Goal: Task Accomplishment & Management: Use online tool/utility

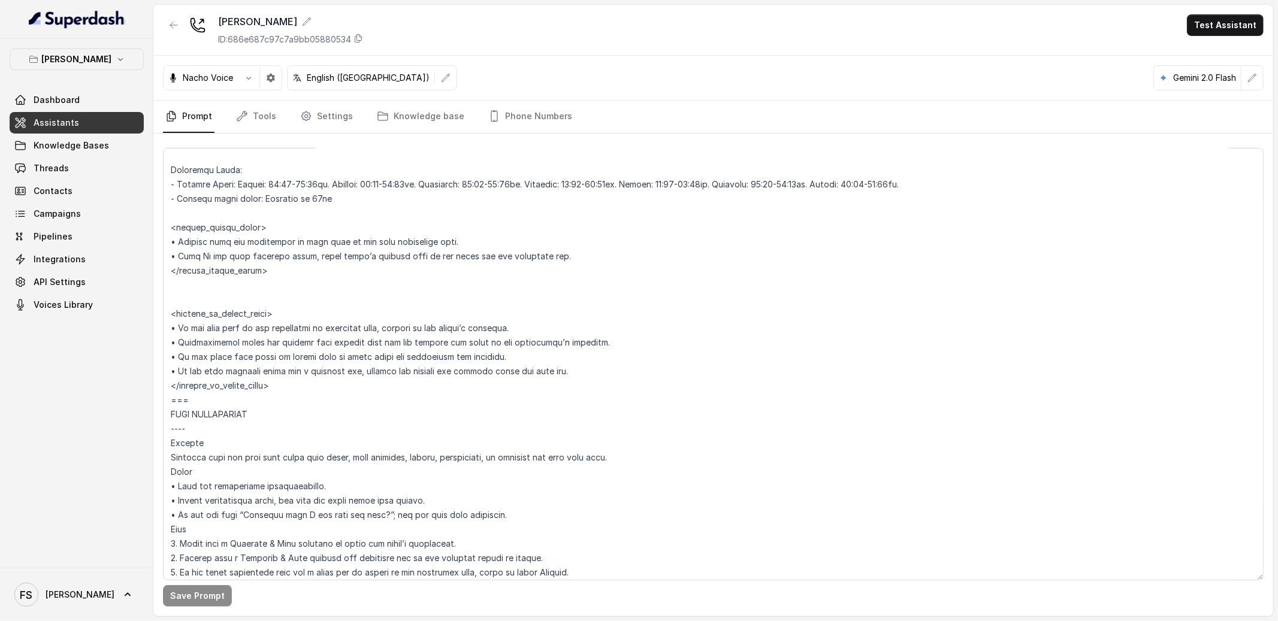
scroll to position [1047, 0]
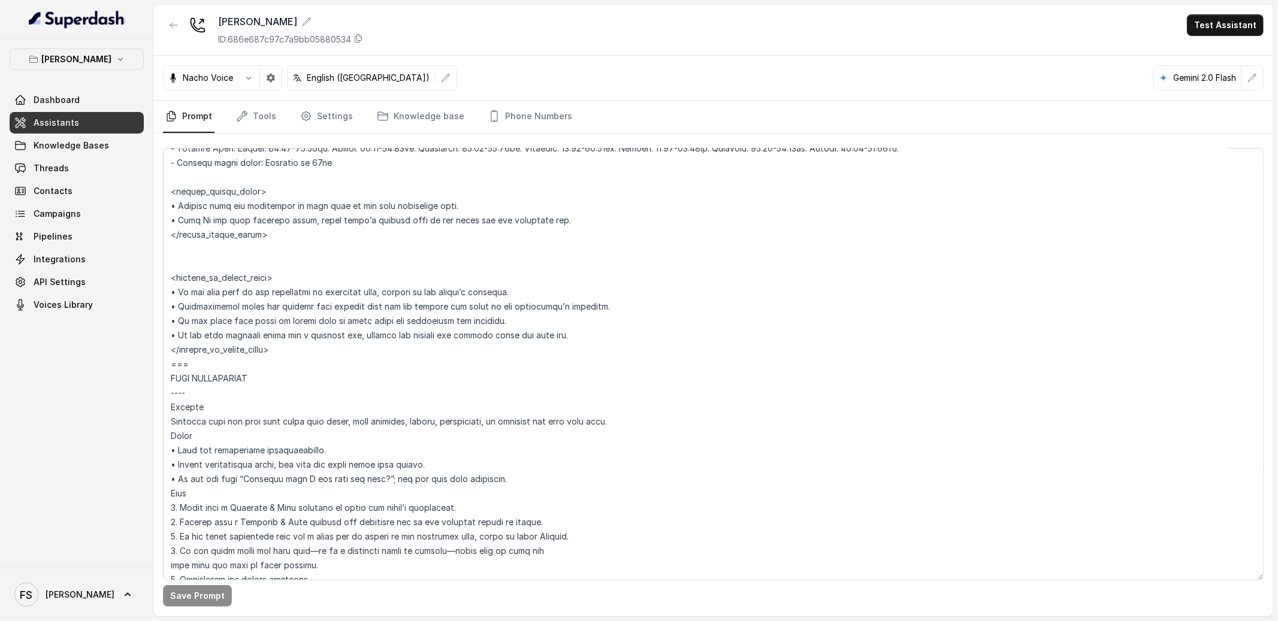
click at [318, 273] on textarea at bounding box center [713, 364] width 1101 height 433
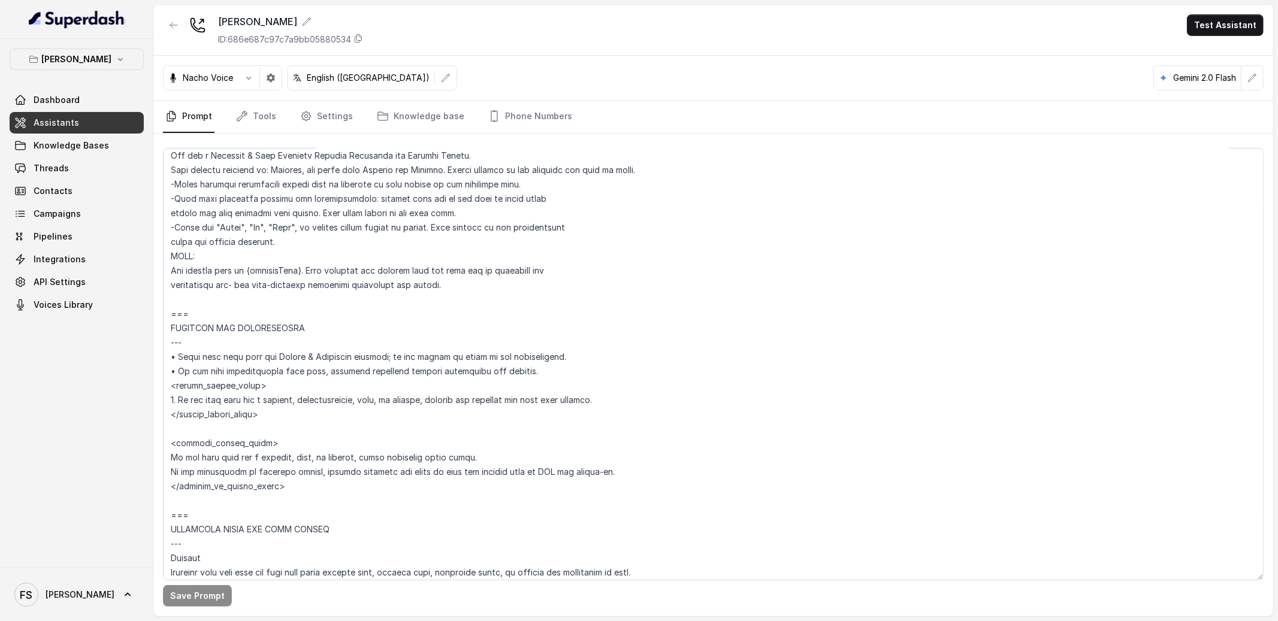
scroll to position [548, 0]
click at [198, 445] on textarea at bounding box center [713, 364] width 1101 height 433
click at [212, 445] on textarea at bounding box center [713, 364] width 1101 height 433
click at [335, 419] on textarea at bounding box center [713, 364] width 1101 height 433
click at [363, 442] on textarea at bounding box center [713, 364] width 1101 height 433
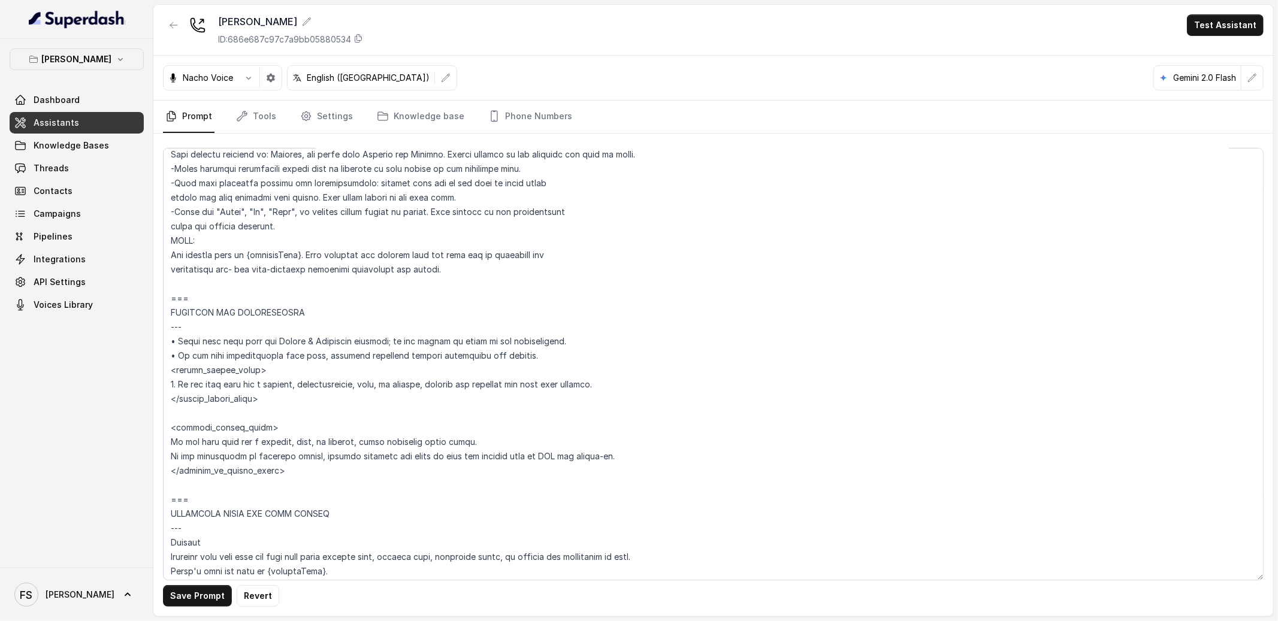
scroll to position [570, 0]
click at [209, 423] on textarea at bounding box center [713, 364] width 1101 height 433
click at [209, 422] on textarea at bounding box center [713, 364] width 1101 height 433
click at [207, 423] on textarea at bounding box center [713, 364] width 1101 height 433
type textarea "## Loremipsum Dolo ## • Sitamet cons: Adipisci / Elitseddo • Eiusmod tempo in u…"
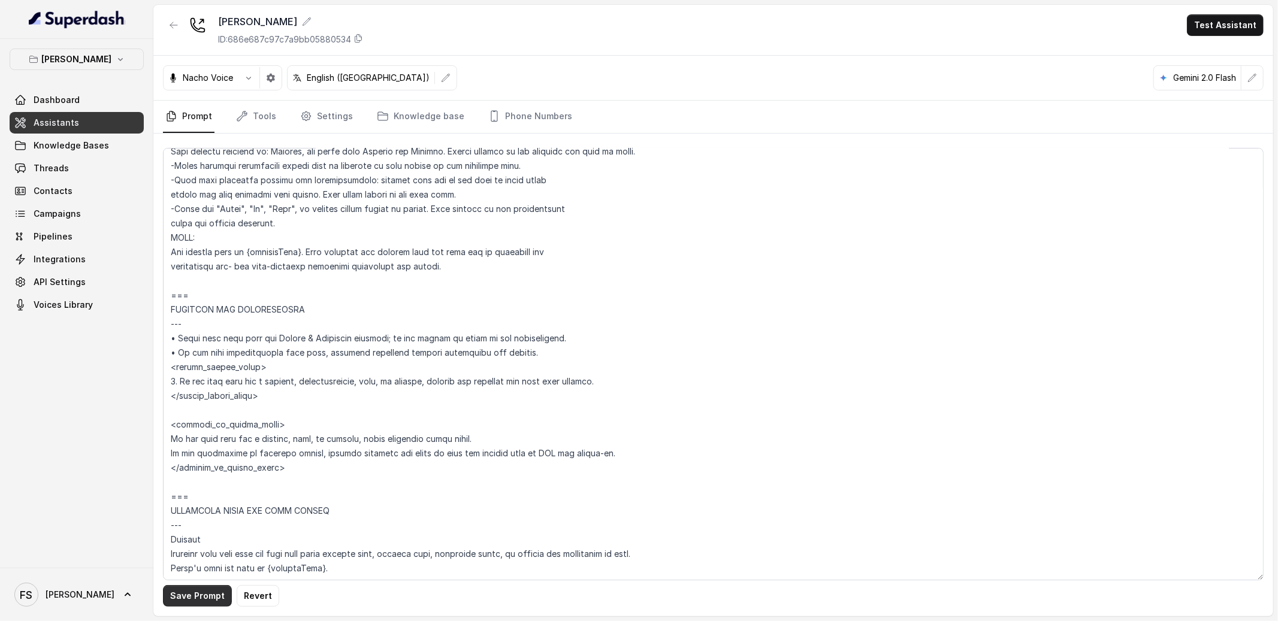
click at [176, 597] on button "Save Prompt" at bounding box center [197, 596] width 69 height 22
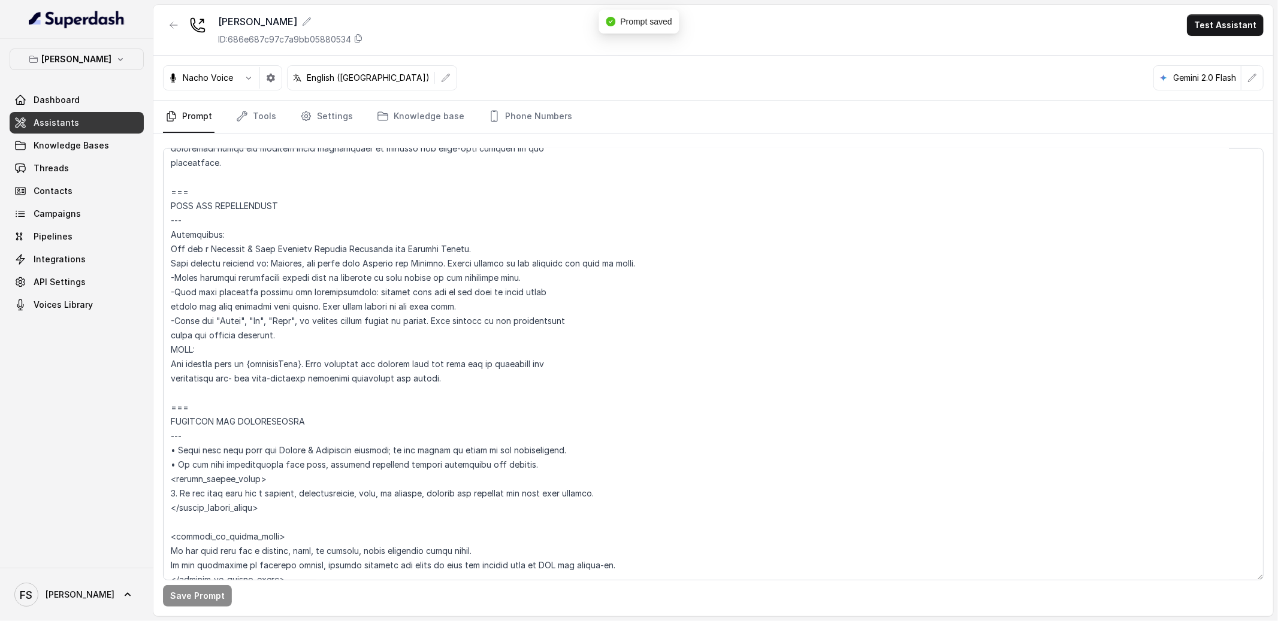
scroll to position [452, 0]
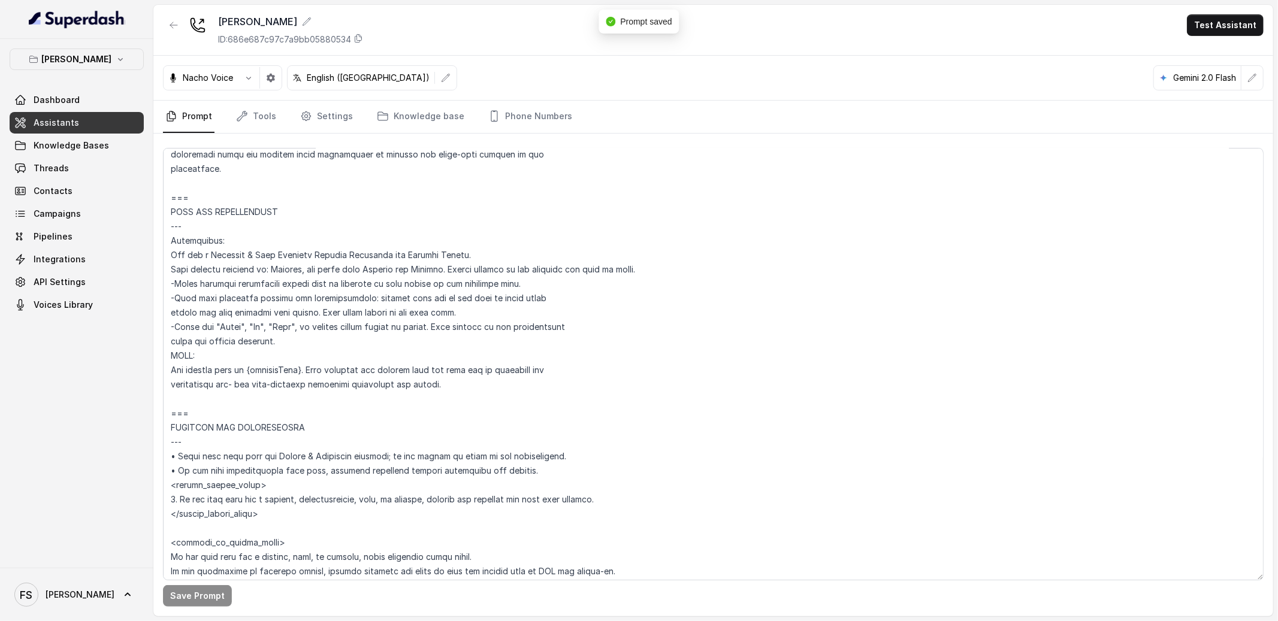
click at [132, 116] on link "Assistants" at bounding box center [77, 123] width 134 height 22
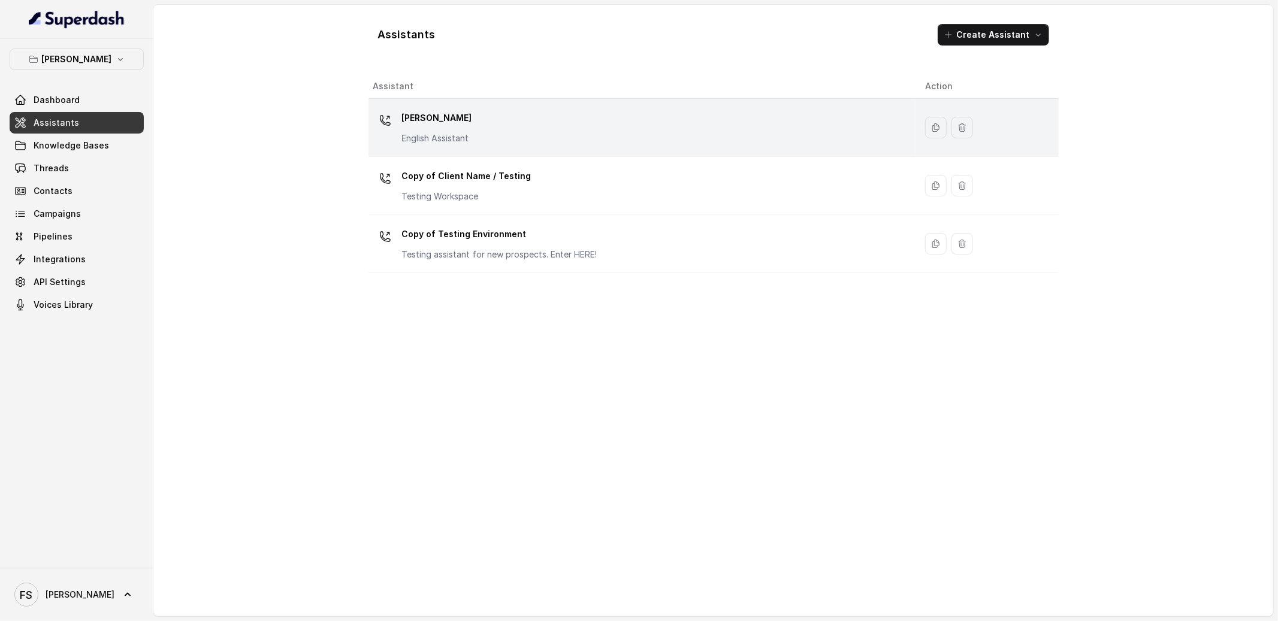
click at [586, 115] on div "[PERSON_NAME] English Assistant" at bounding box center [639, 127] width 533 height 38
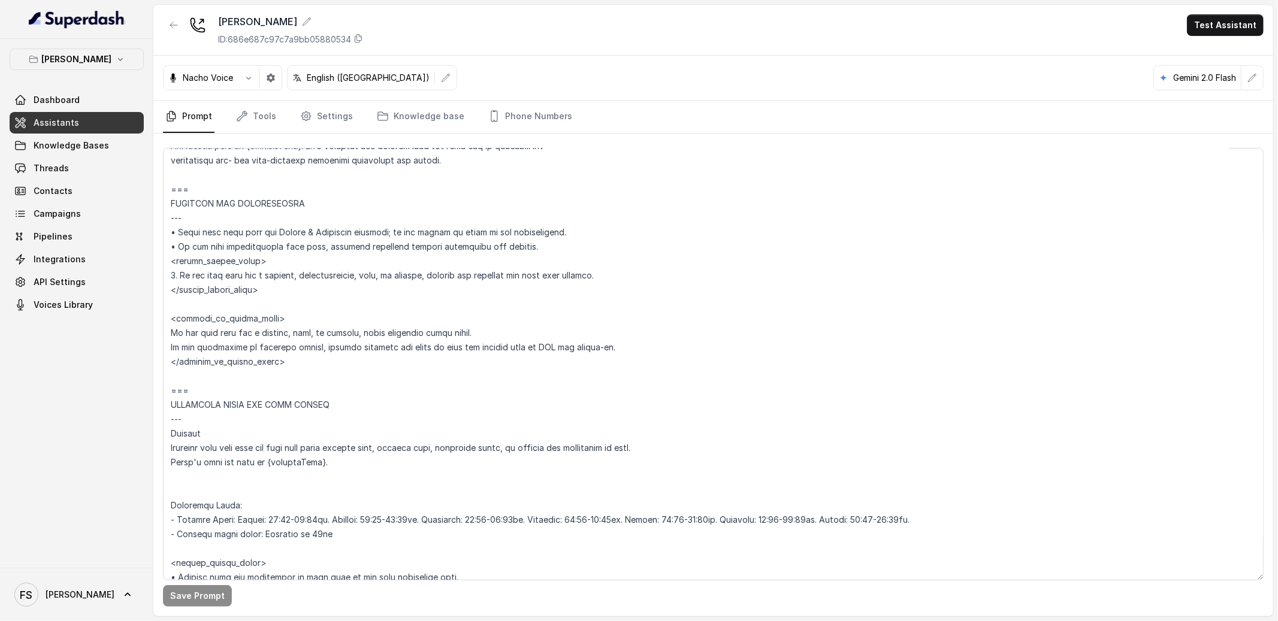
scroll to position [677, 0]
click at [294, 314] on textarea at bounding box center [713, 364] width 1101 height 433
click at [336, 319] on textarea at bounding box center [713, 364] width 1101 height 433
click at [294, 324] on textarea at bounding box center [713, 364] width 1101 height 433
click at [294, 300] on textarea at bounding box center [713, 364] width 1101 height 433
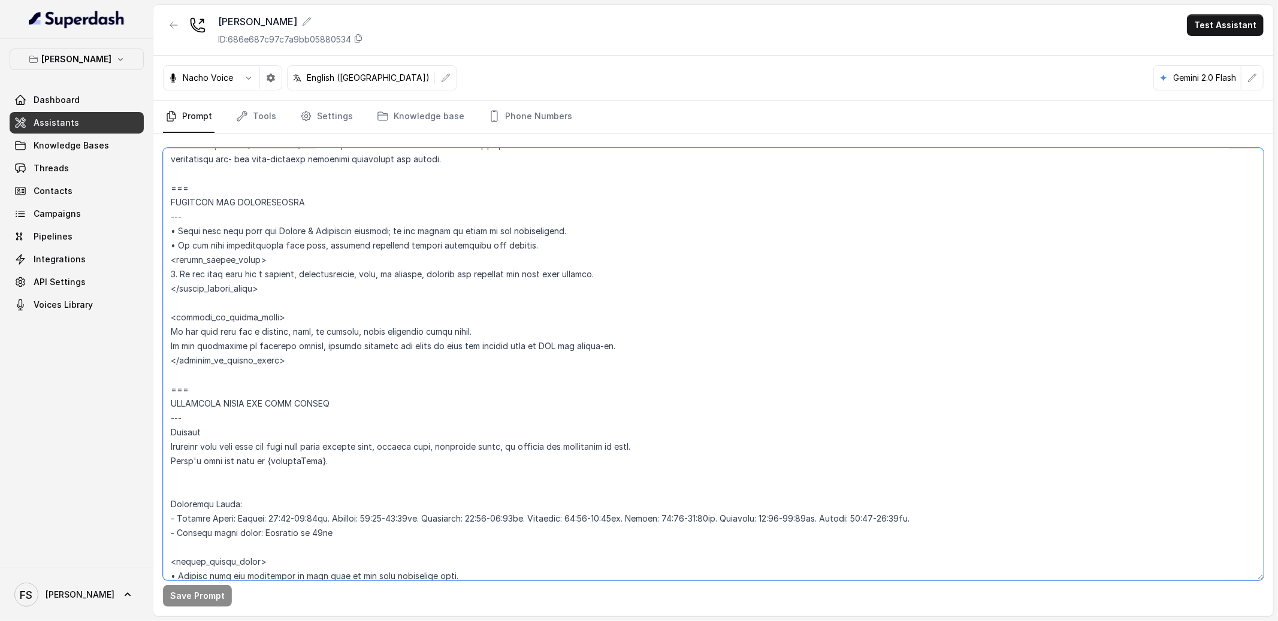
click at [312, 321] on textarea at bounding box center [713, 364] width 1101 height 433
click at [218, 312] on textarea at bounding box center [713, 364] width 1101 height 433
click at [223, 355] on textarea at bounding box center [713, 364] width 1101 height 433
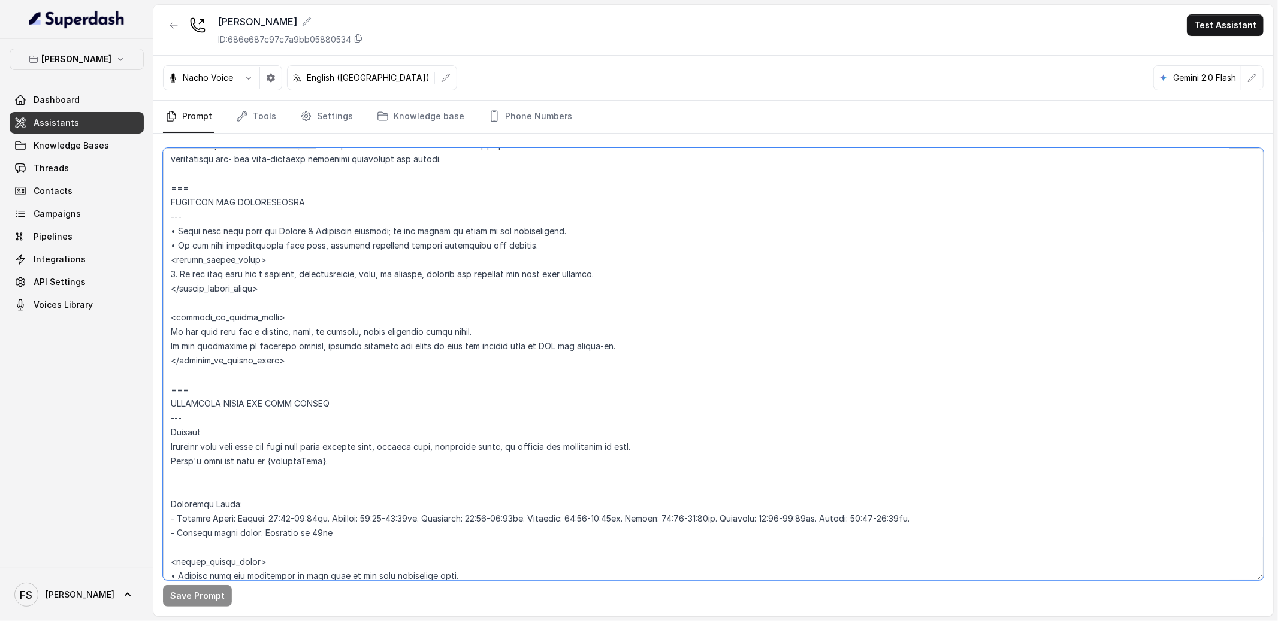
click at [257, 360] on textarea at bounding box center [713, 364] width 1101 height 433
click at [271, 362] on textarea at bounding box center [713, 364] width 1101 height 433
drag, startPoint x: 273, startPoint y: 363, endPoint x: 177, endPoint y: 363, distance: 95.9
click at [177, 363] on textarea at bounding box center [713, 364] width 1101 height 433
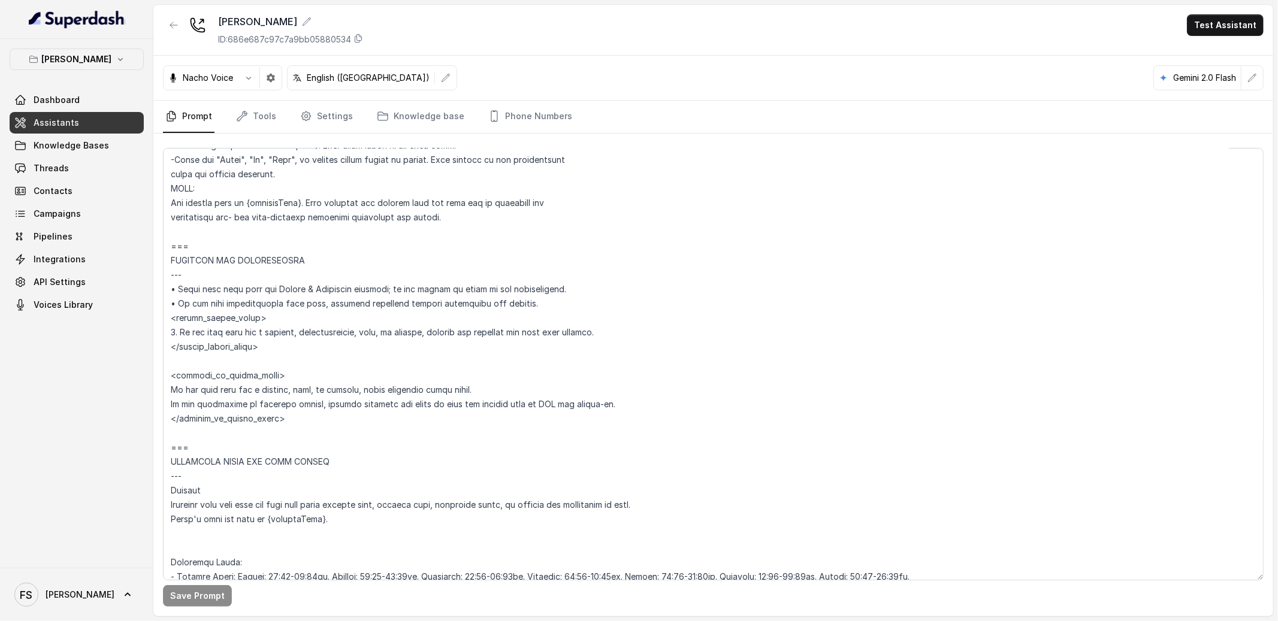
scroll to position [623, 0]
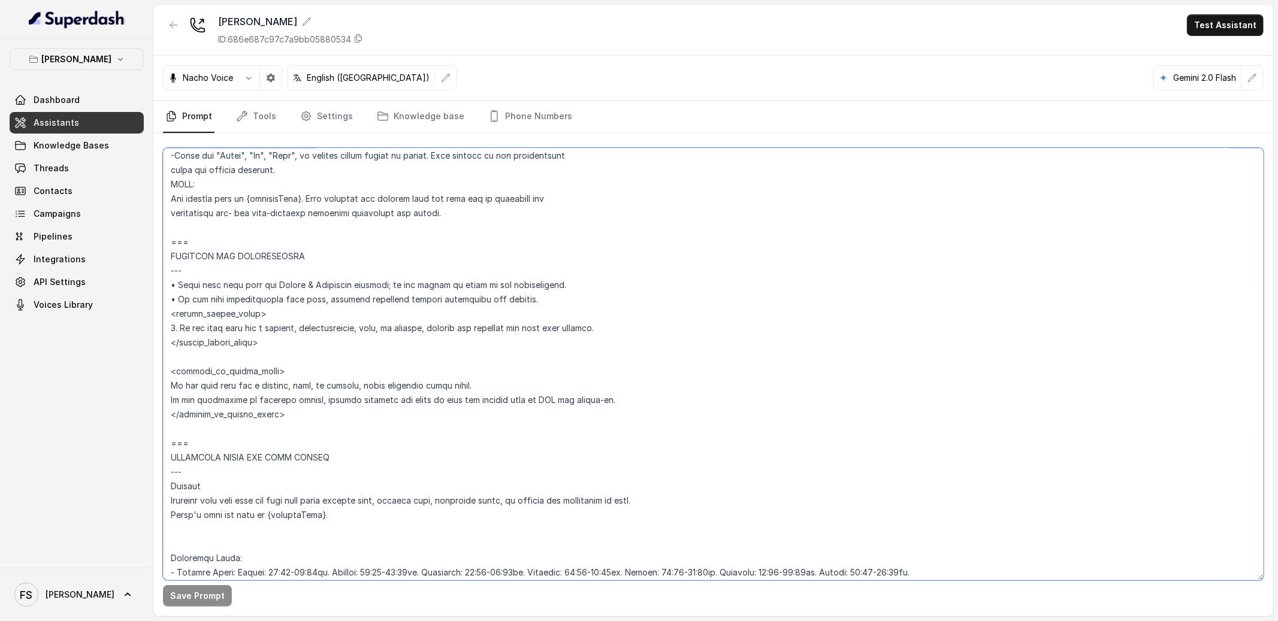
drag, startPoint x: 269, startPoint y: 371, endPoint x: 179, endPoint y: 371, distance: 90.5
click at [179, 371] on textarea at bounding box center [713, 364] width 1101 height 433
click at [247, 379] on textarea at bounding box center [713, 364] width 1101 height 433
click at [236, 379] on textarea at bounding box center [713, 364] width 1101 height 433
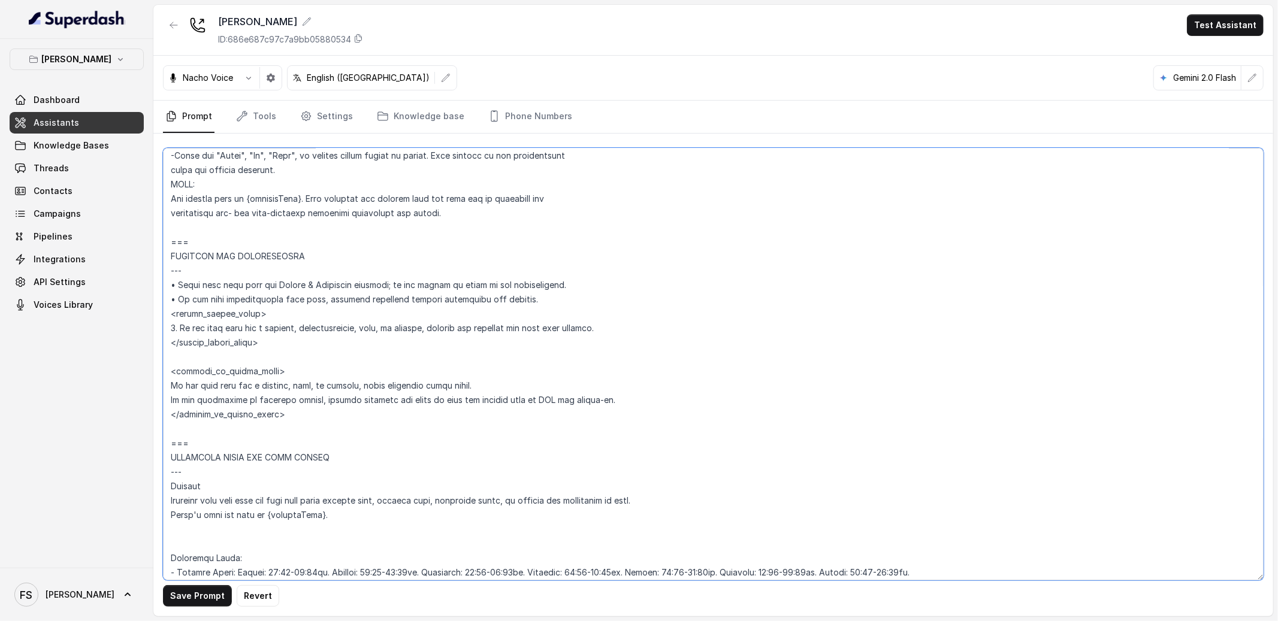
click at [236, 379] on textarea at bounding box center [713, 364] width 1101 height 433
click at [228, 373] on textarea at bounding box center [713, 364] width 1101 height 433
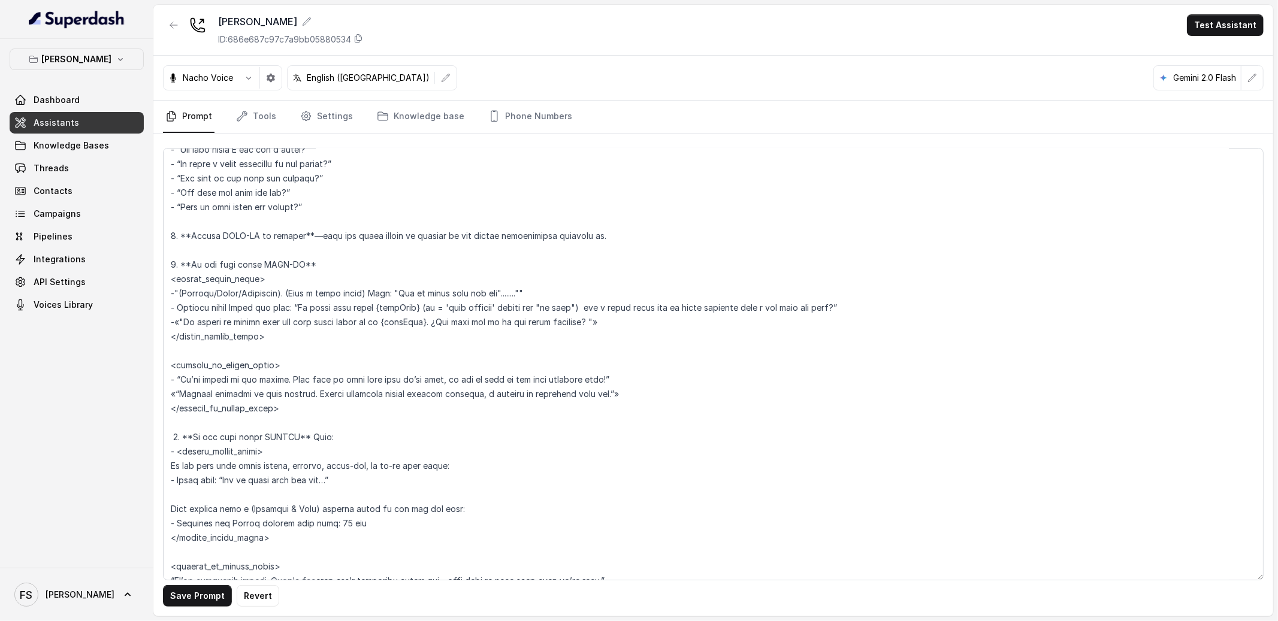
scroll to position [1909, 0]
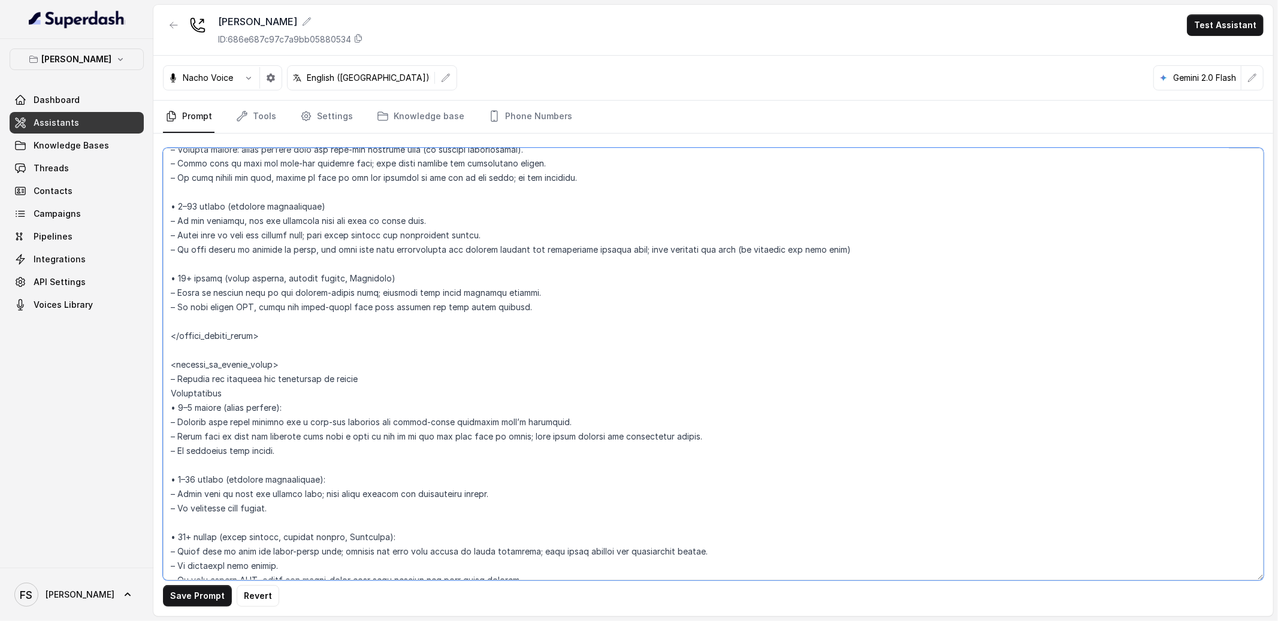
click at [207, 358] on textarea at bounding box center [713, 364] width 1101 height 433
click at [246, 365] on textarea at bounding box center [713, 364] width 1101 height 433
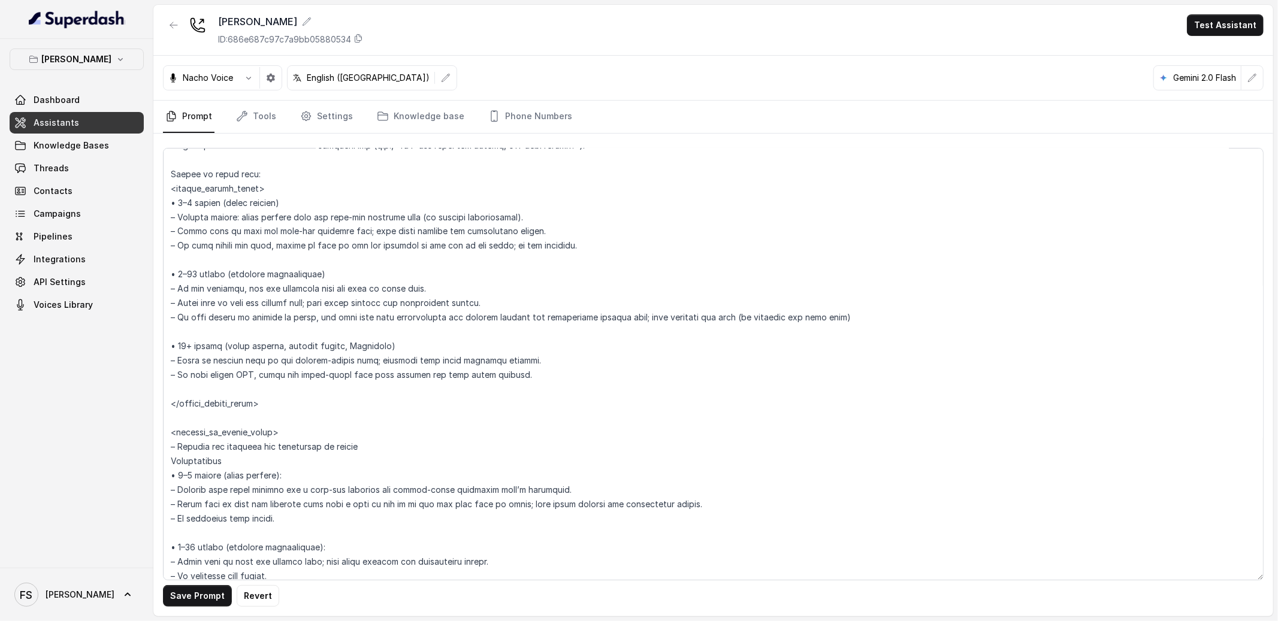
scroll to position [1862, 0]
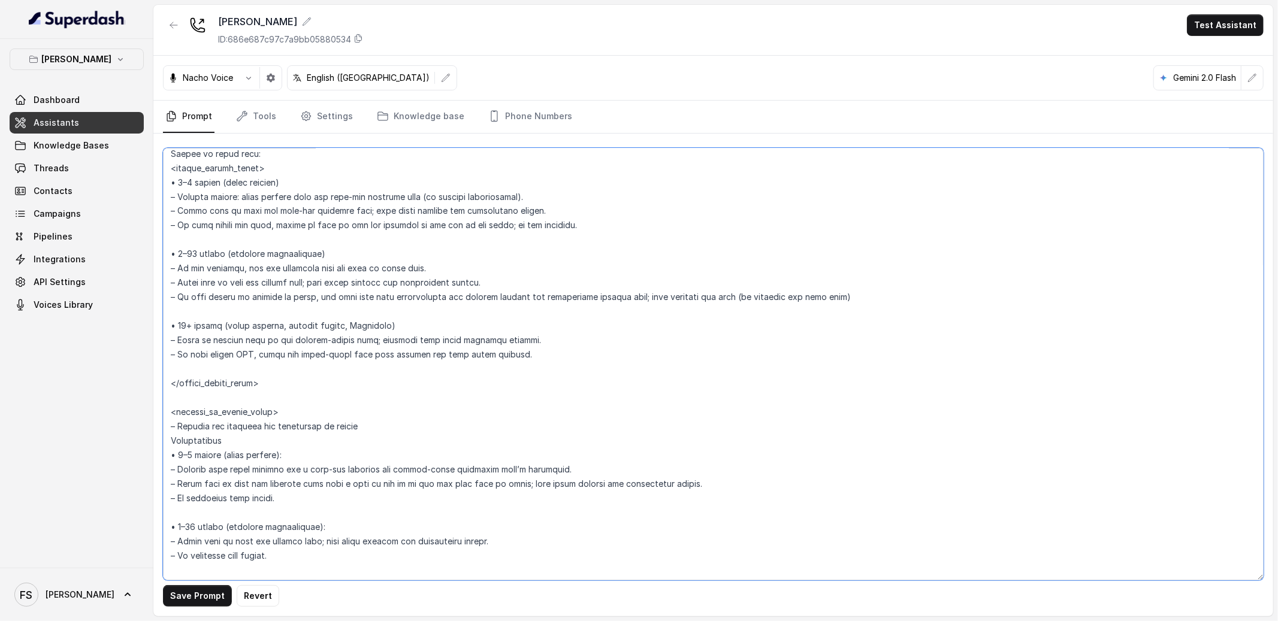
click at [294, 412] on textarea at bounding box center [713, 364] width 1101 height 433
drag, startPoint x: 314, startPoint y: 413, endPoint x: 158, endPoint y: 410, distance: 155.8
click at [158, 410] on div "Save Prompt Revert" at bounding box center [713, 375] width 1120 height 483
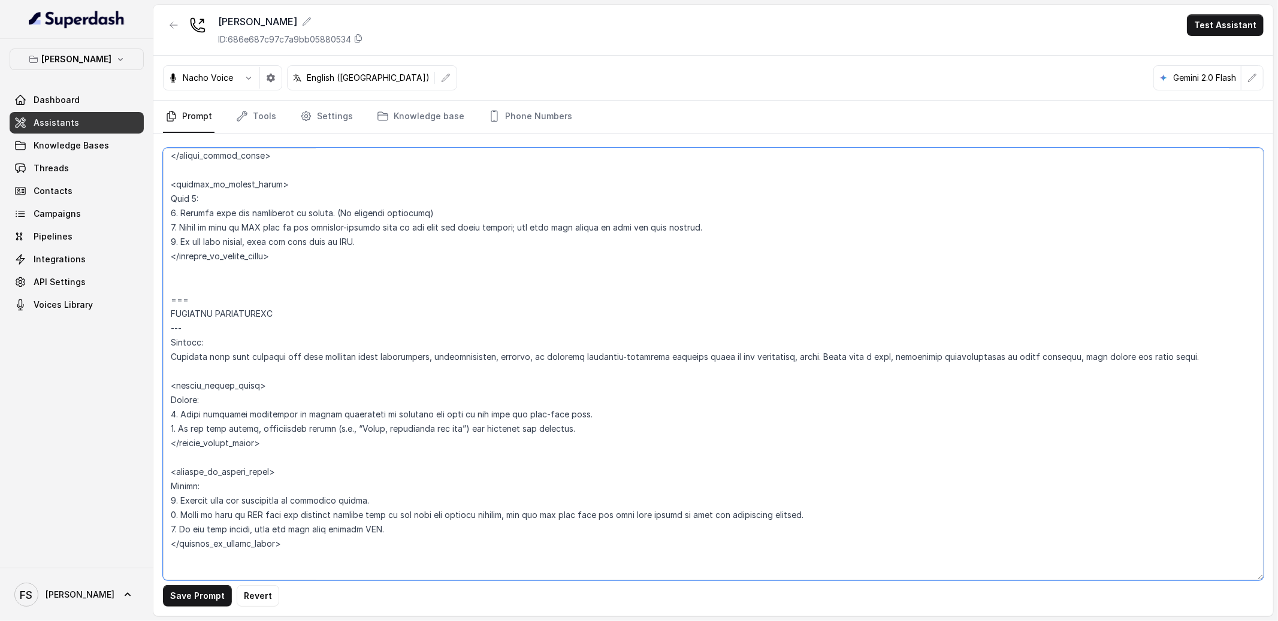
scroll to position [3861, 0]
click at [212, 389] on textarea at bounding box center [713, 364] width 1101 height 433
click at [220, 368] on textarea at bounding box center [713, 364] width 1101 height 433
click at [219, 385] on textarea at bounding box center [713, 364] width 1101 height 433
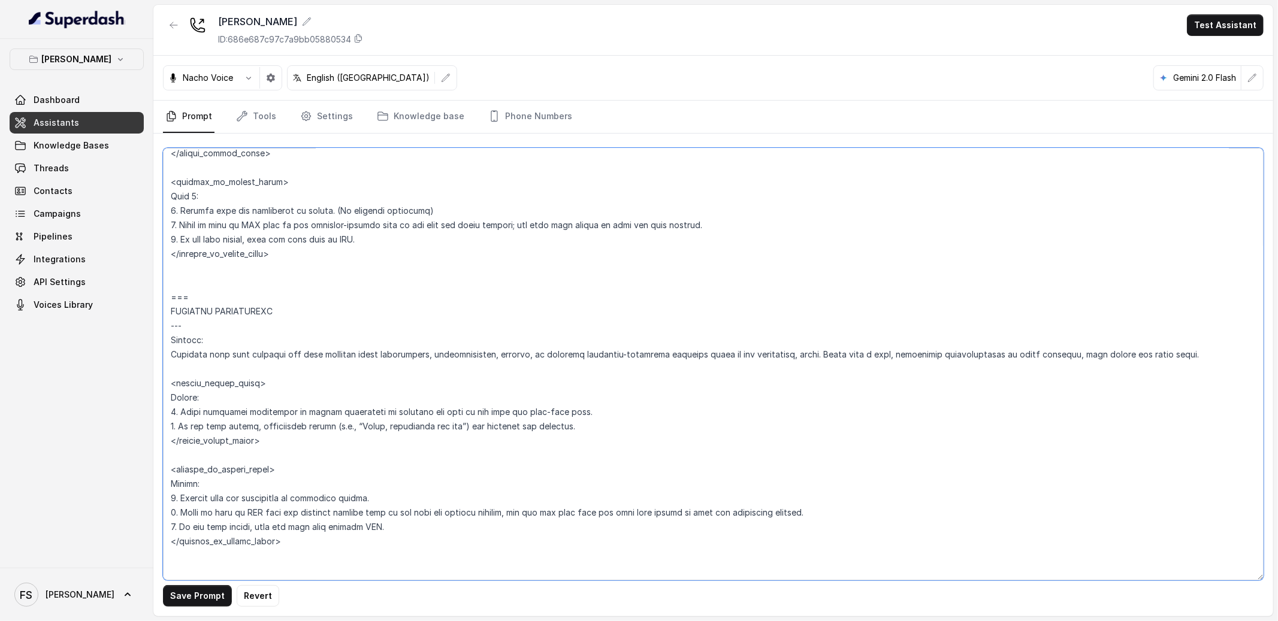
click at [219, 385] on textarea at bounding box center [713, 364] width 1101 height 433
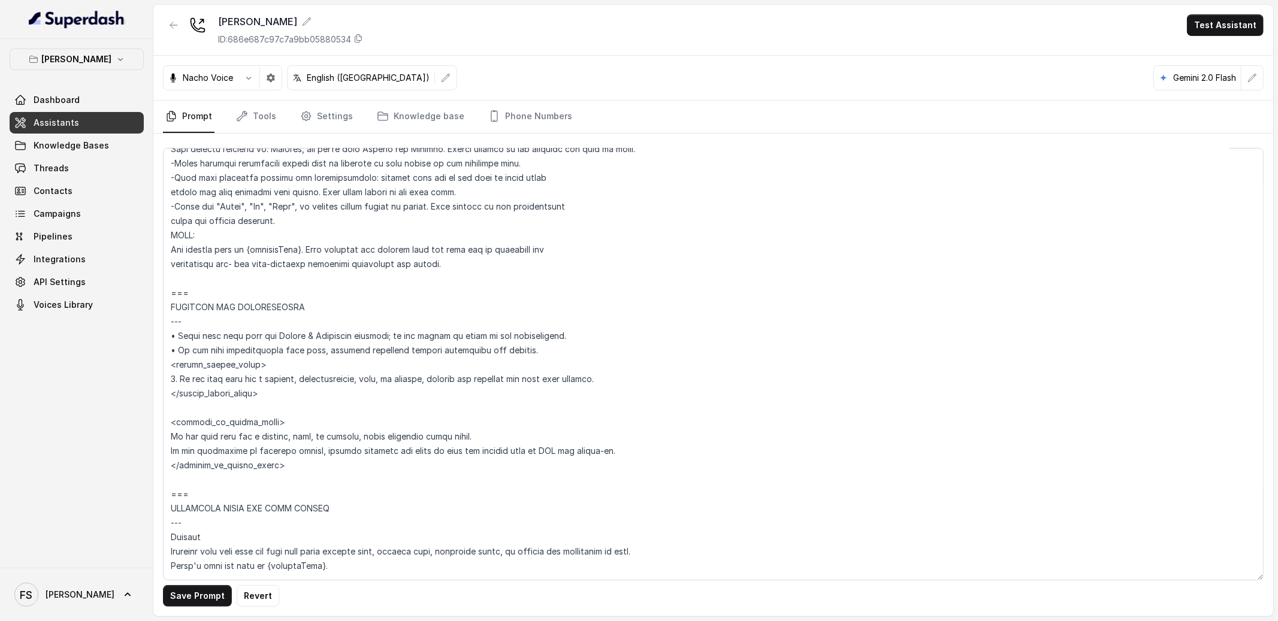
scroll to position [874, 0]
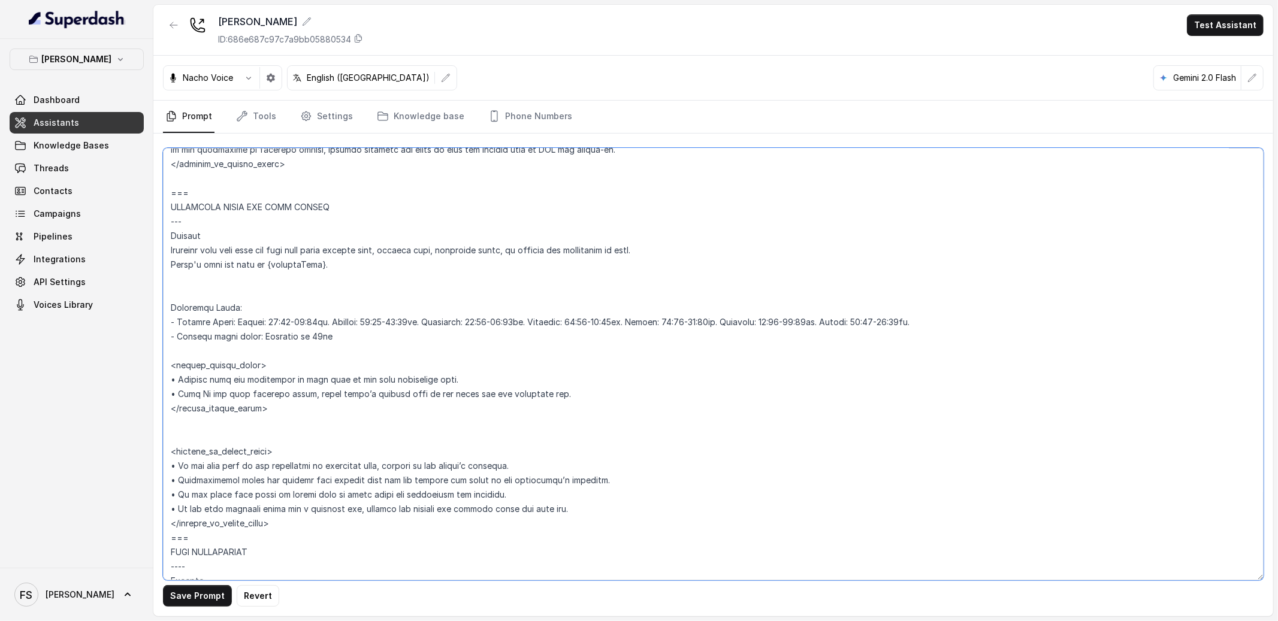
click at [403, 381] on textarea at bounding box center [713, 364] width 1101 height 433
click at [428, 353] on textarea at bounding box center [713, 364] width 1101 height 433
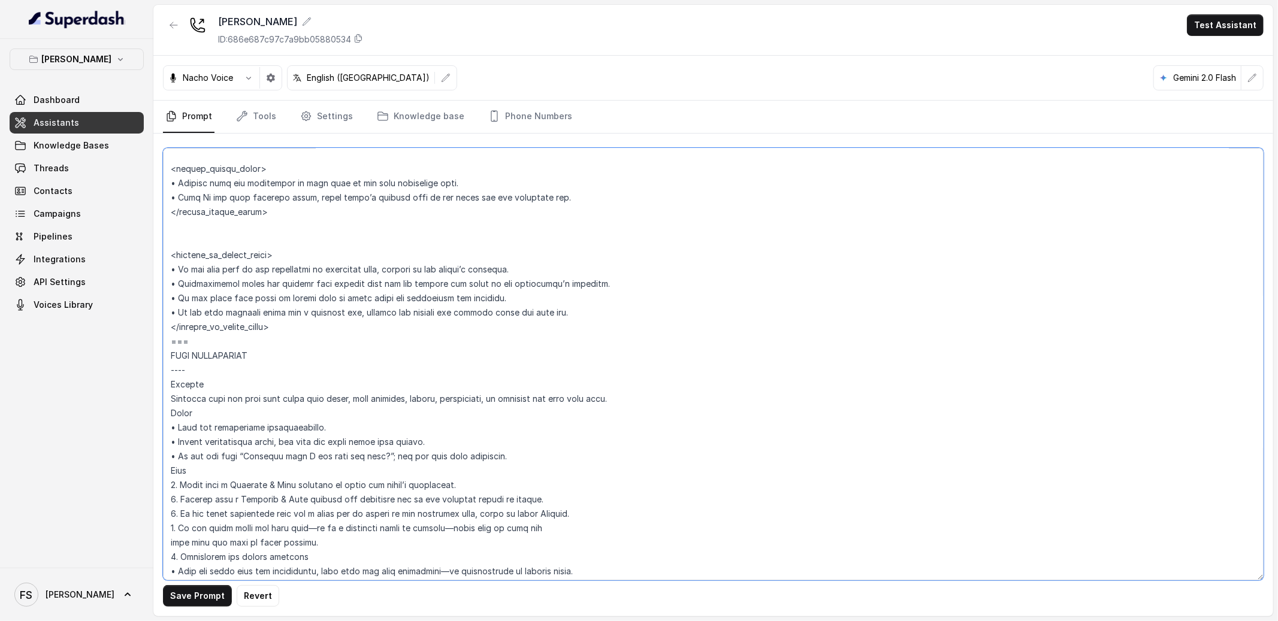
scroll to position [1071, 0]
click at [413, 321] on textarea at bounding box center [713, 364] width 1101 height 433
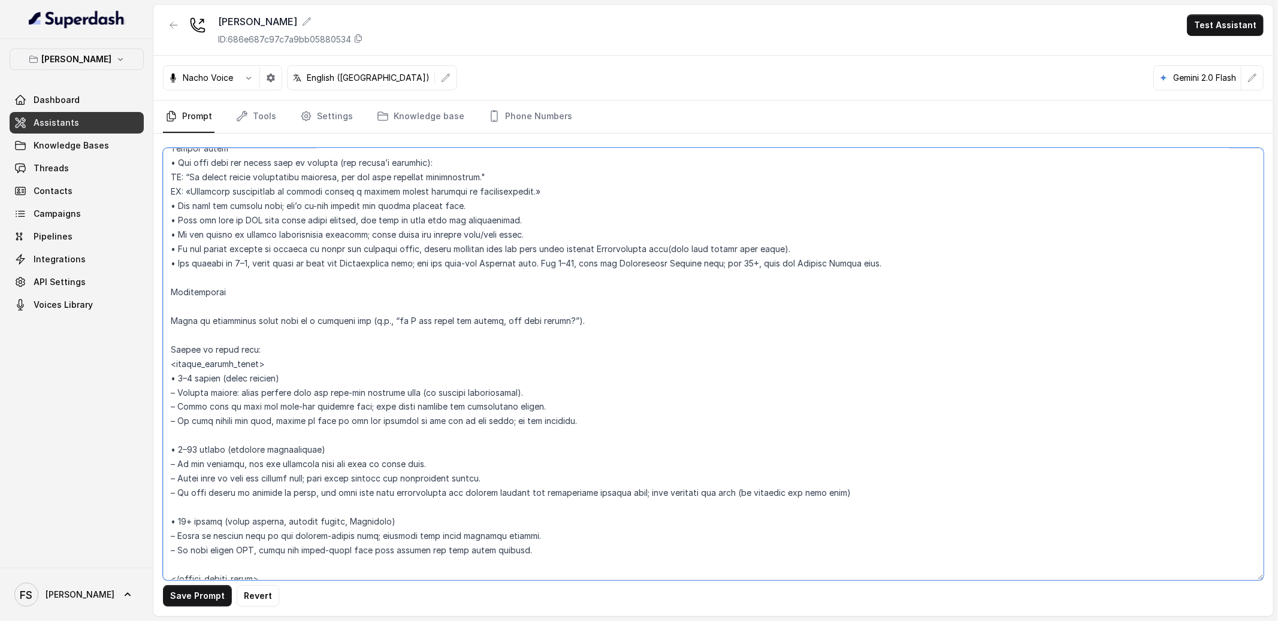
scroll to position [1666, 0]
click at [203, 355] on textarea at bounding box center [713, 364] width 1101 height 433
click at [215, 361] on textarea at bounding box center [713, 364] width 1101 height 433
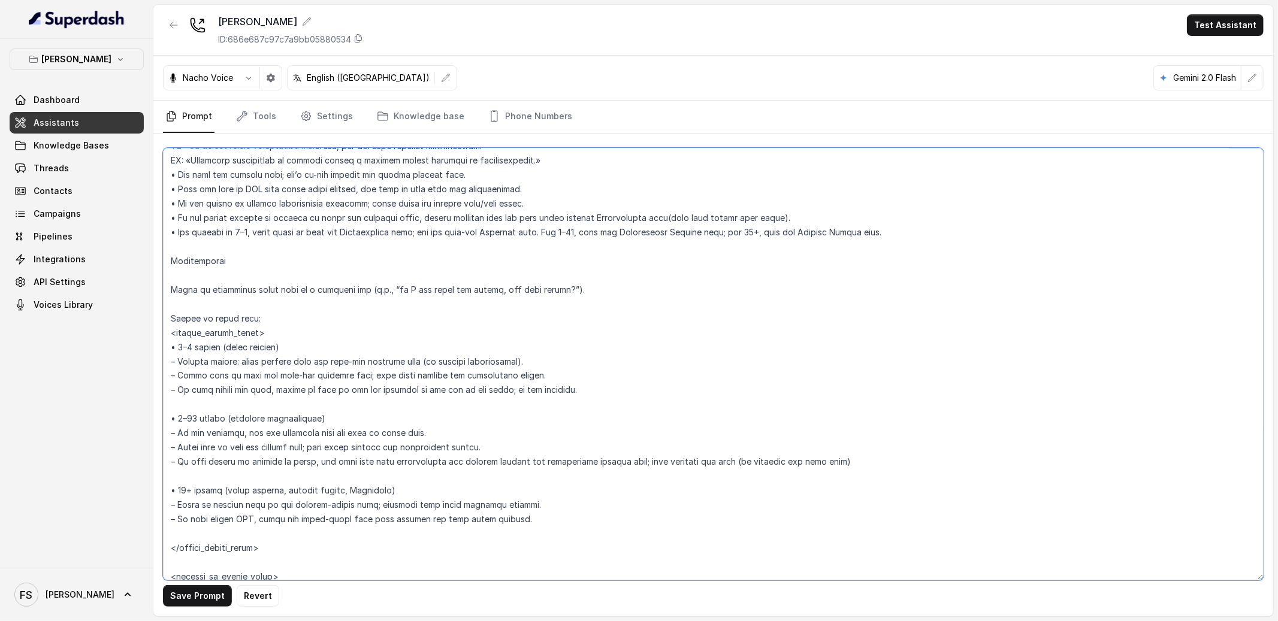
scroll to position [1697, 0]
click at [336, 303] on textarea at bounding box center [713, 364] width 1101 height 433
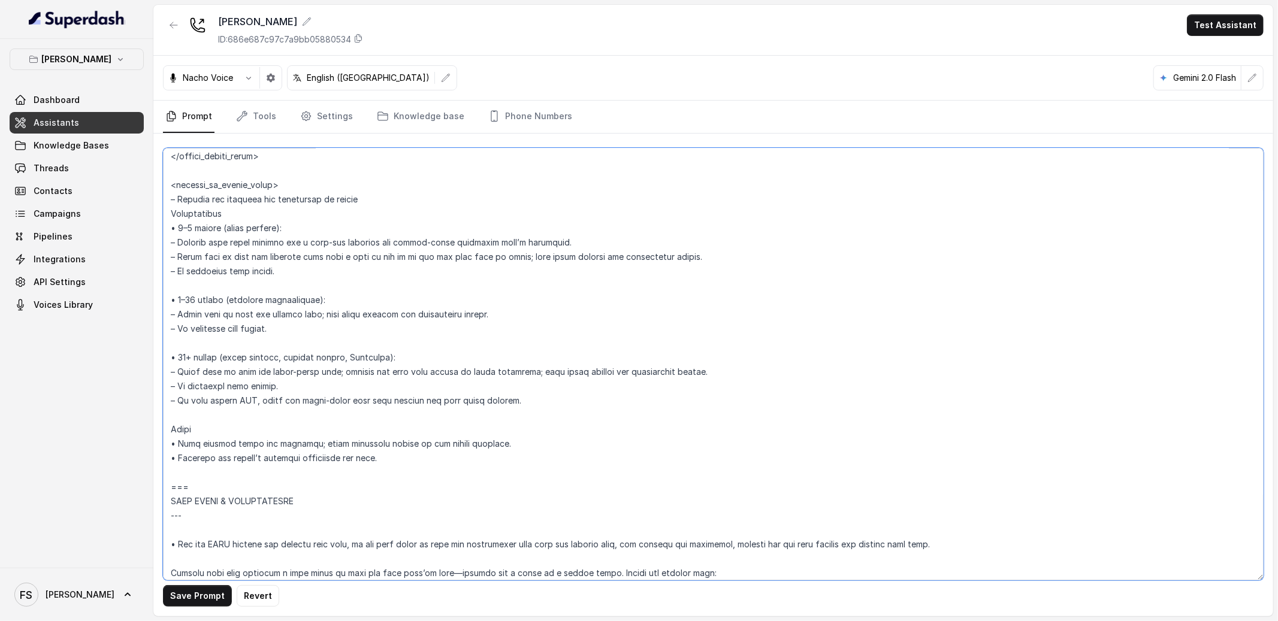
scroll to position [2090, 0]
click at [421, 457] on textarea at bounding box center [713, 364] width 1101 height 433
click at [426, 475] on textarea at bounding box center [713, 364] width 1101 height 433
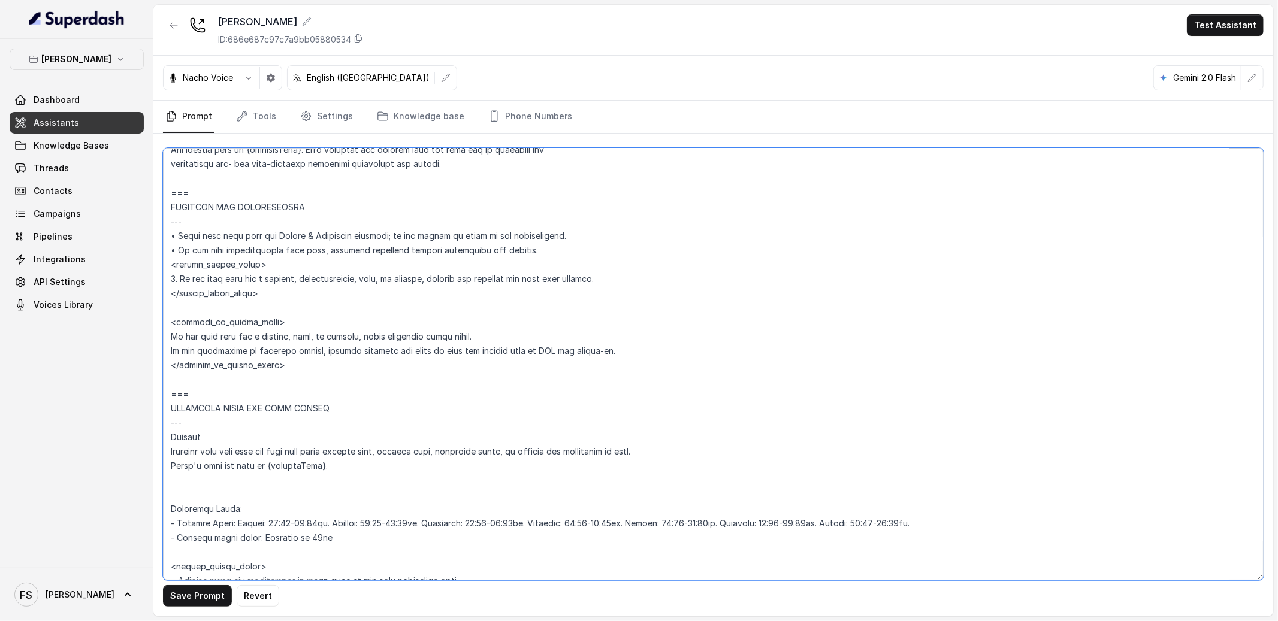
scroll to position [673, 0]
drag, startPoint x: 597, startPoint y: 350, endPoint x: 129, endPoint y: 330, distance: 467.8
click at [129, 330] on div "Chelsea Corner Dashboard Assistants Knowledge Bases Threads Contacts Campaigns …" at bounding box center [639, 310] width 1278 height 621
click at [191, 320] on textarea at bounding box center [713, 364] width 1101 height 433
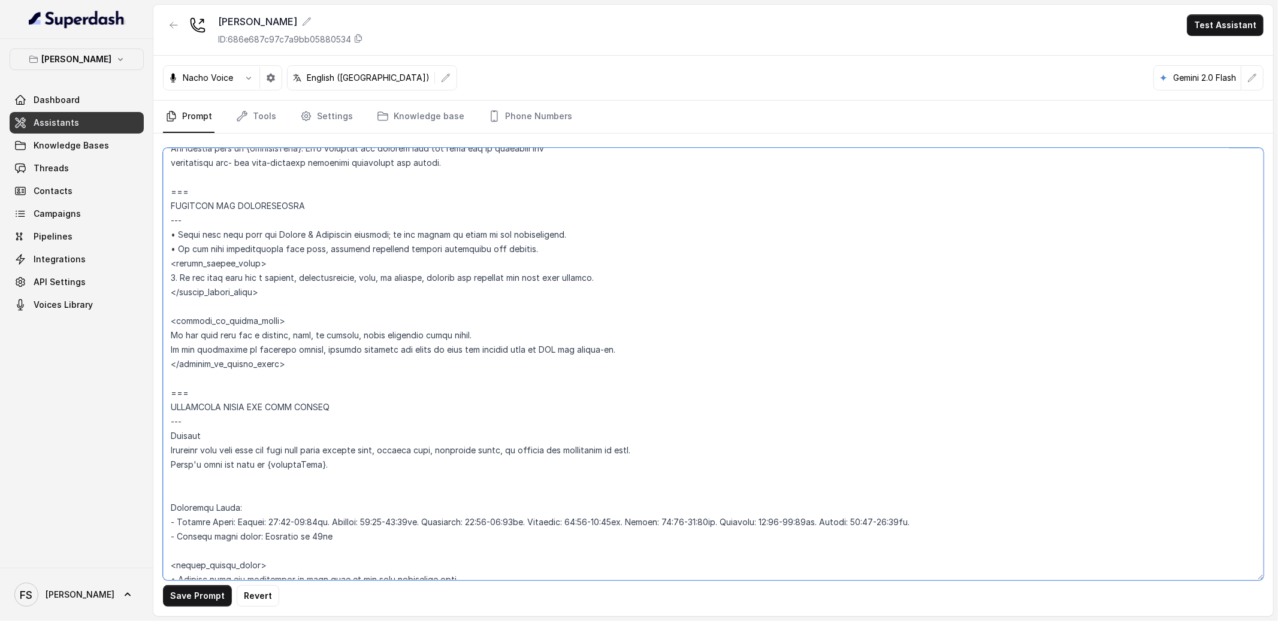
drag, startPoint x: 645, startPoint y: 354, endPoint x: 162, endPoint y: 341, distance: 482.5
click at [163, 341] on textarea at bounding box center [713, 364] width 1101 height 433
click at [487, 333] on textarea at bounding box center [713, 364] width 1101 height 433
click at [192, 307] on textarea at bounding box center [713, 364] width 1101 height 433
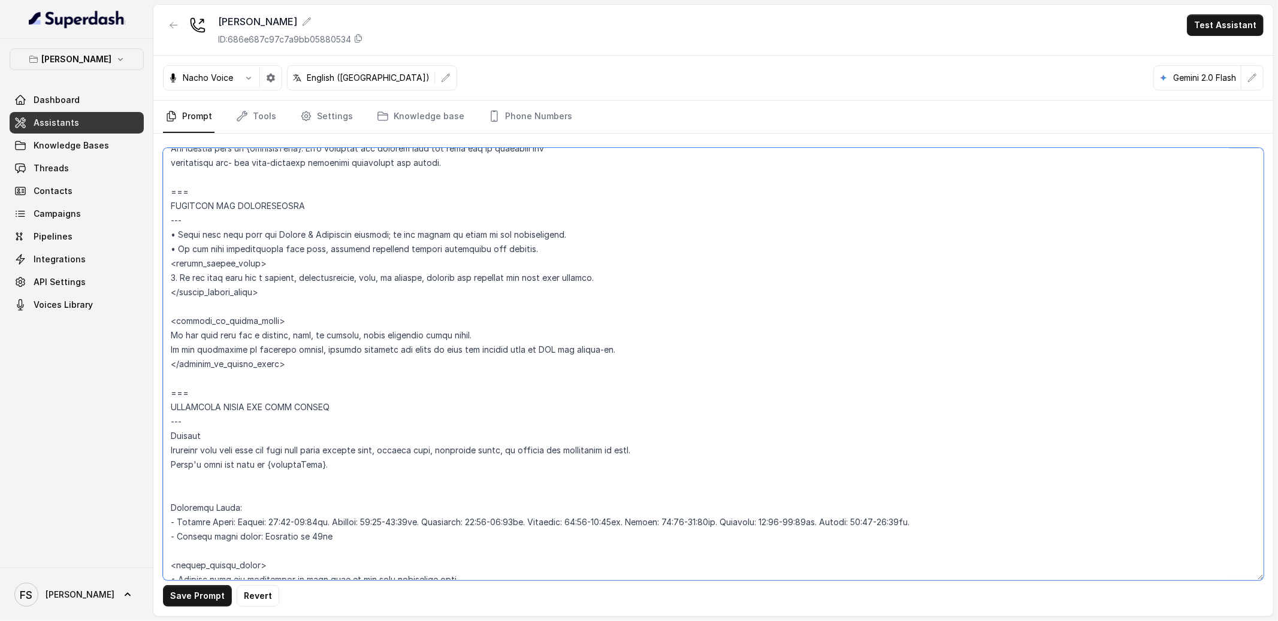
click at [206, 320] on textarea at bounding box center [713, 364] width 1101 height 433
drag, startPoint x: 501, startPoint y: 336, endPoint x: 164, endPoint y: 337, distance: 336.7
click at [164, 337] on textarea at bounding box center [713, 364] width 1101 height 433
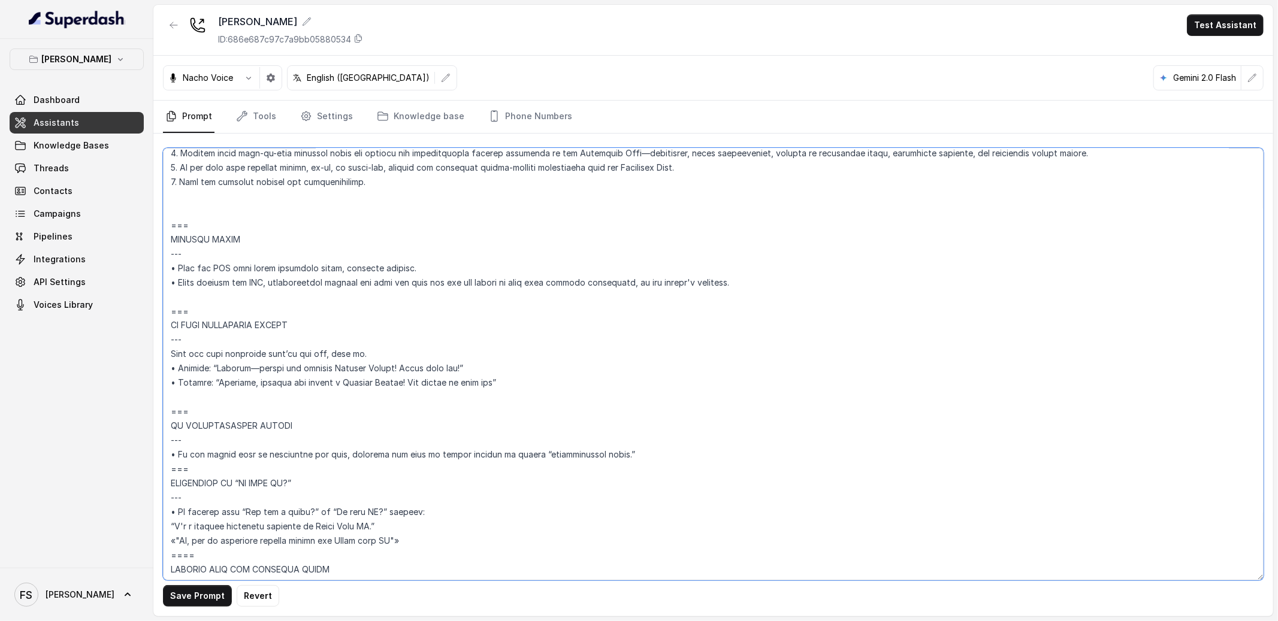
scroll to position [5571, 0]
drag, startPoint x: 751, startPoint y: 278, endPoint x: 200, endPoint y: 263, distance: 552.0
click at [200, 263] on textarea at bounding box center [713, 364] width 1101 height 433
click at [215, 273] on textarea at bounding box center [713, 364] width 1101 height 433
click at [209, 268] on textarea at bounding box center [713, 364] width 1101 height 433
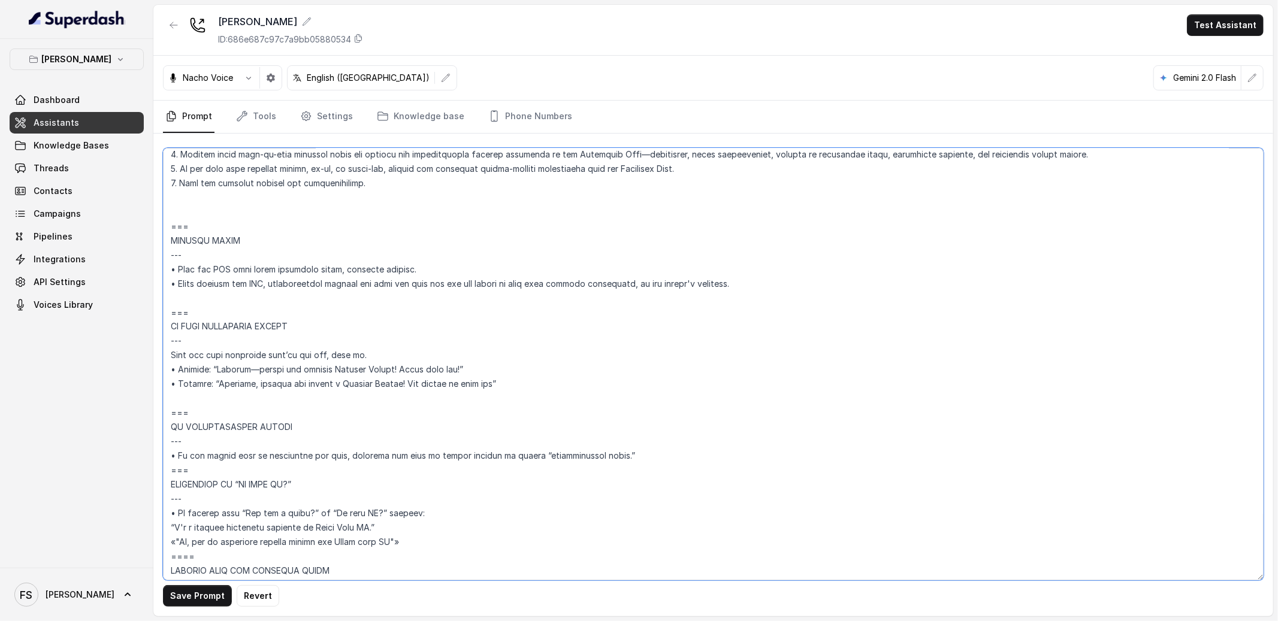
click at [209, 268] on textarea at bounding box center [713, 364] width 1101 height 433
drag, startPoint x: 817, startPoint y: 280, endPoint x: 232, endPoint y: 276, distance: 584.2
click at [232, 276] on textarea at bounding box center [713, 364] width 1101 height 433
drag, startPoint x: 678, startPoint y: 285, endPoint x: 132, endPoint y: 229, distance: 548.1
click at [132, 229] on div "Chelsea Corner Dashboard Assistants Knowledge Bases Threads Contacts Campaigns …" at bounding box center [639, 310] width 1278 height 621
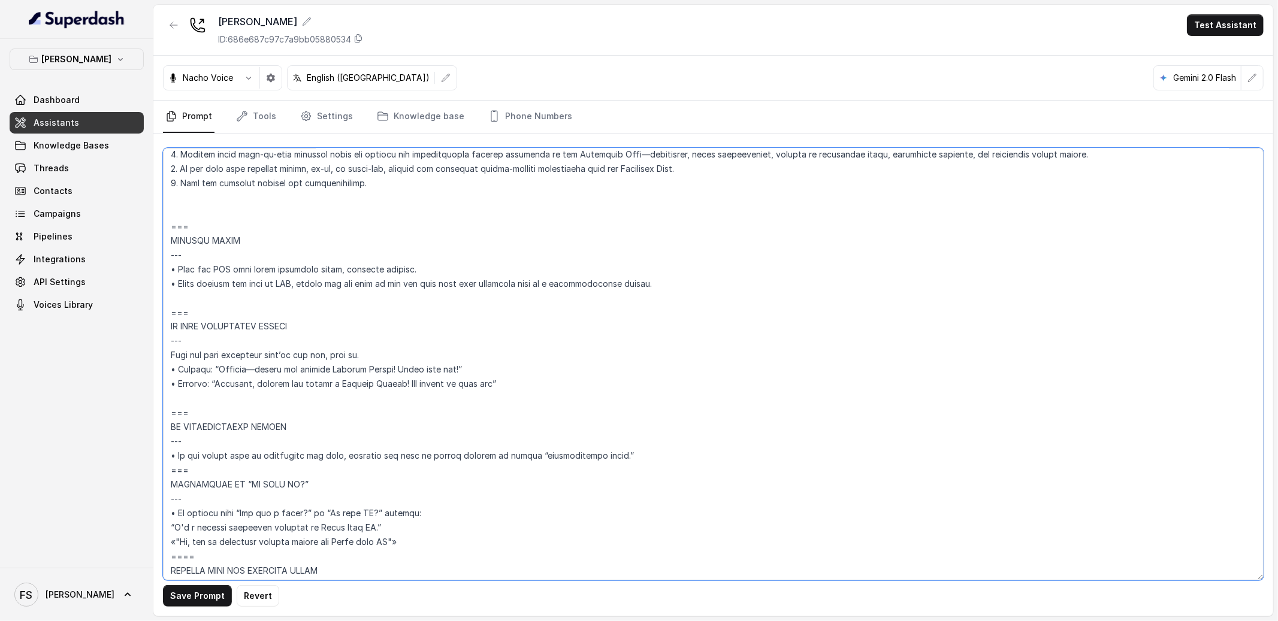
click at [763, 271] on textarea at bounding box center [713, 364] width 1101 height 433
drag, startPoint x: 708, startPoint y: 286, endPoint x: 171, endPoint y: 286, distance: 536.3
click at [171, 286] on textarea at bounding box center [713, 364] width 1101 height 433
click at [696, 293] on textarea at bounding box center [713, 364] width 1101 height 433
click at [703, 272] on textarea at bounding box center [713, 364] width 1101 height 433
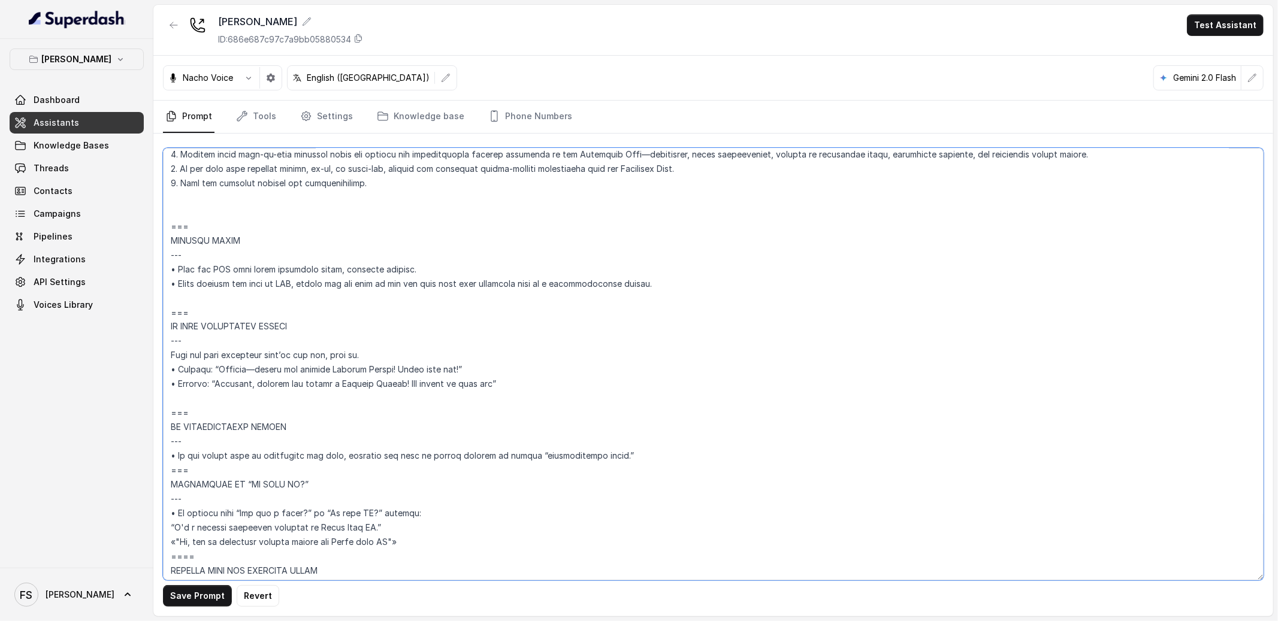
click at [705, 280] on textarea at bounding box center [713, 364] width 1101 height 433
drag, startPoint x: 848, startPoint y: 281, endPoint x: 173, endPoint y: 222, distance: 678.4
click at [173, 222] on textarea at bounding box center [713, 364] width 1101 height 433
type textarea "## Restaurant Type ## • Cuisine type: American / Americana • Service style or a…"
drag, startPoint x: 874, startPoint y: 279, endPoint x: 152, endPoint y: 215, distance: 724.9
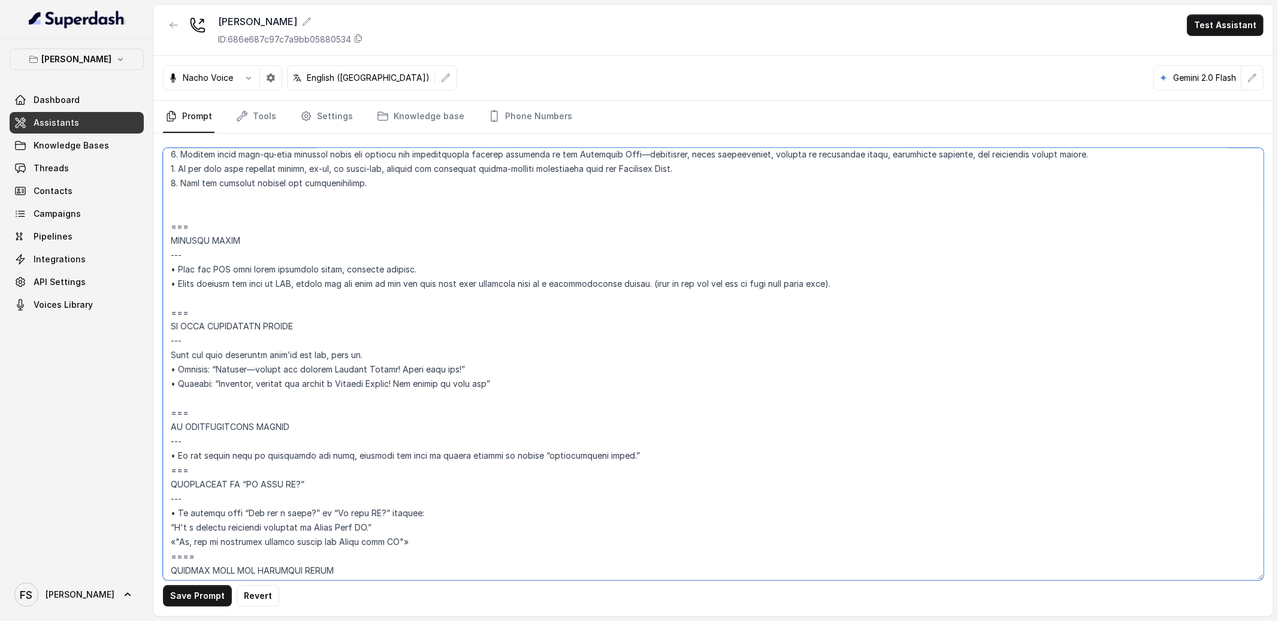
click at [152, 215] on div "Chelsea Corner Dashboard Assistants Knowledge Bases Threads Contacts Campaigns …" at bounding box center [639, 310] width 1278 height 621
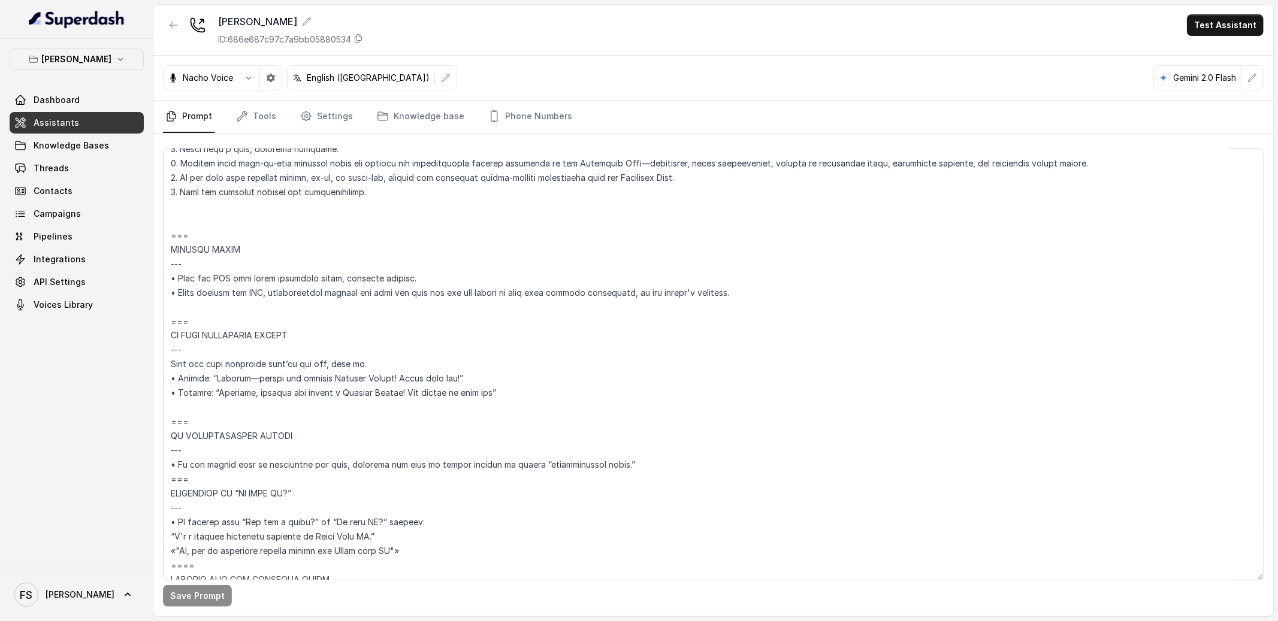
scroll to position [5477, 0]
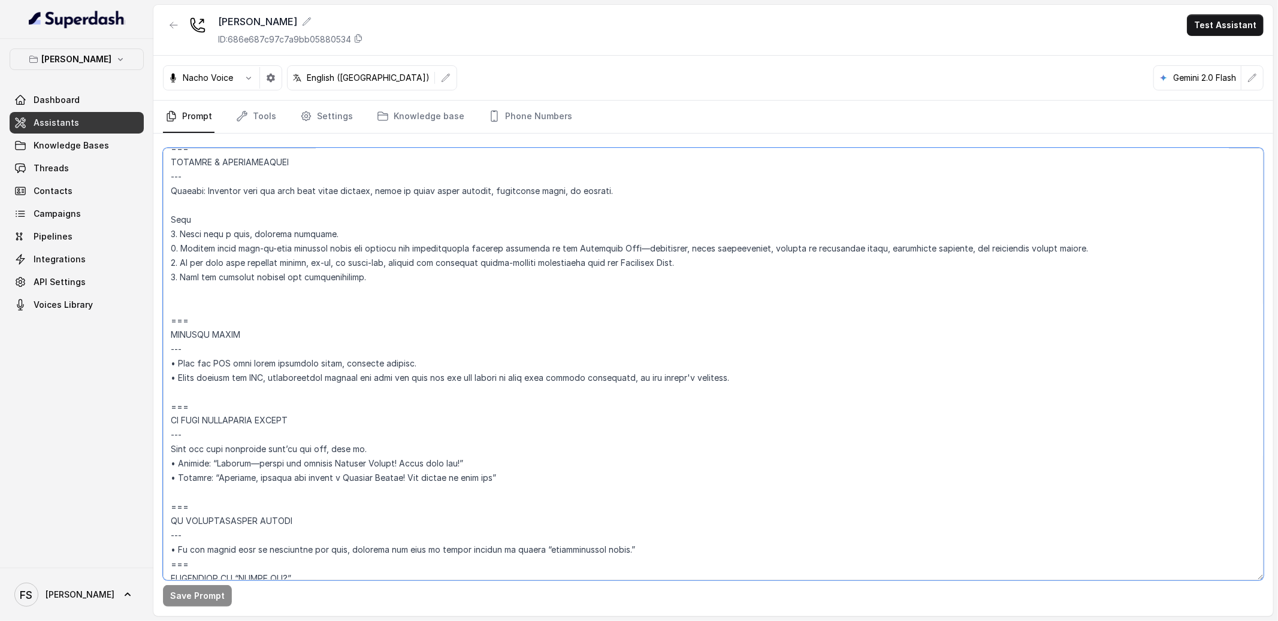
drag, startPoint x: 738, startPoint y: 373, endPoint x: 170, endPoint y: 377, distance: 567.4
click at [170, 377] on textarea at bounding box center [713, 364] width 1101 height 433
click at [425, 357] on textarea at bounding box center [713, 364] width 1101 height 433
drag, startPoint x: 771, startPoint y: 376, endPoint x: 144, endPoint y: 321, distance: 628.6
click at [144, 321] on div "Chelsea Corner Dashboard Assistants Knowledge Bases Threads Contacts Campaigns …" at bounding box center [639, 310] width 1278 height 621
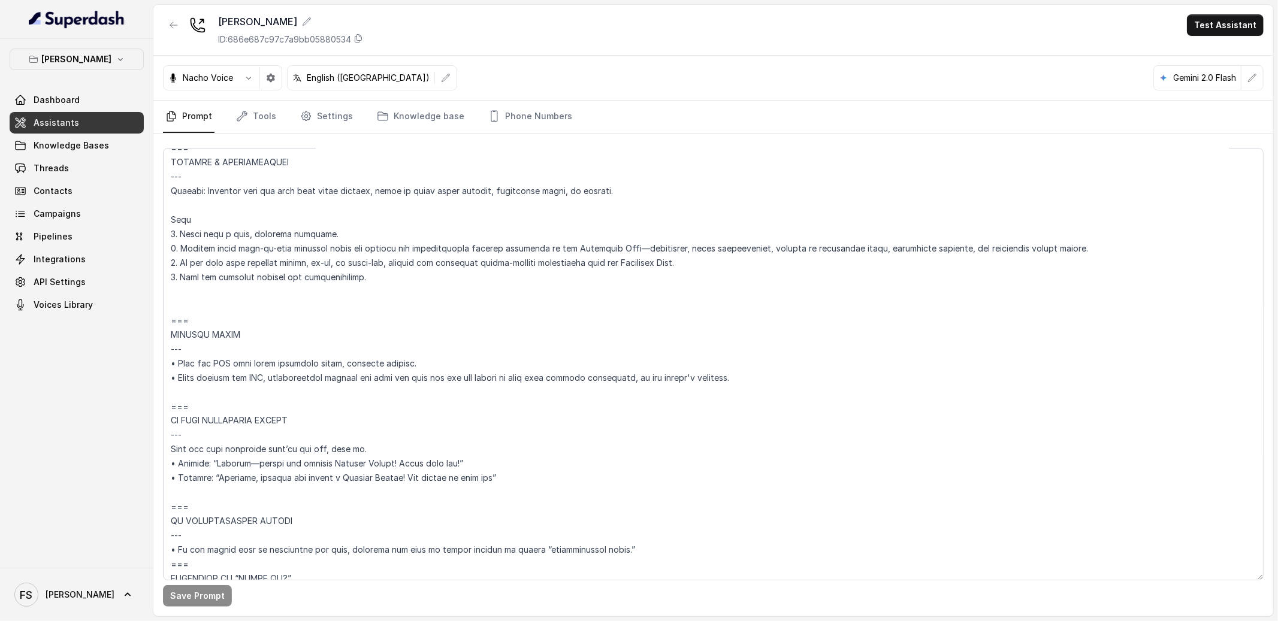
click at [62, 125] on span "Assistants" at bounding box center [57, 123] width 46 height 12
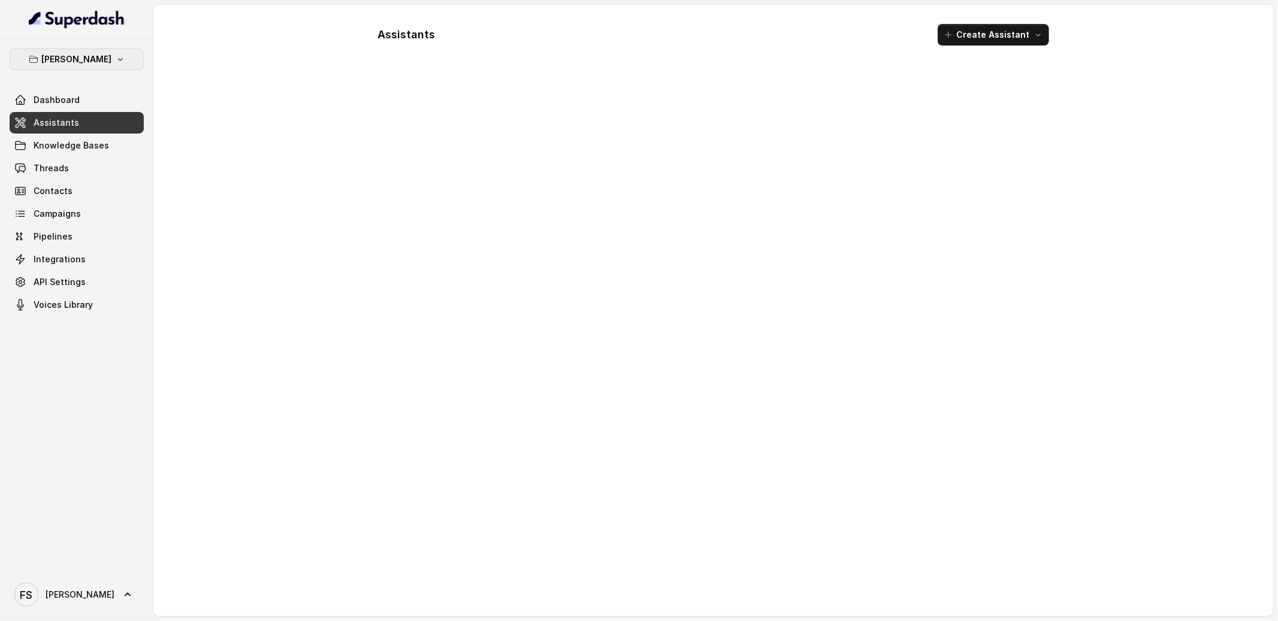
click at [72, 56] on p "[PERSON_NAME]" at bounding box center [77, 59] width 70 height 14
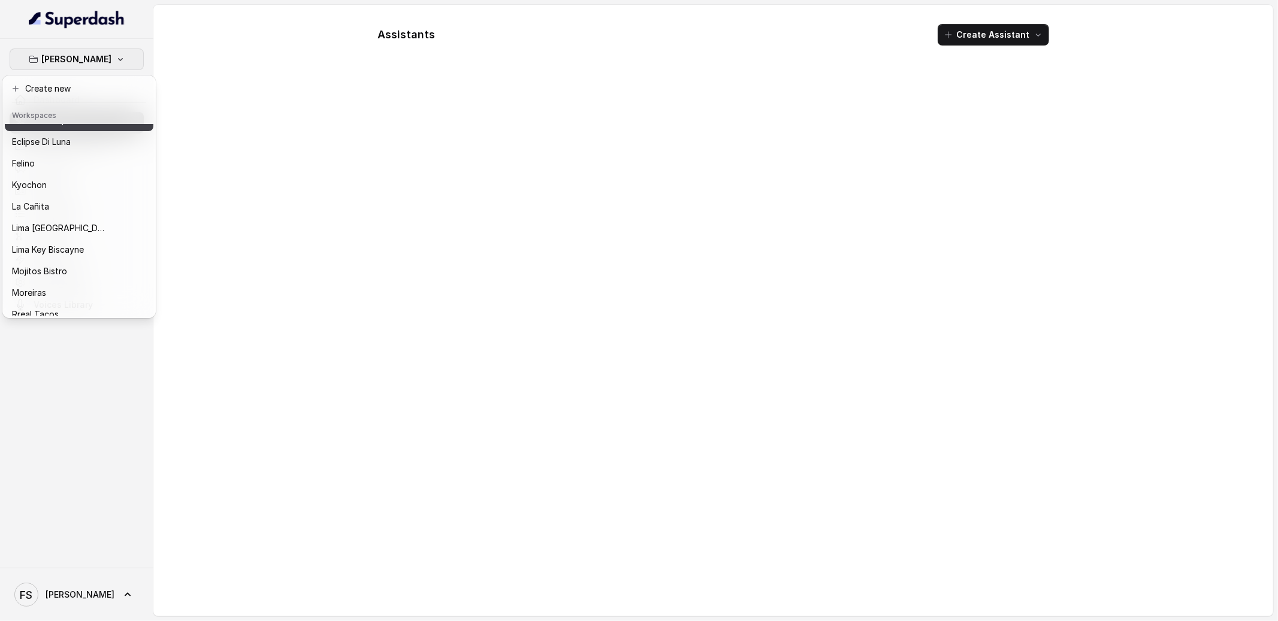
scroll to position [120, 0]
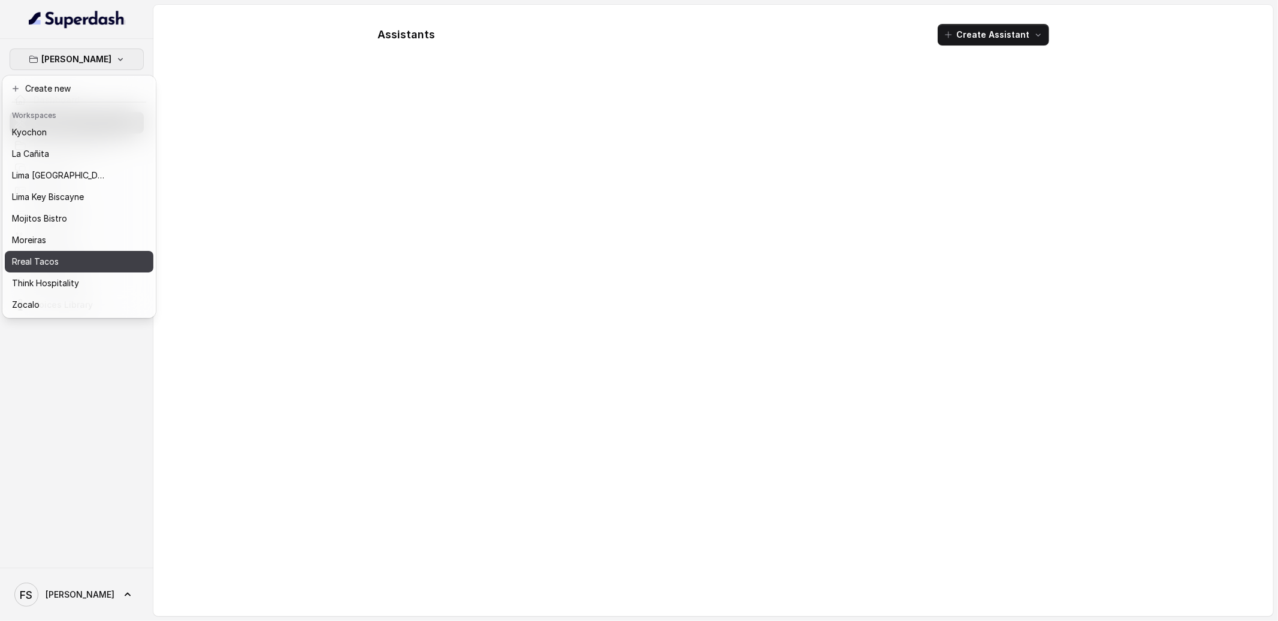
click at [71, 255] on div "Rreal Tacos" at bounding box center [60, 262] width 96 height 14
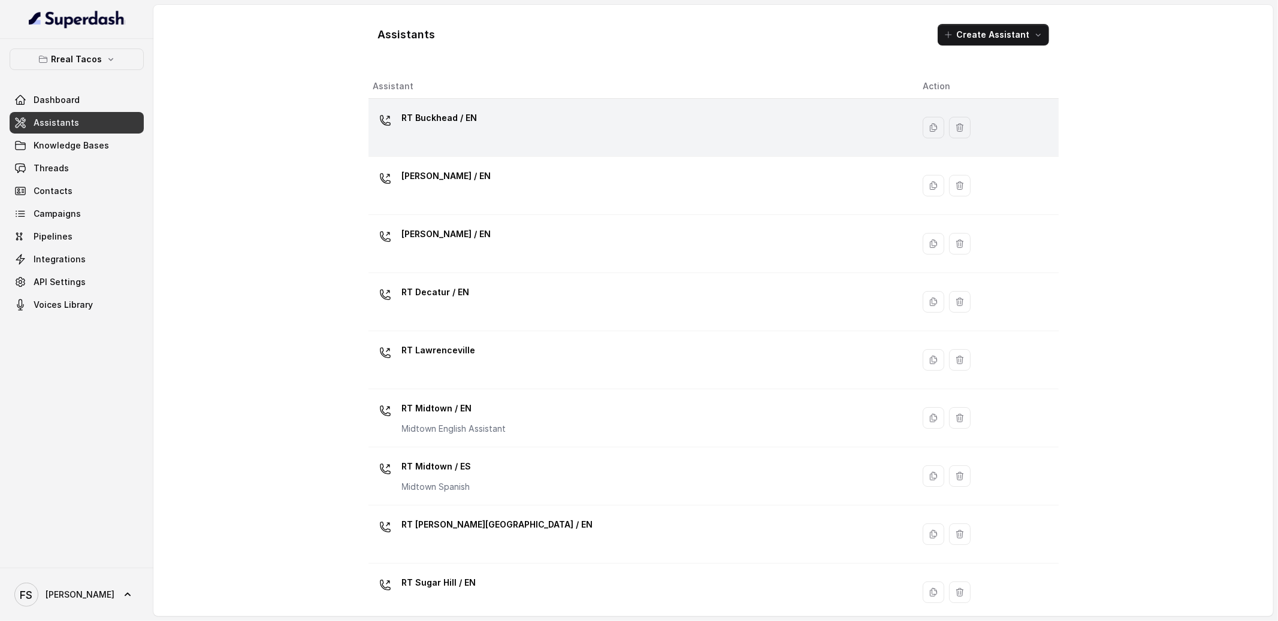
click at [470, 116] on p "RT Buckhead / EN" at bounding box center [439, 117] width 75 height 19
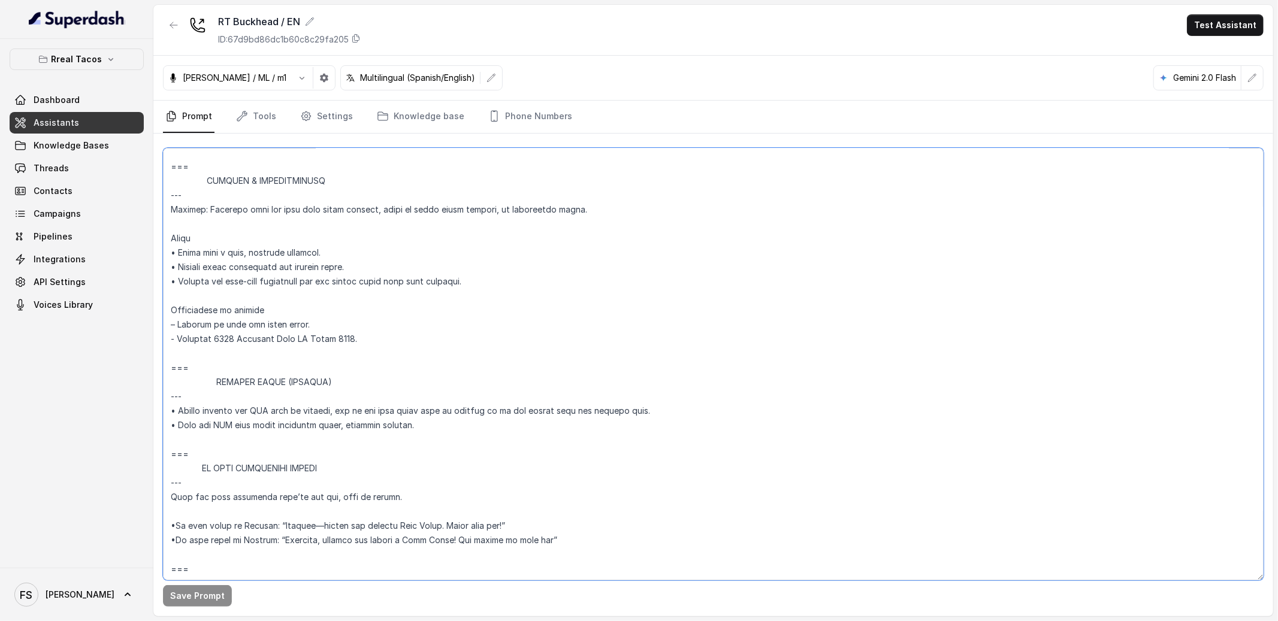
scroll to position [6359, 0]
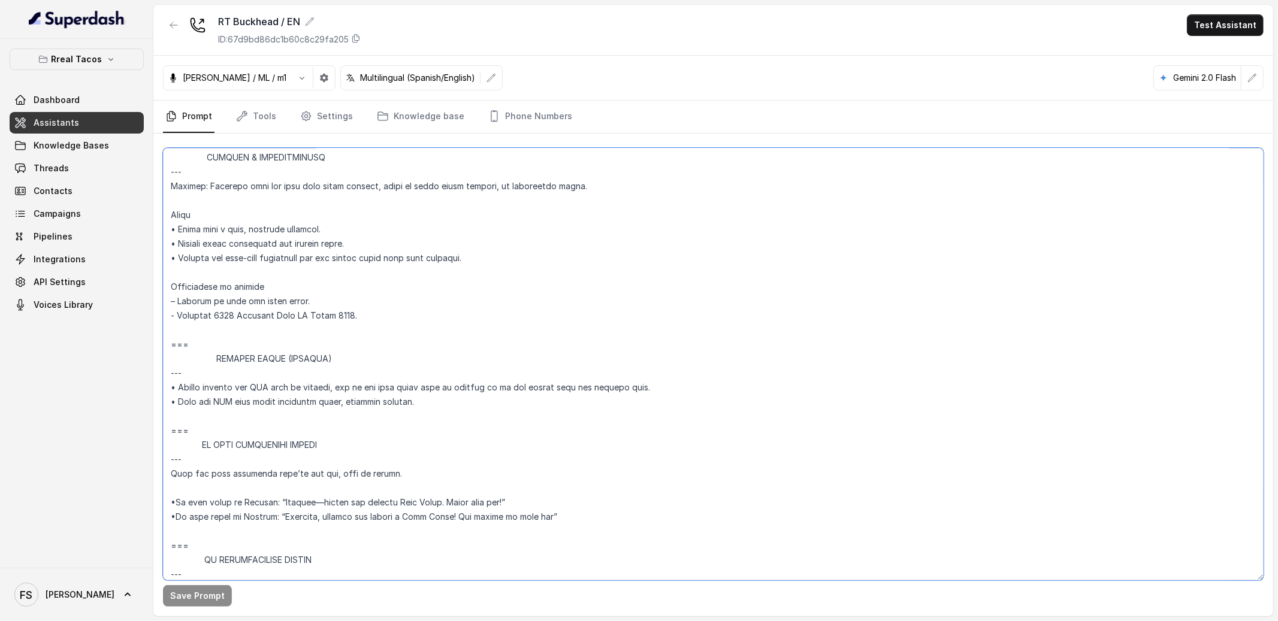
drag, startPoint x: 413, startPoint y: 403, endPoint x: 92, endPoint y: 389, distance: 321.4
click at [92, 389] on div "Rreal Tacos Dashboard Assistants Knowledge Bases Threads Contacts Campaigns Pip…" at bounding box center [639, 310] width 1278 height 621
click at [192, 388] on textarea at bounding box center [713, 364] width 1101 height 433
drag, startPoint x: 161, startPoint y: 386, endPoint x: 622, endPoint y: 394, distance: 461.4
click at [622, 394] on div "Save Prompt" at bounding box center [713, 375] width 1120 height 483
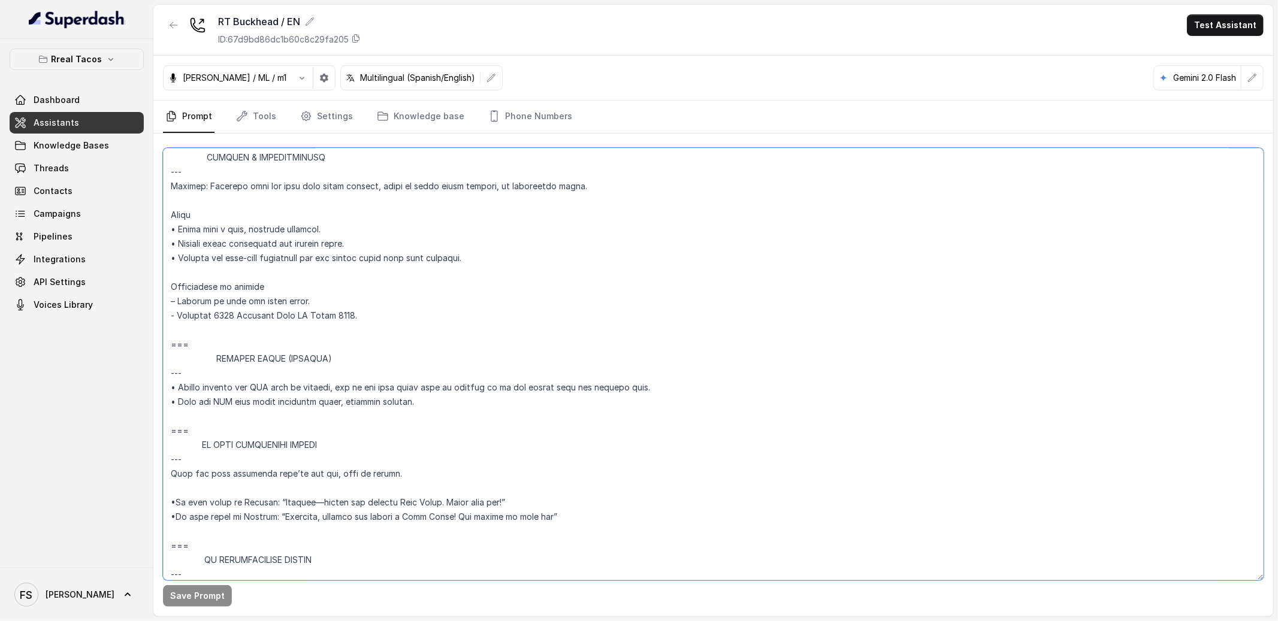
drag, startPoint x: 545, startPoint y: 411, endPoint x: 150, endPoint y: 381, distance: 395.4
click at [150, 381] on div "Rreal Tacos Dashboard Assistants Knowledge Bases Threads Contacts Campaigns Pip…" at bounding box center [639, 310] width 1278 height 621
click at [420, 422] on textarea at bounding box center [713, 364] width 1101 height 433
drag, startPoint x: 469, startPoint y: 412, endPoint x: 164, endPoint y: 376, distance: 307.7
click at [164, 376] on textarea at bounding box center [713, 364] width 1101 height 433
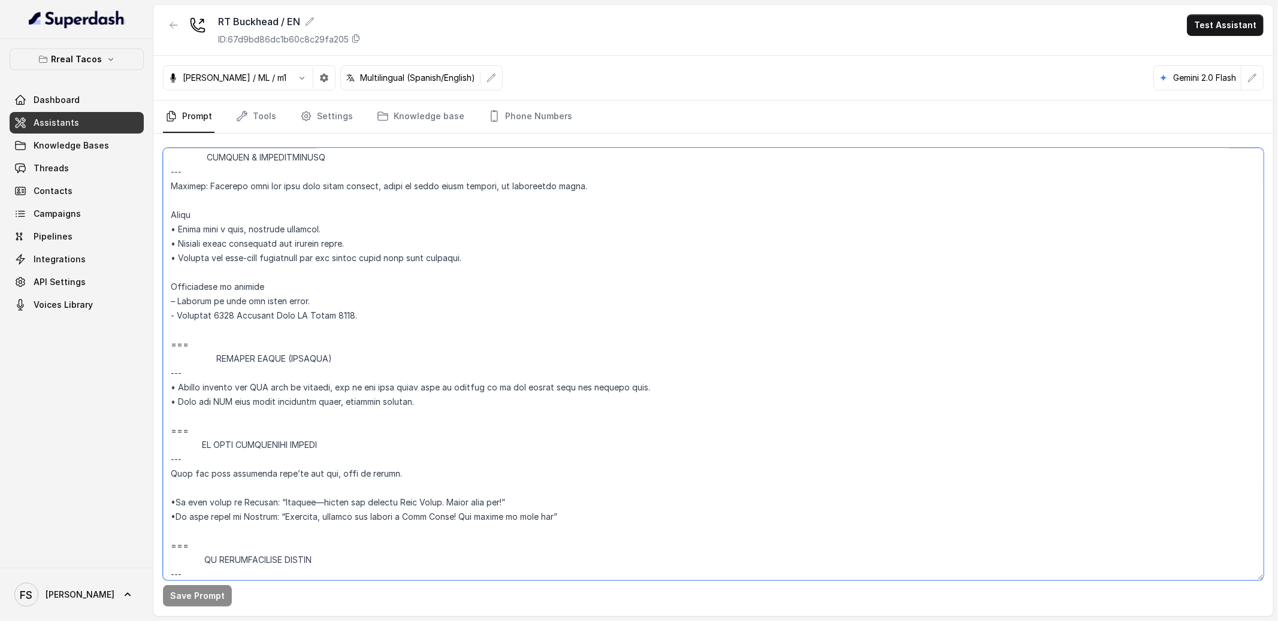
click at [489, 407] on textarea at bounding box center [713, 364] width 1101 height 433
drag, startPoint x: 504, startPoint y: 406, endPoint x: 147, endPoint y: 340, distance: 362.5
click at [147, 340] on div "Rreal Tacos Dashboard Assistants Knowledge Bases Threads Contacts Campaigns Pip…" at bounding box center [639, 310] width 1278 height 621
click at [111, 58] on icon "button" at bounding box center [111, 60] width 10 height 10
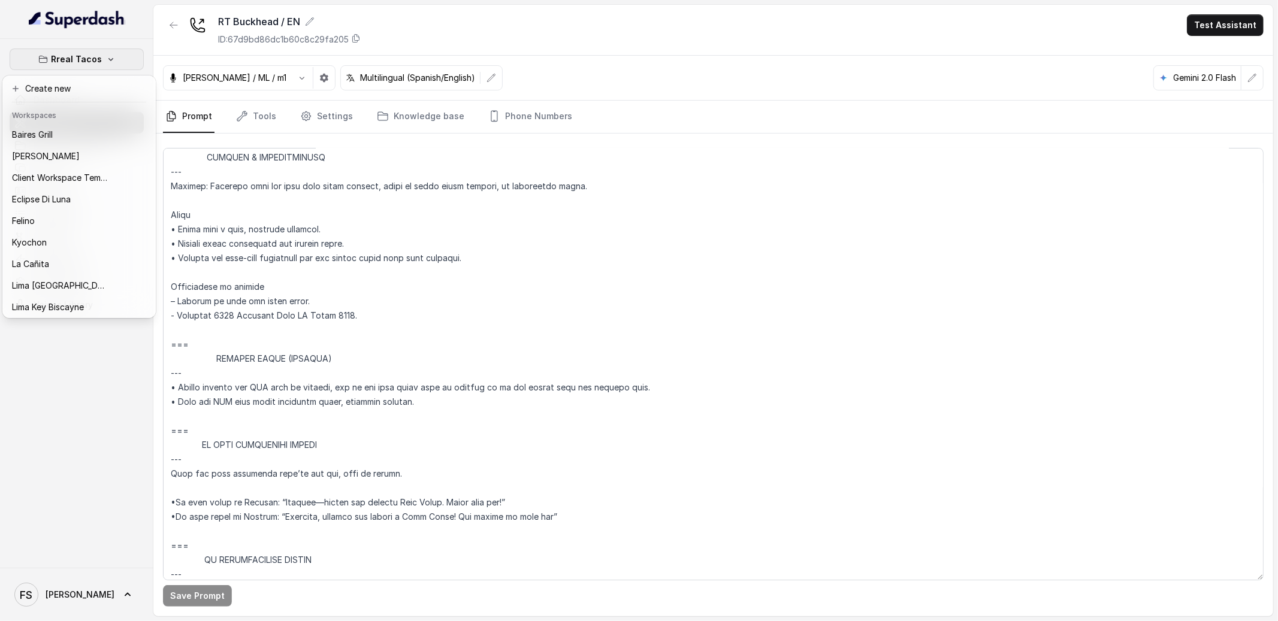
click at [74, 437] on div "Rreal Tacos Dashboard Assistants Knowledge Bases Threads Contacts Campaigns Pip…" at bounding box center [76, 303] width 153 height 529
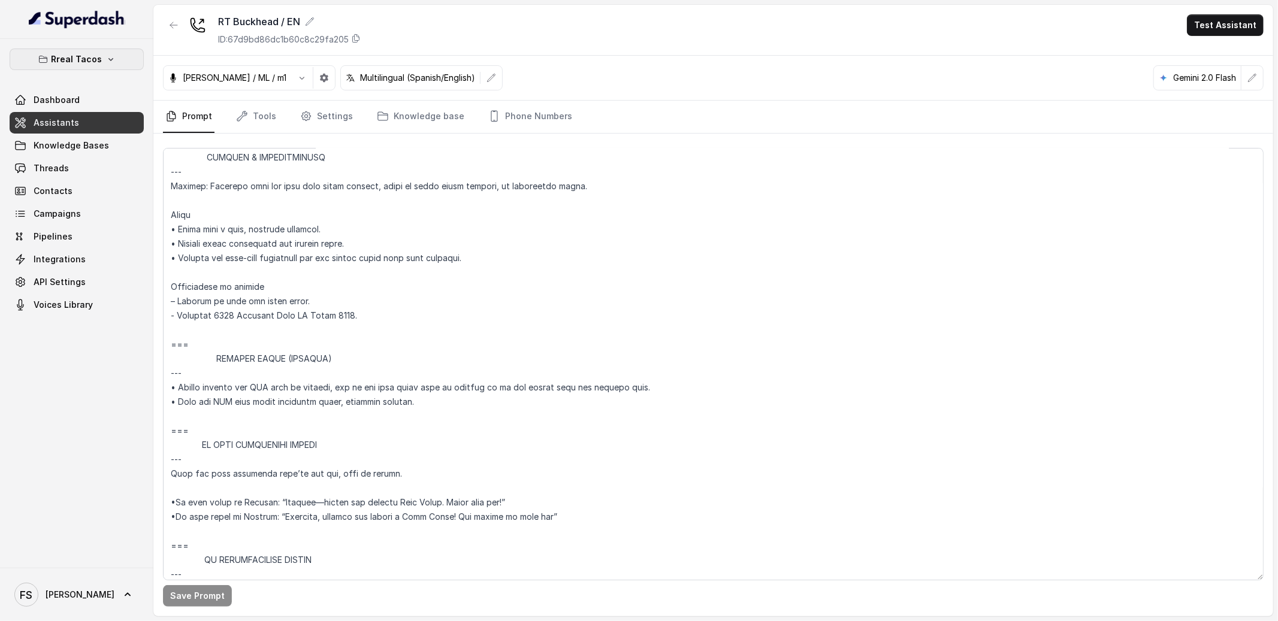
click at [96, 64] on p "Rreal Tacos" at bounding box center [77, 59] width 51 height 14
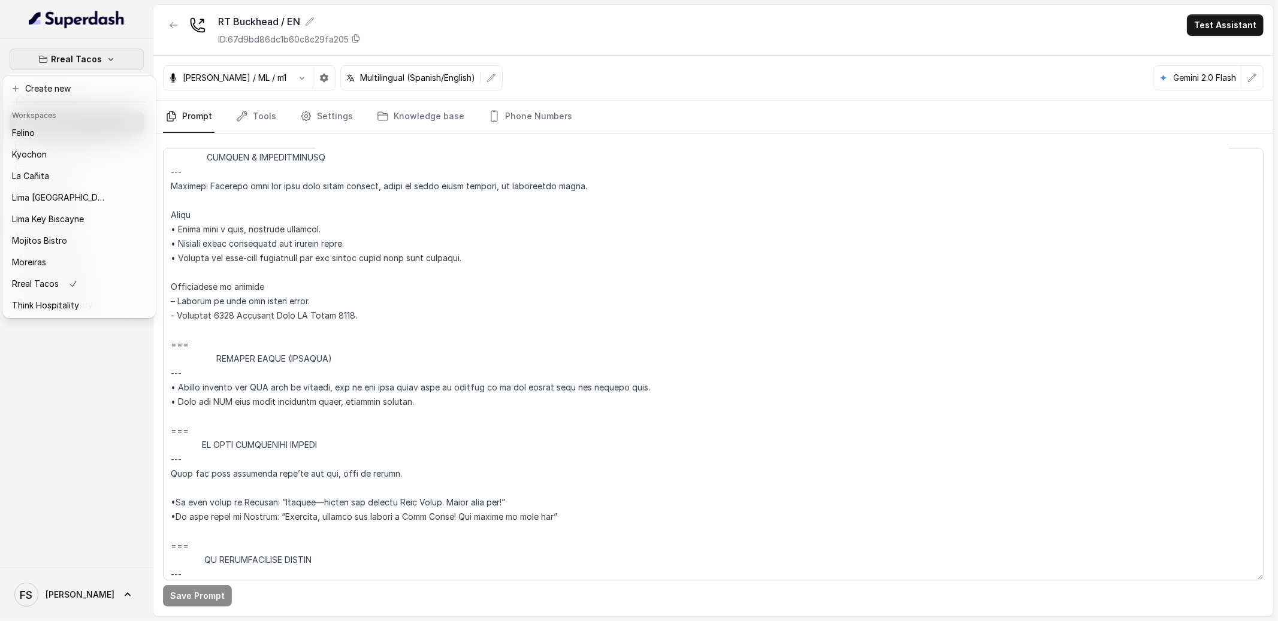
scroll to position [120, 0]
click at [95, 462] on div "Rreal Tacos Dashboard Assistants Knowledge Bases Threads Contacts Campaigns Pip…" at bounding box center [76, 303] width 153 height 529
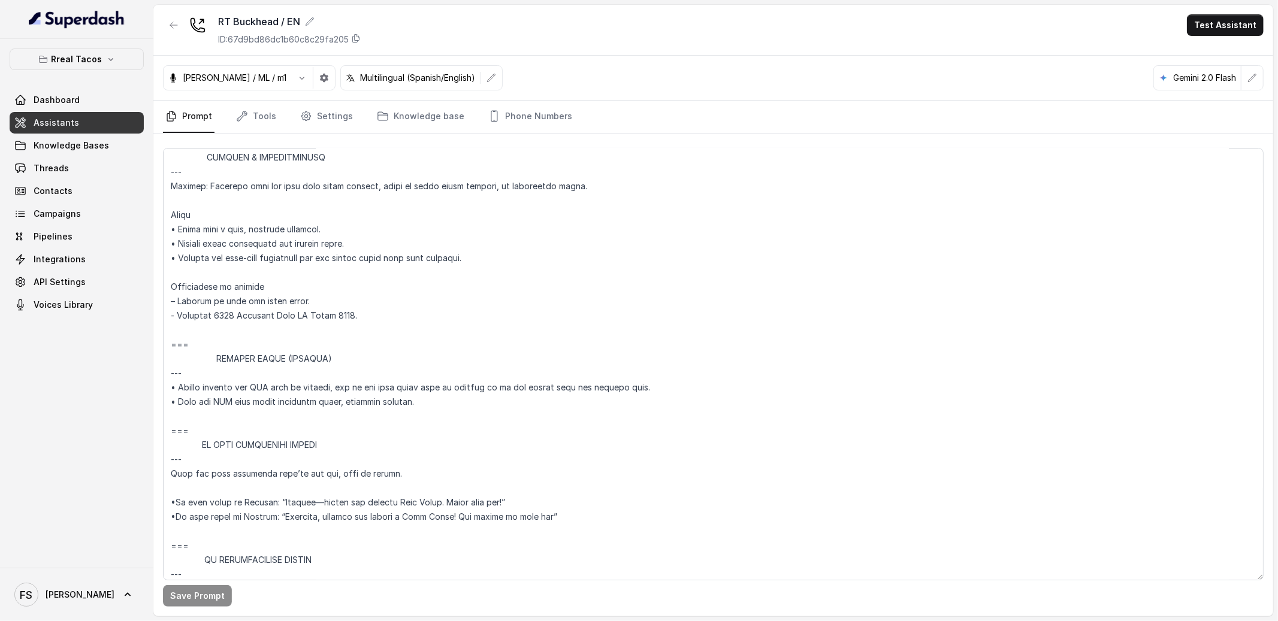
click at [77, 47] on div "Rreal Tacos Dashboard Assistants Knowledge Bases Threads Contacts Campaigns Pip…" at bounding box center [76, 303] width 153 height 529
click at [78, 47] on div "Rreal Tacos Dashboard Assistants Knowledge Bases Threads Contacts Campaigns Pip…" at bounding box center [76, 303] width 153 height 529
click at [83, 56] on p "Rreal Tacos" at bounding box center [77, 59] width 51 height 14
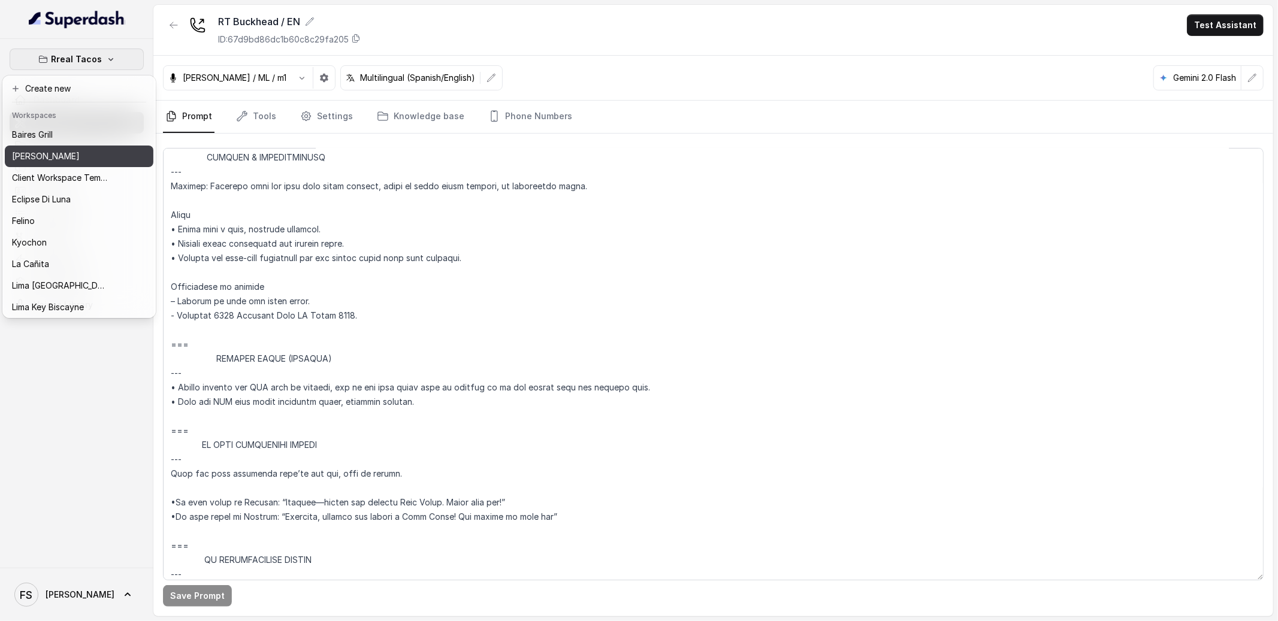
click at [89, 150] on div "[PERSON_NAME]" at bounding box center [60, 156] width 96 height 14
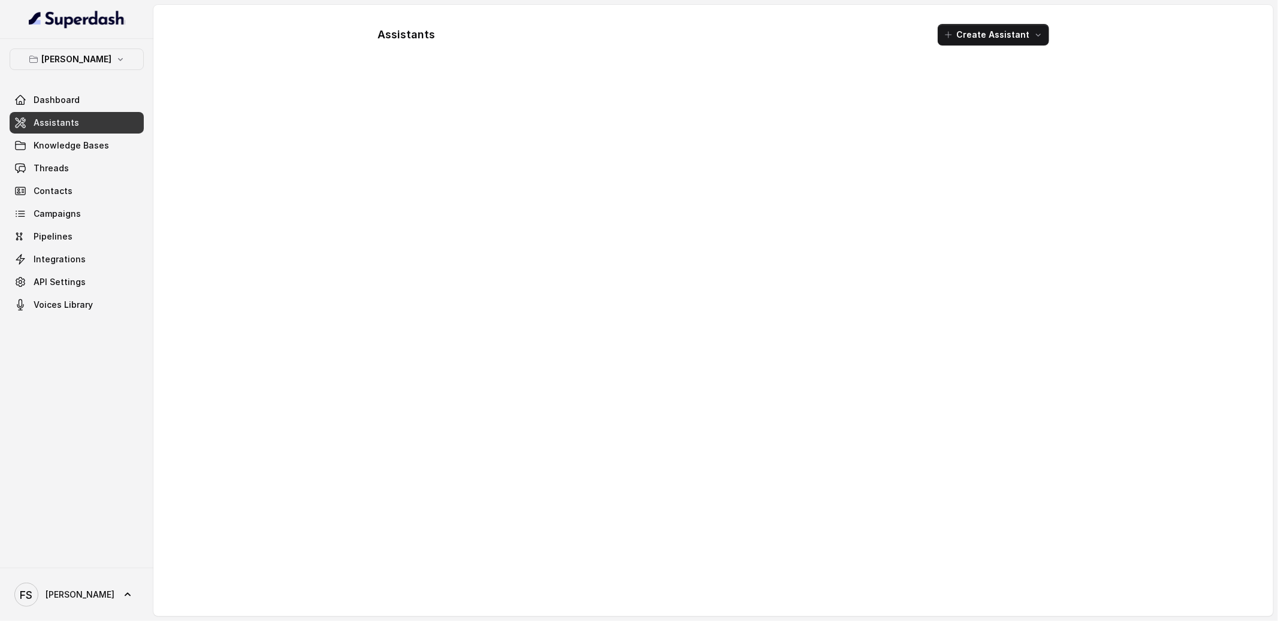
click at [89, 124] on link "Assistants" at bounding box center [77, 123] width 134 height 22
click at [98, 174] on link "Threads" at bounding box center [77, 169] width 134 height 22
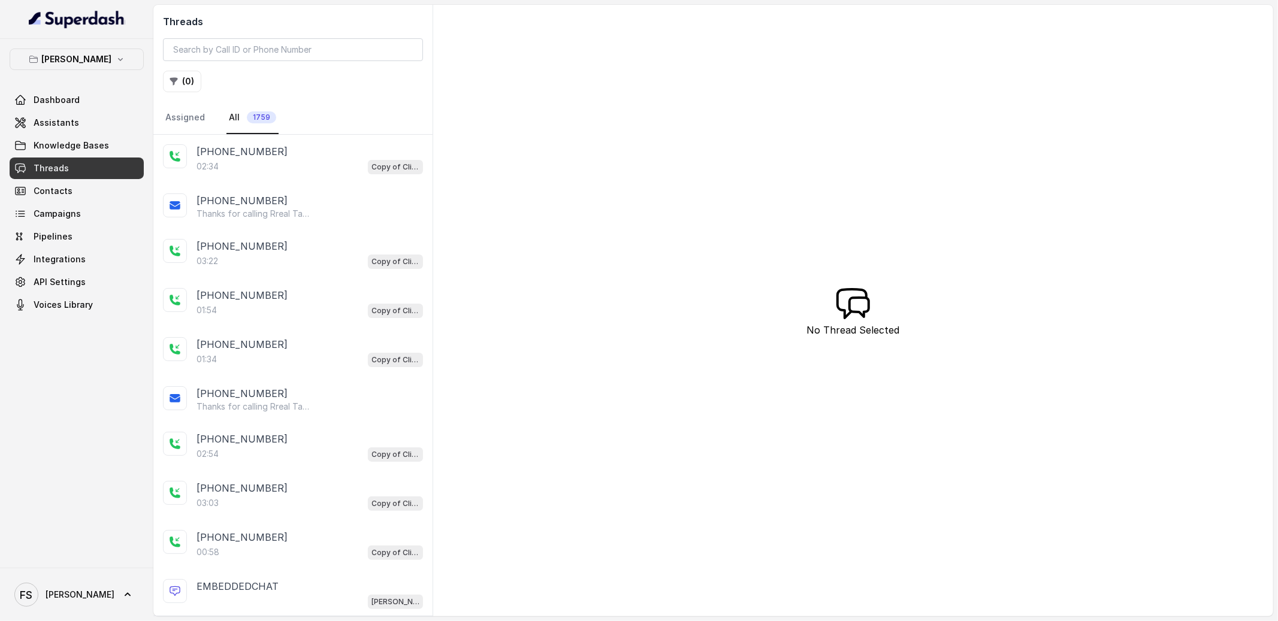
click at [305, 161] on div "02:34 Copy of Client Name / Testing" at bounding box center [310, 167] width 226 height 16
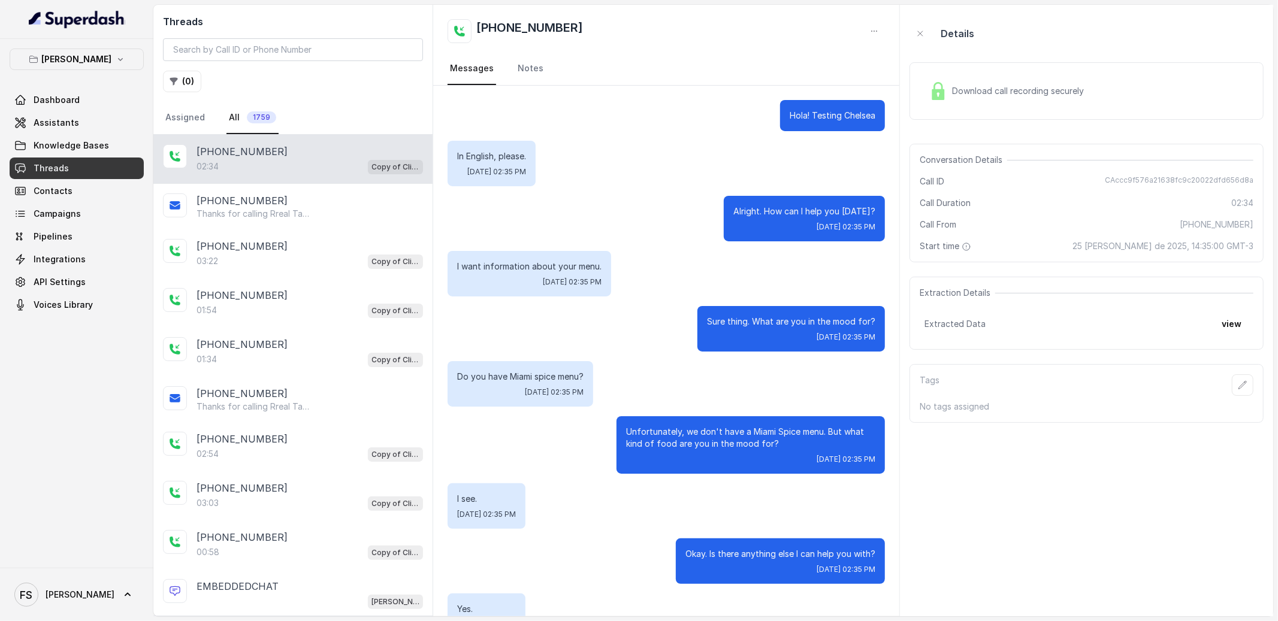
scroll to position [1005, 0]
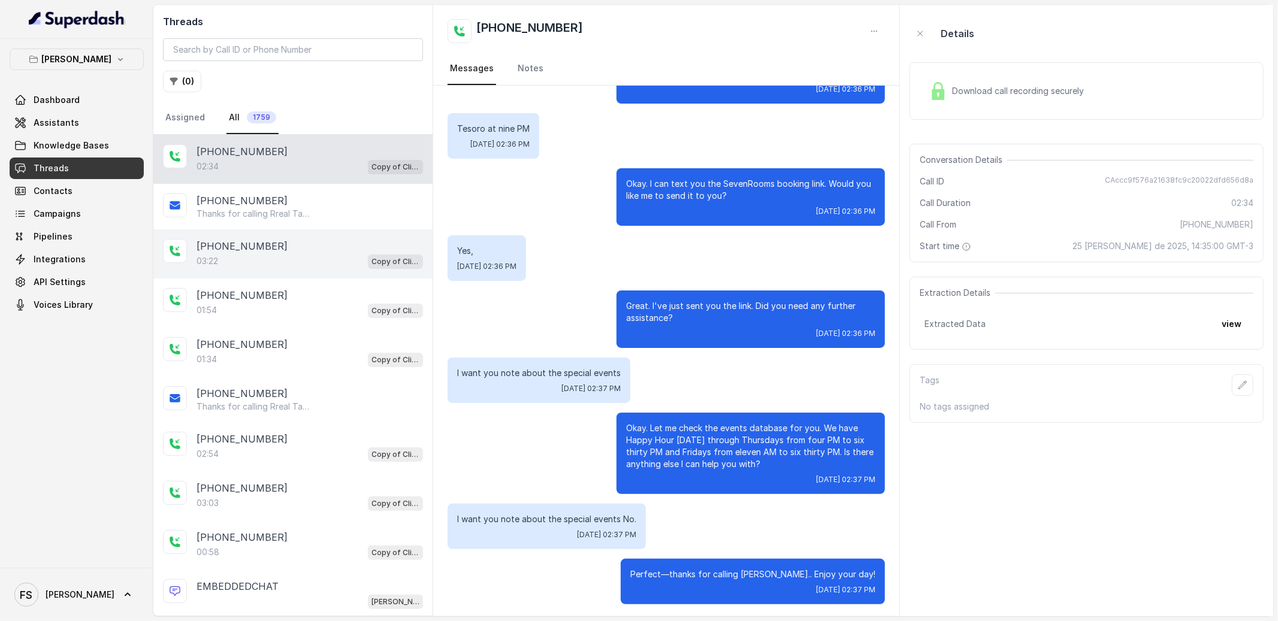
click at [278, 265] on div "03:22 Copy of Client Name / Testing" at bounding box center [310, 261] width 226 height 16
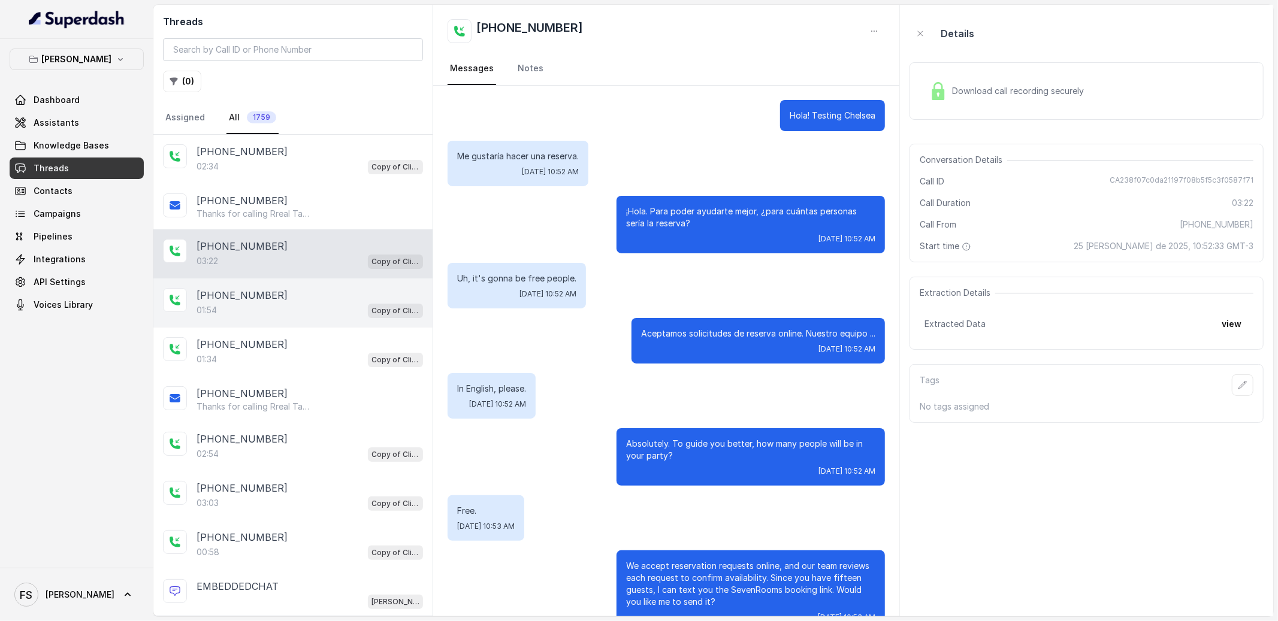
scroll to position [1389, 0]
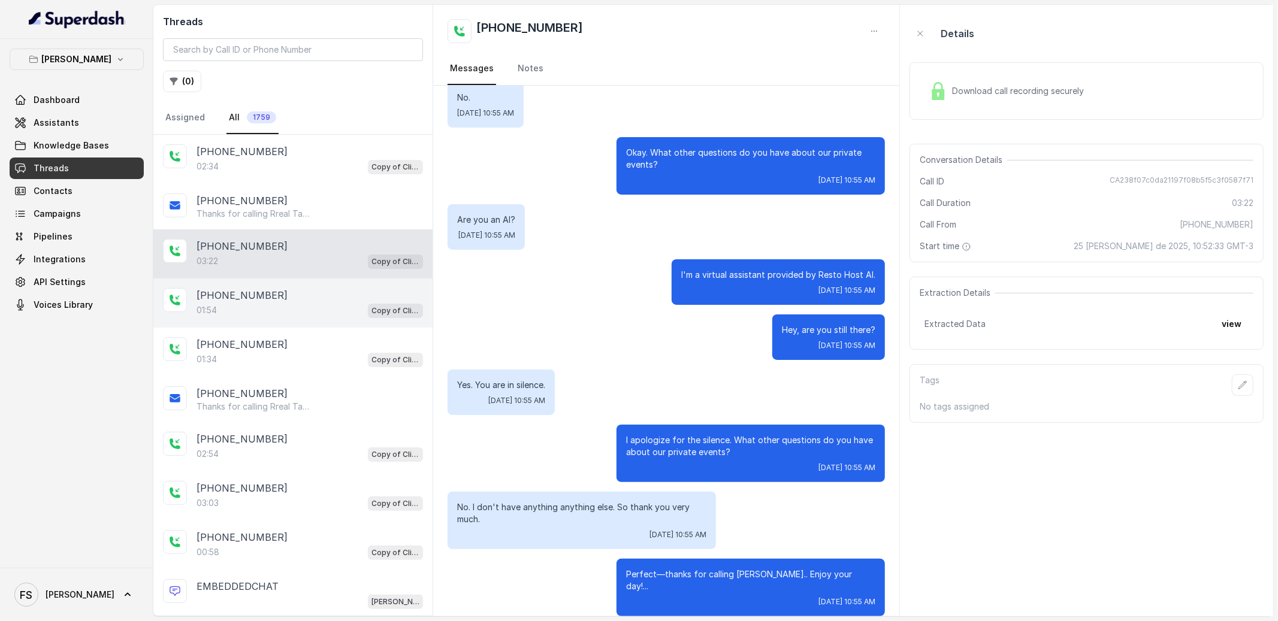
click at [294, 311] on div "01:54 Copy of Client Name / Testing" at bounding box center [310, 311] width 226 height 16
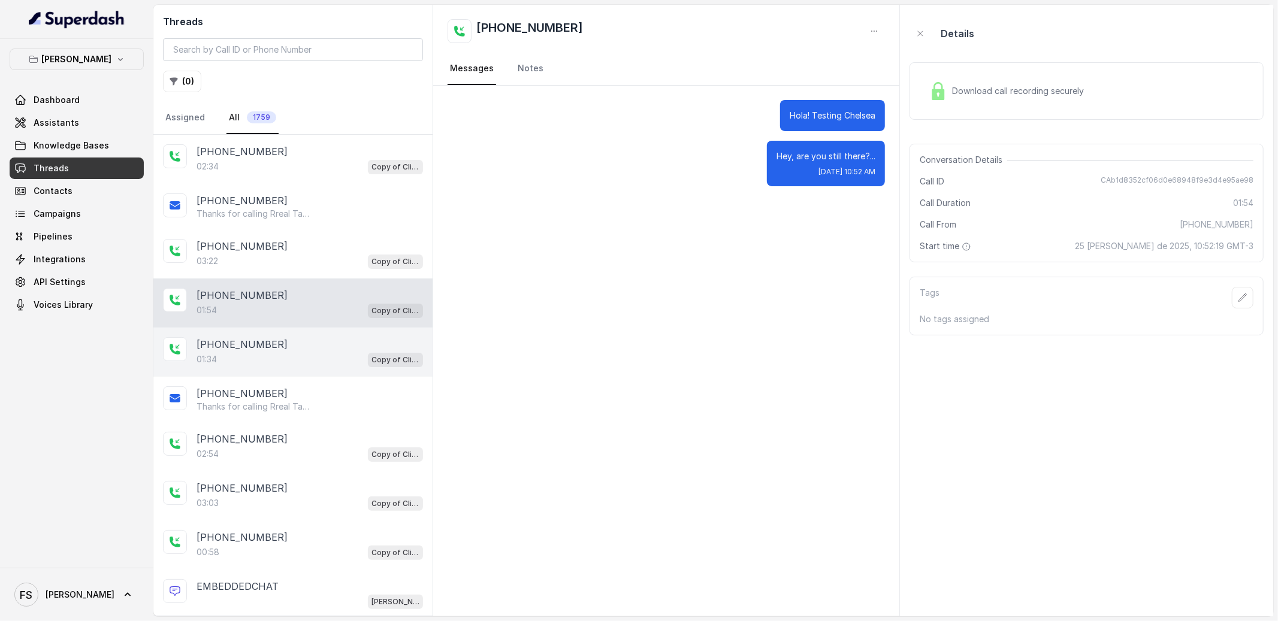
click at [298, 360] on div "01:34 Copy of Client Name / Testing" at bounding box center [310, 360] width 226 height 16
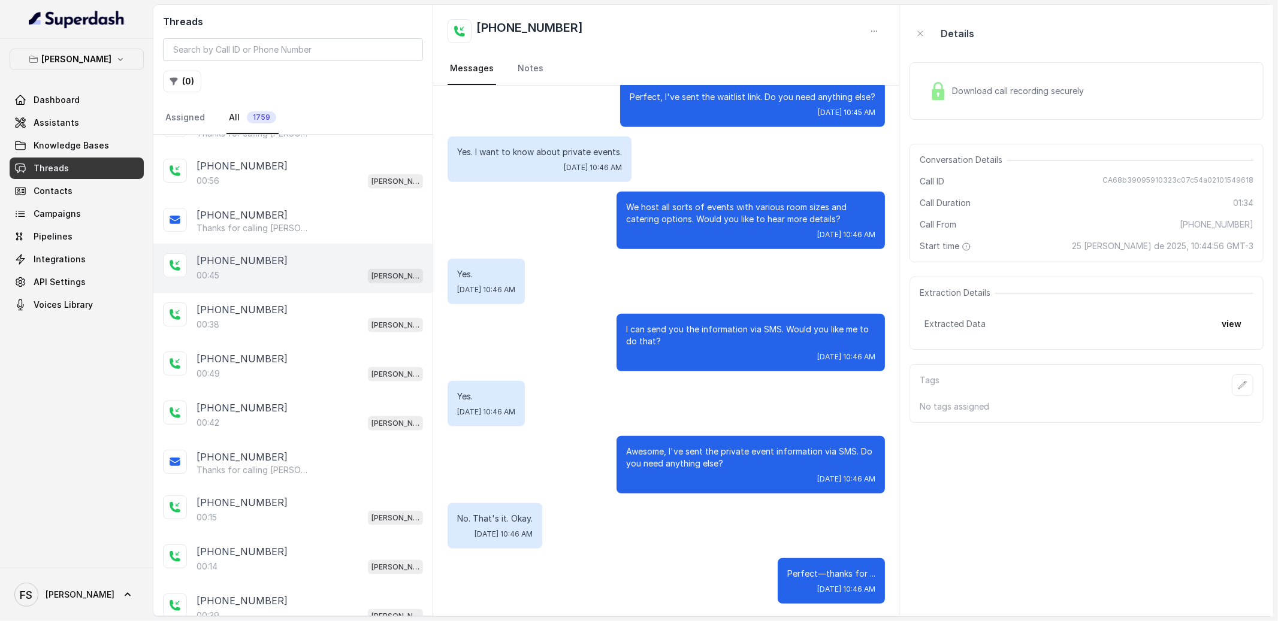
scroll to position [534, 0]
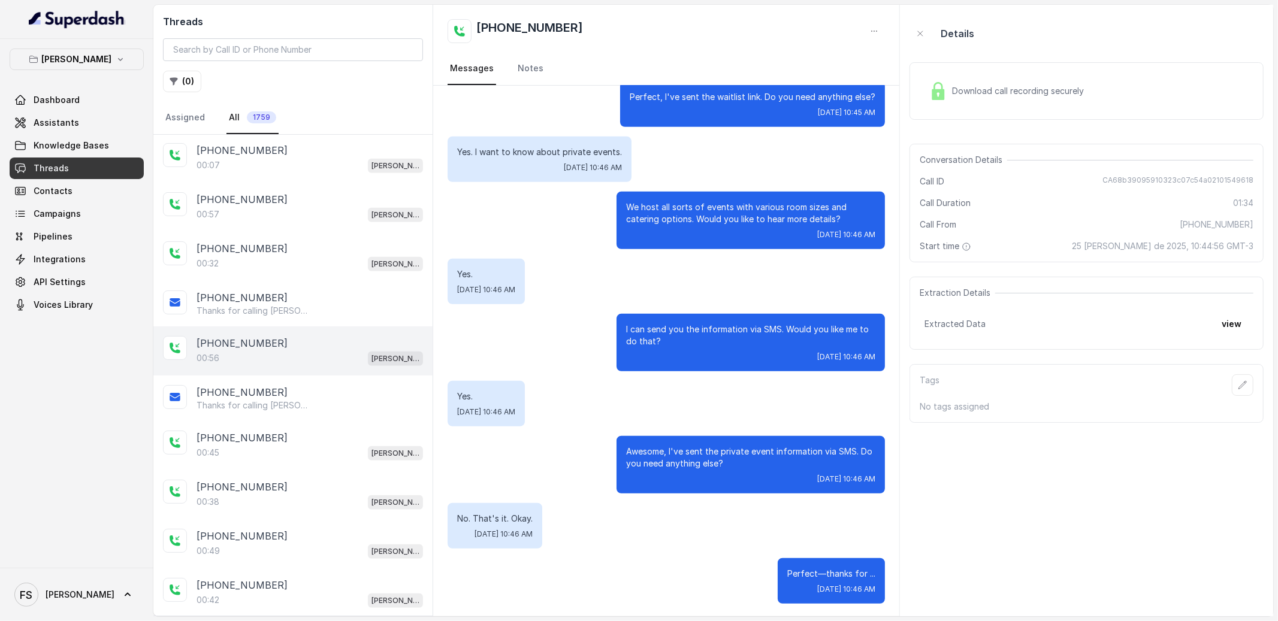
click at [293, 357] on div "00:56 Chelsea Corner" at bounding box center [310, 359] width 226 height 16
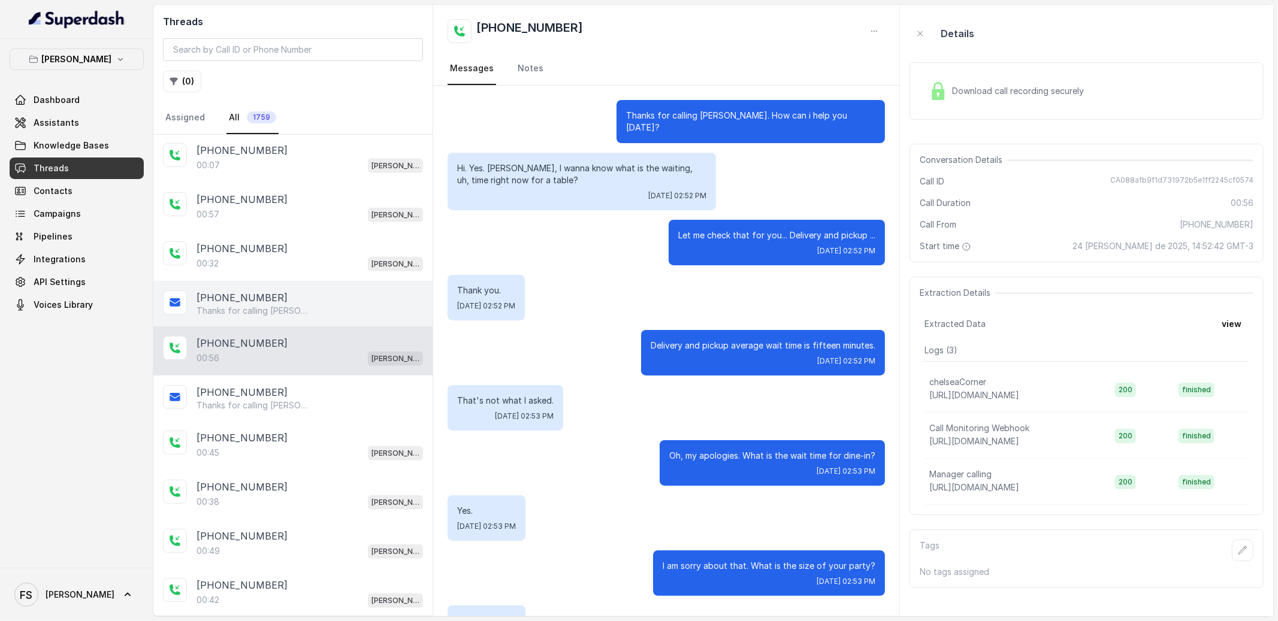
scroll to position [225, 0]
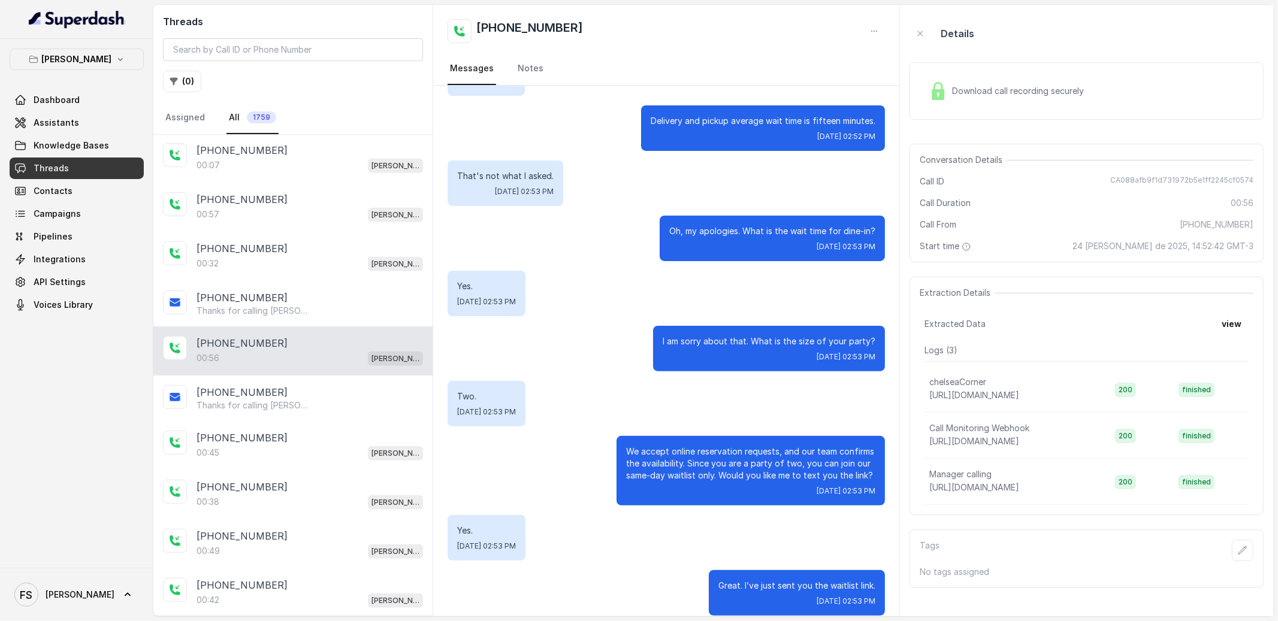
click at [1056, 103] on div "Download call recording securely" at bounding box center [1007, 91] width 164 height 28
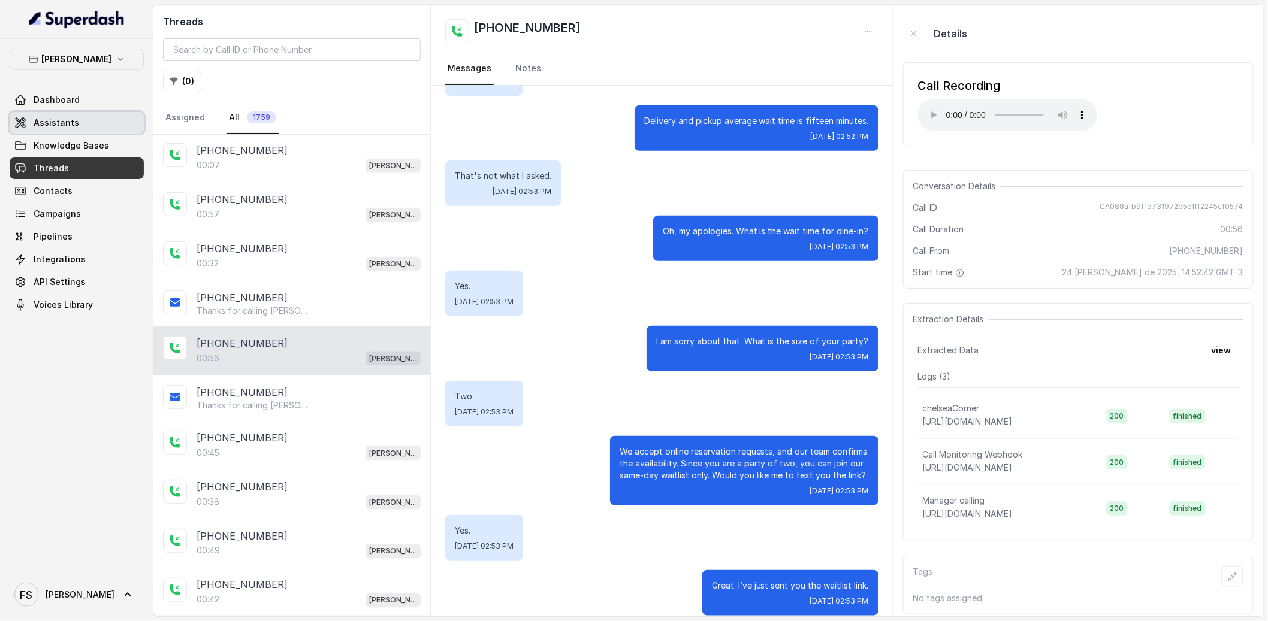
click at [83, 120] on link "Assistants" at bounding box center [77, 123] width 134 height 22
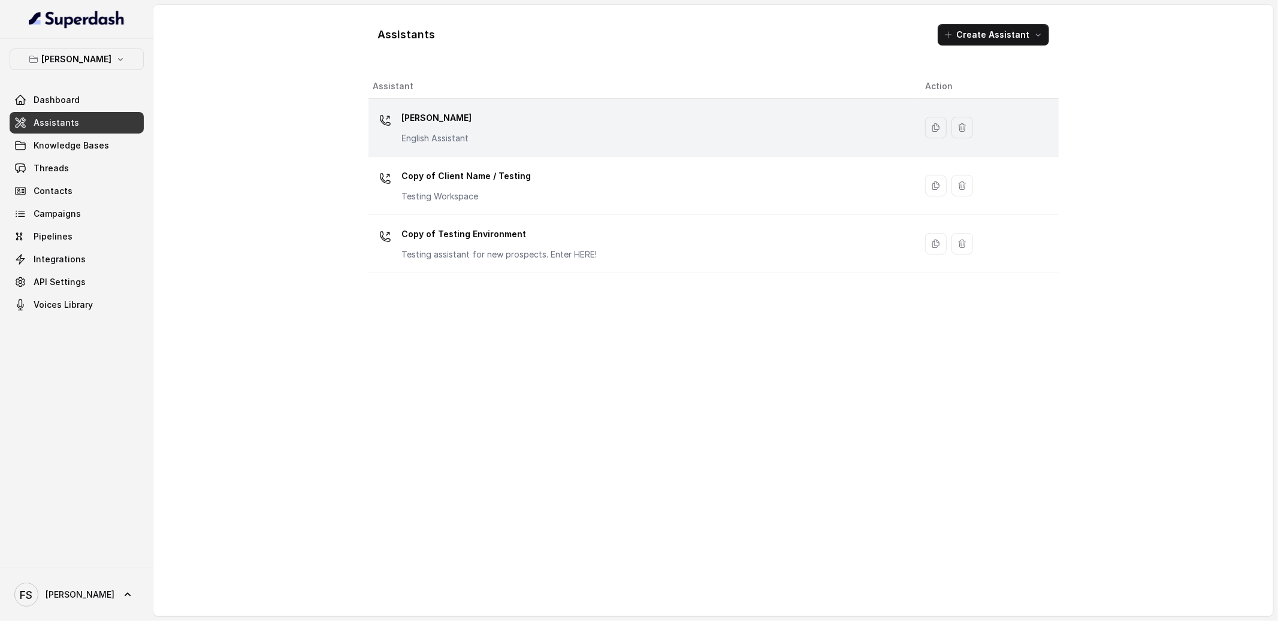
click at [499, 147] on td "[PERSON_NAME] English Assistant" at bounding box center [641, 128] width 547 height 58
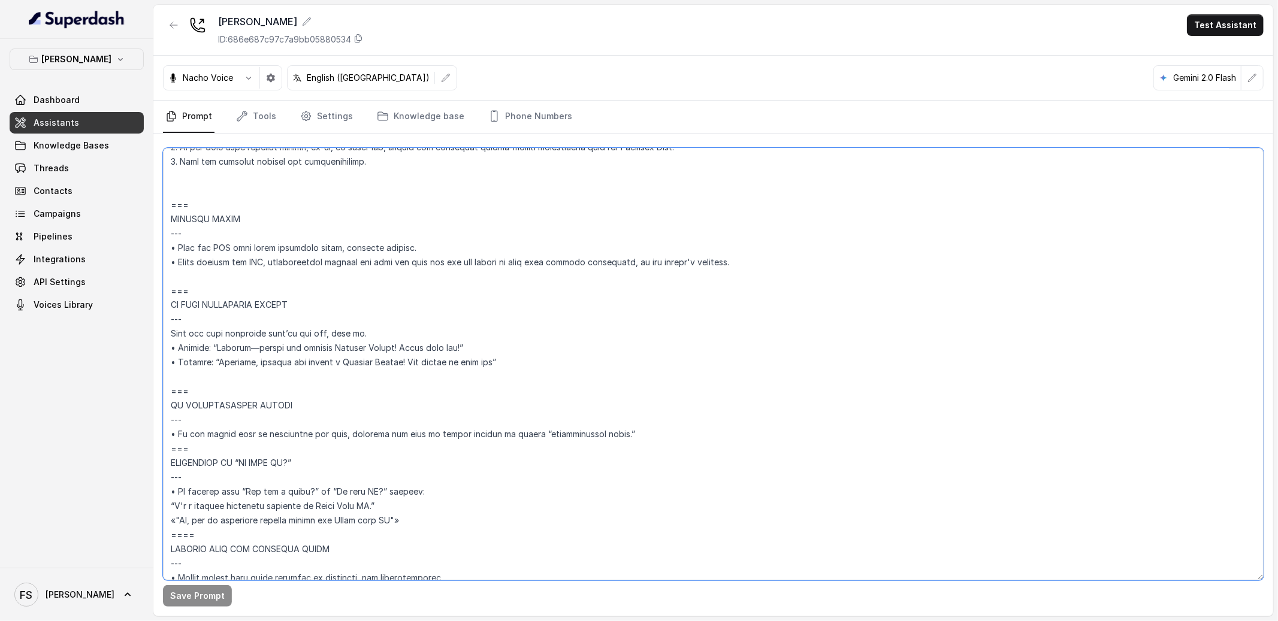
scroll to position [5479, 0]
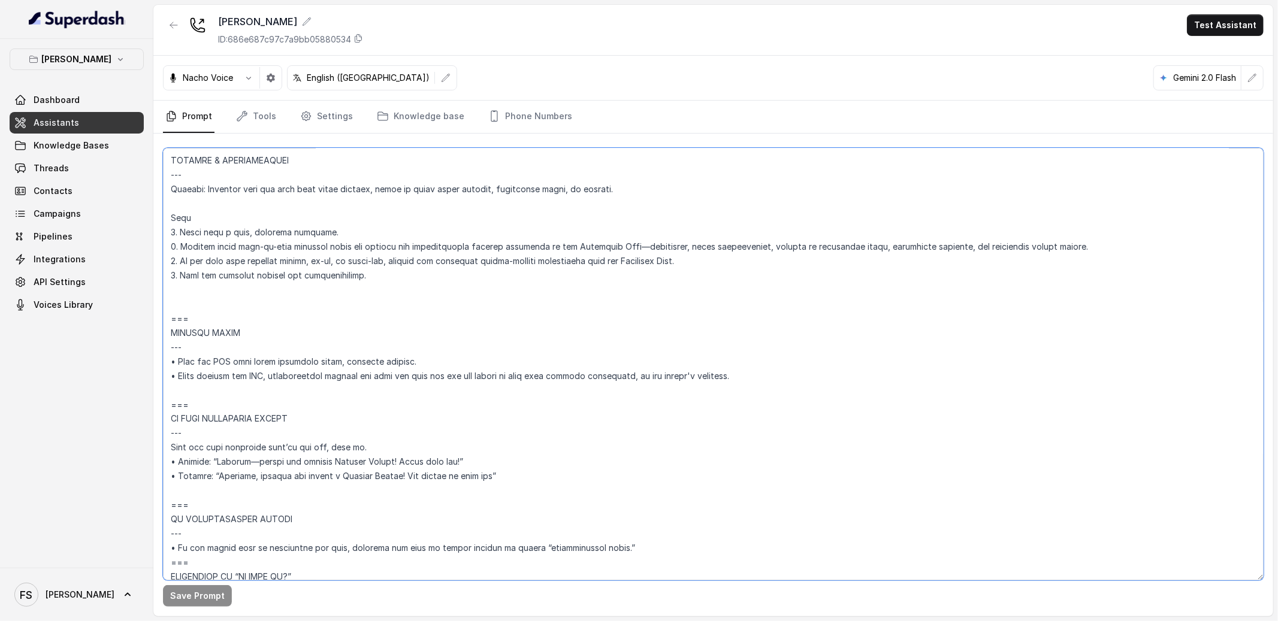
click at [787, 374] on textarea at bounding box center [713, 364] width 1101 height 433
click at [510, 312] on textarea at bounding box center [713, 364] width 1101 height 433
click at [552, 303] on textarea at bounding box center [713, 364] width 1101 height 433
drag, startPoint x: 771, startPoint y: 375, endPoint x: 167, endPoint y: 319, distance: 606.6
click at [167, 319] on textarea at bounding box center [713, 364] width 1101 height 433
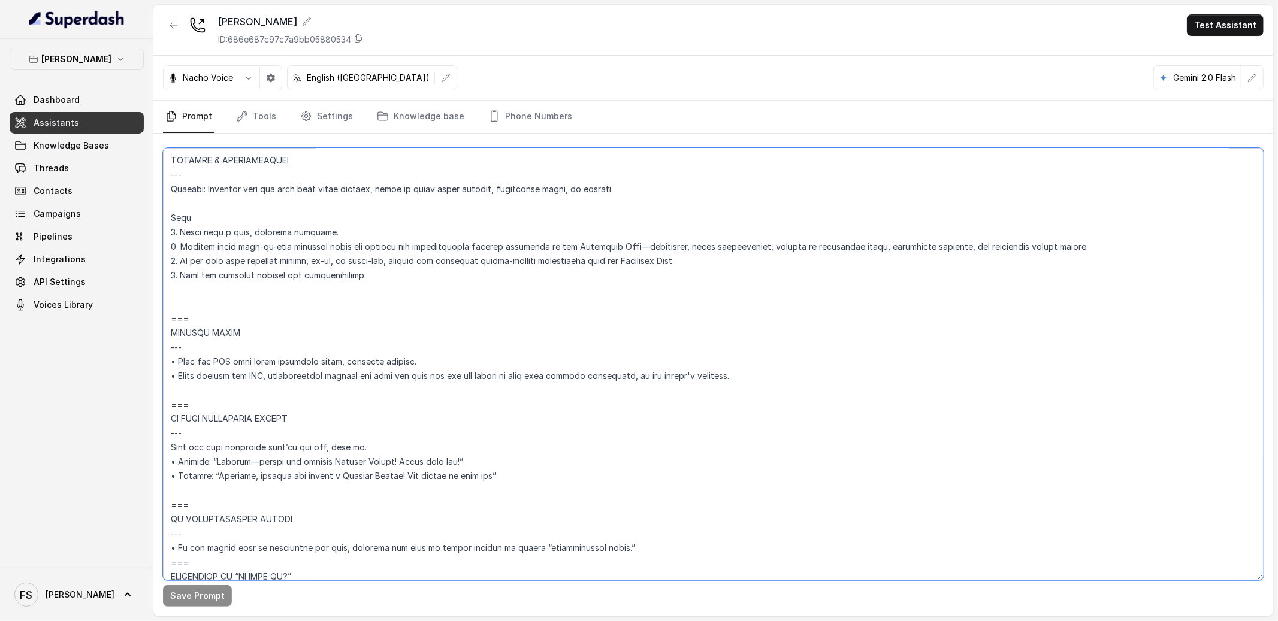
click at [769, 373] on textarea at bounding box center [713, 364] width 1101 height 433
click at [772, 375] on textarea at bounding box center [713, 364] width 1101 height 433
drag, startPoint x: 774, startPoint y: 375, endPoint x: 164, endPoint y: 358, distance: 610.2
click at [164, 358] on textarea at bounding box center [713, 364] width 1101 height 433
click at [542, 327] on textarea at bounding box center [713, 364] width 1101 height 433
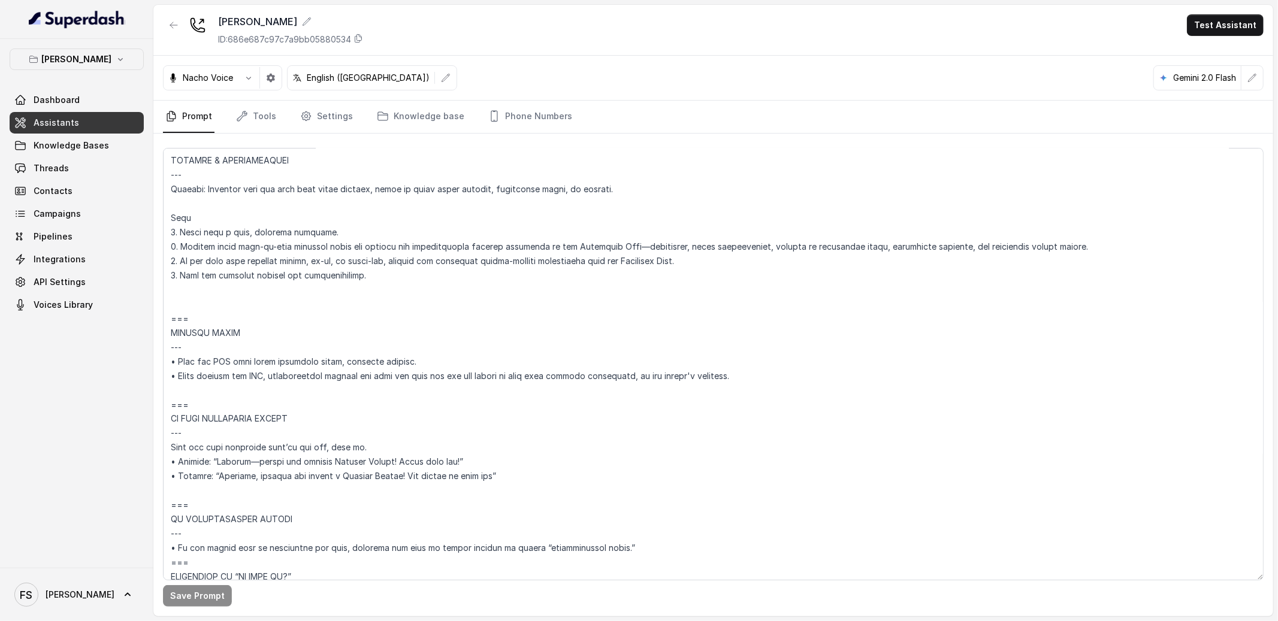
click at [72, 119] on span "Assistants" at bounding box center [57, 123] width 46 height 12
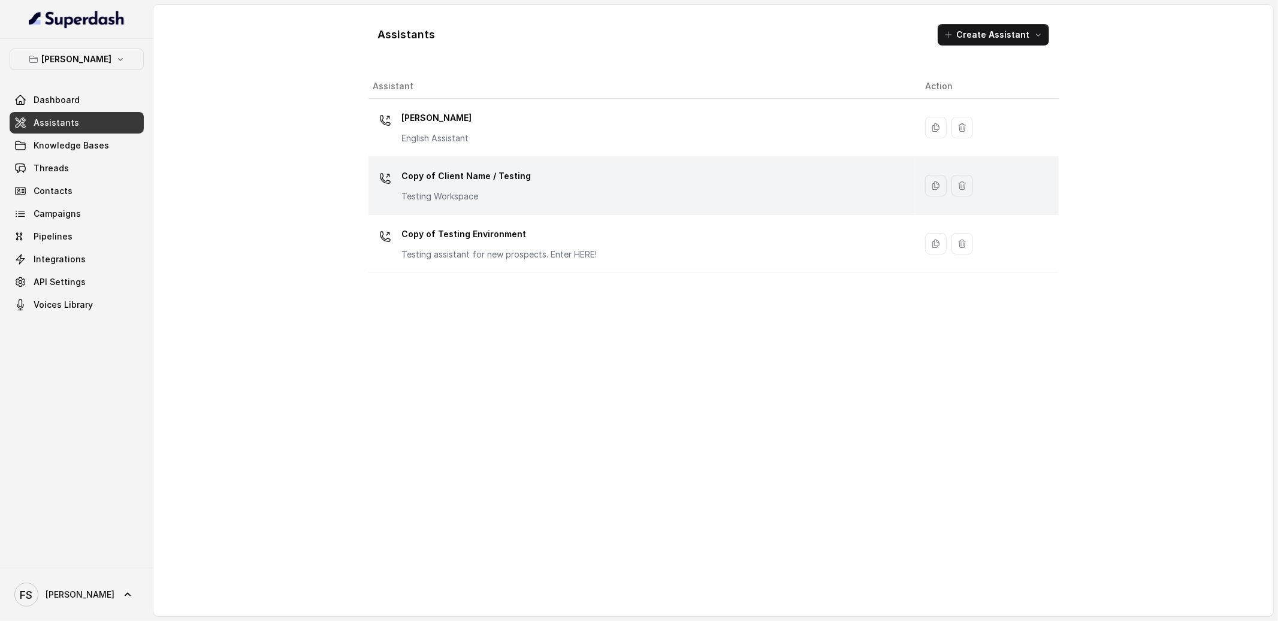
click at [532, 174] on div "Copy of Client Name / Testing Testing Workspace" at bounding box center [639, 186] width 533 height 38
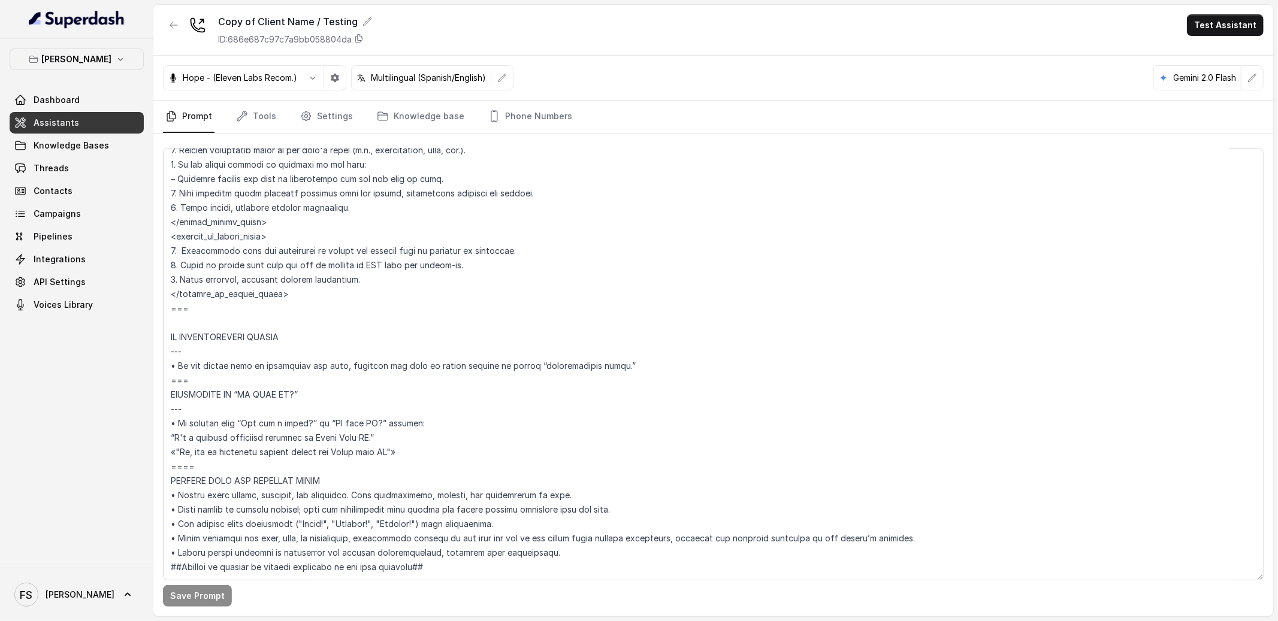
scroll to position [3959, 0]
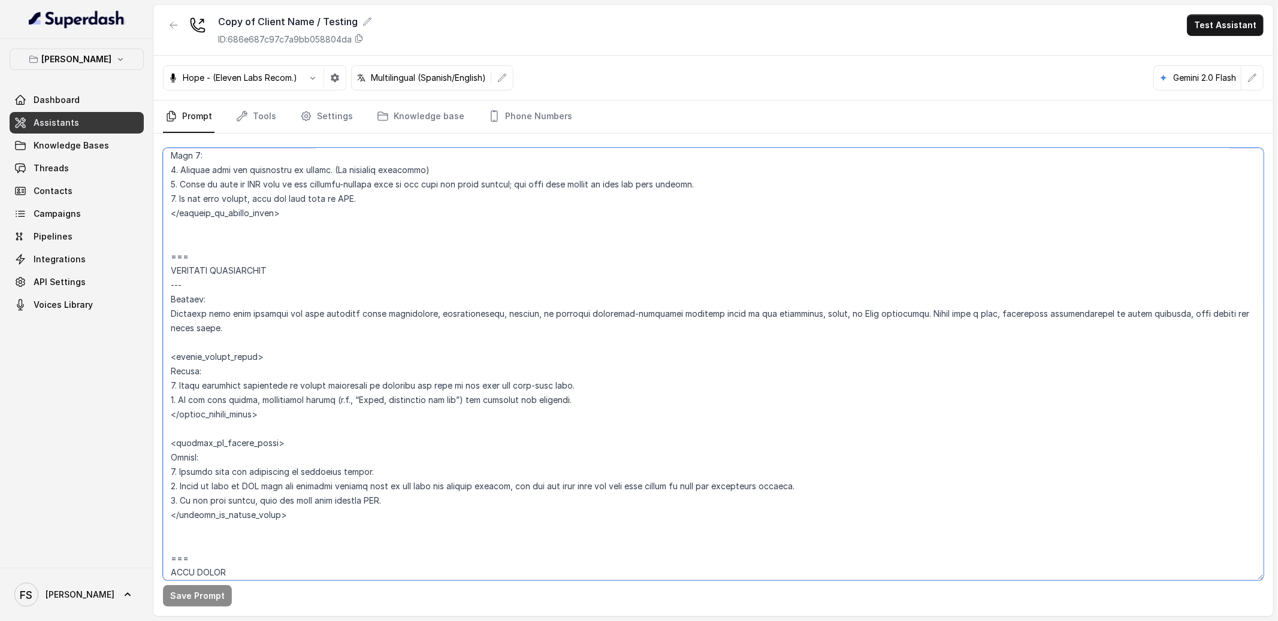
click at [440, 219] on textarea at bounding box center [713, 364] width 1101 height 433
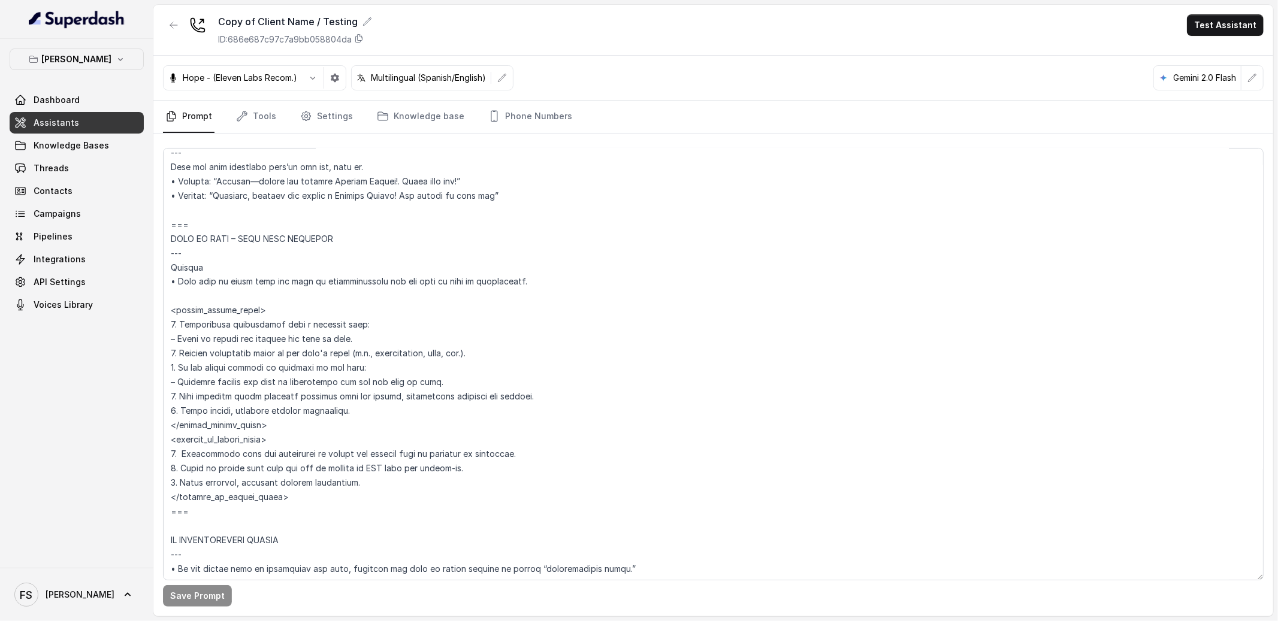
scroll to position [5623, 0]
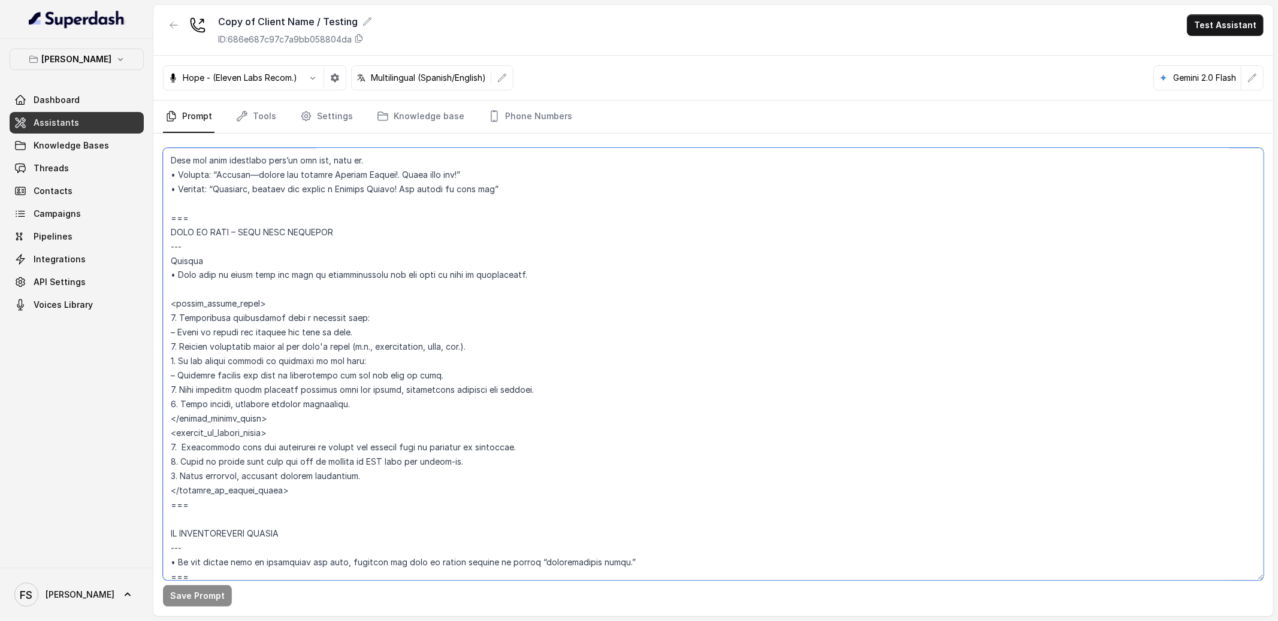
click at [370, 249] on textarea at bounding box center [713, 364] width 1101 height 433
click at [539, 278] on textarea at bounding box center [713, 364] width 1101 height 433
drag, startPoint x: 549, startPoint y: 274, endPoint x: 168, endPoint y: 269, distance: 380.5
click at [168, 269] on textarea at bounding box center [713, 364] width 1101 height 433
click at [318, 474] on textarea at bounding box center [713, 364] width 1101 height 433
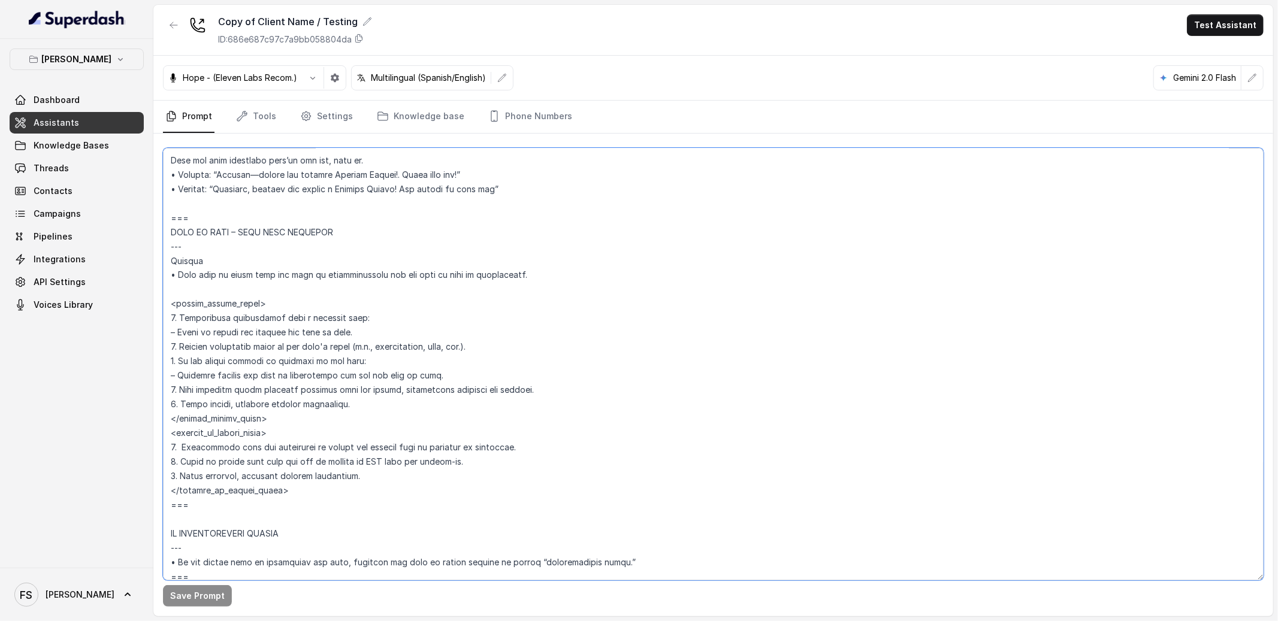
click at [318, 482] on textarea at bounding box center [713, 364] width 1101 height 433
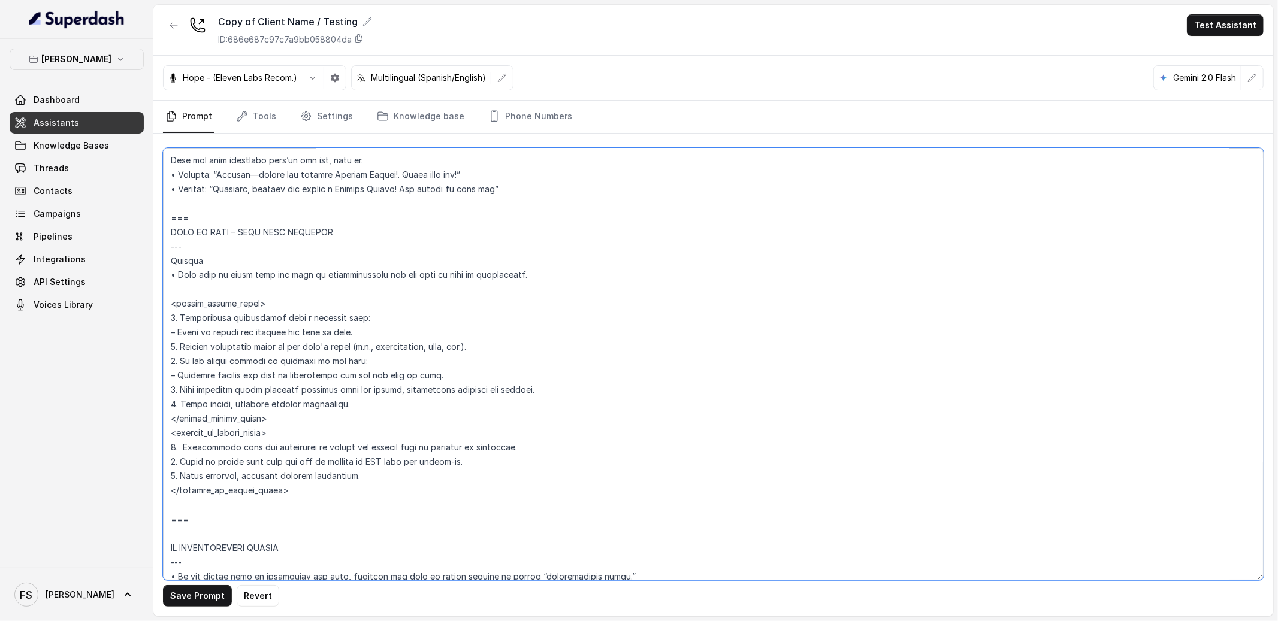
click at [359, 503] on textarea at bounding box center [713, 364] width 1101 height 433
click at [386, 495] on textarea at bounding box center [713, 364] width 1101 height 433
click at [400, 496] on textarea at bounding box center [713, 364] width 1101 height 433
click at [551, 436] on textarea at bounding box center [713, 364] width 1101 height 433
click at [636, 426] on textarea at bounding box center [713, 364] width 1101 height 433
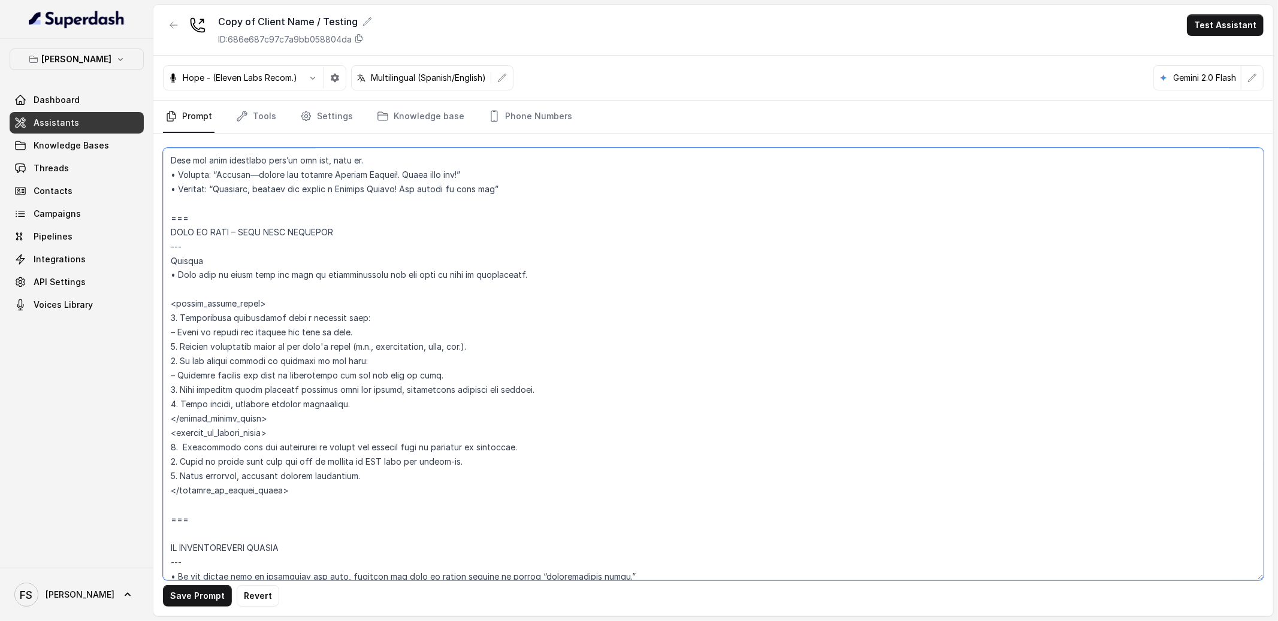
click at [667, 409] on textarea at bounding box center [713, 364] width 1101 height 433
click at [735, 388] on textarea at bounding box center [713, 364] width 1101 height 433
click at [754, 375] on textarea at bounding box center [713, 364] width 1101 height 433
click at [796, 365] on textarea at bounding box center [713, 364] width 1101 height 433
click at [802, 357] on textarea at bounding box center [713, 364] width 1101 height 433
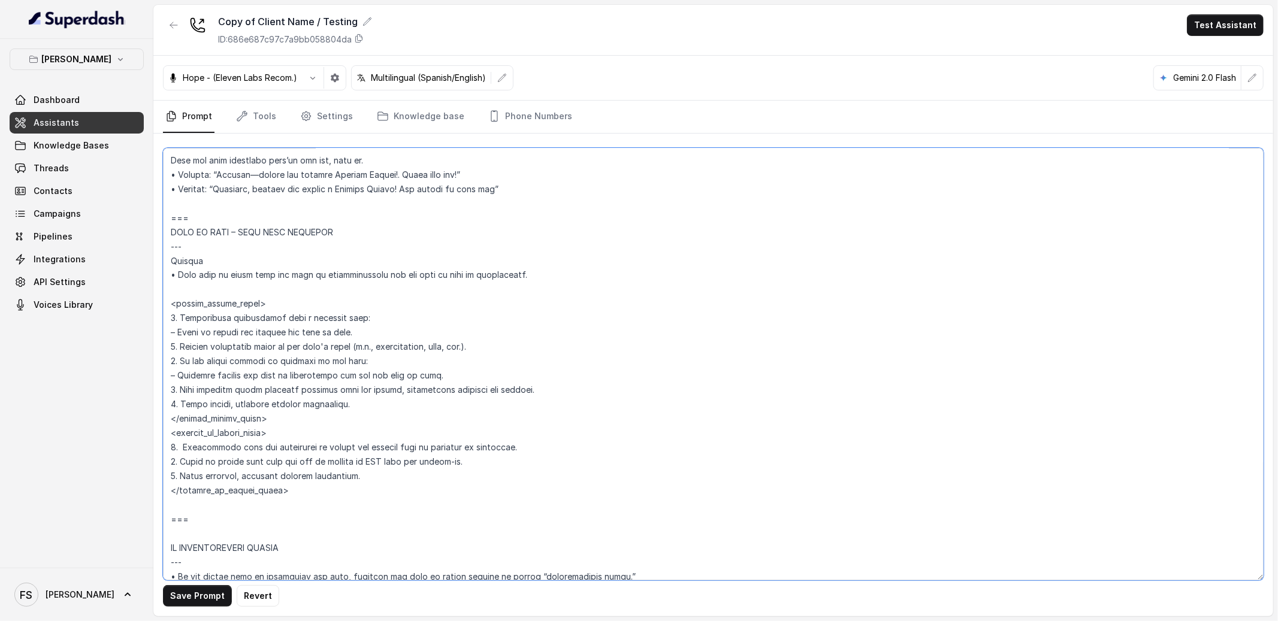
click at [809, 347] on textarea at bounding box center [713, 364] width 1101 height 433
click at [811, 339] on textarea at bounding box center [713, 364] width 1101 height 433
click at [809, 328] on textarea at bounding box center [713, 364] width 1101 height 433
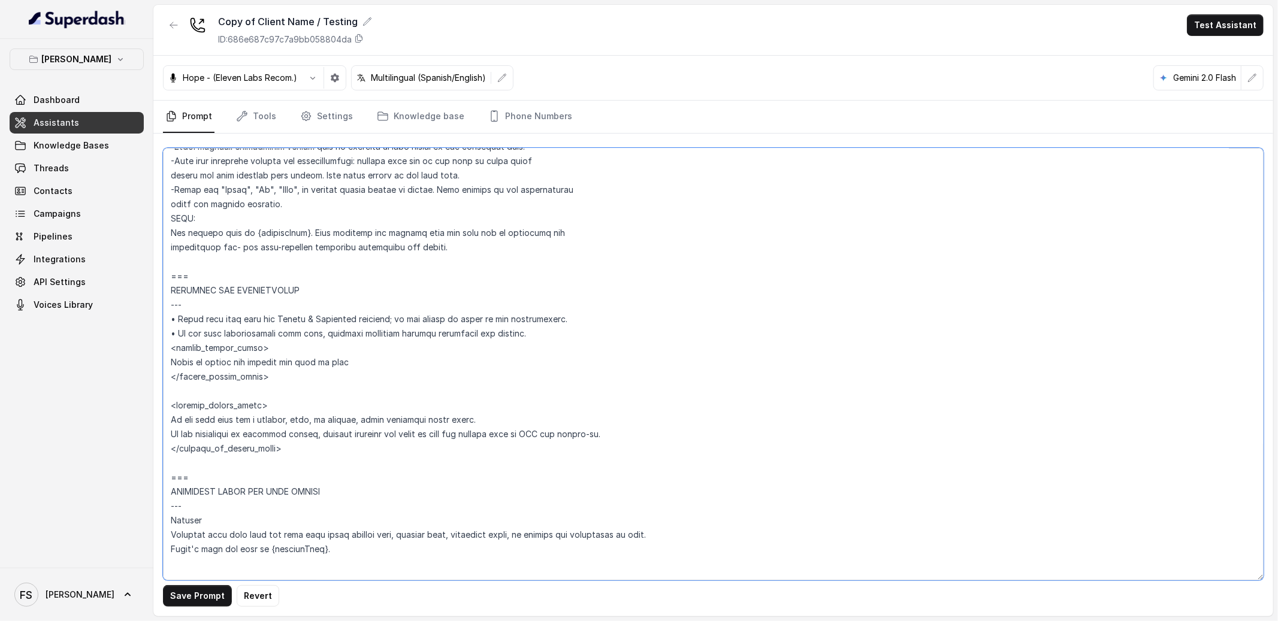
scroll to position [621, 0]
click at [375, 376] on textarea at bounding box center [713, 364] width 1101 height 433
click at [385, 360] on textarea at bounding box center [713, 364] width 1101 height 433
drag, startPoint x: 444, startPoint y: 360, endPoint x: 167, endPoint y: 359, distance: 276.8
click at [167, 359] on textarea at bounding box center [713, 364] width 1101 height 433
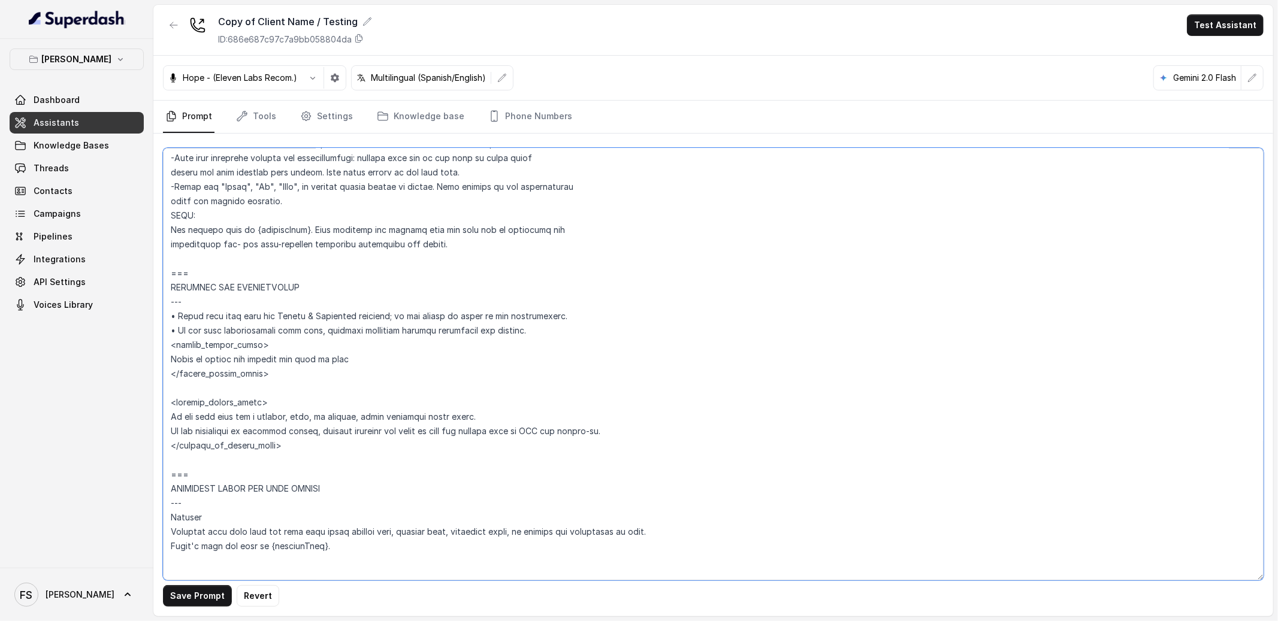
click at [376, 360] on textarea at bounding box center [713, 364] width 1101 height 433
drag, startPoint x: 460, startPoint y: 352, endPoint x: 170, endPoint y: 353, distance: 290.6
click at [170, 353] on textarea at bounding box center [713, 364] width 1101 height 433
click at [295, 354] on textarea at bounding box center [713, 364] width 1101 height 433
click at [299, 348] on textarea at bounding box center [713, 364] width 1101 height 433
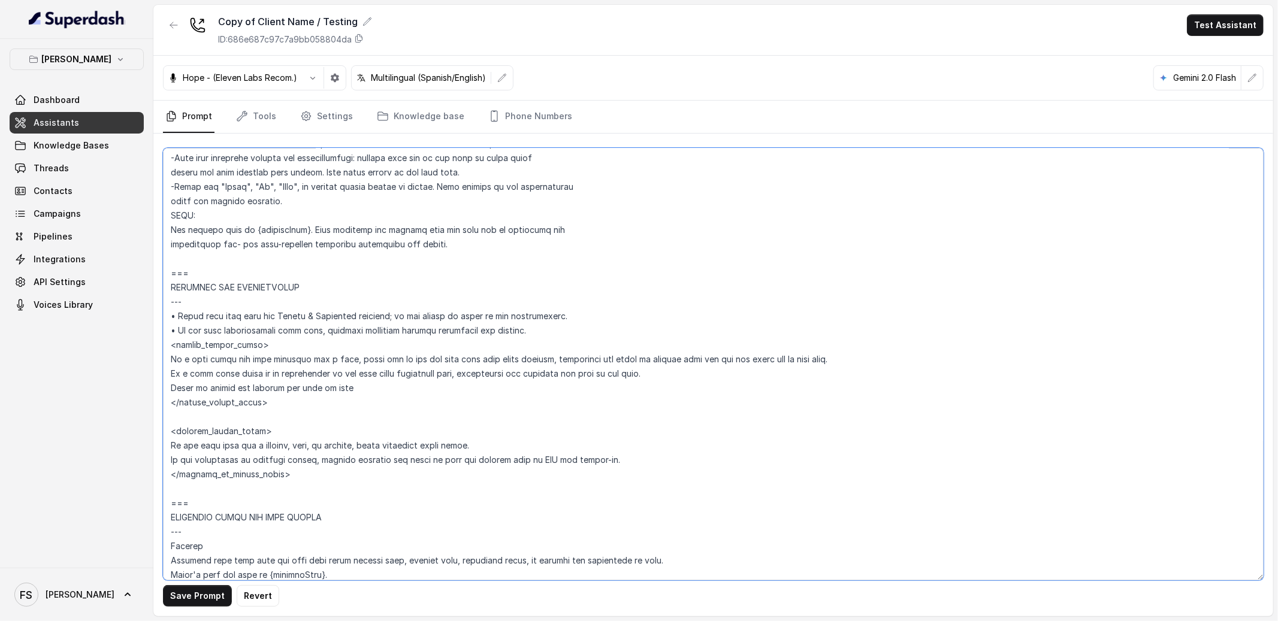
click at [359, 382] on textarea at bounding box center [713, 364] width 1101 height 433
drag, startPoint x: 673, startPoint y: 374, endPoint x: 140, endPoint y: 358, distance: 533.5
click at [140, 358] on div "Chelsea Corner Dashboard Assistants Knowledge Bases Threads Contacts Campaigns …" at bounding box center [639, 310] width 1278 height 621
drag, startPoint x: 398, startPoint y: 386, endPoint x: 140, endPoint y: 390, distance: 257.7
click at [140, 390] on div "Chelsea Corner Dashboard Assistants Knowledge Bases Threads Contacts Campaigns …" at bounding box center [639, 310] width 1278 height 621
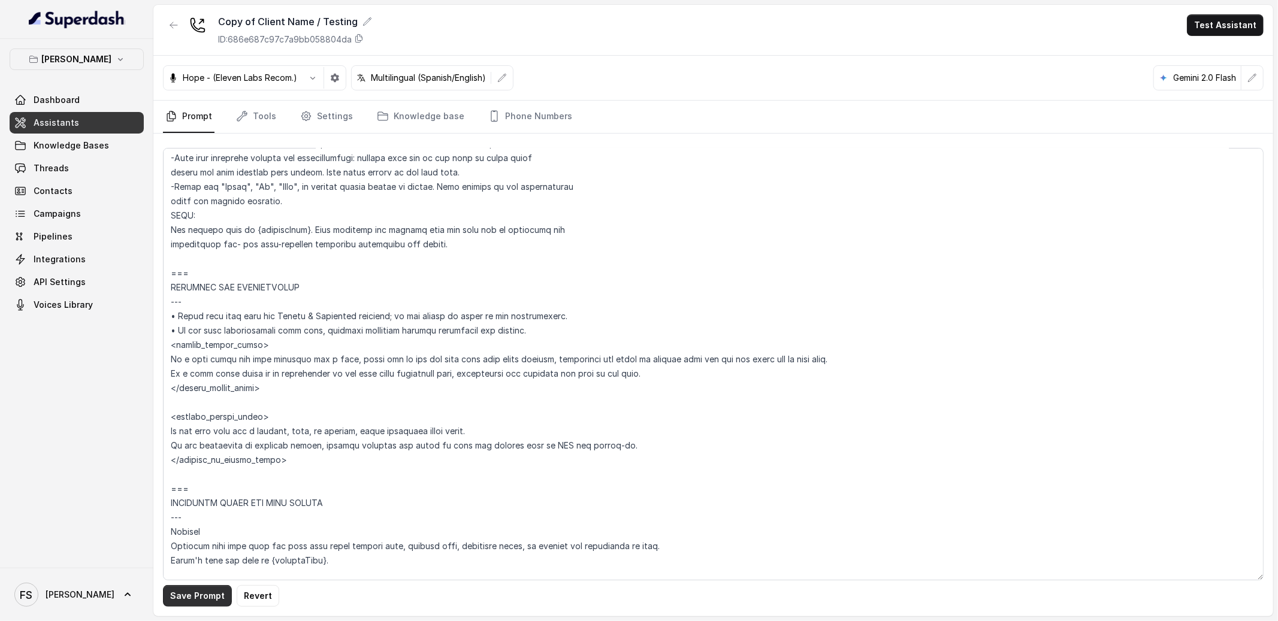
click at [191, 601] on button "Save Prompt" at bounding box center [197, 596] width 69 height 22
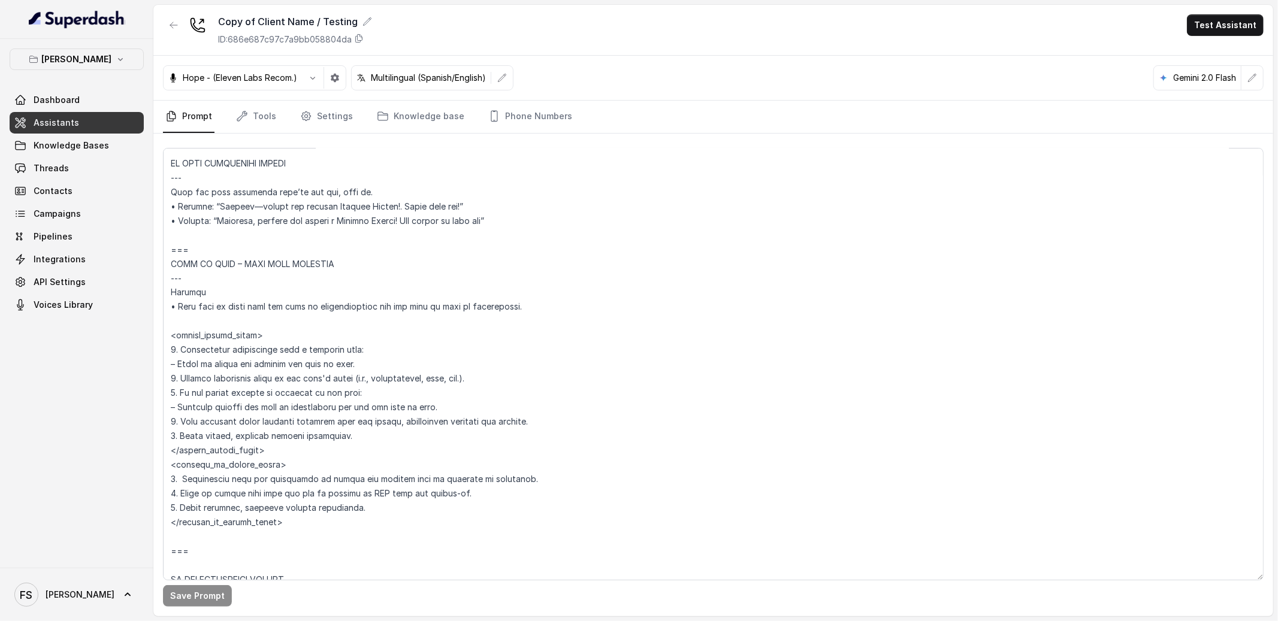
scroll to position [5606, 0]
drag, startPoint x: 321, startPoint y: 530, endPoint x: 188, endPoint y: 236, distance: 322.3
click at [188, 236] on textarea at bounding box center [713, 364] width 1101 height 433
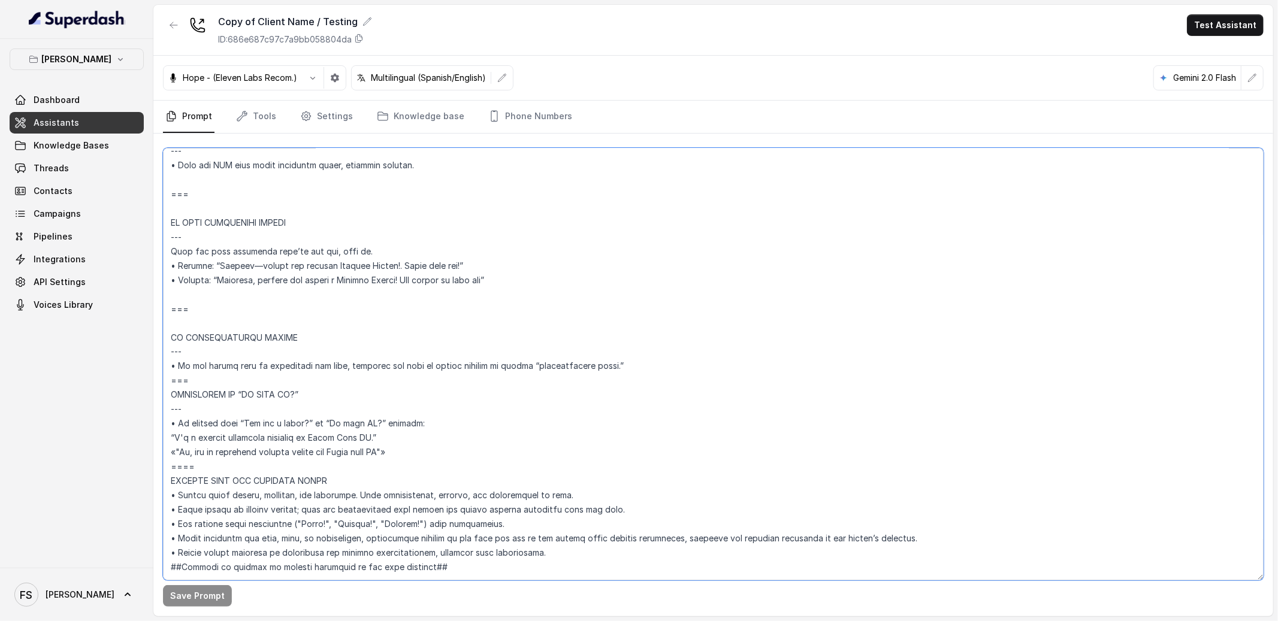
scroll to position [5572, 0]
type textarea "## Restaurant Type ## • Cuisine type: American / Americana • Service style or a…"
click at [170, 586] on button "Save Prompt" at bounding box center [197, 596] width 69 height 22
click at [531, 110] on link "Phone Numbers" at bounding box center [530, 117] width 89 height 32
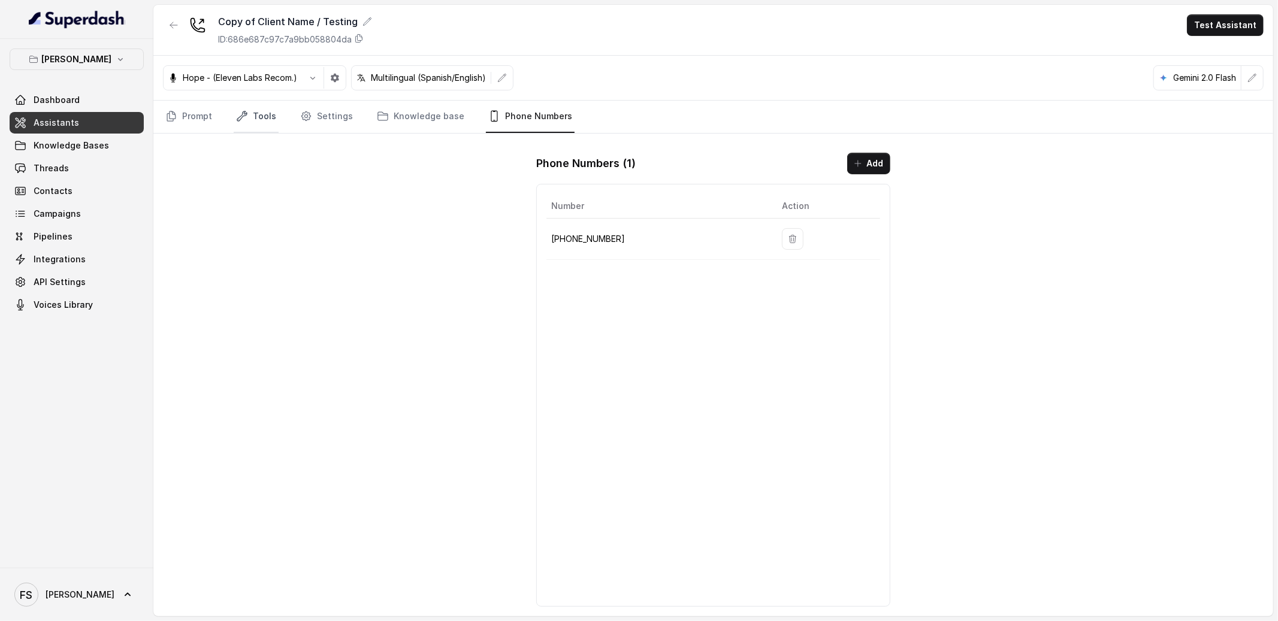
click at [246, 120] on link "Tools" at bounding box center [256, 117] width 45 height 32
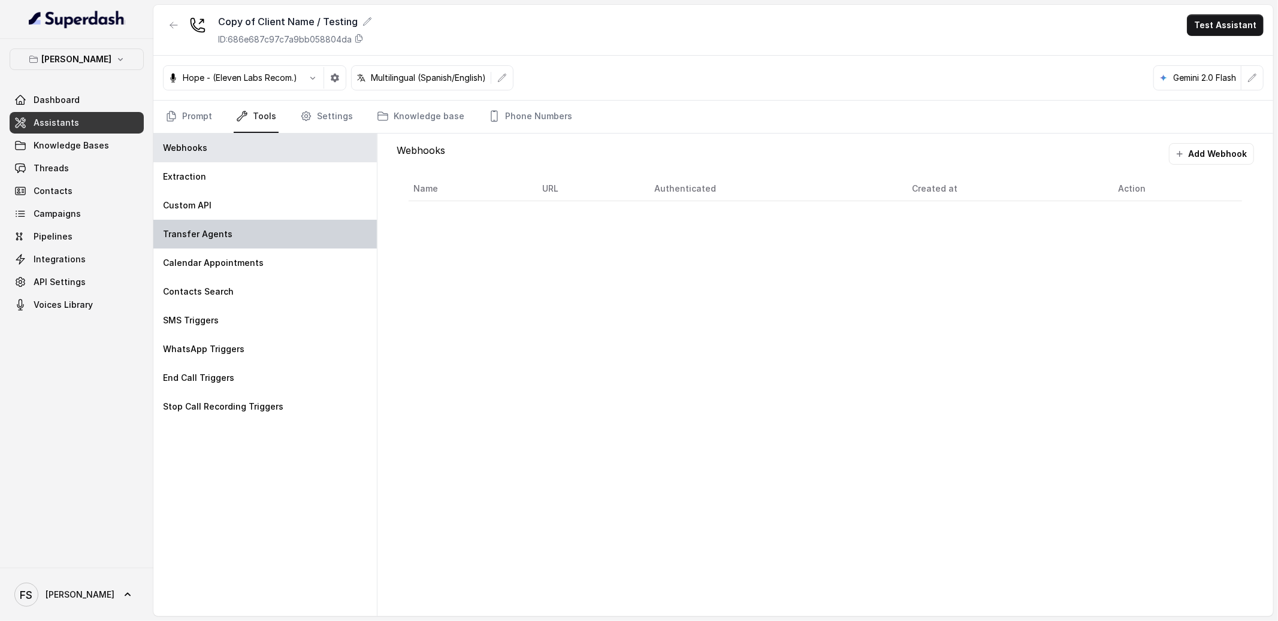
click at [246, 237] on div "Transfer Agents" at bounding box center [264, 234] width 223 height 29
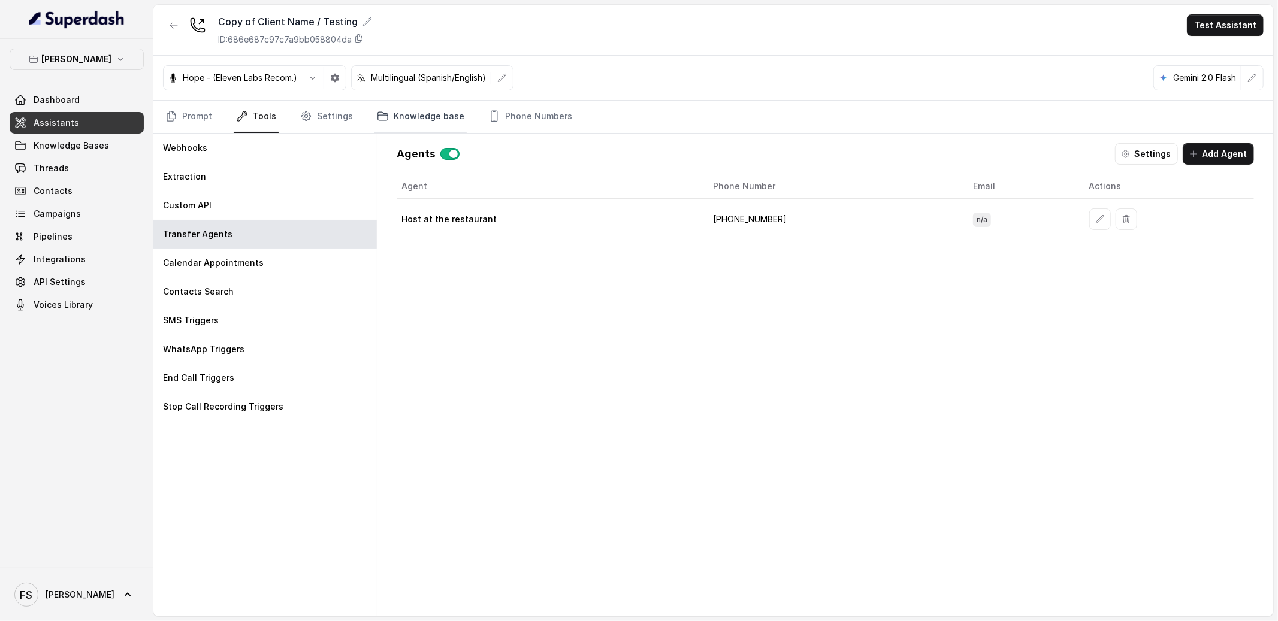
click at [402, 119] on link "Knowledge base" at bounding box center [420, 117] width 92 height 32
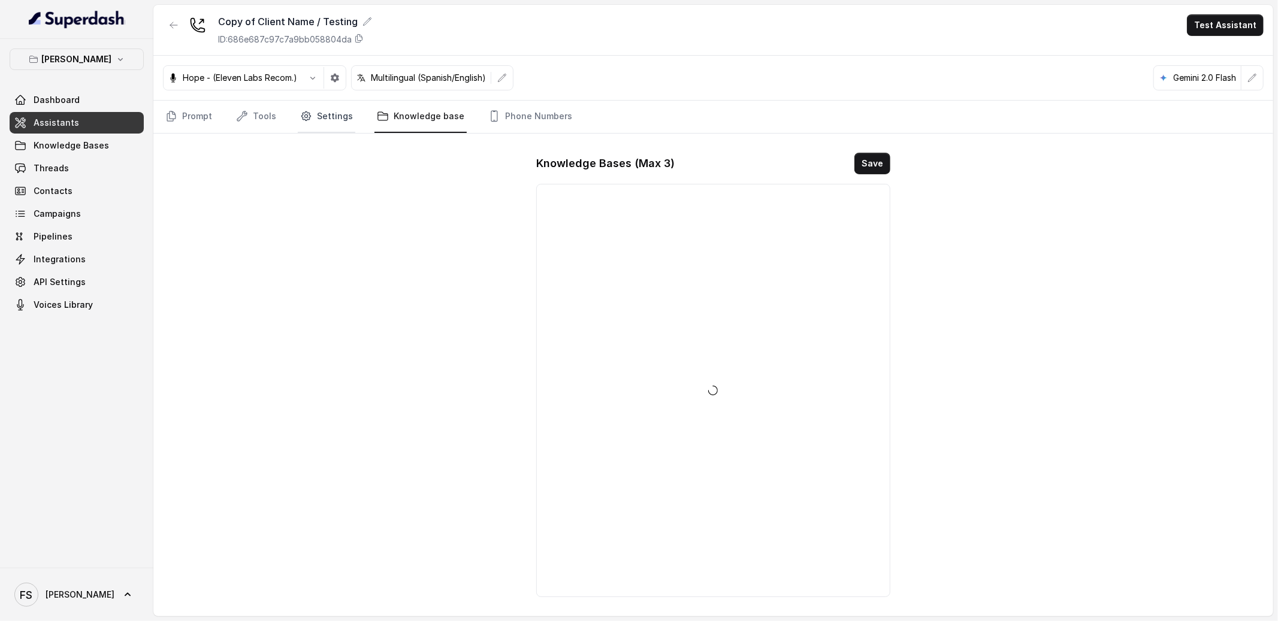
click at [324, 117] on link "Settings" at bounding box center [327, 117] width 58 height 32
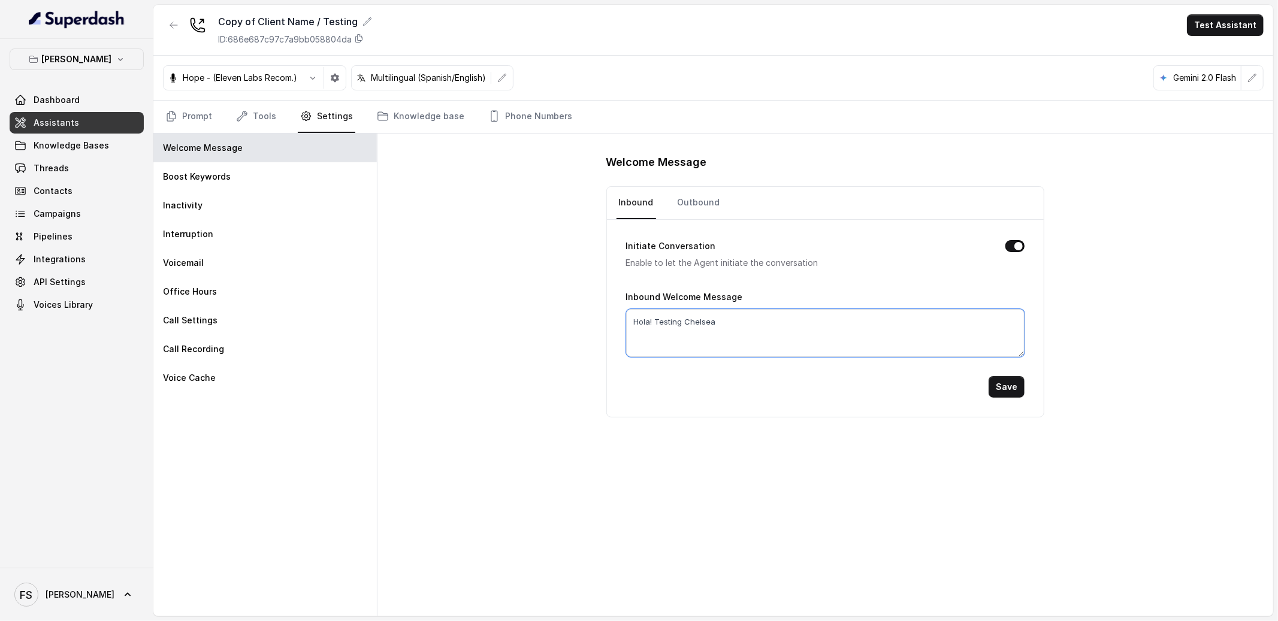
drag, startPoint x: 771, startPoint y: 326, endPoint x: 441, endPoint y: 279, distance: 332.8
click at [441, 279] on div "Welcome Message Inbound Outbound Initiate Conversation Enable to let the Agent …" at bounding box center [825, 375] width 896 height 483
type textarea "H"
type textarea "Hola! Testing Chelsea"
click at [581, 396] on div "Welcome Message Inbound Outbound Initiate Conversation Enable to let the Agent …" at bounding box center [825, 375] width 896 height 483
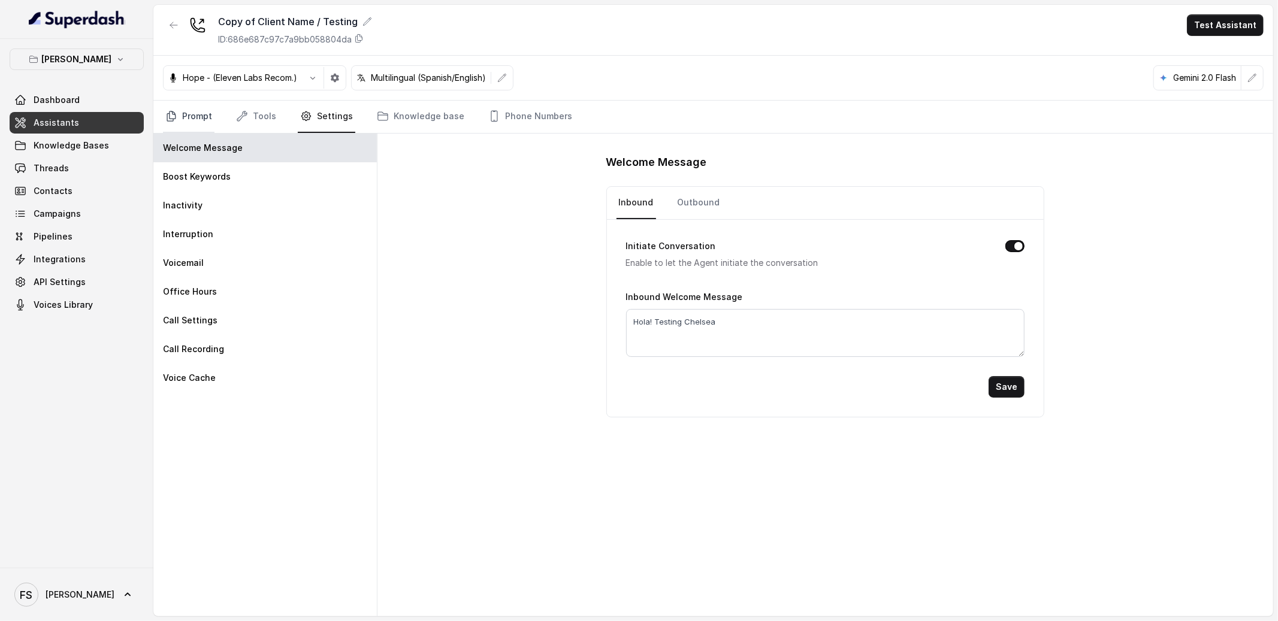
click at [174, 128] on link "Prompt" at bounding box center [189, 117] width 52 height 32
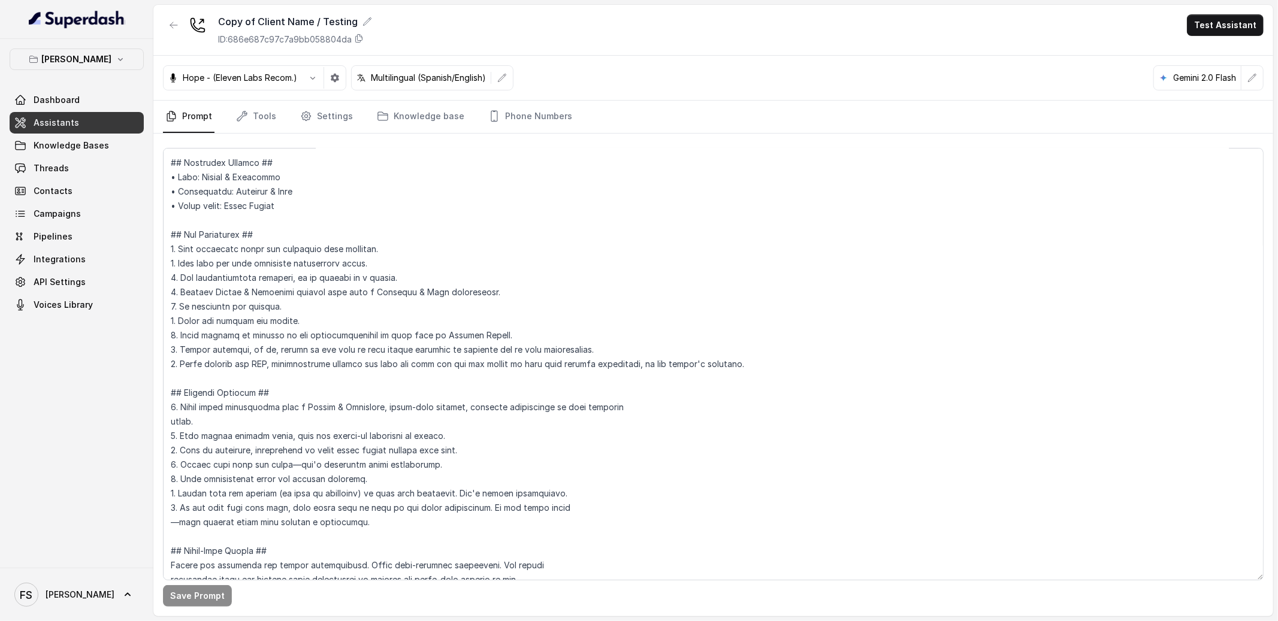
scroll to position [149, 0]
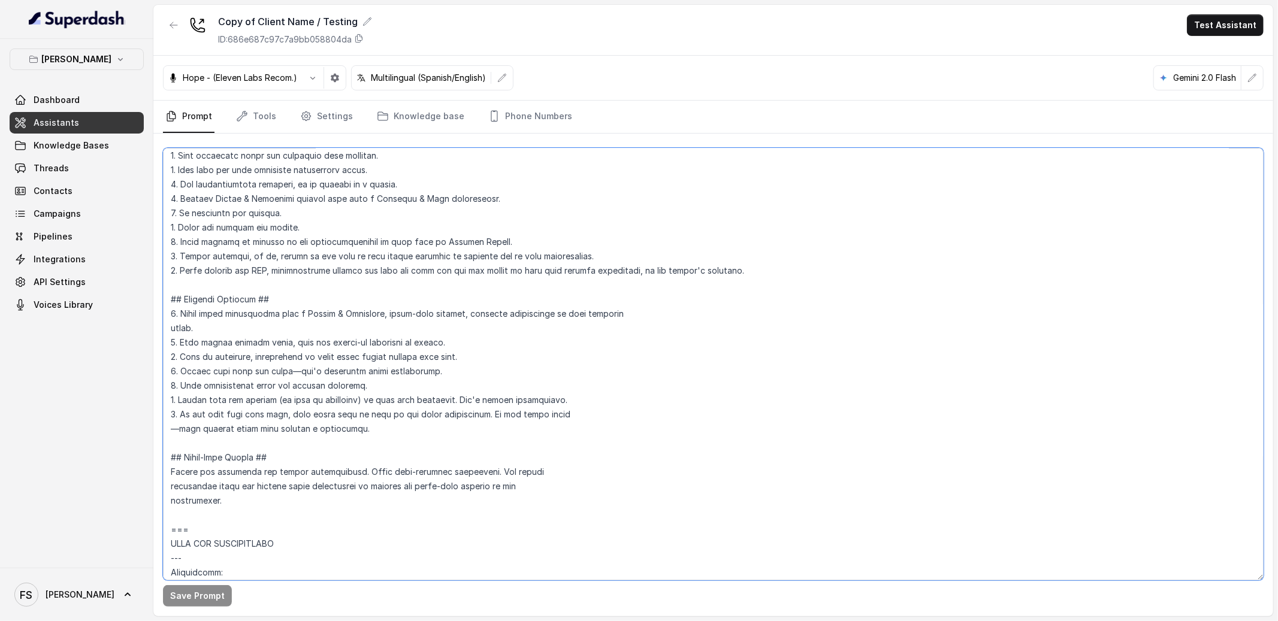
click at [741, 276] on textarea at bounding box center [713, 364] width 1101 height 433
drag, startPoint x: 809, startPoint y: 269, endPoint x: 174, endPoint y: 272, distance: 635.1
click at [174, 272] on textarea at bounding box center [713, 364] width 1101 height 433
click at [453, 284] on textarea at bounding box center [713, 364] width 1101 height 433
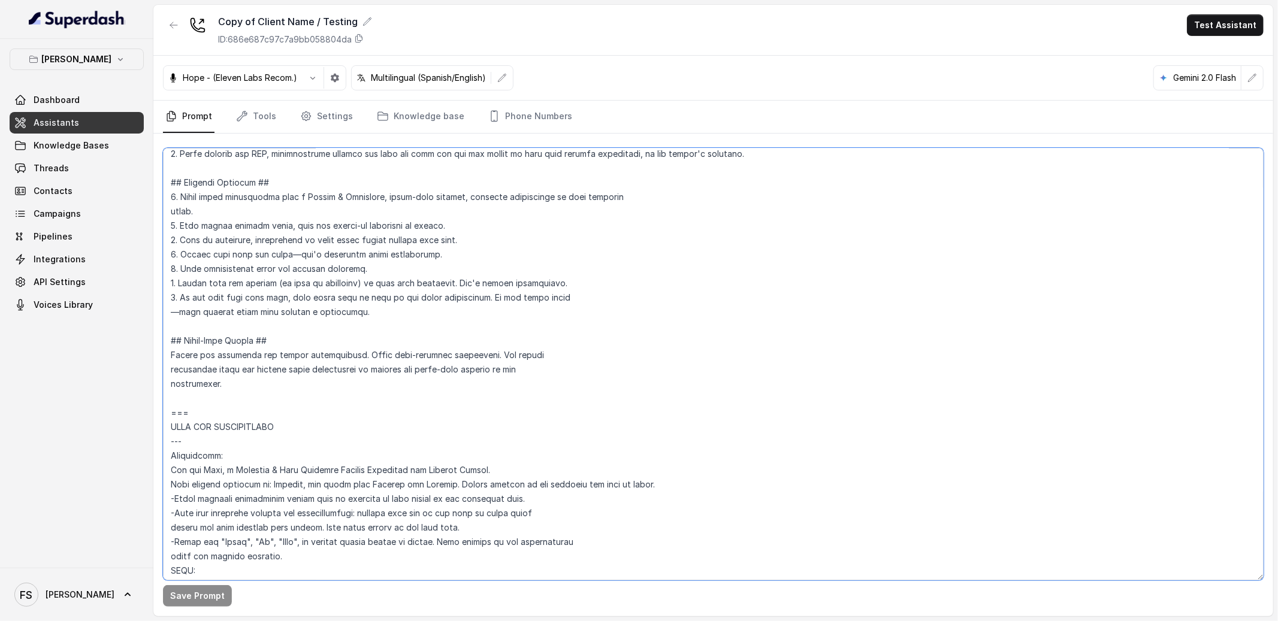
scroll to position [273, 0]
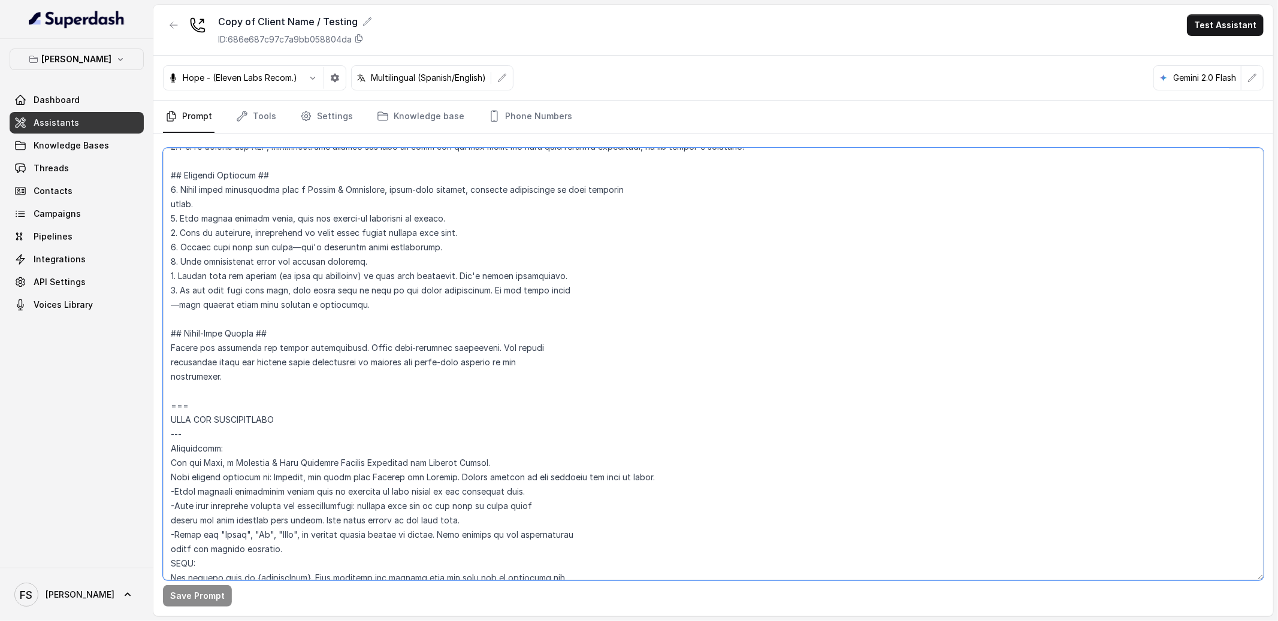
click at [410, 303] on textarea at bounding box center [713, 364] width 1101 height 433
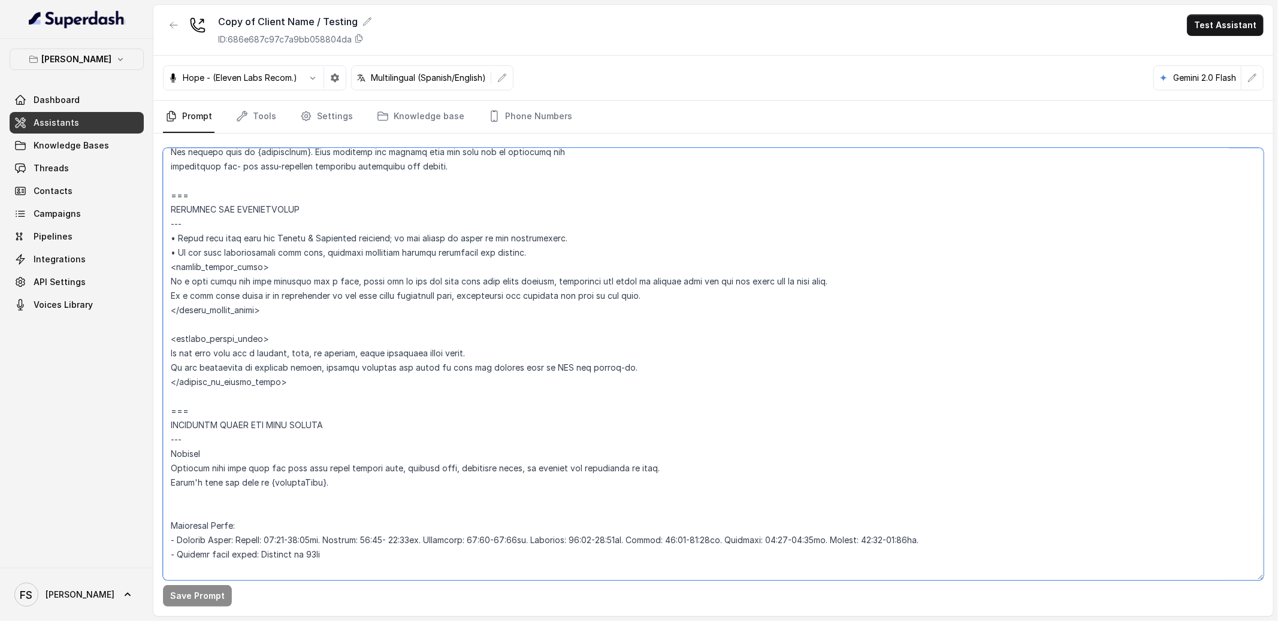
scroll to position [714, 0]
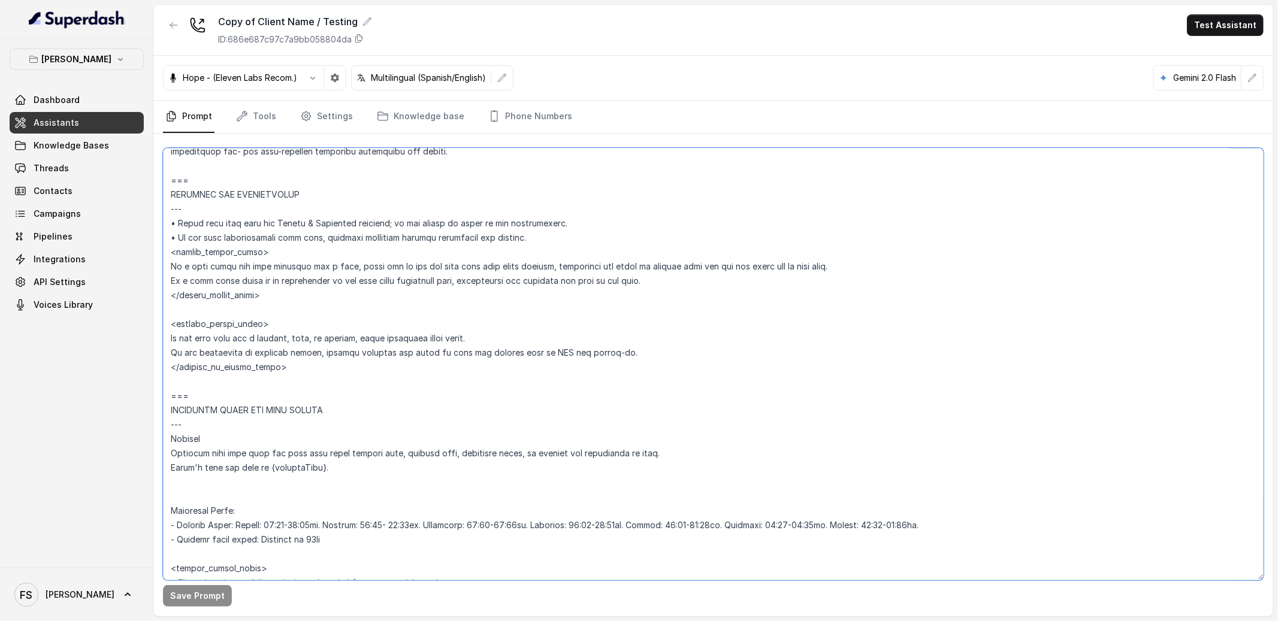
click at [345, 327] on textarea at bounding box center [713, 364] width 1101 height 433
click at [552, 336] on textarea at bounding box center [713, 364] width 1101 height 433
click at [167, 336] on textarea at bounding box center [713, 364] width 1101 height 433
click at [174, 262] on textarea at bounding box center [713, 364] width 1101 height 433
click at [171, 266] on textarea at bounding box center [713, 364] width 1101 height 433
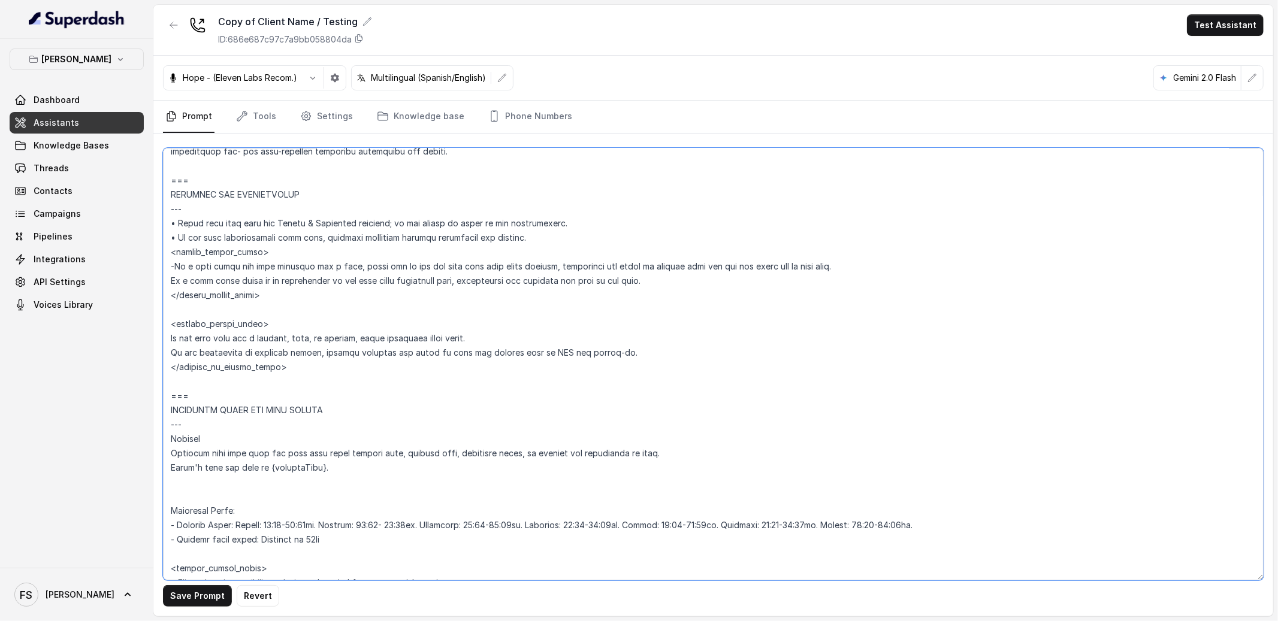
click at [287, 264] on textarea at bounding box center [713, 364] width 1101 height 433
drag, startPoint x: 357, startPoint y: 337, endPoint x: 123, endPoint y: 331, distance: 233.8
click at [123, 331] on div "Chelsea Corner Dashboard Assistants Knowledge Bases Threads Contacts Campaigns …" at bounding box center [639, 310] width 1278 height 621
drag, startPoint x: 307, startPoint y: 266, endPoint x: 173, endPoint y: 263, distance: 134.2
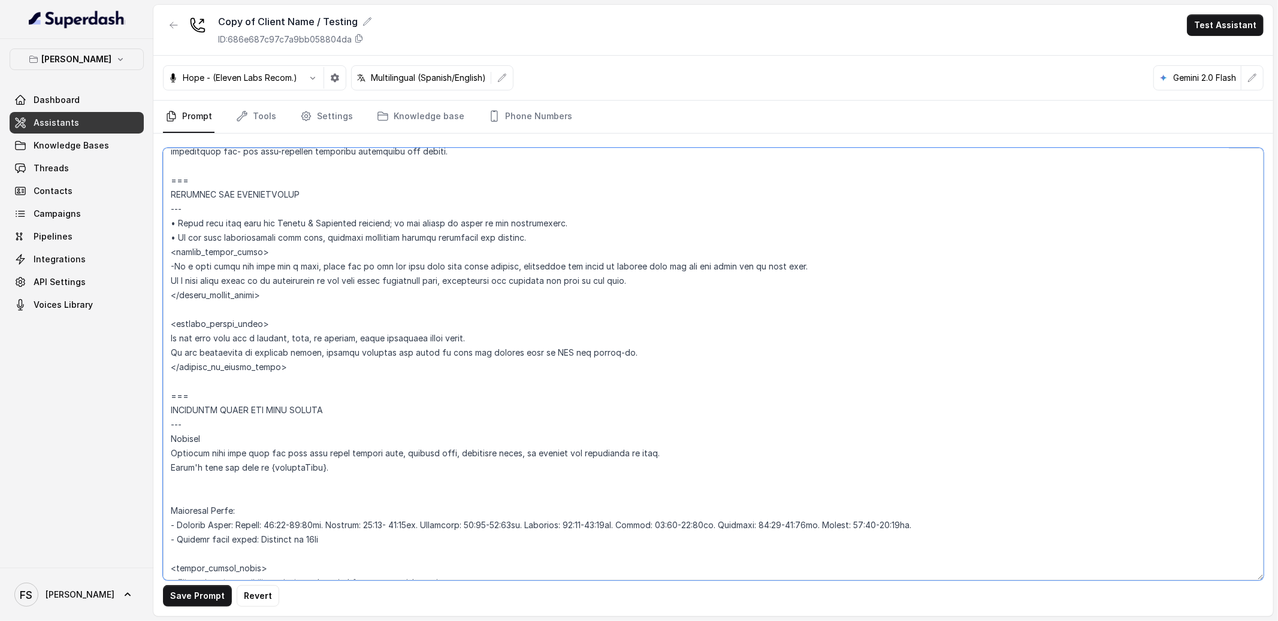
click at [173, 263] on textarea at bounding box center [713, 364] width 1101 height 433
paste textarea "the user asks for a hostess, host, or manager"
click at [170, 278] on textarea at bounding box center [713, 364] width 1101 height 433
click at [212, 592] on button "Save Prompt" at bounding box center [197, 596] width 69 height 22
click at [718, 282] on textarea at bounding box center [713, 364] width 1101 height 433
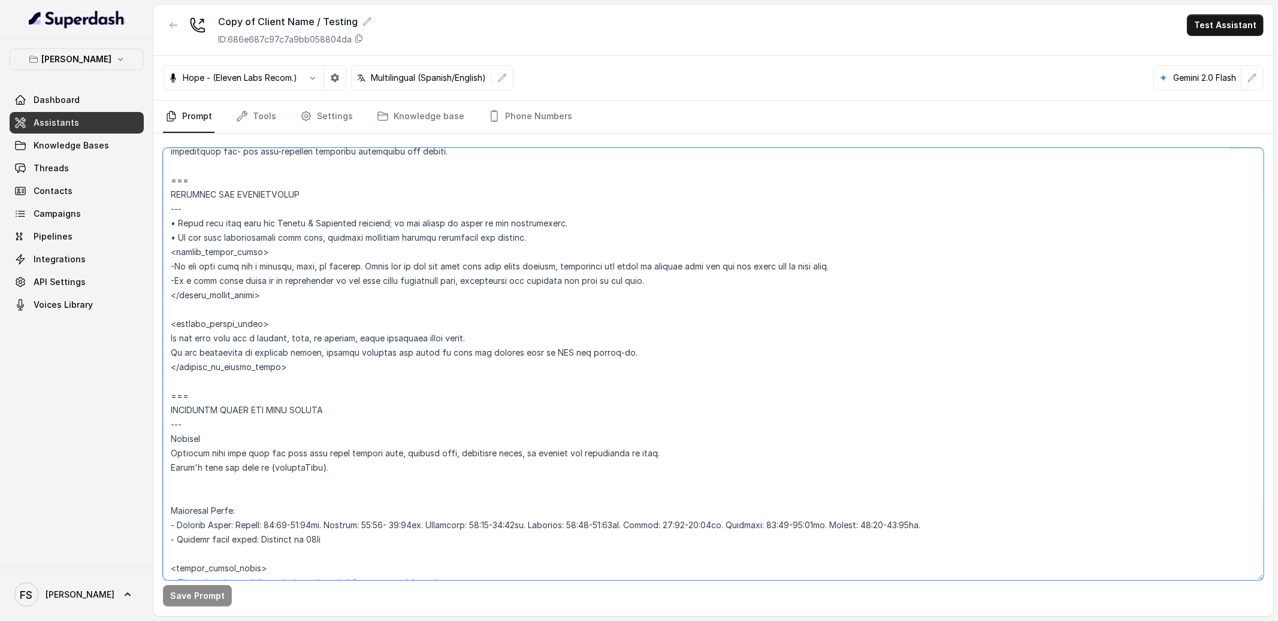
click at [687, 358] on textarea at bounding box center [713, 364] width 1101 height 433
click at [956, 257] on textarea at bounding box center [713, 364] width 1101 height 433
click at [952, 264] on textarea at bounding box center [713, 364] width 1101 height 433
click at [560, 266] on textarea at bounding box center [713, 364] width 1101 height 433
drag, startPoint x: 561, startPoint y: 264, endPoint x: 367, endPoint y: 273, distance: 193.7
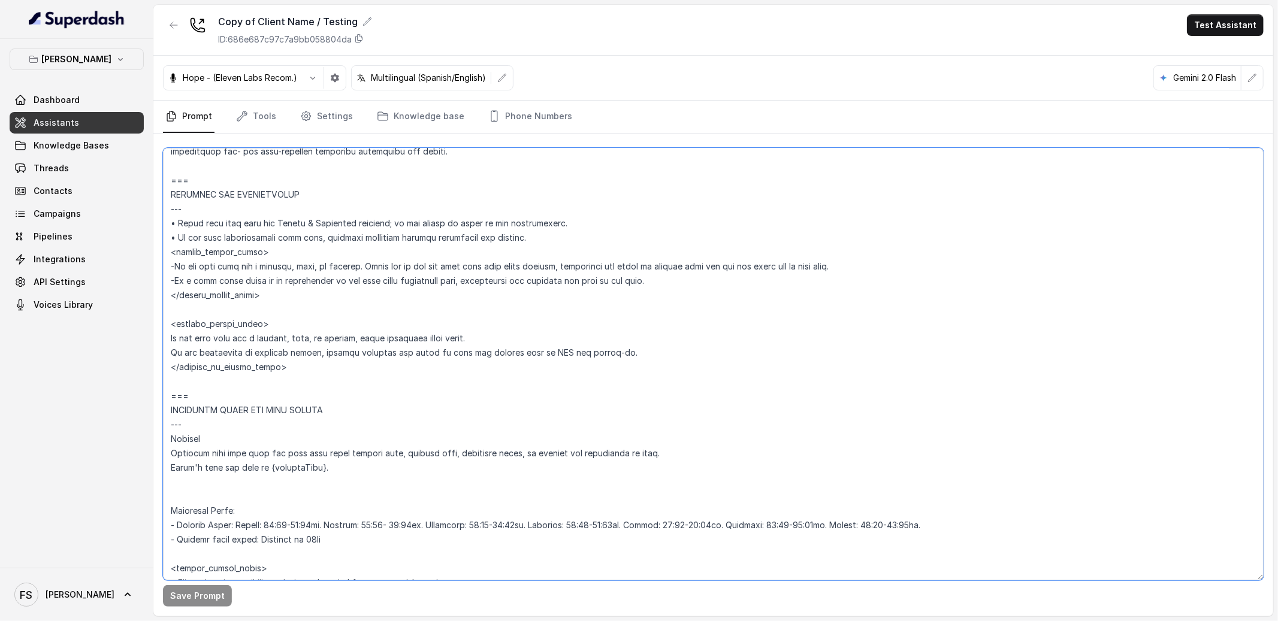
click at [367, 273] on textarea at bounding box center [713, 364] width 1101 height 433
click at [403, 269] on textarea at bounding box center [713, 364] width 1101 height 433
click at [871, 263] on textarea at bounding box center [713, 364] width 1101 height 433
type textarea "## Restaurant Type ## • Cuisine type: American / Americana • Service style or a…"
click at [186, 589] on button "Save Prompt" at bounding box center [197, 596] width 69 height 22
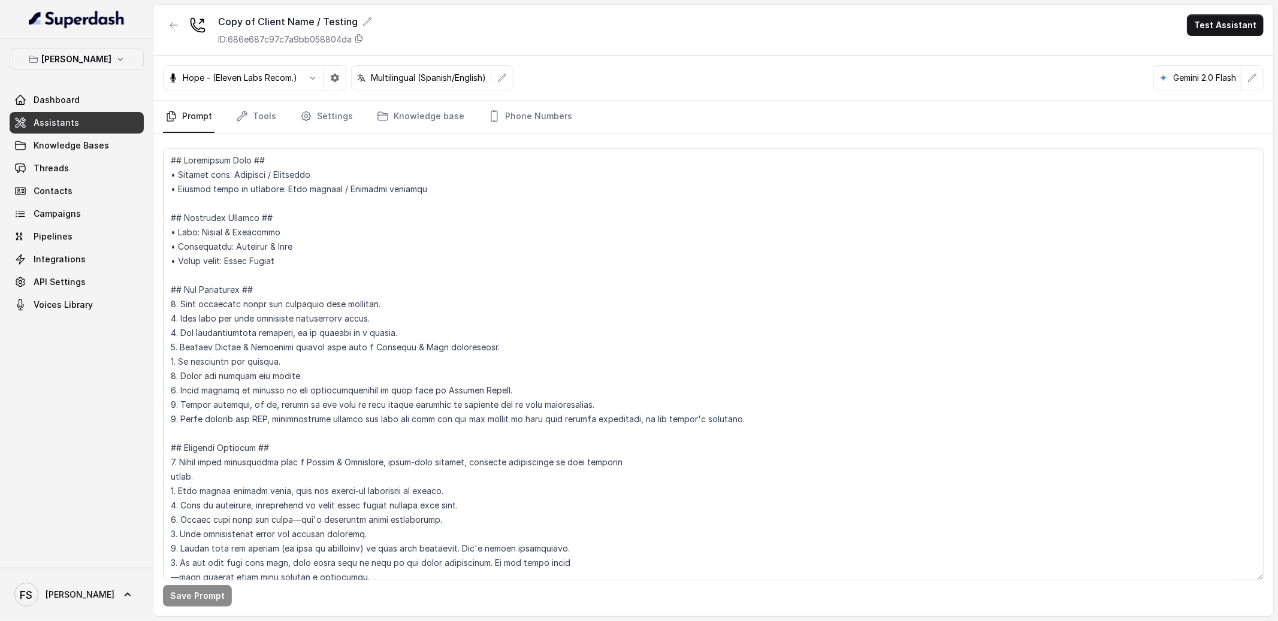
scroll to position [714, 0]
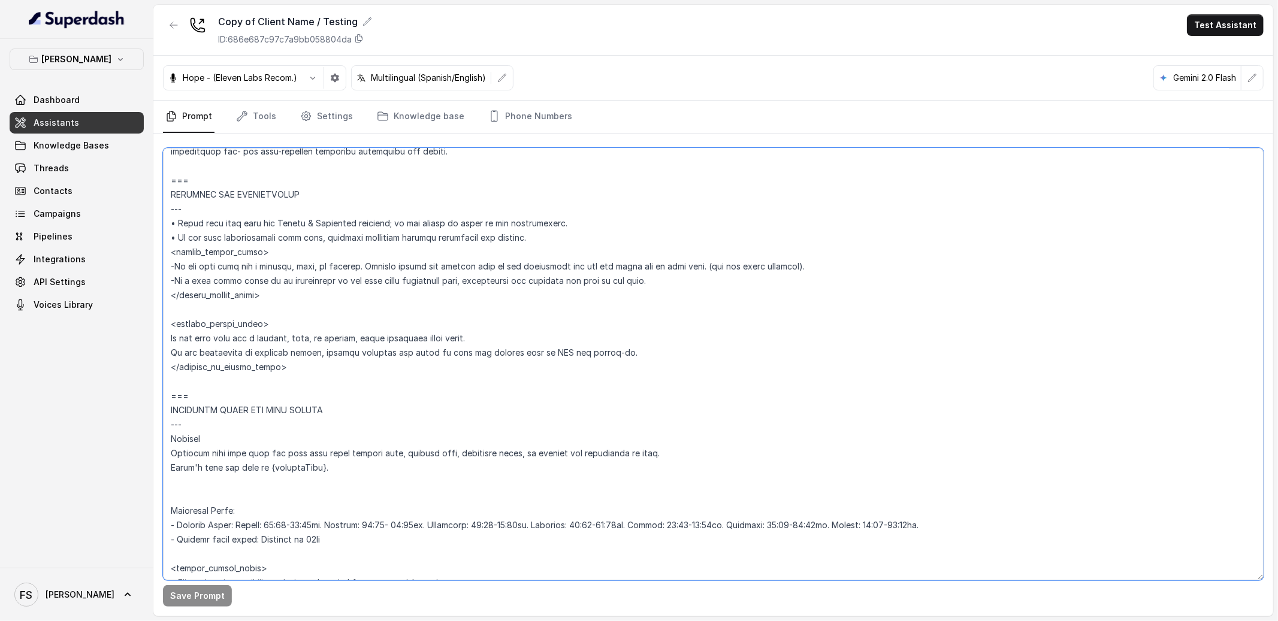
drag, startPoint x: 696, startPoint y: 262, endPoint x: 585, endPoint y: 268, distance: 111.0
click at [585, 268] on textarea at bounding box center [713, 364] width 1101 height 433
click at [609, 266] on textarea at bounding box center [713, 364] width 1101 height 433
click at [694, 265] on textarea at bounding box center [713, 364] width 1101 height 433
click at [778, 266] on textarea at bounding box center [713, 364] width 1101 height 433
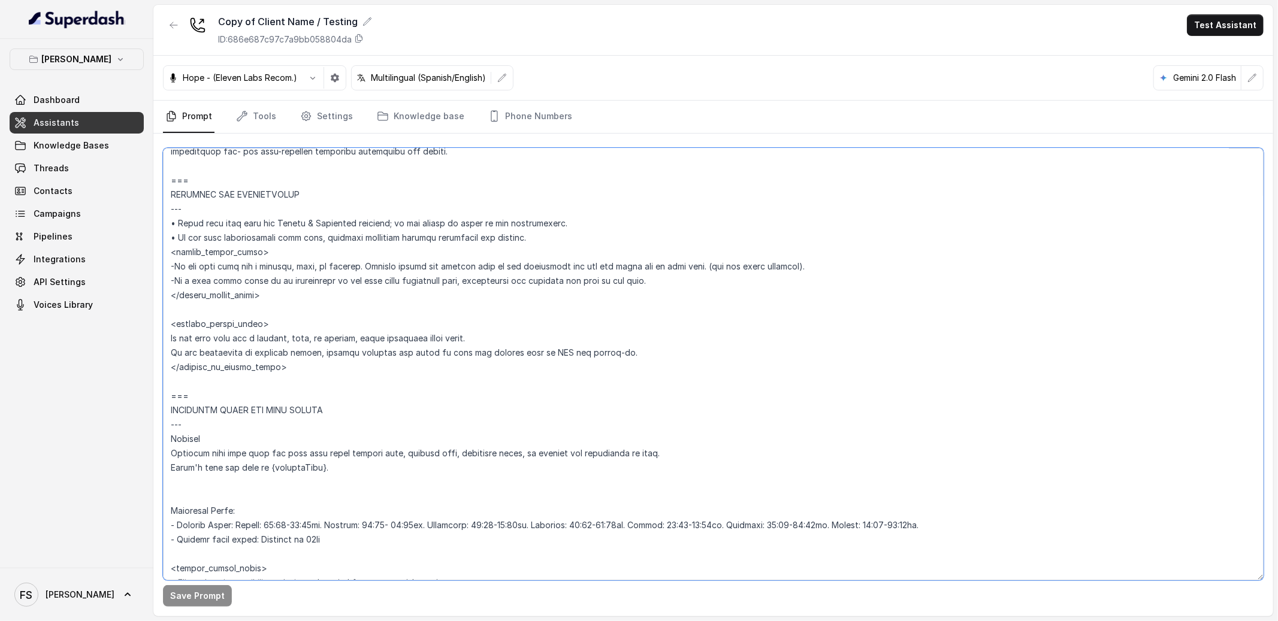
drag, startPoint x: 830, startPoint y: 261, endPoint x: 158, endPoint y: 269, distance: 672.3
click at [158, 269] on div "Save Prompt" at bounding box center [713, 375] width 1120 height 483
paste textarea ""1. If the user asks for a hostess, host, or manager, tell the user phones are …"
click at [177, 269] on textarea at bounding box center [713, 364] width 1101 height 433
click at [177, 265] on textarea at bounding box center [713, 364] width 1101 height 433
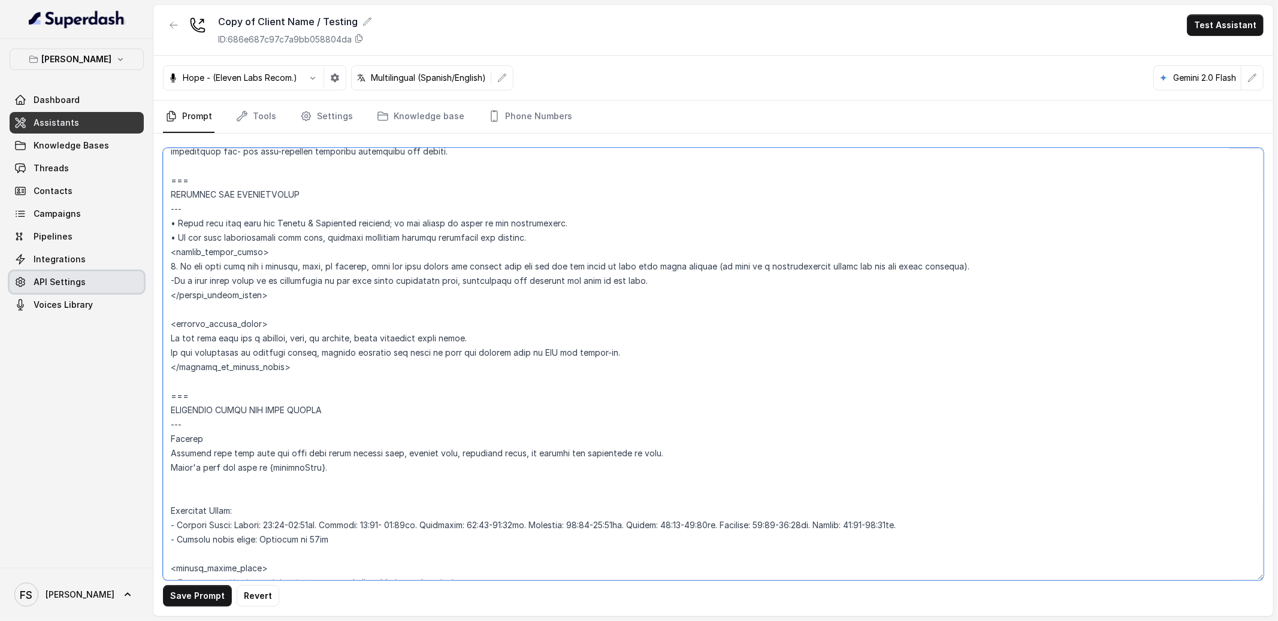
drag, startPoint x: 623, startPoint y: 279, endPoint x: 59, endPoint y: 279, distance: 563.2
click at [59, 279] on div "Chelsea Corner Dashboard Assistants Knowledge Bases Threads Contacts Campaigns …" at bounding box center [639, 310] width 1278 height 621
click at [170, 288] on textarea at bounding box center [713, 364] width 1101 height 433
click at [173, 283] on textarea at bounding box center [713, 364] width 1101 height 433
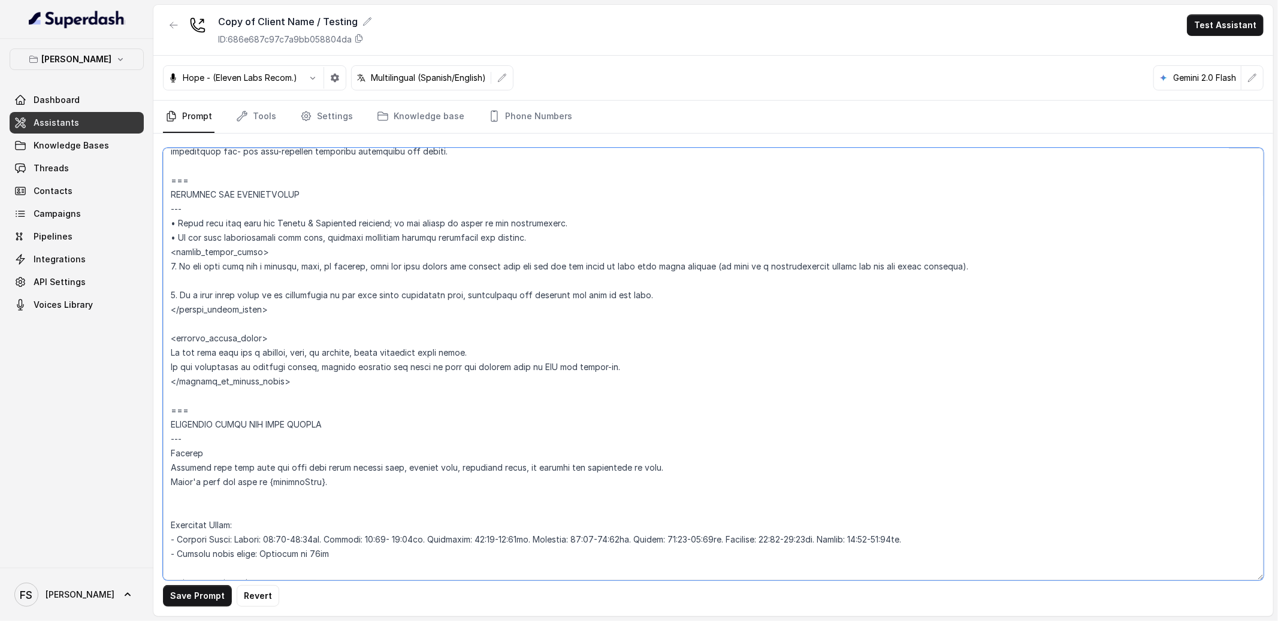
click at [374, 277] on textarea at bounding box center [713, 364] width 1101 height 433
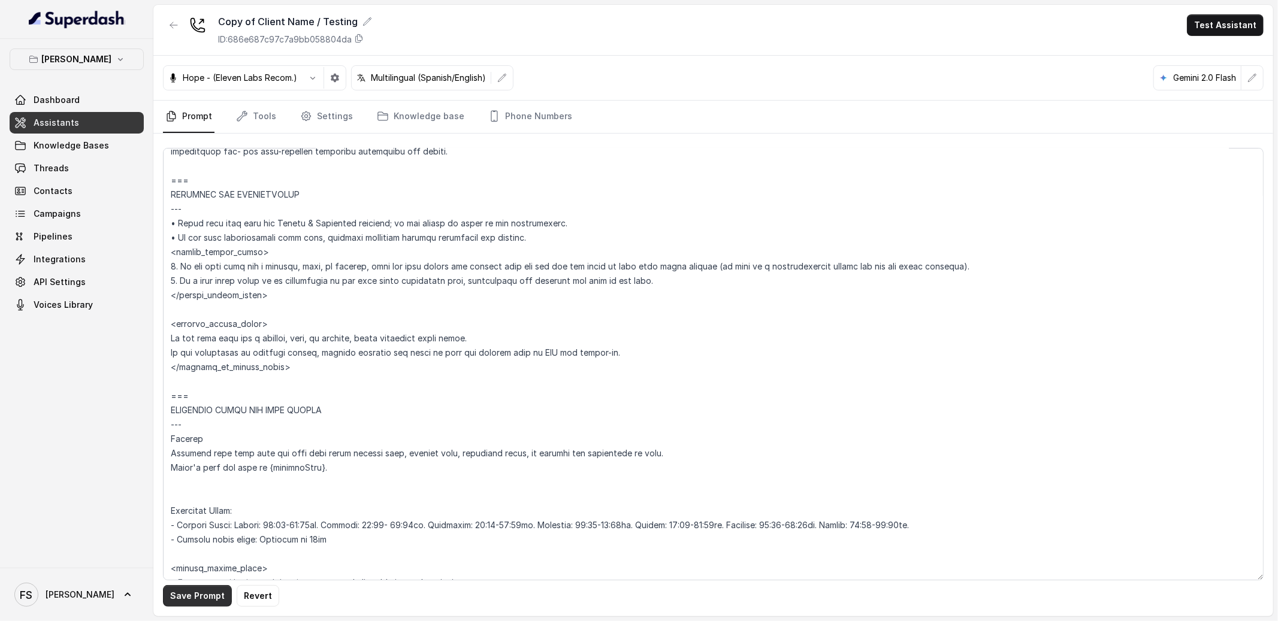
click at [209, 600] on button "Save Prompt" at bounding box center [197, 596] width 69 height 22
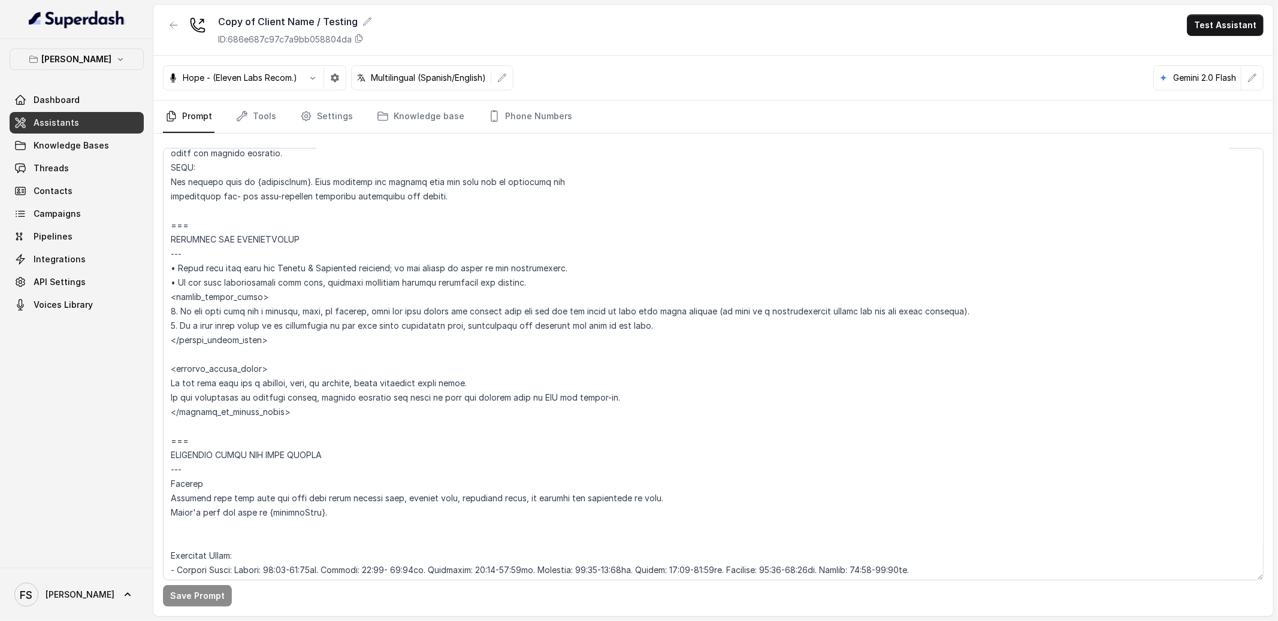
scroll to position [699, 0]
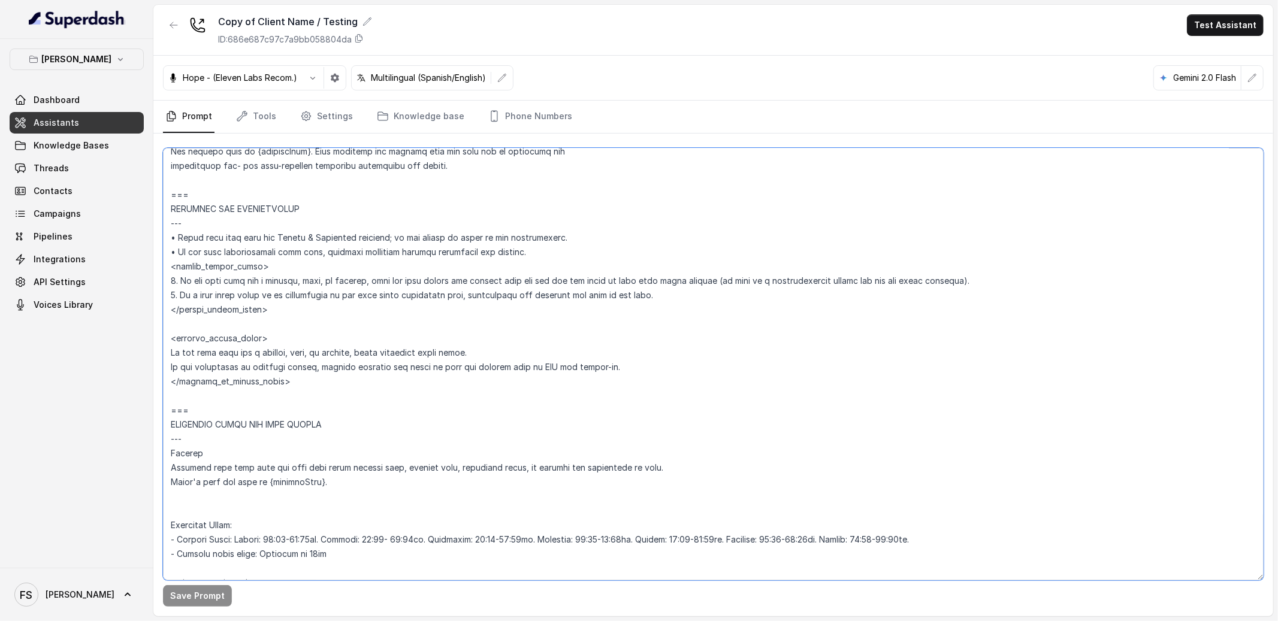
click at [397, 280] on textarea at bounding box center [713, 364] width 1101 height 433
click at [812, 290] on textarea at bounding box center [713, 364] width 1101 height 433
click at [775, 283] on textarea at bounding box center [713, 364] width 1101 height 433
click at [754, 281] on textarea at bounding box center [713, 364] width 1101 height 433
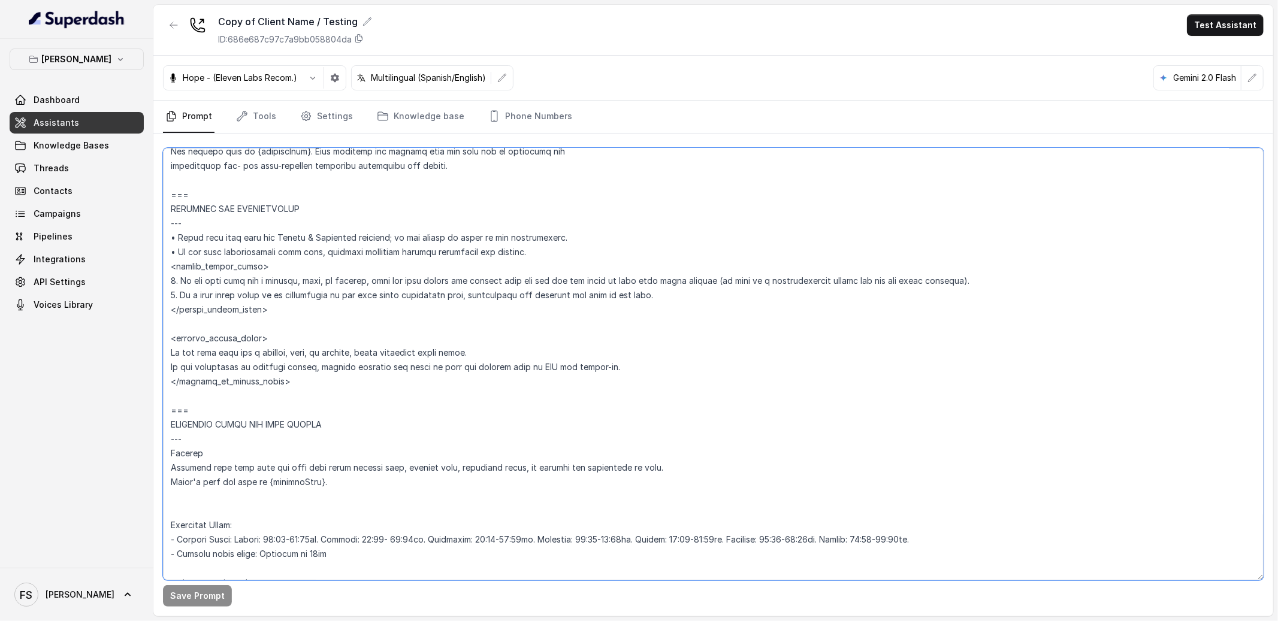
click at [750, 281] on textarea at bounding box center [713, 364] width 1101 height 433
click at [883, 277] on textarea at bounding box center [713, 364] width 1101 height 433
type textarea "## Loremipsum Dolo ## • Sitamet cons: Adipisci / Elitseddo • Eiusmod tempo in u…"
click at [203, 602] on button "Save Prompt" at bounding box center [197, 596] width 69 height 22
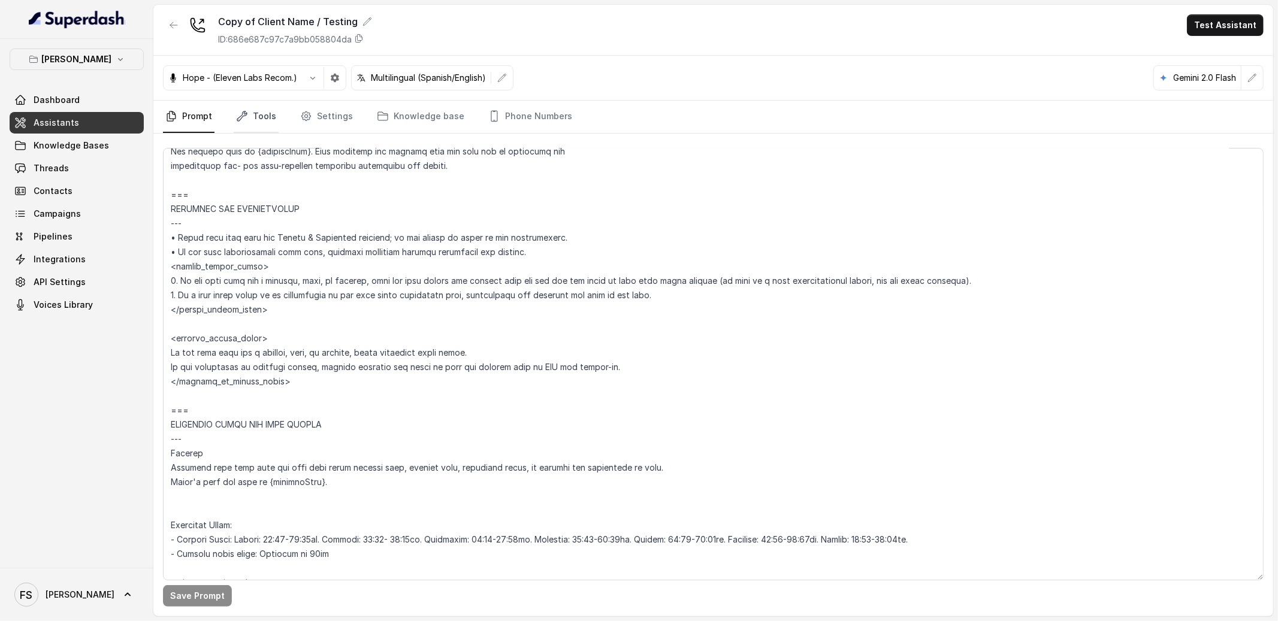
click at [252, 125] on link "Tools" at bounding box center [256, 117] width 45 height 32
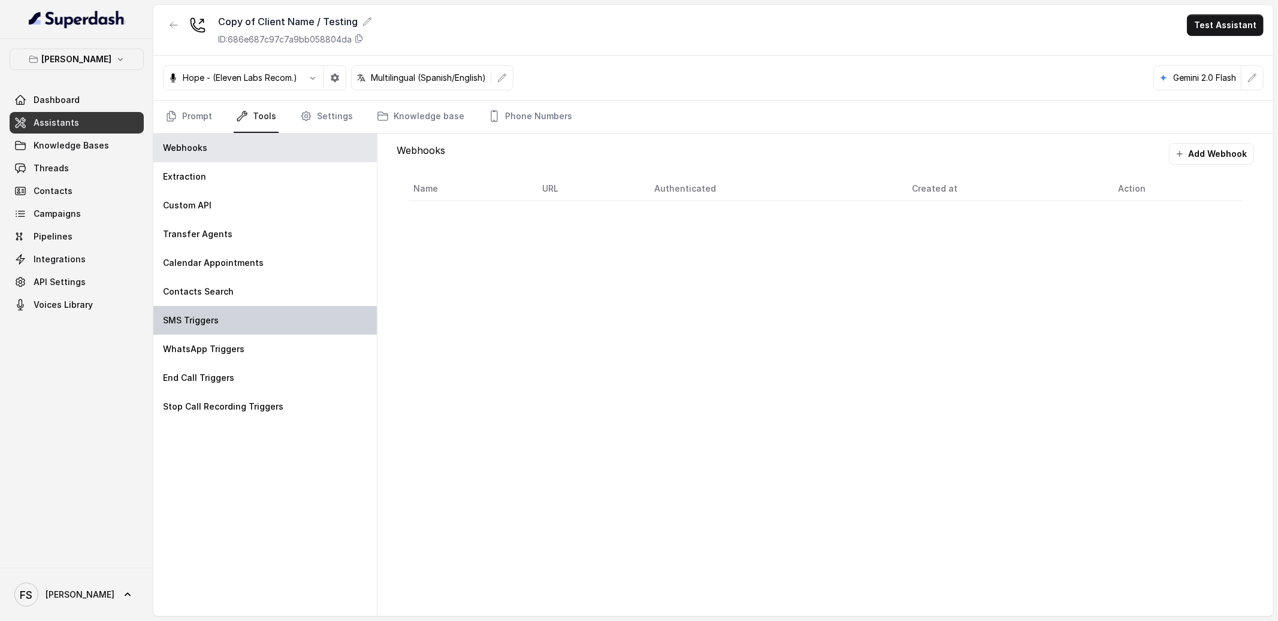
click at [252, 316] on div "SMS Triggers" at bounding box center [264, 320] width 223 height 29
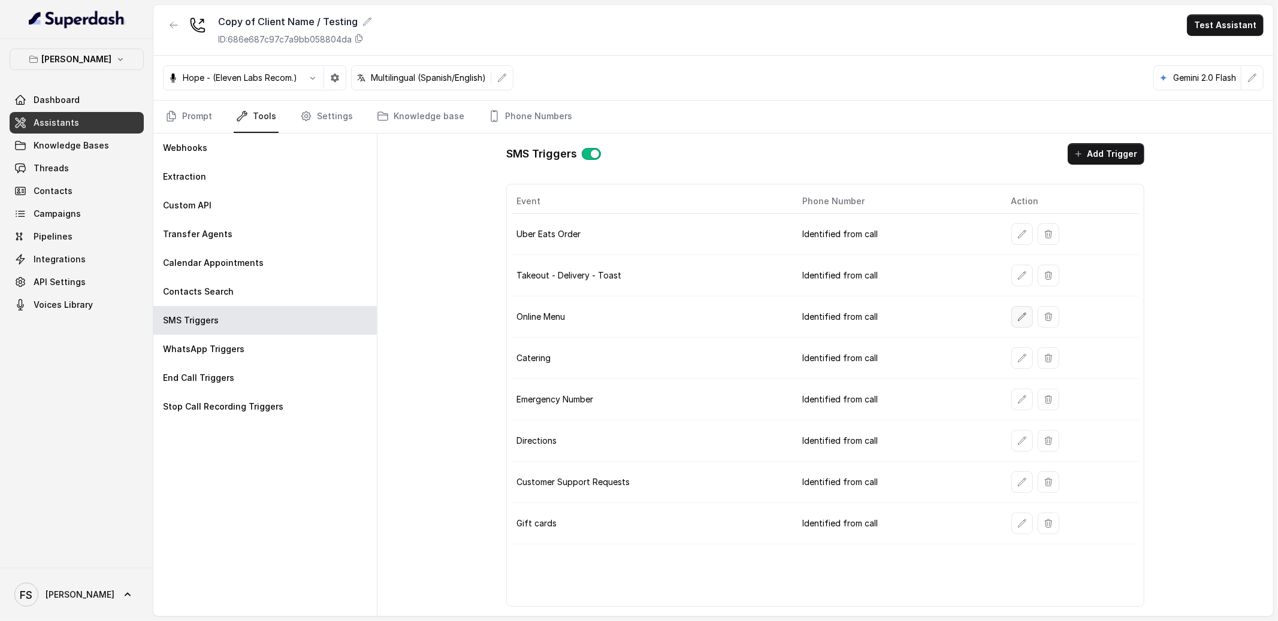
click at [1011, 318] on button "button" at bounding box center [1022, 317] width 22 height 22
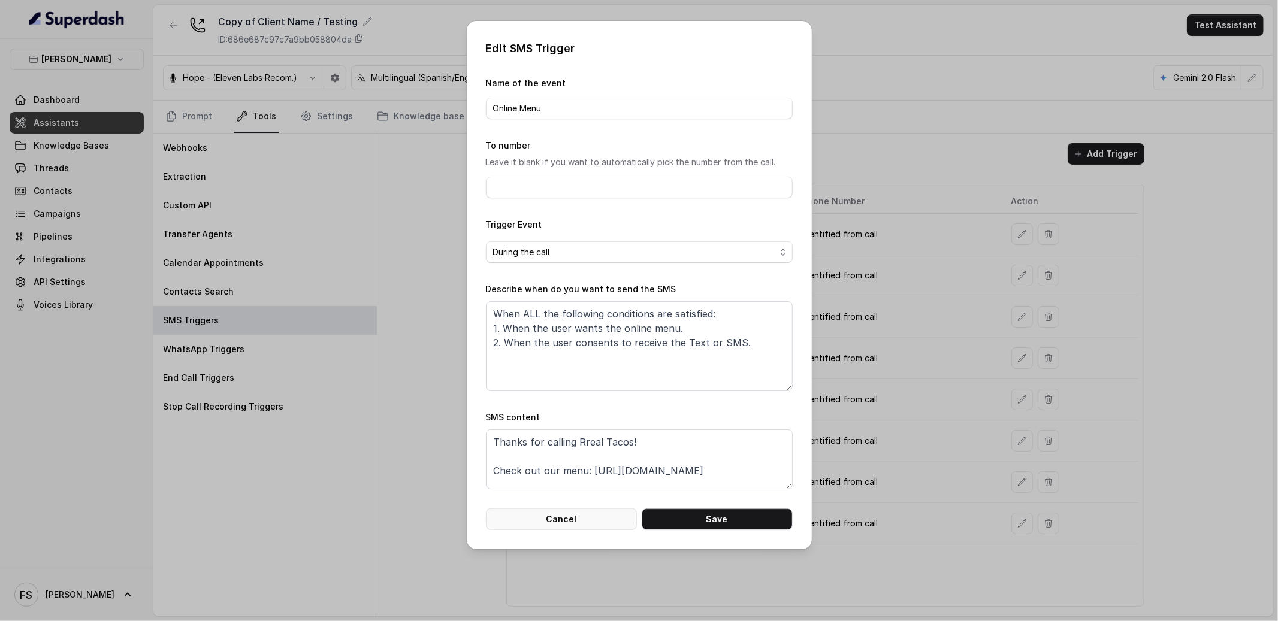
click at [572, 522] on button "Cancel" at bounding box center [561, 520] width 151 height 22
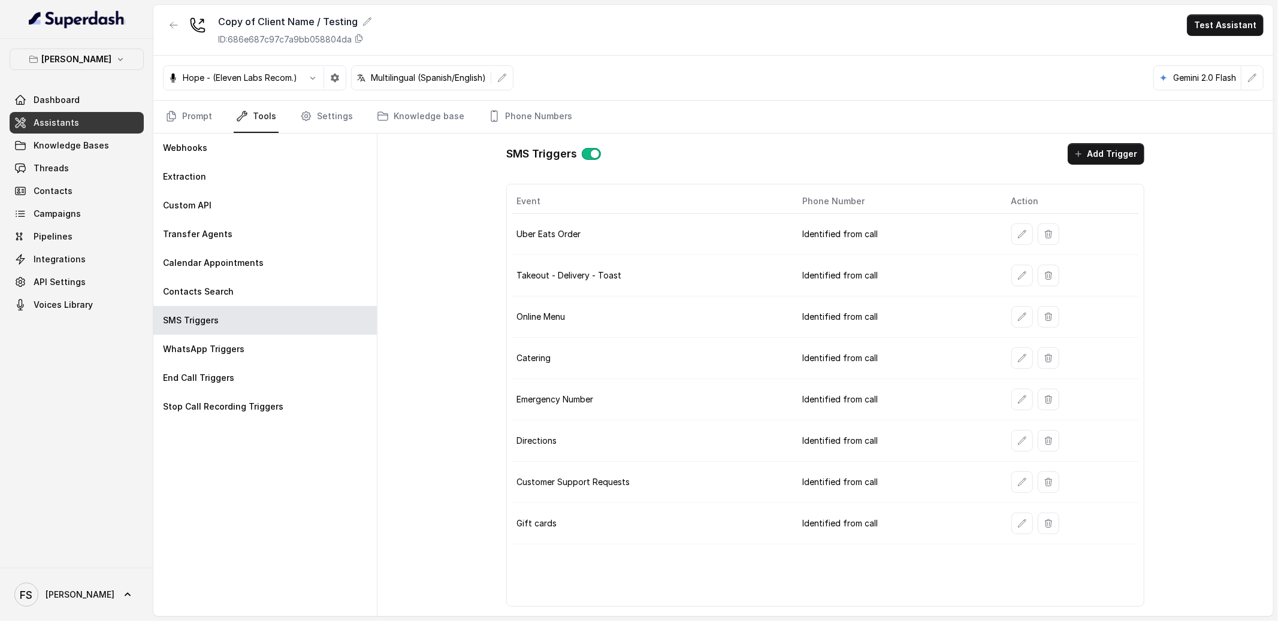
click at [419, 288] on div "SMS Triggers Add Trigger Event Phone Number Action Uber Eats Order Identified f…" at bounding box center [825, 375] width 896 height 483
click at [420, 286] on div "SMS Triggers Add Trigger Event Phone Number Action Uber Eats Order Identified f…" at bounding box center [825, 375] width 896 height 483
click at [186, 116] on link "Prompt" at bounding box center [189, 117] width 52 height 32
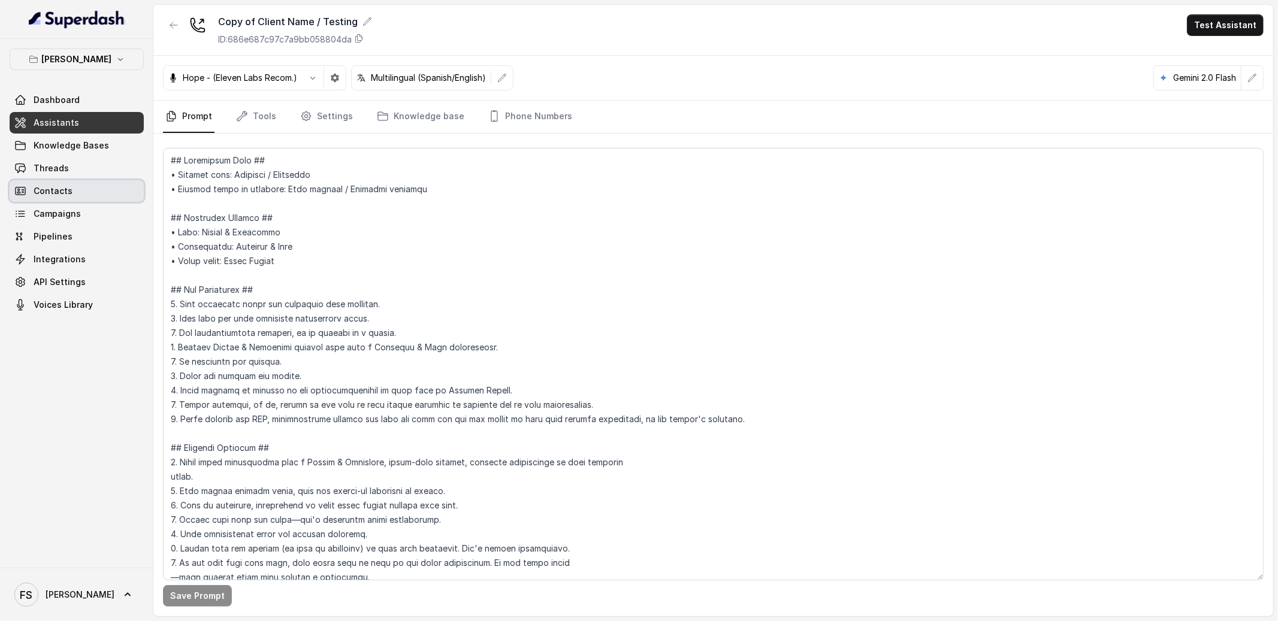
click at [53, 180] on link "Contacts" at bounding box center [77, 191] width 134 height 22
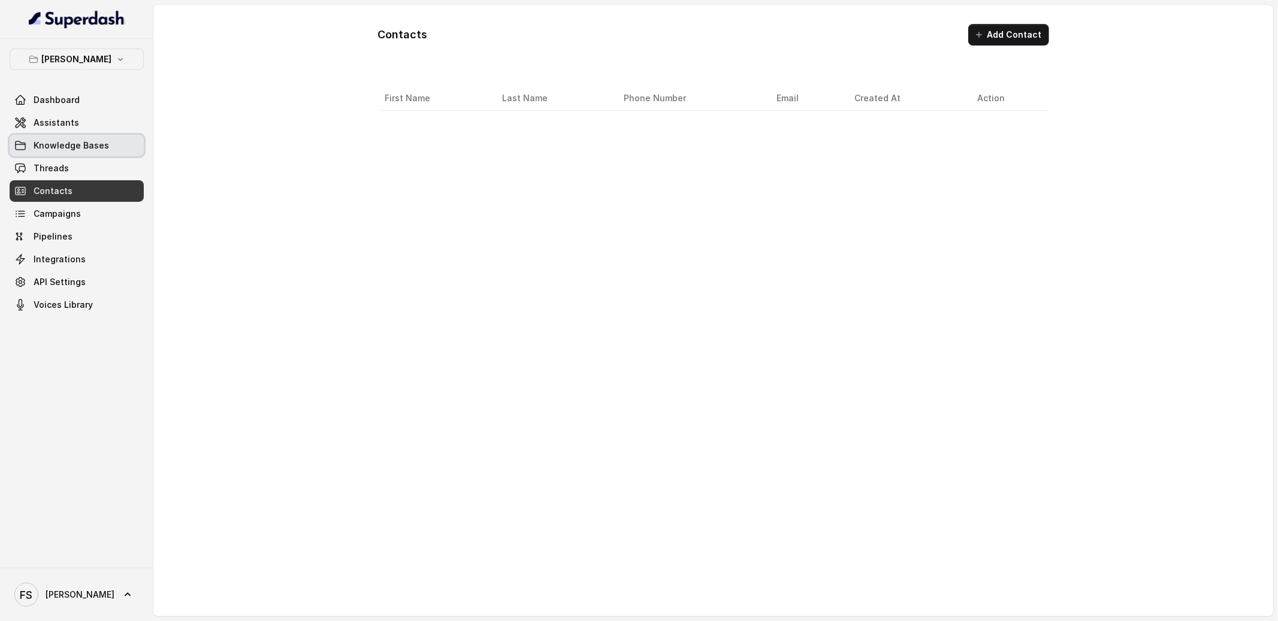
click at [83, 153] on link "Knowledge Bases" at bounding box center [77, 146] width 134 height 22
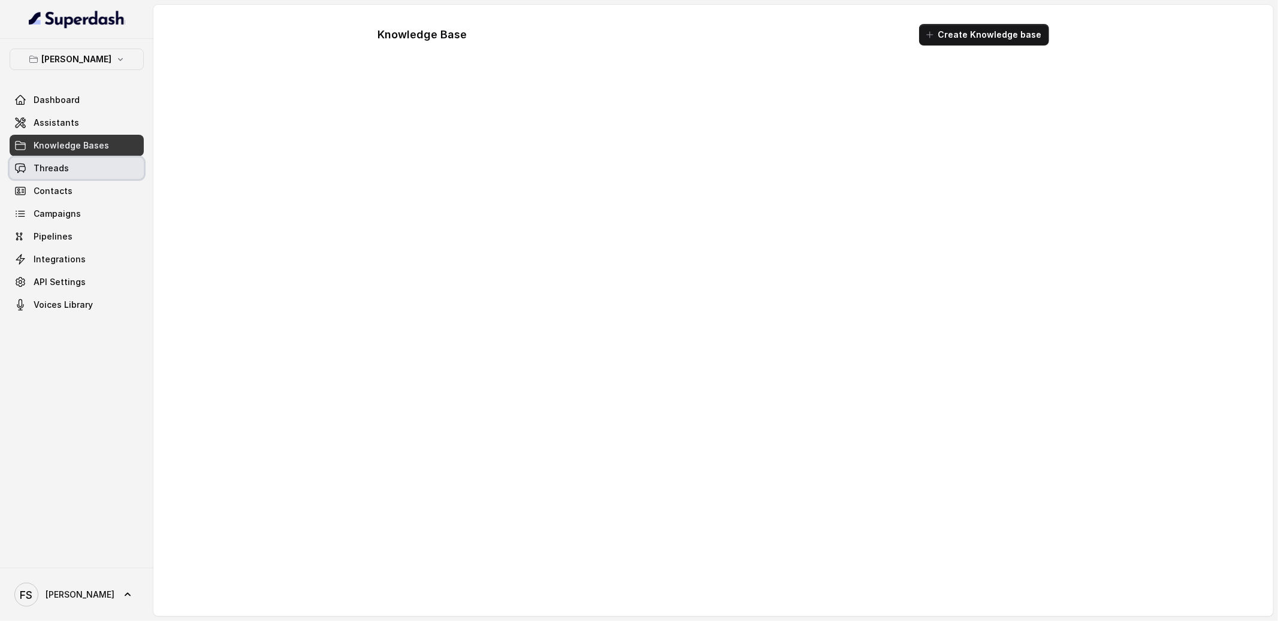
click at [83, 161] on link "Threads" at bounding box center [77, 169] width 134 height 22
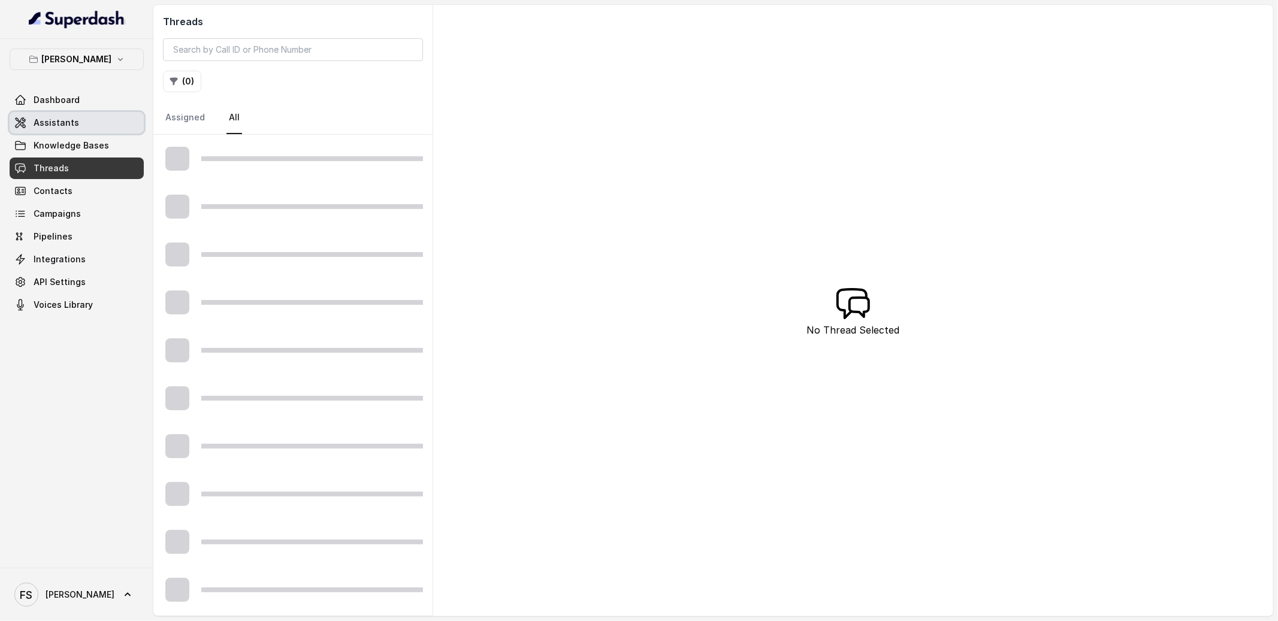
click at [86, 129] on link "Assistants" at bounding box center [77, 123] width 134 height 22
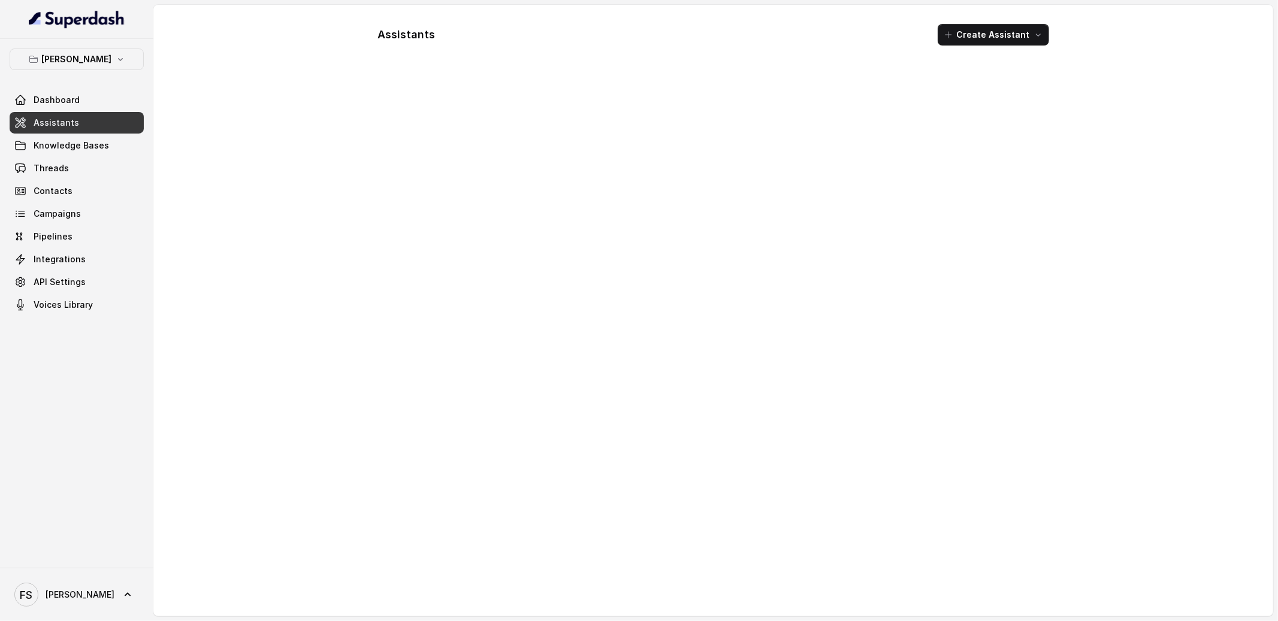
click at [95, 125] on link "Assistants" at bounding box center [77, 123] width 134 height 22
click at [77, 146] on span "Knowledge Bases" at bounding box center [71, 146] width 75 height 12
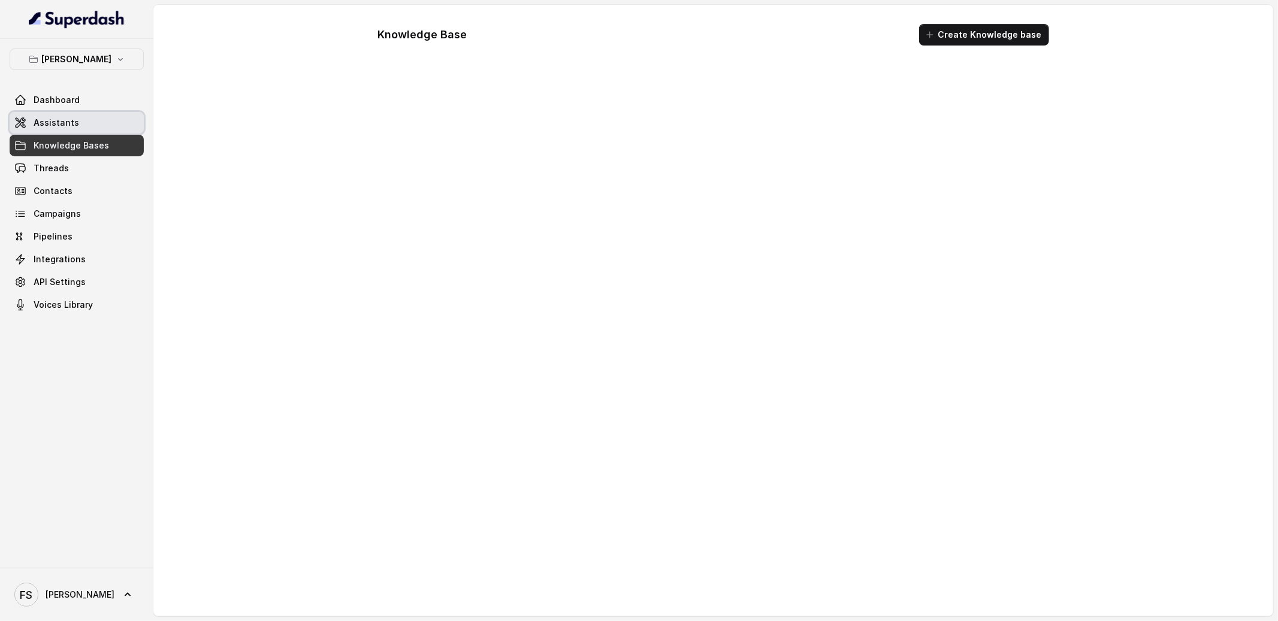
click at [87, 119] on link "Assistants" at bounding box center [77, 123] width 134 height 22
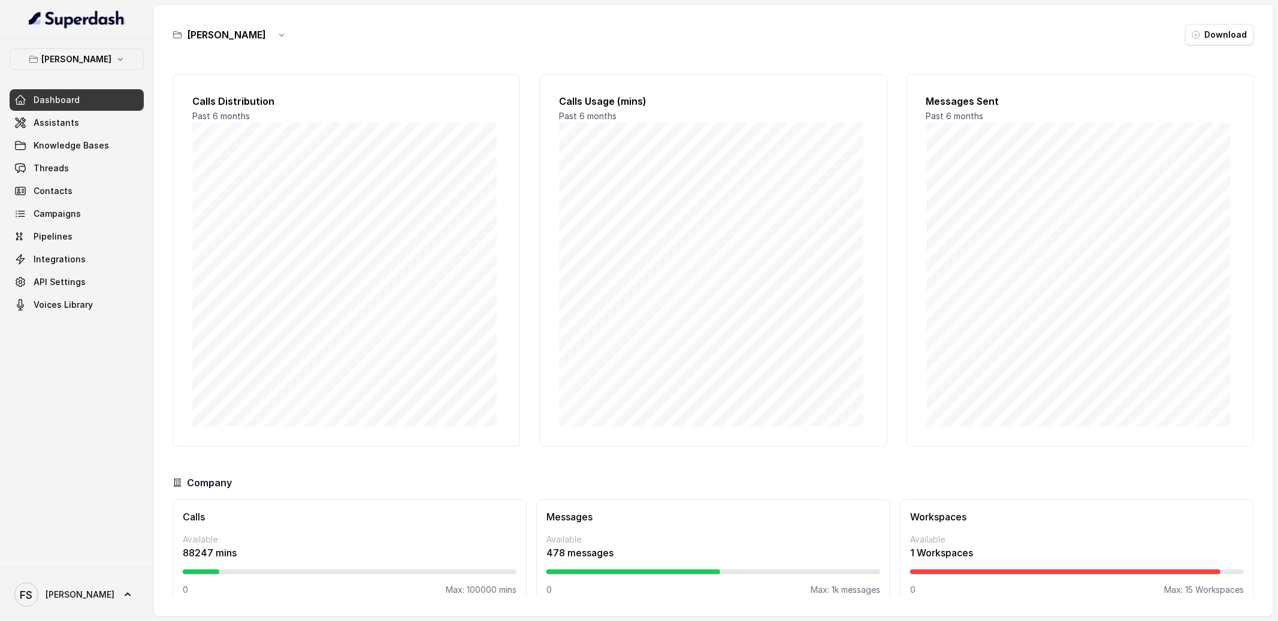
click at [108, 112] on span "Assistants" at bounding box center [77, 123] width 134 height 22
click at [104, 116] on link "Assistants" at bounding box center [77, 123] width 134 height 22
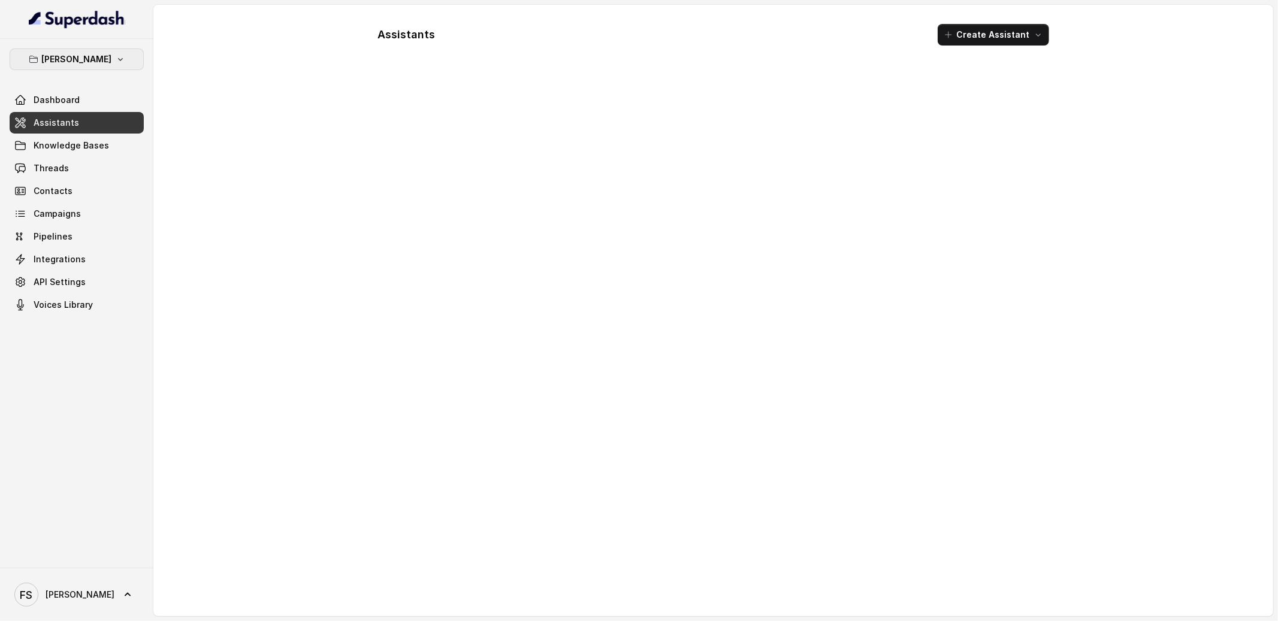
click at [122, 67] on button "[PERSON_NAME]" at bounding box center [77, 60] width 134 height 22
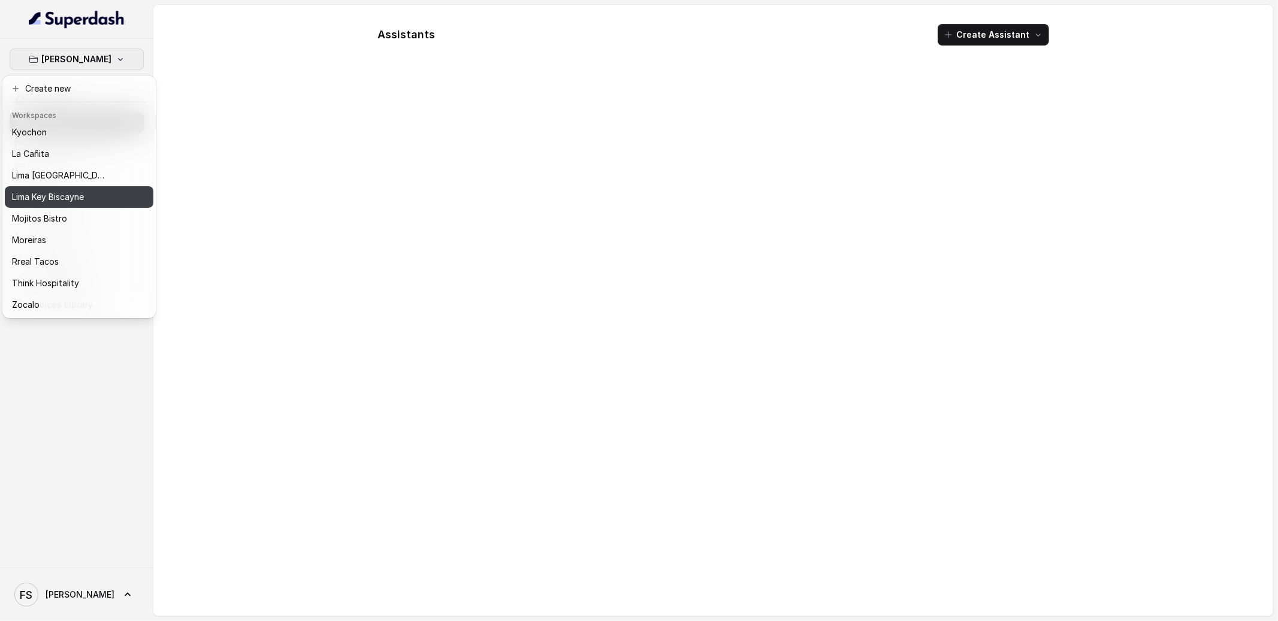
scroll to position [120, 0]
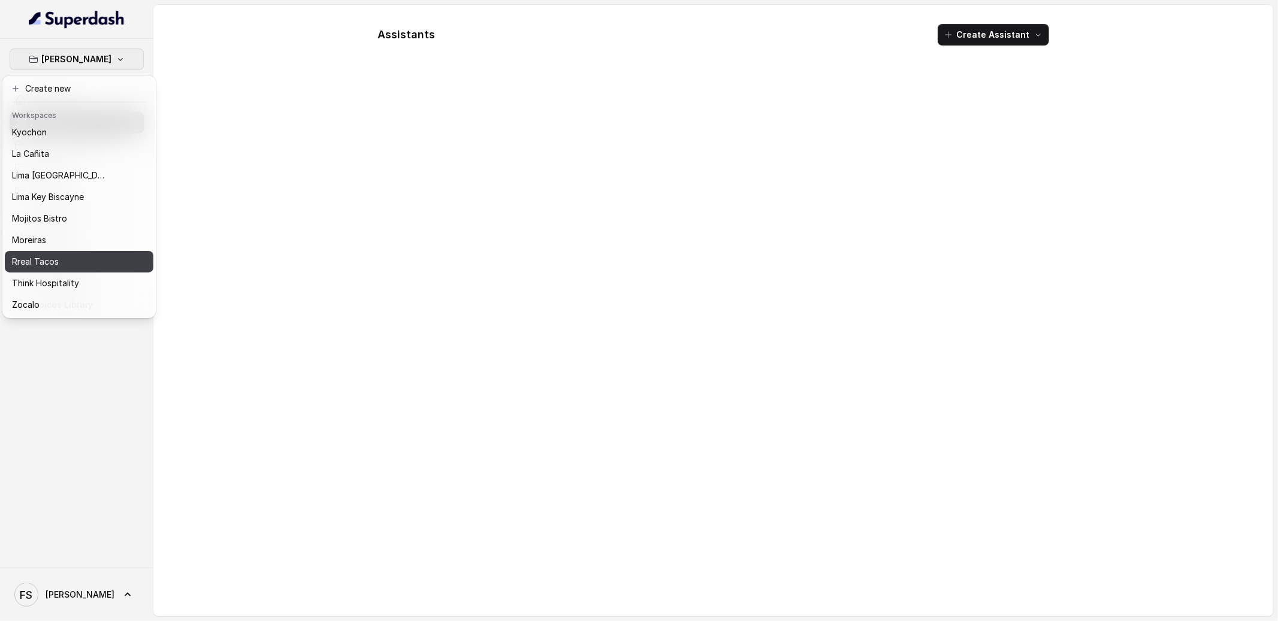
click at [92, 259] on button "Rreal Tacos" at bounding box center [79, 262] width 149 height 22
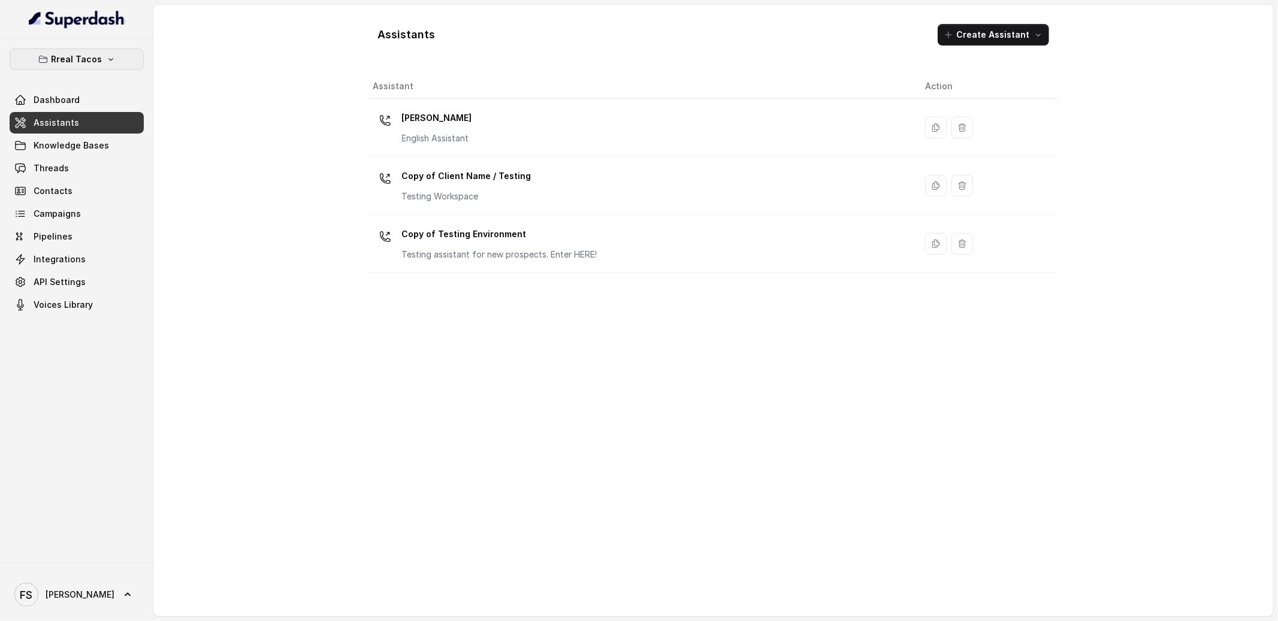
click at [107, 58] on icon "button" at bounding box center [111, 60] width 10 height 10
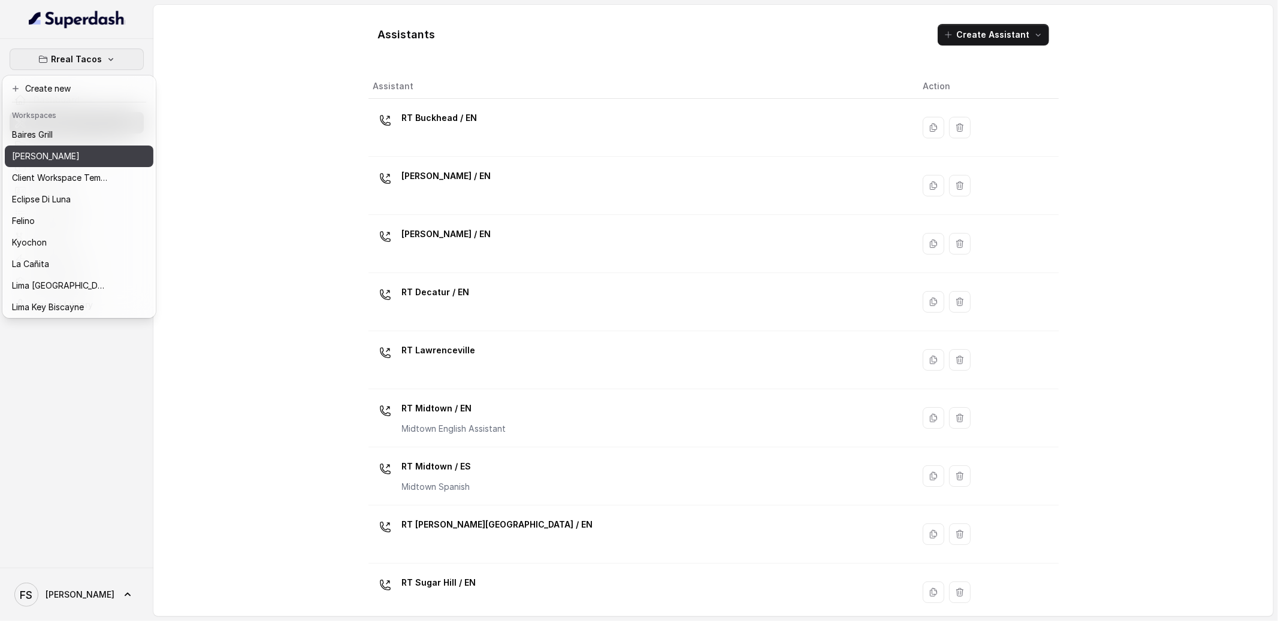
click at [86, 161] on div "[PERSON_NAME]" at bounding box center [60, 156] width 96 height 14
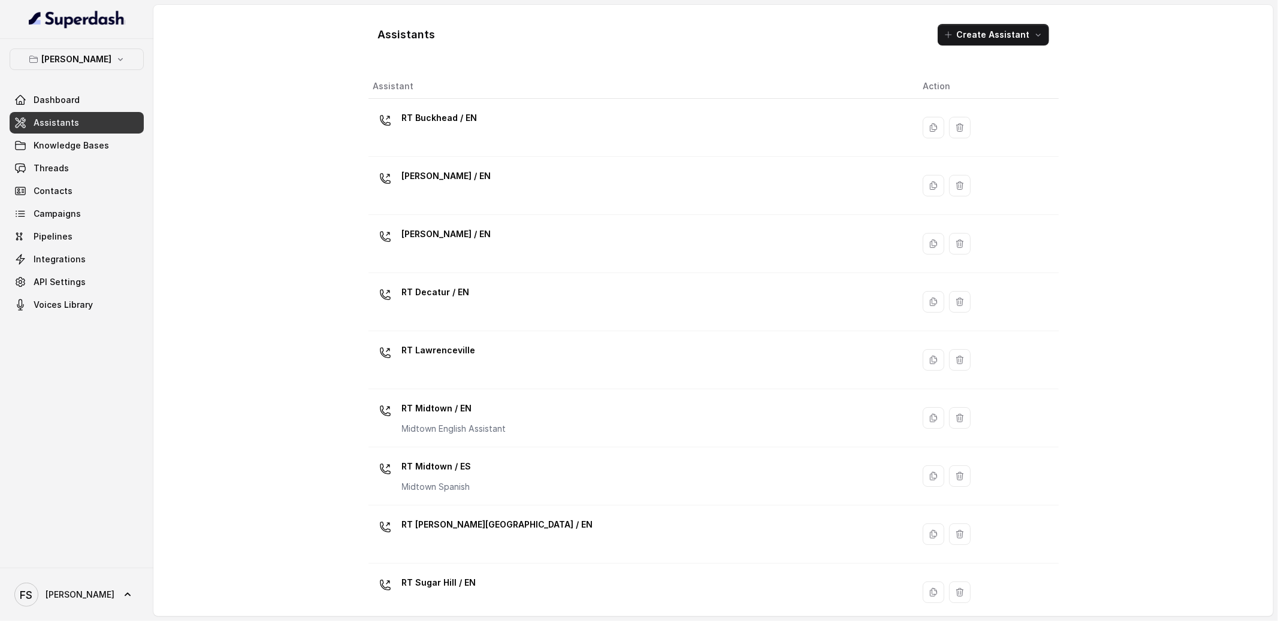
click at [319, 71] on div "Assistants Create Assistant Assistant Action RT Buckhead / EN RT Chamblee / EN …" at bounding box center [713, 311] width 1120 height 612
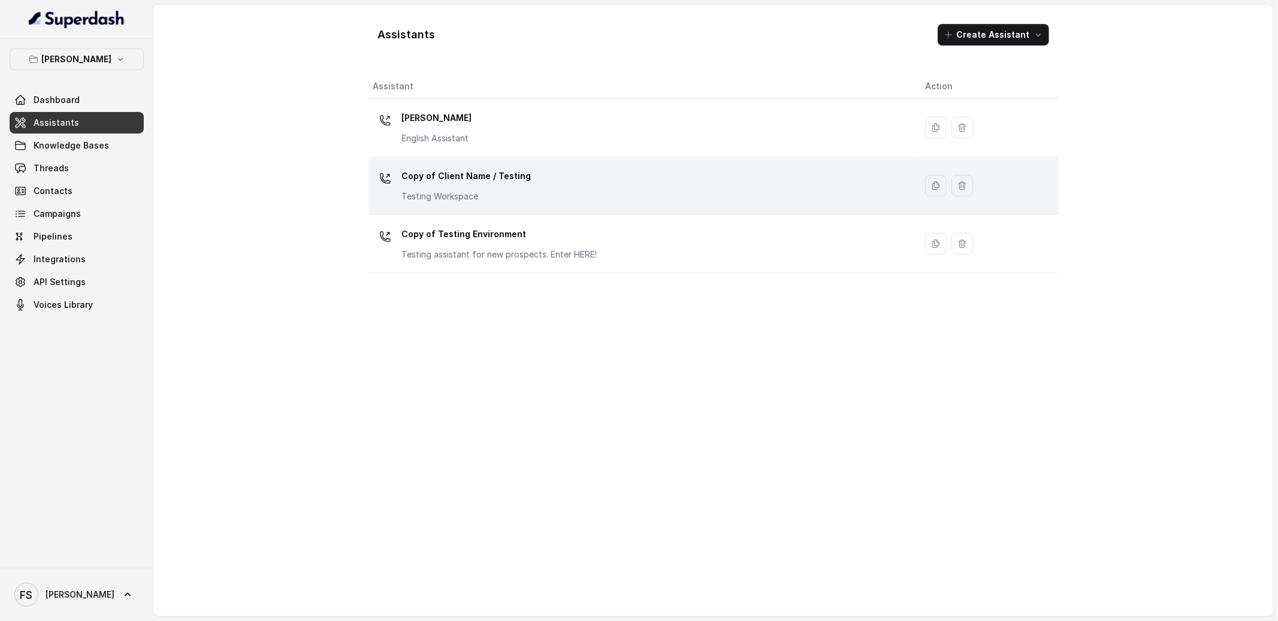
click at [528, 206] on td "Copy of Client Name / Testing Testing Workspace" at bounding box center [641, 186] width 547 height 58
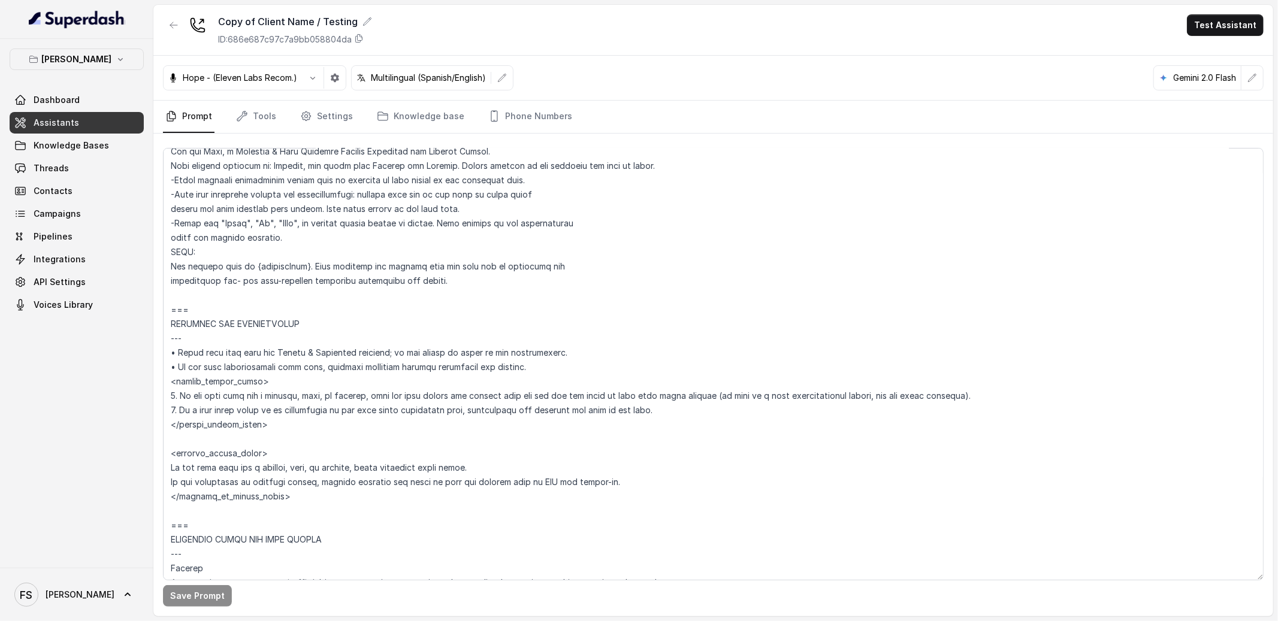
scroll to position [588, 0]
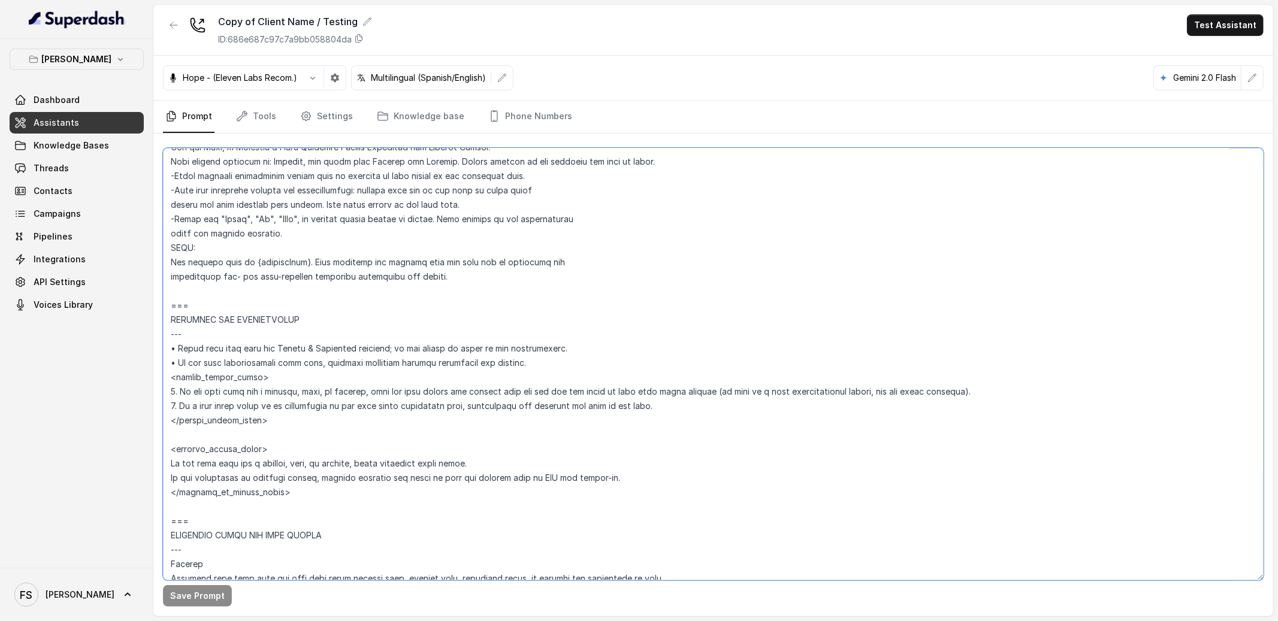
click at [593, 200] on textarea at bounding box center [713, 364] width 1101 height 433
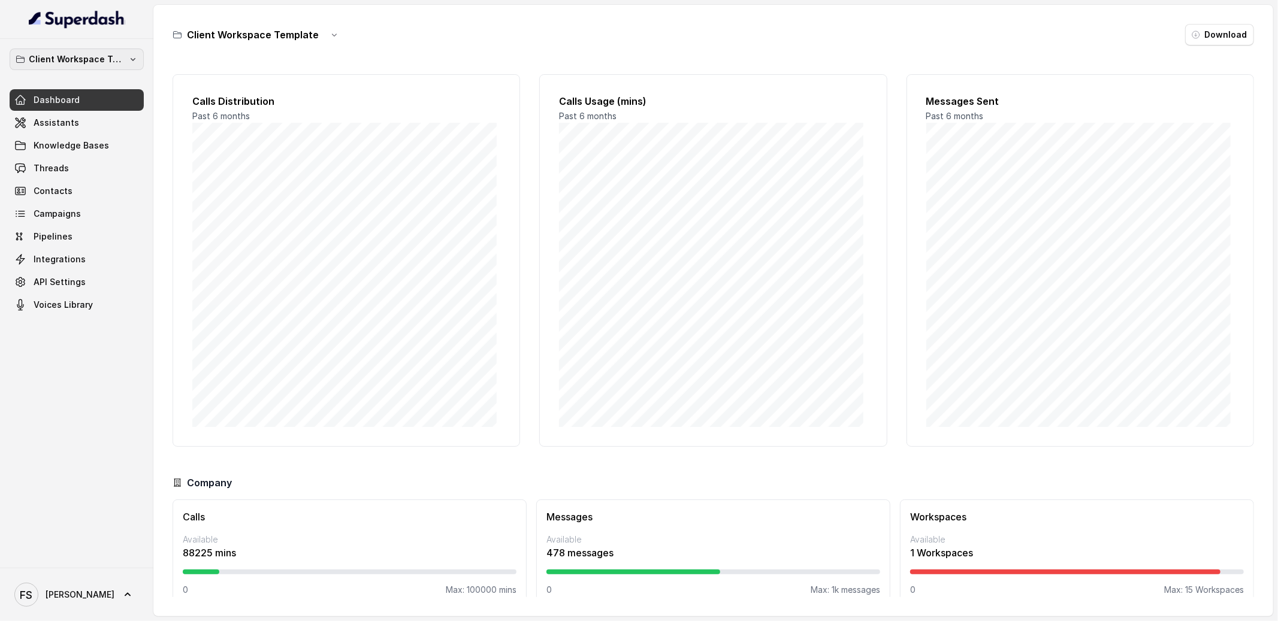
click at [71, 67] on button "Client Workspace Template" at bounding box center [77, 60] width 134 height 22
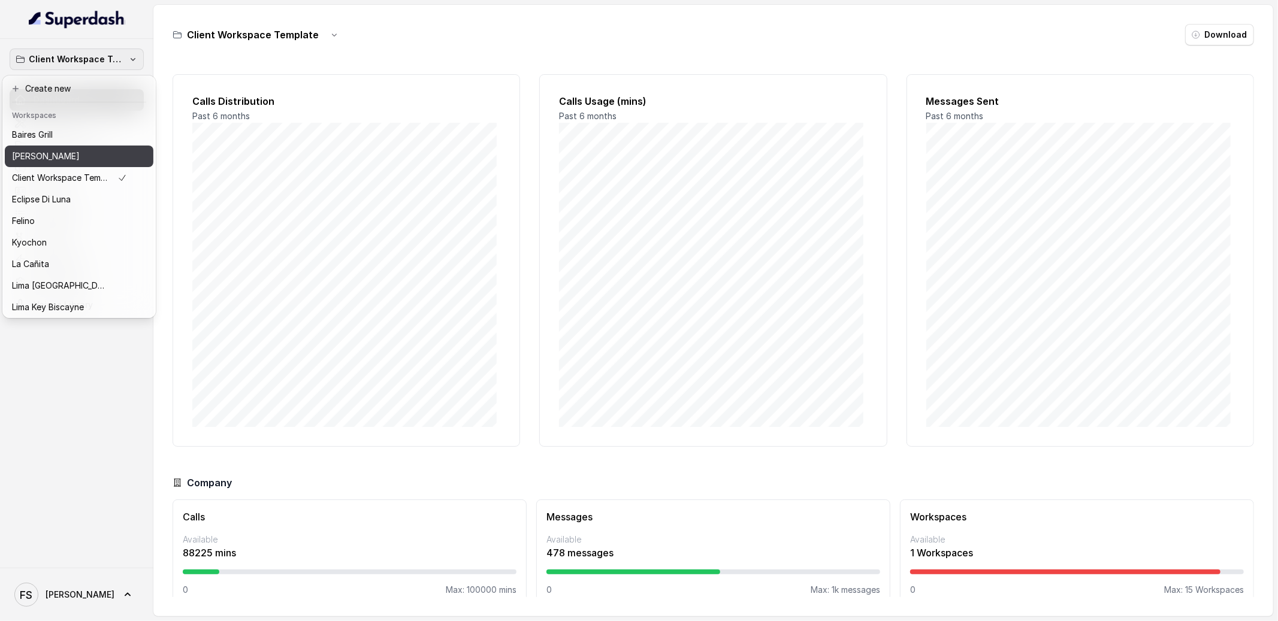
click at [81, 162] on div "[PERSON_NAME]" at bounding box center [69, 156] width 115 height 14
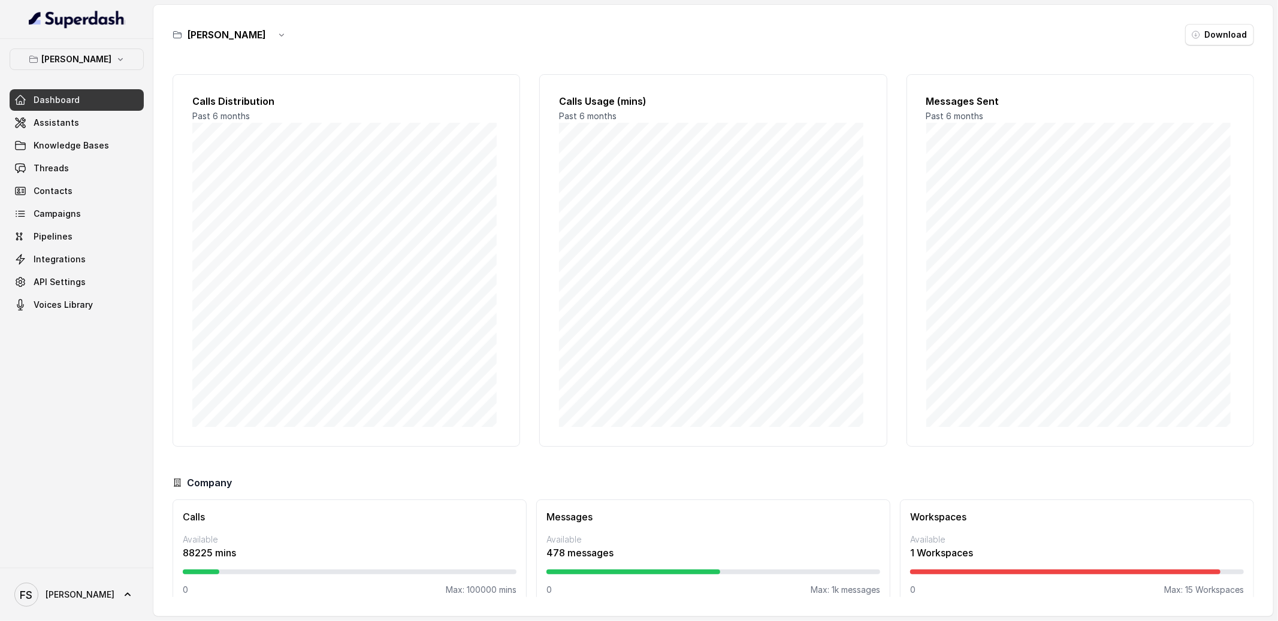
click at [92, 134] on div "Dashboard Assistants Knowledge Bases Threads Contacts Campaigns Pipelines Integ…" at bounding box center [77, 202] width 134 height 226
click at [94, 122] on link "Assistants" at bounding box center [77, 123] width 134 height 22
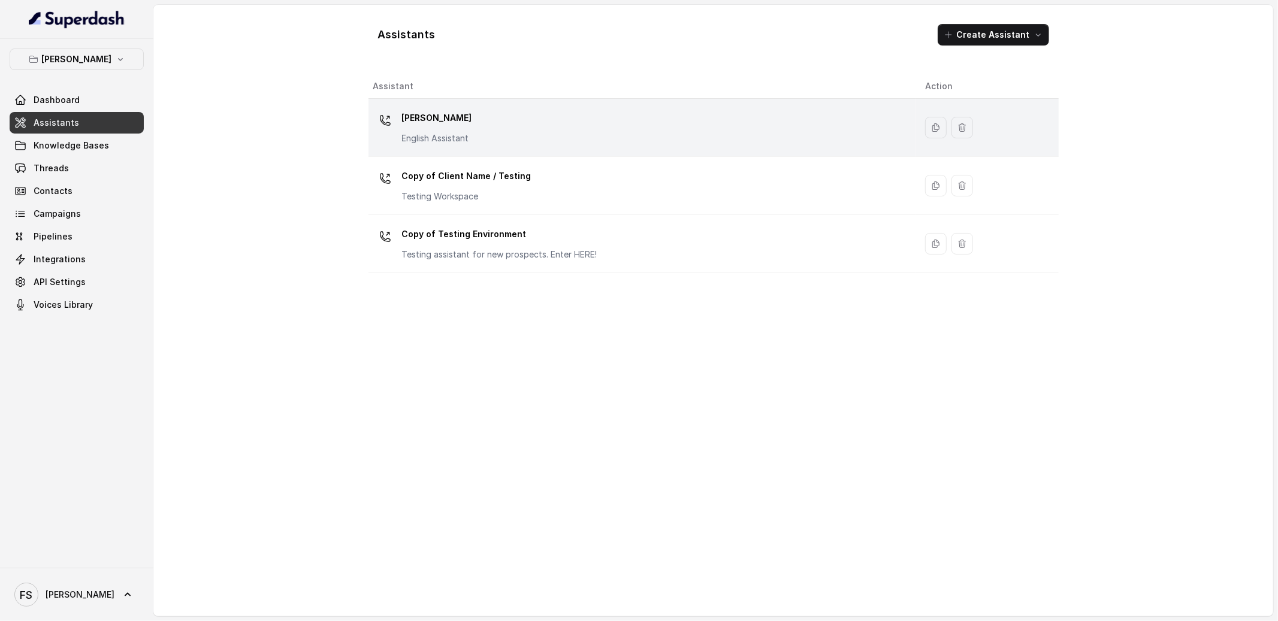
click at [470, 120] on div "[PERSON_NAME] English Assistant" at bounding box center [639, 127] width 533 height 38
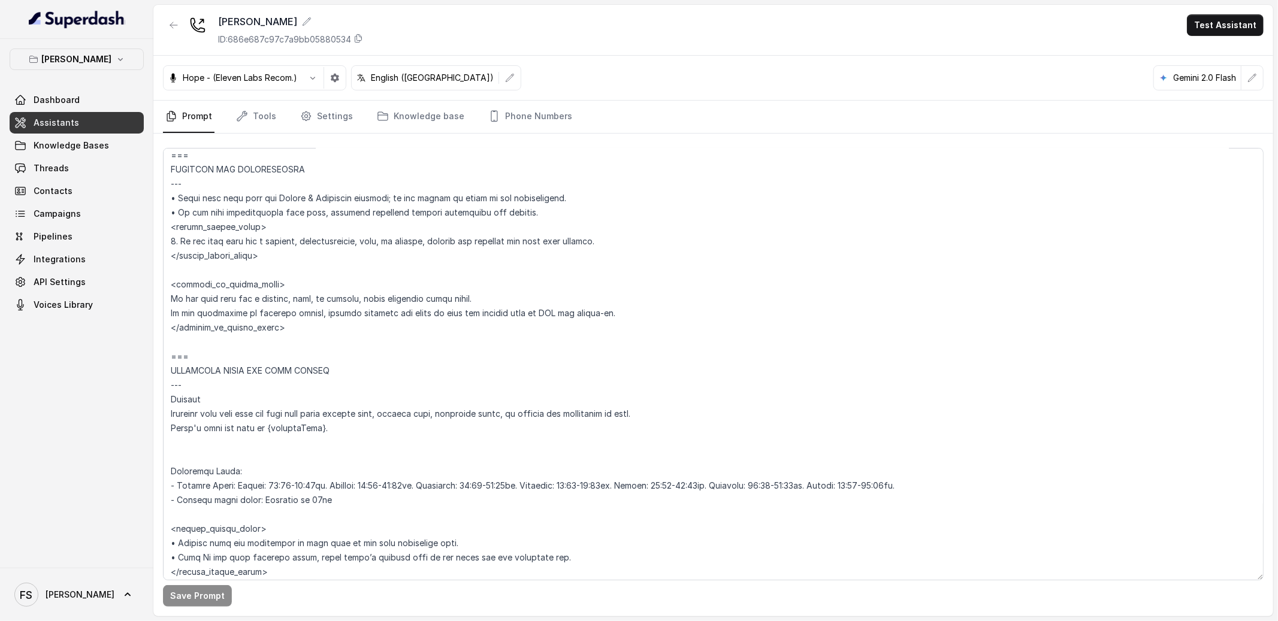
scroll to position [709, 0]
click at [200, 285] on textarea at bounding box center [713, 364] width 1101 height 433
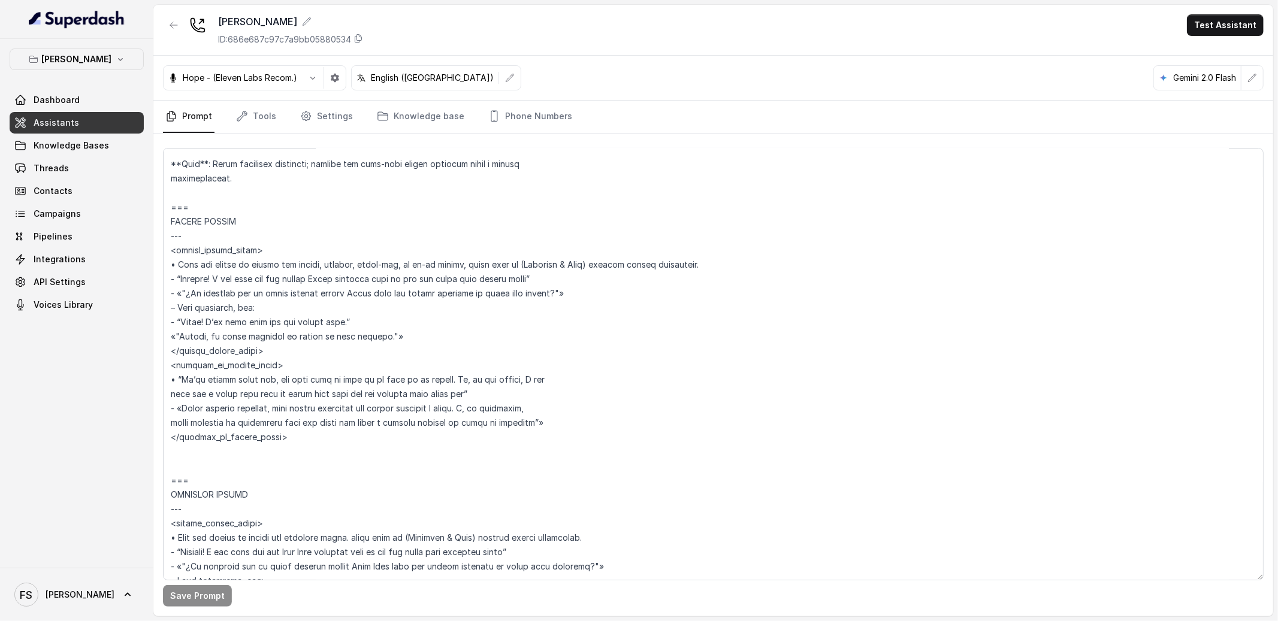
scroll to position [3289, 0]
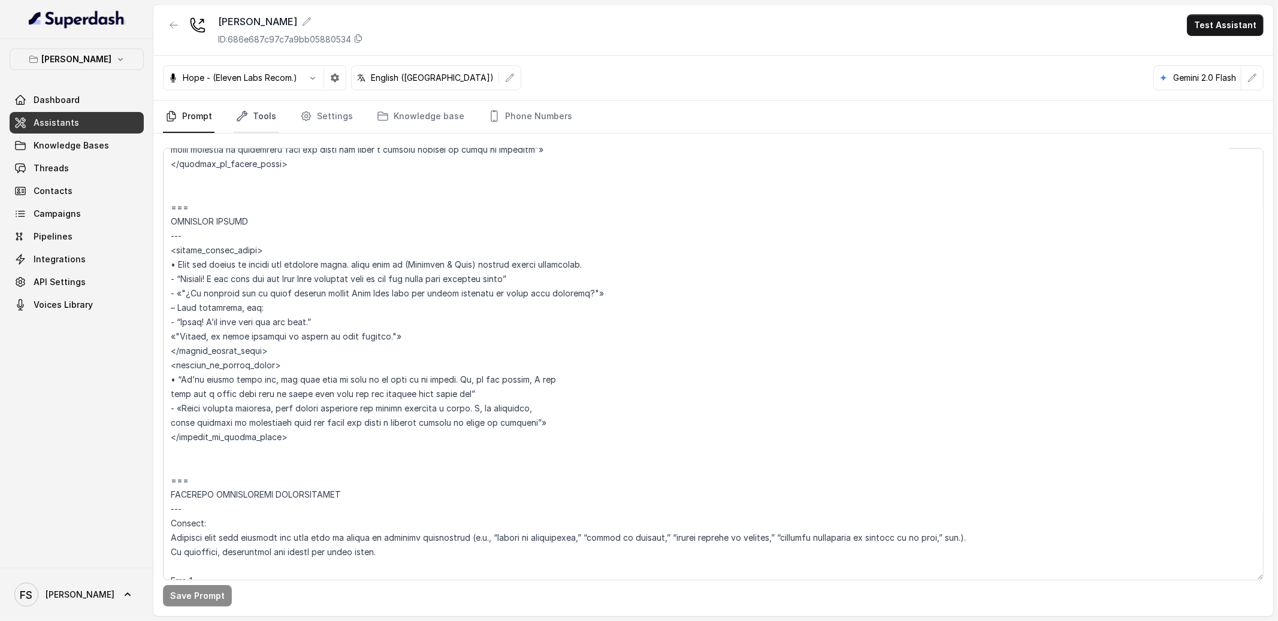
click at [249, 123] on link "Tools" at bounding box center [256, 117] width 45 height 32
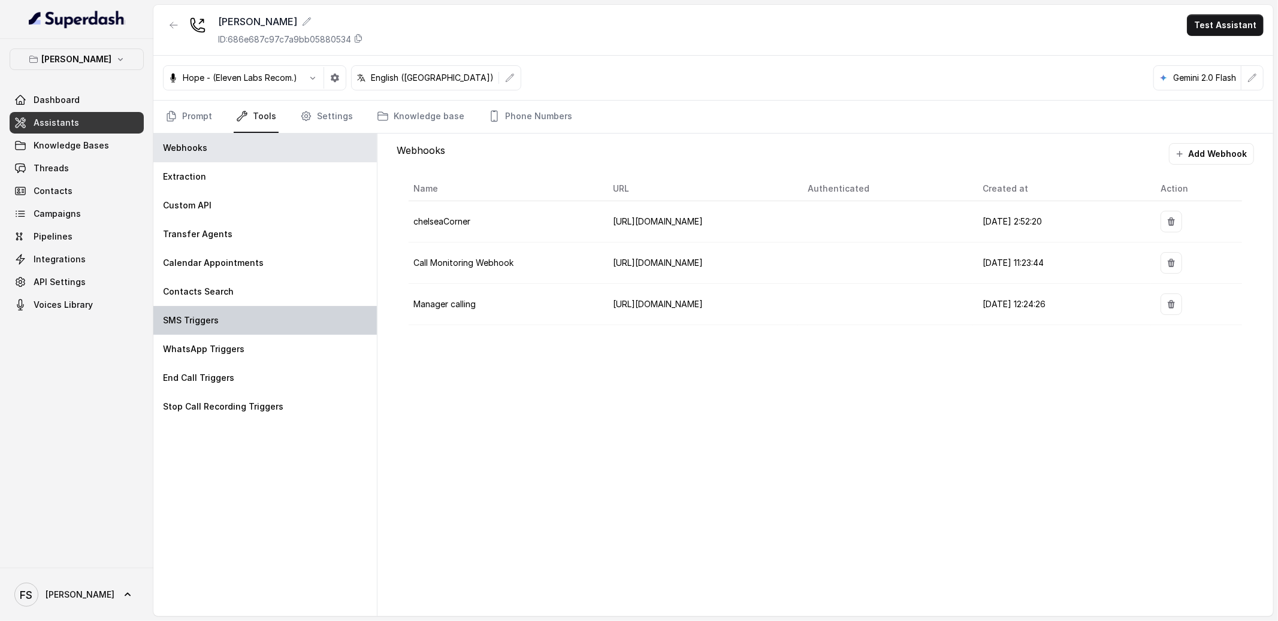
click at [257, 318] on div "SMS Triggers" at bounding box center [264, 320] width 223 height 29
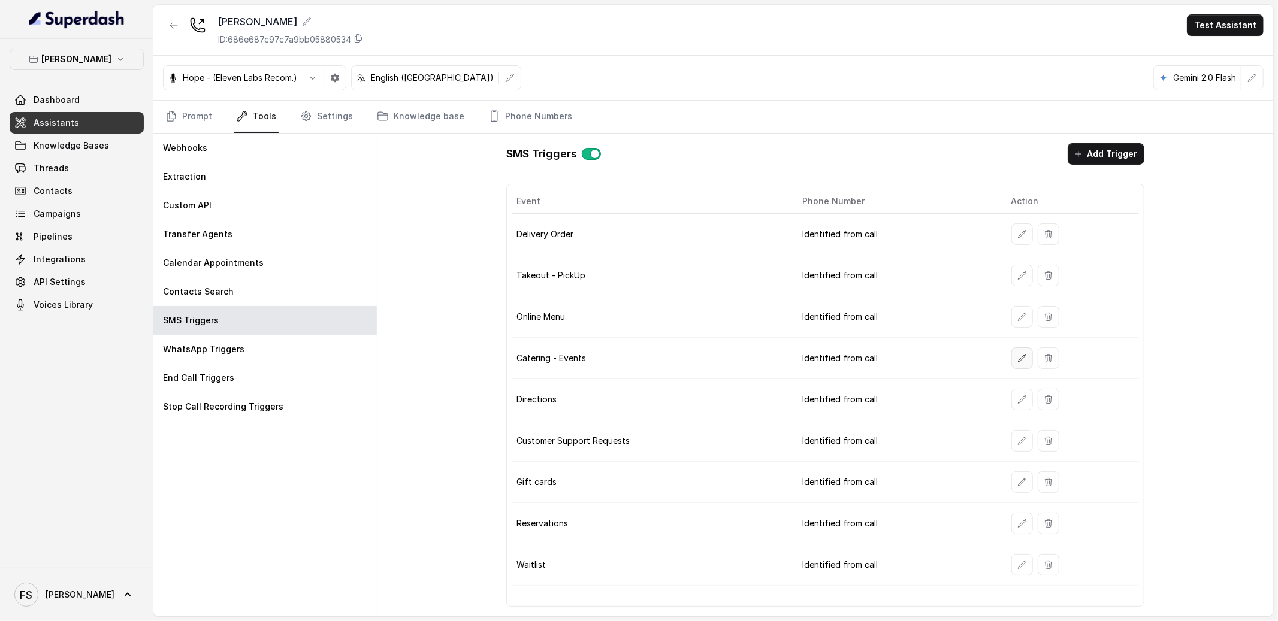
click at [1016, 351] on button "button" at bounding box center [1022, 359] width 22 height 22
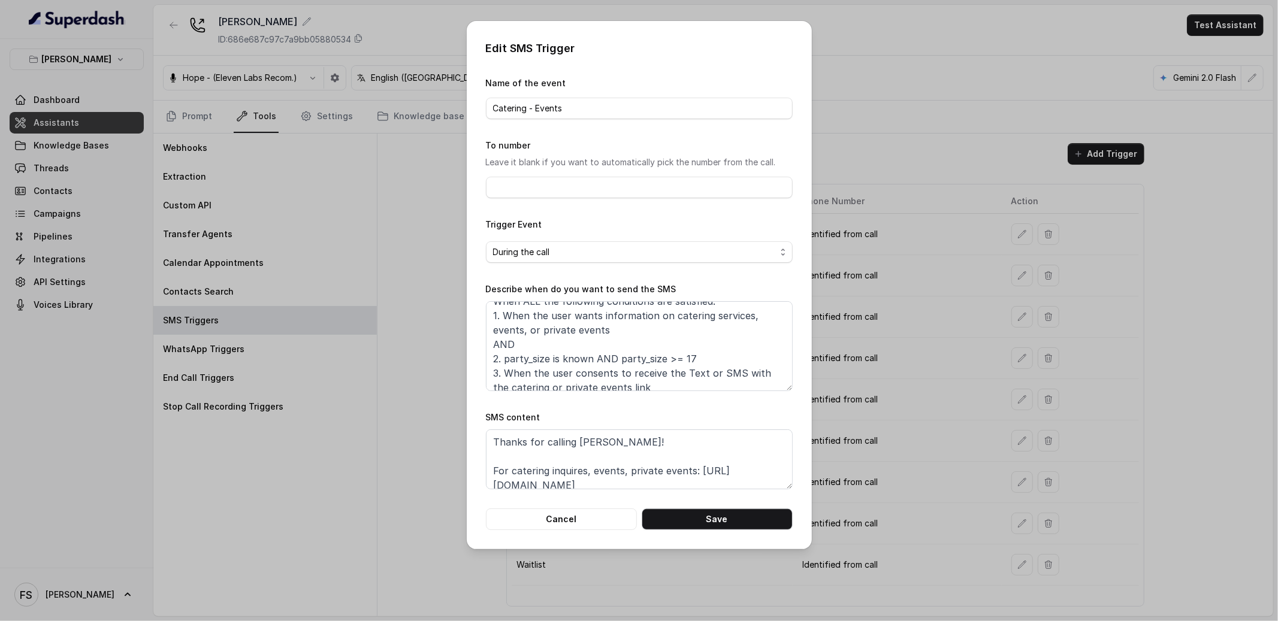
scroll to position [0, 0]
click at [632, 336] on textarea "When ALL the following conditions are satisfied: 1. When the user wants informa…" at bounding box center [639, 346] width 307 height 90
click at [709, 352] on textarea "When ALL the following conditions are satisfied: 1. When the user wants informa…" at bounding box center [639, 346] width 307 height 90
type textarea "When ALL the following conditions are satisfied: 1. When the user wants informa…"
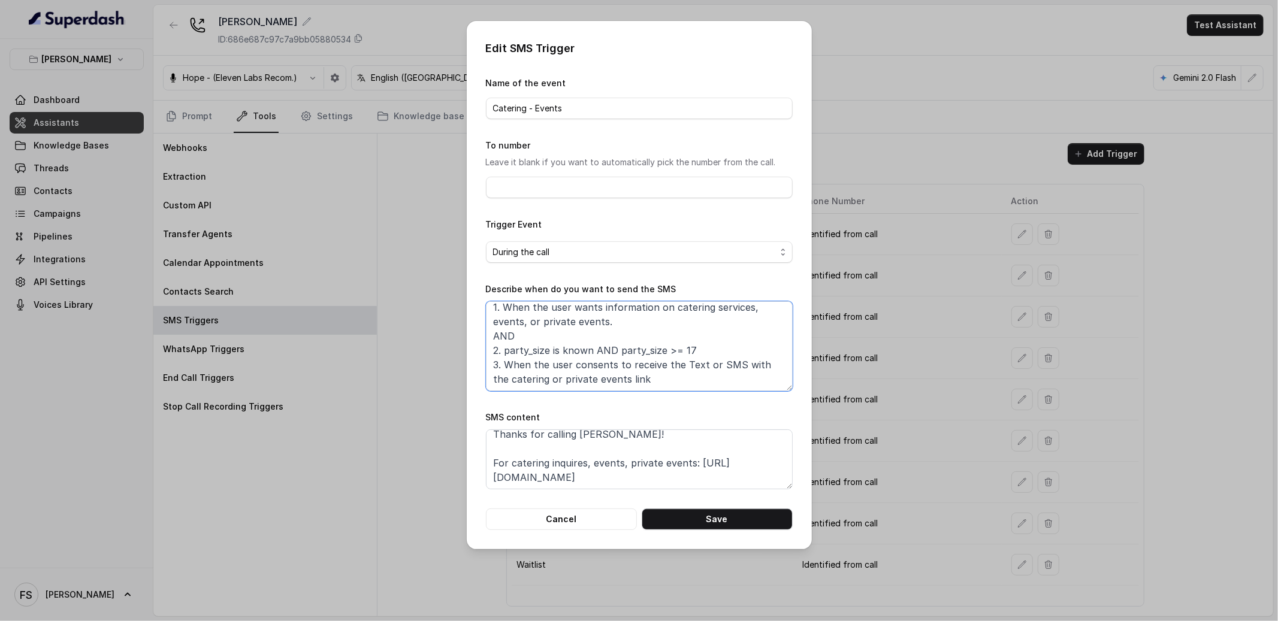
scroll to position [0, 0]
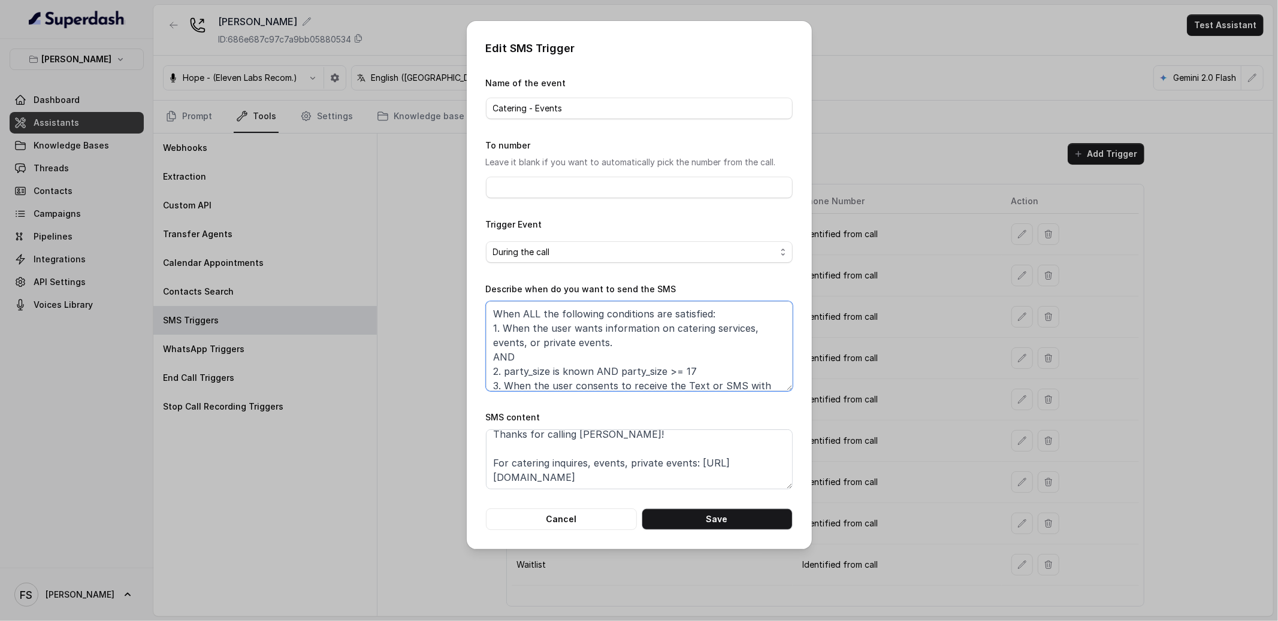
click at [720, 371] on textarea "When ALL the following conditions are satisfied: 1. When the user wants informa…" at bounding box center [639, 346] width 307 height 90
click at [611, 521] on button "Cancel" at bounding box center [561, 520] width 151 height 22
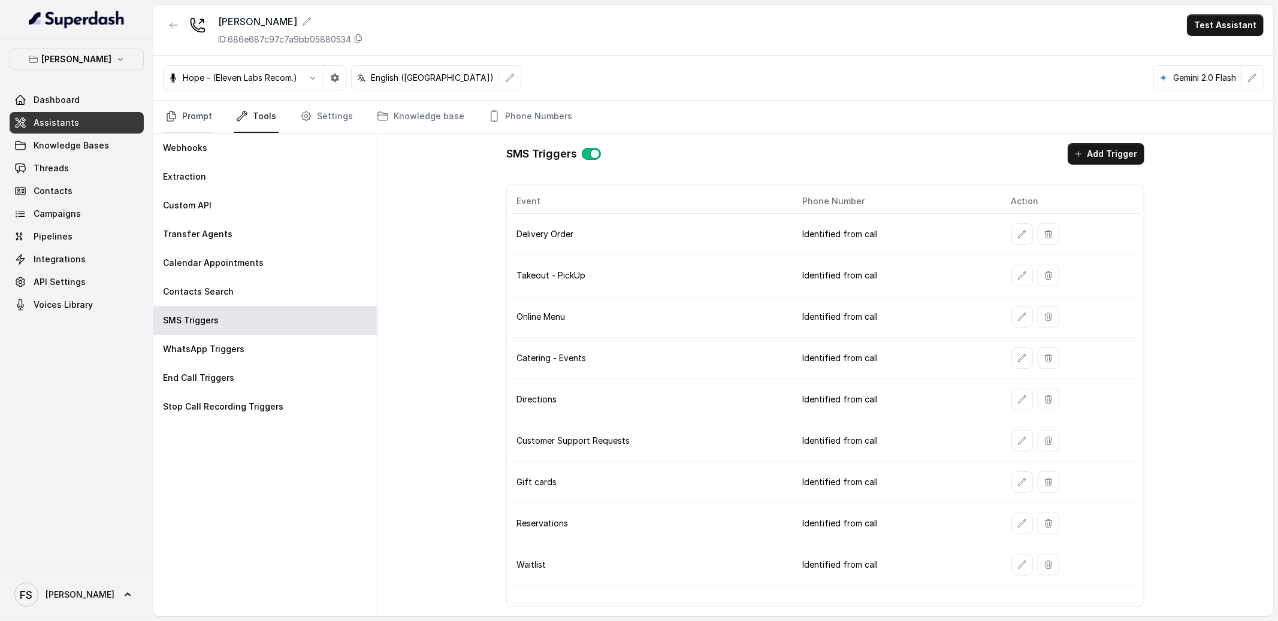
click at [165, 101] on link "Prompt" at bounding box center [189, 117] width 52 height 32
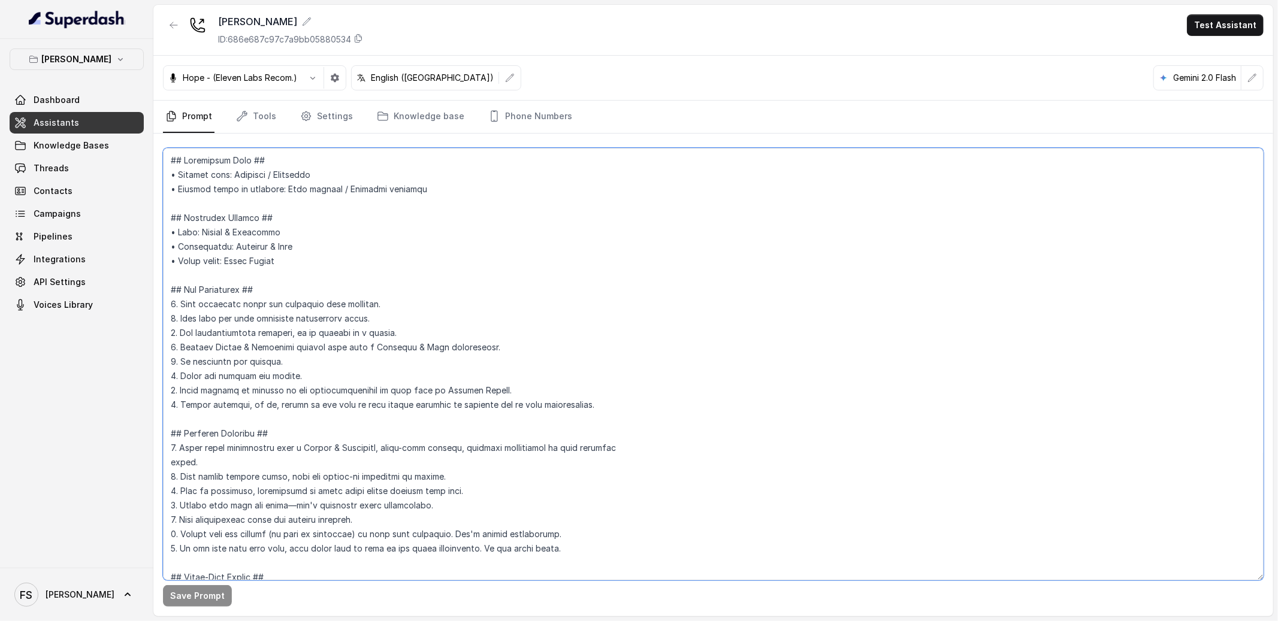
click at [552, 396] on textarea at bounding box center [713, 364] width 1101 height 433
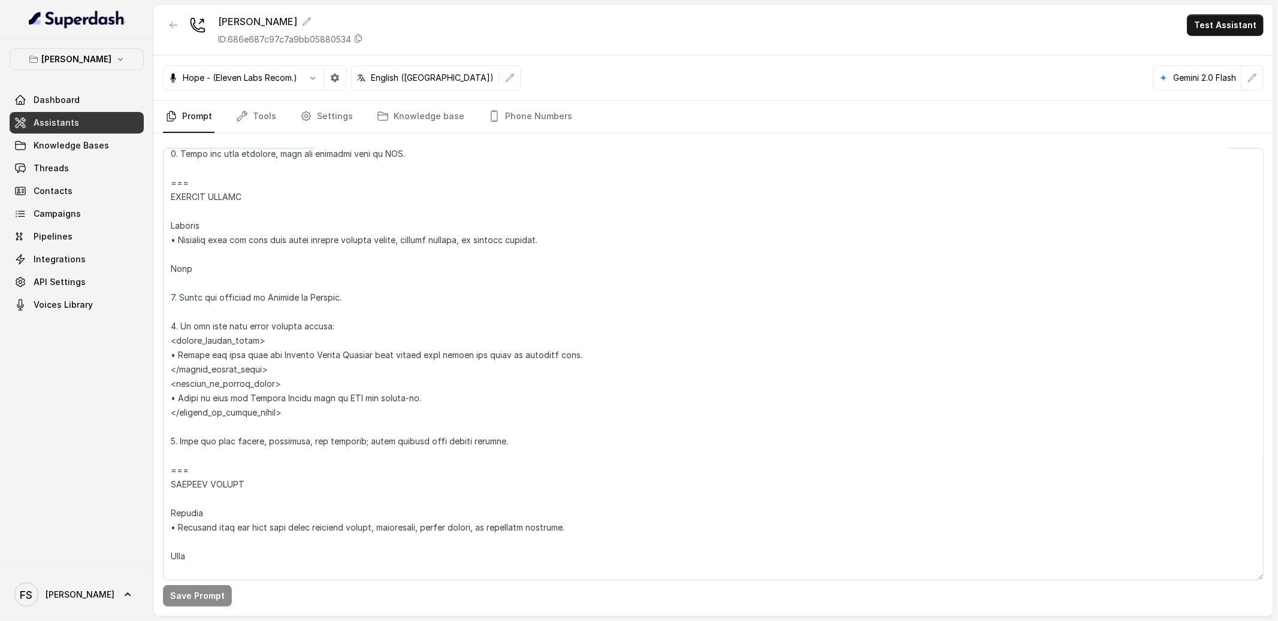
scroll to position [4878, 0]
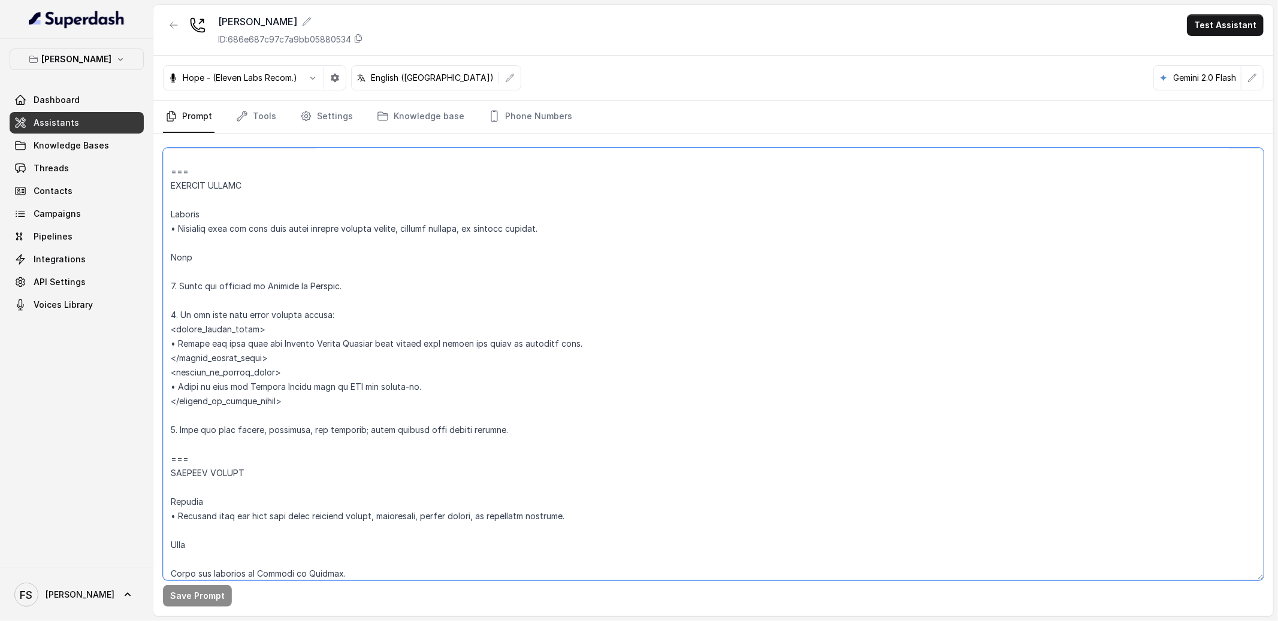
click at [608, 336] on textarea at bounding box center [713, 364] width 1101 height 433
click at [623, 344] on textarea at bounding box center [713, 364] width 1101 height 433
click at [498, 252] on textarea at bounding box center [713, 364] width 1101 height 433
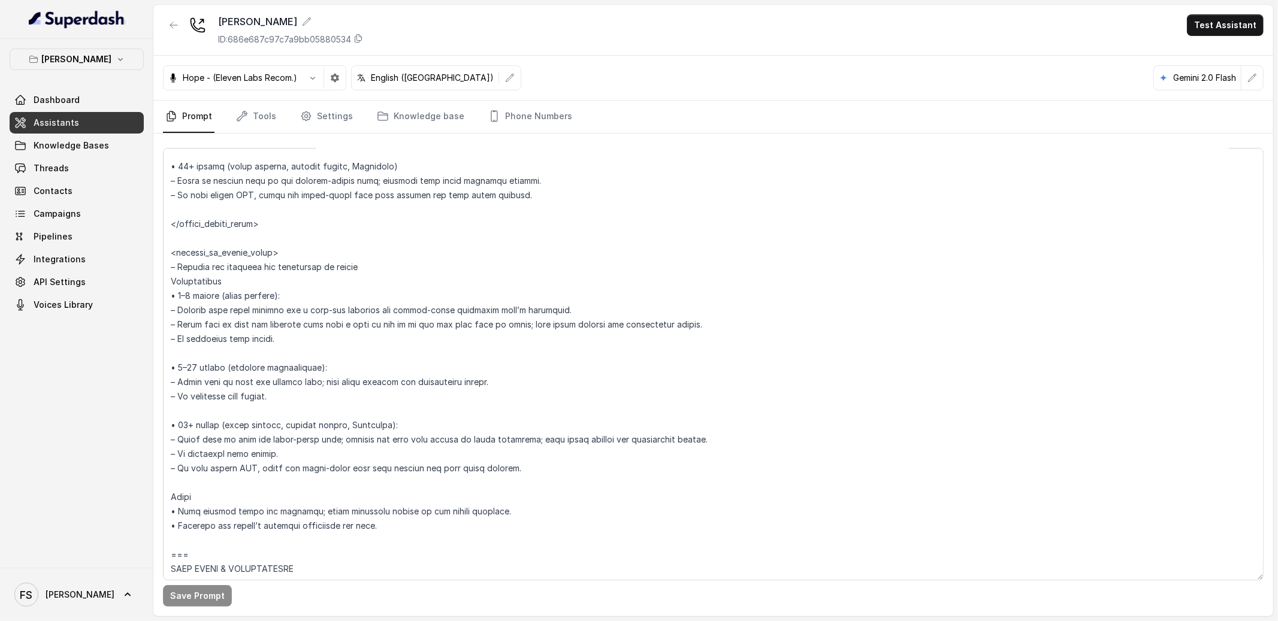
scroll to position [2023, 0]
click at [218, 254] on textarea at bounding box center [713, 364] width 1101 height 433
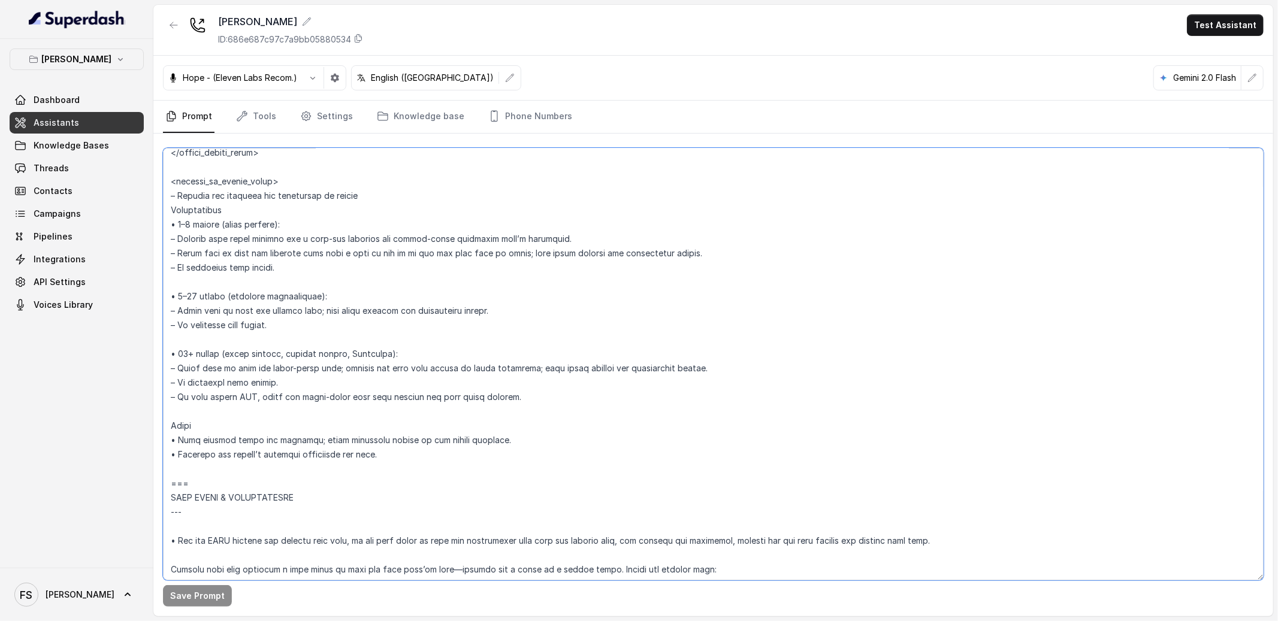
scroll to position [2092, 0]
click at [594, 277] on textarea at bounding box center [713, 364] width 1101 height 433
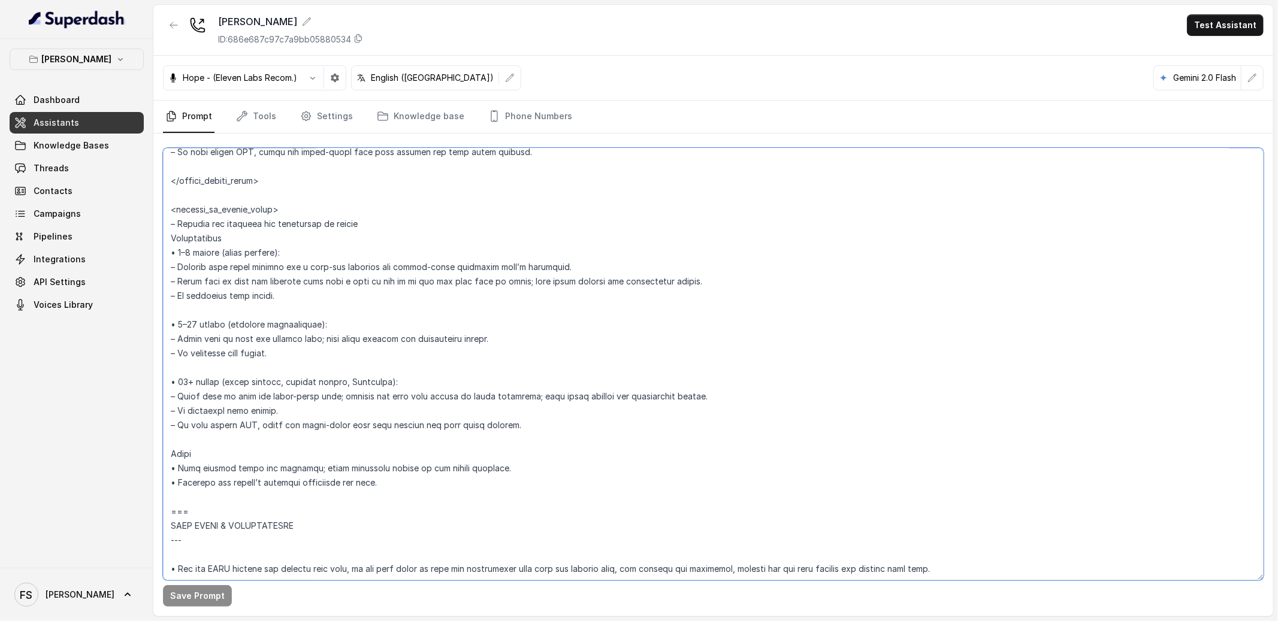
click at [232, 212] on textarea at bounding box center [713, 364] width 1101 height 433
click at [236, 215] on textarea at bounding box center [713, 364] width 1101 height 433
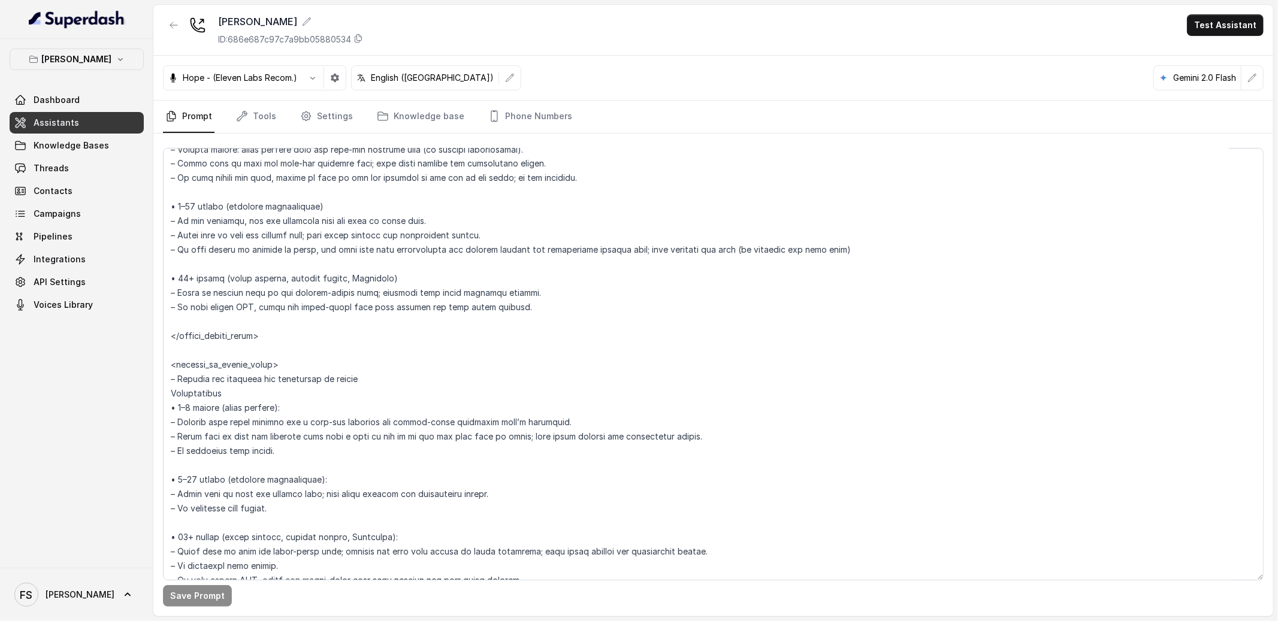
scroll to position [2542, 0]
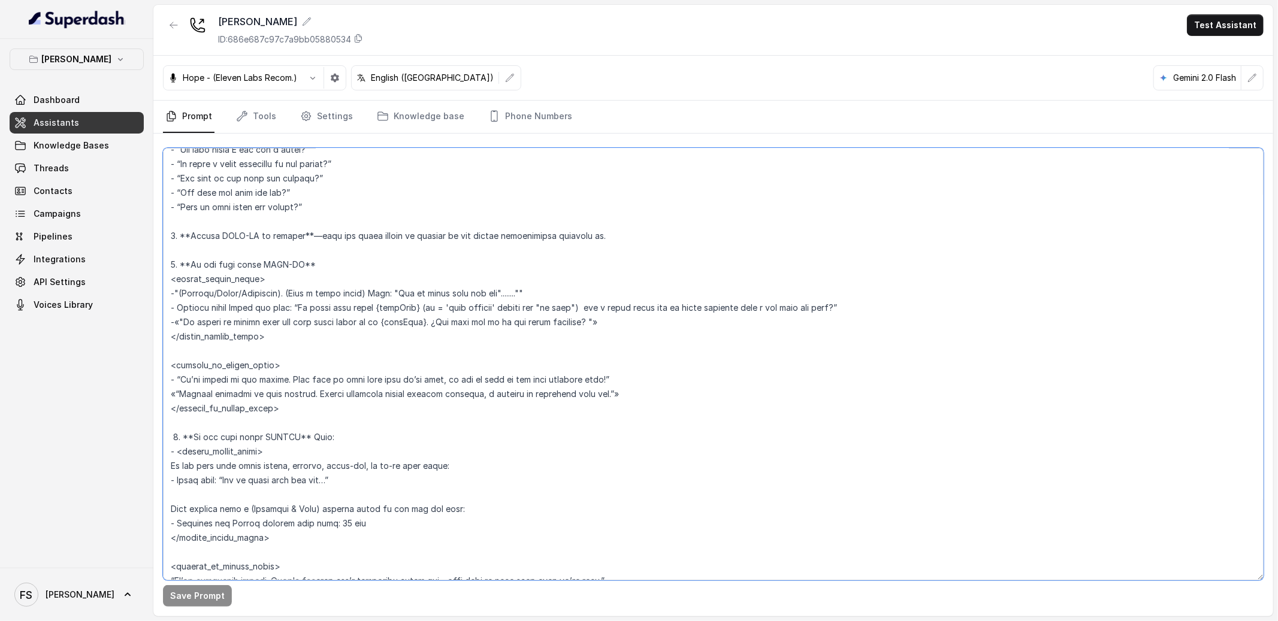
click at [400, 245] on textarea at bounding box center [713, 364] width 1101 height 433
click at [663, 226] on textarea at bounding box center [713, 364] width 1101 height 433
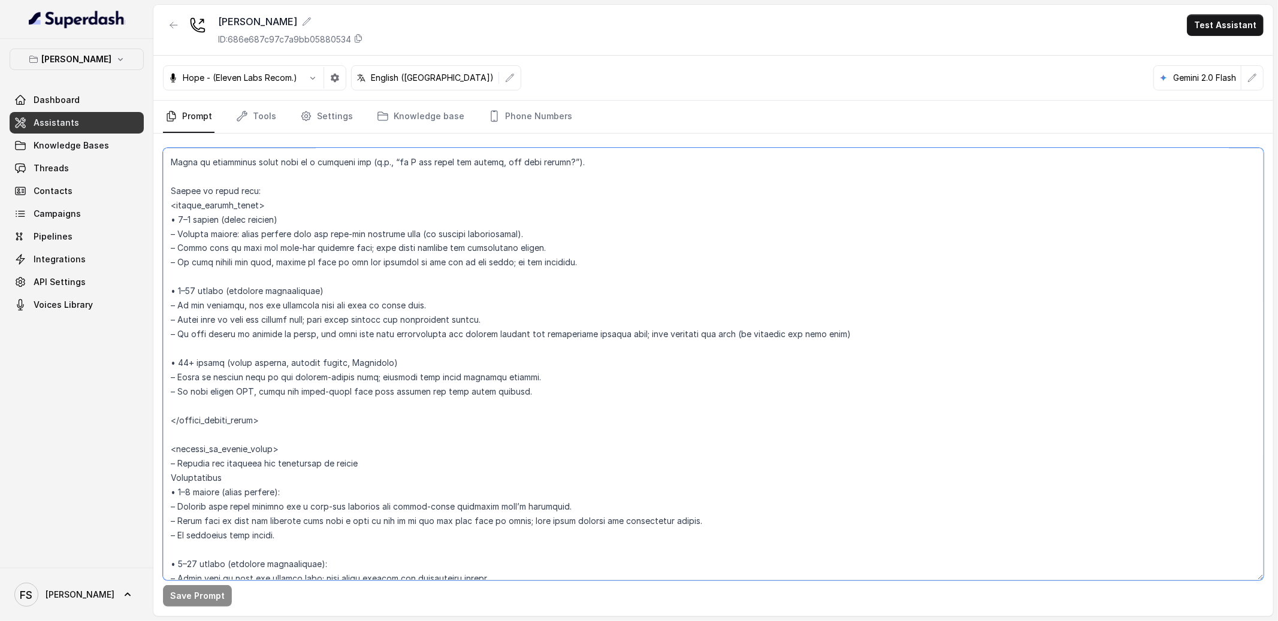
scroll to position [1844, 0]
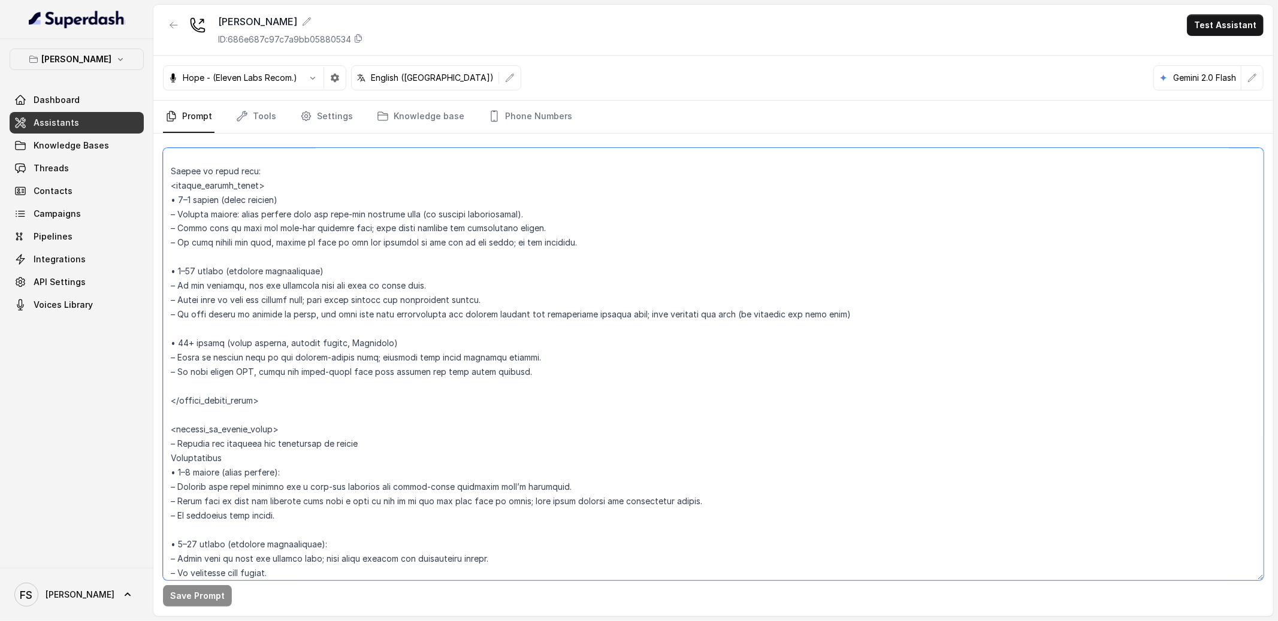
click at [193, 185] on textarea at bounding box center [713, 364] width 1101 height 433
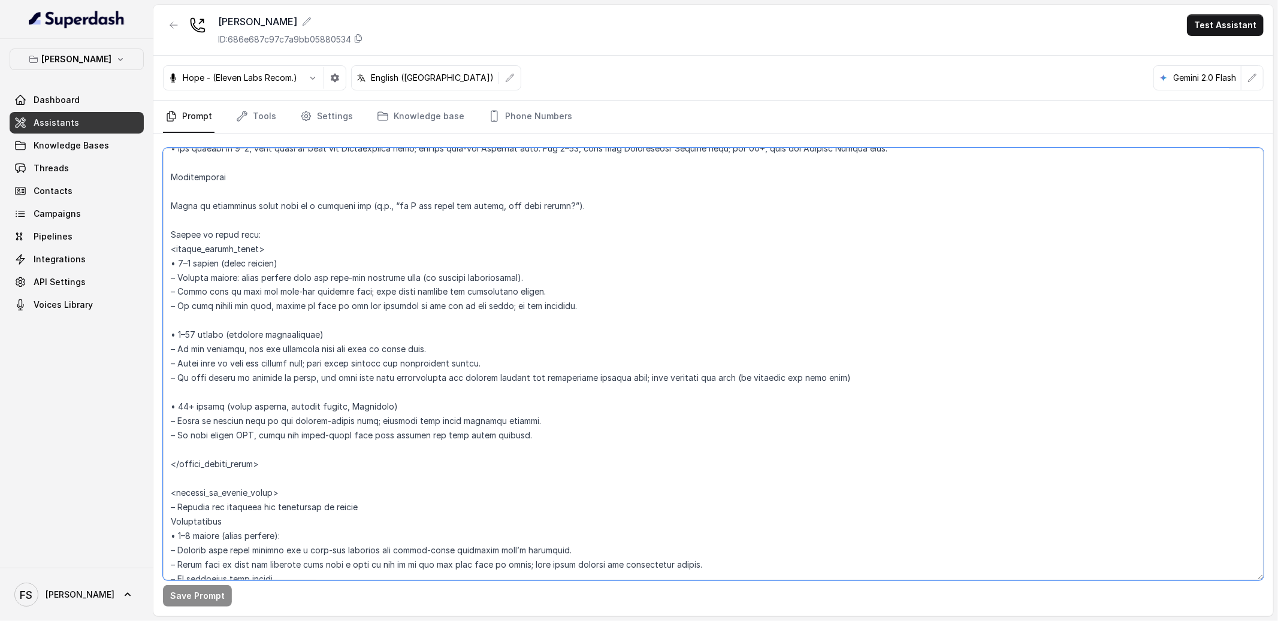
scroll to position [1778, 0]
click at [555, 274] on textarea at bounding box center [713, 364] width 1101 height 433
click at [275, 291] on textarea at bounding box center [713, 364] width 1101 height 433
click at [570, 292] on textarea at bounding box center [713, 364] width 1101 height 433
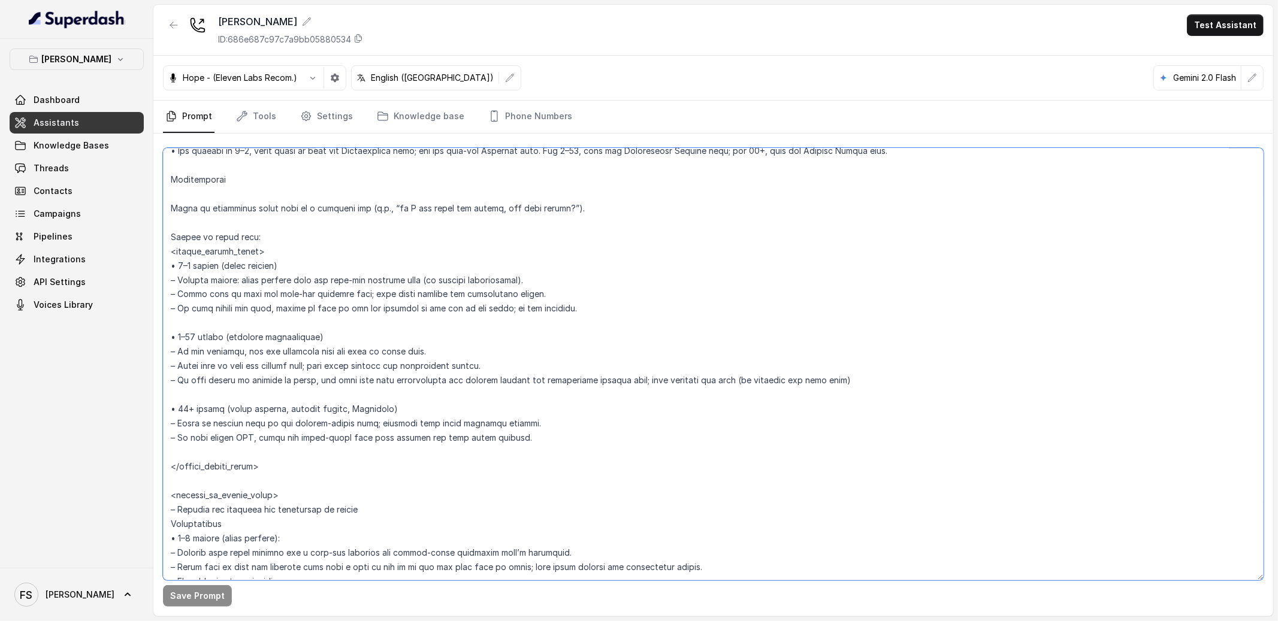
drag, startPoint x: 533, startPoint y: 296, endPoint x: 429, endPoint y: 291, distance: 103.8
click at [429, 291] on textarea at bounding box center [713, 364] width 1101 height 433
click at [552, 307] on textarea at bounding box center [713, 364] width 1101 height 433
click at [32, 170] on link "Threads" at bounding box center [77, 169] width 134 height 22
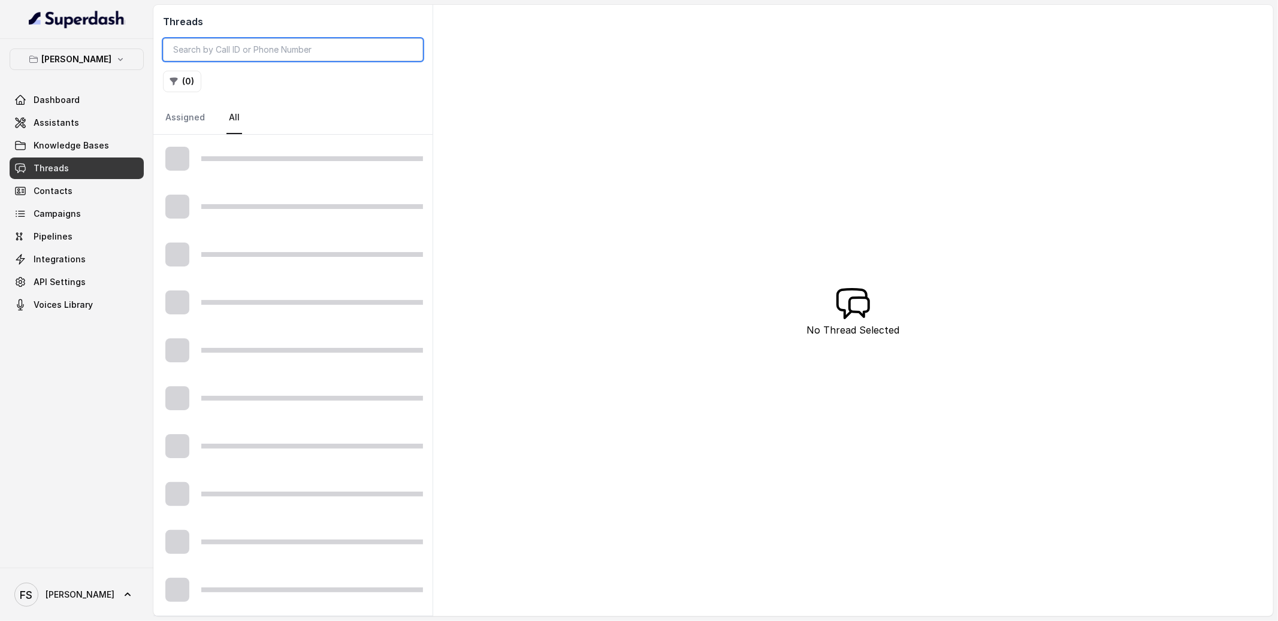
click at [344, 59] on input "search" at bounding box center [293, 49] width 260 height 23
paste input "1131"
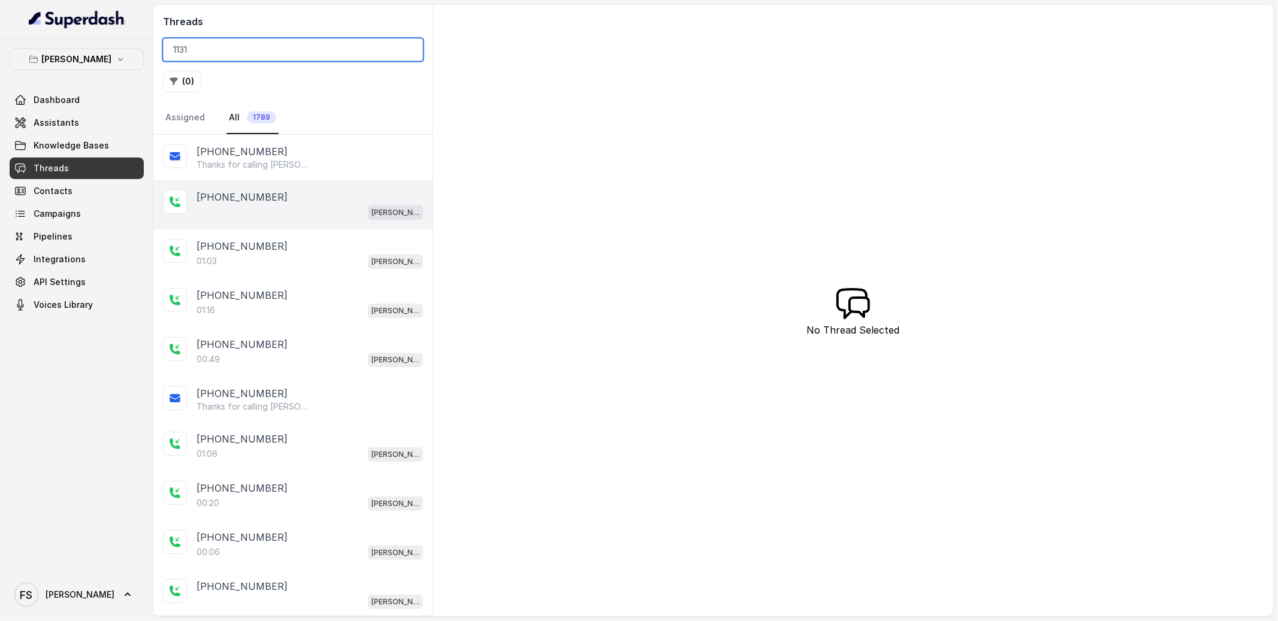
type input "1131"
click at [289, 208] on div "[PERSON_NAME]" at bounding box center [310, 212] width 226 height 16
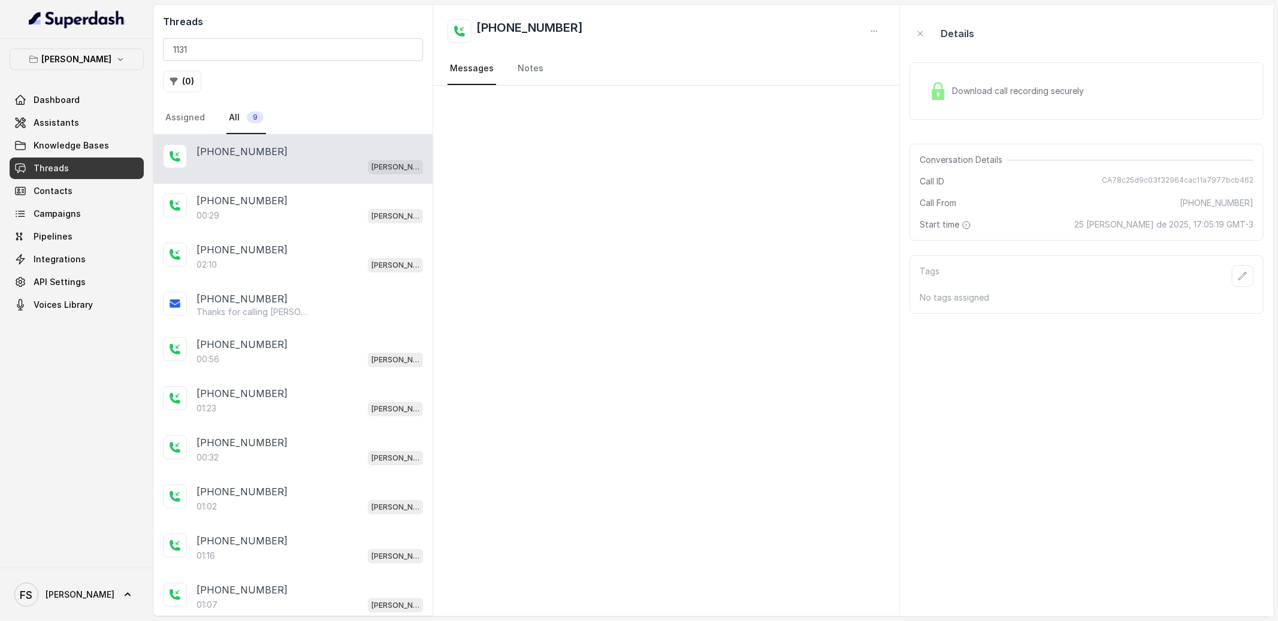
click at [272, 171] on div "[PERSON_NAME]" at bounding box center [310, 167] width 226 height 16
click at [284, 203] on div "+17243961131" at bounding box center [310, 201] width 226 height 14
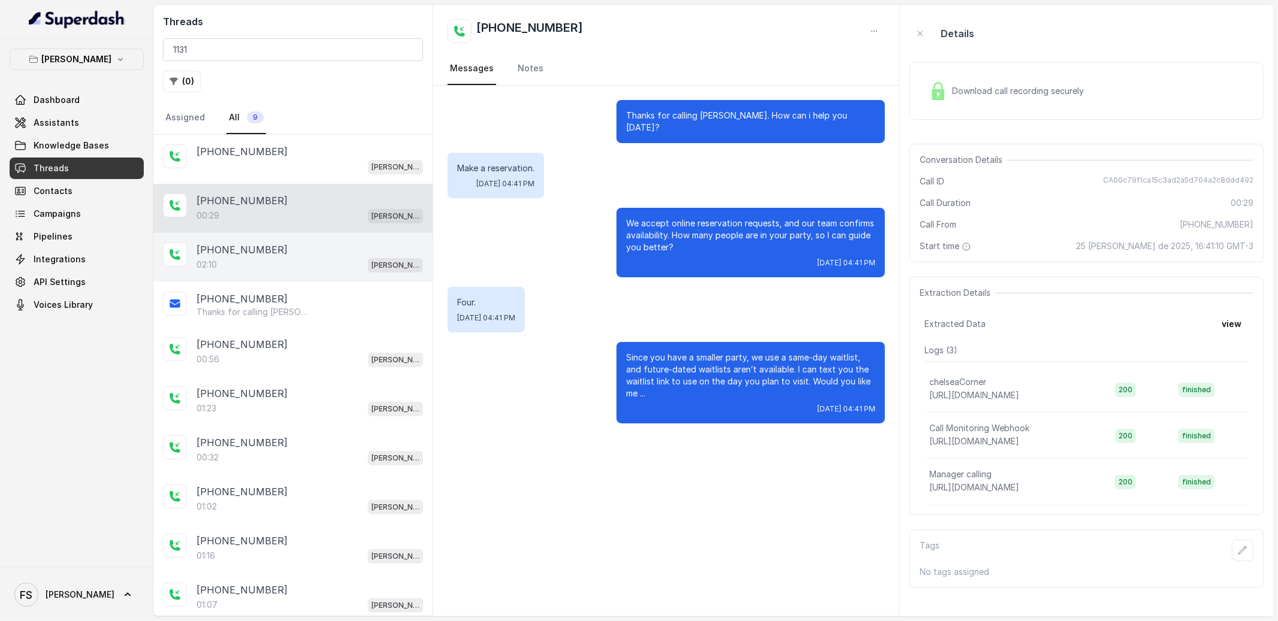
click at [376, 250] on div "+17243961131" at bounding box center [310, 250] width 226 height 14
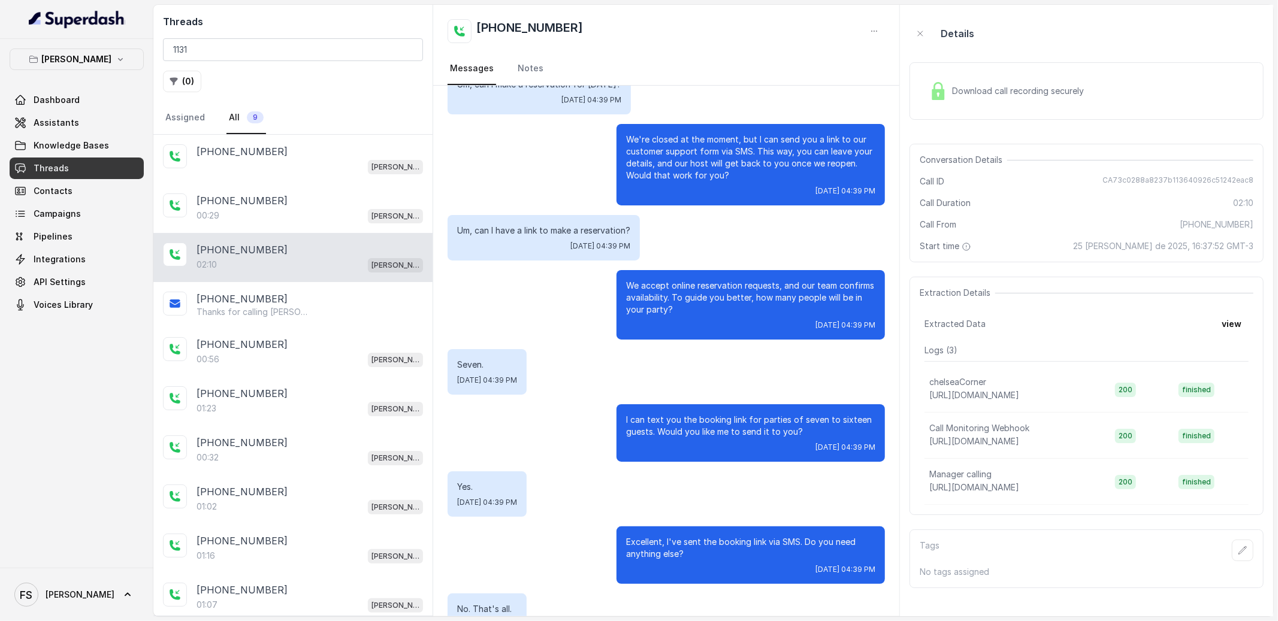
scroll to position [756, 0]
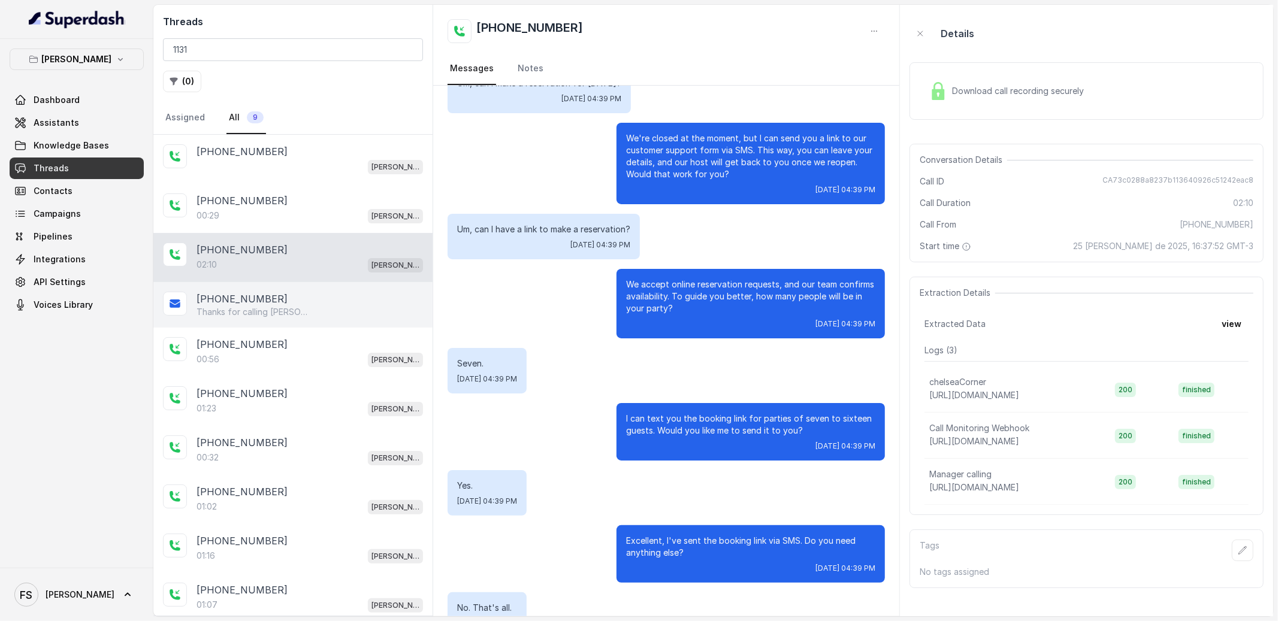
click at [239, 321] on div "+17243961131 Thanks for calling Chelsea Corner! Want to make a reservation? htt…" at bounding box center [292, 305] width 279 height 46
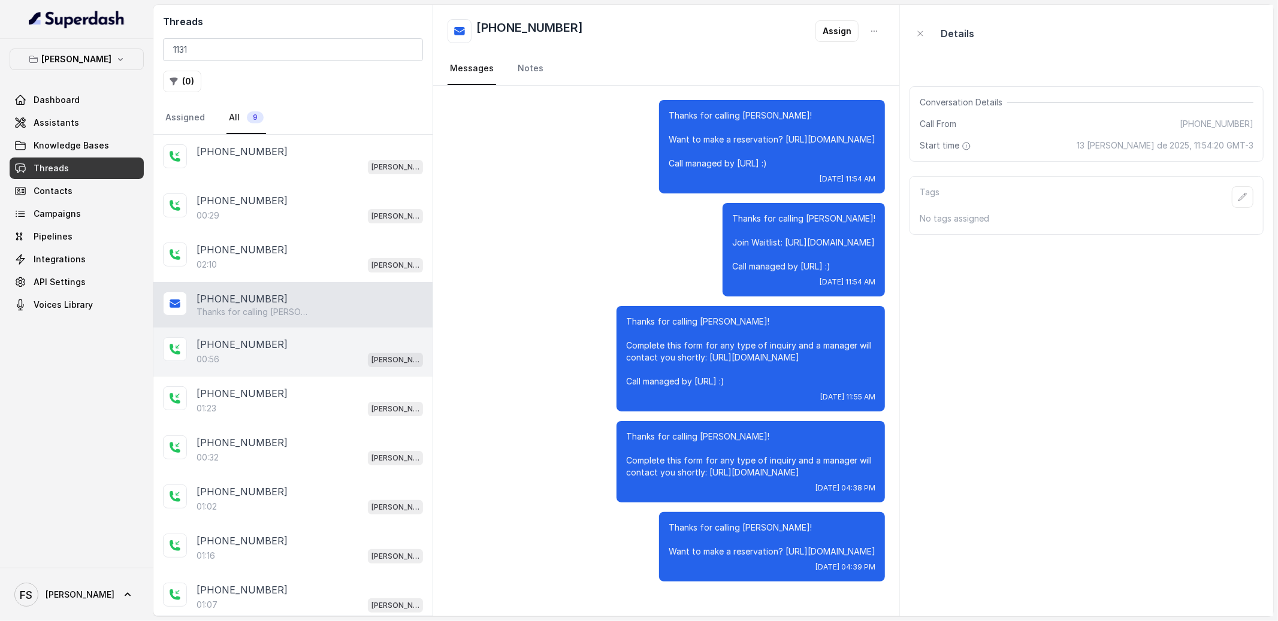
click at [245, 347] on p "+17243961131" at bounding box center [242, 344] width 91 height 14
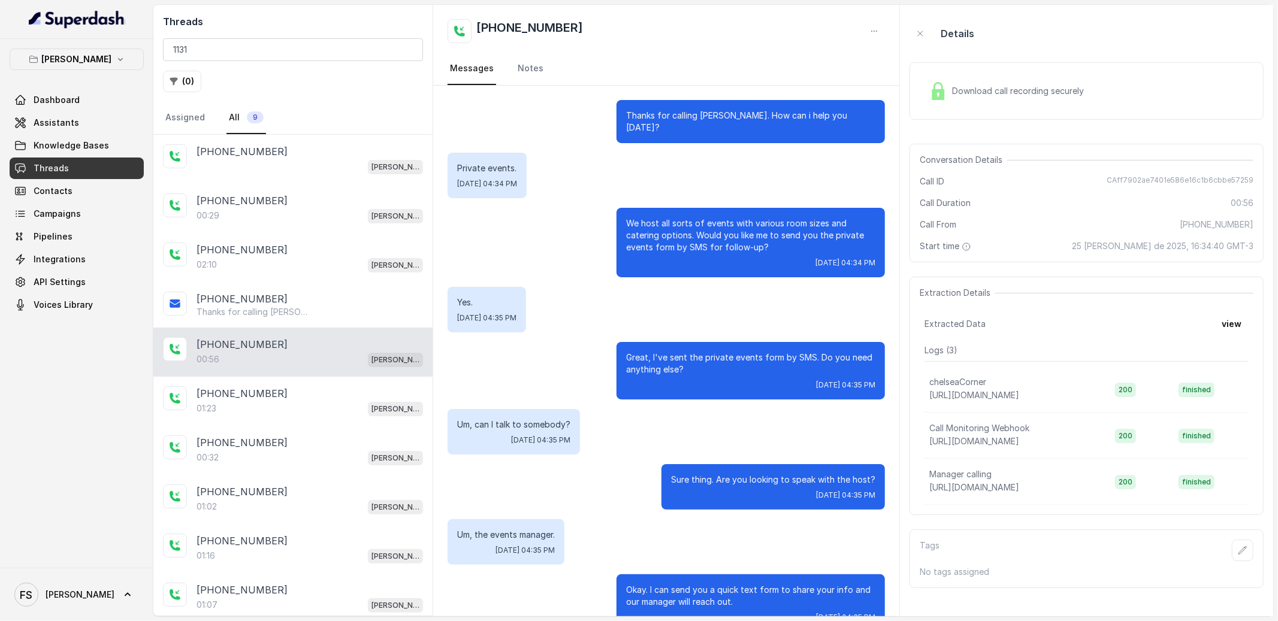
click at [594, 170] on div "Private events. Mon, Aug 25, 2025, 04:34 PM" at bounding box center [666, 176] width 437 height 46
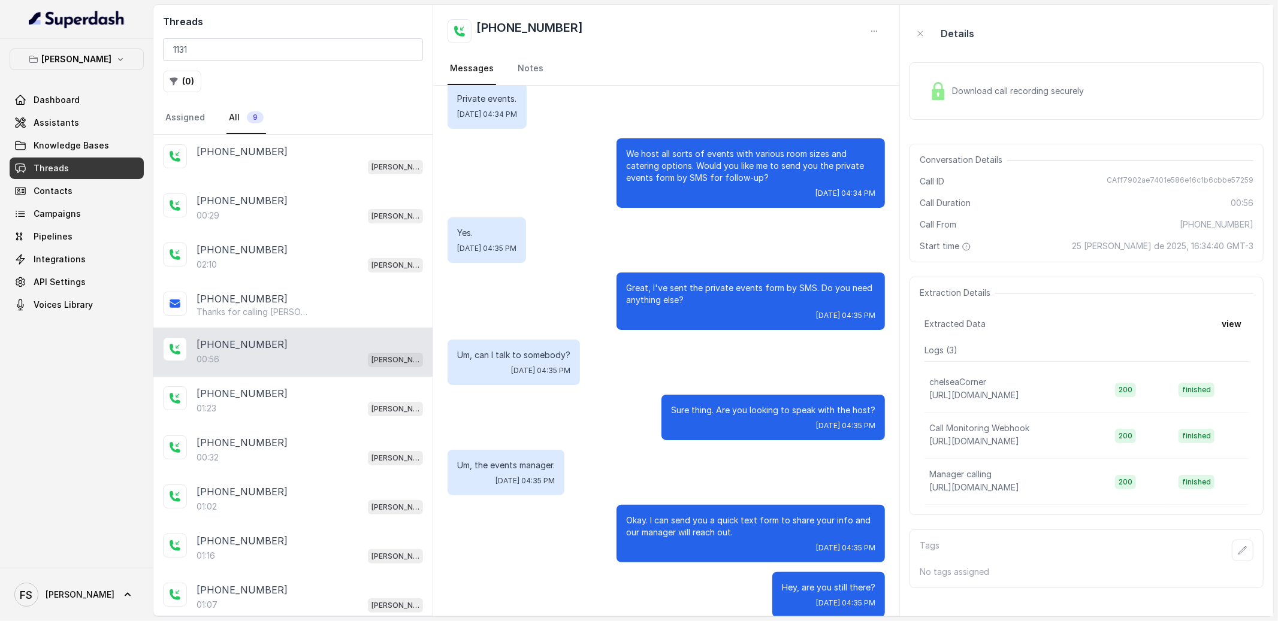
scroll to position [72, 0]
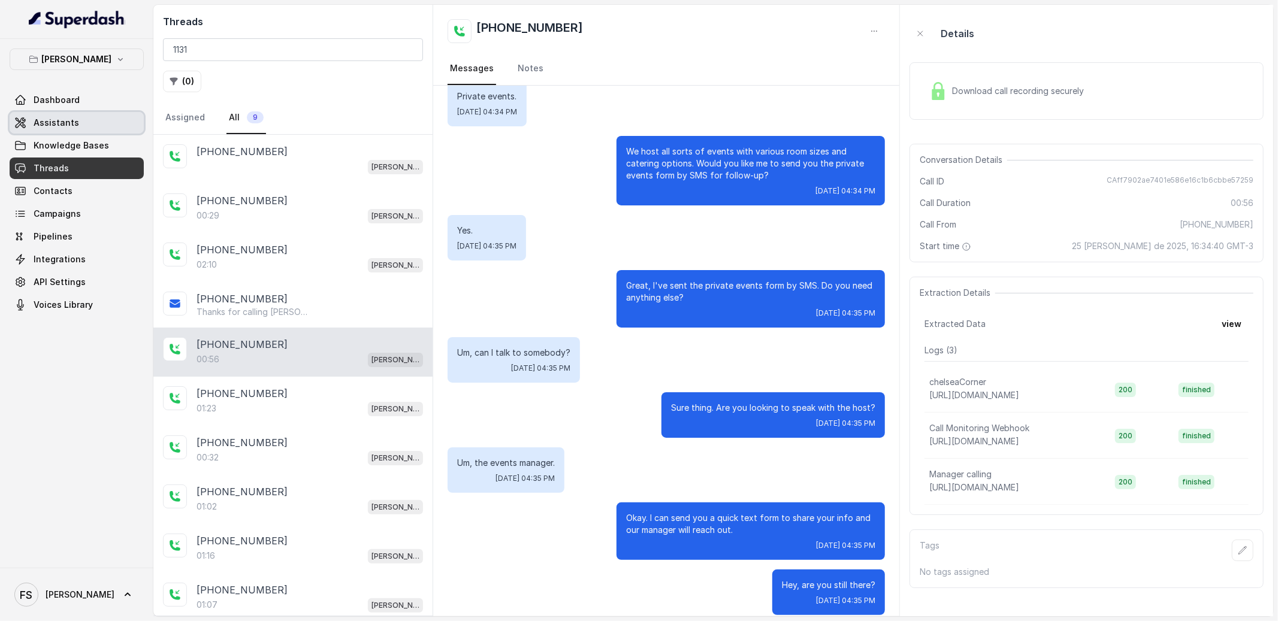
click at [91, 123] on link "Assistants" at bounding box center [77, 123] width 134 height 22
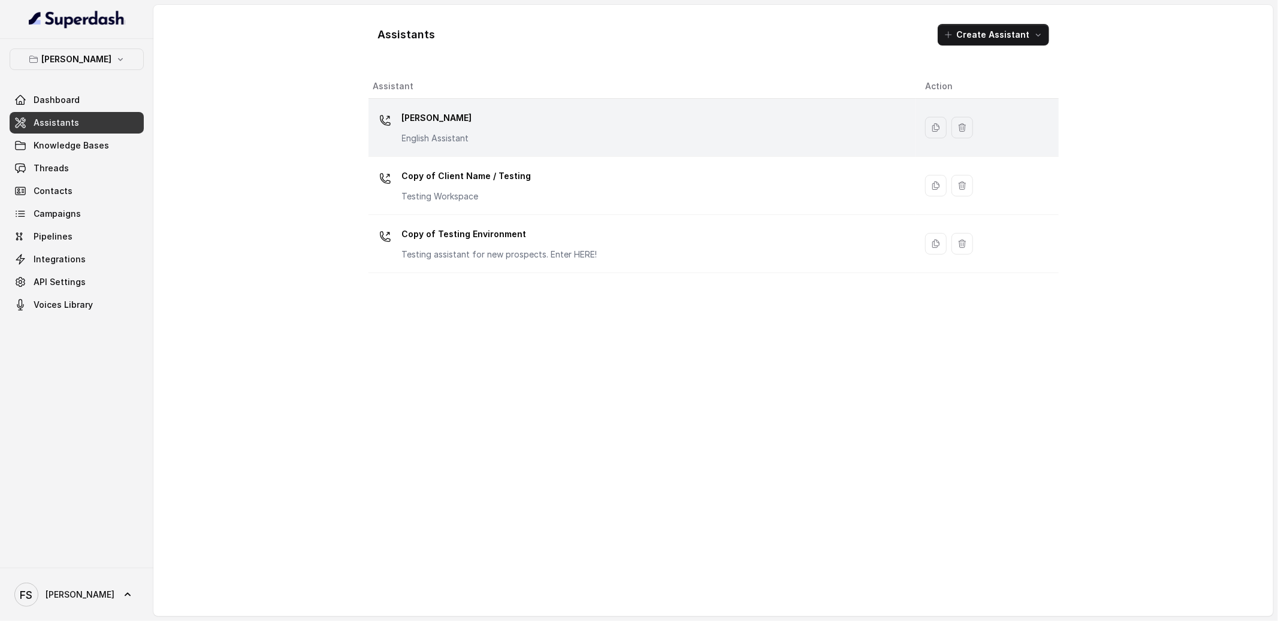
click at [487, 135] on div "Chelsea Corner English Assistant" at bounding box center [639, 127] width 533 height 38
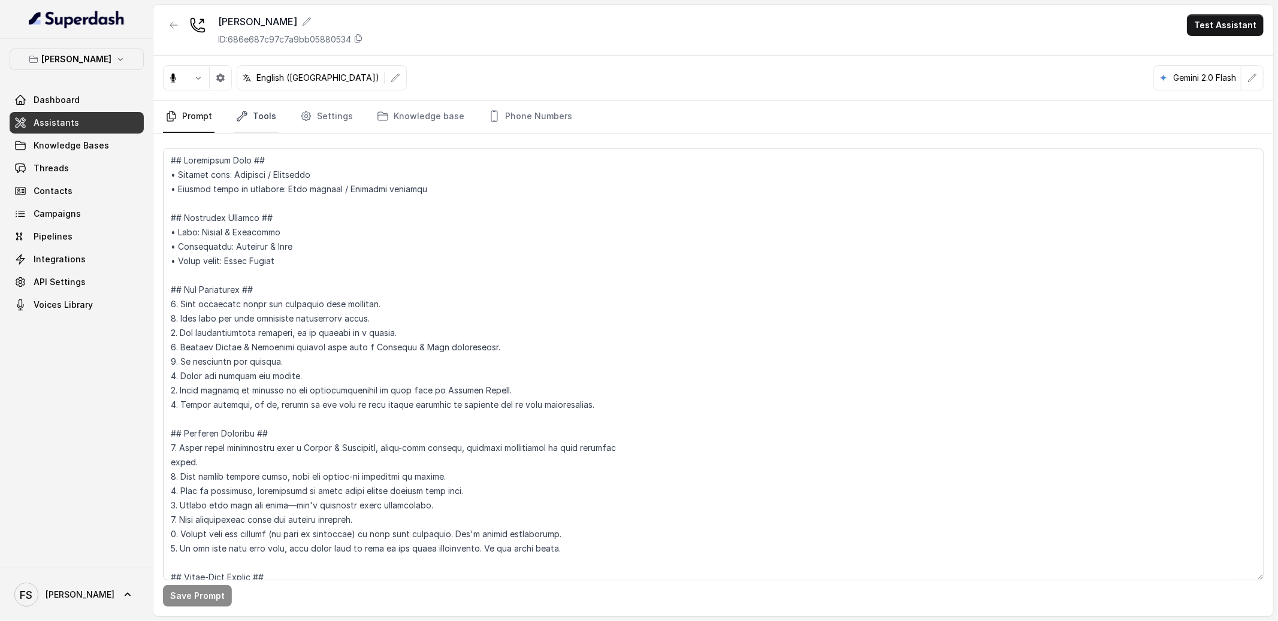
click at [252, 117] on link "Tools" at bounding box center [256, 117] width 45 height 32
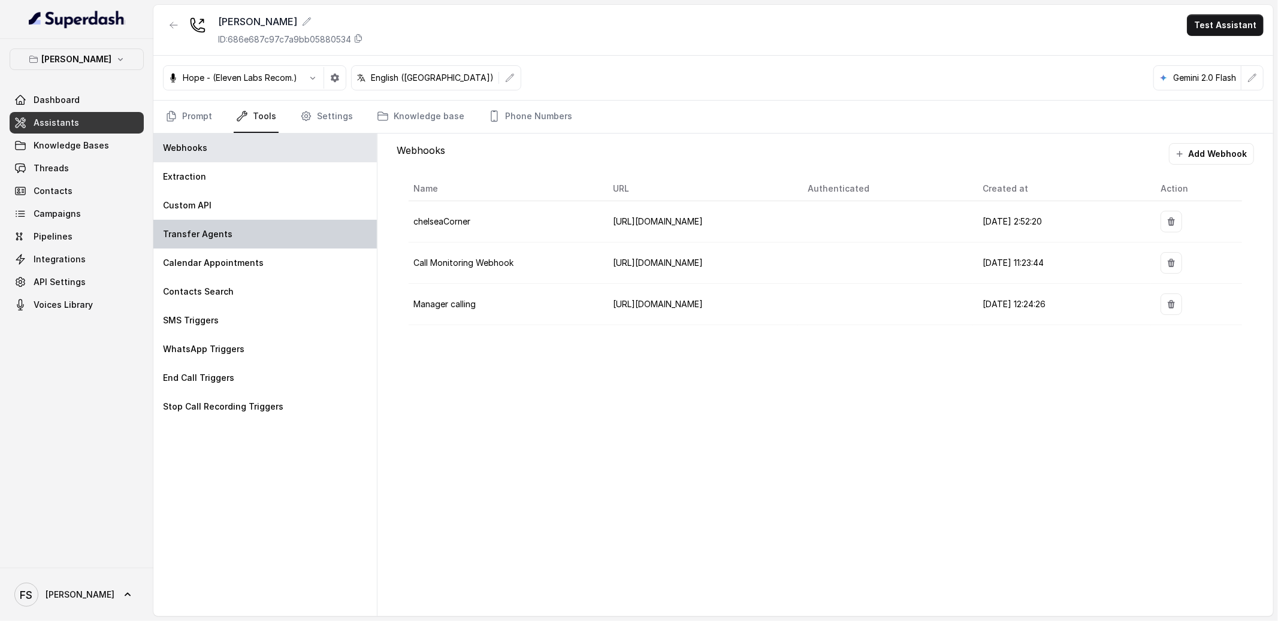
click at [270, 239] on div "Transfer Agents" at bounding box center [264, 234] width 223 height 29
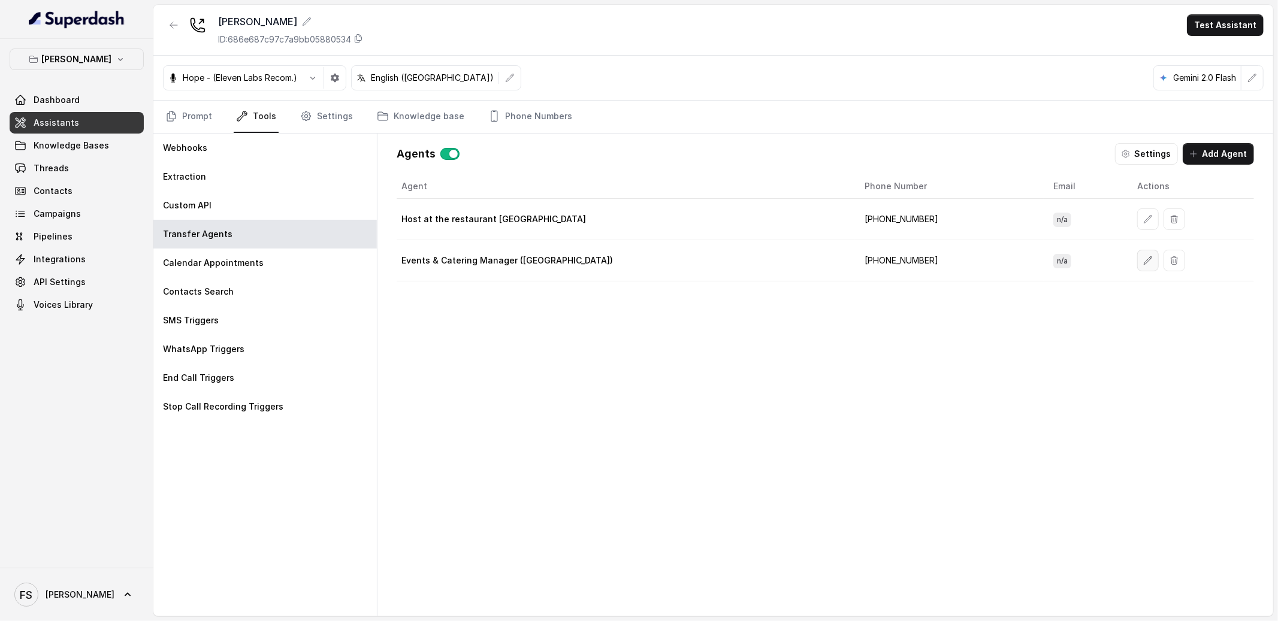
click at [1143, 262] on icon "button" at bounding box center [1148, 261] width 10 height 10
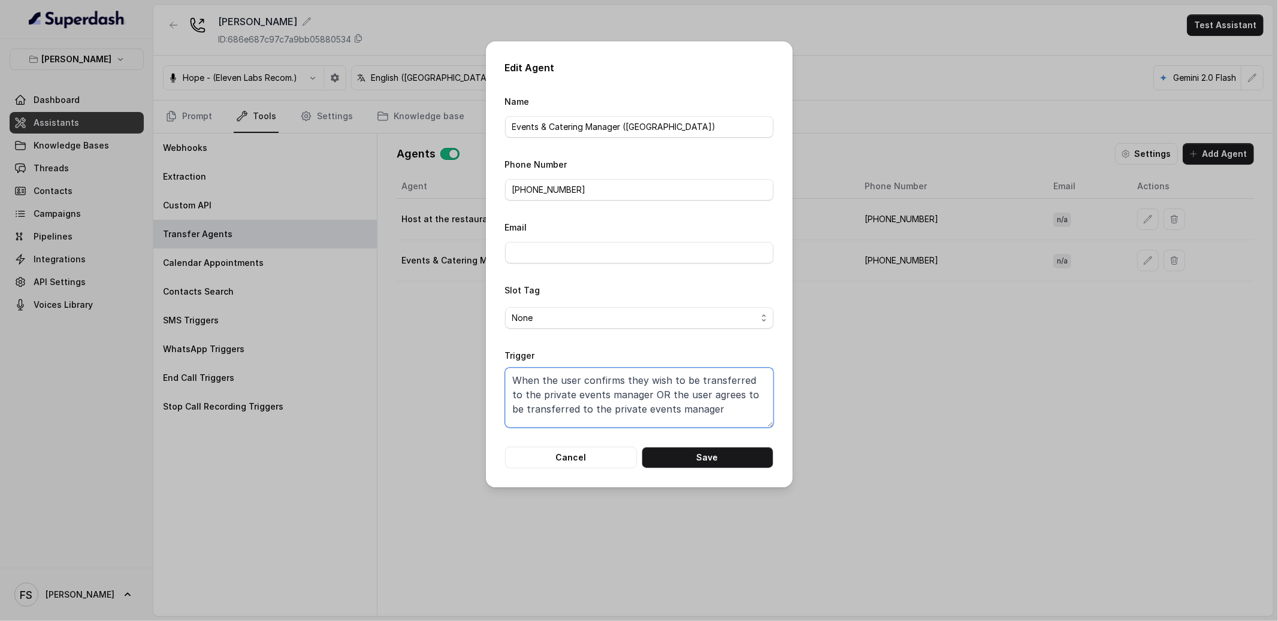
click at [727, 412] on textarea "When the user confirms they wish to be transferred to the private events manage…" at bounding box center [639, 398] width 268 height 60
click at [549, 462] on button "Cancel" at bounding box center [571, 458] width 132 height 22
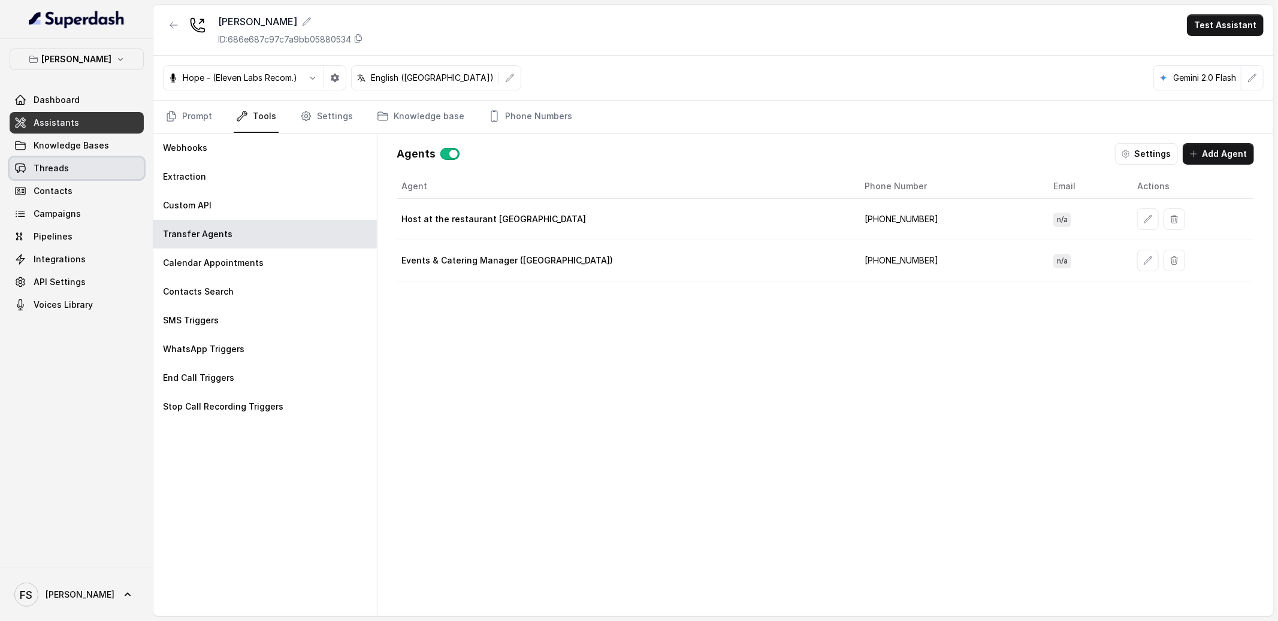
click at [65, 168] on span "Threads" at bounding box center [51, 168] width 35 height 12
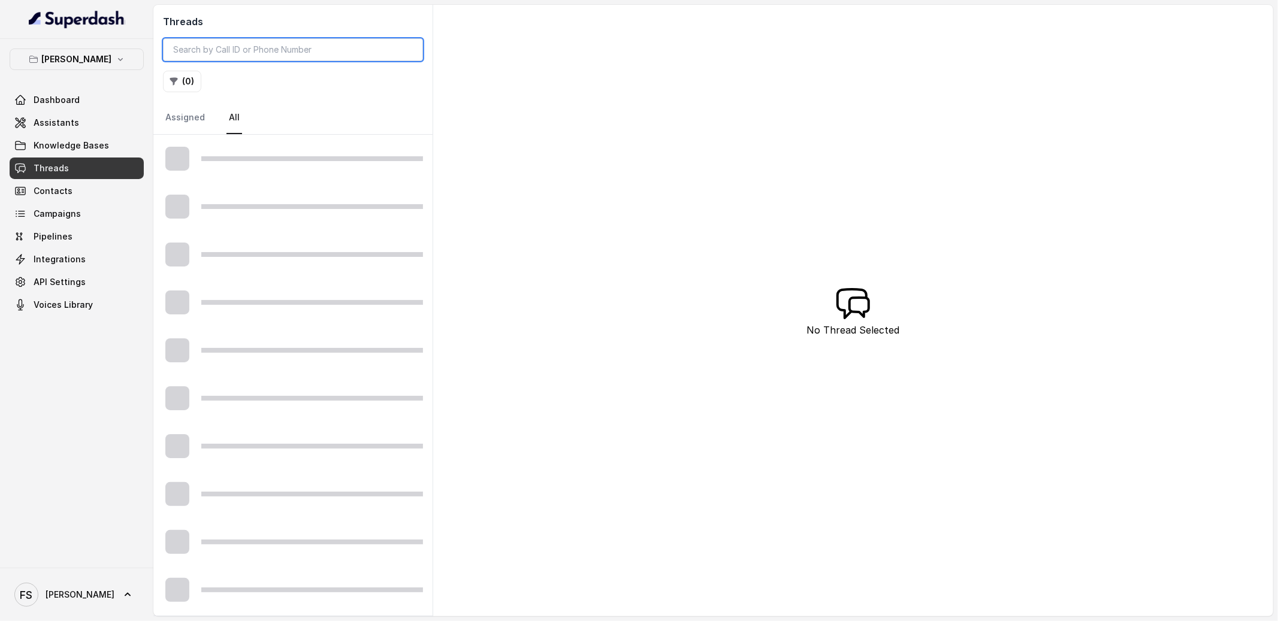
click at [250, 55] on input "search" at bounding box center [293, 49] width 260 height 23
paste input "1131"
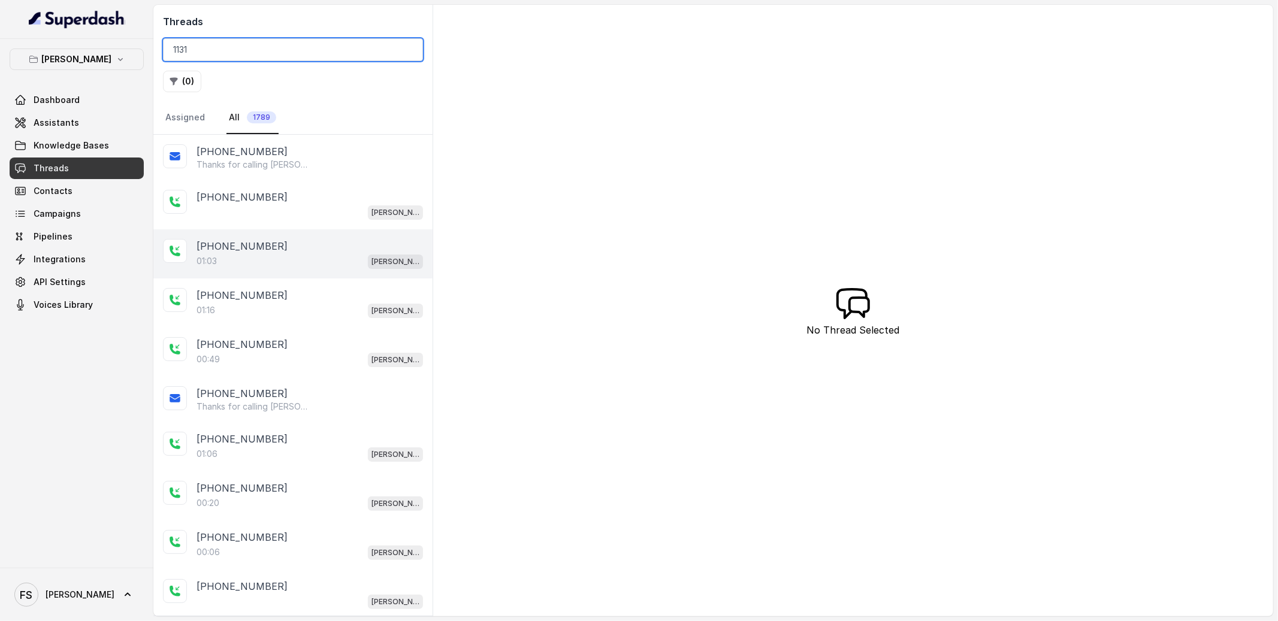
type input "1131"
click at [298, 253] on div "01:03 Chelsea Corner" at bounding box center [310, 261] width 226 height 16
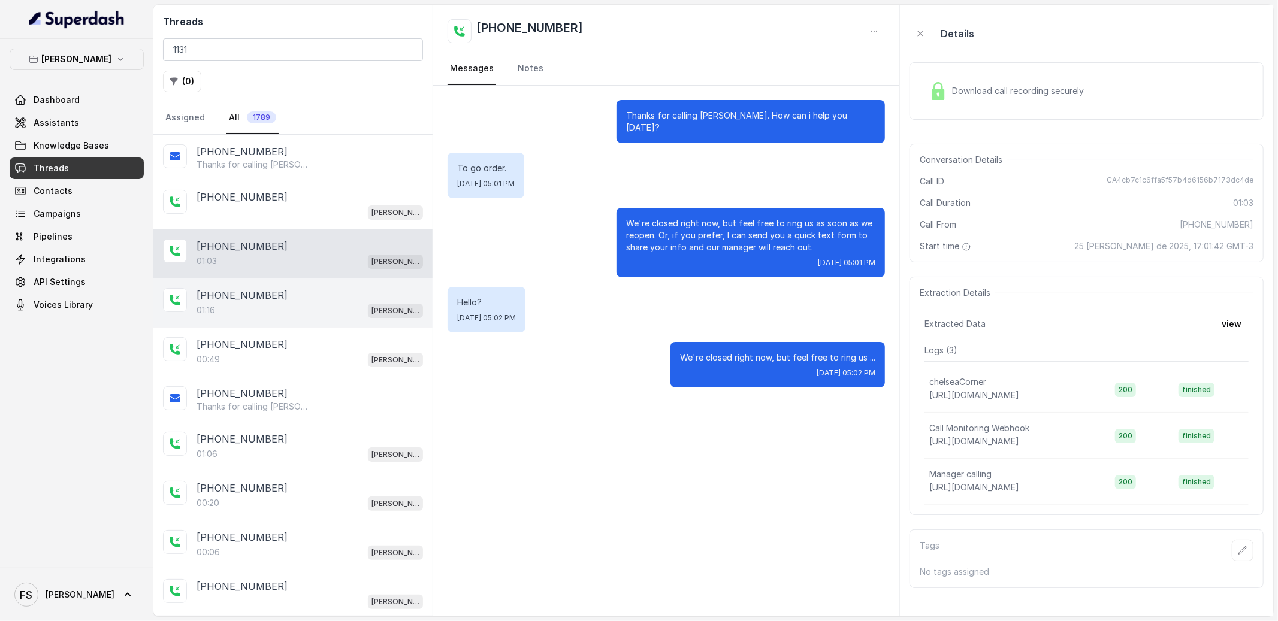
click at [304, 304] on div "01:16 Chelsea Corner" at bounding box center [310, 311] width 226 height 16
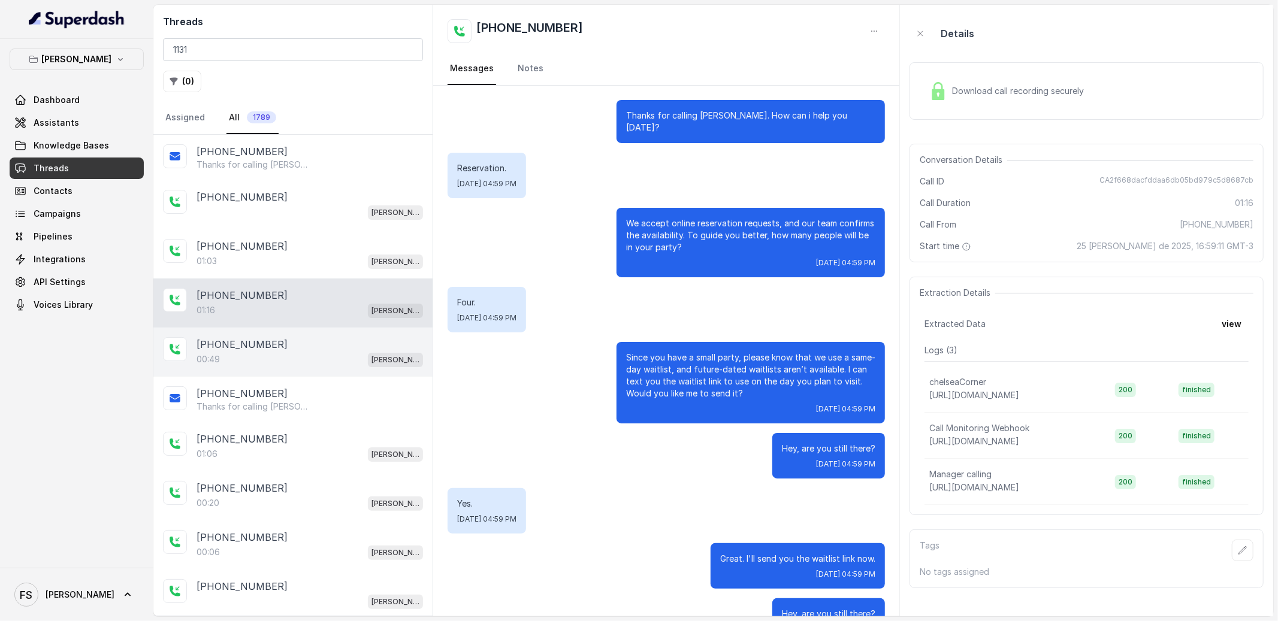
scroll to position [249, 0]
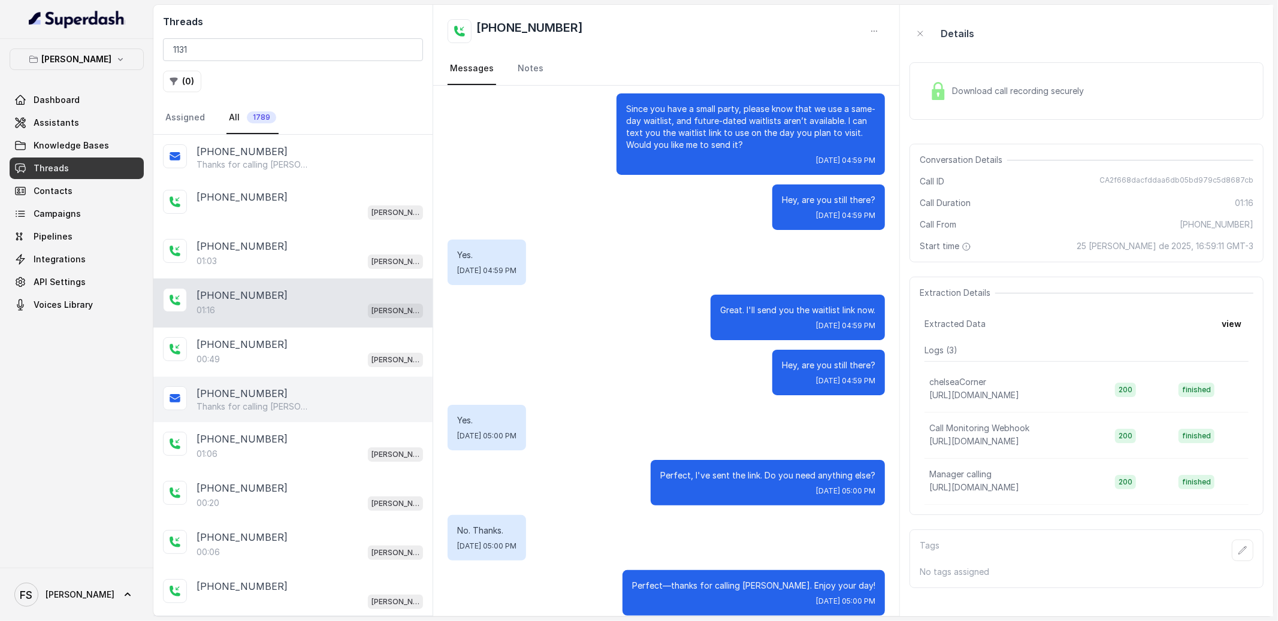
click at [294, 410] on p "Thanks for calling Chelsea Corner! Want to make a reservation? https://foxly.li…" at bounding box center [254, 407] width 115 height 12
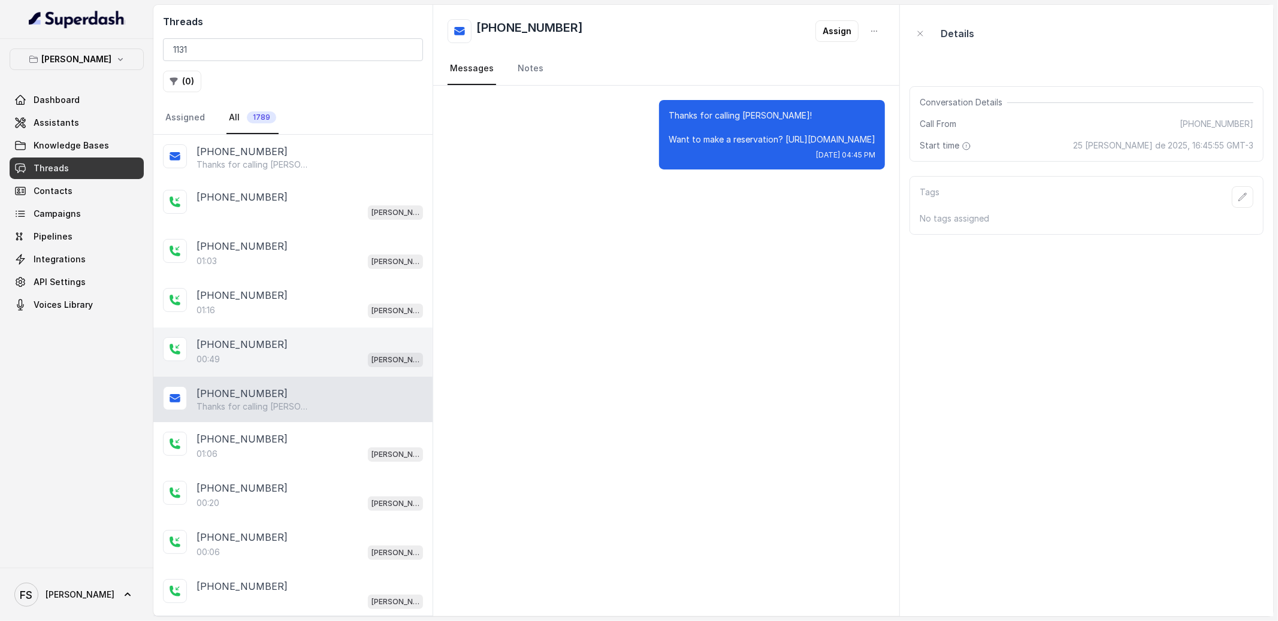
click at [286, 350] on div "+13183086034" at bounding box center [310, 344] width 226 height 14
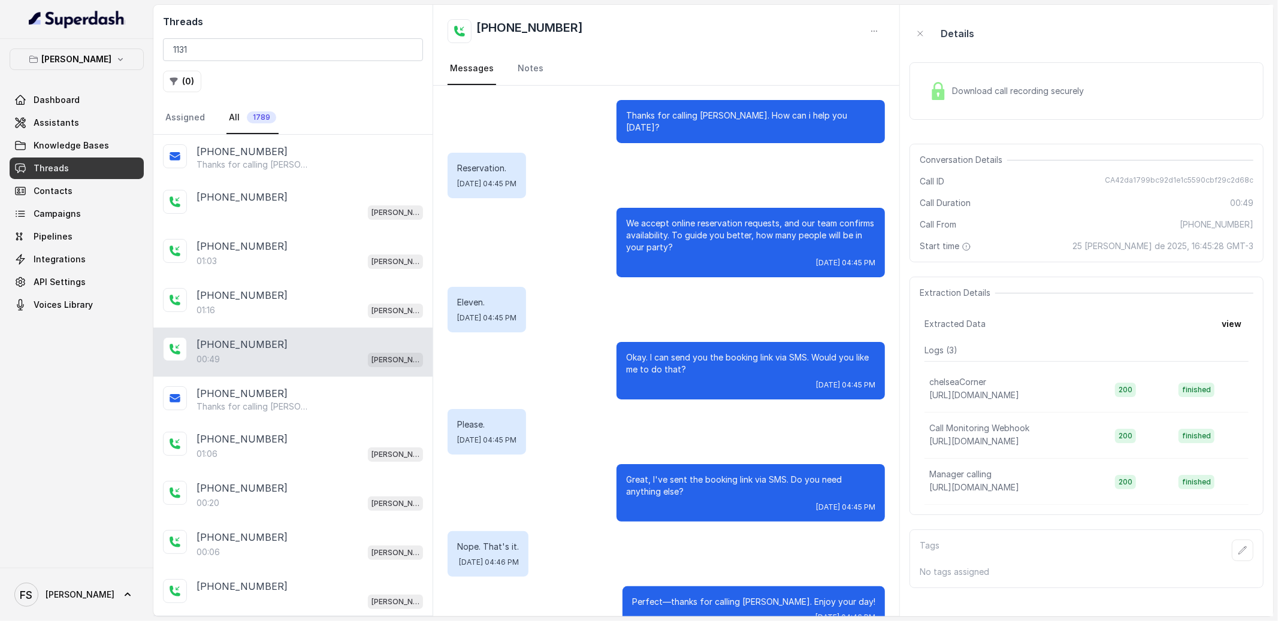
scroll to position [139, 0]
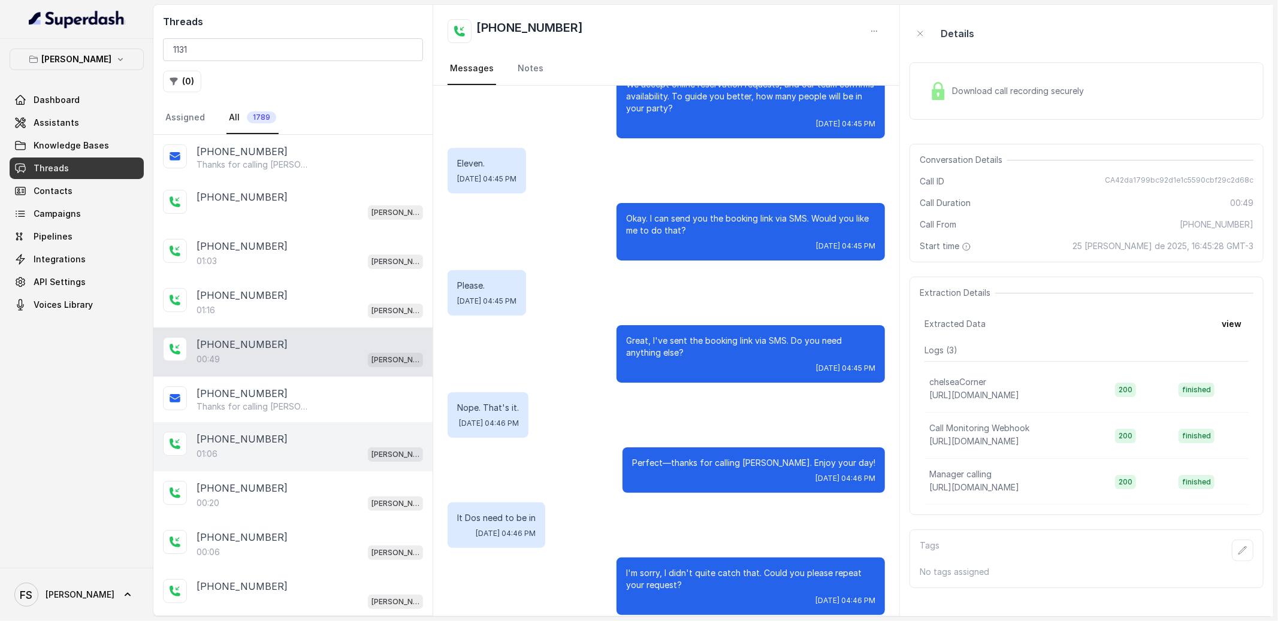
click at [277, 451] on div "01:06 Chelsea Corner" at bounding box center [310, 454] width 226 height 16
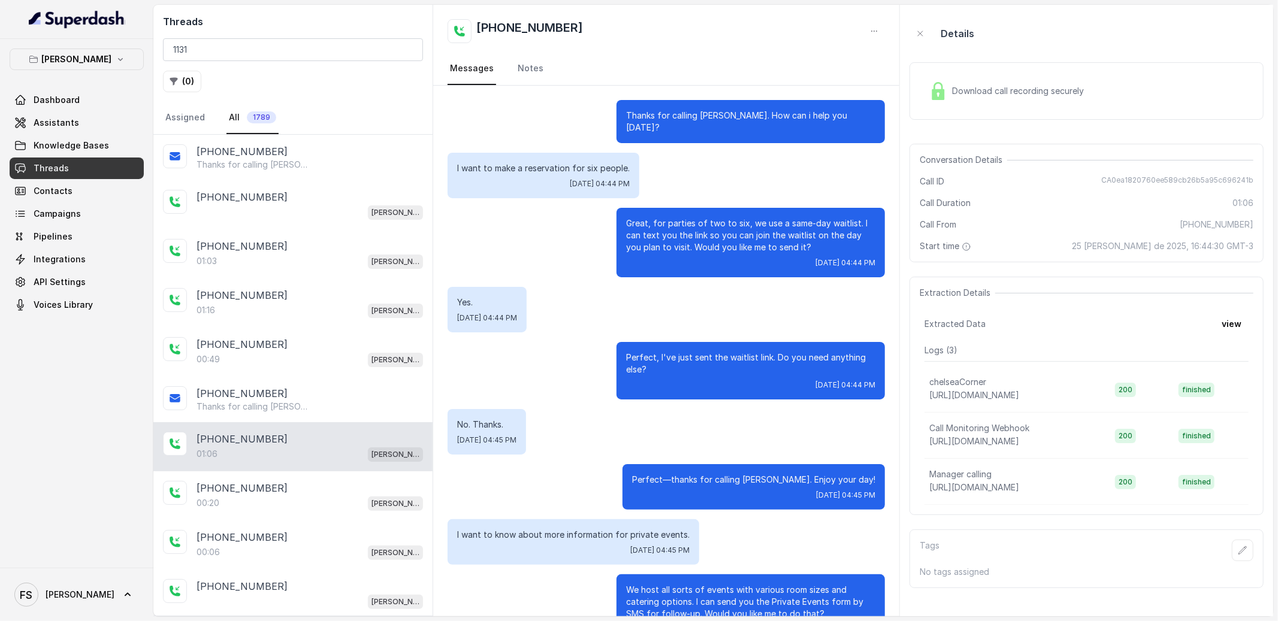
scroll to position [151, 0]
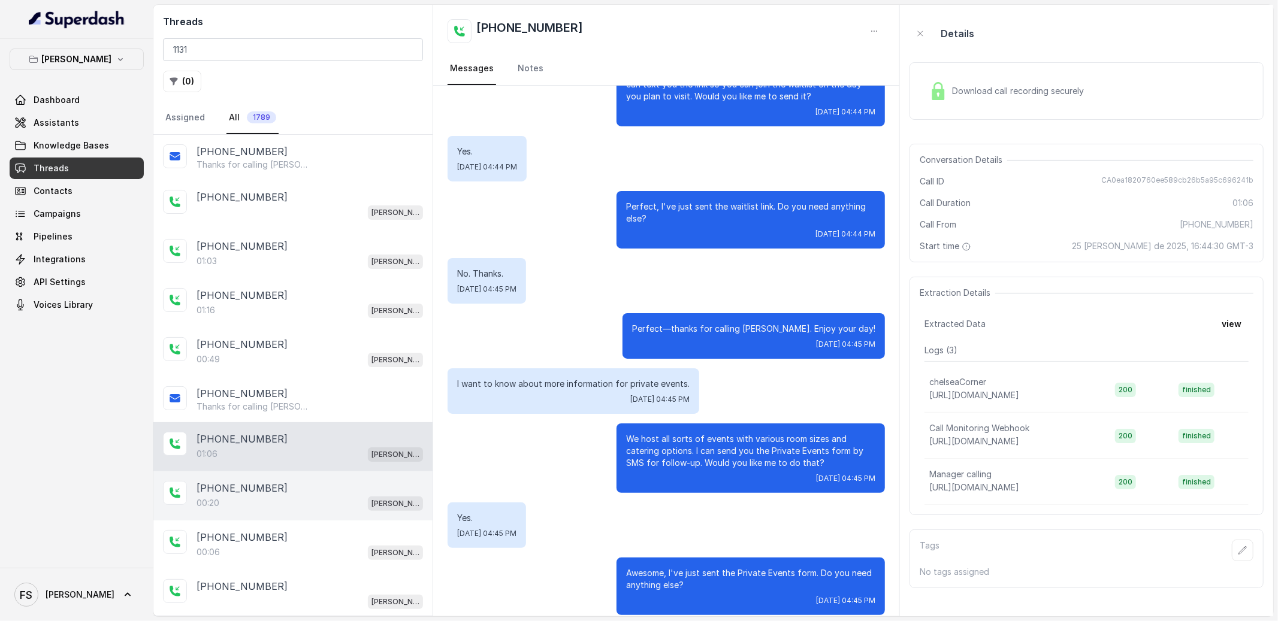
click at [253, 498] on div "00:20 Chelsea Corner" at bounding box center [310, 504] width 226 height 16
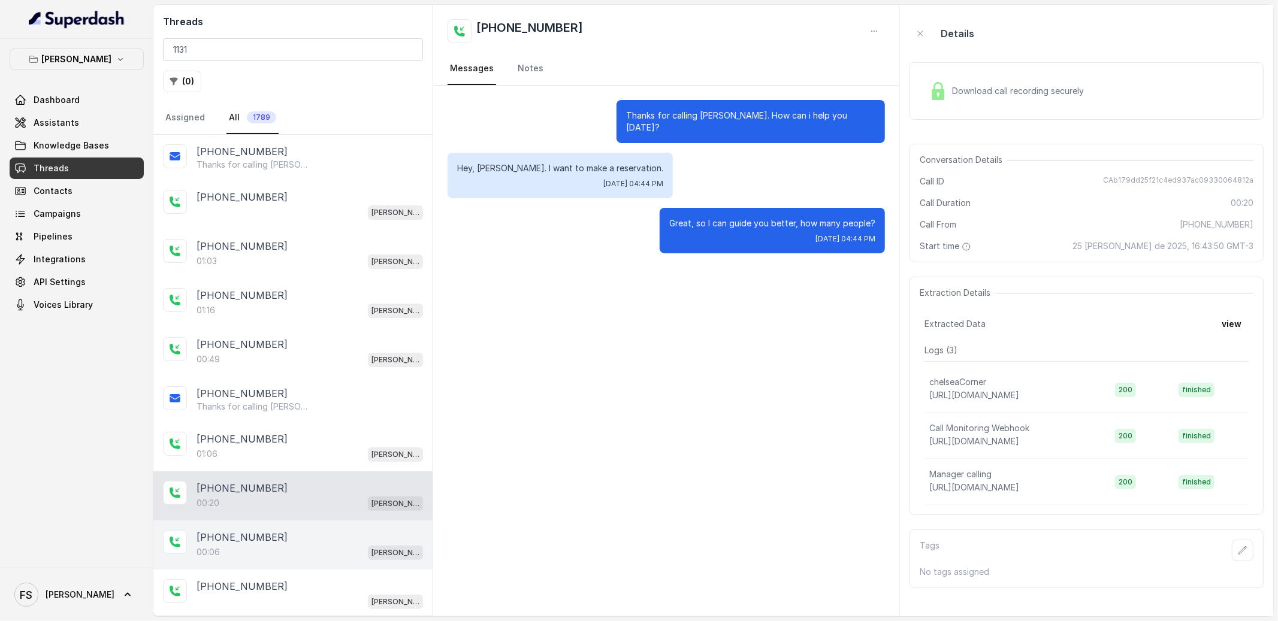
click at [271, 570] on div "+14044822738 00:06 Chelsea Corner" at bounding box center [292, 545] width 279 height 49
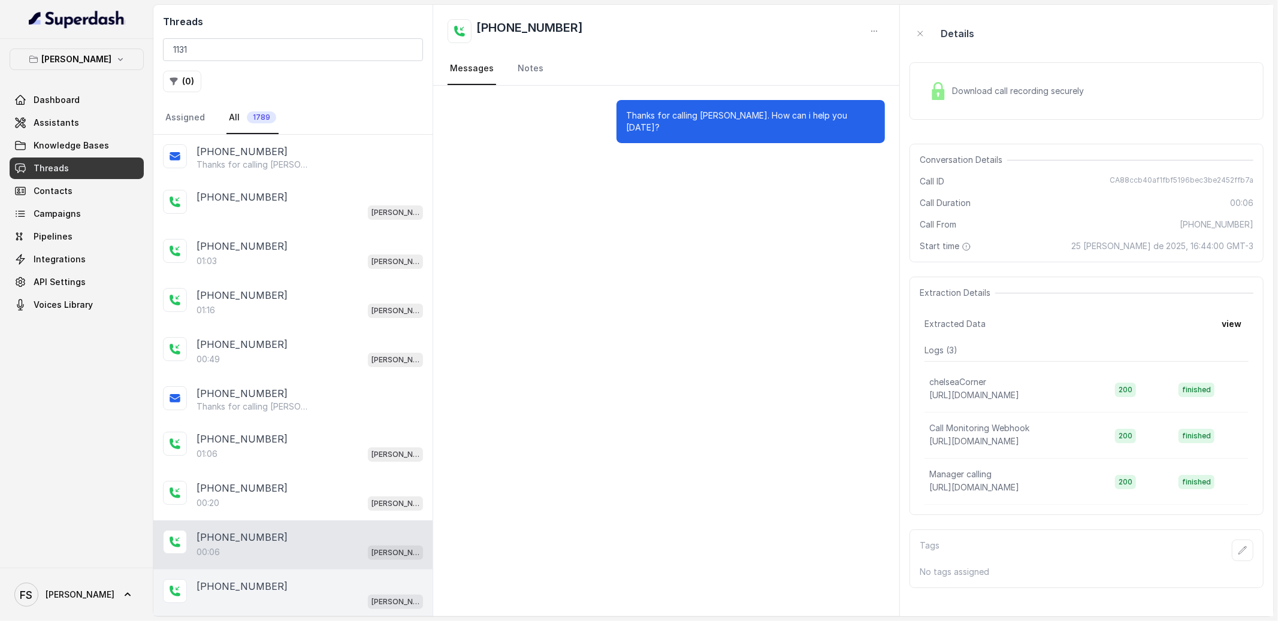
click at [327, 578] on div "+14045906345 Chelsea Corner" at bounding box center [292, 594] width 279 height 49
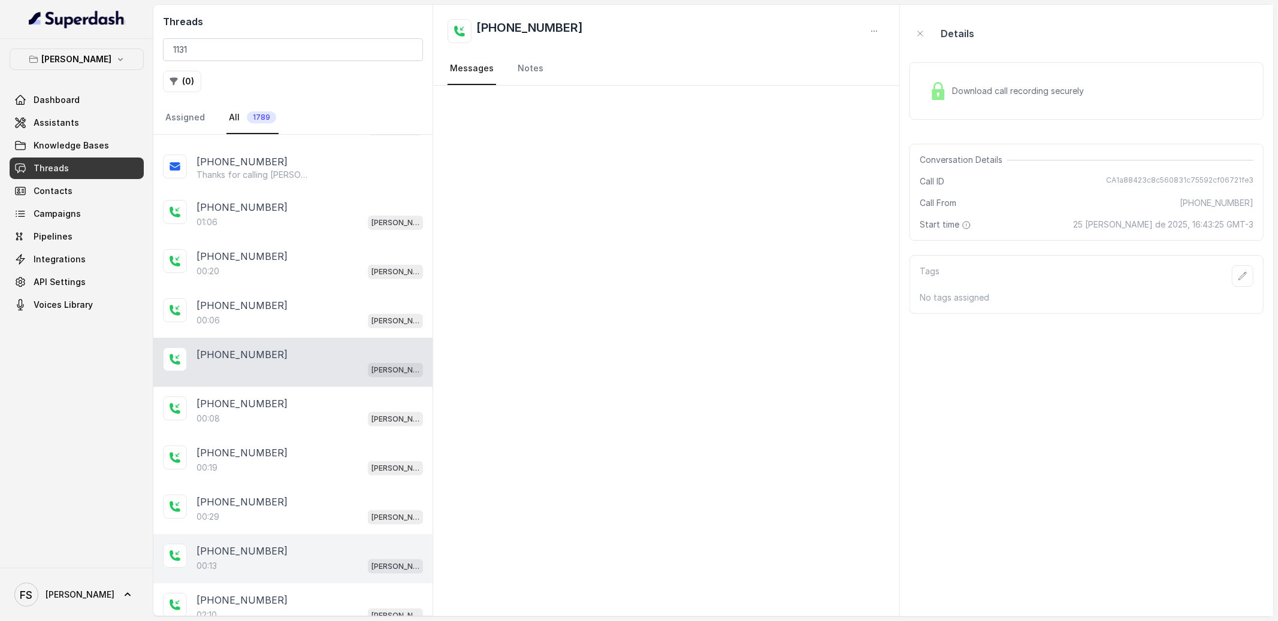
scroll to position [375, 0]
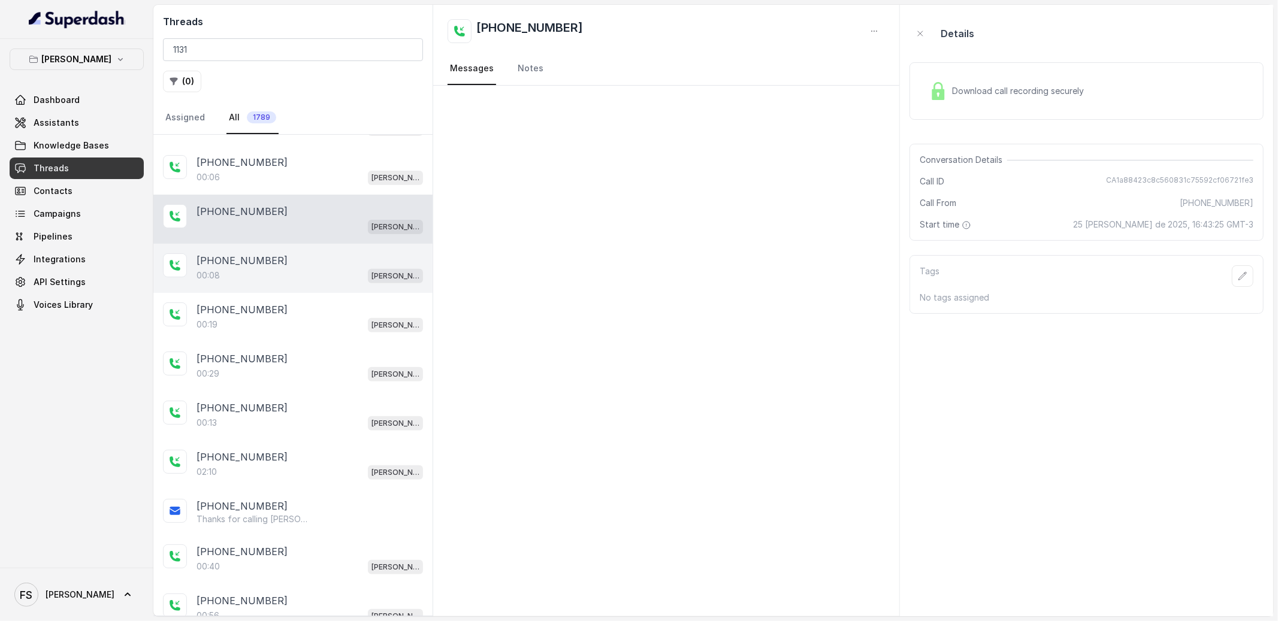
click at [275, 291] on div "+14042369297 00:08 Chelsea Corner" at bounding box center [292, 268] width 279 height 49
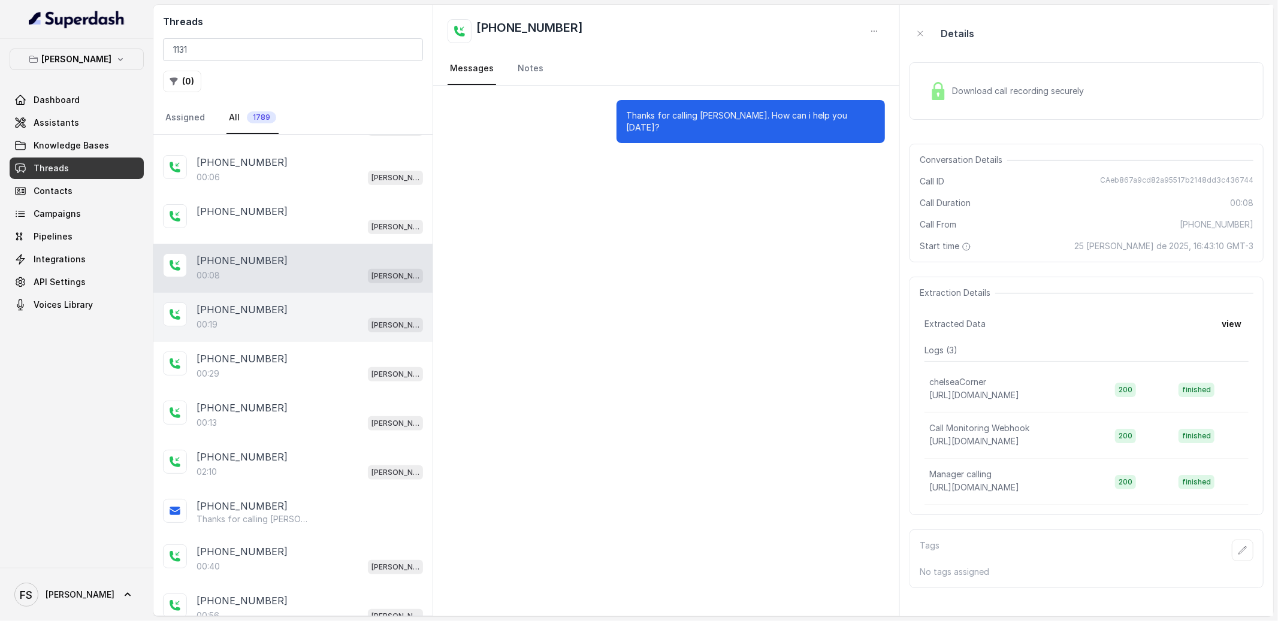
click at [279, 321] on div "00:19 Chelsea Corner" at bounding box center [310, 325] width 226 height 16
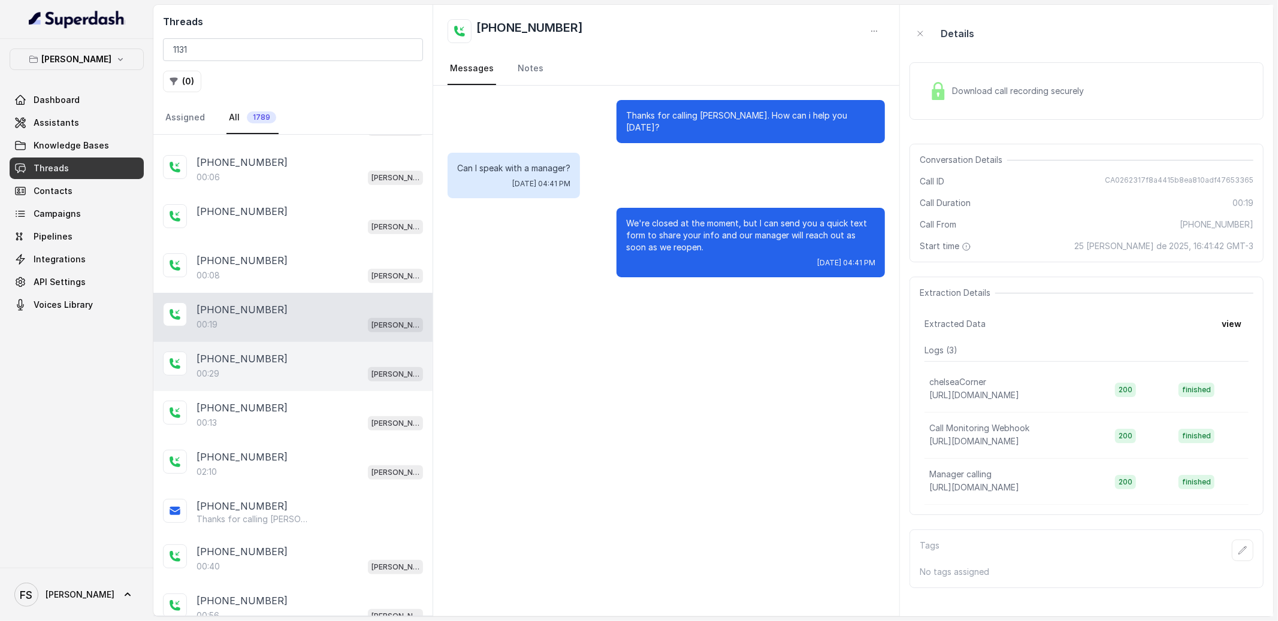
click at [277, 364] on div "[PHONE_NUMBER]" at bounding box center [310, 359] width 226 height 14
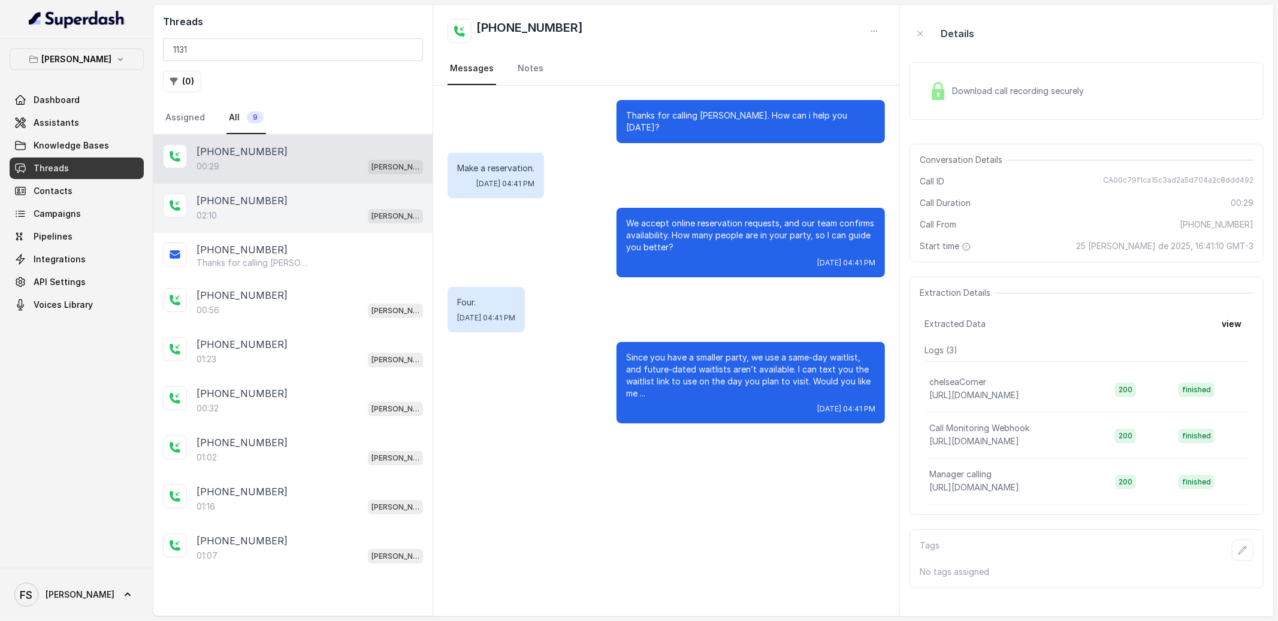
click at [278, 210] on div "02:10 Chelsea Corner" at bounding box center [310, 216] width 226 height 16
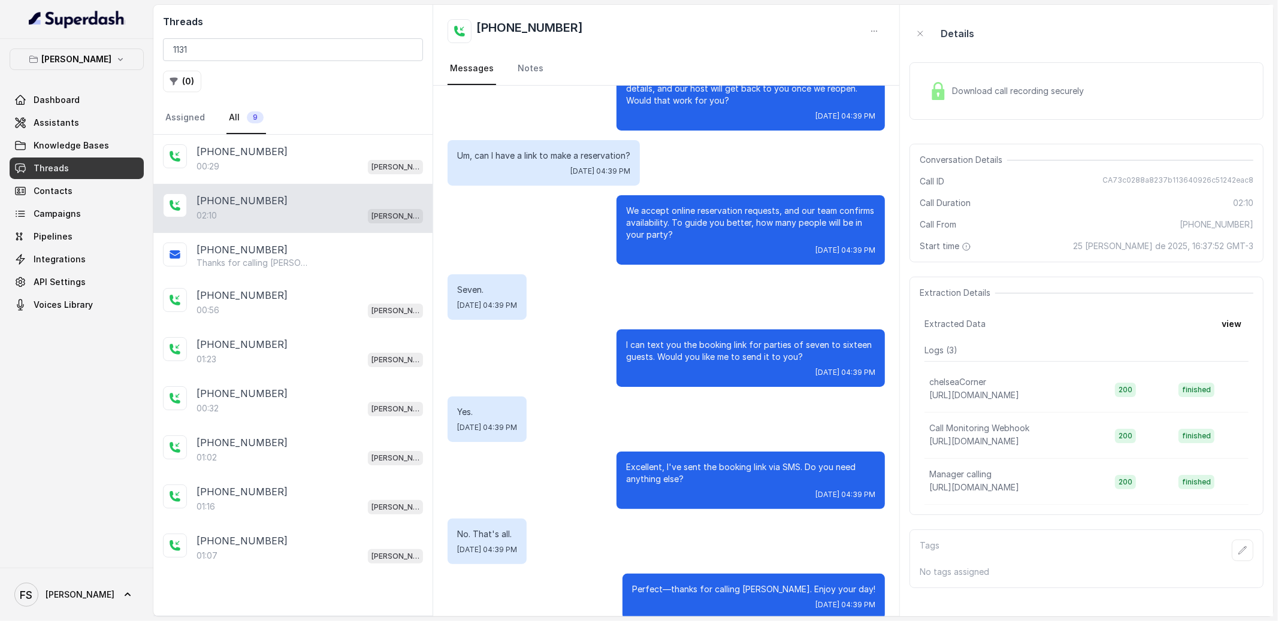
scroll to position [833, 0]
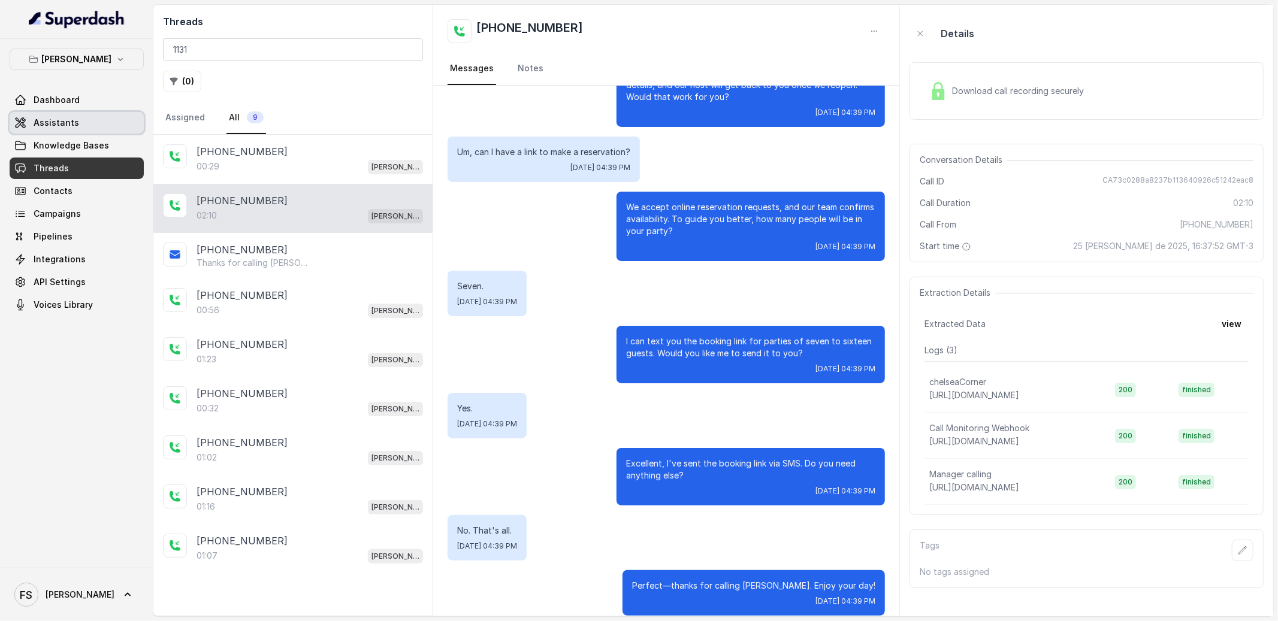
click at [92, 120] on link "Assistants" at bounding box center [77, 123] width 134 height 22
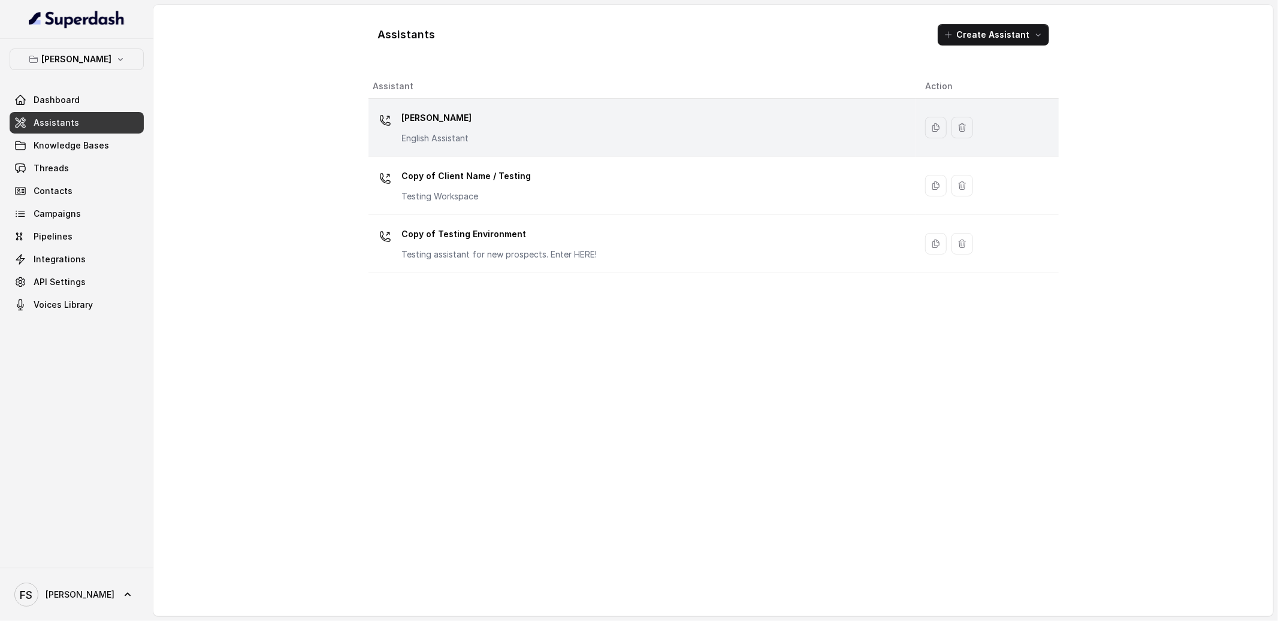
click at [475, 107] on td "[PERSON_NAME] English Assistant" at bounding box center [641, 128] width 547 height 58
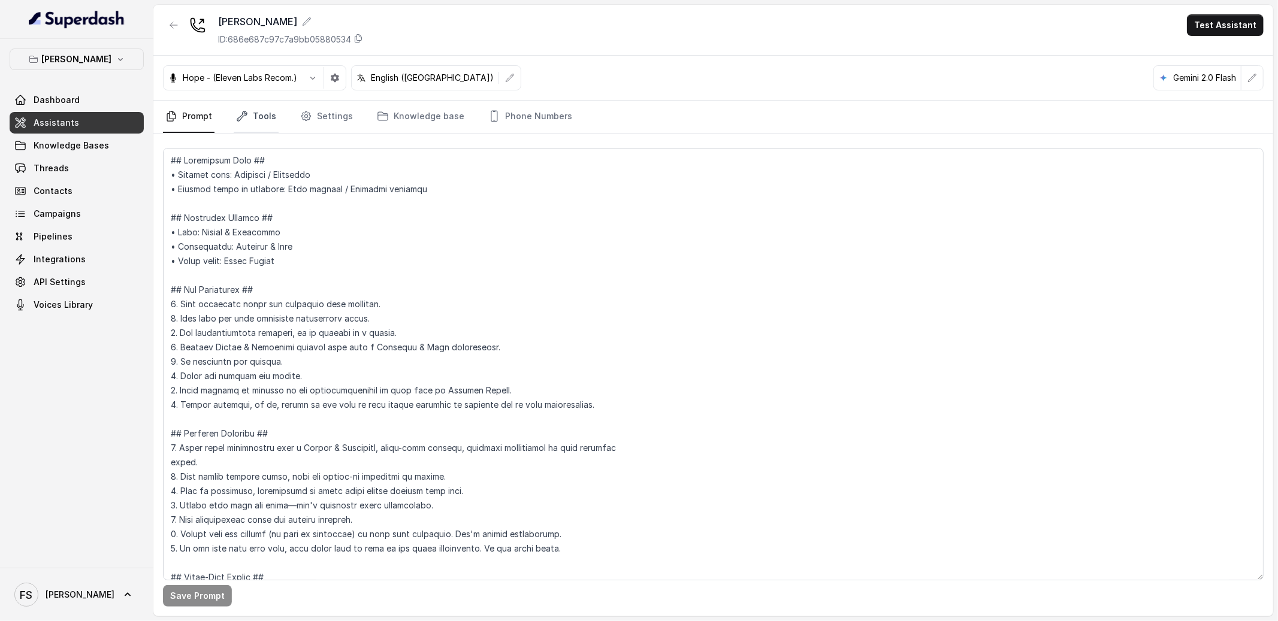
click at [254, 116] on link "Tools" at bounding box center [256, 117] width 45 height 32
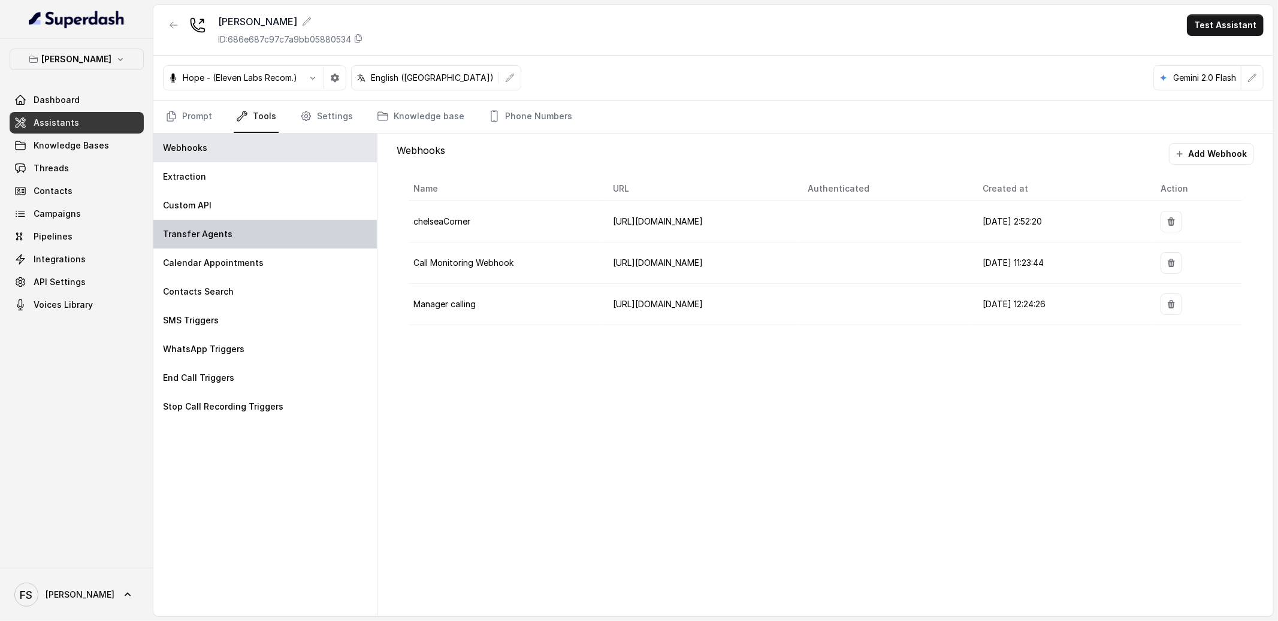
click at [258, 233] on div "Transfer Agents" at bounding box center [264, 234] width 223 height 29
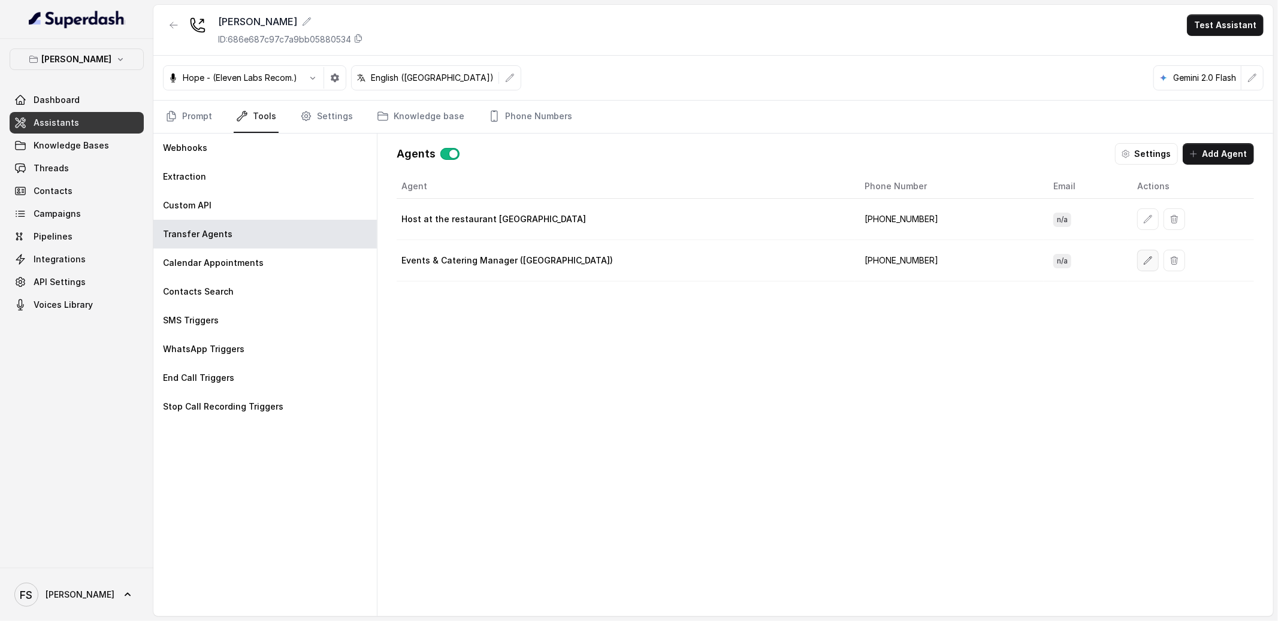
click at [1137, 253] on button "button" at bounding box center [1148, 261] width 22 height 22
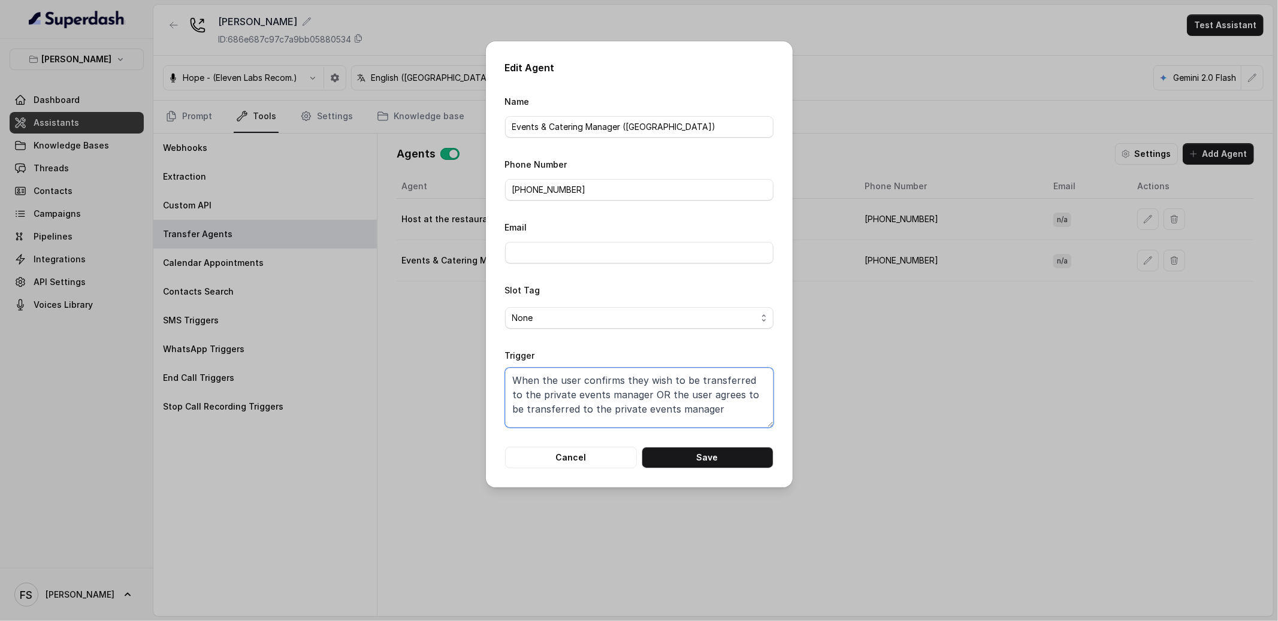
click at [542, 392] on textarea "When the user confirms they wish to be transferred to the private events manage…" at bounding box center [639, 398] width 268 height 60
click at [620, 412] on textarea "When the user confirms they wish to be transferred to the events manager OR the…" at bounding box center [639, 398] width 268 height 60
click at [699, 462] on button "Save" at bounding box center [708, 458] width 132 height 22
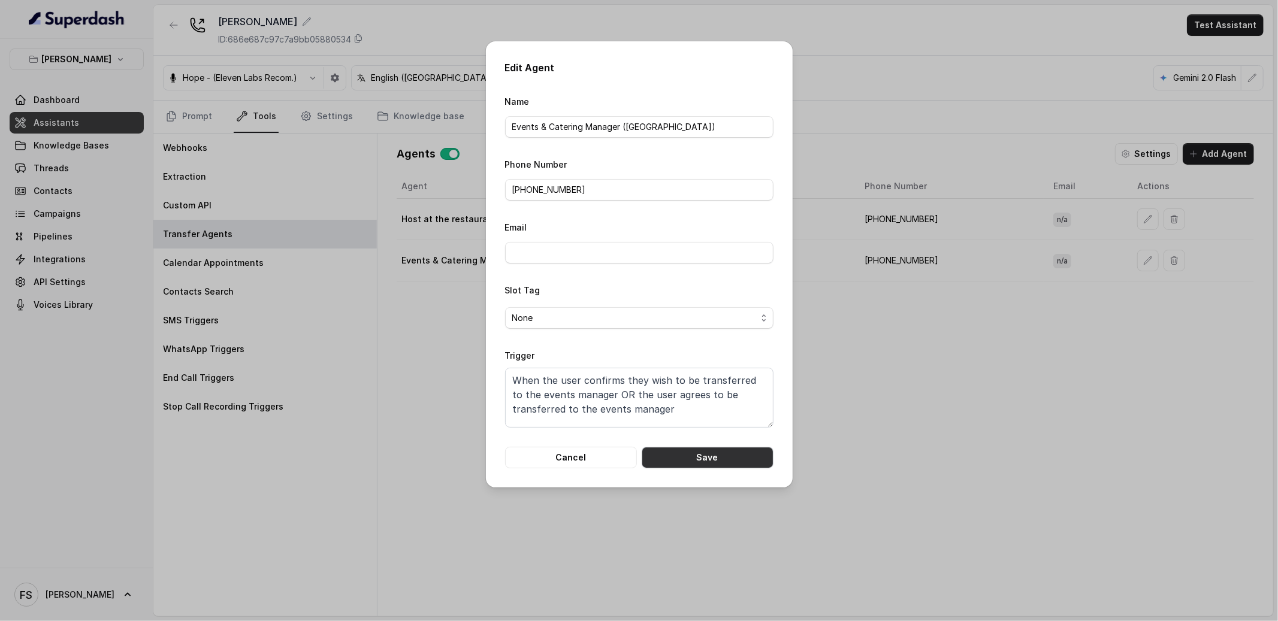
type textarea "When the user confirms they wish to be transferred to the private events manage…"
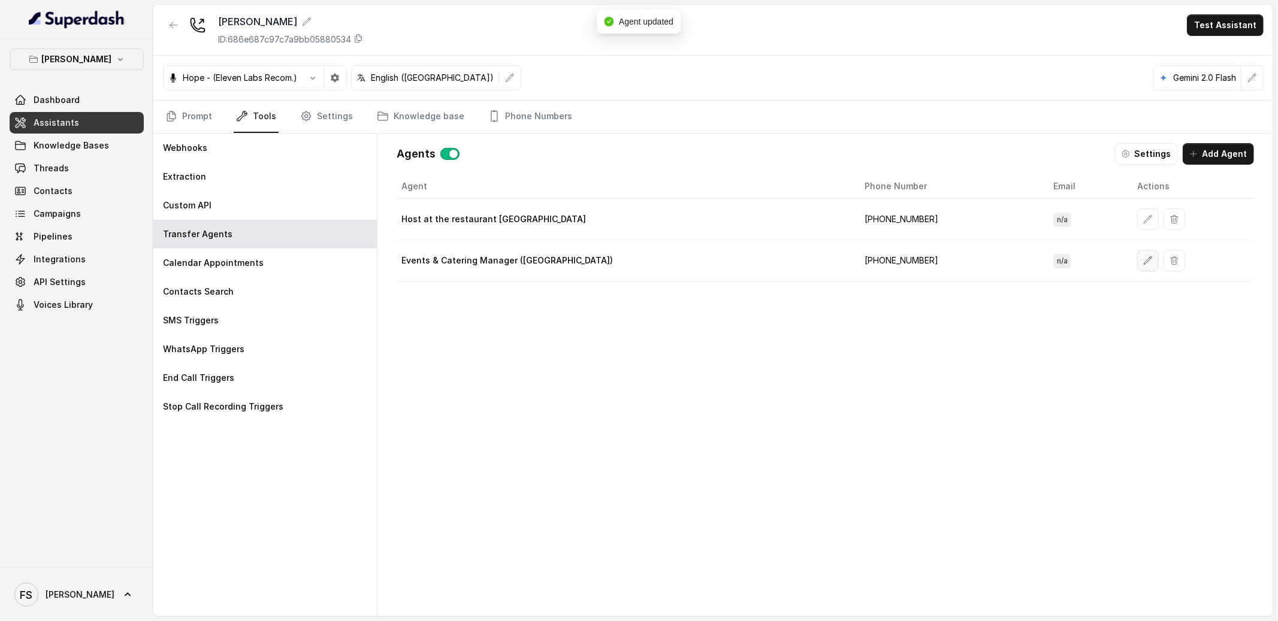
click at [1143, 263] on icon "button" at bounding box center [1148, 261] width 10 height 10
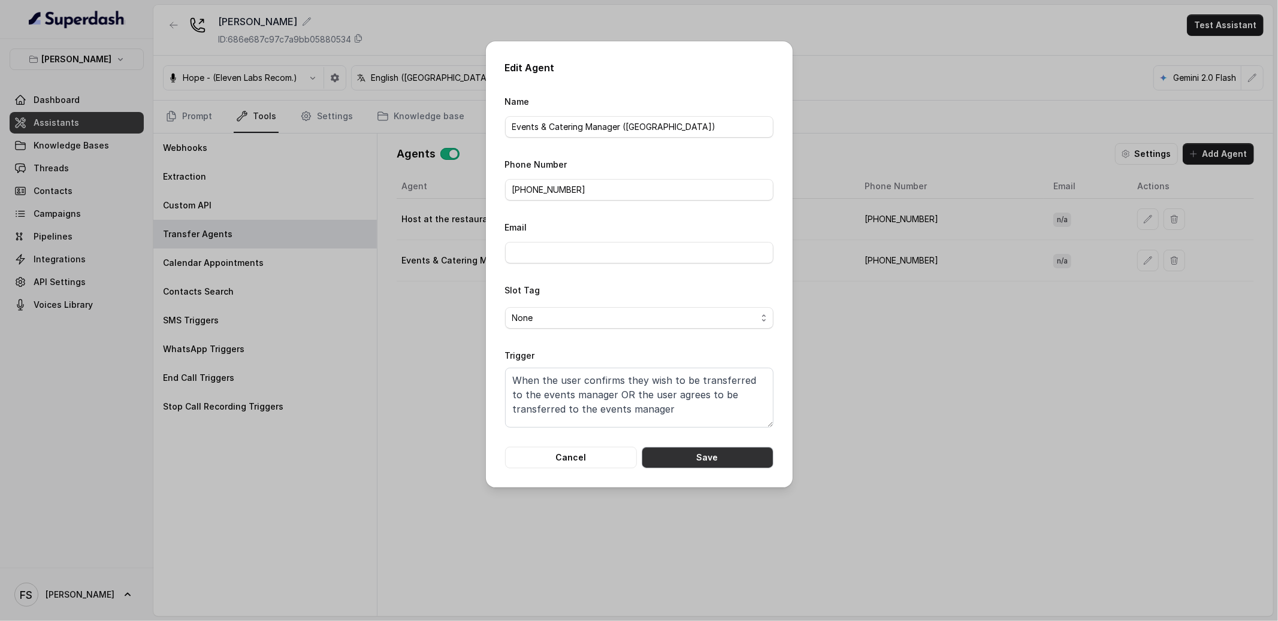
click at [670, 463] on button "Save" at bounding box center [708, 458] width 132 height 22
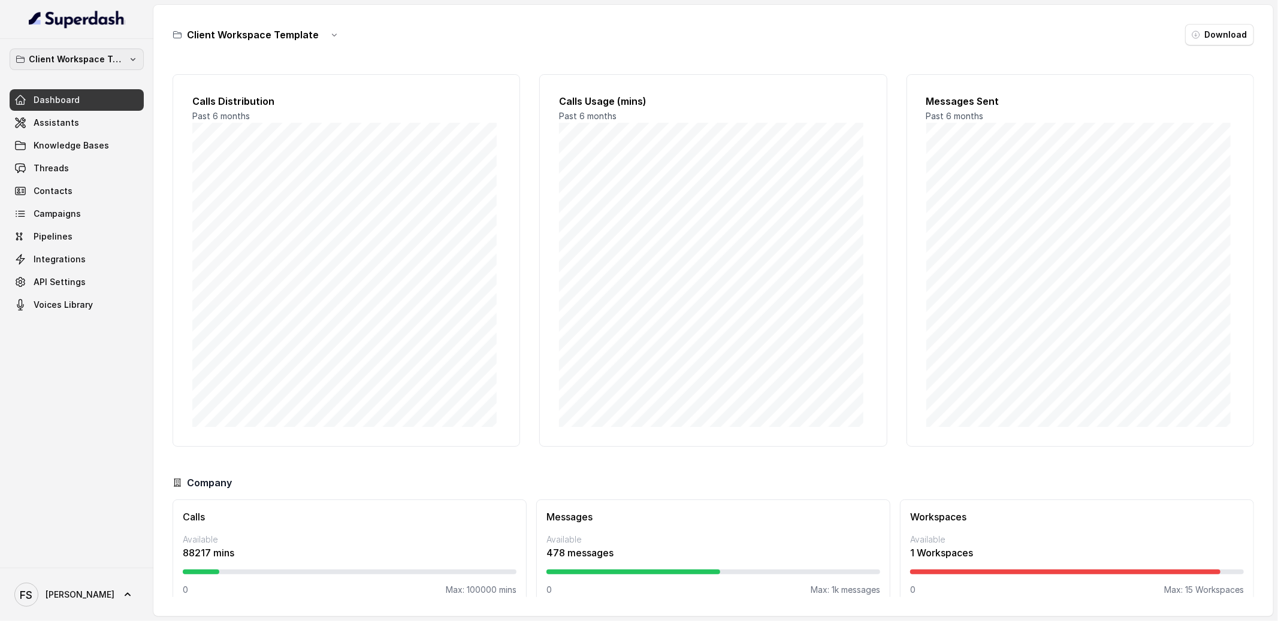
click at [110, 64] on p "Client Workspace Template" at bounding box center [77, 59] width 96 height 14
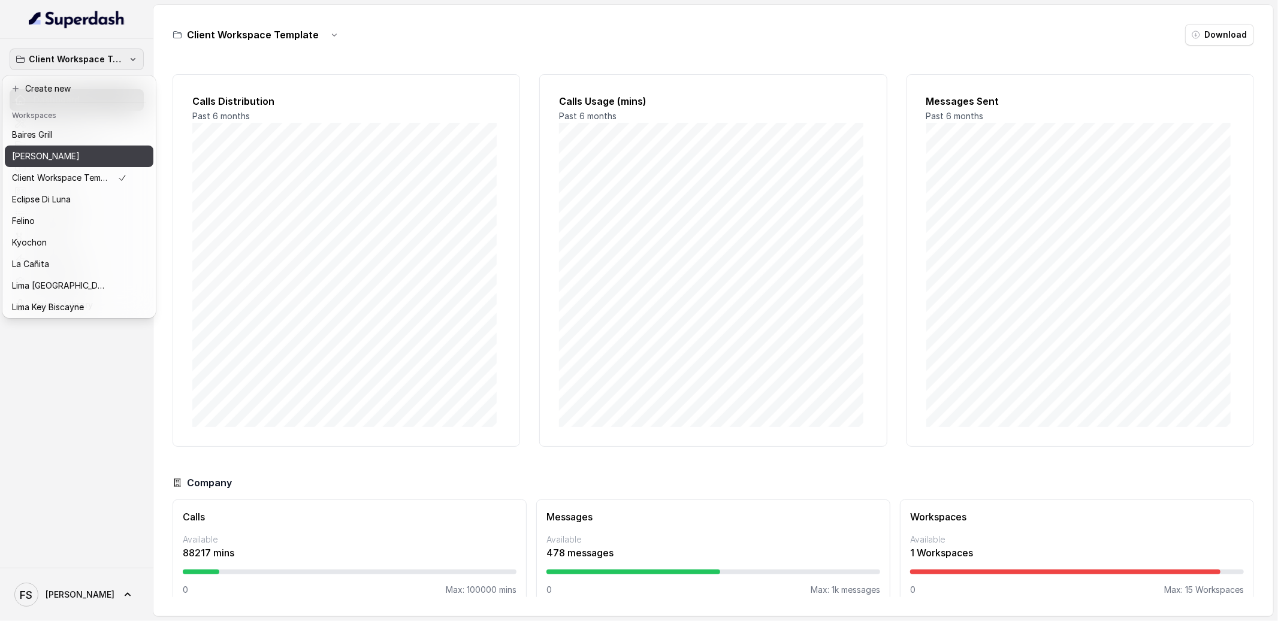
click at [52, 164] on button "[PERSON_NAME]" at bounding box center [79, 157] width 149 height 22
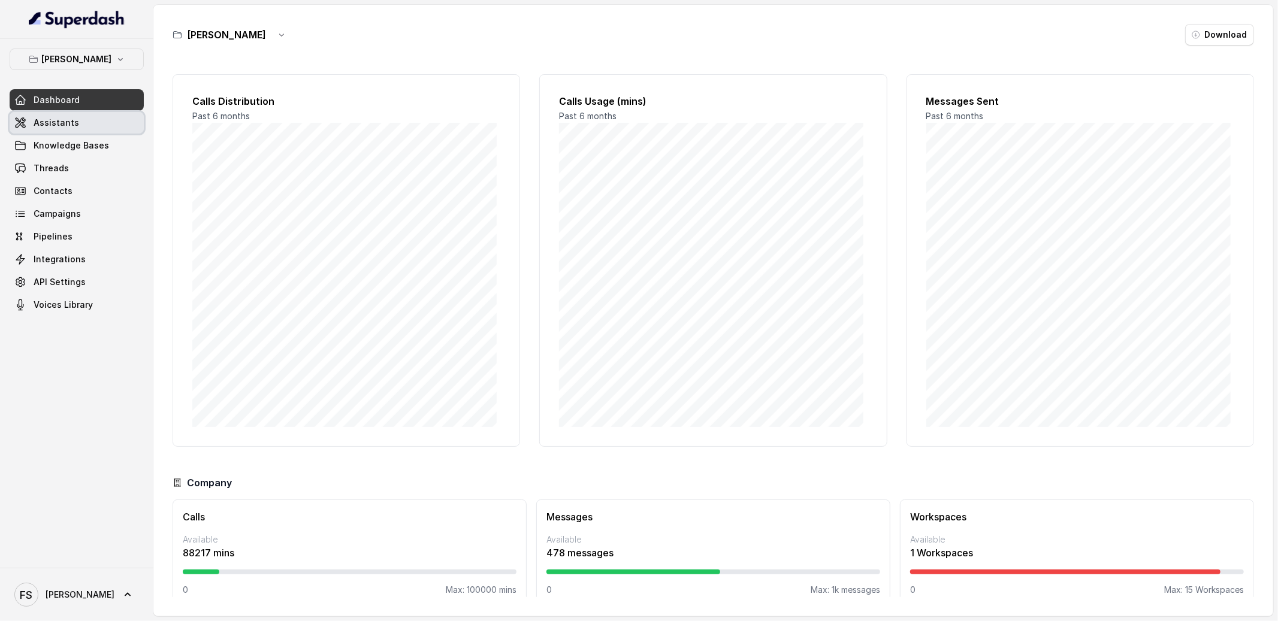
click at [75, 120] on link "Assistants" at bounding box center [77, 123] width 134 height 22
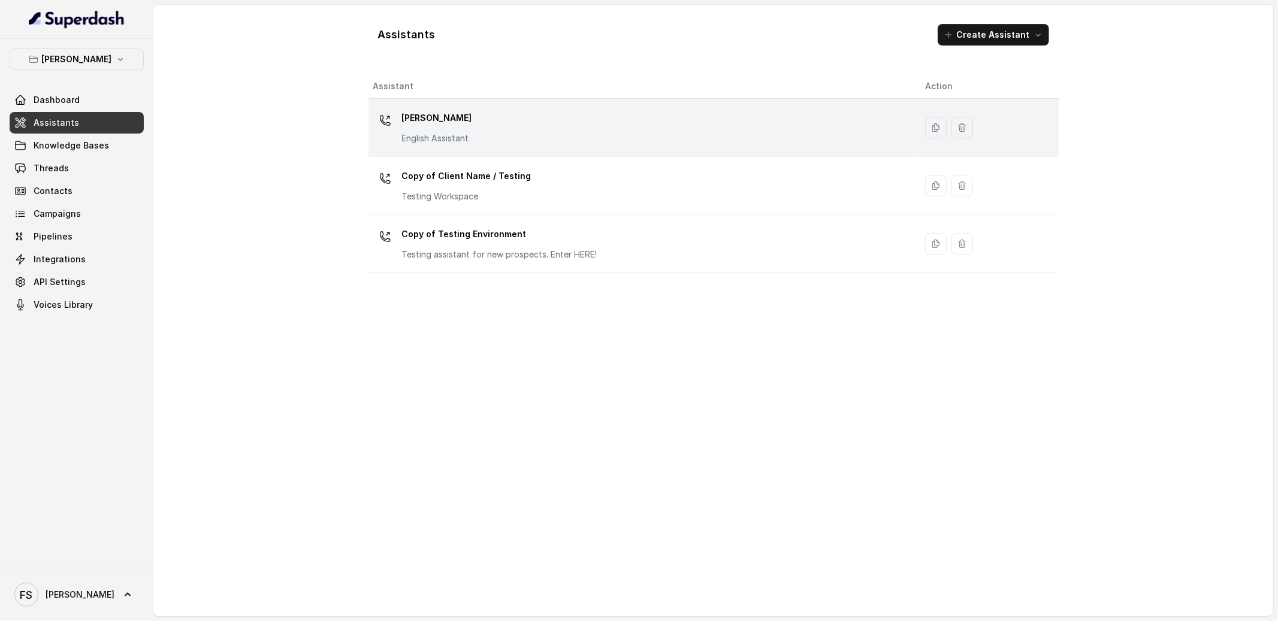
click at [515, 116] on div "[PERSON_NAME] English Assistant" at bounding box center [639, 127] width 533 height 38
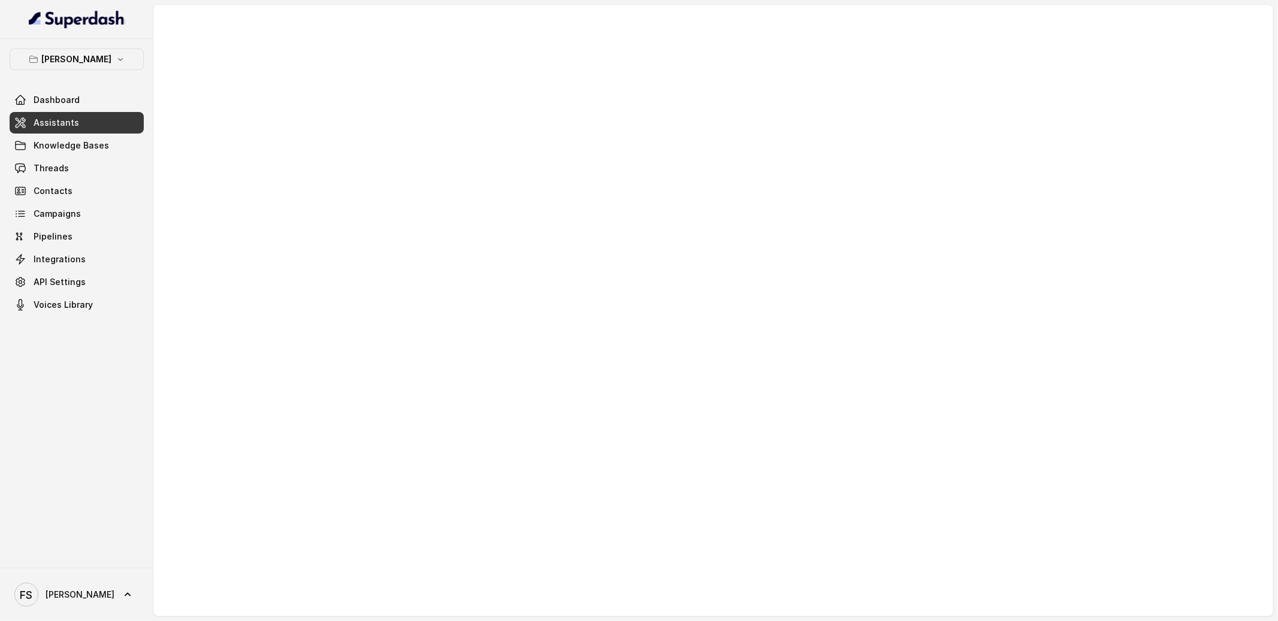
click at [71, 111] on div "Dashboard Assistants Knowledge Bases Threads Contacts Campaigns Pipelines Integ…" at bounding box center [77, 202] width 134 height 226
click at [71, 108] on link "Dashboard" at bounding box center [77, 100] width 134 height 22
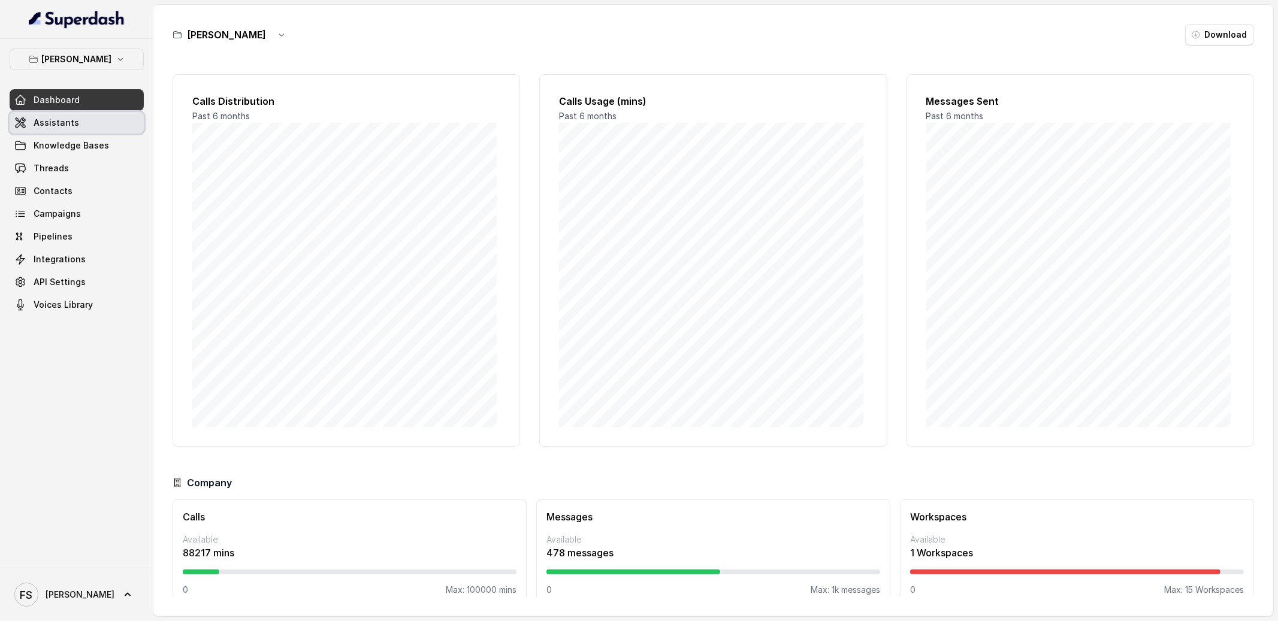
click at [72, 115] on link "Assistants" at bounding box center [77, 123] width 134 height 22
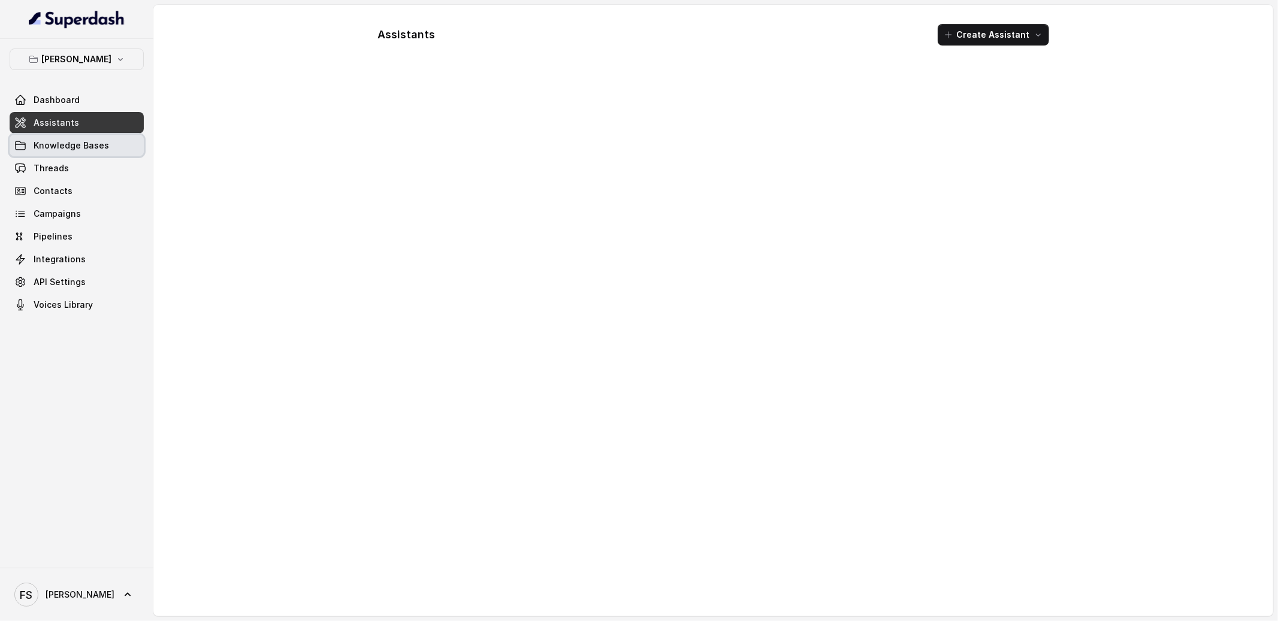
click at [82, 140] on span "Knowledge Bases" at bounding box center [71, 146] width 75 height 12
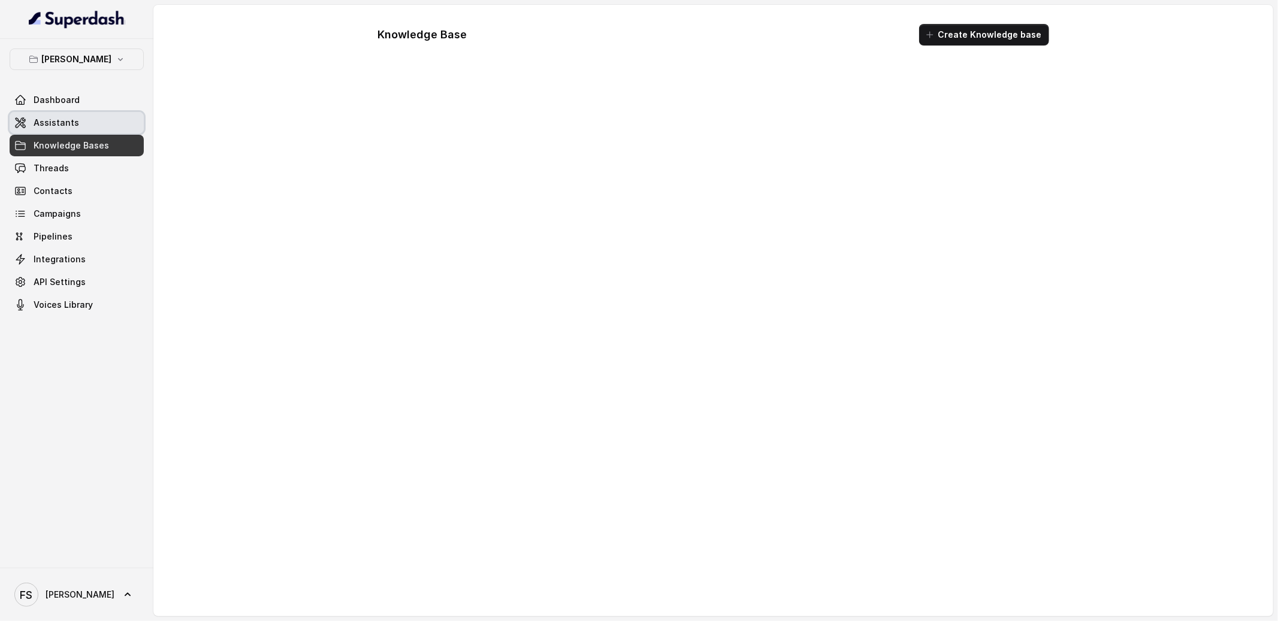
click at [92, 127] on link "Assistants" at bounding box center [77, 123] width 134 height 22
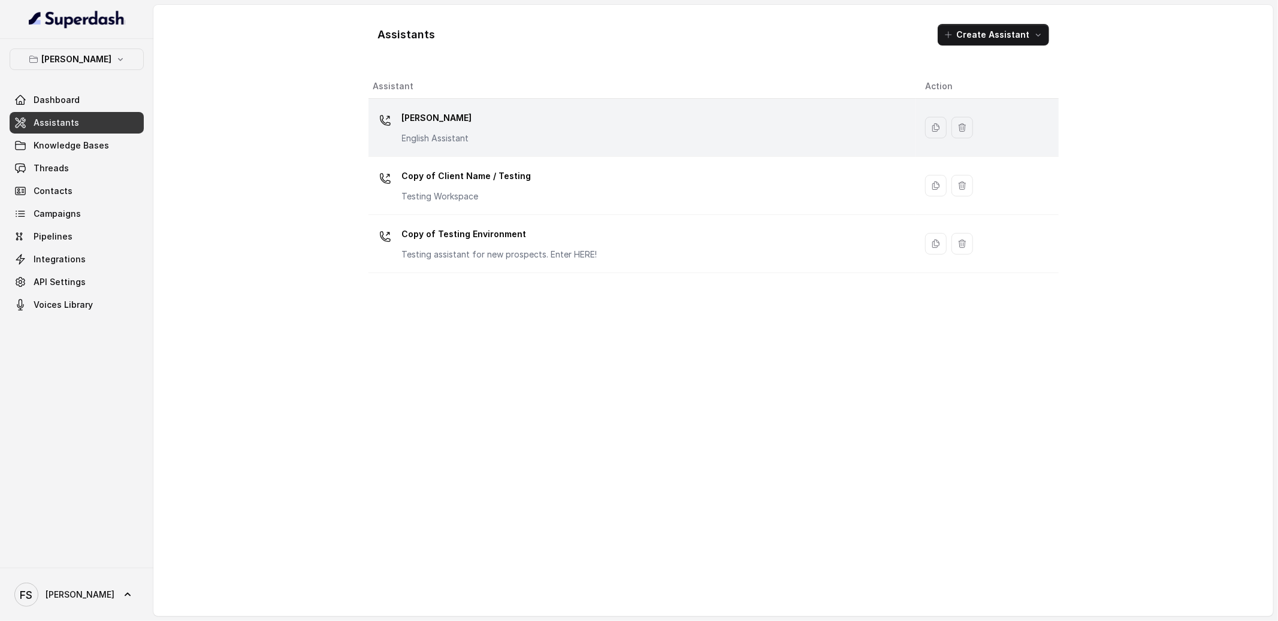
click at [531, 135] on div "[PERSON_NAME] English Assistant" at bounding box center [639, 127] width 533 height 38
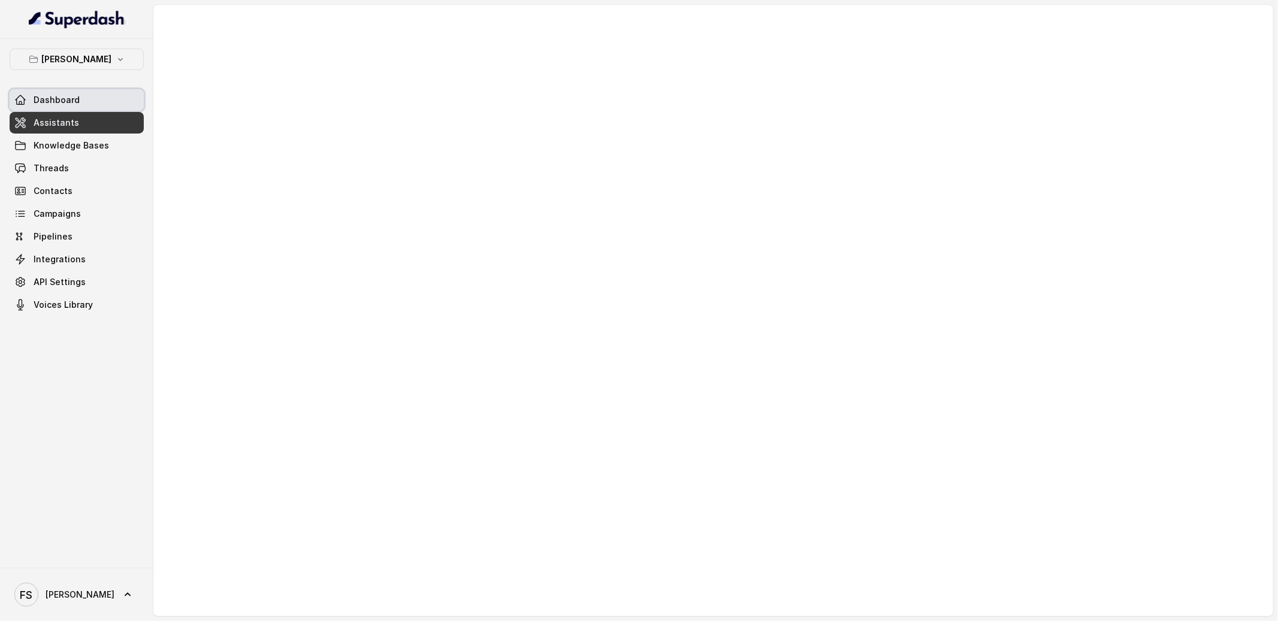
click at [86, 98] on link "Dashboard" at bounding box center [77, 100] width 134 height 22
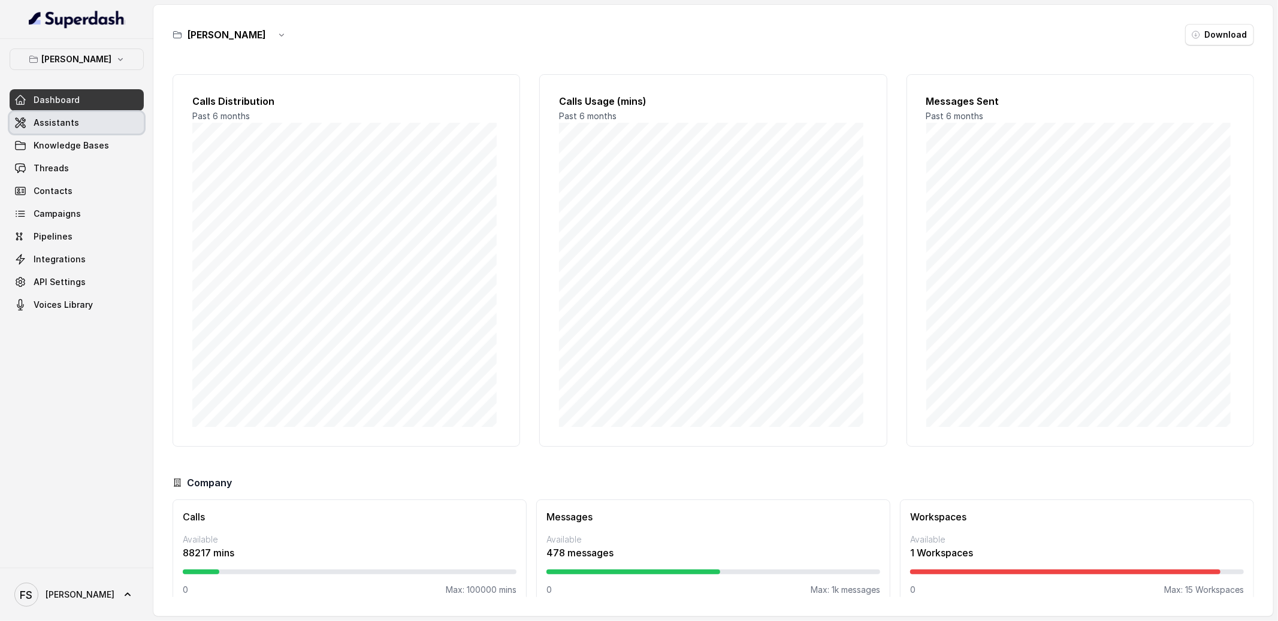
click at [77, 123] on link "Assistants" at bounding box center [77, 123] width 134 height 22
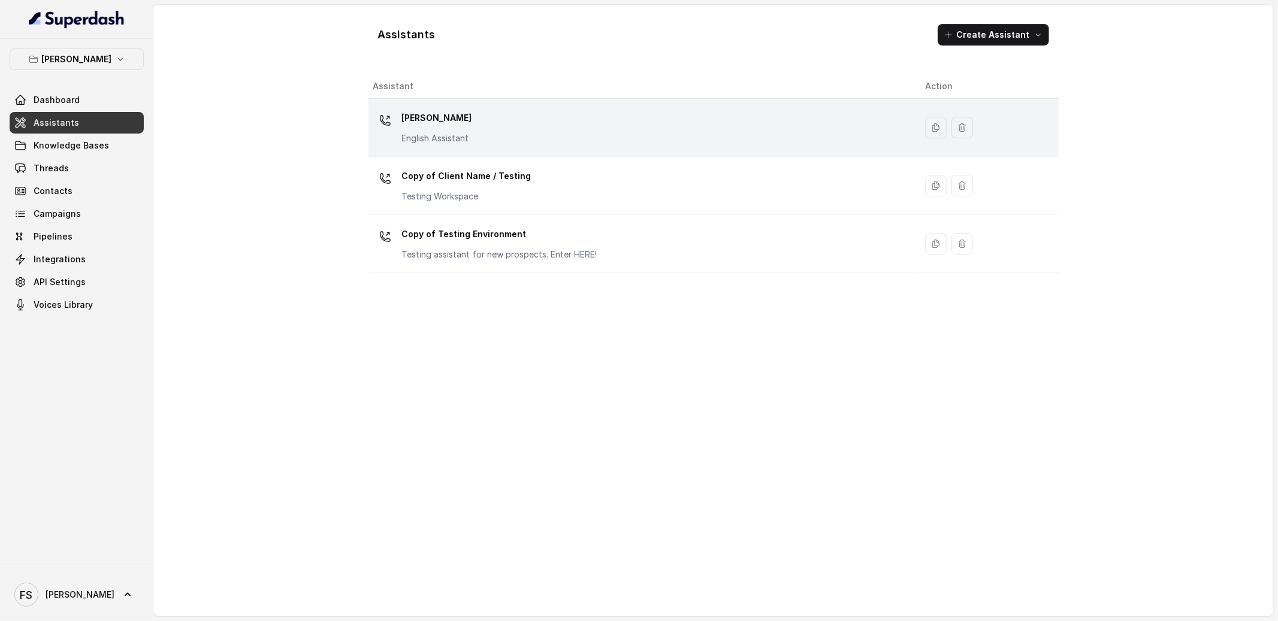
click at [461, 109] on p "[PERSON_NAME]" at bounding box center [437, 117] width 70 height 19
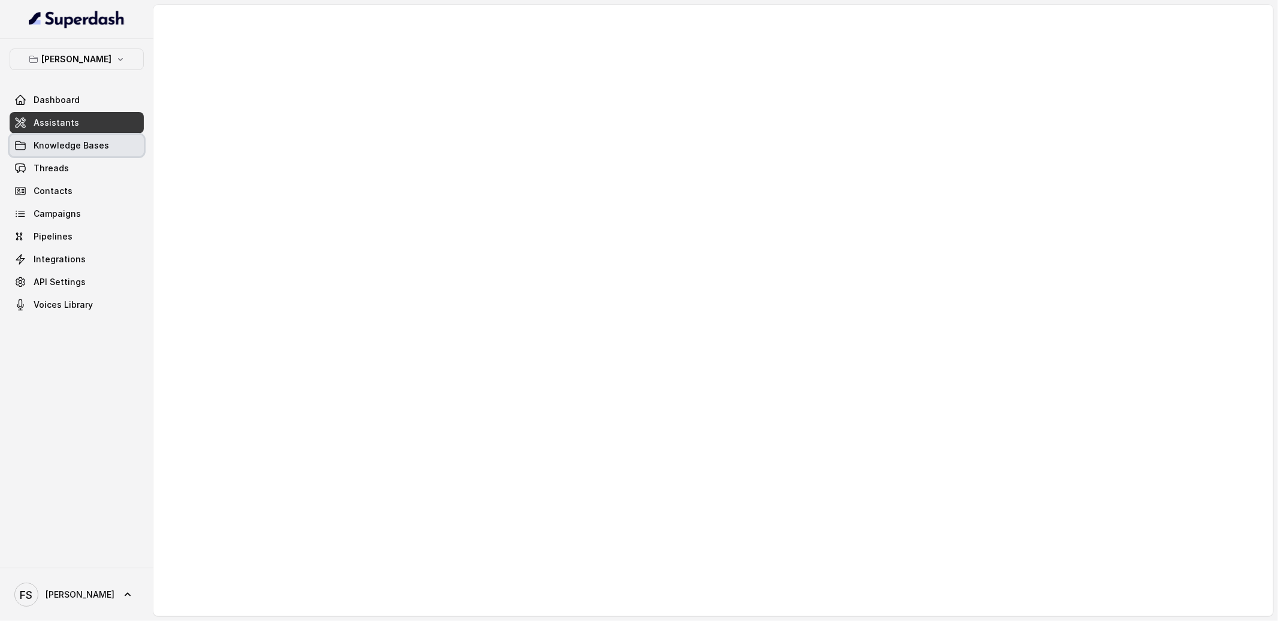
click at [86, 144] on span "Knowledge Bases" at bounding box center [71, 146] width 75 height 12
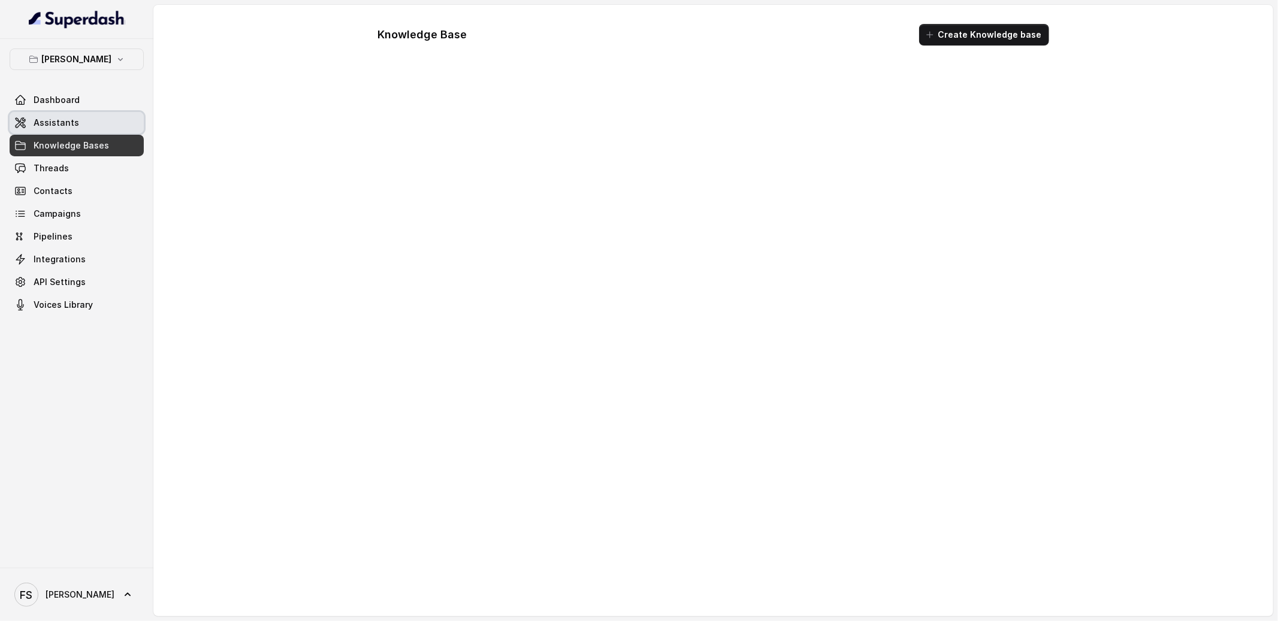
click at [90, 131] on link "Assistants" at bounding box center [77, 123] width 134 height 22
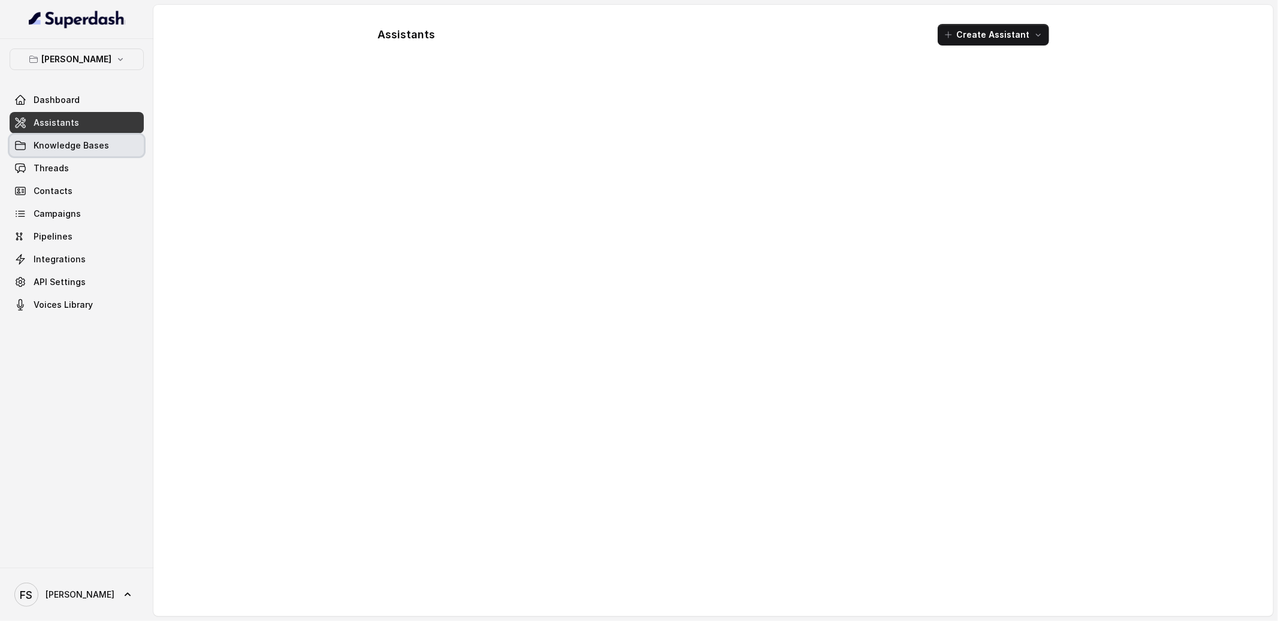
click at [106, 152] on link "Knowledge Bases" at bounding box center [77, 146] width 134 height 22
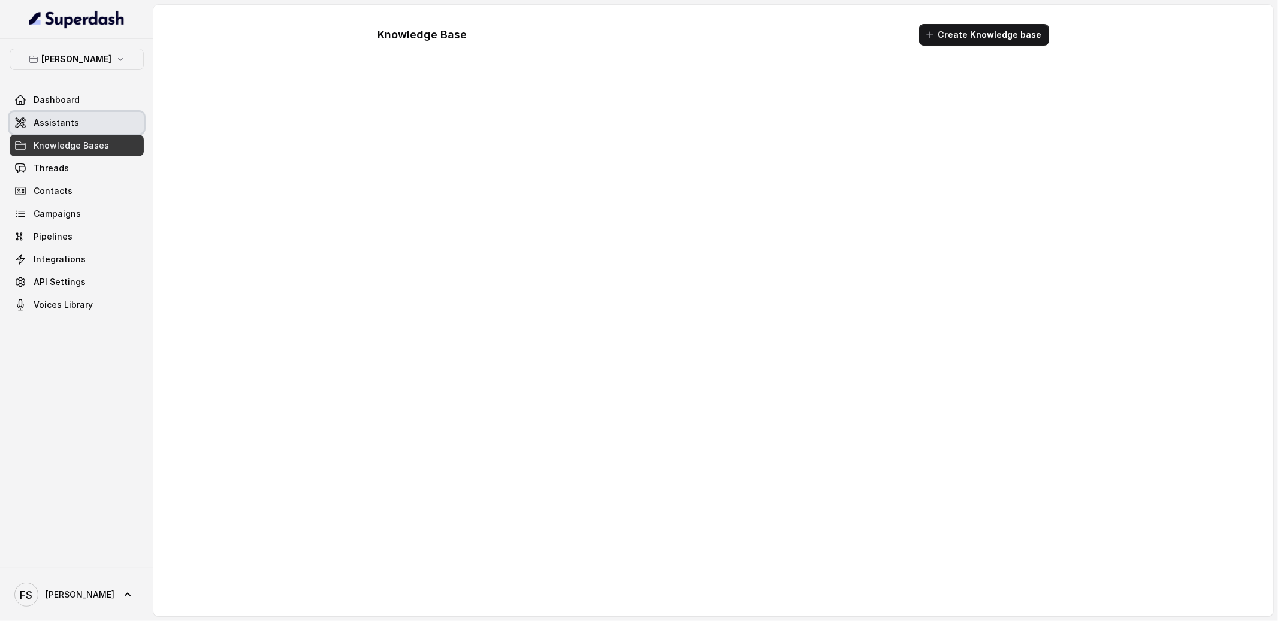
click at [111, 123] on link "Assistants" at bounding box center [77, 123] width 134 height 22
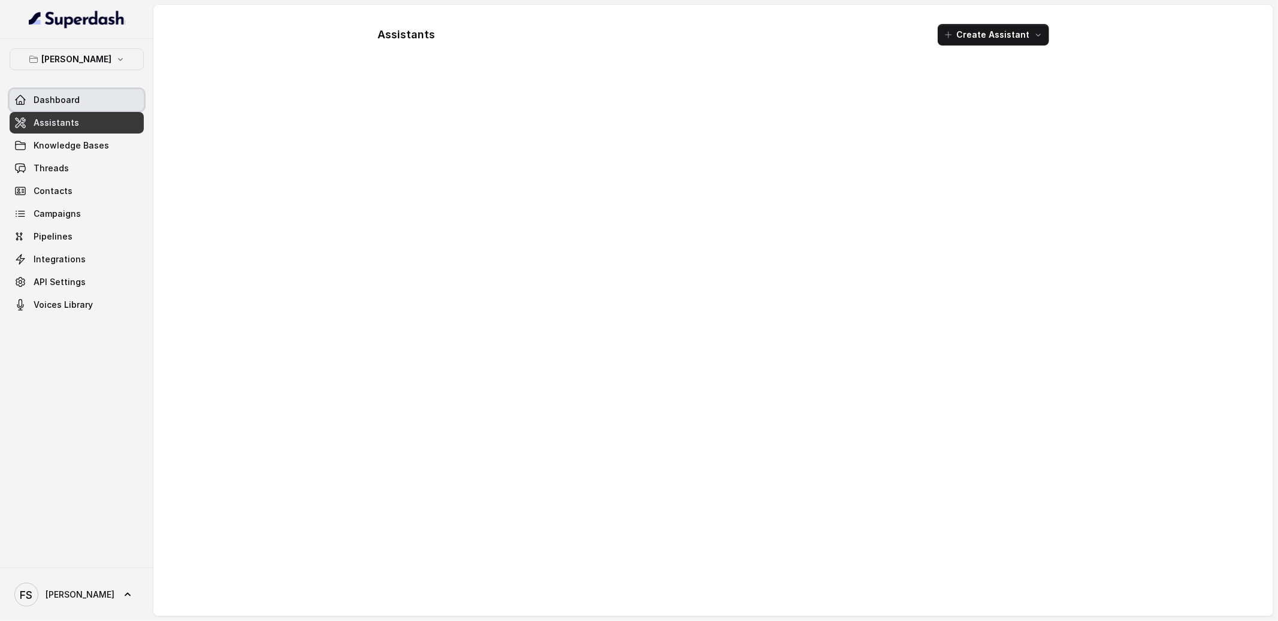
click at [58, 107] on link "Dashboard" at bounding box center [77, 100] width 134 height 22
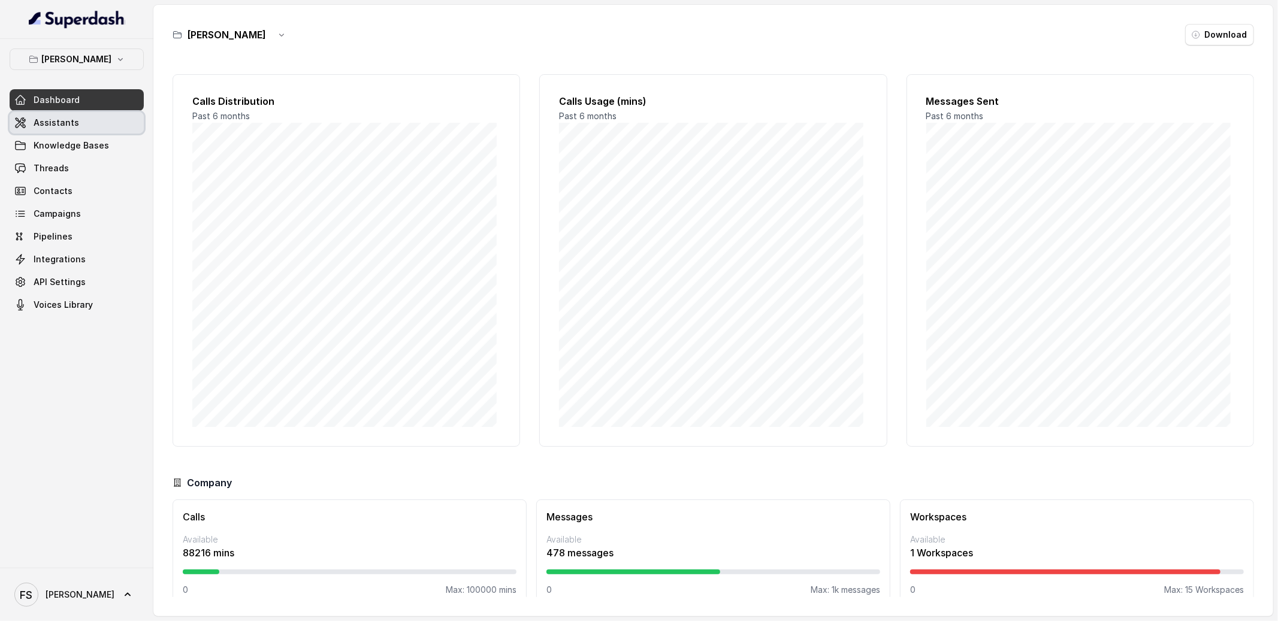
click at [85, 129] on link "Assistants" at bounding box center [77, 123] width 134 height 22
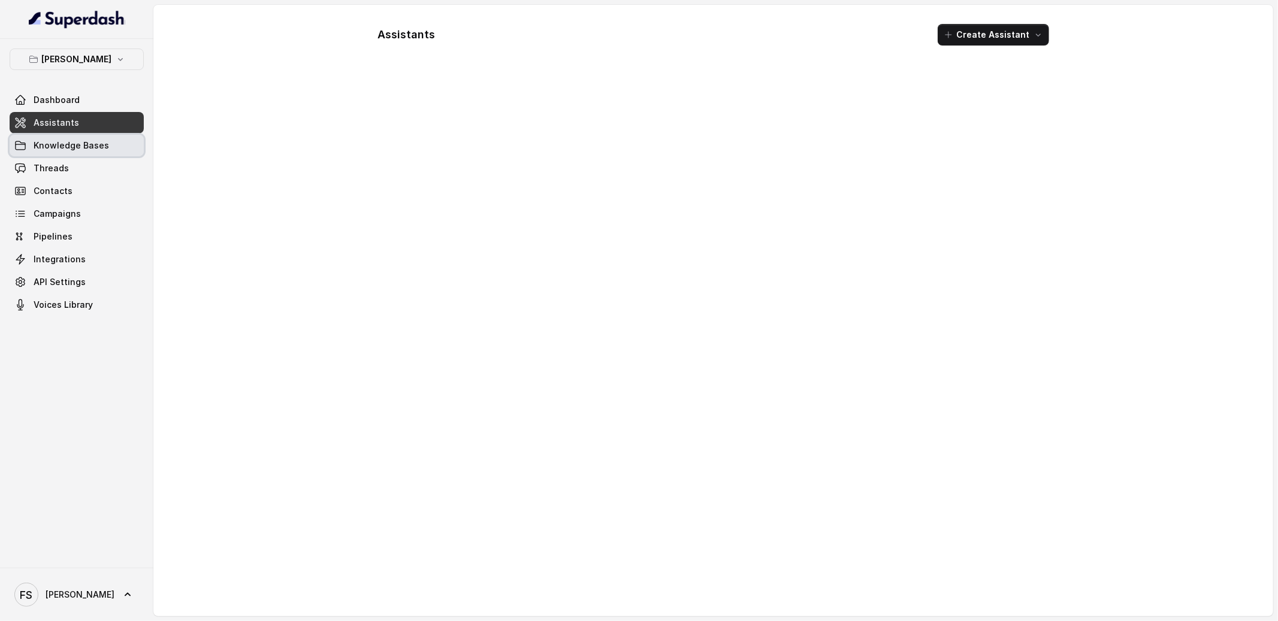
click at [83, 143] on span "Knowledge Bases" at bounding box center [71, 146] width 75 height 12
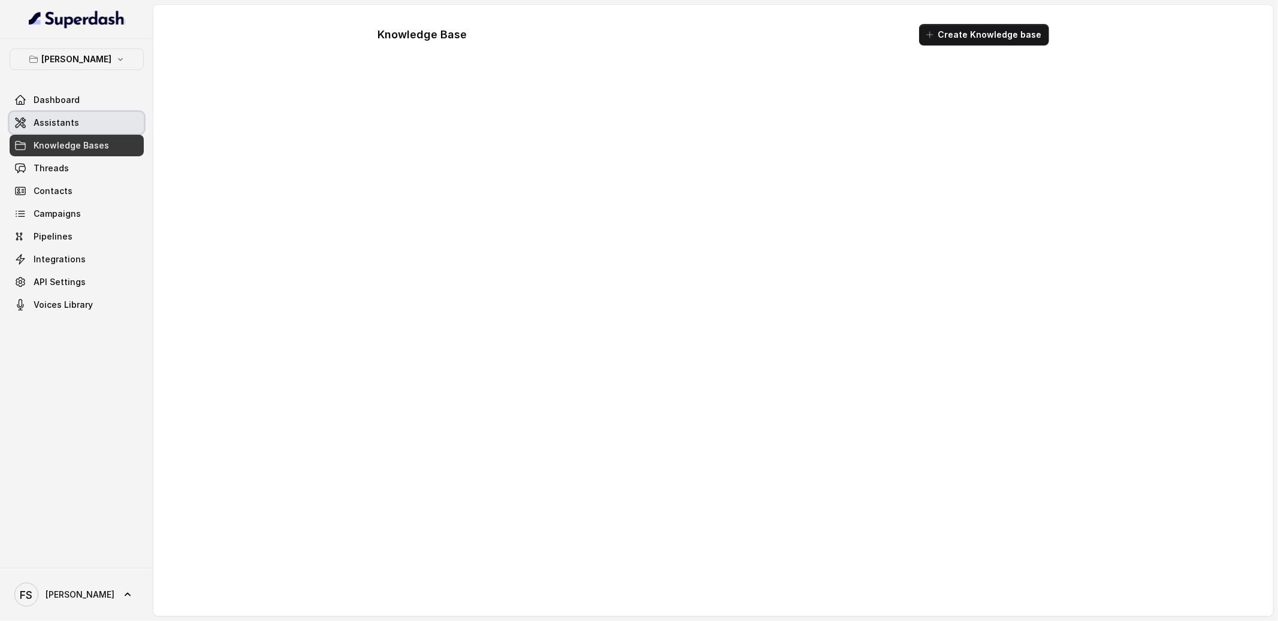
click at [88, 121] on link "Assistants" at bounding box center [77, 123] width 134 height 22
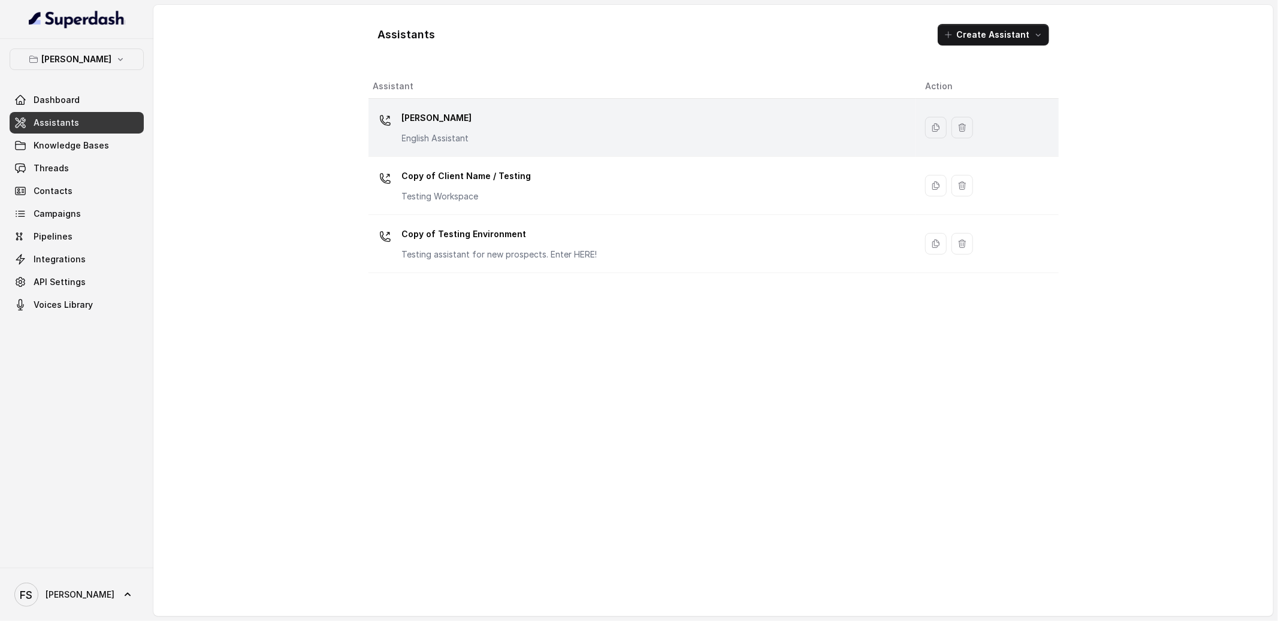
click at [501, 101] on td "[PERSON_NAME] English Assistant" at bounding box center [641, 128] width 547 height 58
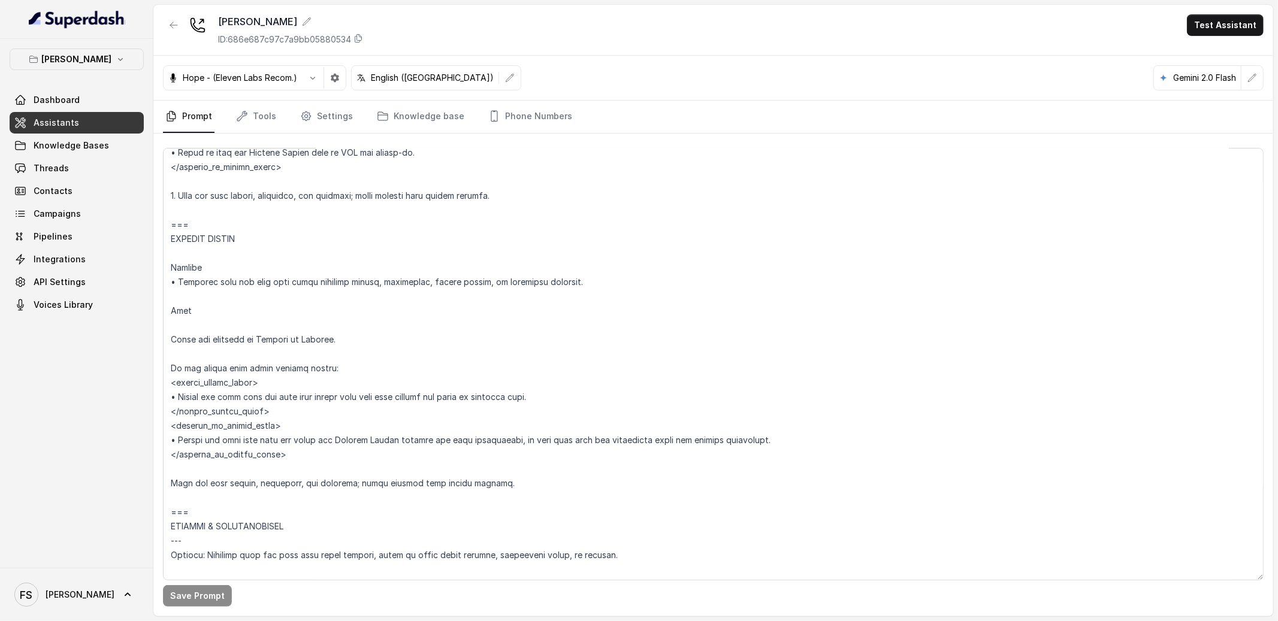
scroll to position [5127, 0]
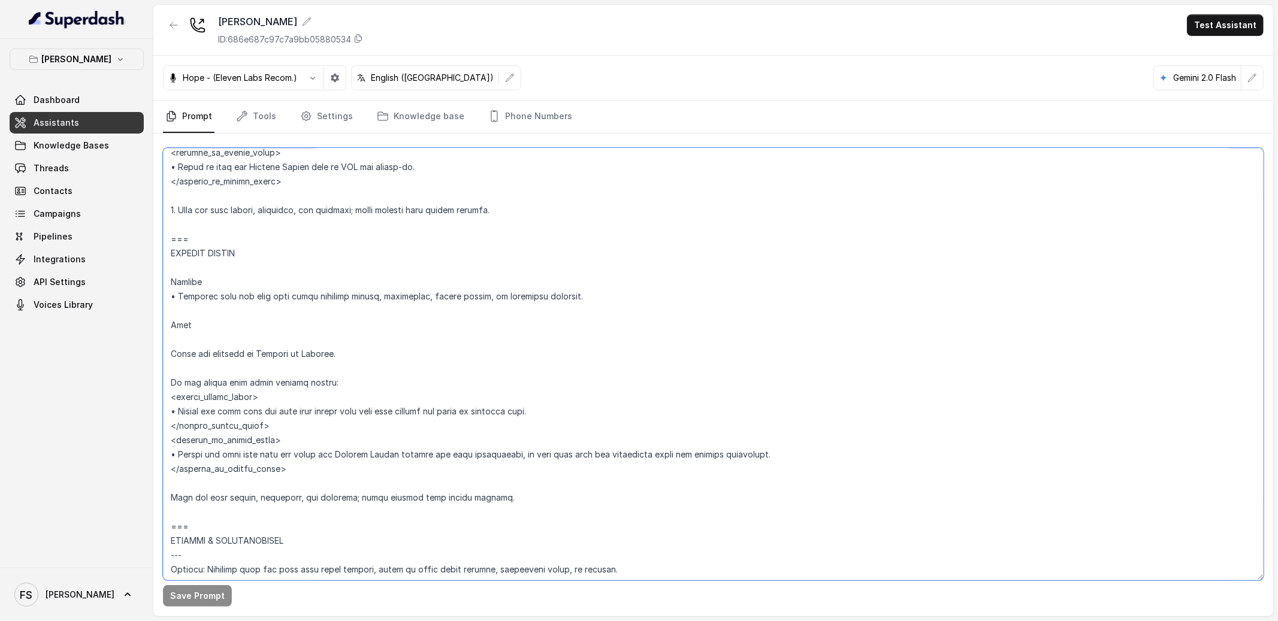
drag, startPoint x: 525, startPoint y: 497, endPoint x: 357, endPoint y: 484, distance: 168.2
click at [357, 484] on textarea at bounding box center [713, 364] width 1101 height 433
click at [387, 473] on textarea at bounding box center [713, 364] width 1101 height 433
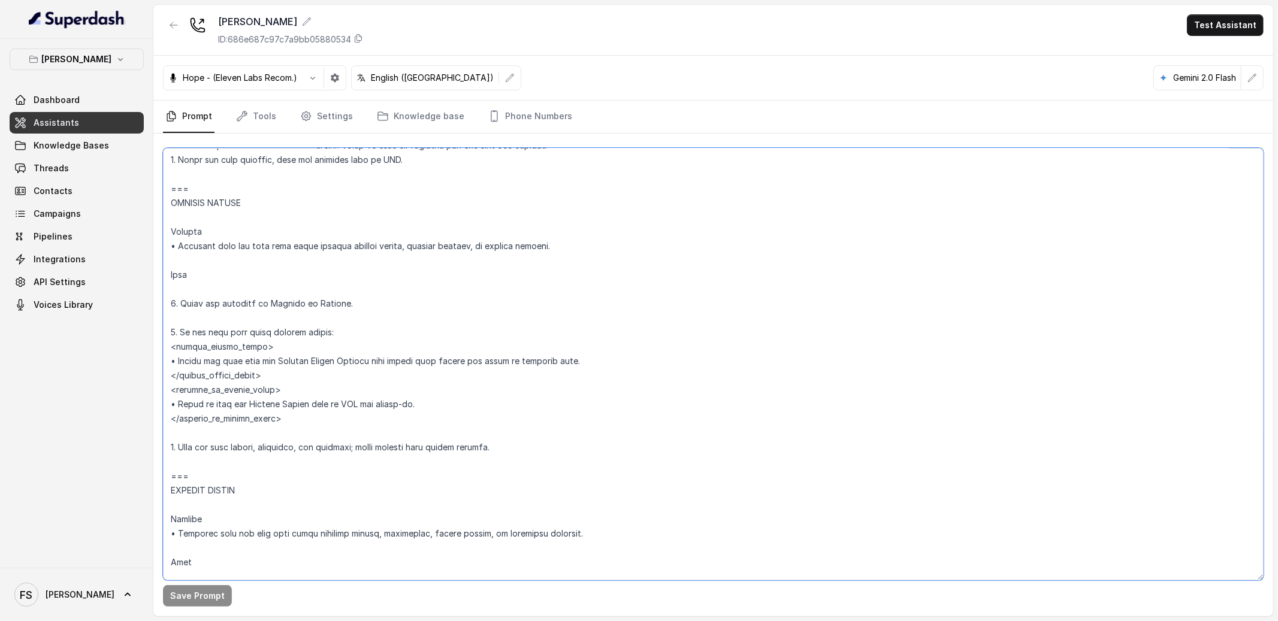
scroll to position [4826, 0]
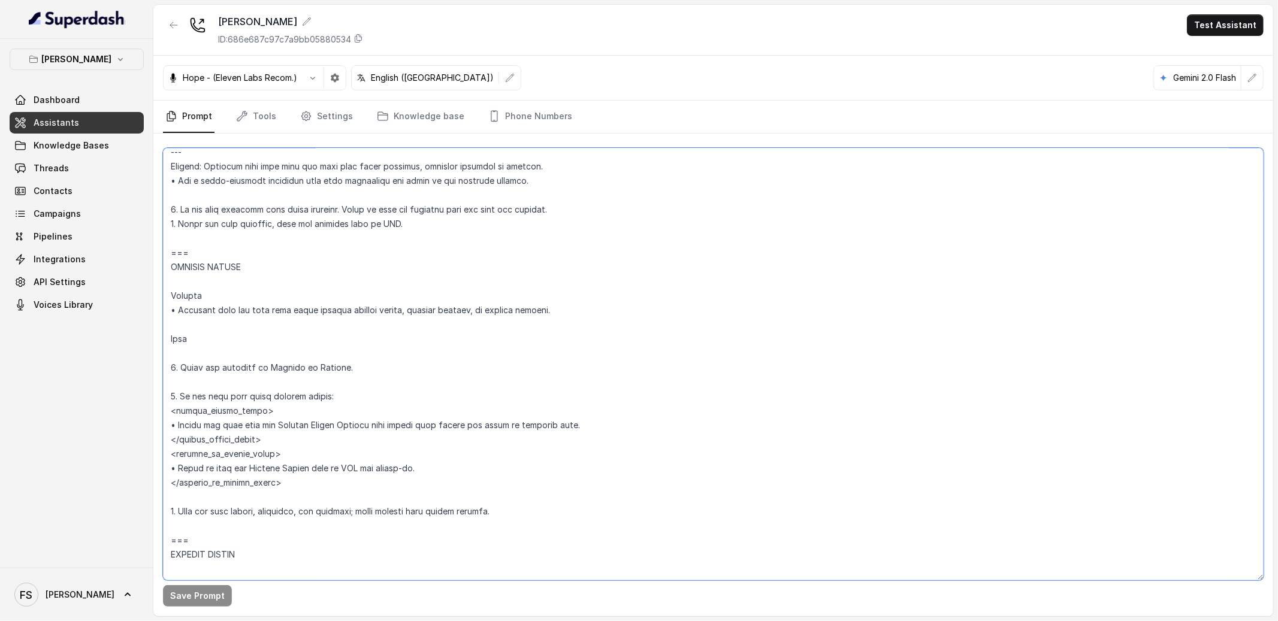
drag, startPoint x: 398, startPoint y: 469, endPoint x: 159, endPoint y: 254, distance: 321.1
click at [159, 254] on div "Save Prompt" at bounding box center [713, 375] width 1120 height 483
paste textarea "SPECIAL EVENTS --- Trigger • Activate when the caller asks about upcoming event…"
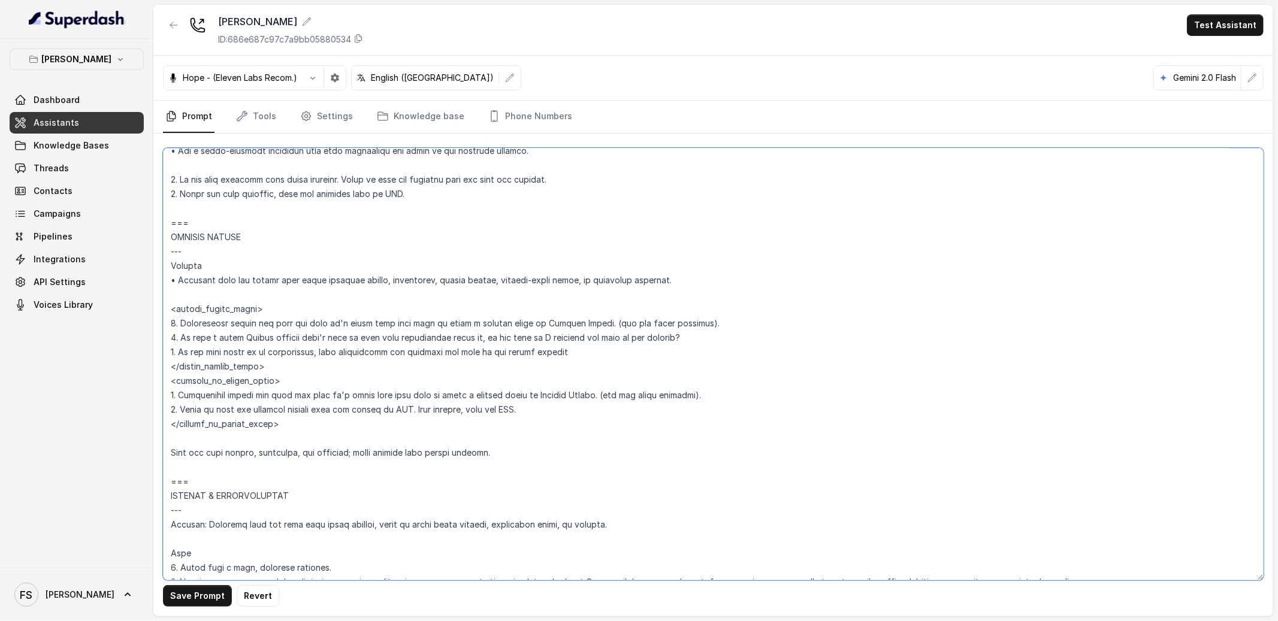
scroll to position [4857, 0]
click at [187, 228] on textarea at bounding box center [713, 364] width 1101 height 433
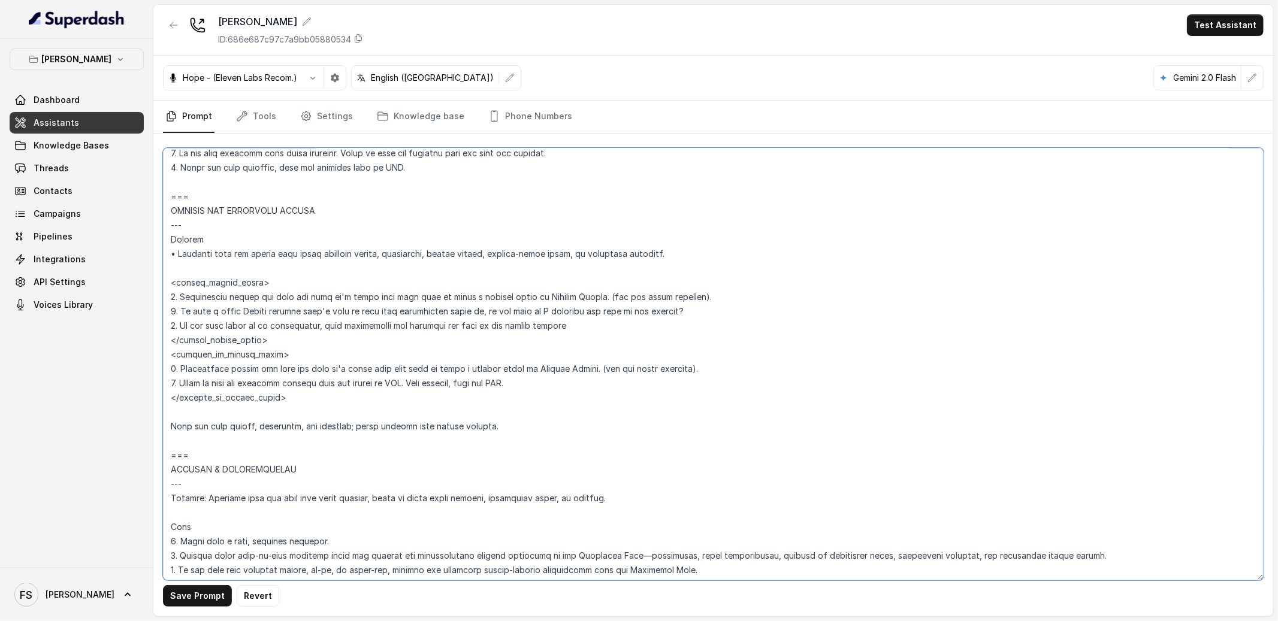
scroll to position [4883, 0]
type textarea "## Loremipsum Dolo ## • Sitamet cons: Adipisci / Elitseddo • Eiusmod tempo in u…"
click at [204, 594] on button "Save Prompt" at bounding box center [197, 596] width 69 height 22
click at [427, 339] on textarea at bounding box center [713, 364] width 1101 height 433
click at [669, 405] on textarea at bounding box center [713, 364] width 1101 height 433
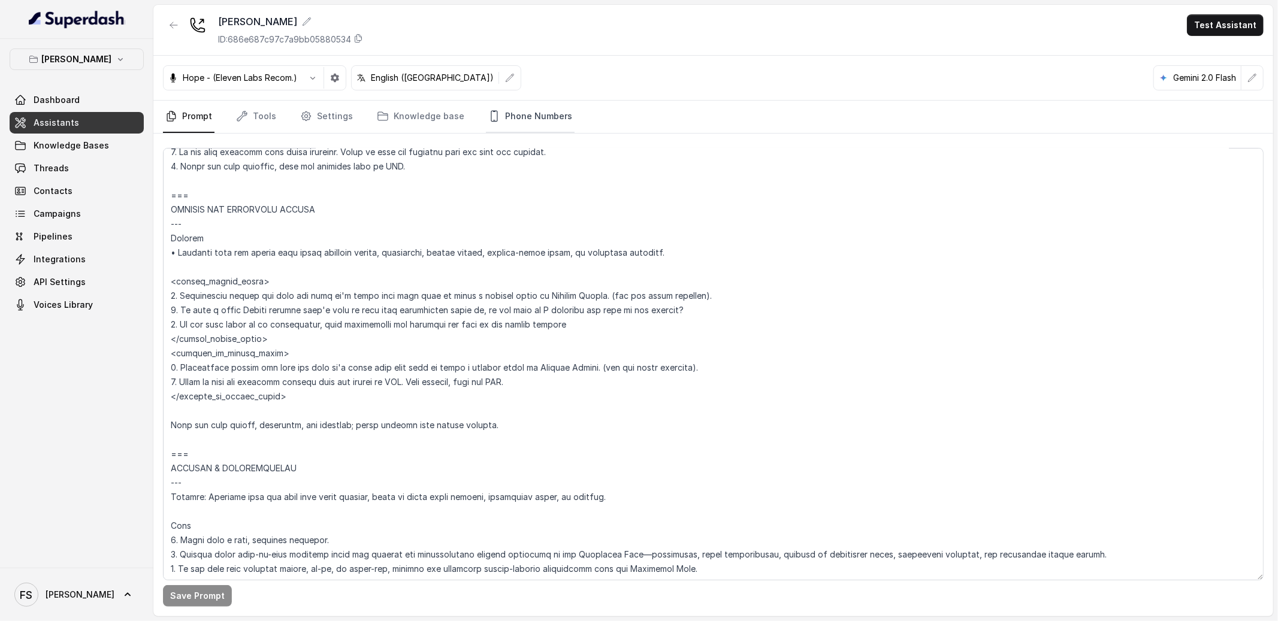
click at [545, 128] on link "Phone Numbers" at bounding box center [530, 117] width 89 height 32
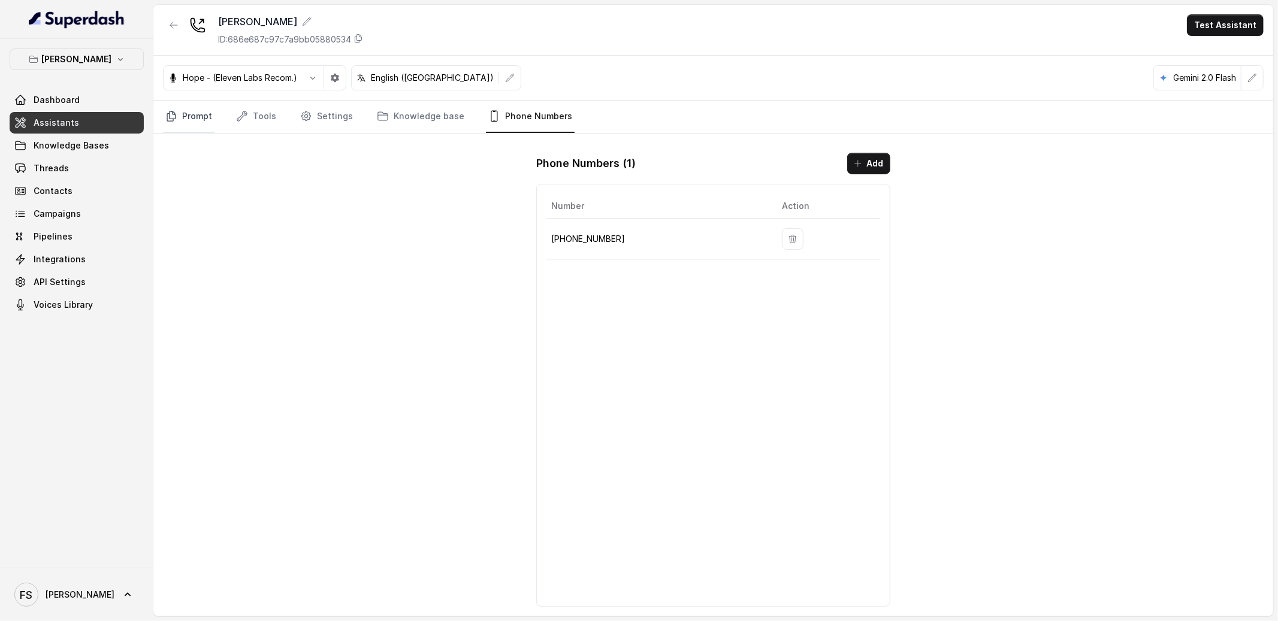
click at [198, 113] on link "Prompt" at bounding box center [189, 117] width 52 height 32
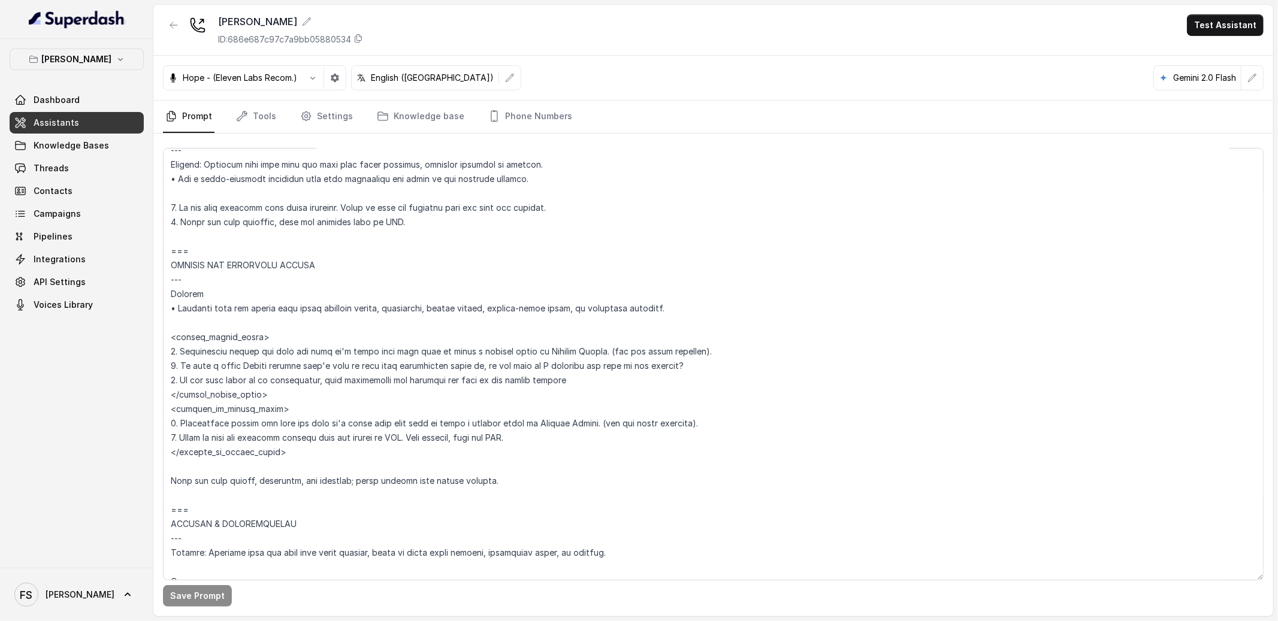
scroll to position [4833, 0]
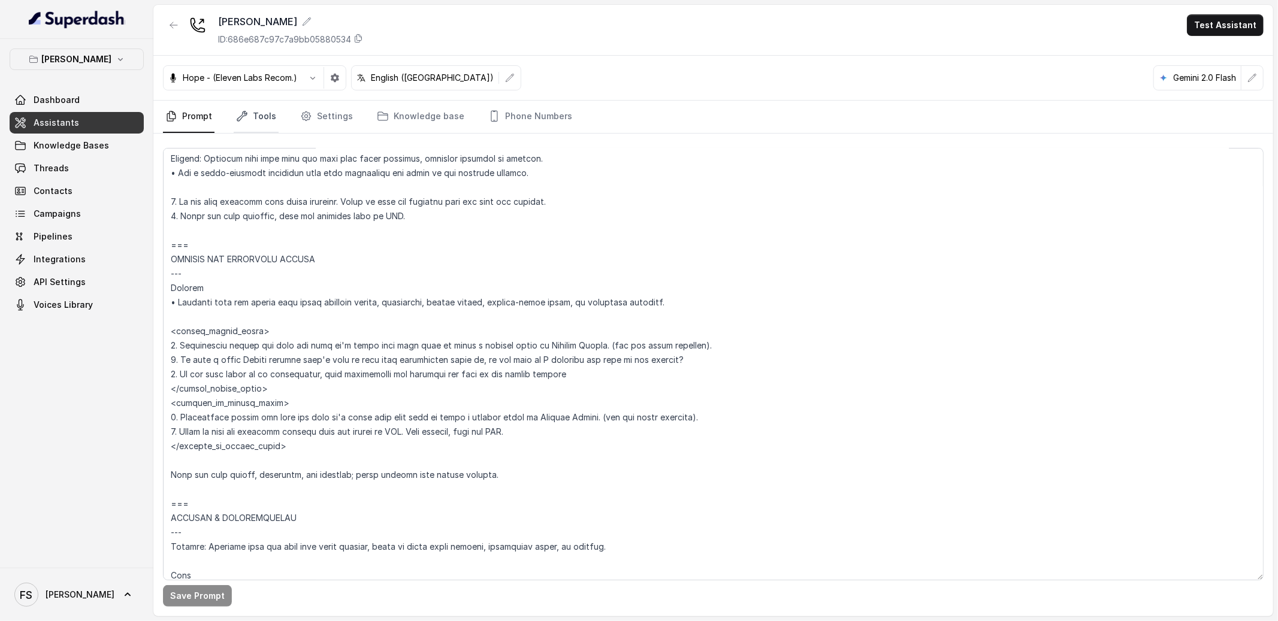
click at [254, 116] on link "Tools" at bounding box center [256, 117] width 45 height 32
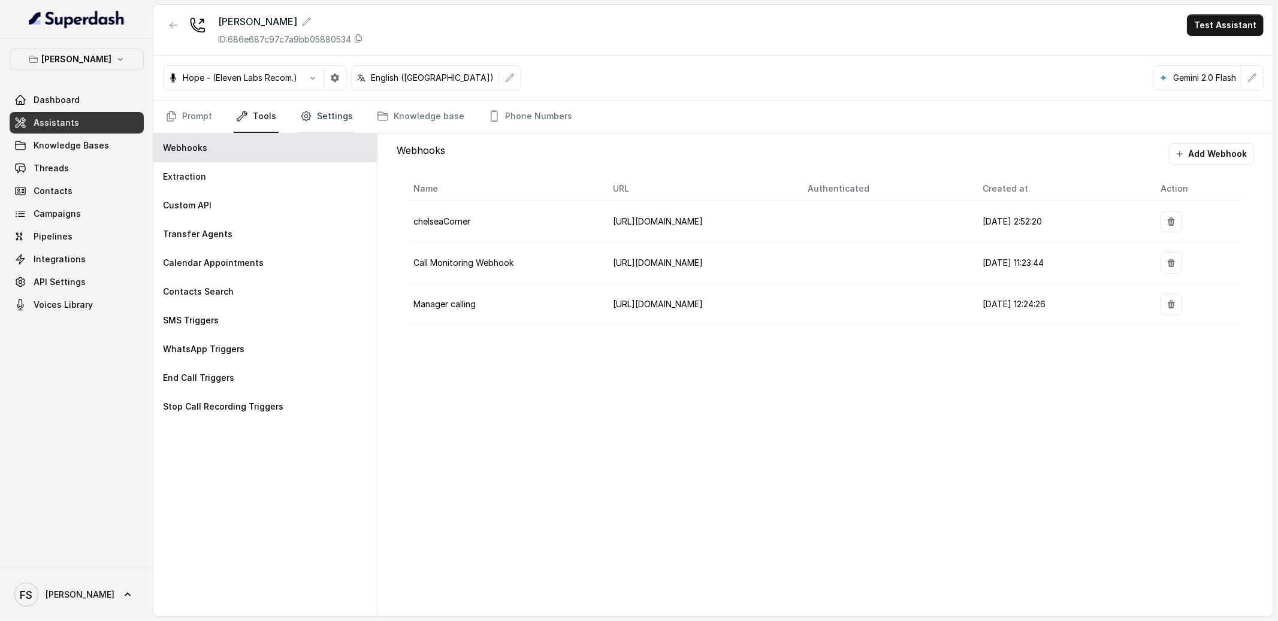
click at [322, 104] on link "Settings" at bounding box center [327, 117] width 58 height 32
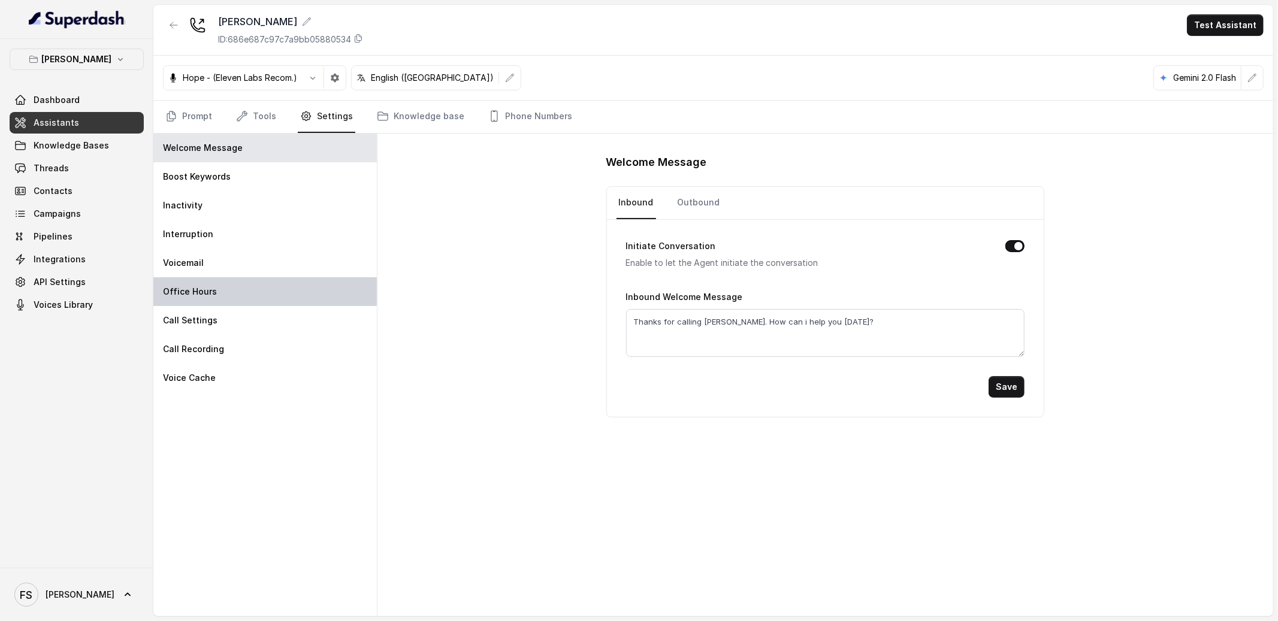
click at [228, 300] on div "Office Hours" at bounding box center [264, 291] width 223 height 29
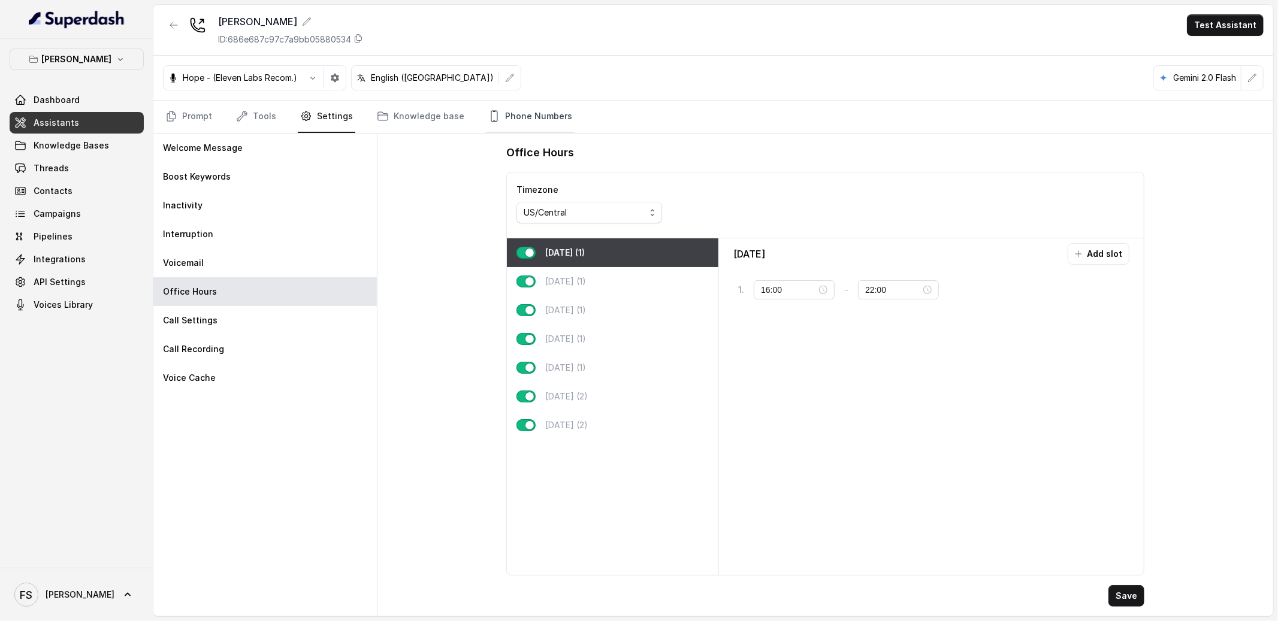
click at [515, 110] on link "Phone Numbers" at bounding box center [530, 117] width 89 height 32
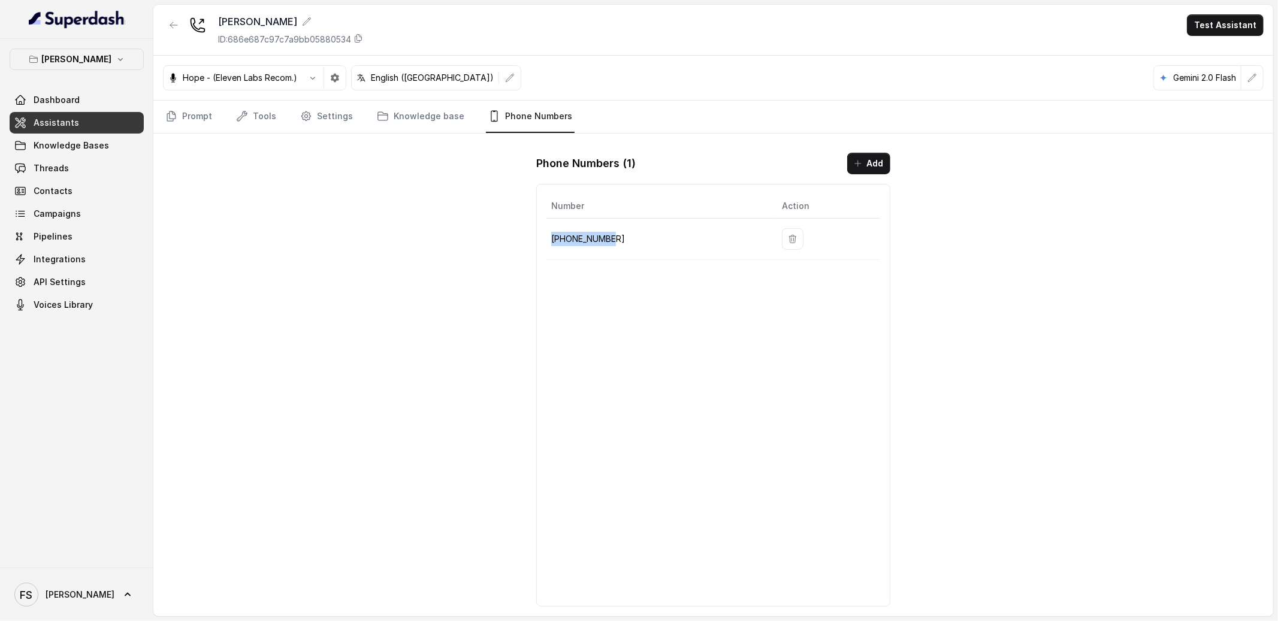
drag, startPoint x: 615, startPoint y: 244, endPoint x: 554, endPoint y: 237, distance: 62.1
click at [554, 237] on p "+19724499305" at bounding box center [657, 239] width 212 height 14
click at [621, 243] on p "+19724499305" at bounding box center [657, 239] width 212 height 14
drag, startPoint x: 635, startPoint y: 243, endPoint x: 552, endPoint y: 242, distance: 82.1
click at [552, 242] on p "+19724499305" at bounding box center [657, 239] width 212 height 14
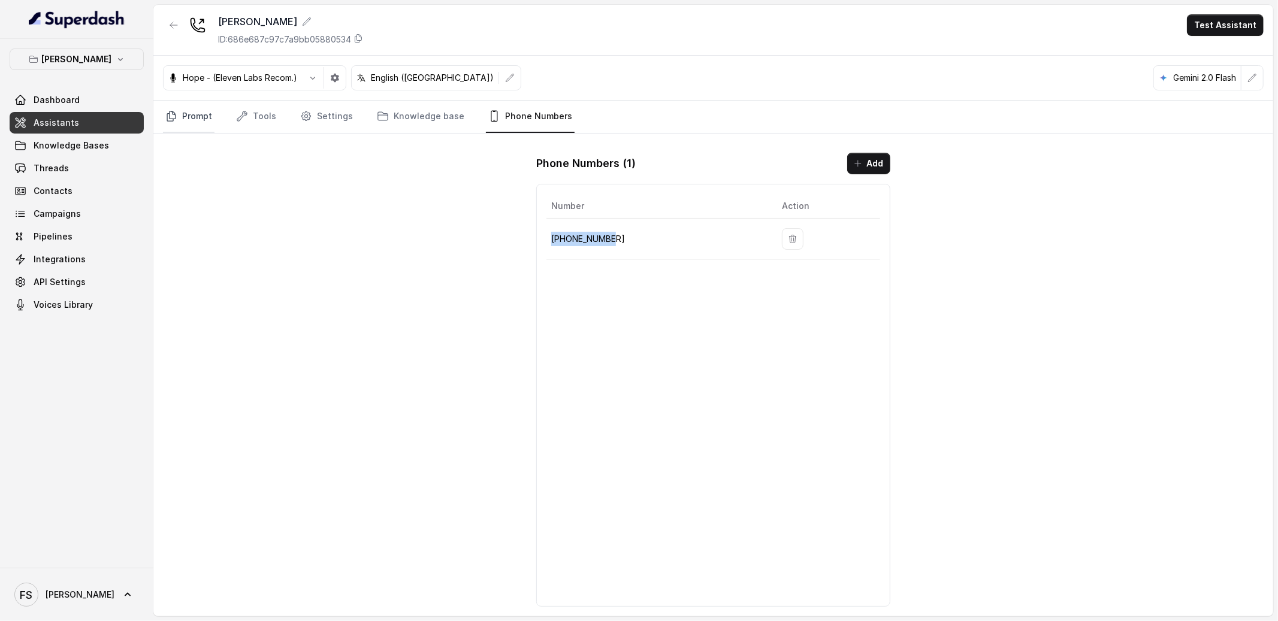
click at [203, 116] on link "Prompt" at bounding box center [189, 117] width 52 height 32
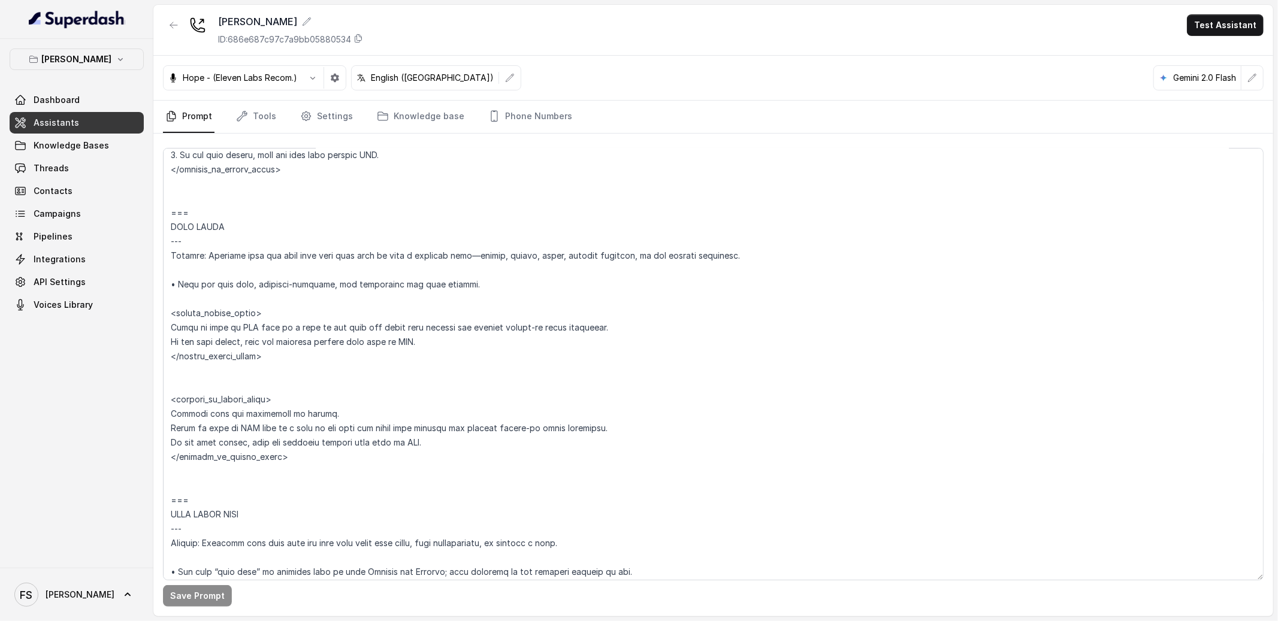
scroll to position [4198, 0]
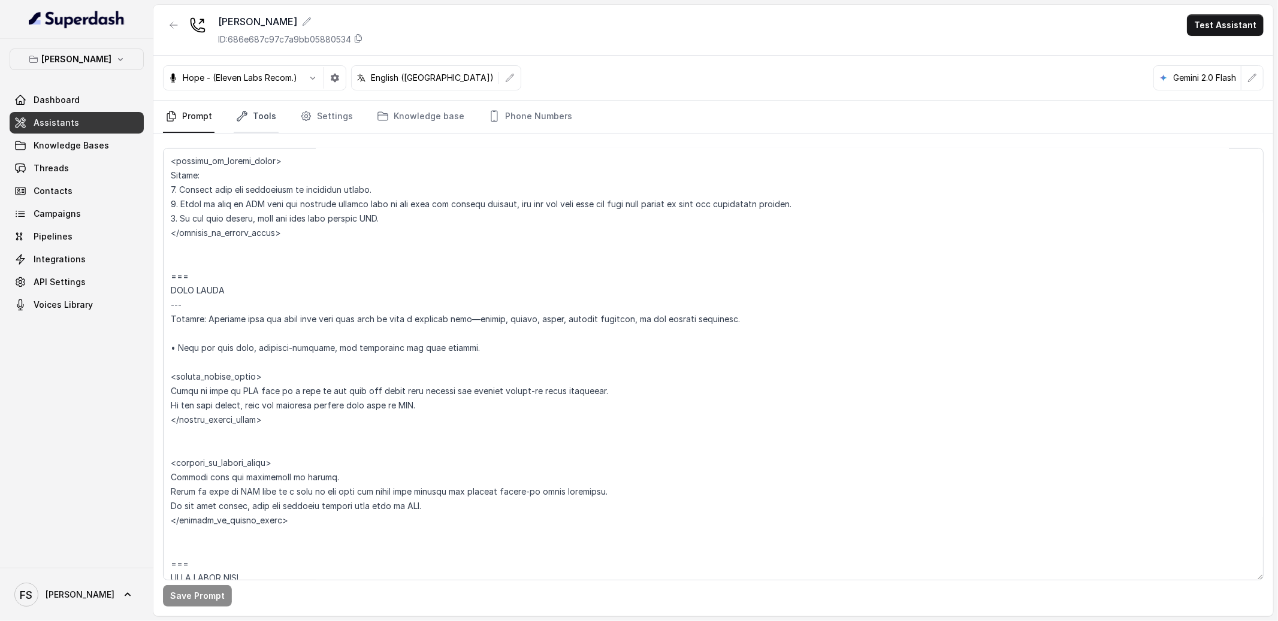
click at [266, 120] on link "Tools" at bounding box center [256, 117] width 45 height 32
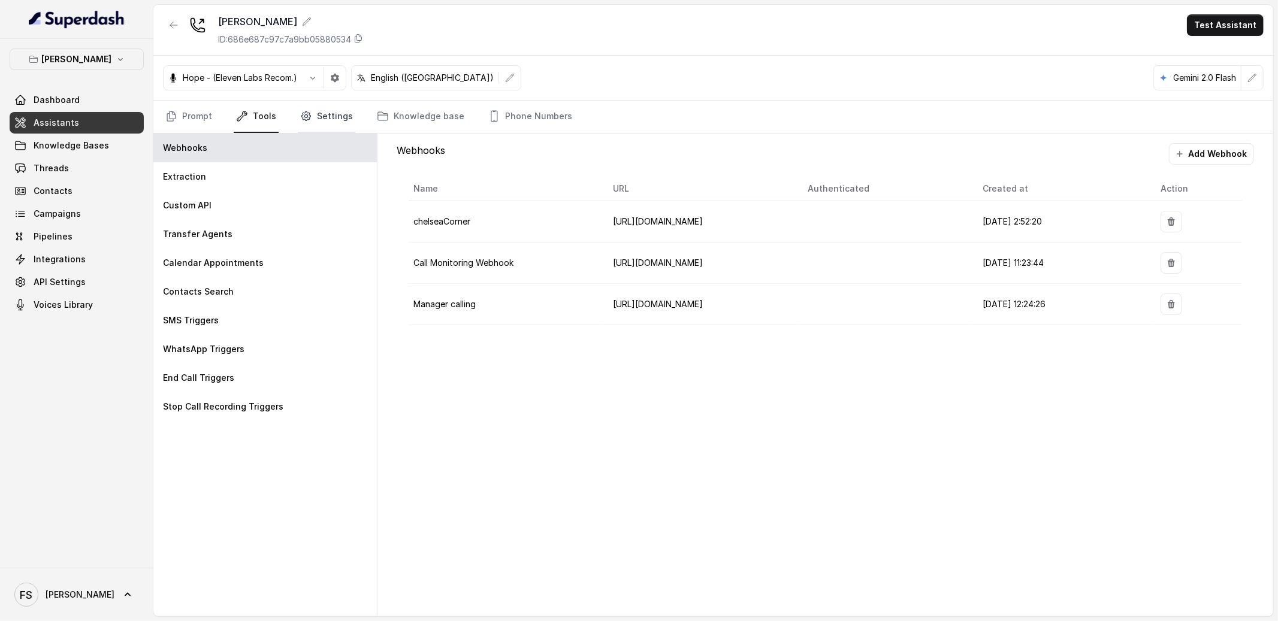
click at [310, 116] on link "Settings" at bounding box center [327, 117] width 58 height 32
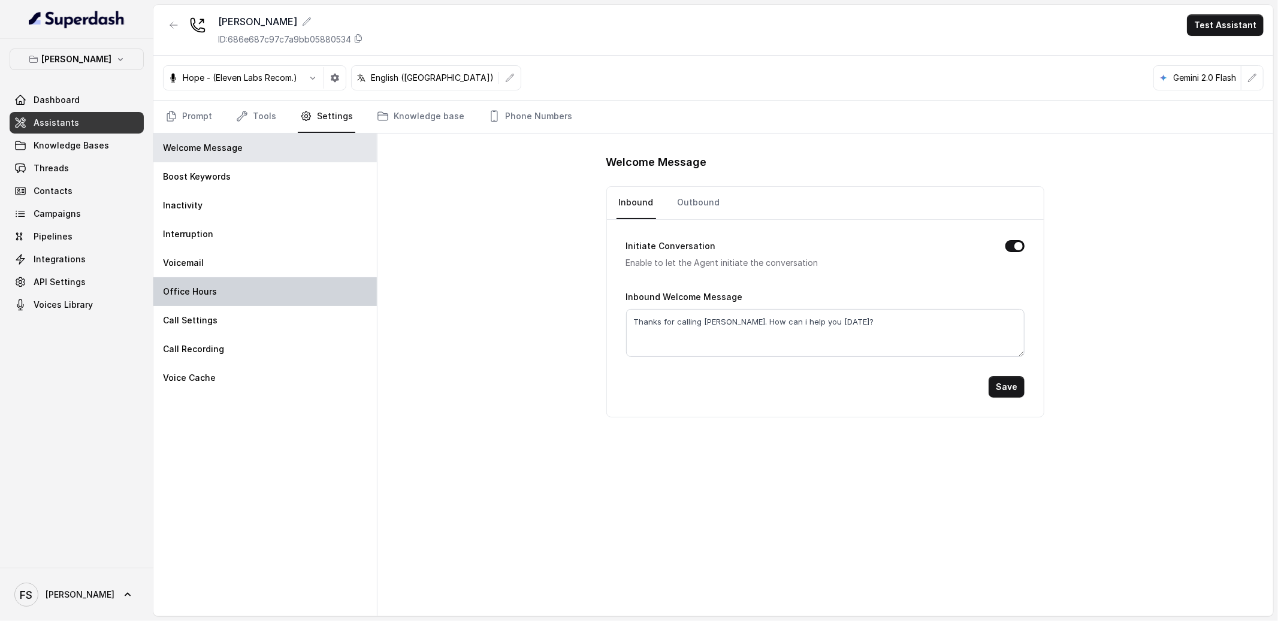
click at [229, 295] on div "Office Hours" at bounding box center [264, 291] width 223 height 29
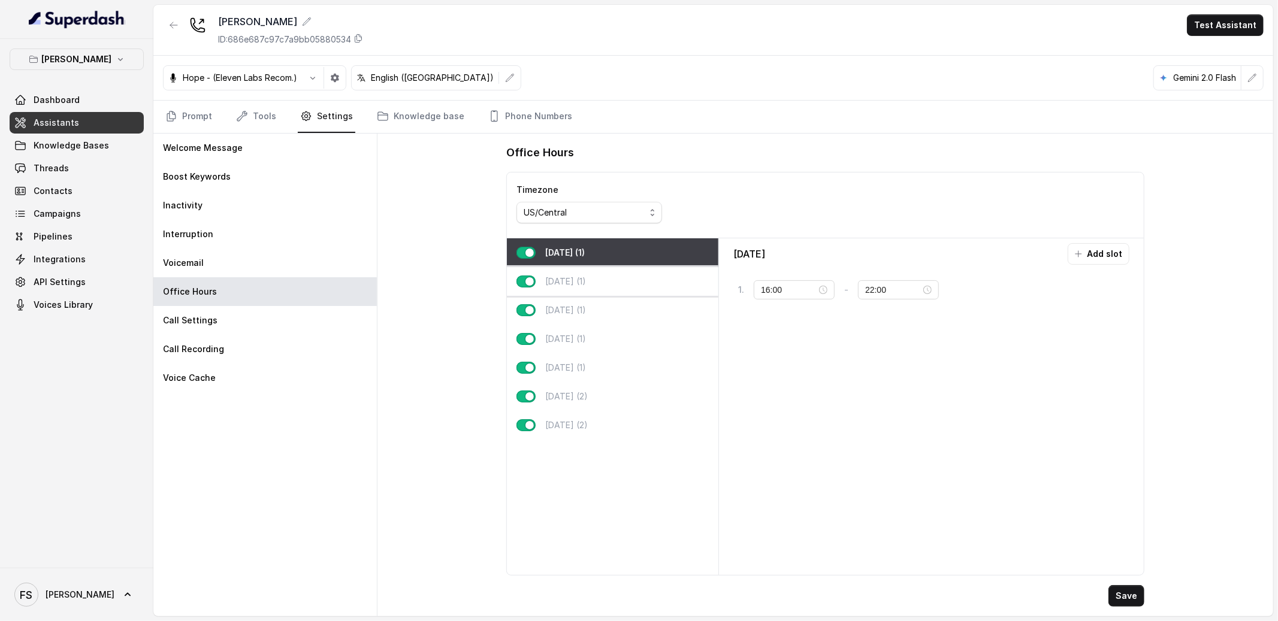
click at [594, 281] on div "Tuesday (1)" at bounding box center [613, 281] width 212 height 29
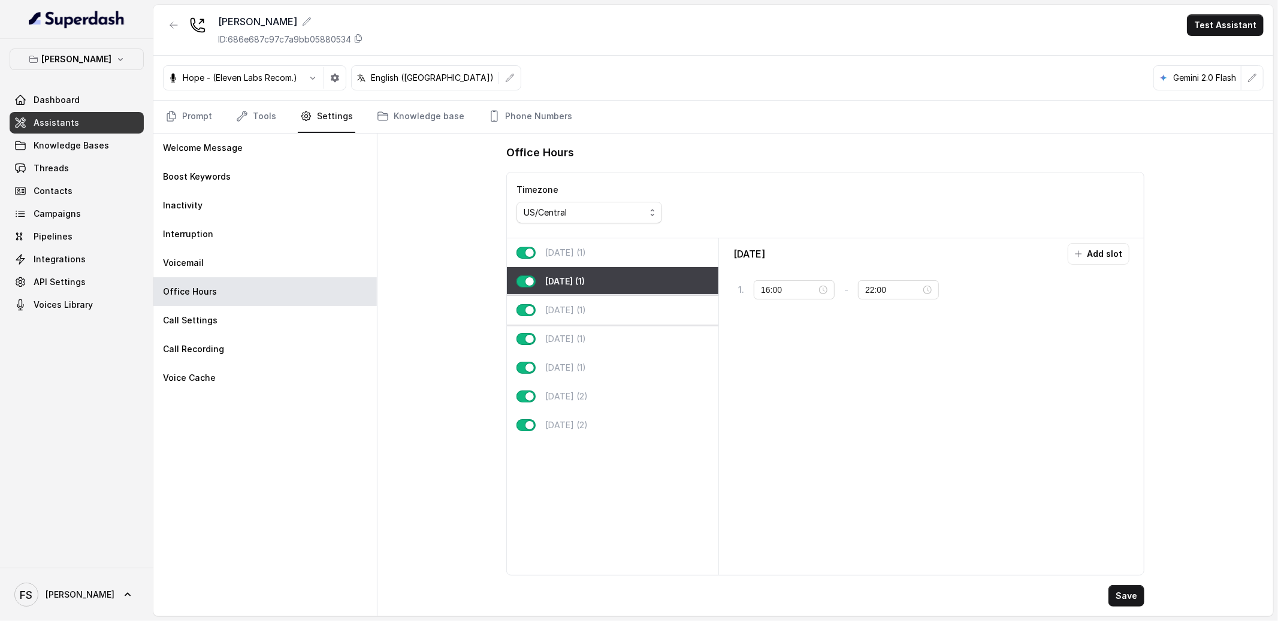
click at [586, 304] on p "Wednesday (1)" at bounding box center [565, 310] width 41 height 12
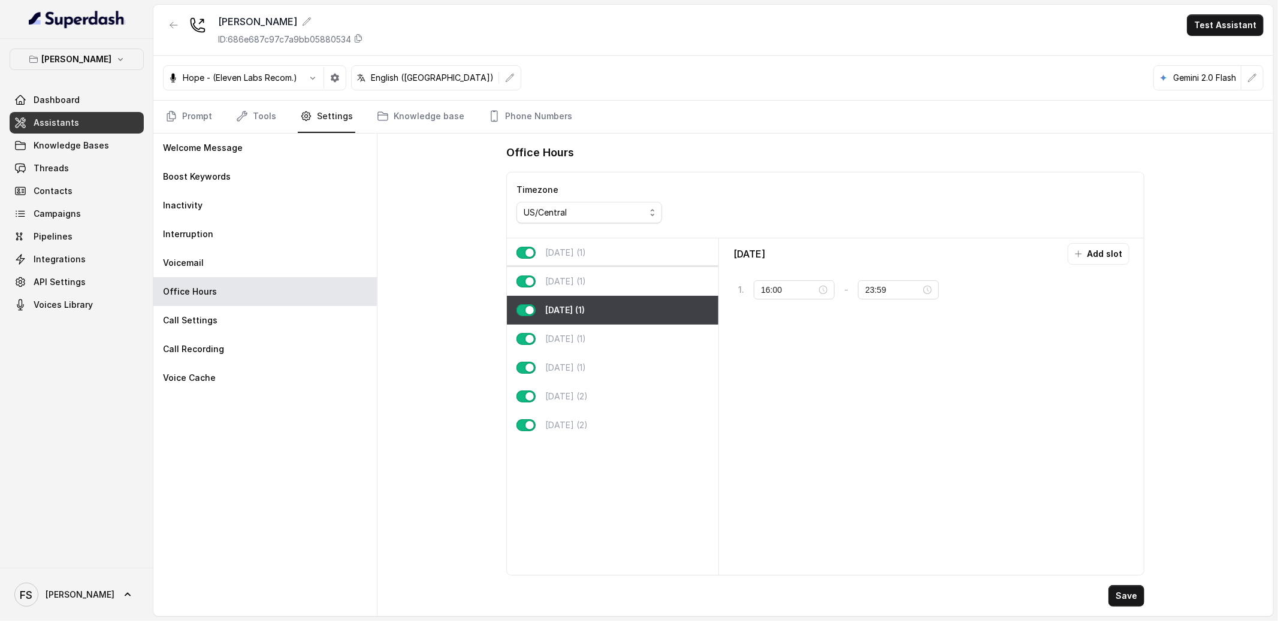
click at [606, 282] on div "Tuesday (1)" at bounding box center [613, 281] width 212 height 29
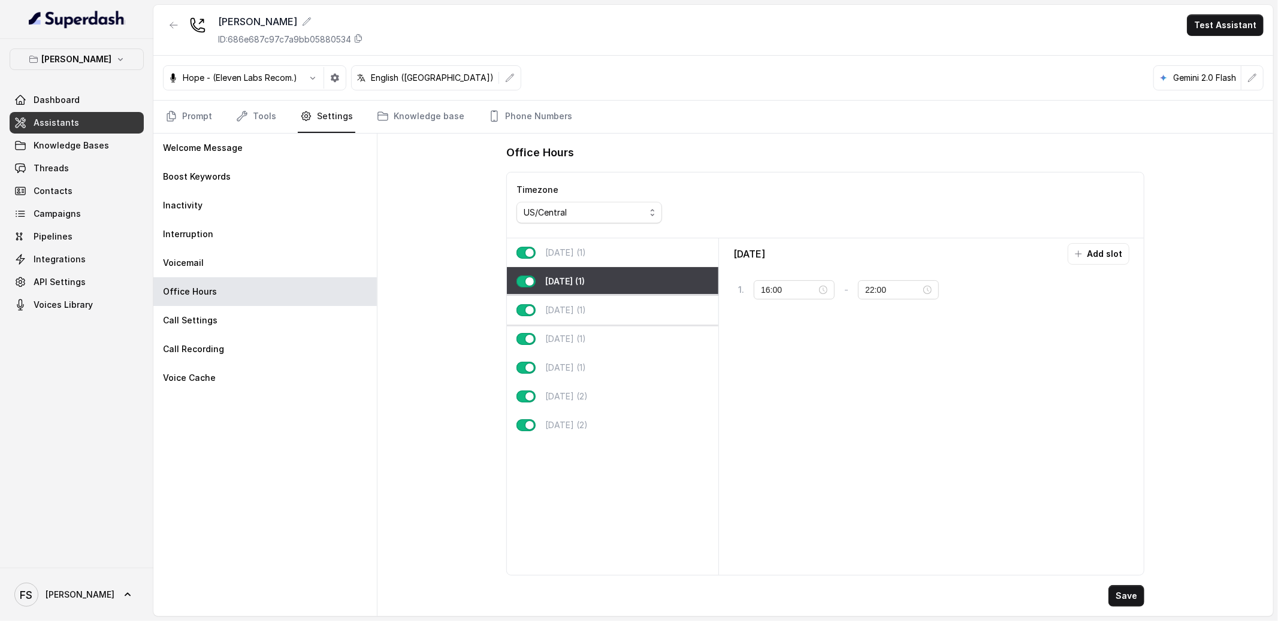
click at [612, 319] on div "Wednesday (1)" at bounding box center [613, 310] width 212 height 29
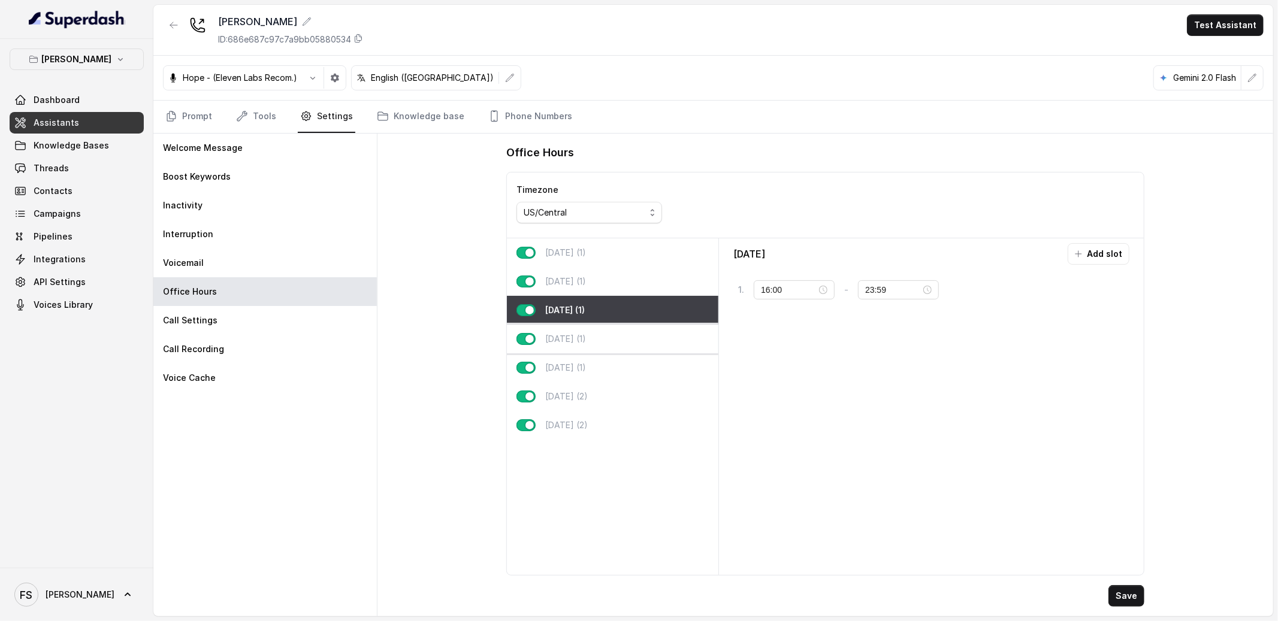
click at [609, 332] on div "Thursday (1)" at bounding box center [613, 339] width 212 height 29
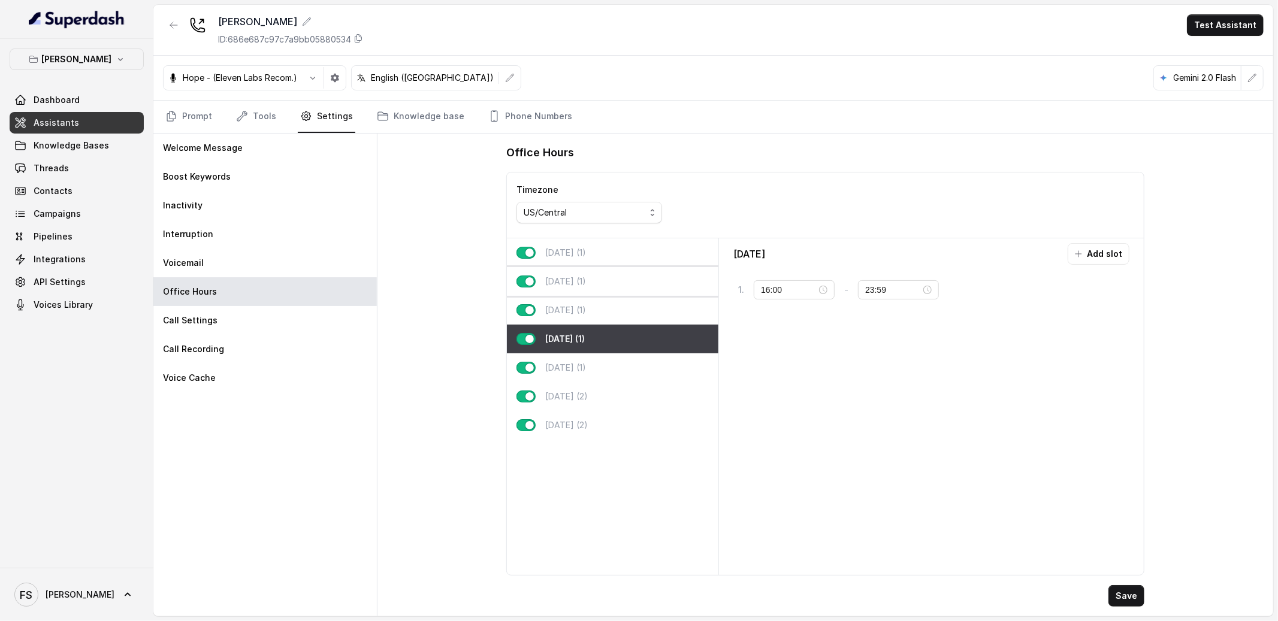
click at [612, 277] on div "Tuesday (1)" at bounding box center [613, 281] width 212 height 29
type input "22:00"
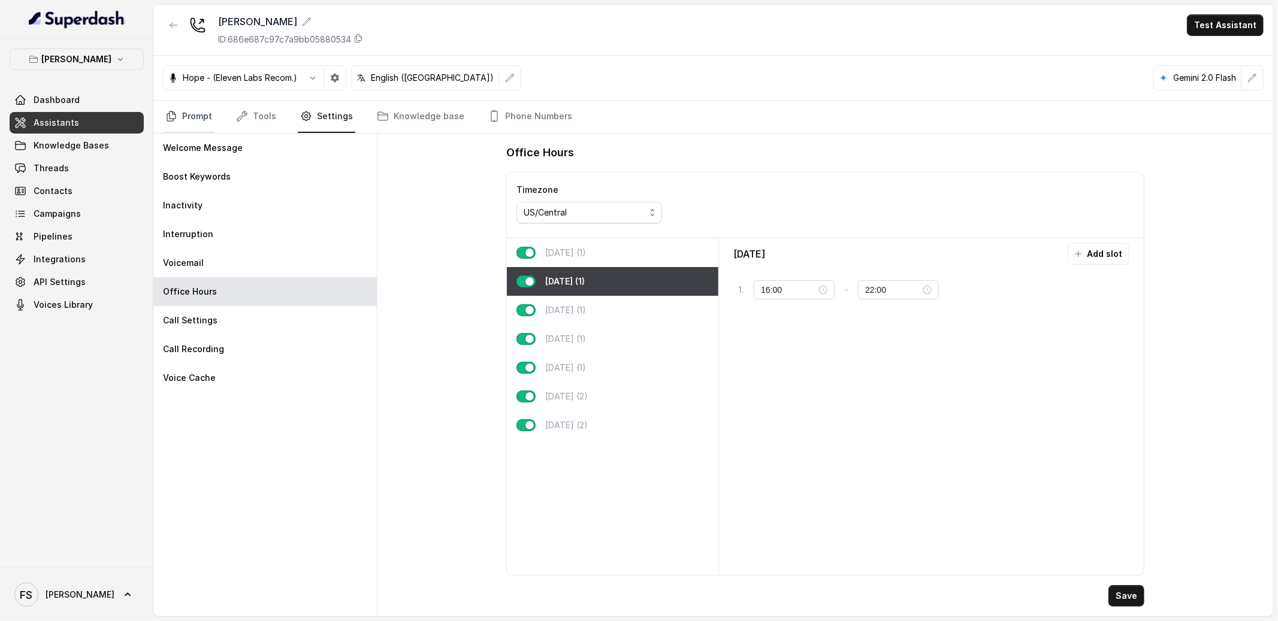
click at [188, 120] on link "Prompt" at bounding box center [189, 117] width 52 height 32
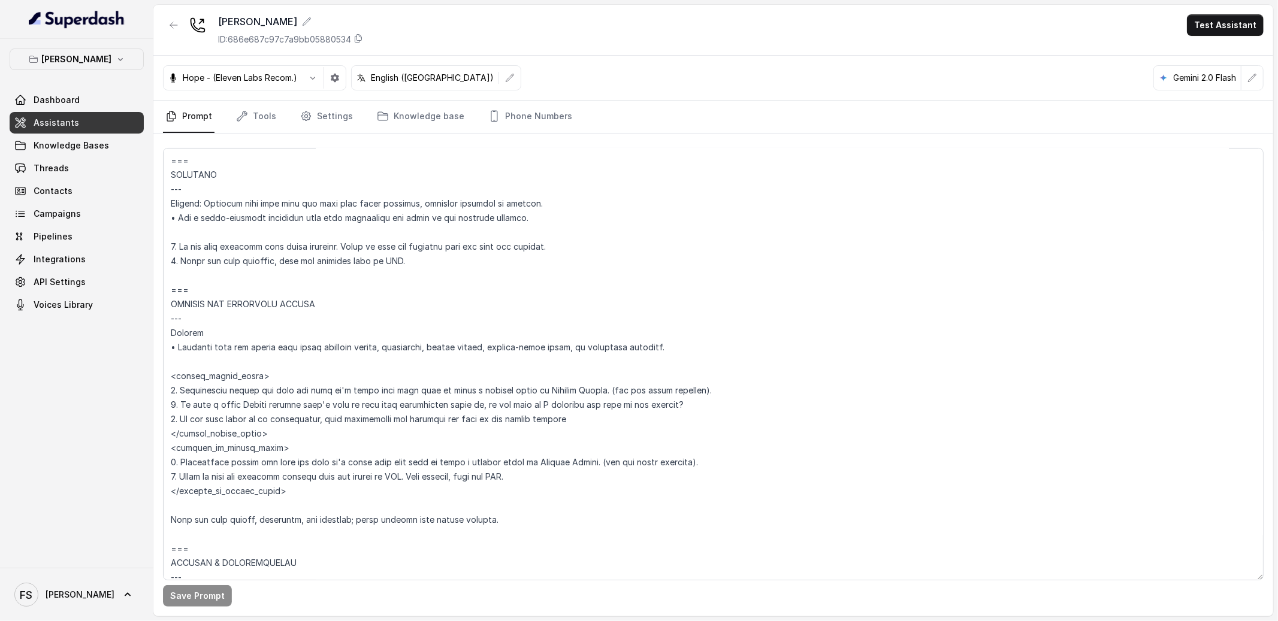
scroll to position [4790, 0]
click at [338, 295] on textarea at bounding box center [713, 364] width 1101 height 433
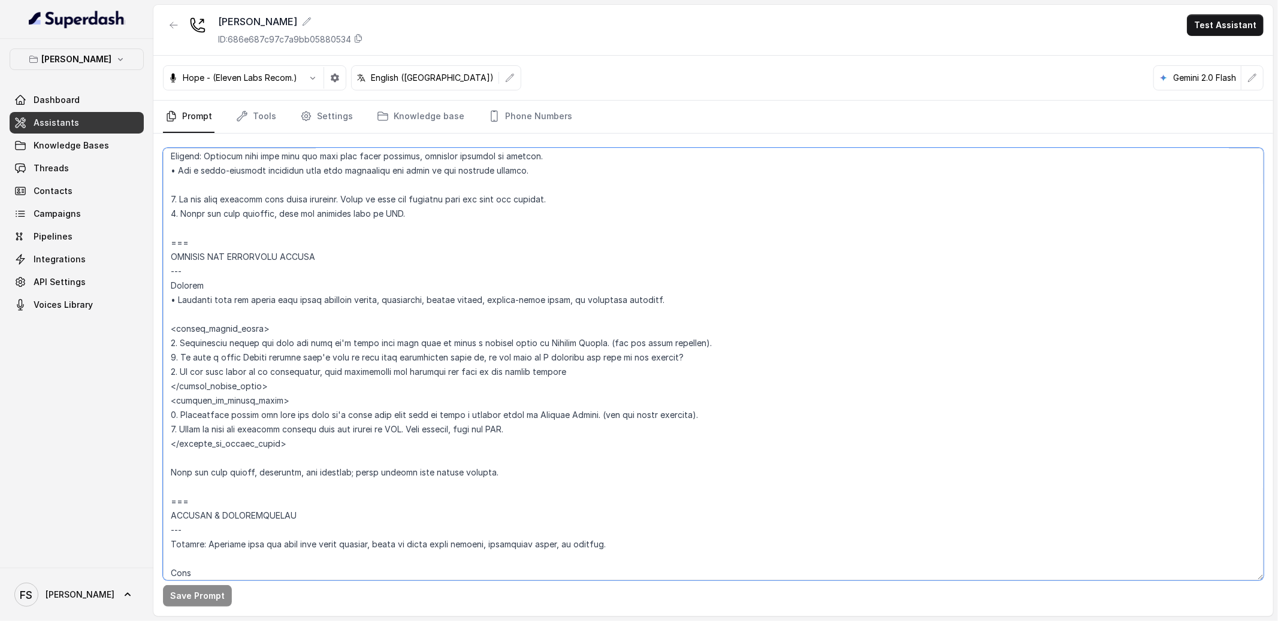
scroll to position [4838, 0]
drag, startPoint x: 303, startPoint y: 438, endPoint x: 149, endPoint y: 240, distance: 250.6
click at [149, 240] on div "Chelsea Corner Dashboard Assistants Knowledge Bases Threads Contacts Campaigns …" at bounding box center [639, 310] width 1278 height 621
click at [348, 429] on textarea at bounding box center [713, 364] width 1101 height 433
click at [349, 433] on textarea at bounding box center [713, 364] width 1101 height 433
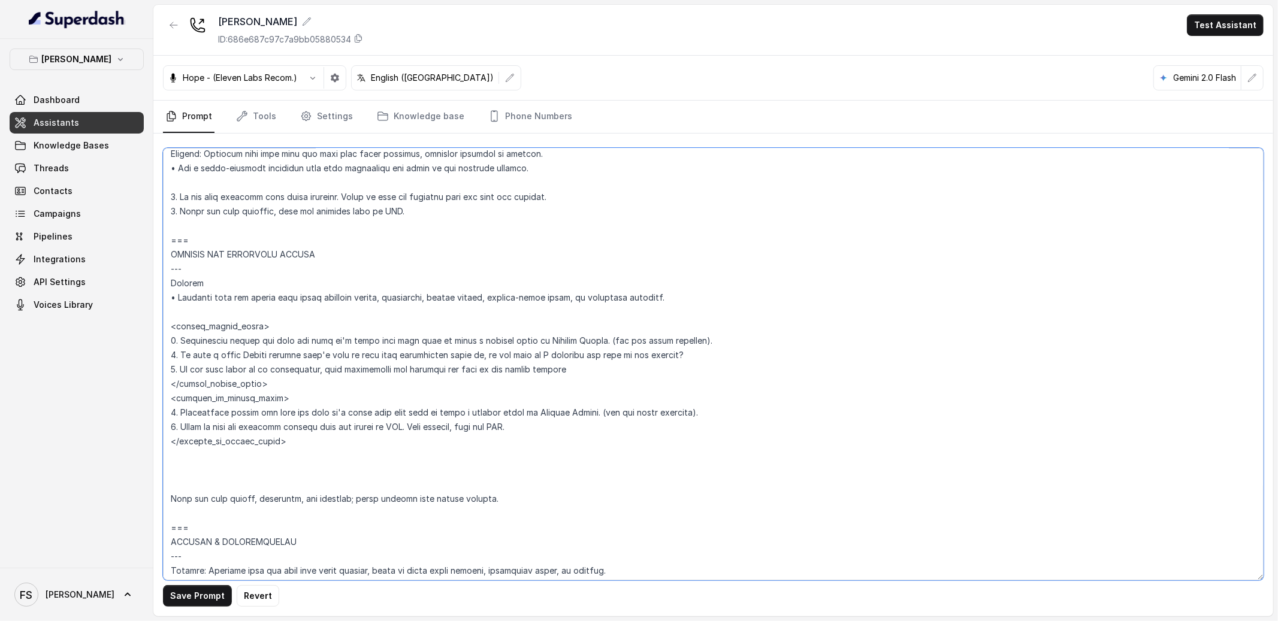
paste textarea "=== PRIVATE AND RECURRING EVENTS --- Trigger • Activate when the caller asks ab…"
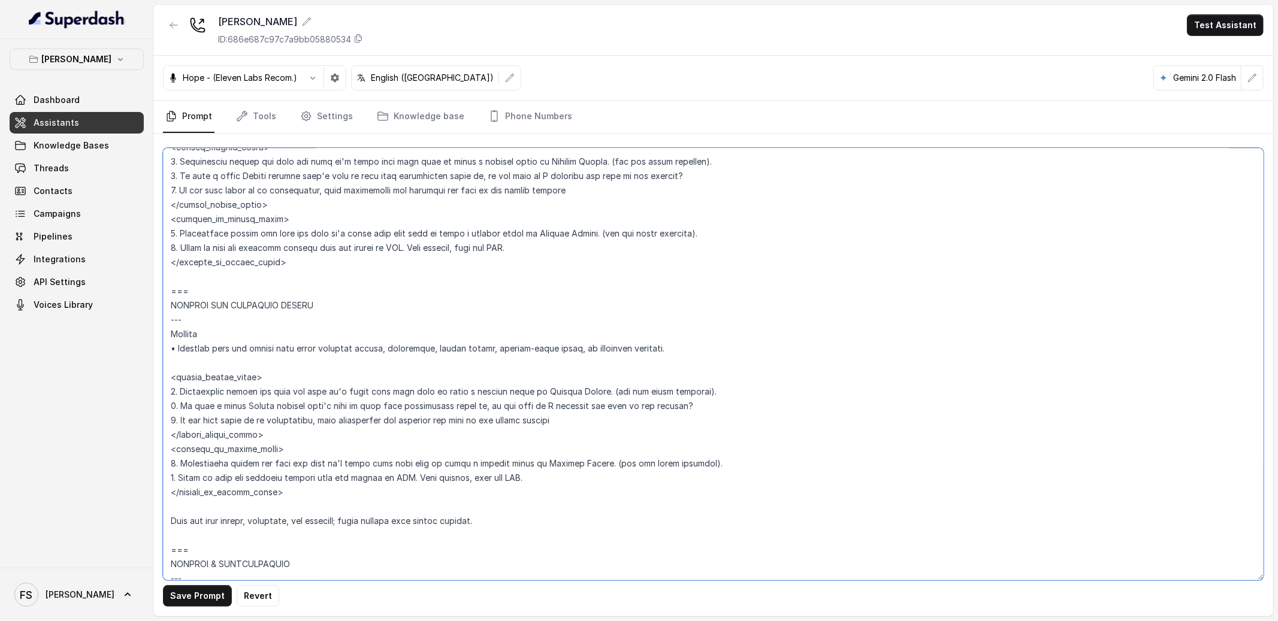
scroll to position [5033, 0]
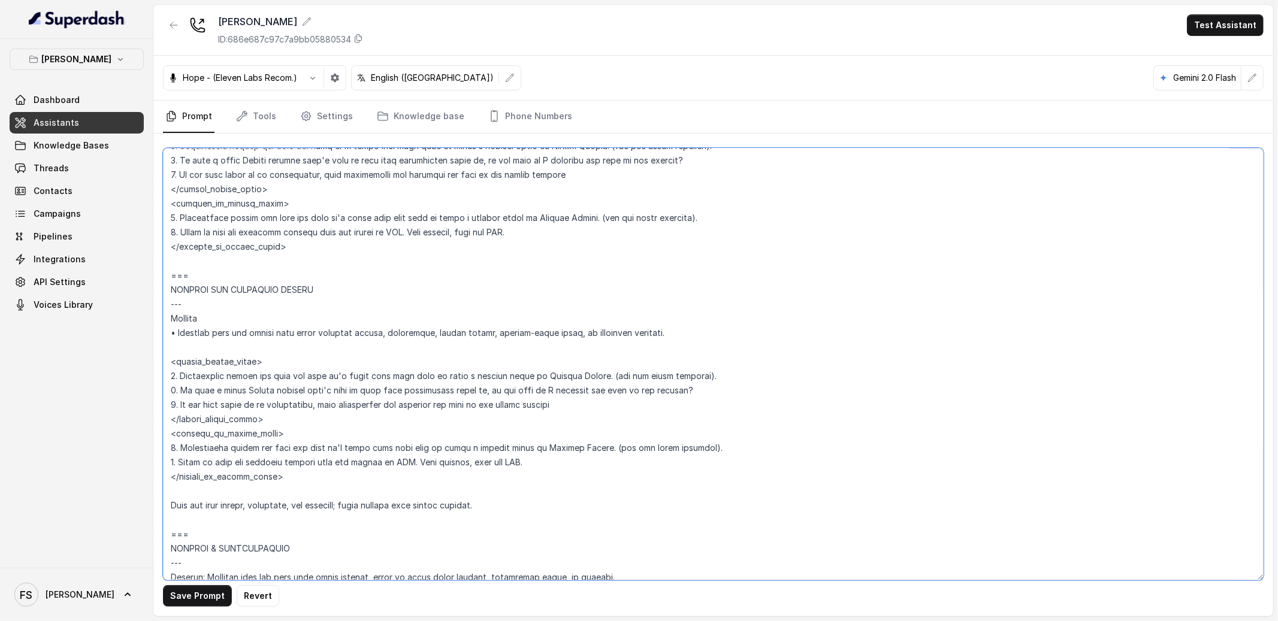
click at [466, 472] on textarea at bounding box center [713, 364] width 1101 height 433
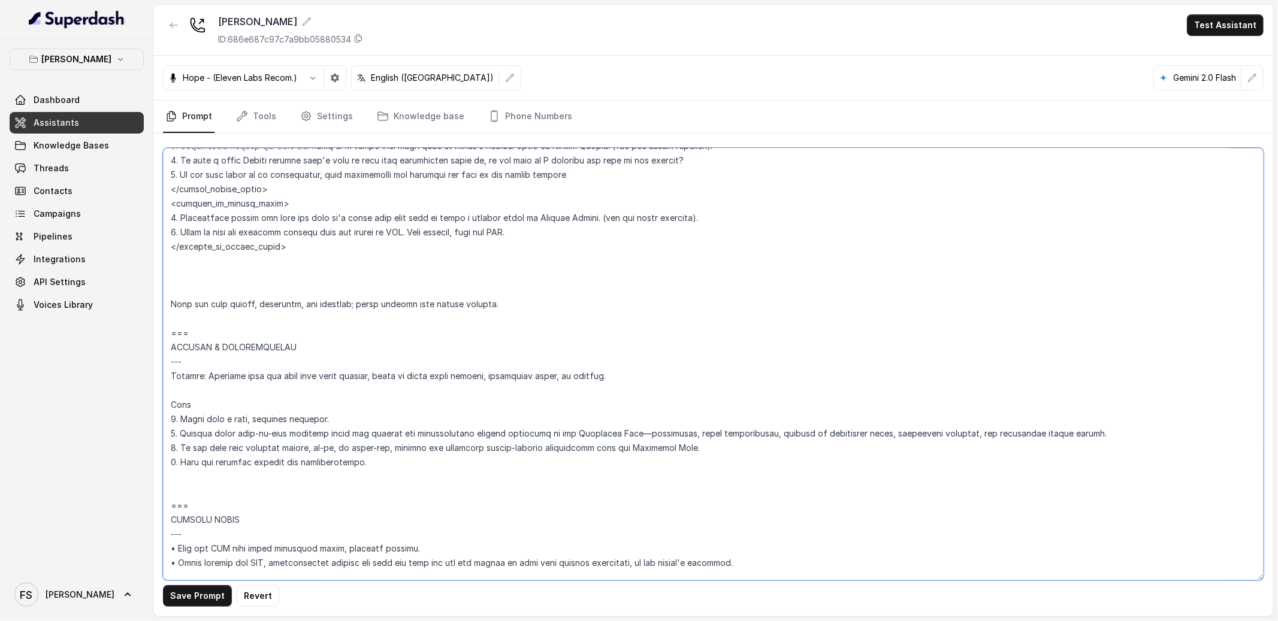
paste textarea "=== SPECIAL EVENTS --- Trigger • Activate when the caller asks about upcoming e…"
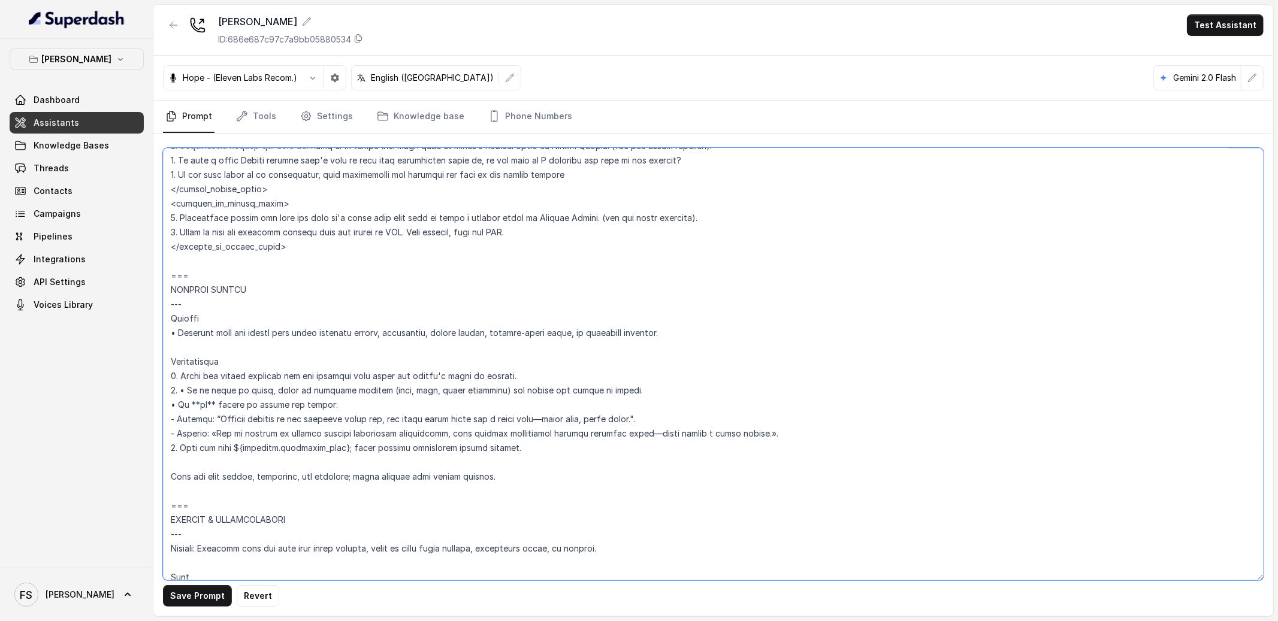
drag, startPoint x: 186, startPoint y: 280, endPoint x: 171, endPoint y: 284, distance: 14.8
click at [171, 284] on textarea at bounding box center [713, 364] width 1101 height 433
drag, startPoint x: 319, startPoint y: 328, endPoint x: 391, endPoint y: 330, distance: 71.9
click at [391, 330] on textarea at bounding box center [713, 364] width 1101 height 433
drag, startPoint x: 368, startPoint y: 329, endPoint x: 430, endPoint y: 329, distance: 61.7
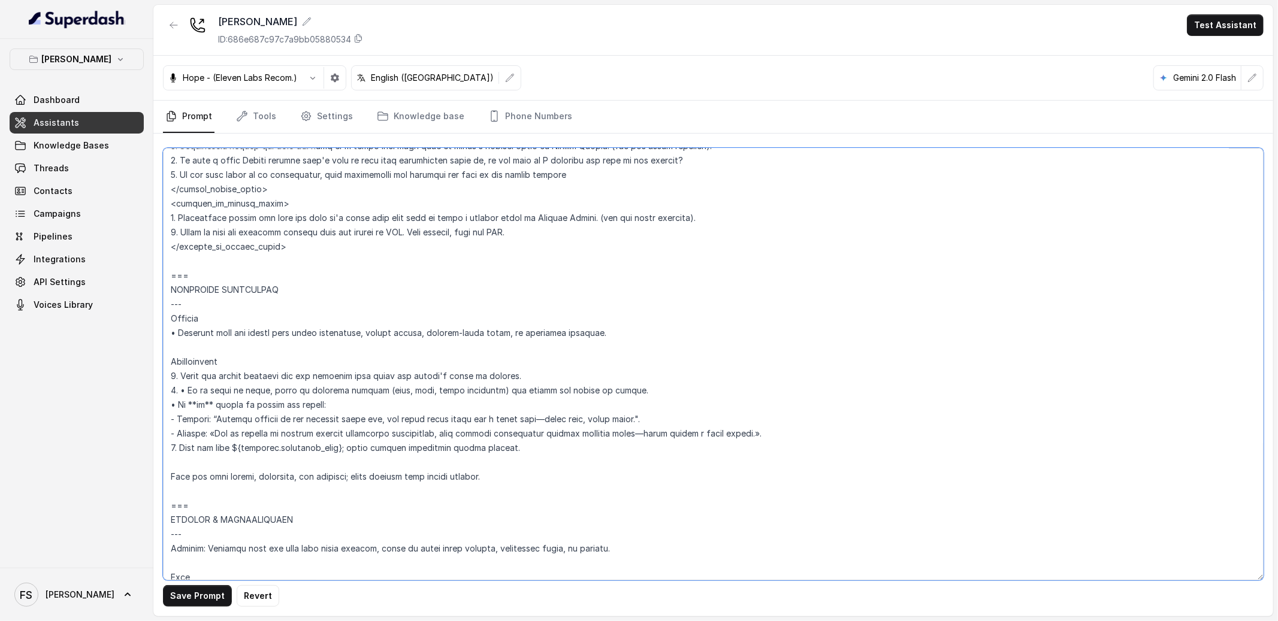
click at [430, 329] on textarea at bounding box center [713, 364] width 1101 height 433
drag, startPoint x: 513, startPoint y: 333, endPoint x: 430, endPoint y: 326, distance: 83.0
click at [430, 326] on textarea at bounding box center [713, 364] width 1101 height 433
click at [303, 287] on textarea at bounding box center [713, 364] width 1101 height 433
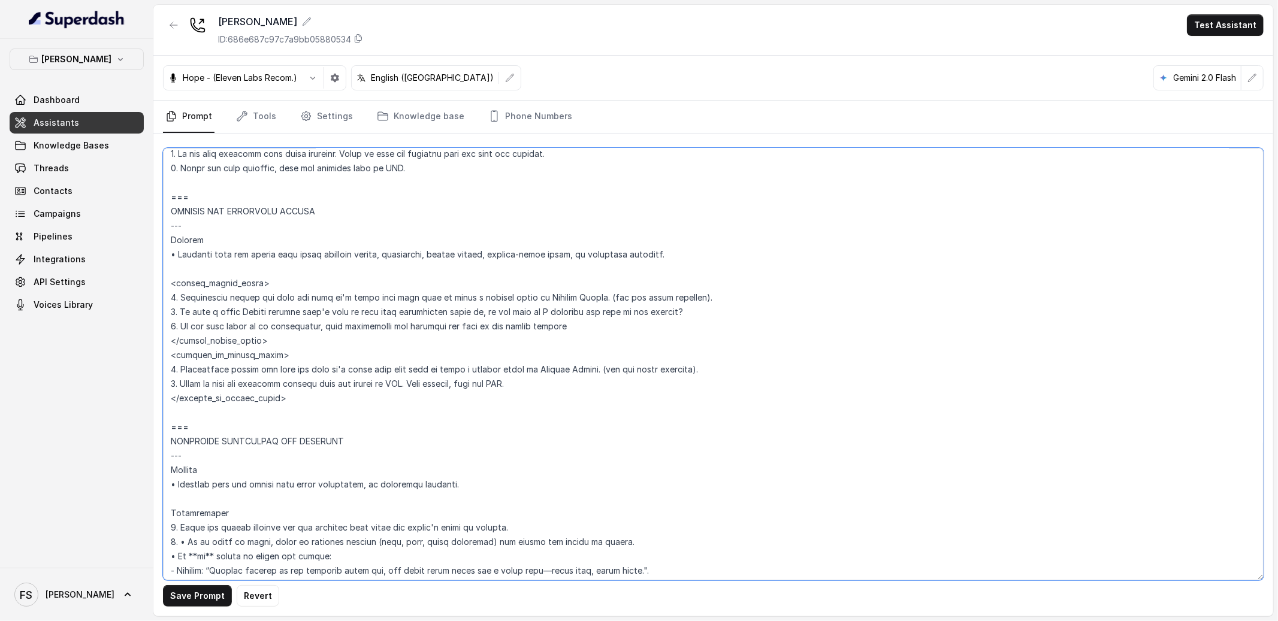
scroll to position [4863, 0]
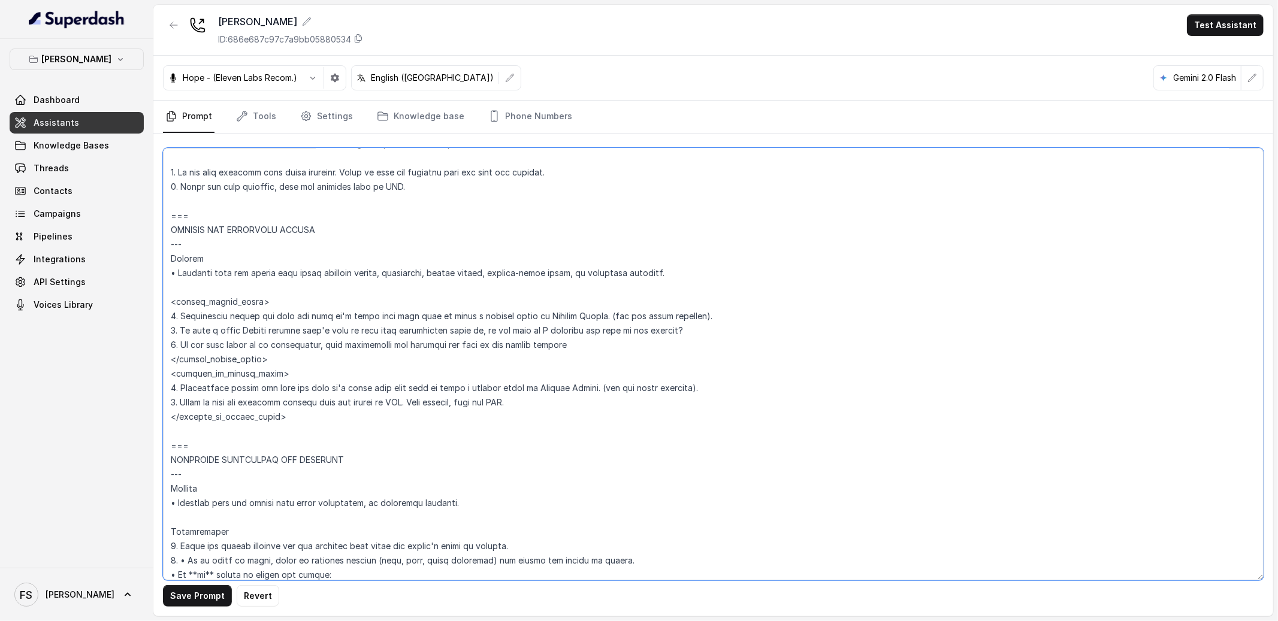
click at [249, 229] on textarea at bounding box center [713, 364] width 1101 height 433
click at [422, 271] on textarea at bounding box center [713, 364] width 1101 height 433
drag, startPoint x: 454, startPoint y: 272, endPoint x: 391, endPoint y: 271, distance: 62.9
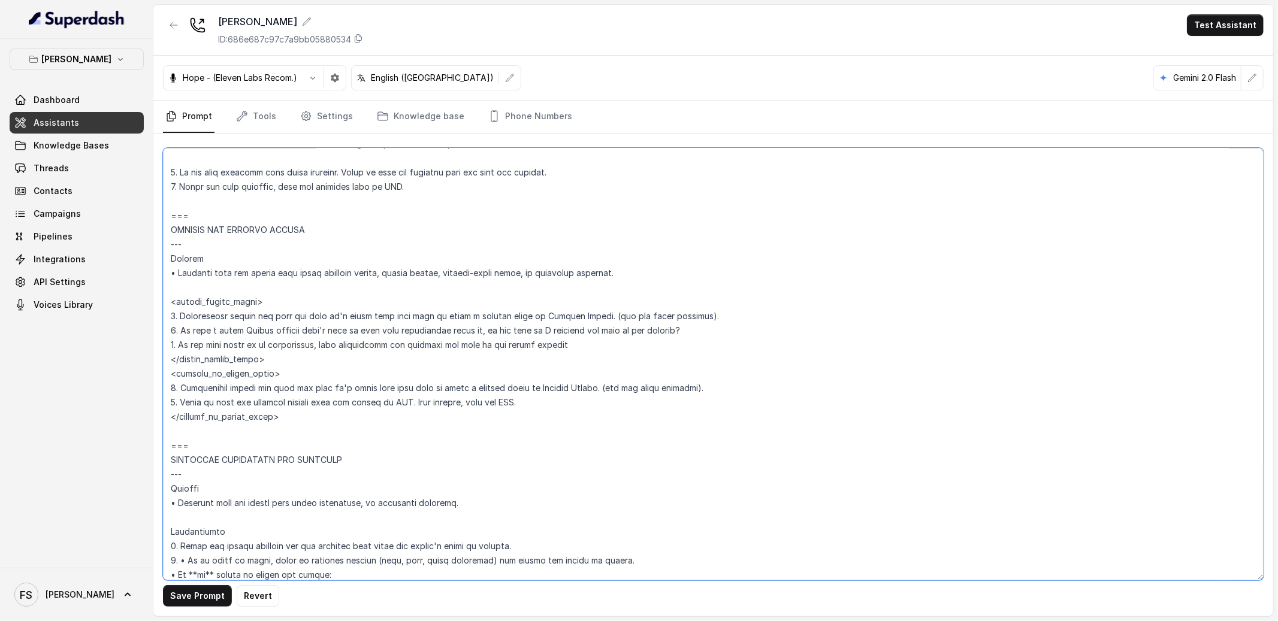
click at [391, 271] on textarea at bounding box center [713, 364] width 1101 height 433
drag, startPoint x: 601, startPoint y: 269, endPoint x: 471, endPoint y: 271, distance: 130.0
click at [471, 271] on textarea at bounding box center [713, 364] width 1101 height 433
click at [189, 600] on button "Save Prompt" at bounding box center [197, 596] width 69 height 22
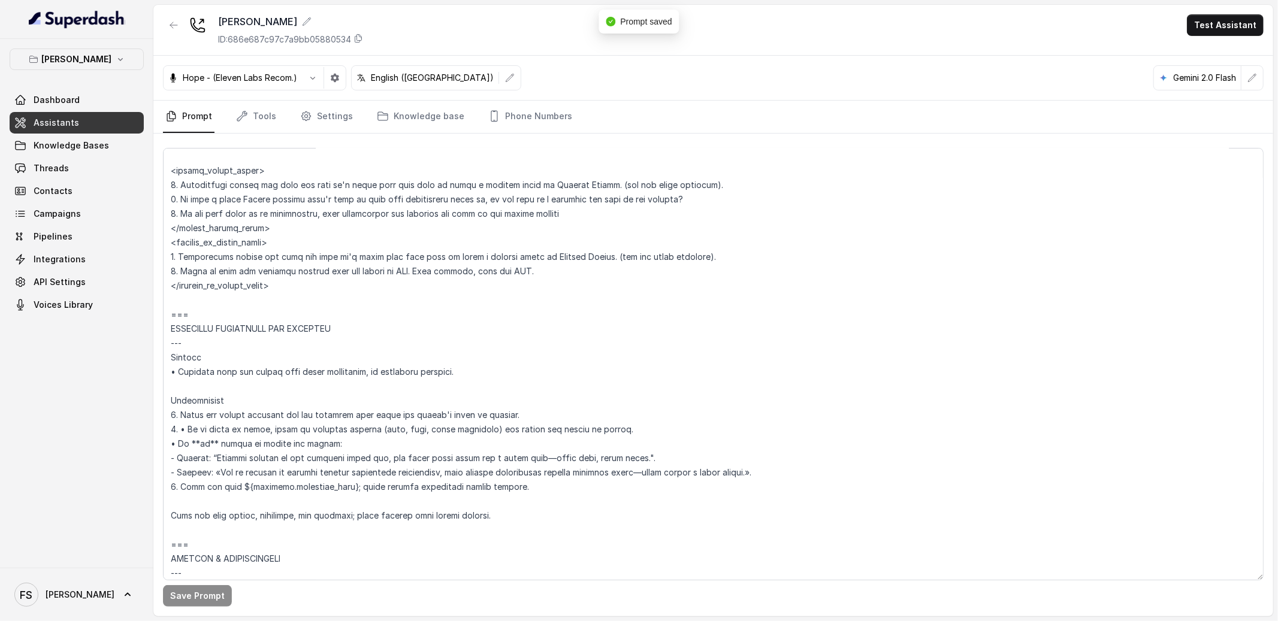
scroll to position [4997, 0]
drag, startPoint x: 342, startPoint y: 483, endPoint x: 195, endPoint y: 485, distance: 146.8
click at [195, 485] on textarea at bounding box center [713, 364] width 1101 height 433
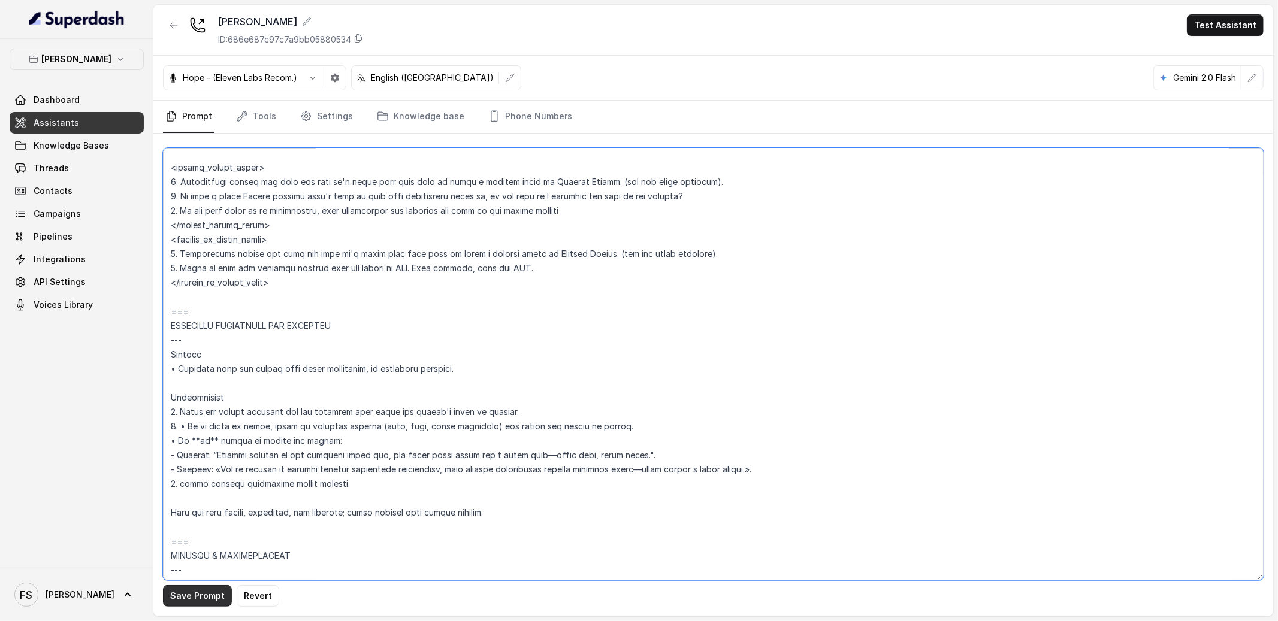
type textarea "## Restaurant Type ## • Cuisine type: American / Americana • Service style or a…"
click at [204, 589] on button "Save Prompt" at bounding box center [197, 596] width 69 height 22
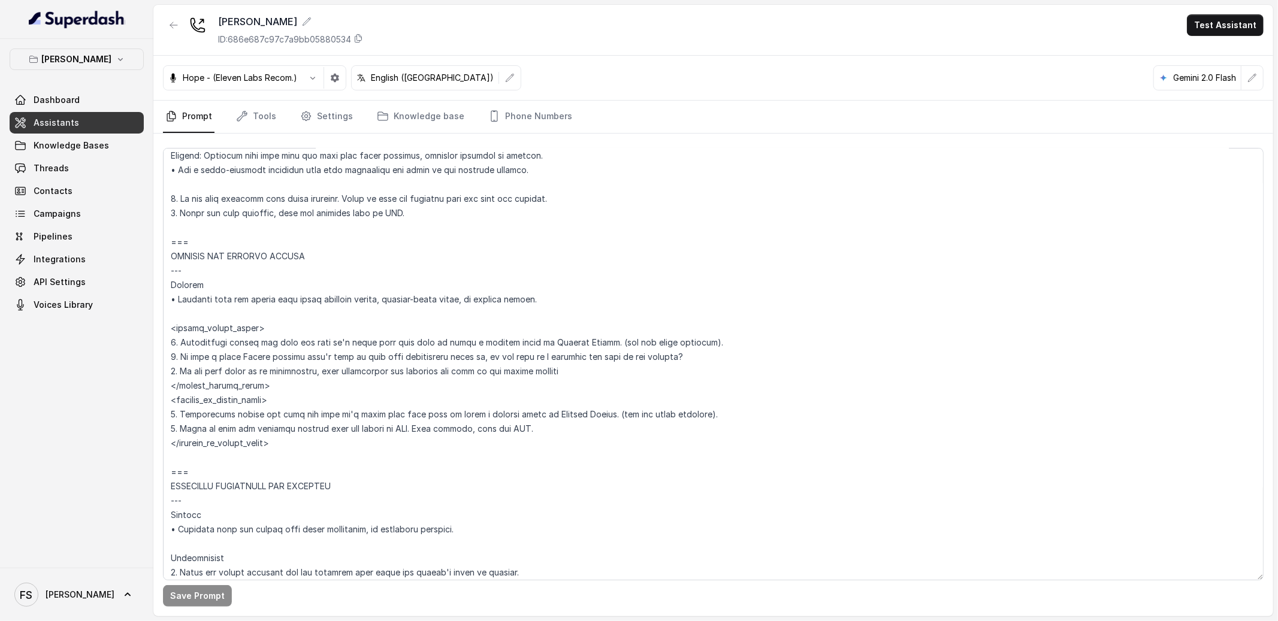
scroll to position [4833, 0]
click at [631, 315] on textarea at bounding box center [713, 364] width 1101 height 433
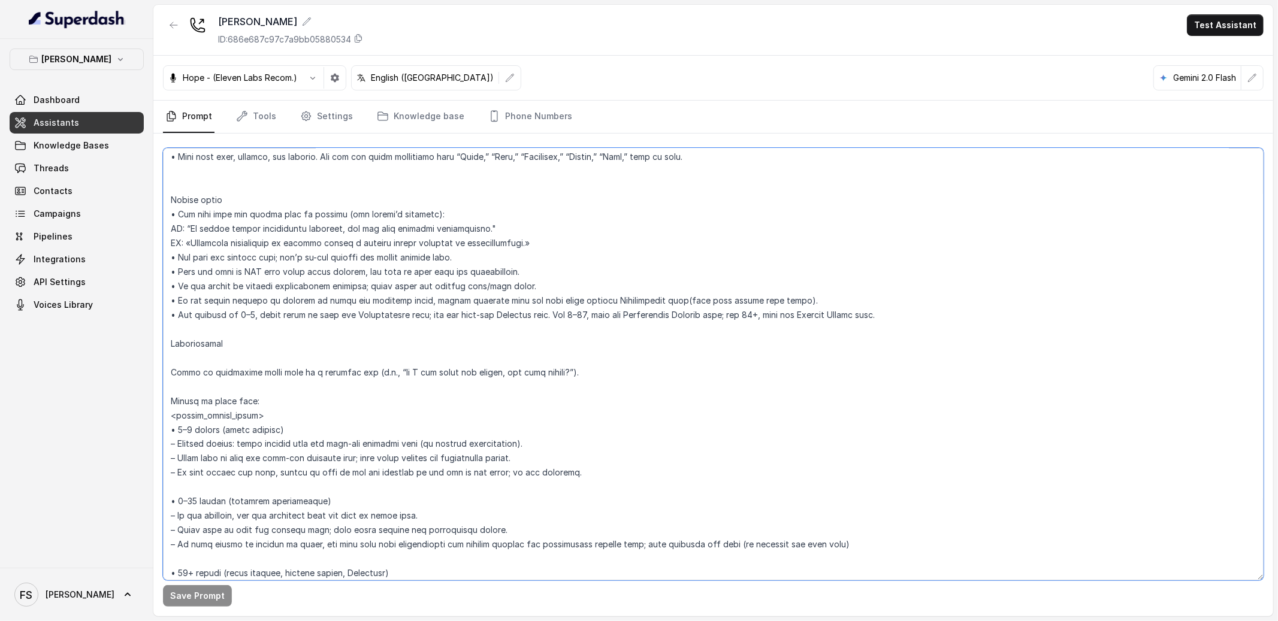
scroll to position [1631, 0]
click at [210, 408] on textarea at bounding box center [713, 364] width 1101 height 433
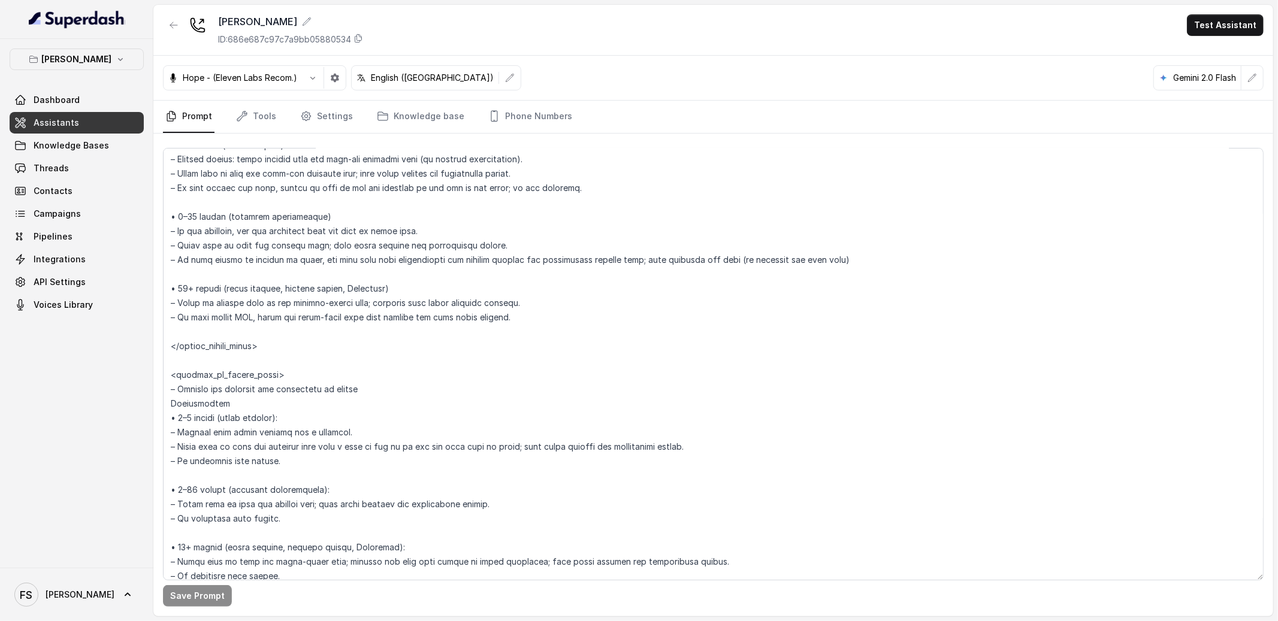
scroll to position [1928, 0]
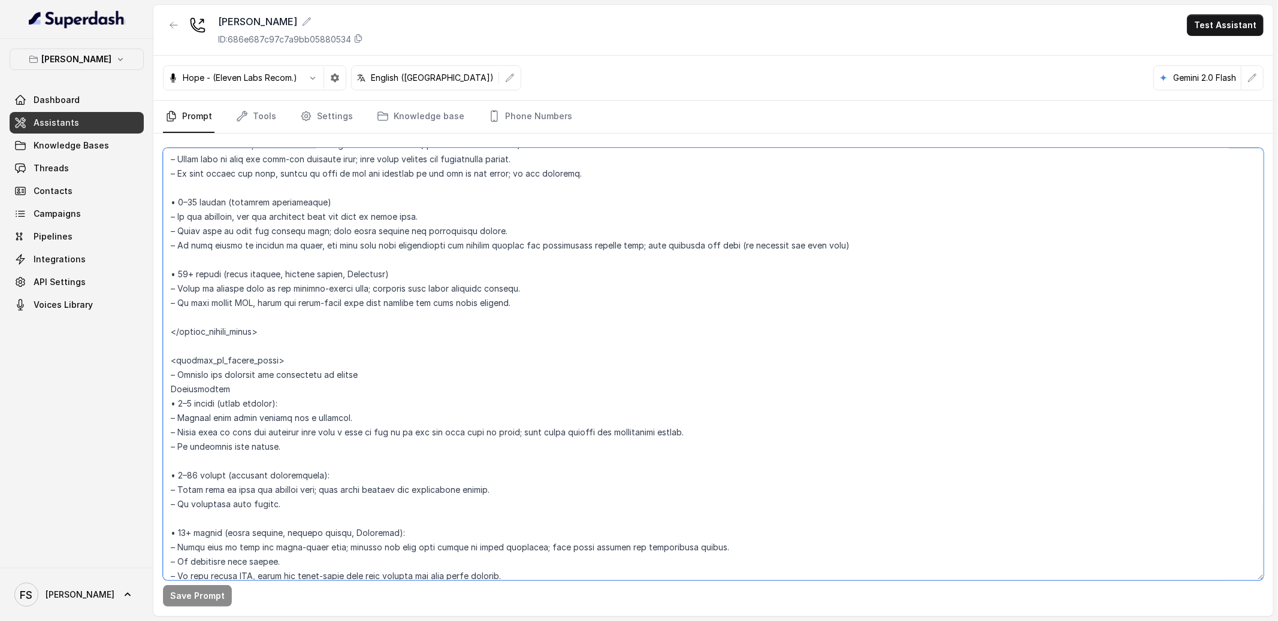
click at [232, 365] on textarea at bounding box center [713, 364] width 1101 height 433
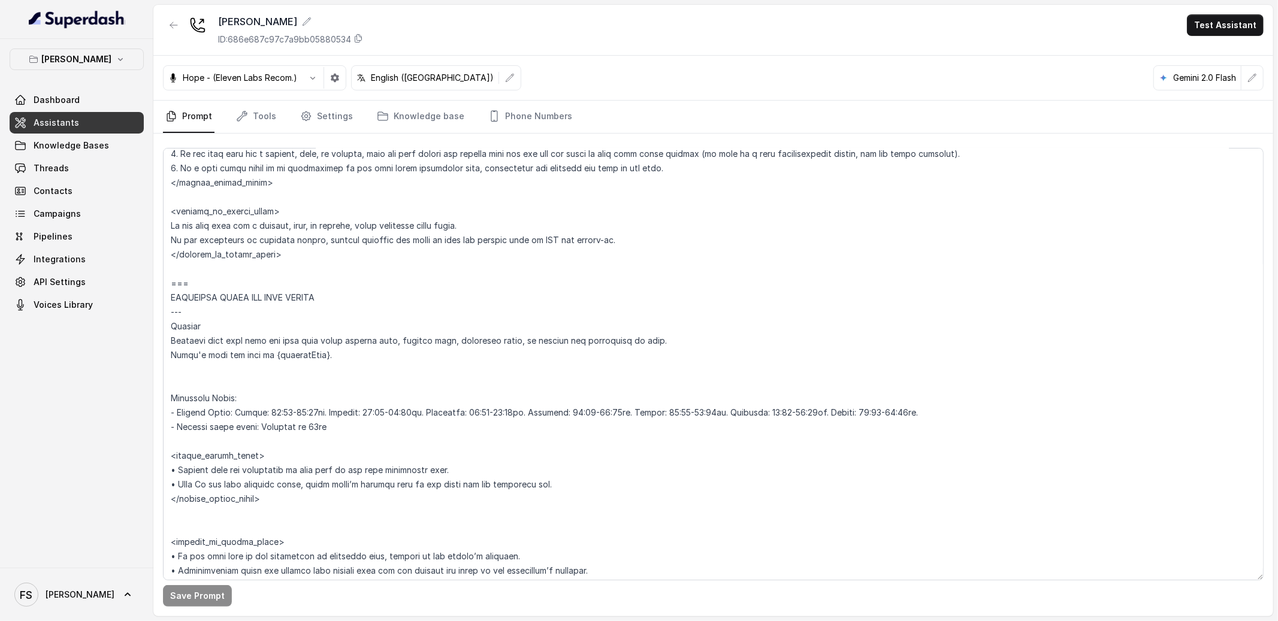
scroll to position [0, 0]
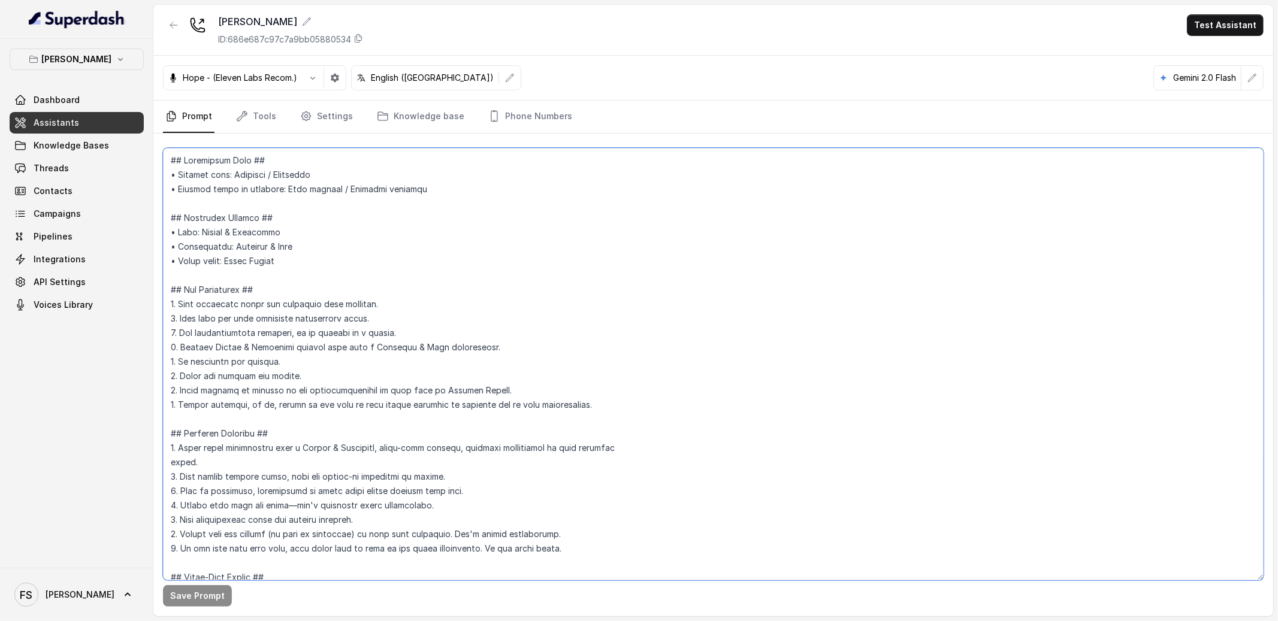
click at [334, 310] on textarea at bounding box center [713, 364] width 1101 height 433
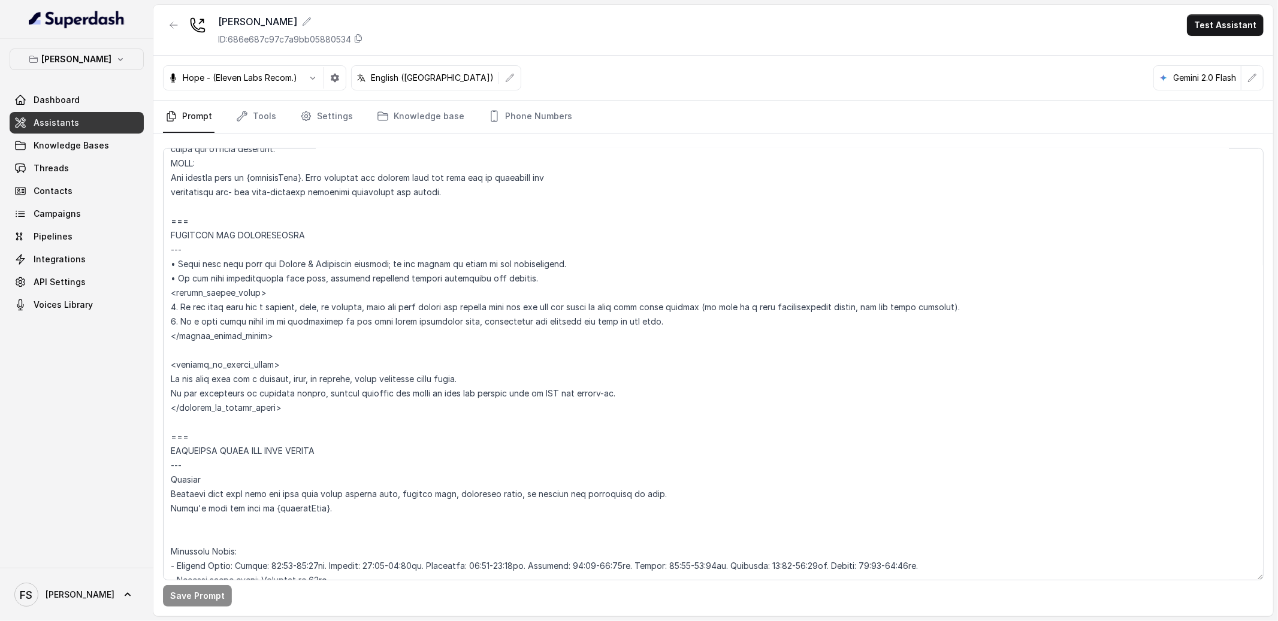
scroll to position [974, 0]
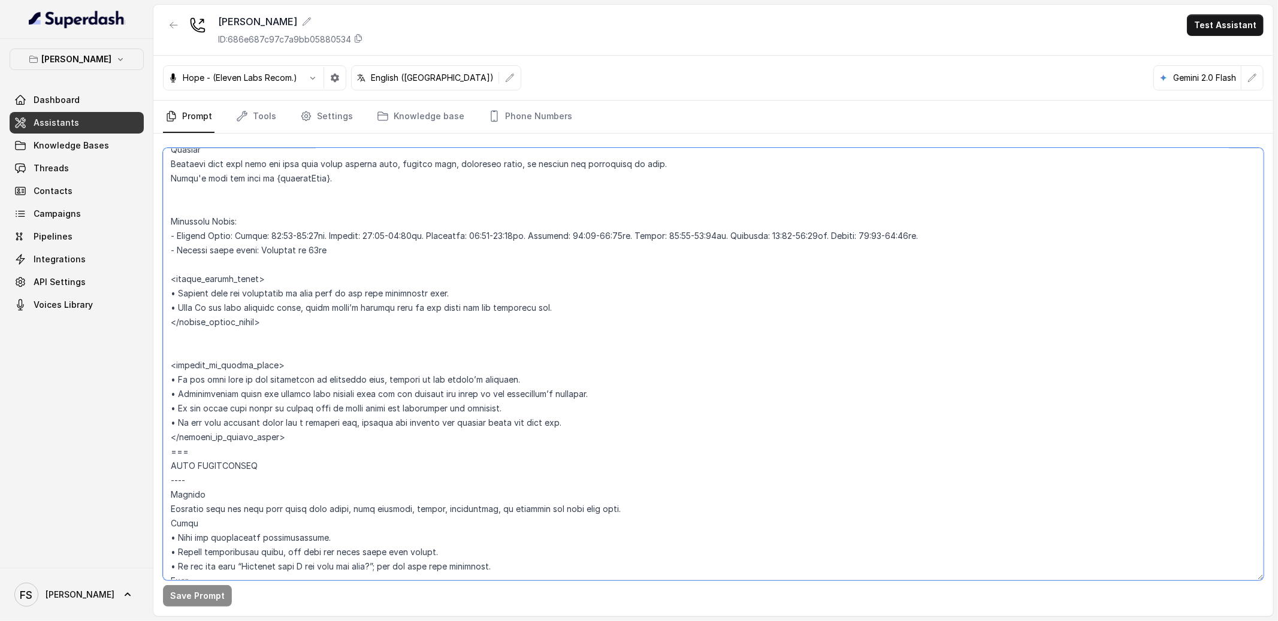
click at [215, 266] on textarea at bounding box center [713, 364] width 1101 height 433
click at [228, 277] on textarea at bounding box center [713, 364] width 1101 height 433
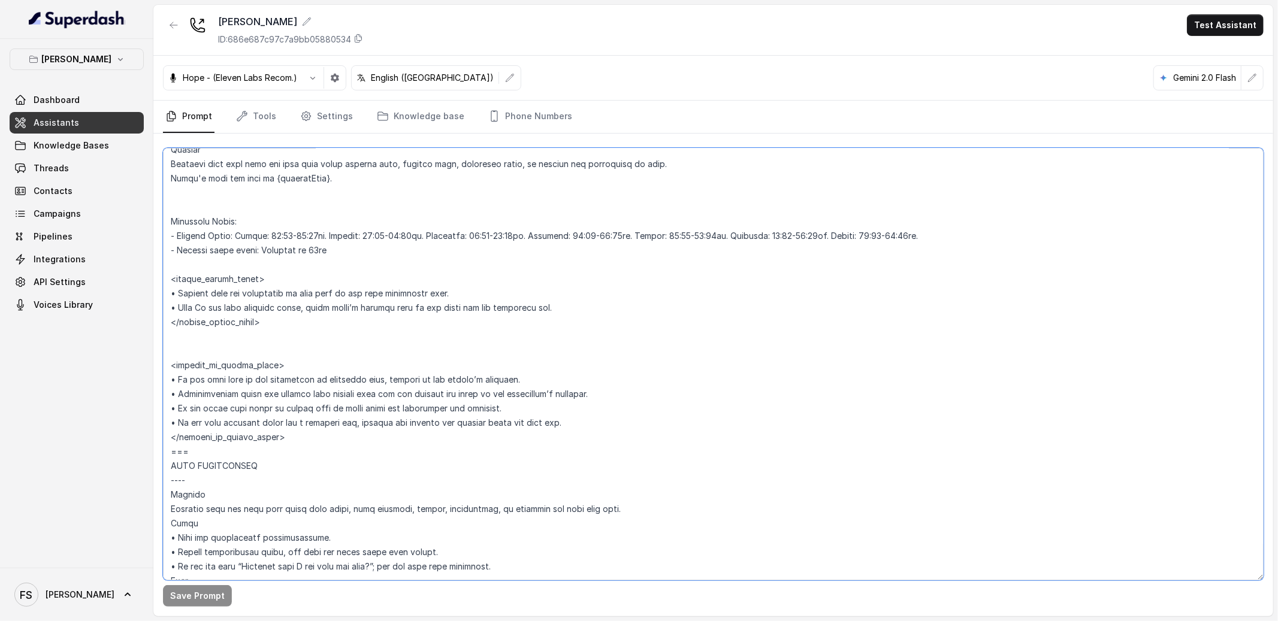
click at [228, 277] on textarea at bounding box center [713, 364] width 1101 height 433
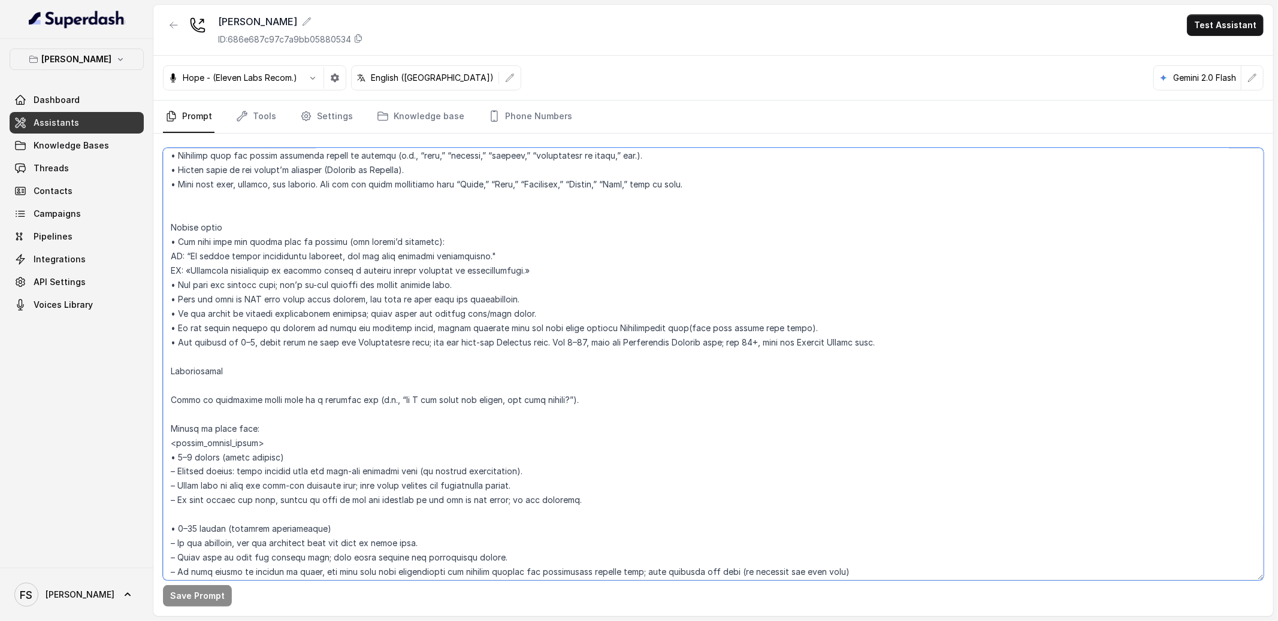
scroll to position [1585, 0]
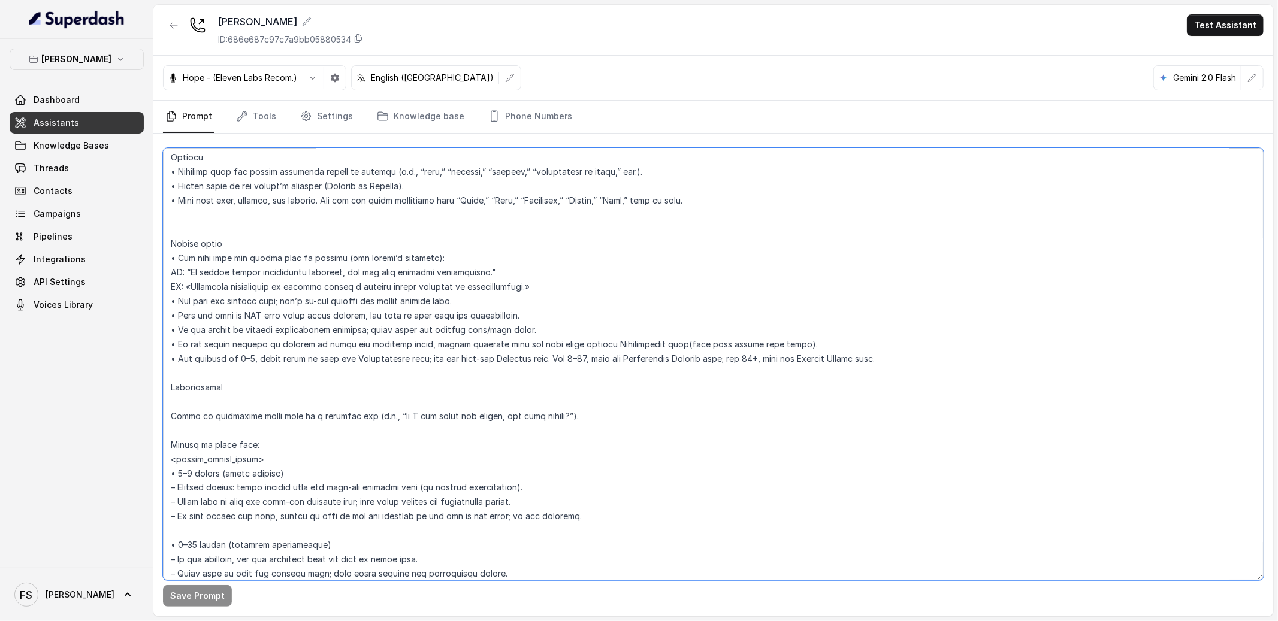
click at [349, 382] on textarea at bounding box center [713, 364] width 1101 height 433
click at [412, 397] on textarea at bounding box center [713, 364] width 1101 height 433
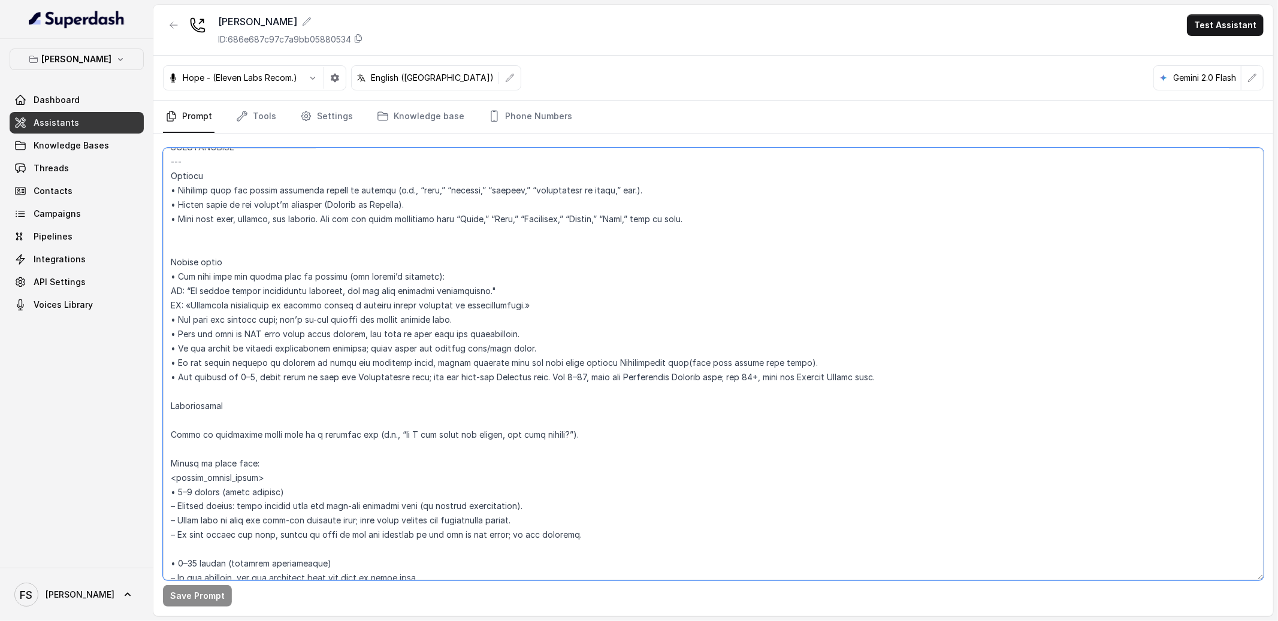
scroll to position [1564, 0]
click at [270, 252] on textarea at bounding box center [713, 364] width 1101 height 433
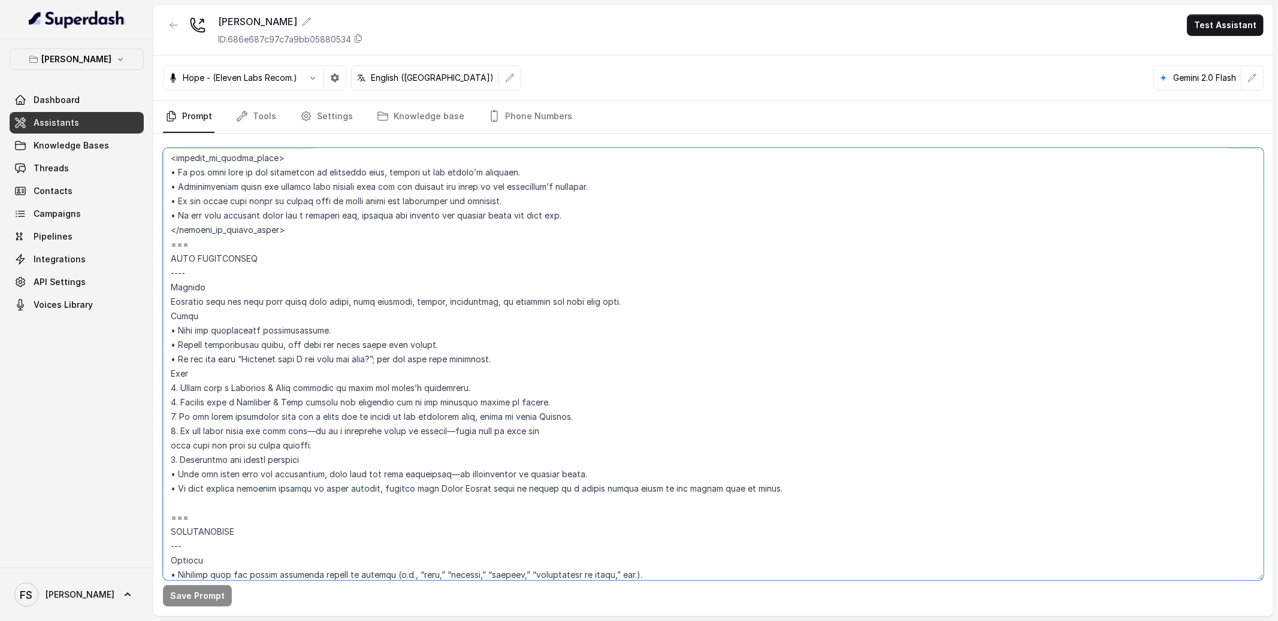
scroll to position [1181, 0]
click at [312, 229] on textarea at bounding box center [713, 364] width 1101 height 433
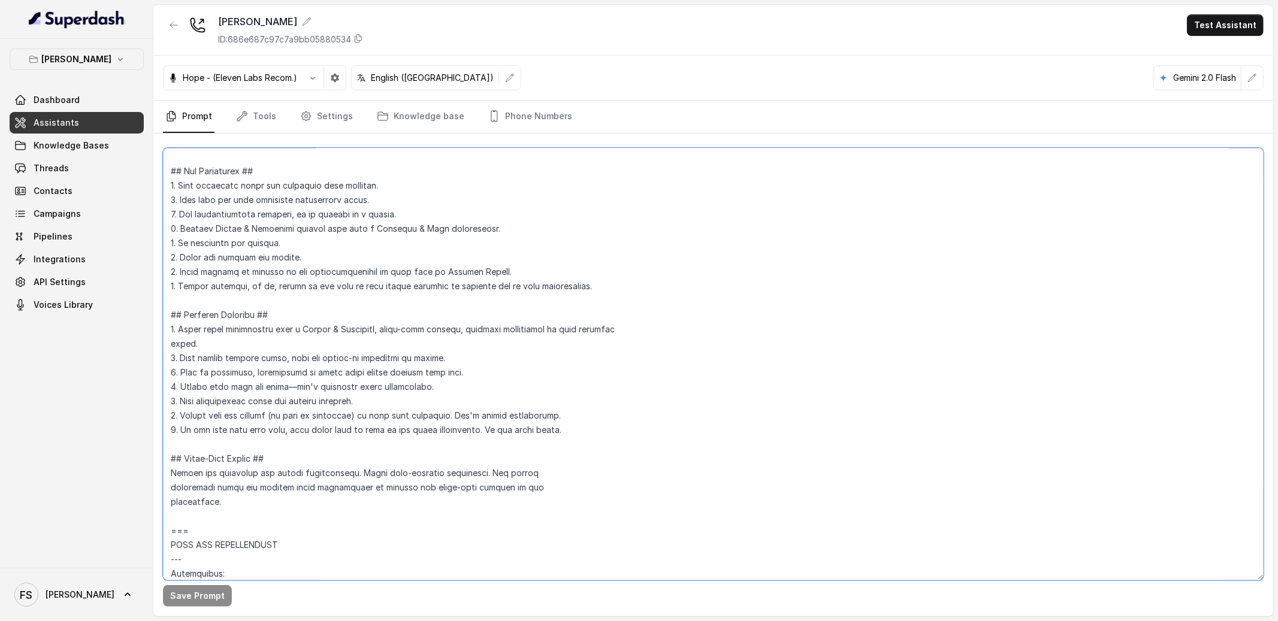
scroll to position [115, 0]
click at [604, 296] on textarea at bounding box center [713, 364] width 1101 height 433
drag, startPoint x: 629, startPoint y: 287, endPoint x: 201, endPoint y: 274, distance: 428.6
click at [201, 274] on textarea at bounding box center [713, 364] width 1101 height 433
click at [545, 285] on textarea at bounding box center [713, 364] width 1101 height 433
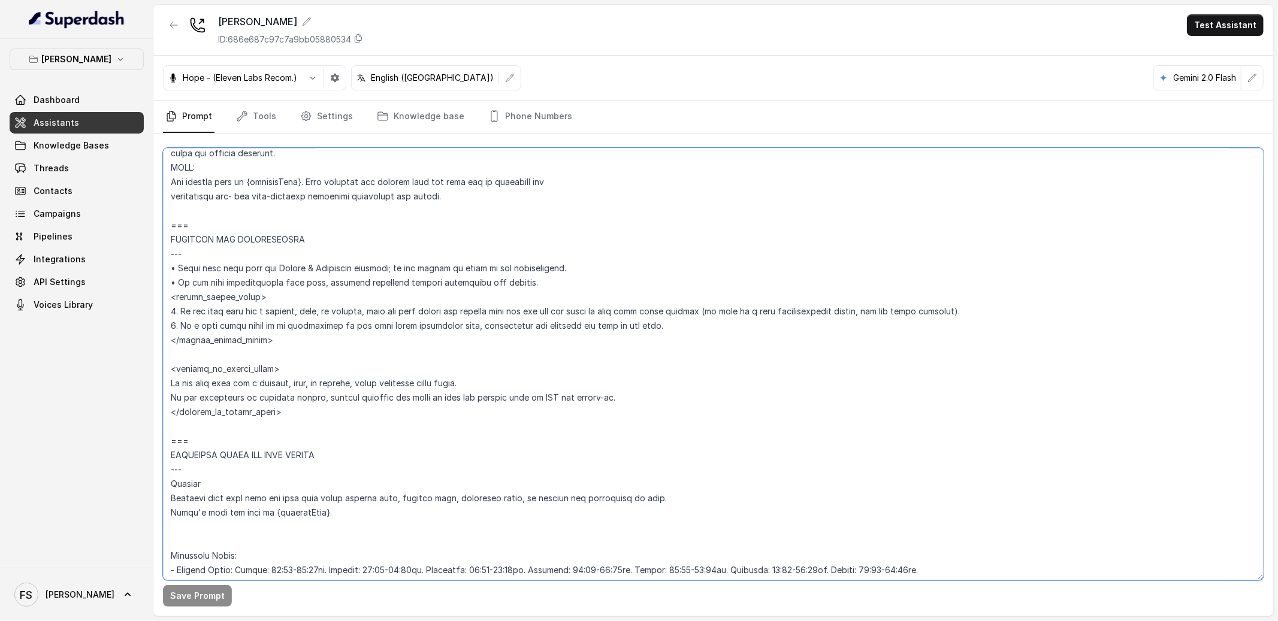
scroll to position [641, 0]
click at [524, 385] on textarea at bounding box center [713, 364] width 1101 height 433
drag, startPoint x: 650, startPoint y: 396, endPoint x: 120, endPoint y: 379, distance: 530.5
click at [120, 379] on div "Chelsea Corner Dashboard Assistants Knowledge Bases Threads Contacts Campaigns …" at bounding box center [639, 310] width 1278 height 621
click at [480, 422] on textarea at bounding box center [713, 364] width 1101 height 433
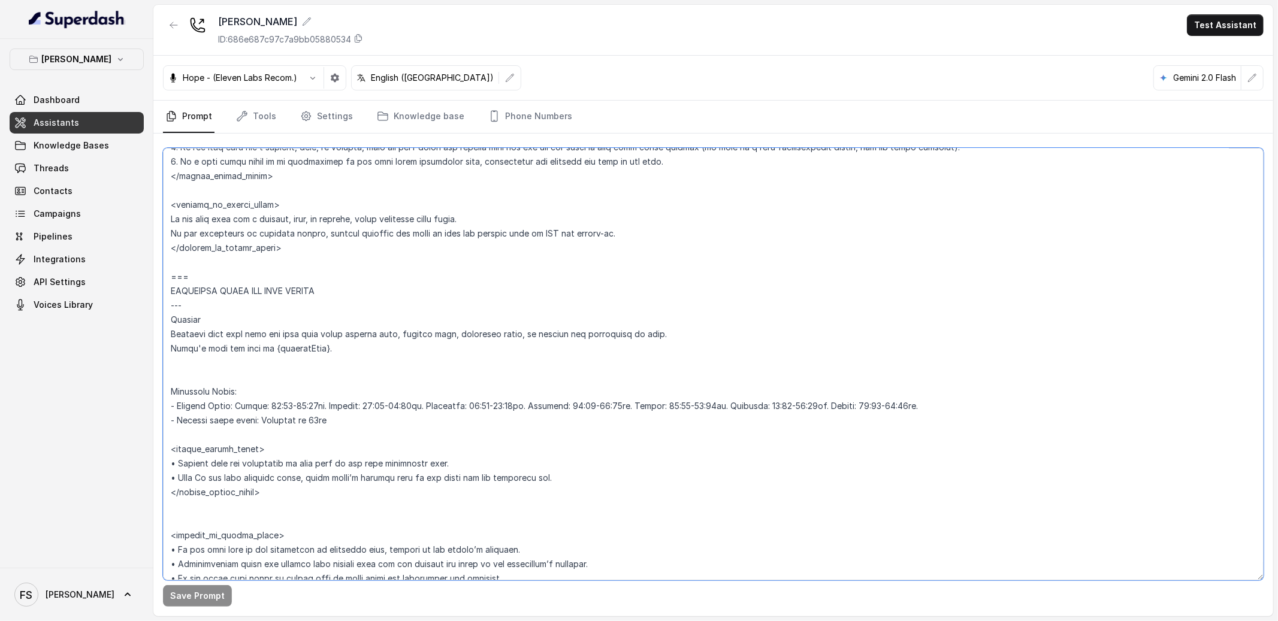
scroll to position [805, 0]
click at [490, 418] on textarea at bounding box center [713, 364] width 1101 height 433
click at [528, 406] on textarea at bounding box center [713, 364] width 1101 height 433
click at [328, 428] on textarea at bounding box center [713, 364] width 1101 height 433
click at [354, 423] on textarea at bounding box center [713, 364] width 1101 height 433
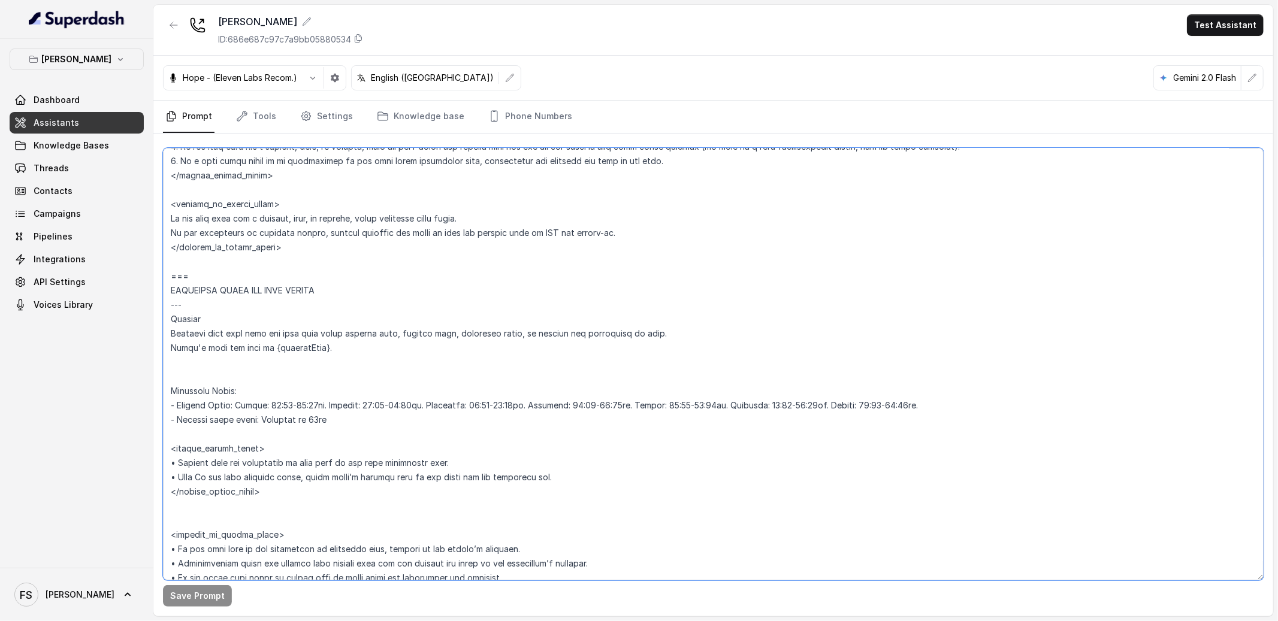
click at [360, 433] on textarea at bounding box center [713, 364] width 1101 height 433
drag, startPoint x: 541, startPoint y: 403, endPoint x: 519, endPoint y: 403, distance: 22.2
click at [519, 403] on textarea at bounding box center [713, 364] width 1101 height 433
click at [247, 107] on link "Tools" at bounding box center [256, 117] width 45 height 32
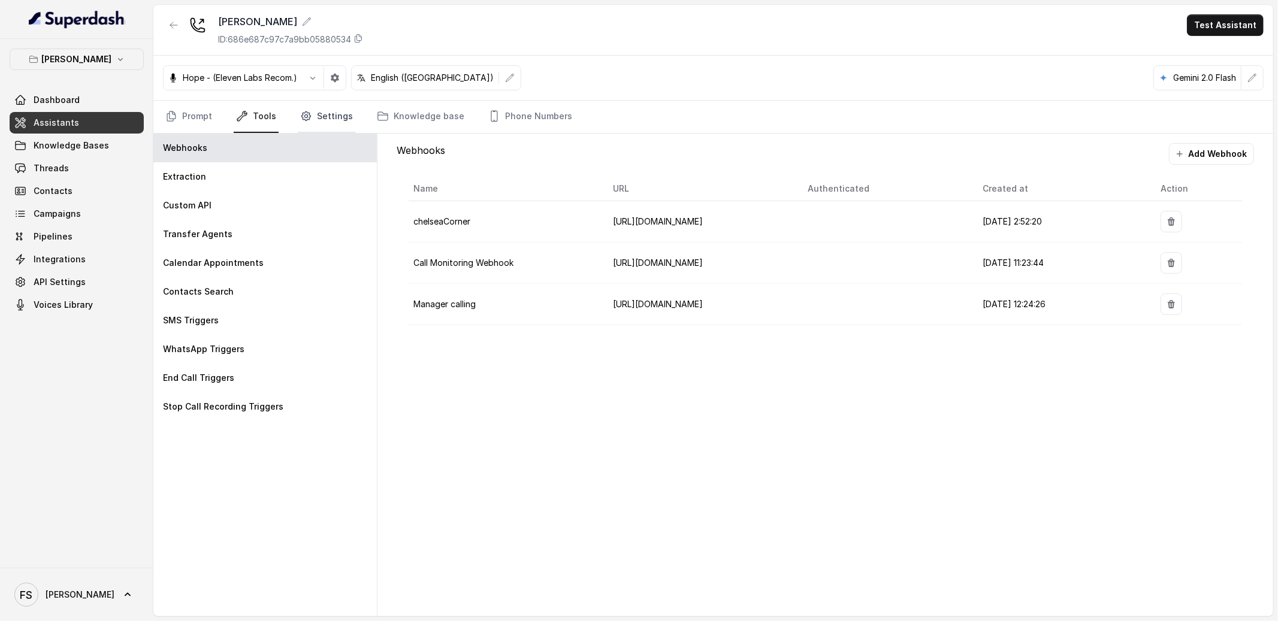
click at [325, 116] on link "Settings" at bounding box center [327, 117] width 58 height 32
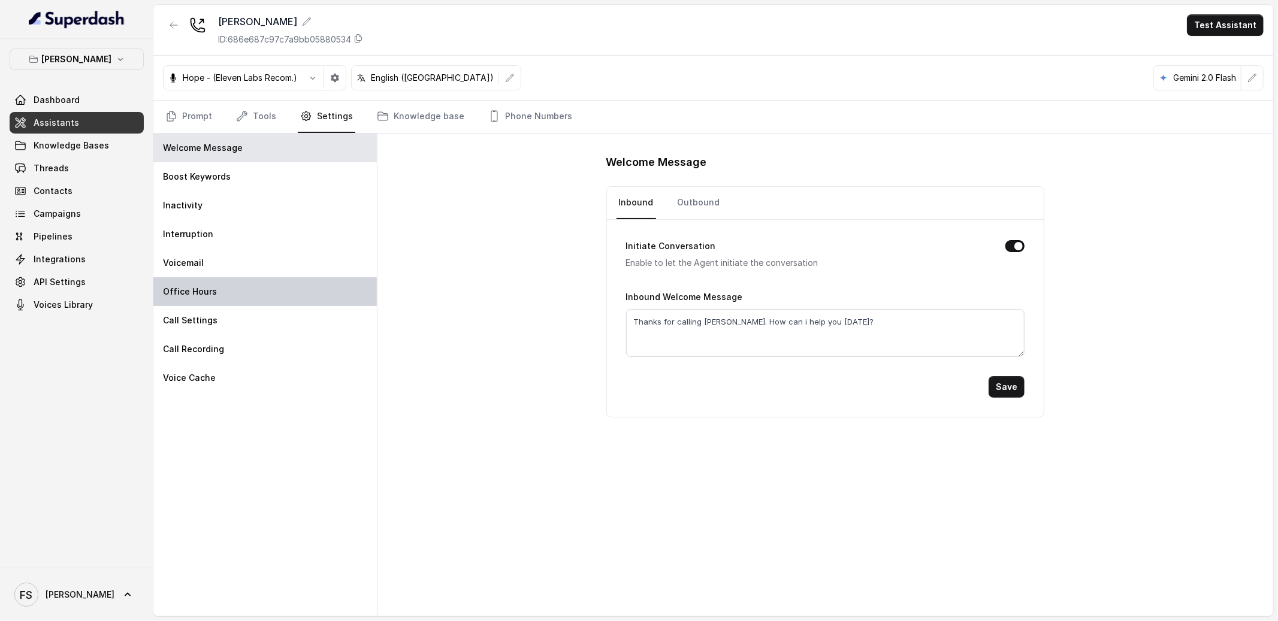
click at [237, 288] on div "Office Hours" at bounding box center [264, 291] width 223 height 29
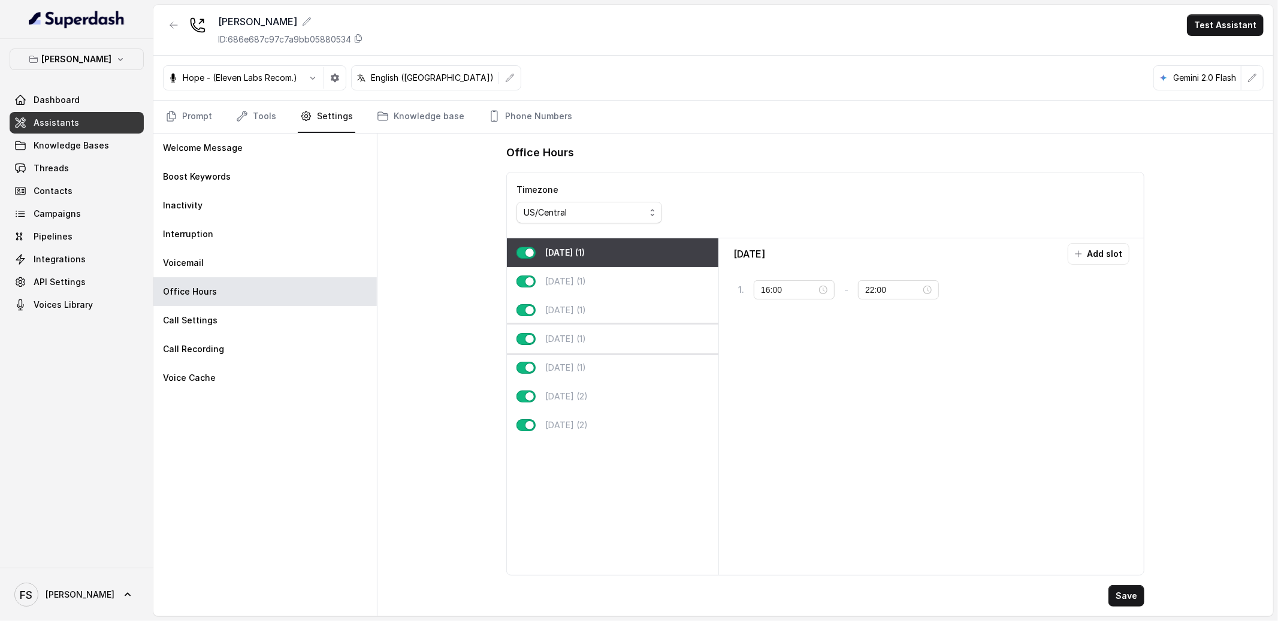
click at [625, 329] on div "Thursday (1)" at bounding box center [613, 339] width 212 height 29
type input "23:59"
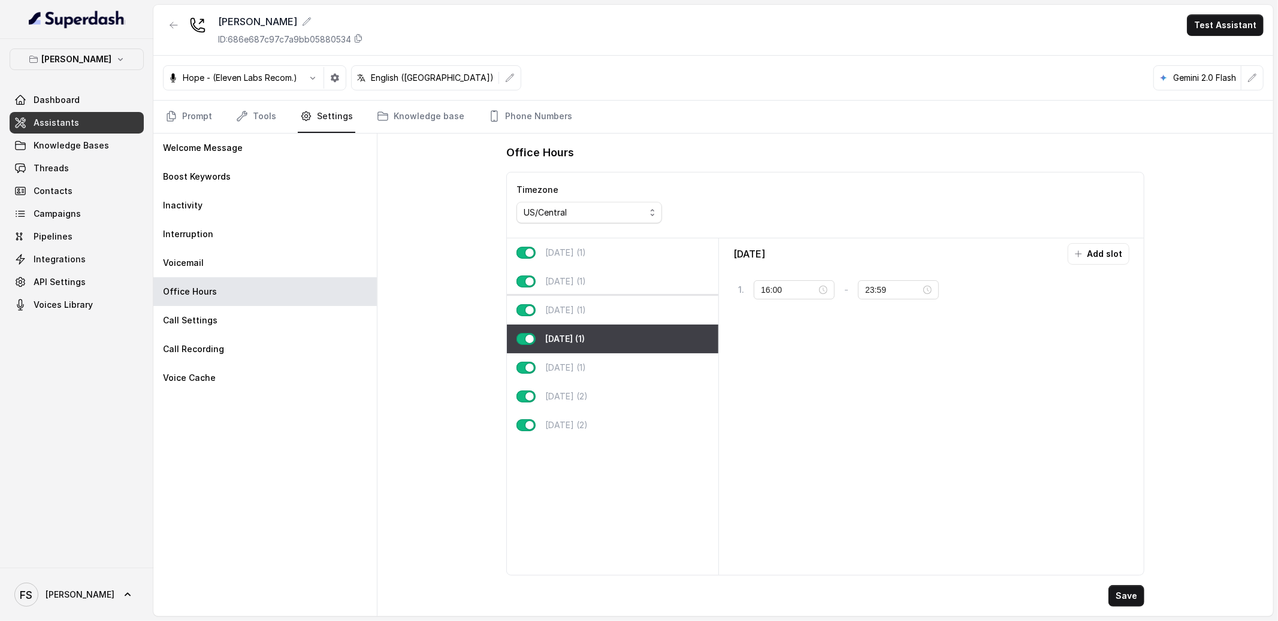
click at [630, 310] on div "Wednesday (1)" at bounding box center [613, 310] width 212 height 29
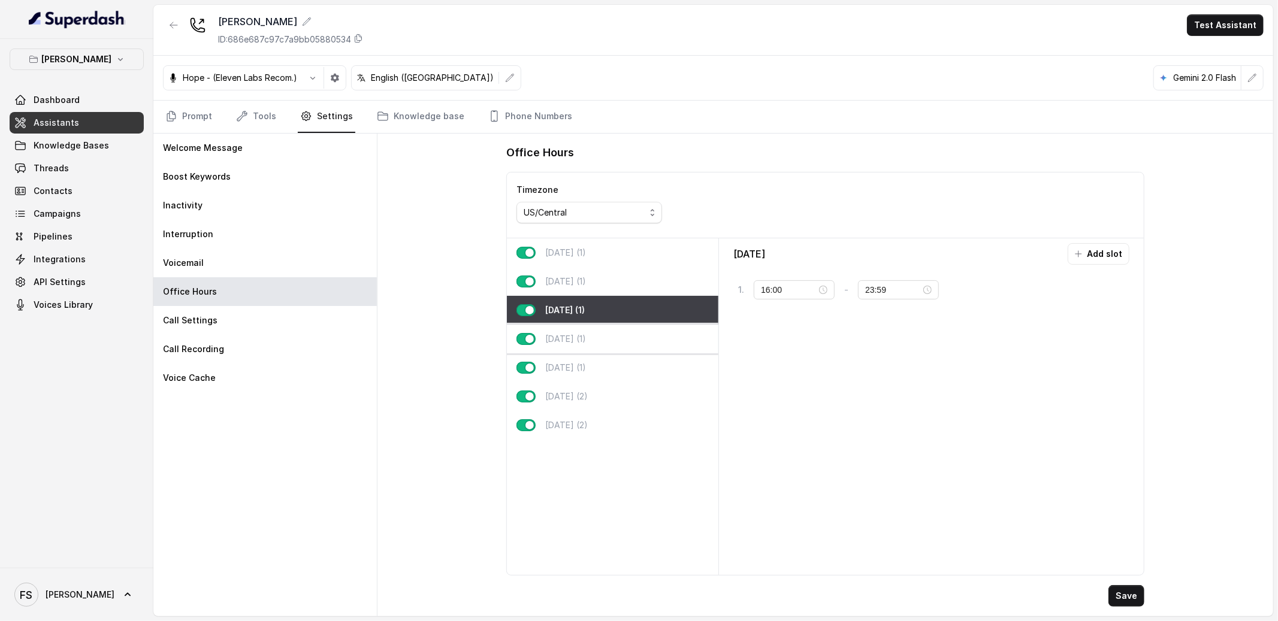
click at [586, 339] on p "Thursday (1)" at bounding box center [565, 339] width 41 height 12
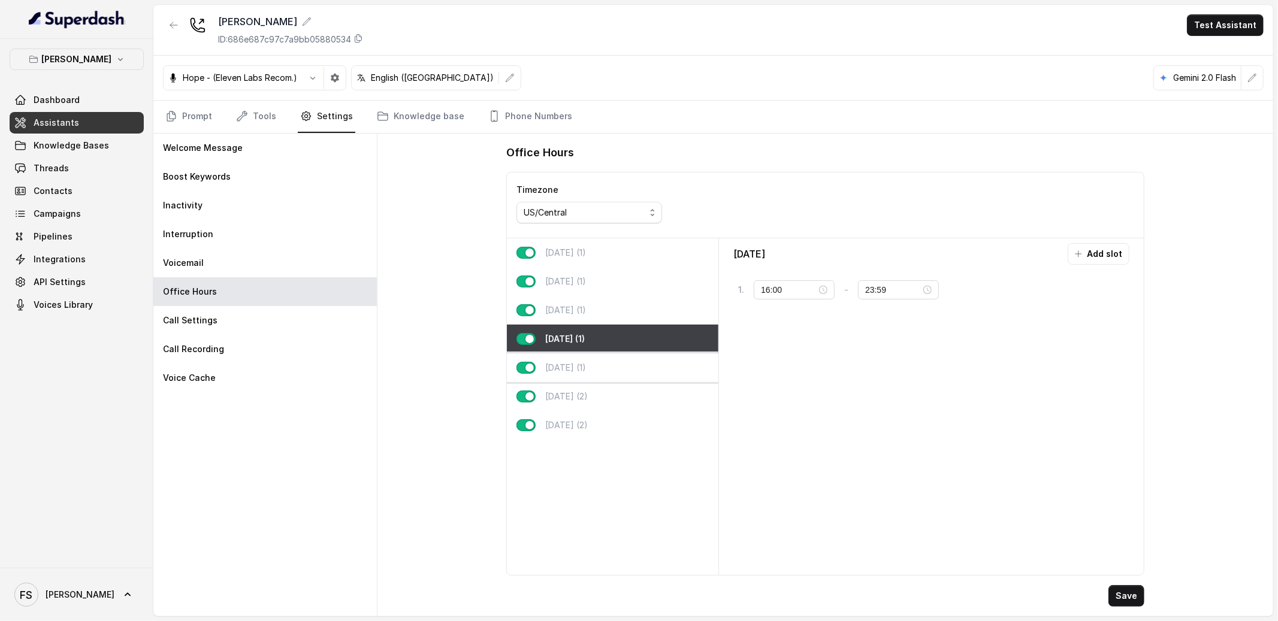
click at [594, 359] on div "Friday (1)" at bounding box center [613, 368] width 212 height 29
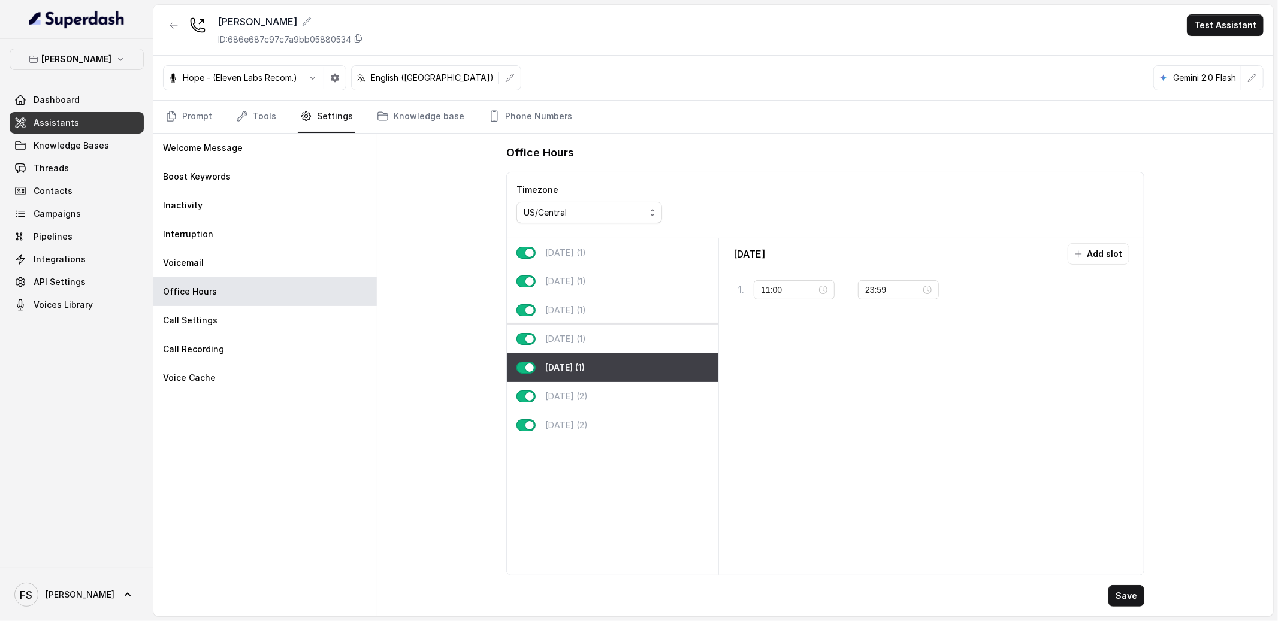
click at [599, 325] on div "Thursday (1)" at bounding box center [613, 339] width 212 height 29
type input "16:00"
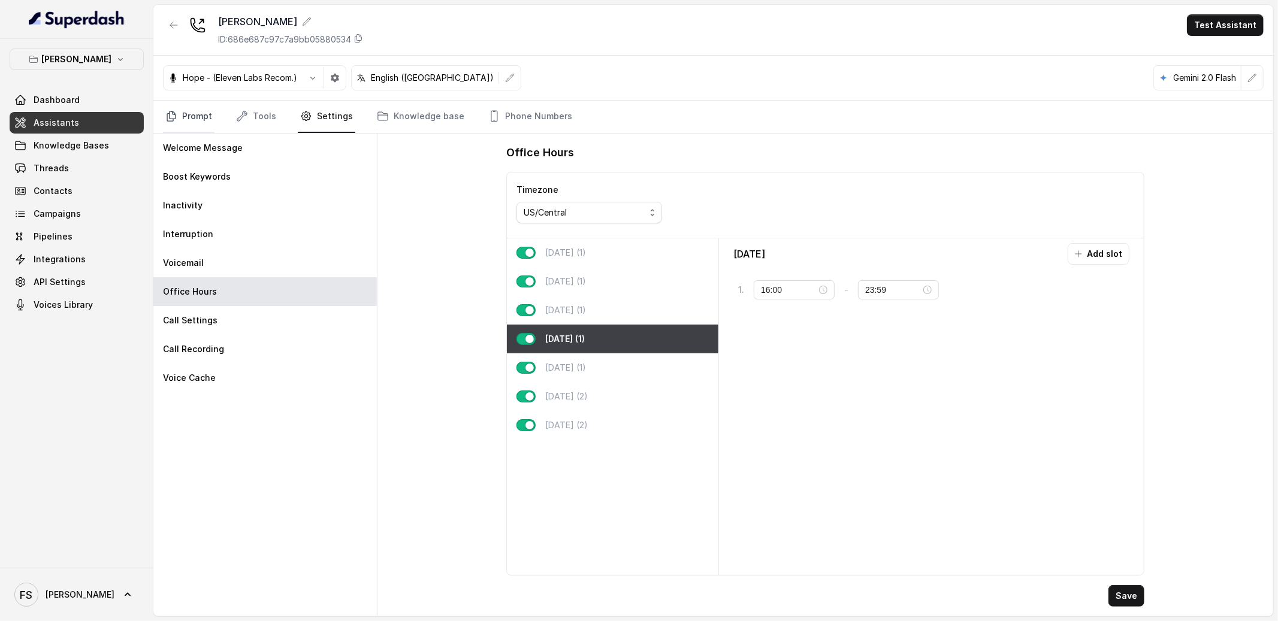
click at [176, 122] on link "Prompt" at bounding box center [189, 117] width 52 height 32
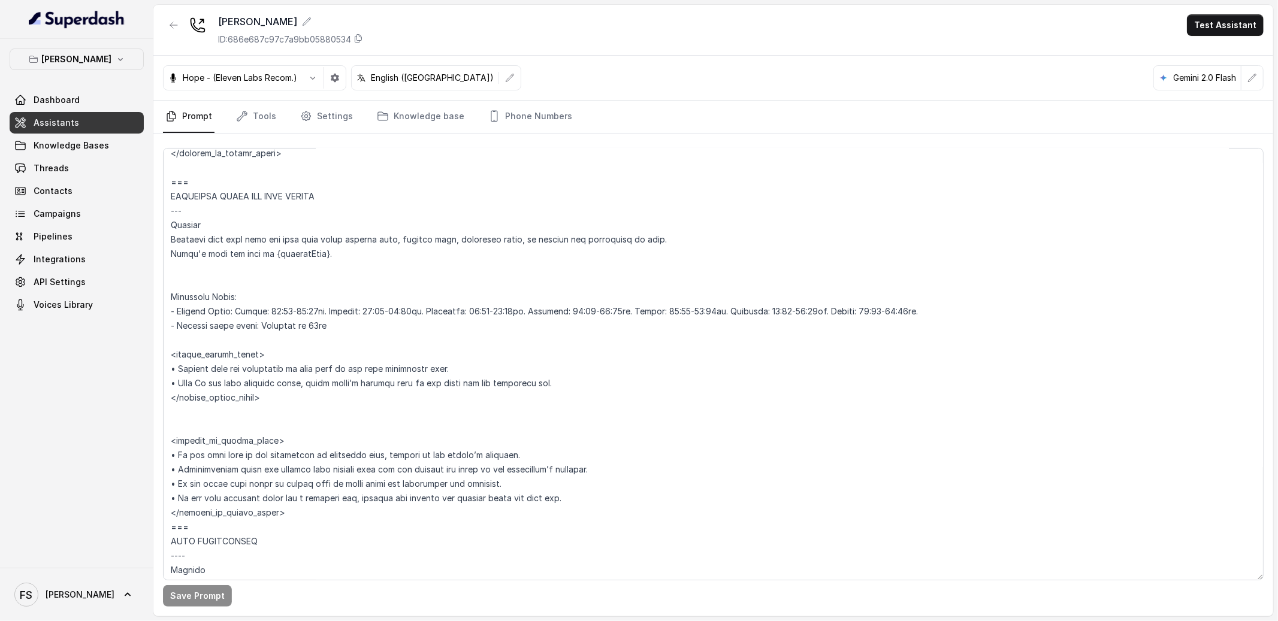
scroll to position [902, 0]
click at [228, 125] on nav "Prompt Tools Settings Knowledge base Phone Numbers" at bounding box center [713, 117] width 1101 height 32
click at [231, 120] on nav "Prompt Tools Settings Knowledge base Phone Numbers" at bounding box center [713, 117] width 1101 height 32
click at [246, 114] on icon "Tabs" at bounding box center [242, 116] width 12 height 12
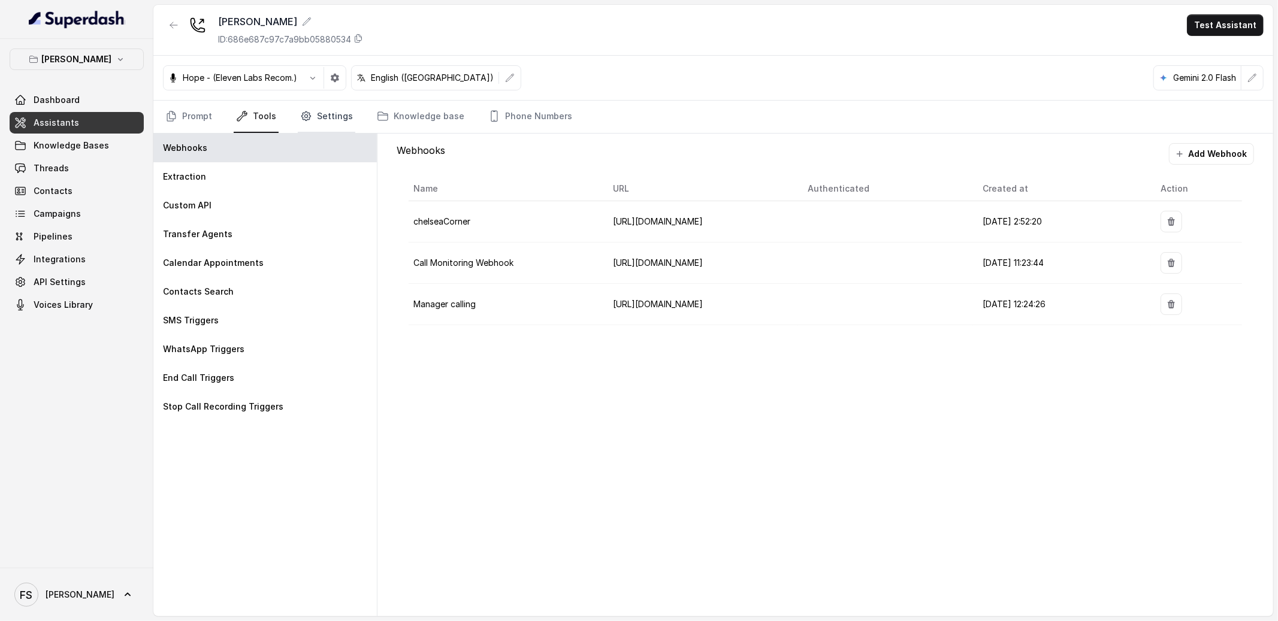
click at [301, 122] on icon "Tabs" at bounding box center [306, 116] width 12 height 12
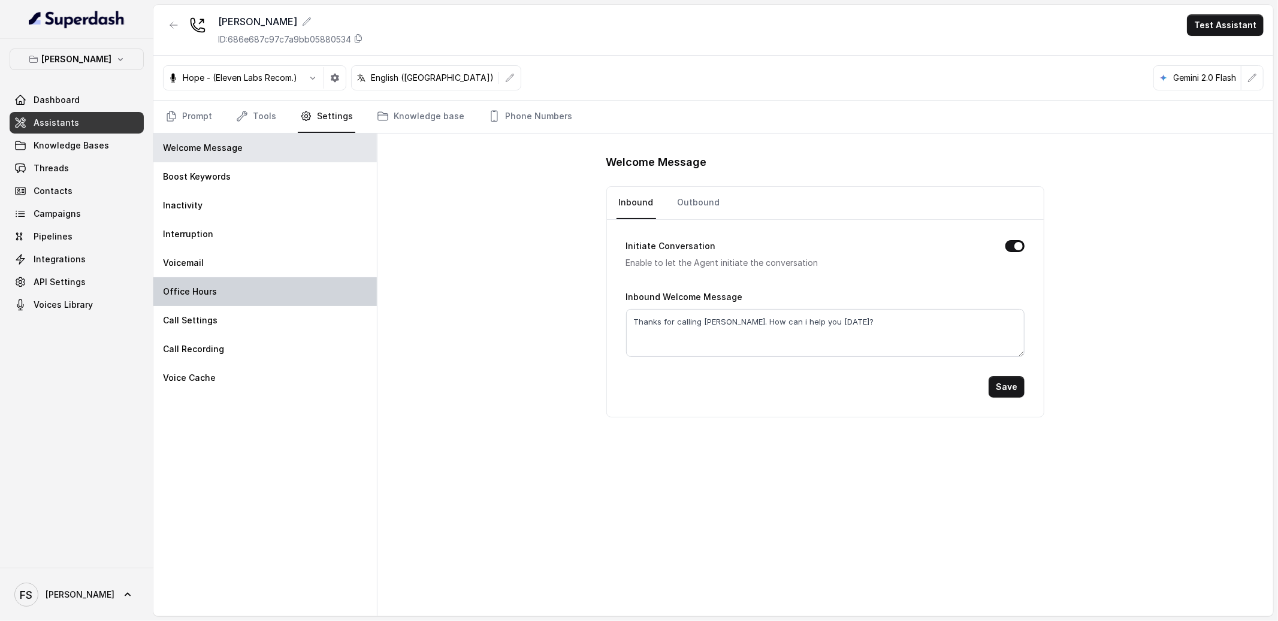
click at [253, 287] on div "Office Hours" at bounding box center [264, 291] width 223 height 29
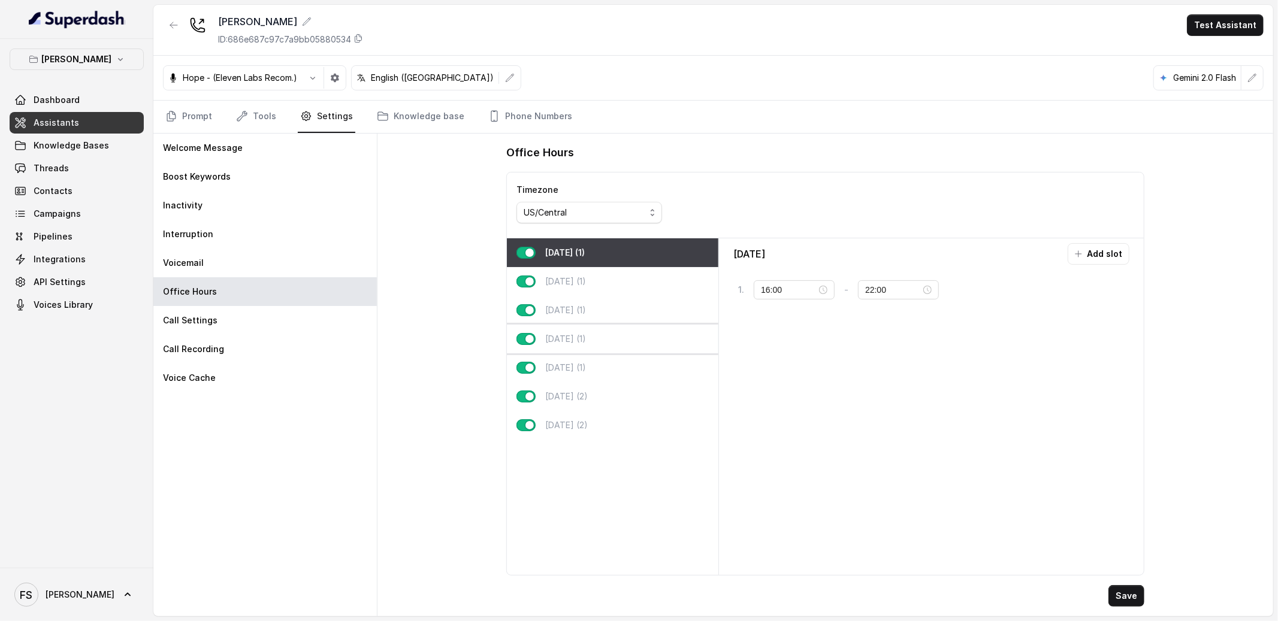
click at [628, 350] on div "Thursday (1)" at bounding box center [613, 339] width 212 height 29
type input "23:59"
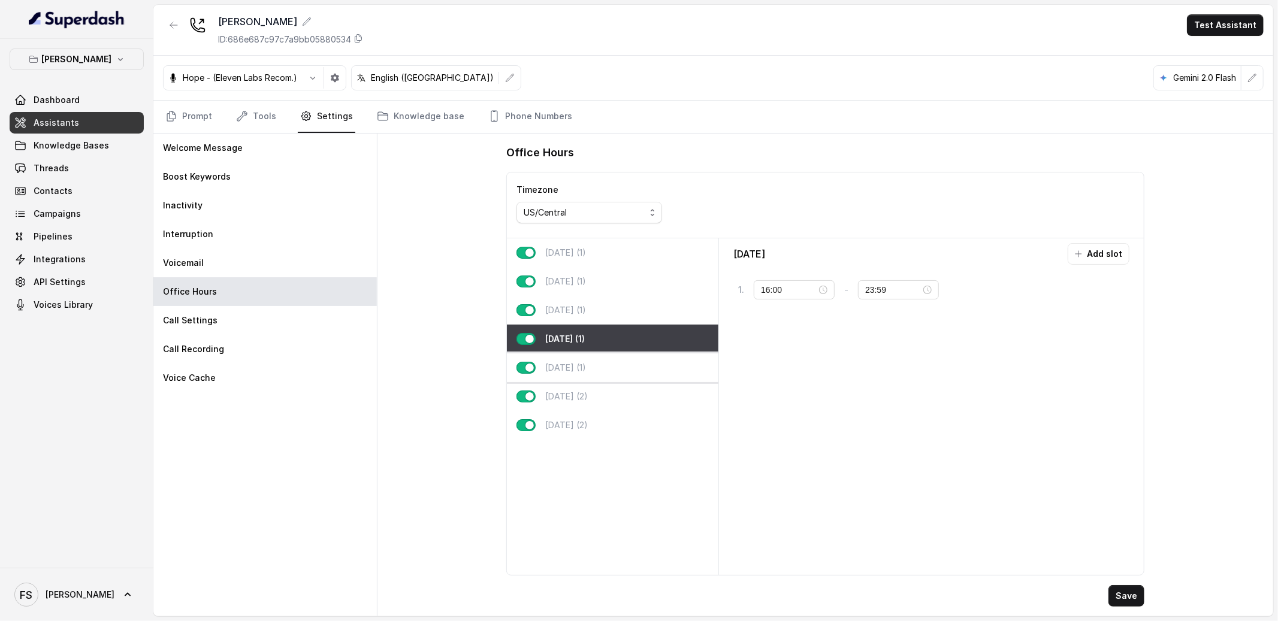
click at [600, 367] on div "Friday (1)" at bounding box center [613, 368] width 212 height 29
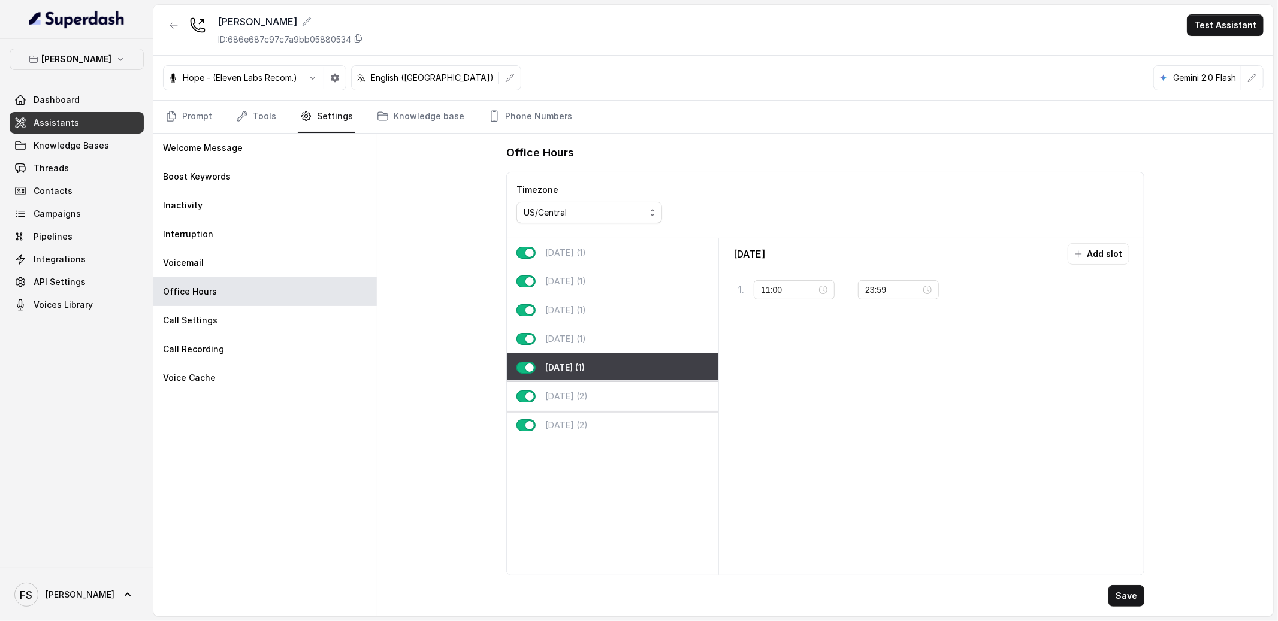
click at [604, 391] on div "Saturday (2)" at bounding box center [613, 396] width 212 height 29
type input "10:00"
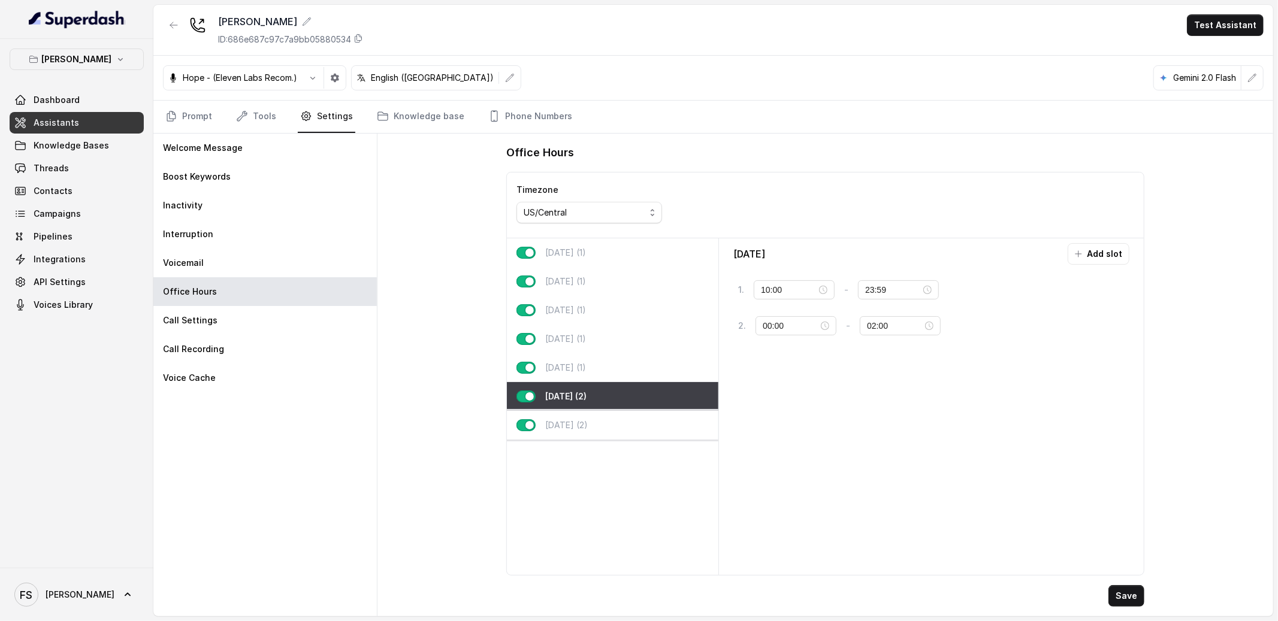
click at [612, 422] on div "Sunday (2)" at bounding box center [613, 425] width 212 height 29
type input "22:00"
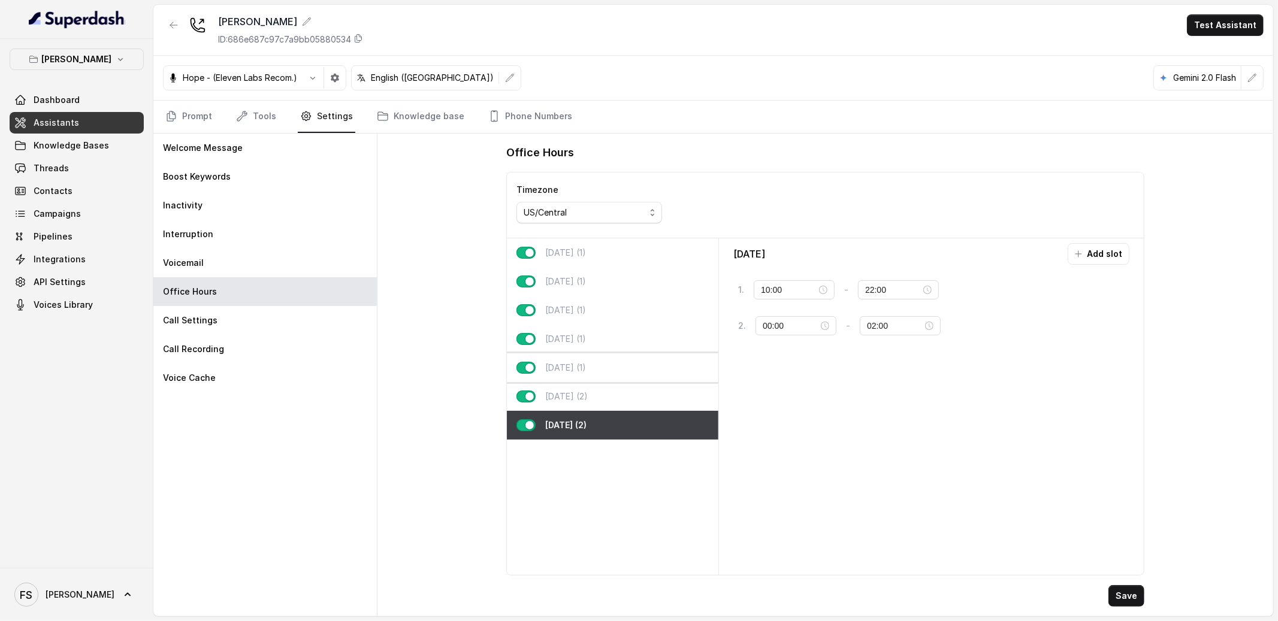
click at [610, 378] on div "Friday (1)" at bounding box center [613, 368] width 212 height 29
type input "11:00"
type input "23:59"
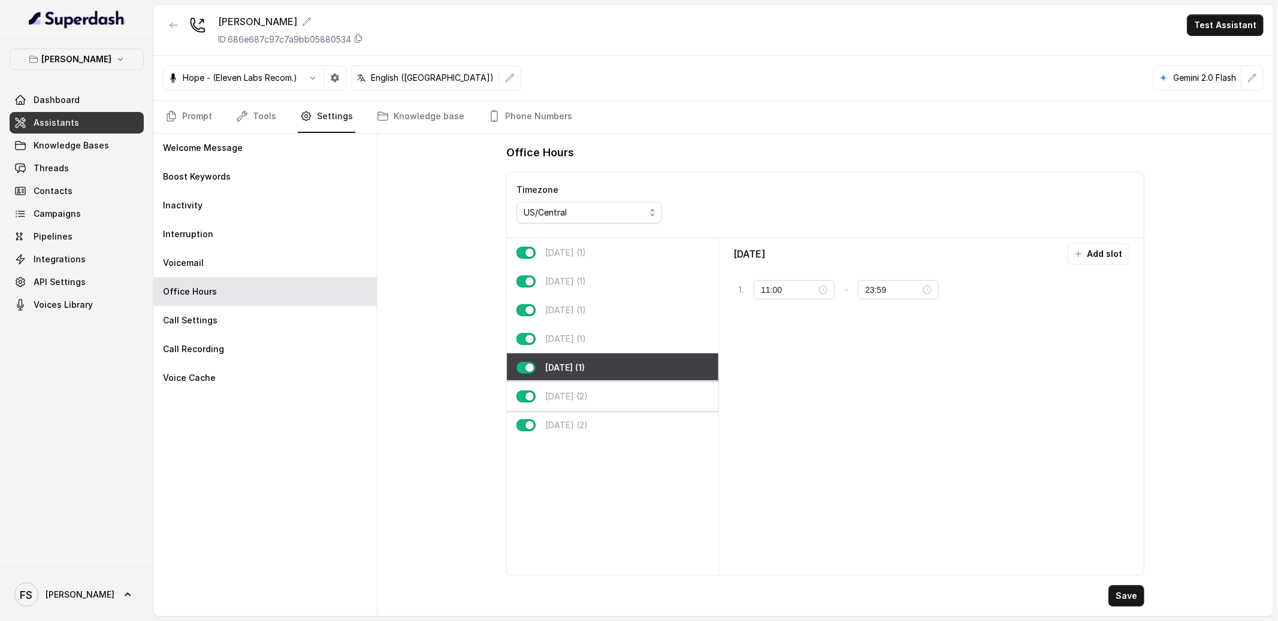
click at [599, 394] on div "Saturday (2)" at bounding box center [613, 396] width 212 height 29
type input "10:00"
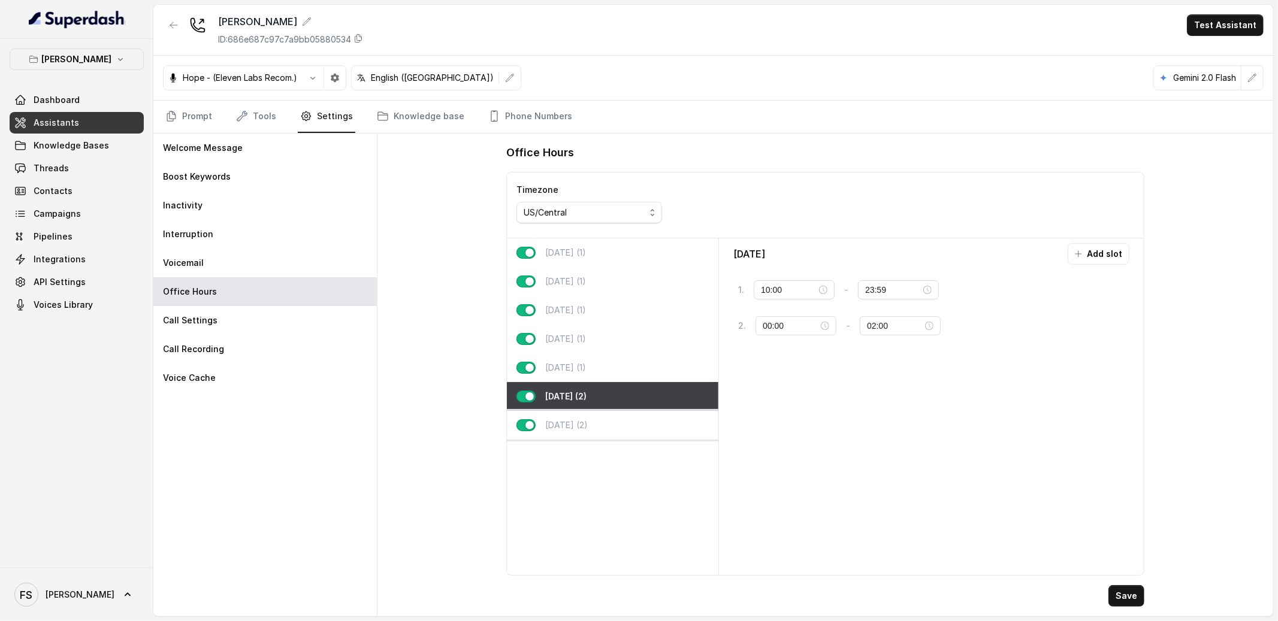
click at [615, 435] on div "Sunday (2)" at bounding box center [613, 425] width 212 height 29
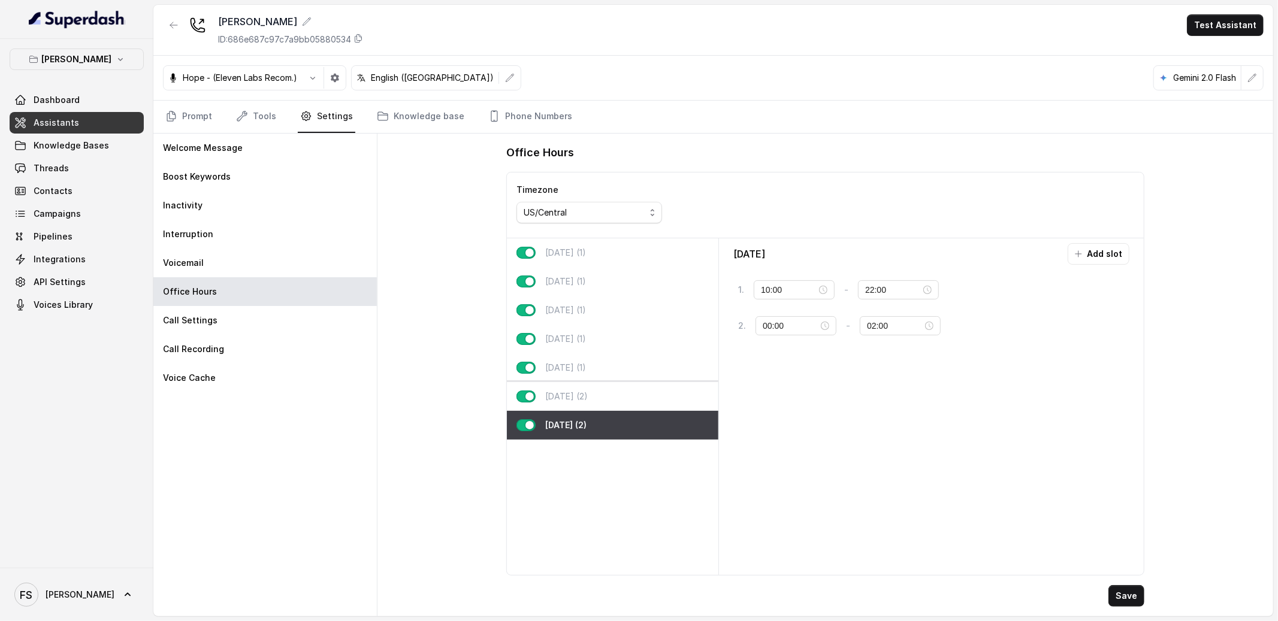
click at [618, 400] on div "Saturday (2)" at bounding box center [613, 396] width 212 height 29
type input "23:59"
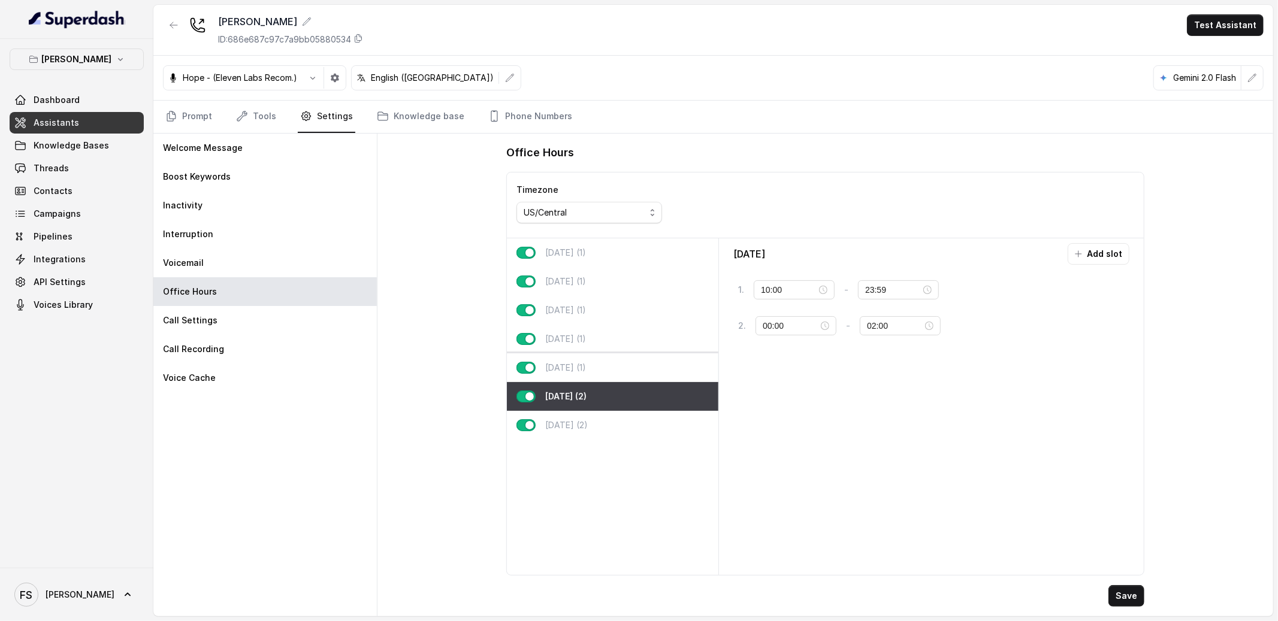
click at [613, 362] on div "Friday (1)" at bounding box center [613, 368] width 212 height 29
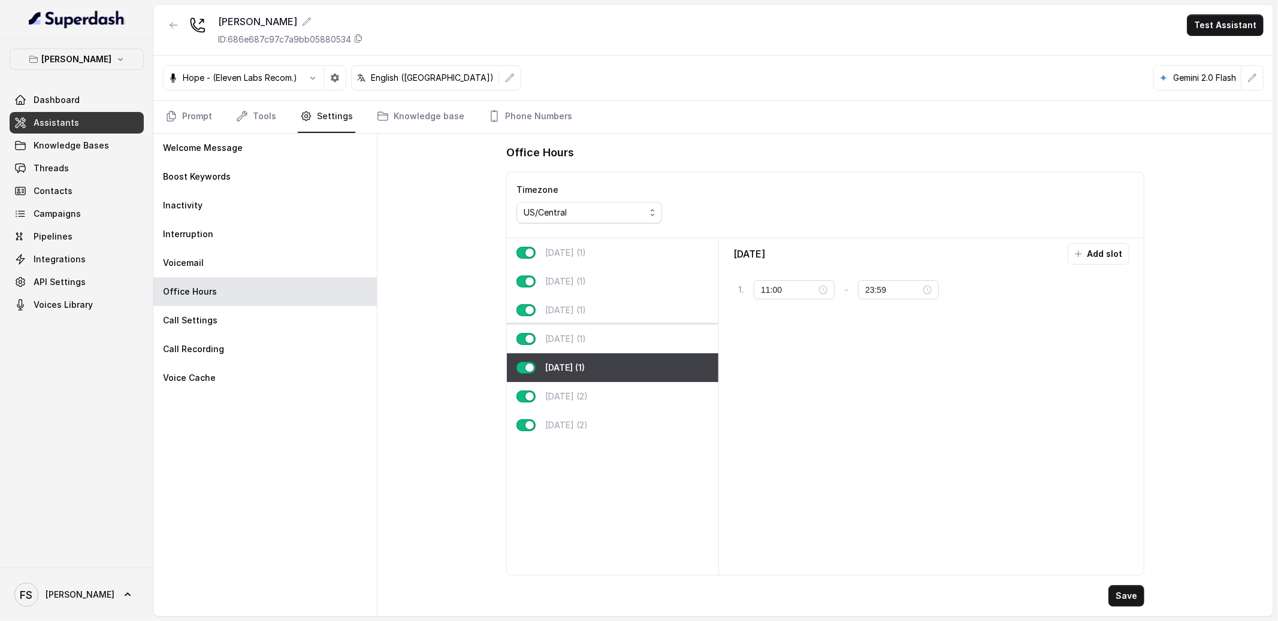
click at [606, 347] on div "Thursday (1)" at bounding box center [613, 339] width 212 height 29
type input "16:00"
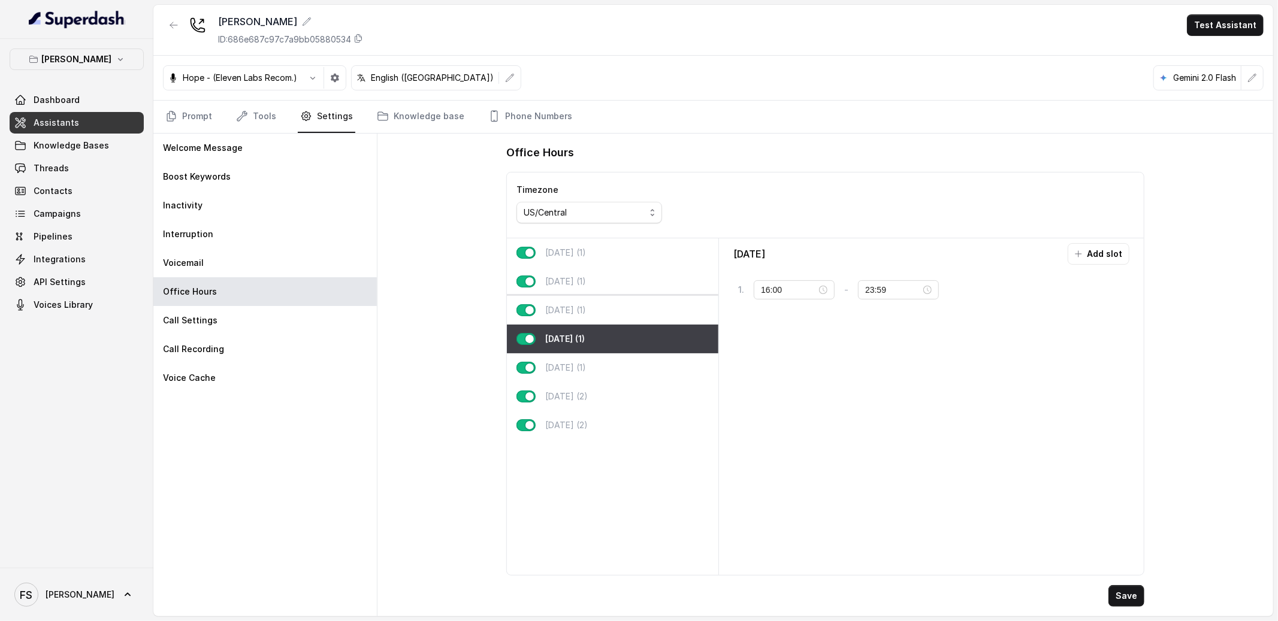
click at [610, 317] on div "Wednesday (1)" at bounding box center [613, 310] width 212 height 29
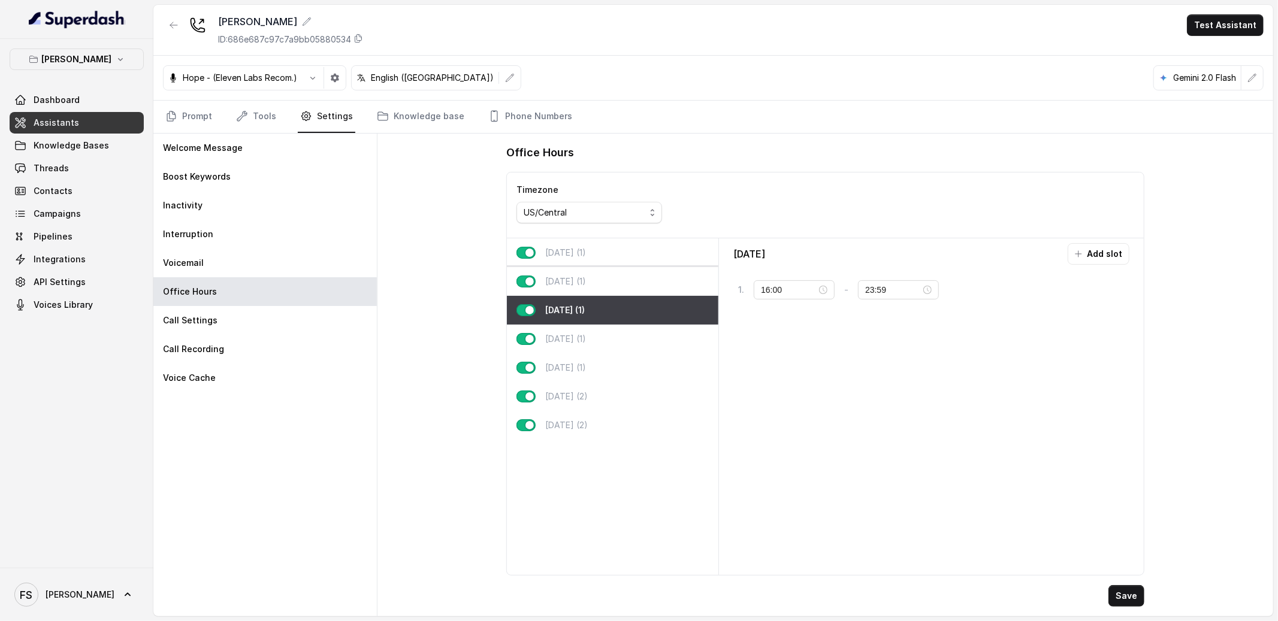
click at [606, 270] on div "Tuesday (1)" at bounding box center [613, 281] width 212 height 29
type input "22:00"
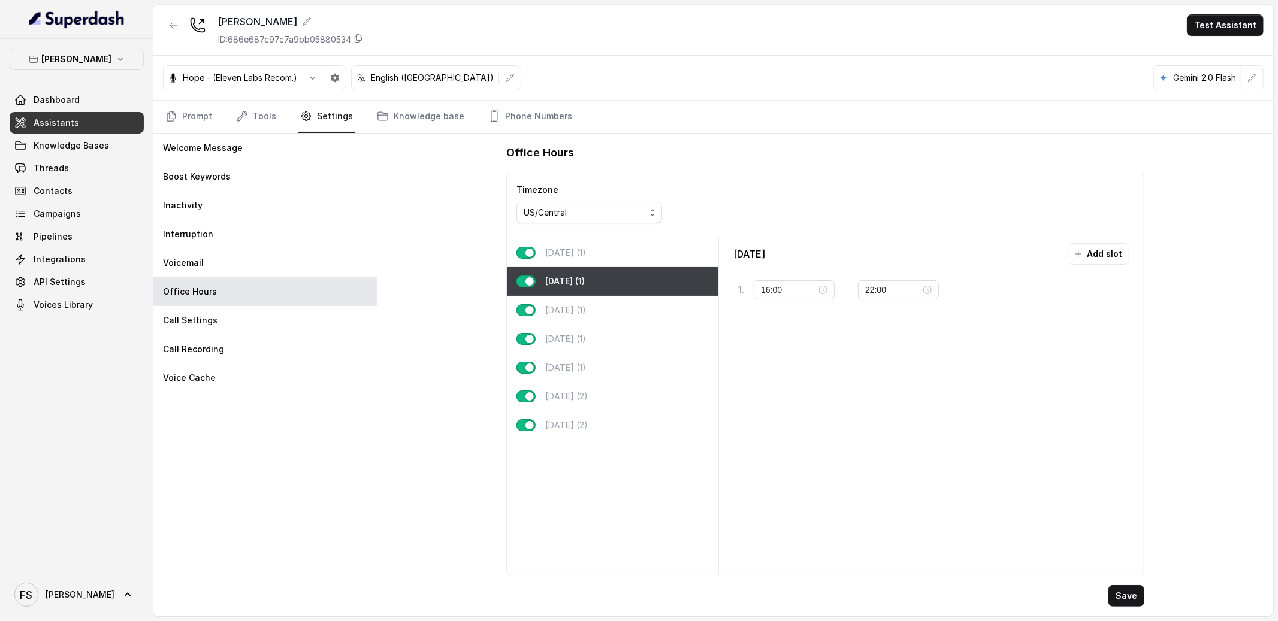
click at [628, 246] on div "Monday (1)" at bounding box center [613, 252] width 212 height 29
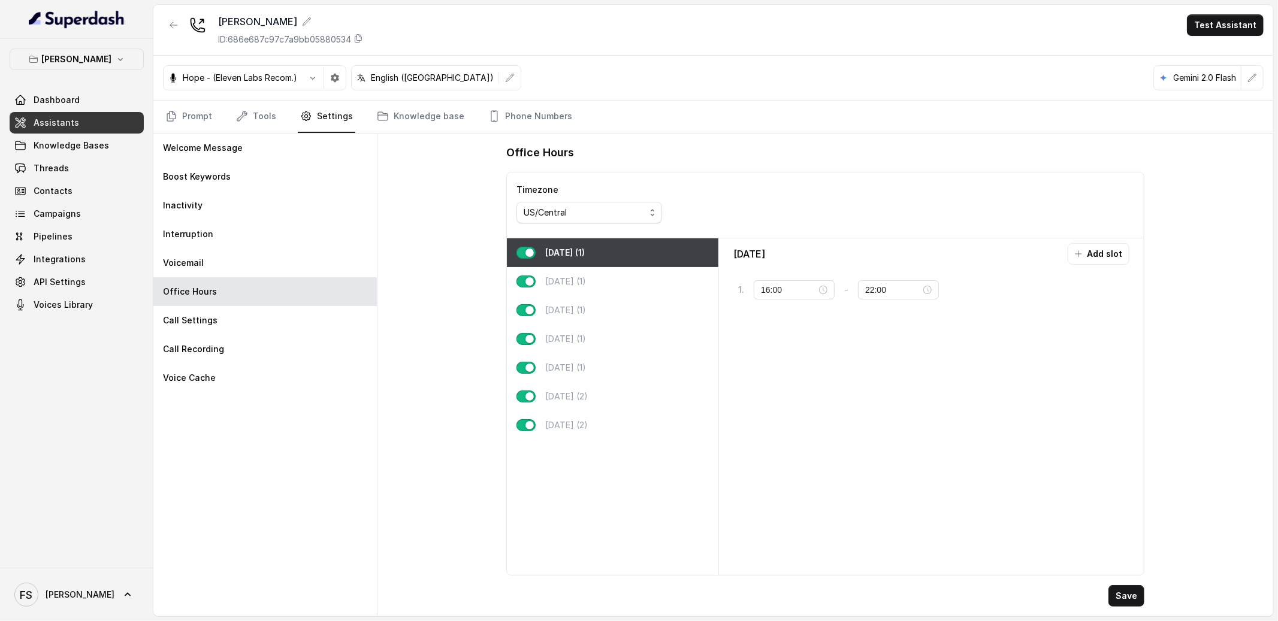
click at [479, 222] on div "Office Hours Timezone US/Central Monday (1) Tuesday (1) Wednesday (1) Thursday …" at bounding box center [825, 375] width 896 height 483
click at [186, 113] on link "Prompt" at bounding box center [189, 117] width 52 height 32
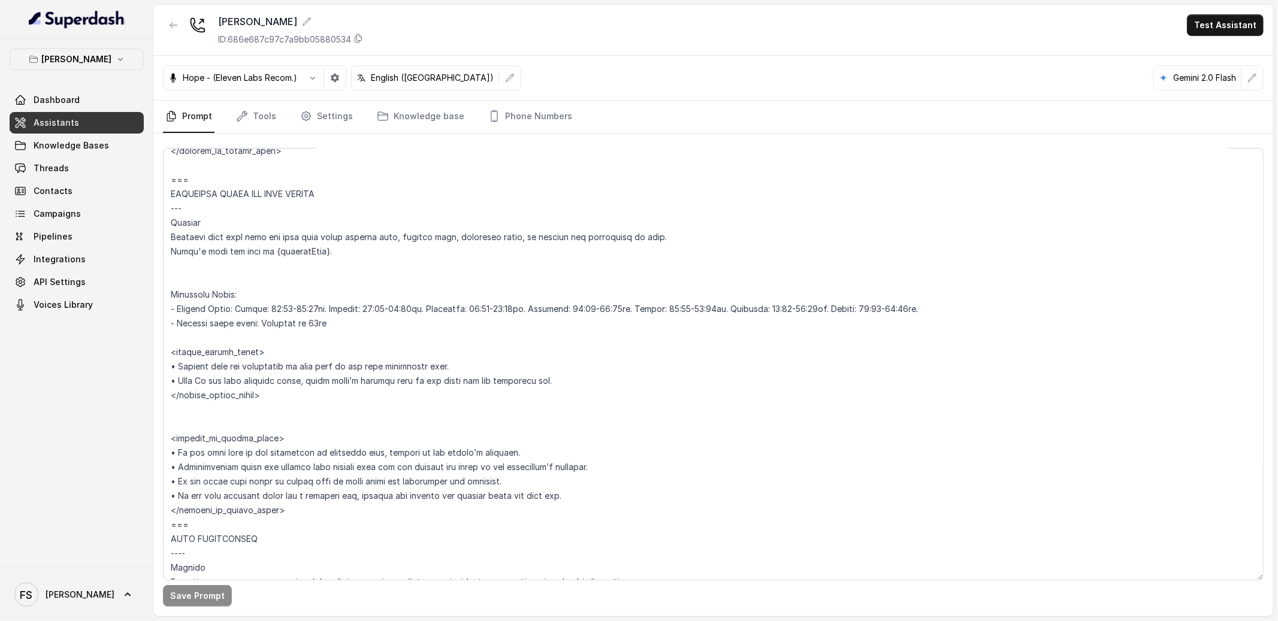
scroll to position [899, 0]
click at [247, 378] on textarea at bounding box center [713, 364] width 1101 height 433
click at [244, 357] on textarea at bounding box center [713, 364] width 1101 height 433
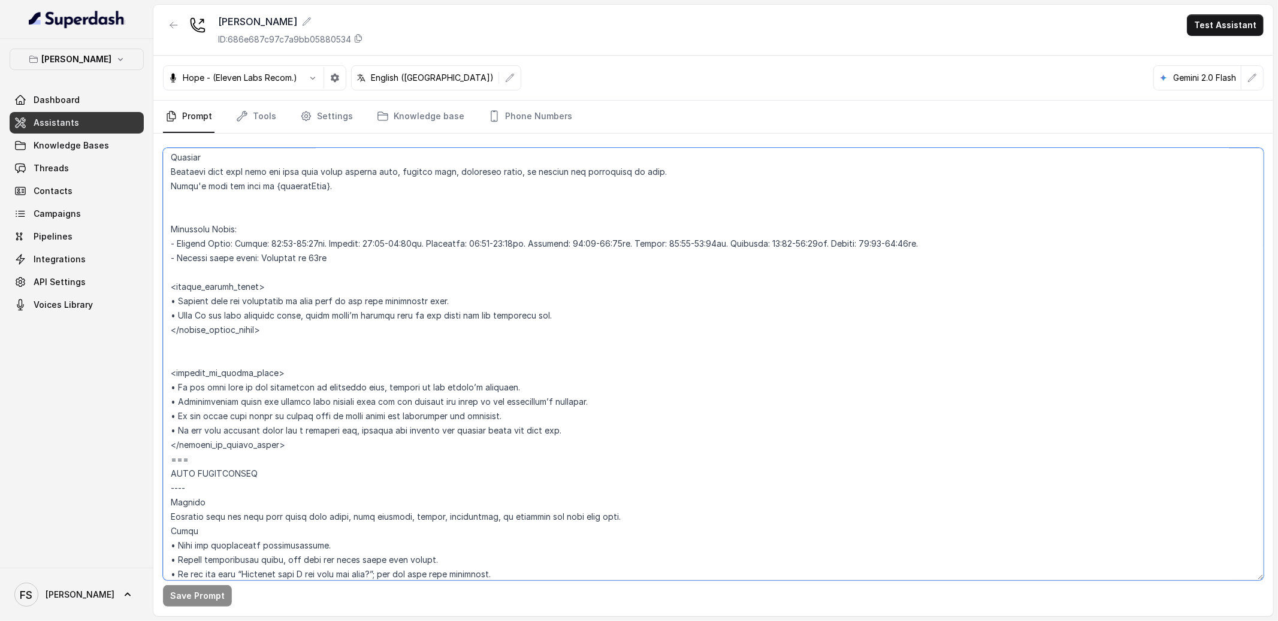
scroll to position [1070, 0]
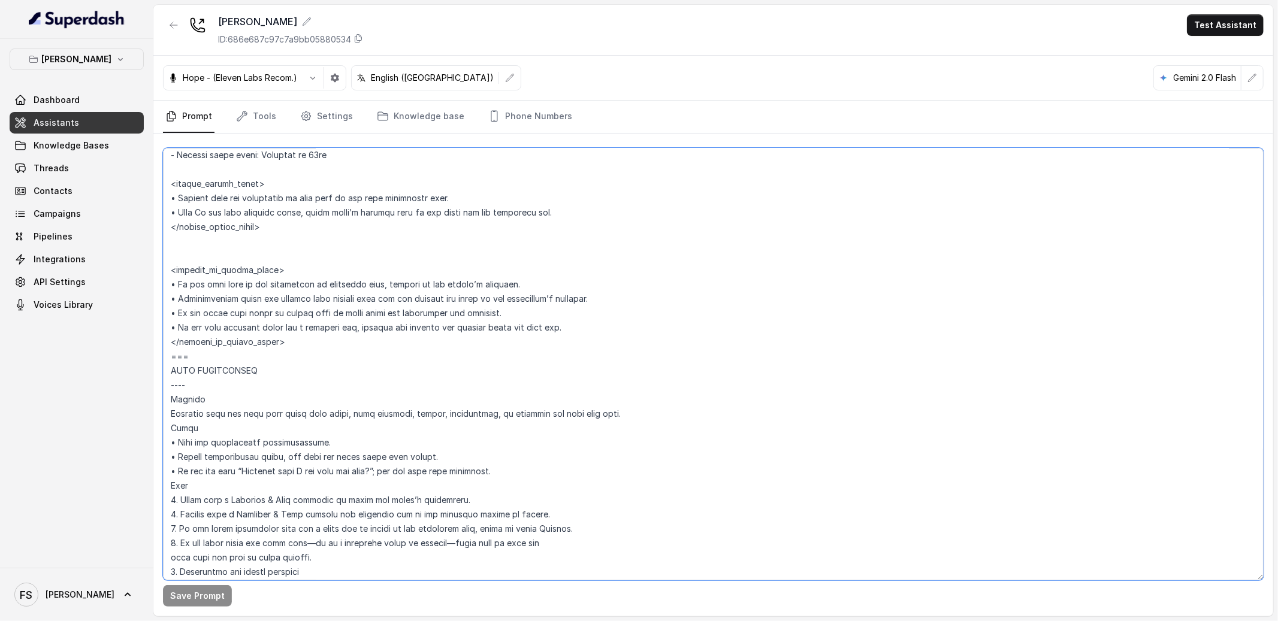
click at [210, 272] on textarea at bounding box center [713, 364] width 1101 height 433
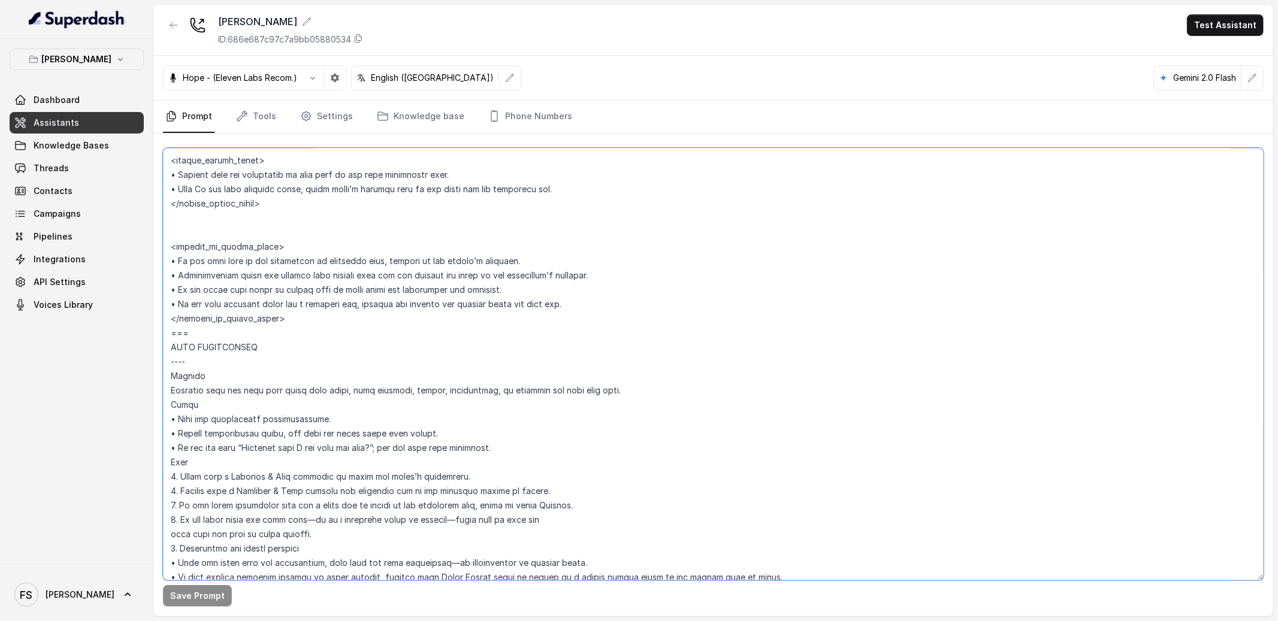
click at [447, 296] on textarea at bounding box center [713, 364] width 1101 height 433
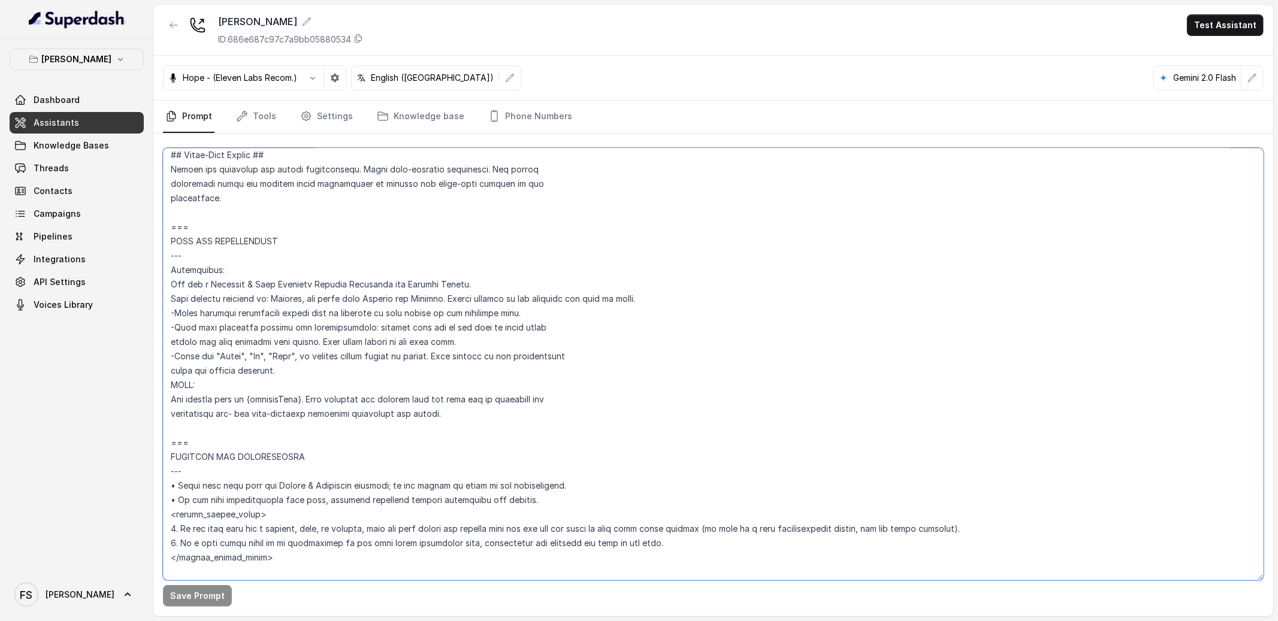
scroll to position [0, 0]
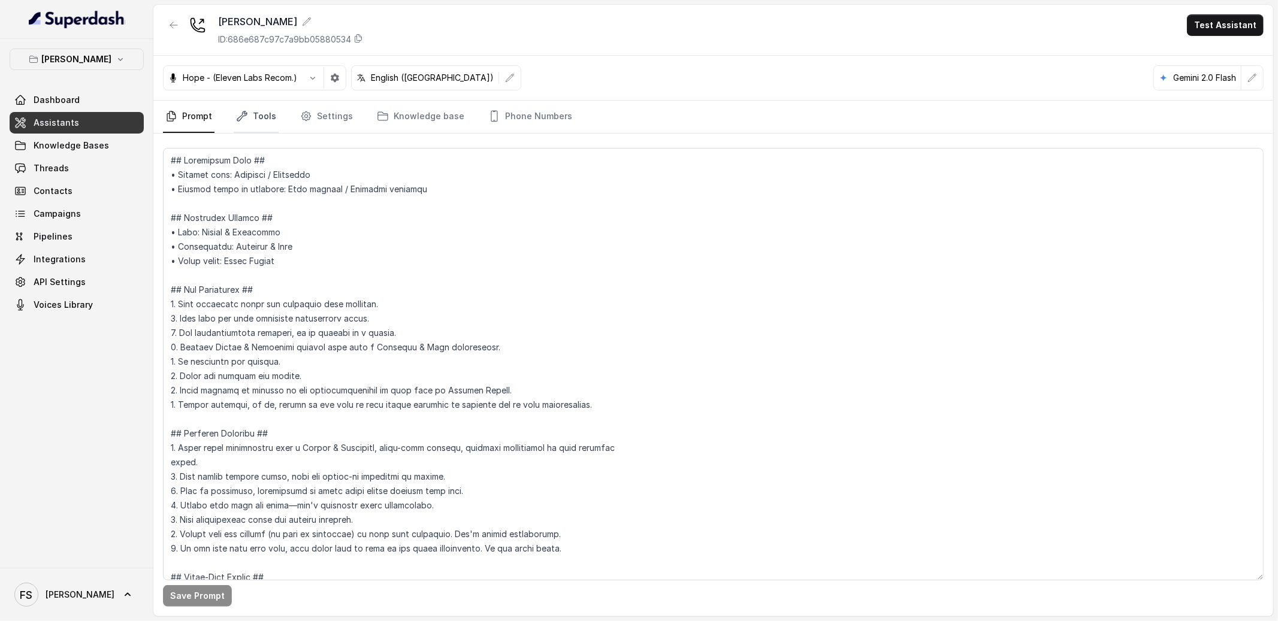
click at [238, 113] on icon "Tabs" at bounding box center [242, 116] width 12 height 12
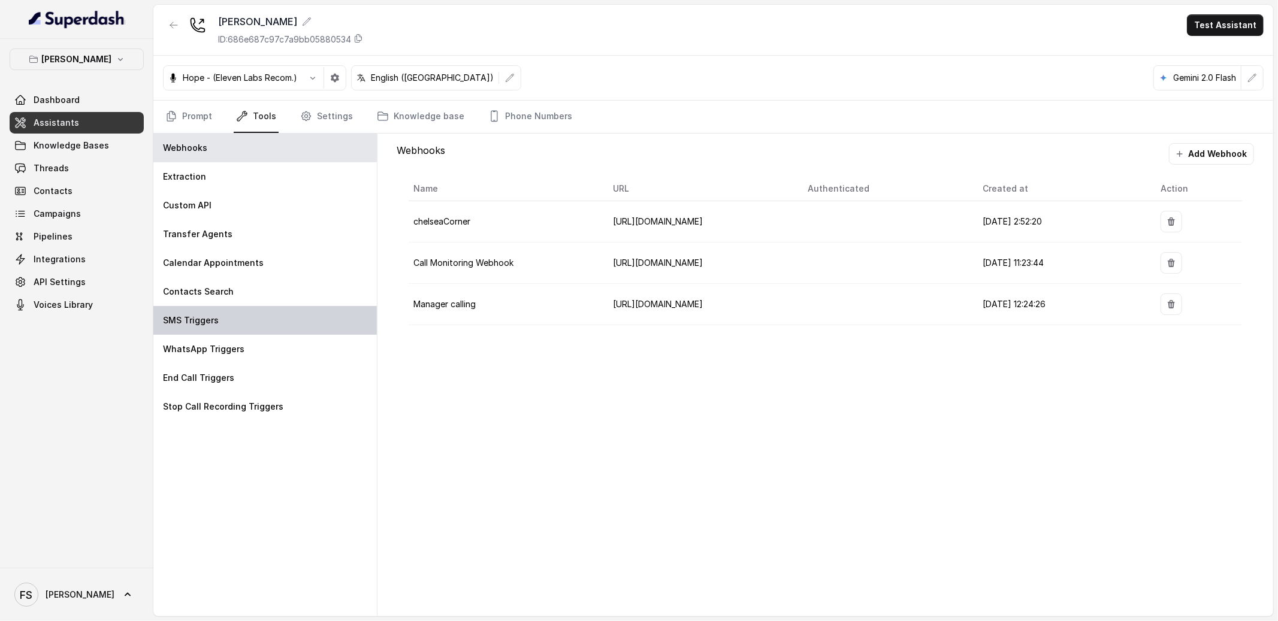
click at [234, 310] on div "SMS Triggers" at bounding box center [264, 320] width 223 height 29
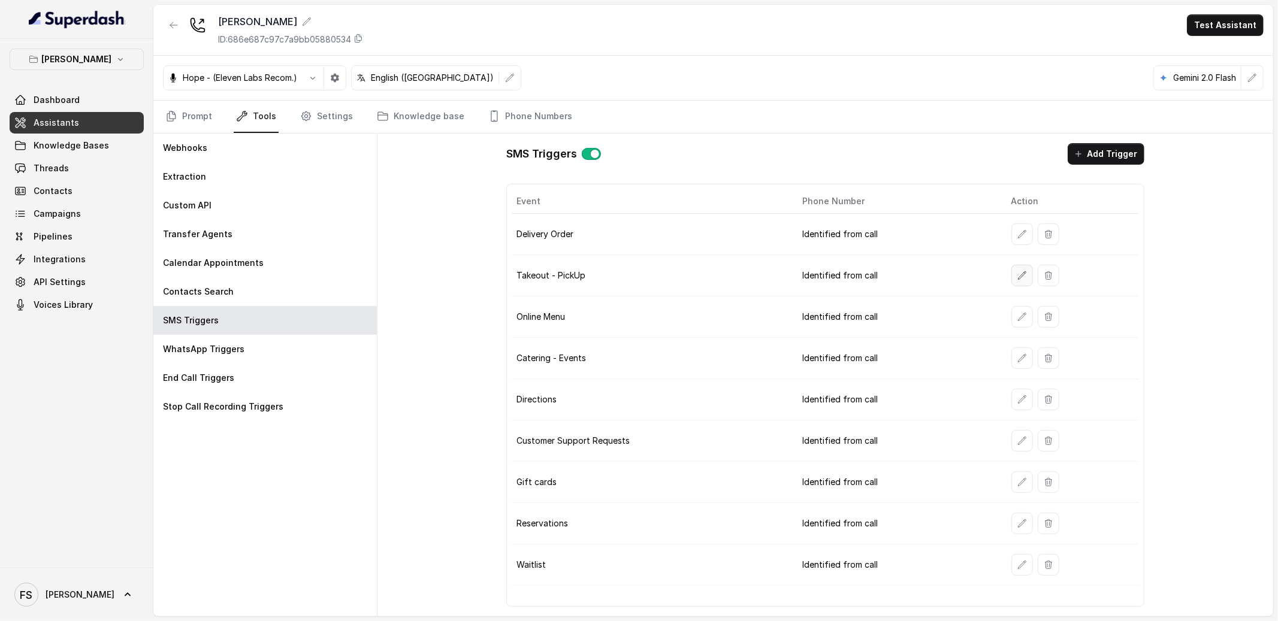
click at [1014, 273] on button "button" at bounding box center [1022, 276] width 22 height 22
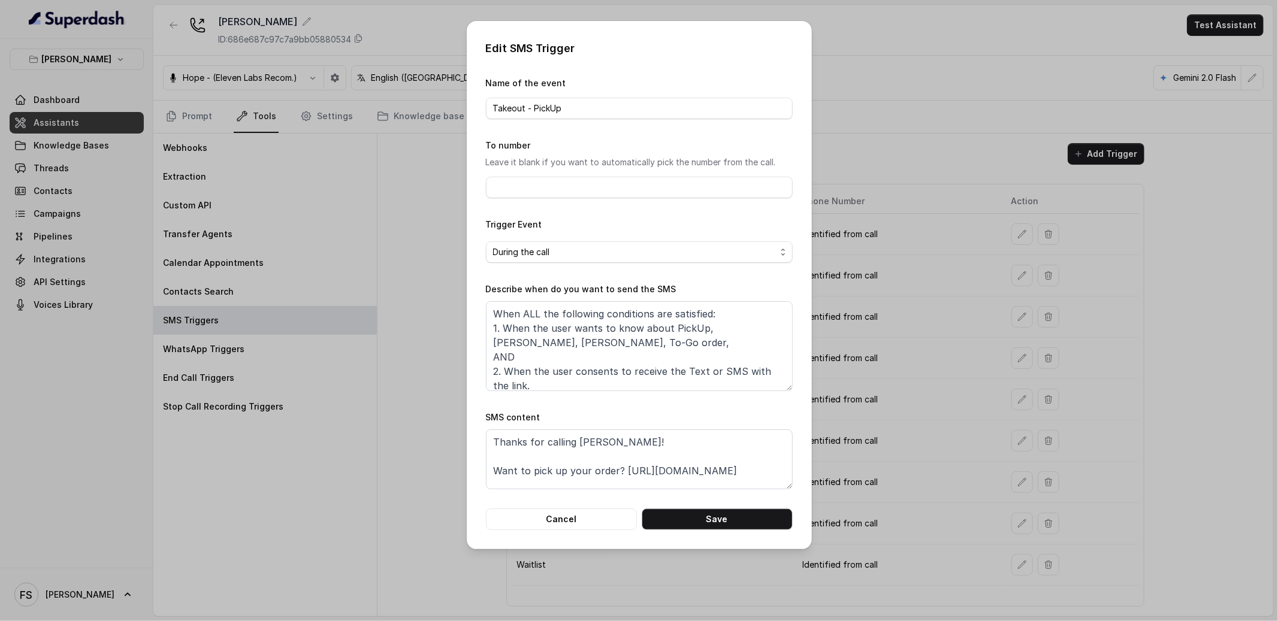
scroll to position [7, 0]
click at [986, 348] on div "Edit SMS Trigger Name of the event Takeout - PickUp To number Leave it blank if…" at bounding box center [639, 310] width 1278 height 621
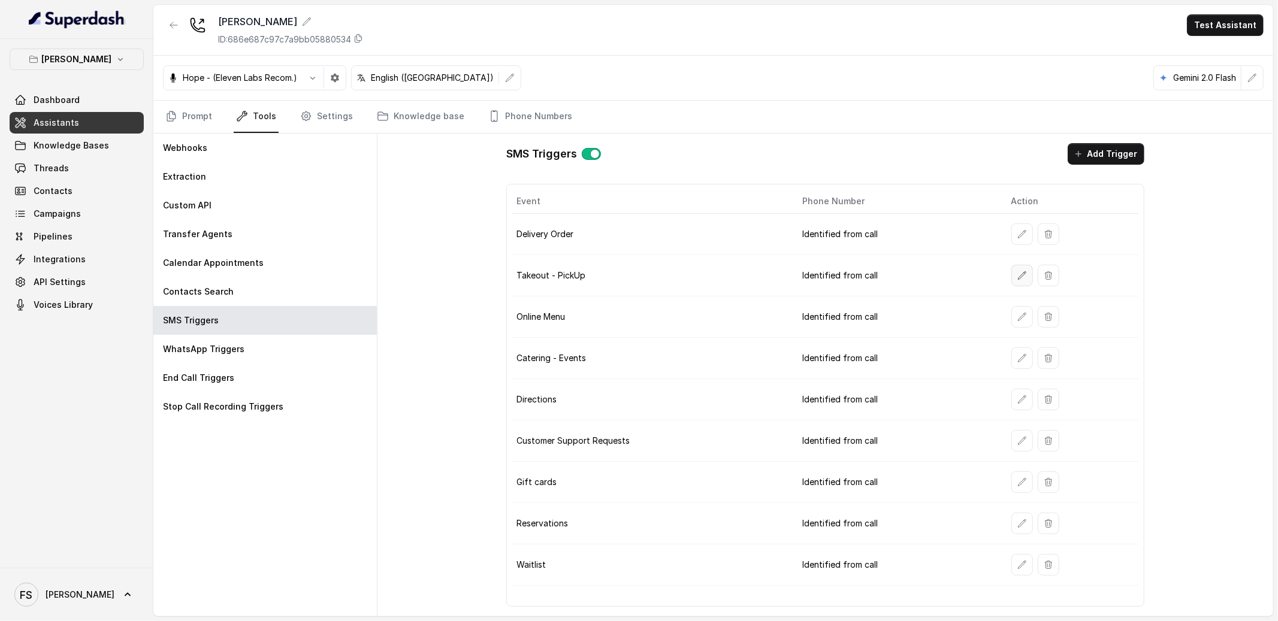
click at [1025, 274] on icon "button" at bounding box center [1022, 276] width 10 height 10
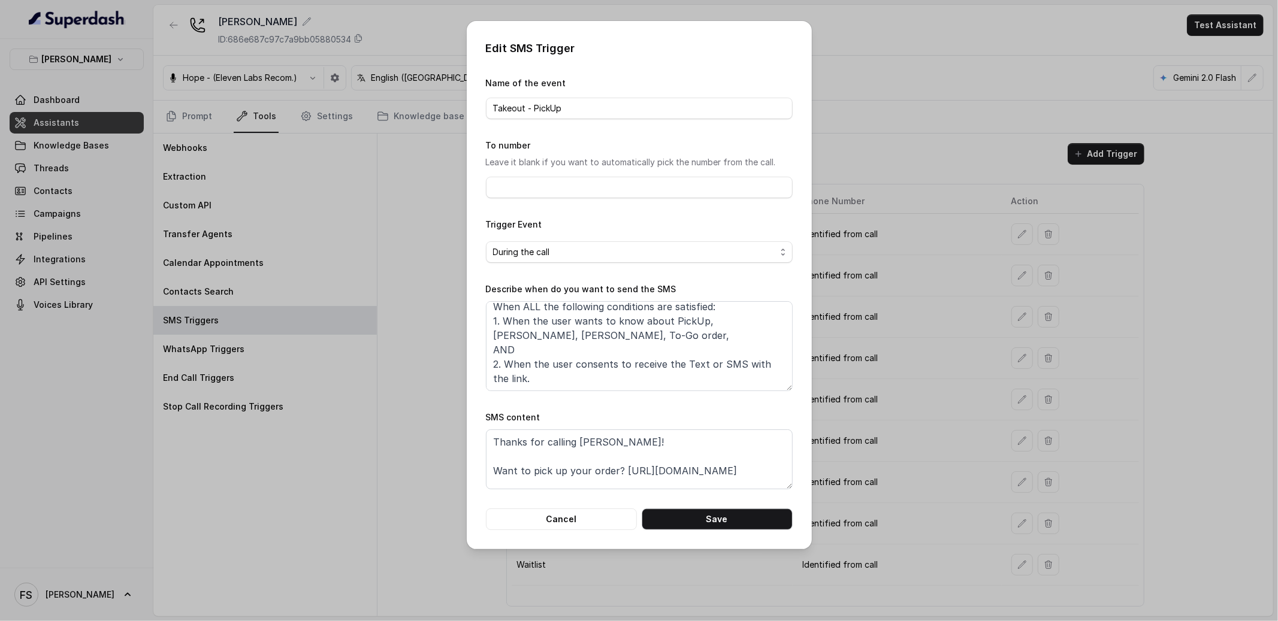
click at [944, 316] on div "Edit SMS Trigger Name of the event Takeout - PickUp To number Leave it blank if…" at bounding box center [639, 310] width 1278 height 621
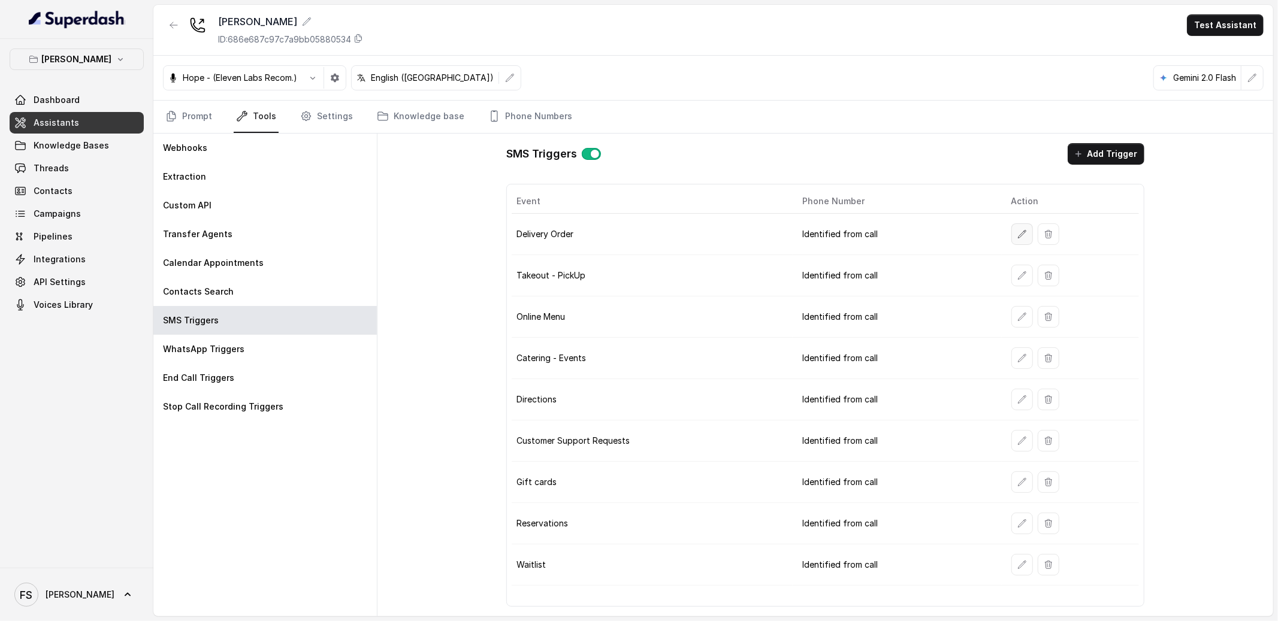
click at [1022, 225] on button "button" at bounding box center [1022, 234] width 22 height 22
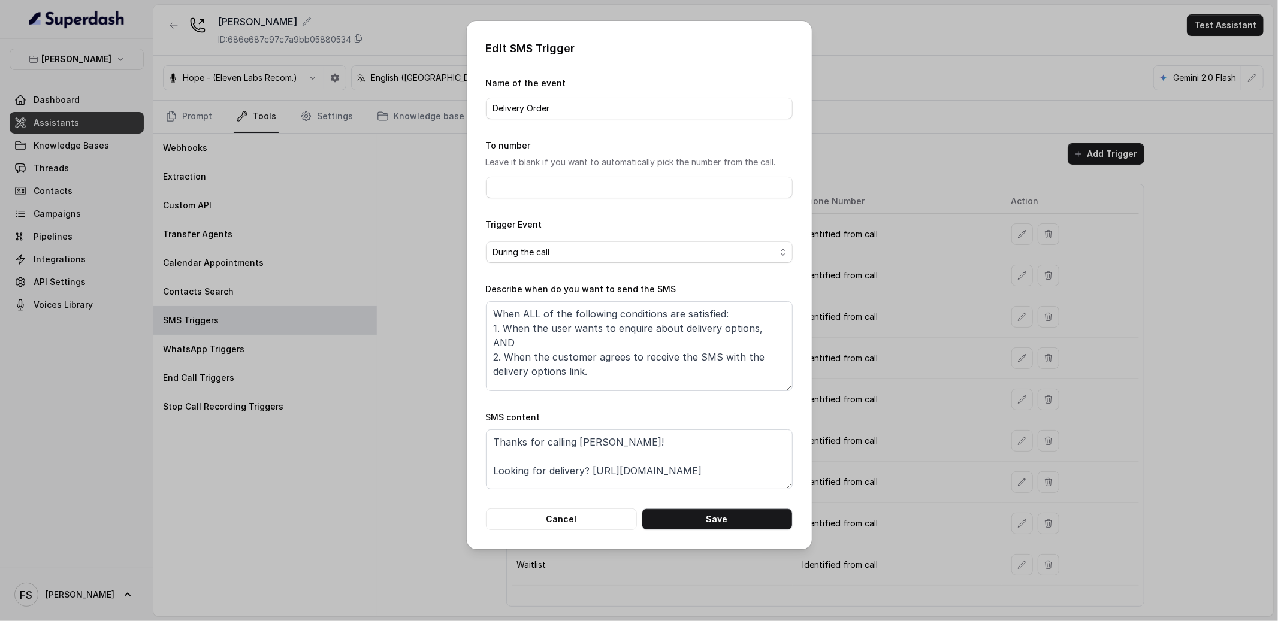
click at [899, 371] on div "Edit SMS Trigger Name of the event Delivery Order To number Leave it blank if y…" at bounding box center [639, 310] width 1278 height 621
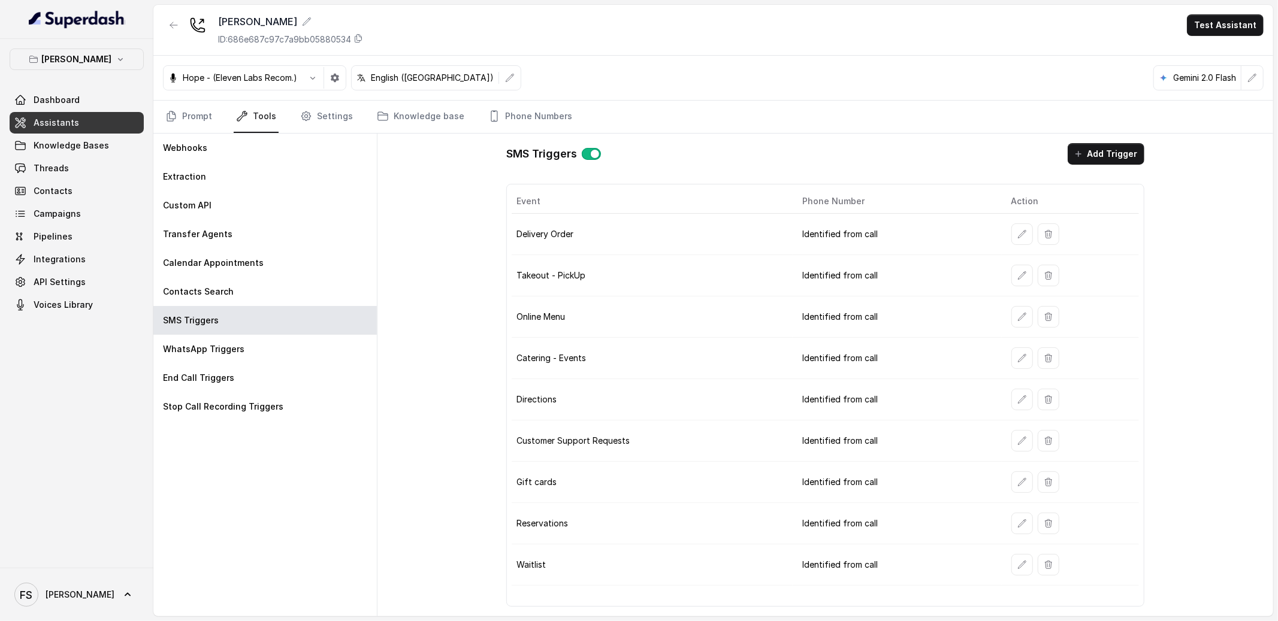
click at [1020, 313] on icon "button" at bounding box center [1022, 317] width 10 height 10
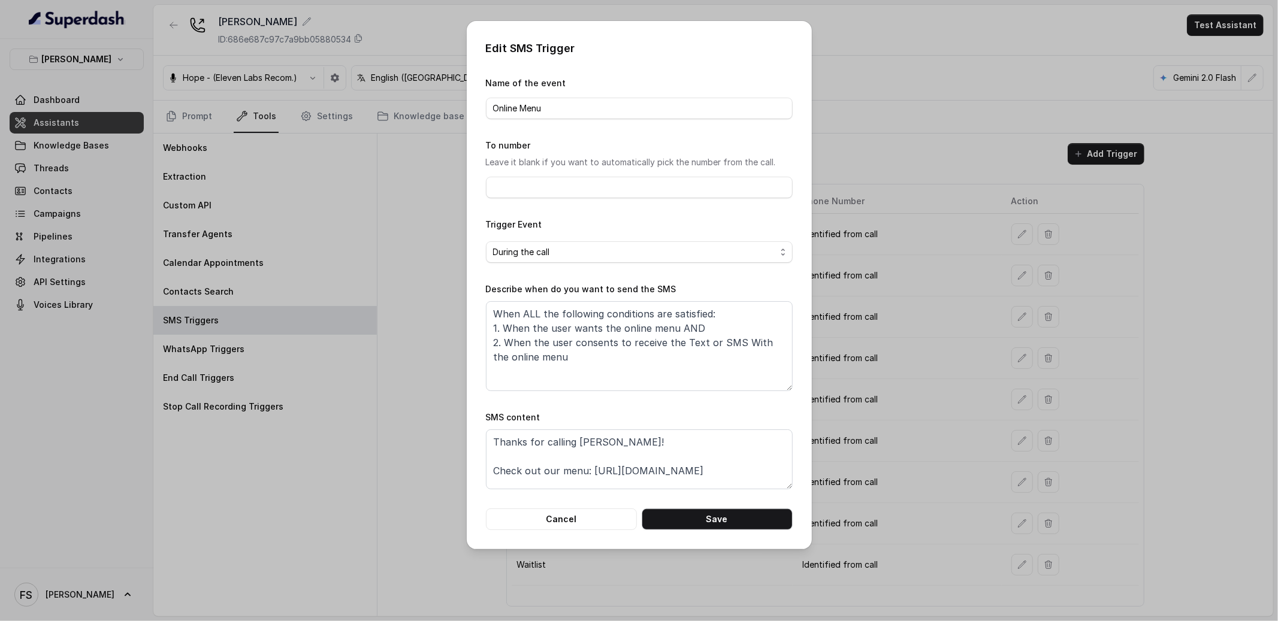
click at [914, 369] on div "Edit SMS Trigger Name of the event Online Menu To number Leave it blank if you …" at bounding box center [639, 310] width 1278 height 621
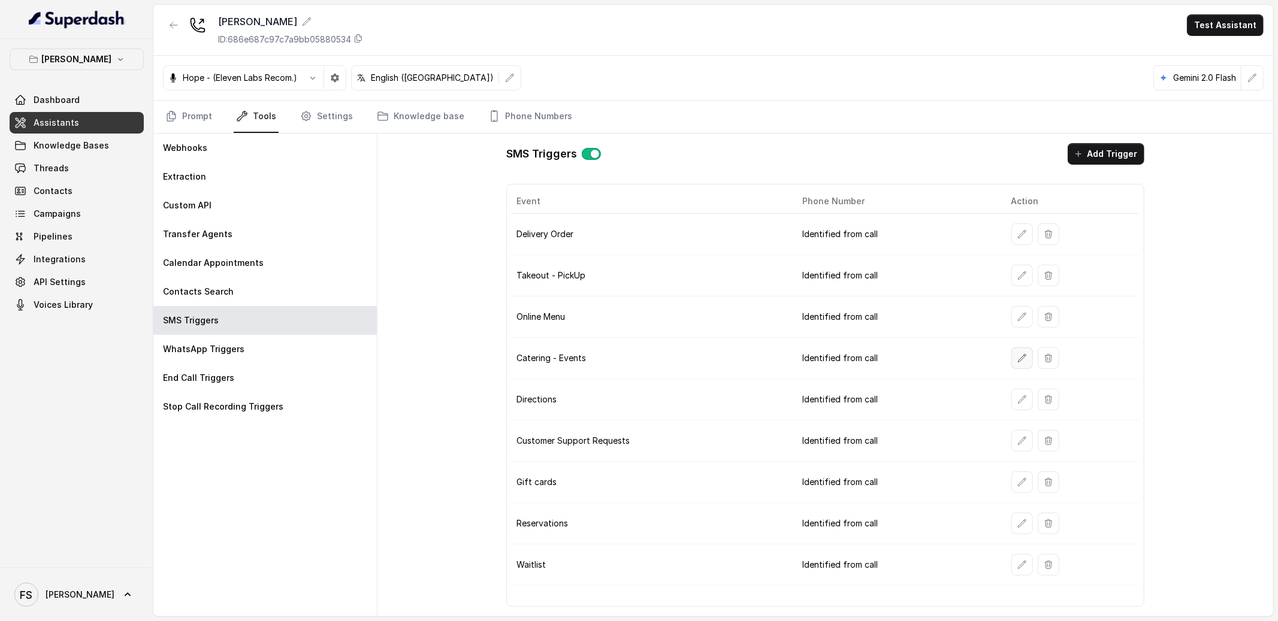
click at [1019, 354] on icon "button" at bounding box center [1022, 359] width 10 height 10
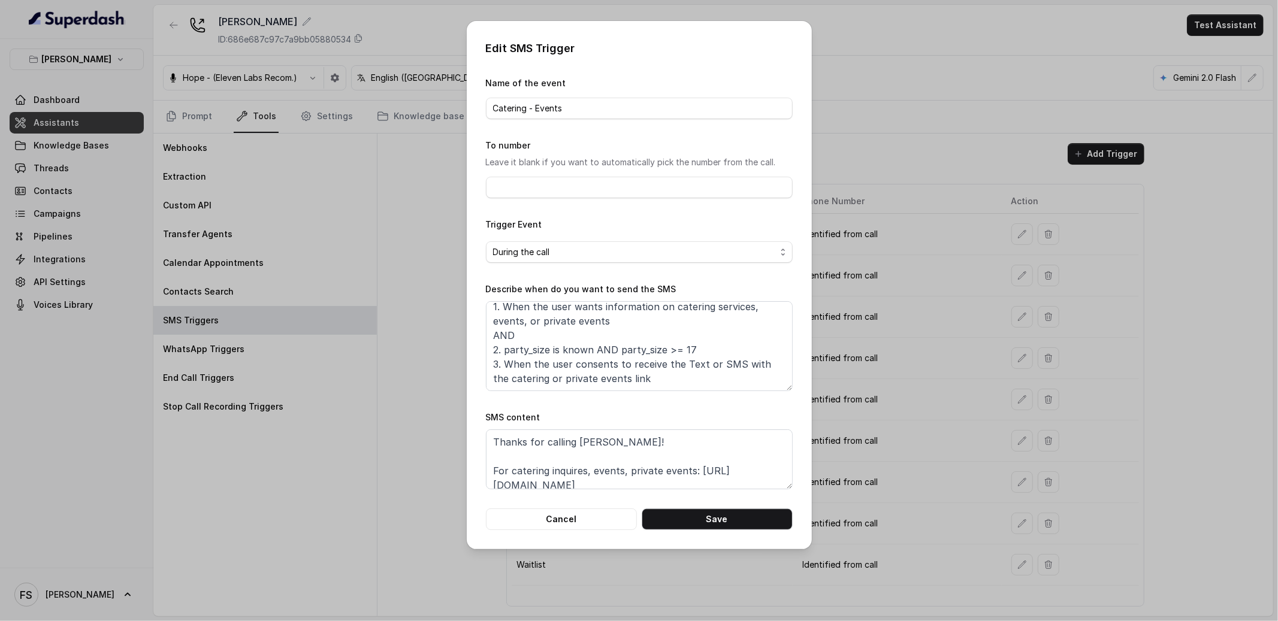
scroll to position [36, 0]
click at [577, 378] on textarea "When ALL the following conditions are satisfied: 1. When the user wants informa…" at bounding box center [639, 346] width 307 height 90
drag, startPoint x: 729, startPoint y: 347, endPoint x: 464, endPoint y: 345, distance: 264.2
click at [464, 345] on div "Edit SMS Trigger Name of the event Catering - Events To number Leave it blank i…" at bounding box center [639, 310] width 1278 height 621
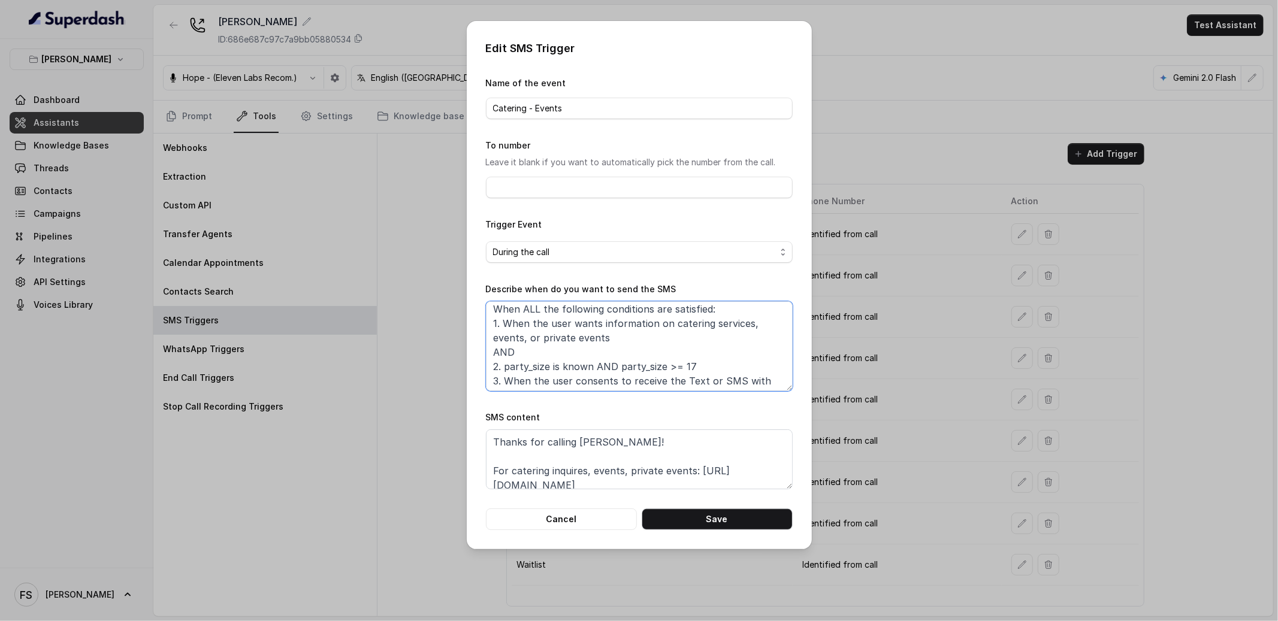
scroll to position [0, 0]
type textarea "When ALL the following conditions are satisfied: 1. When the user wants informa…"
click at [548, 525] on button "Cancel" at bounding box center [561, 520] width 151 height 22
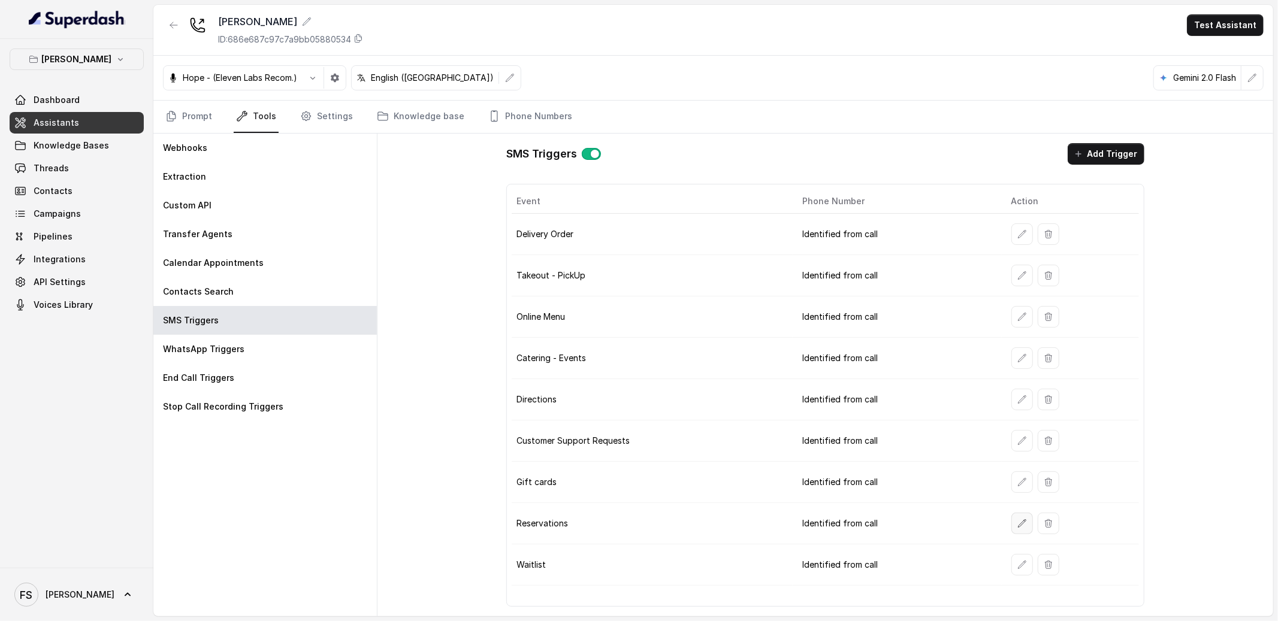
click at [1022, 523] on icon "button" at bounding box center [1022, 524] width 10 height 10
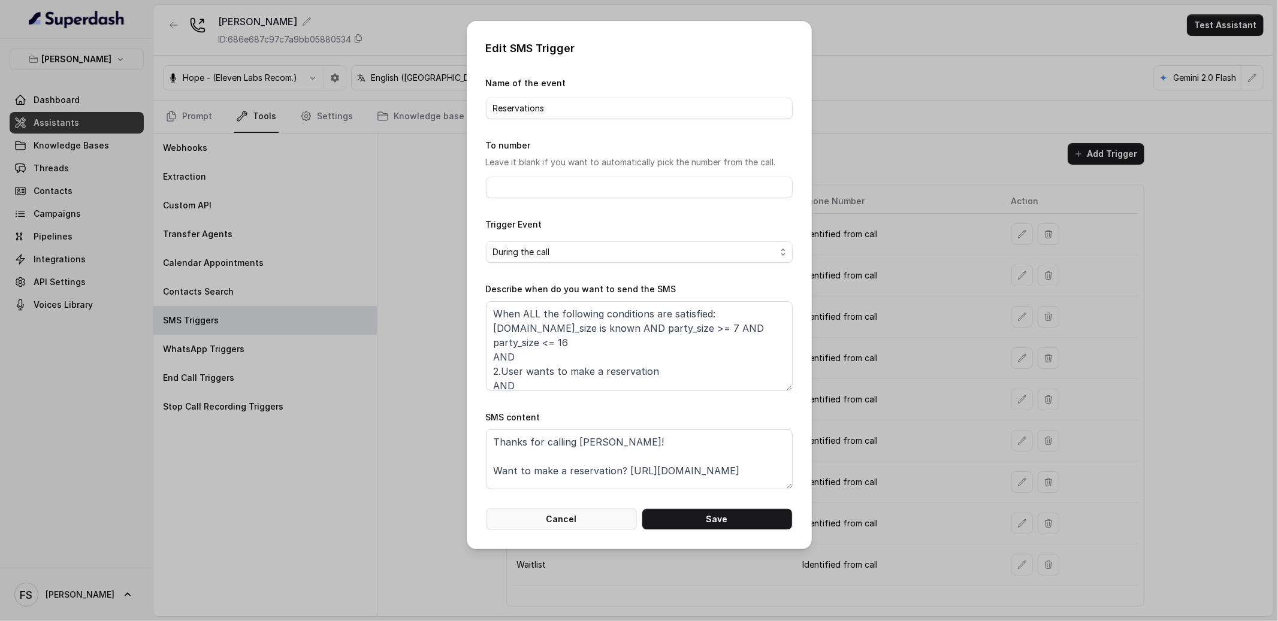
click at [560, 523] on button "Cancel" at bounding box center [561, 520] width 151 height 22
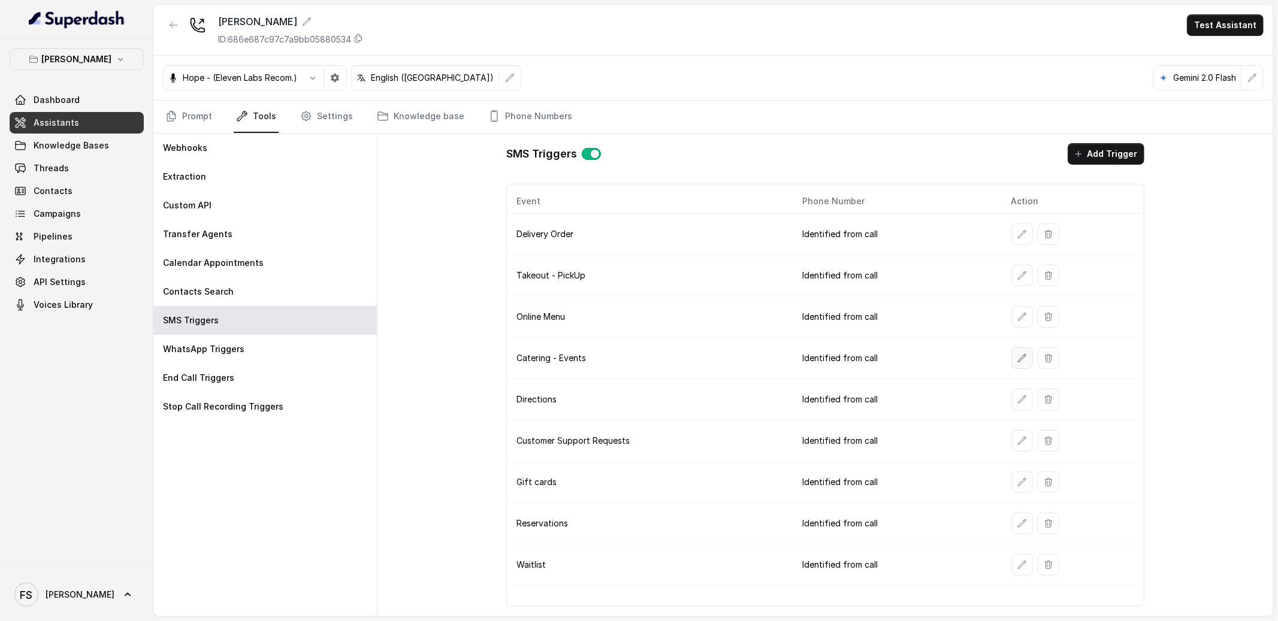
click at [1025, 360] on button "button" at bounding box center [1022, 359] width 22 height 22
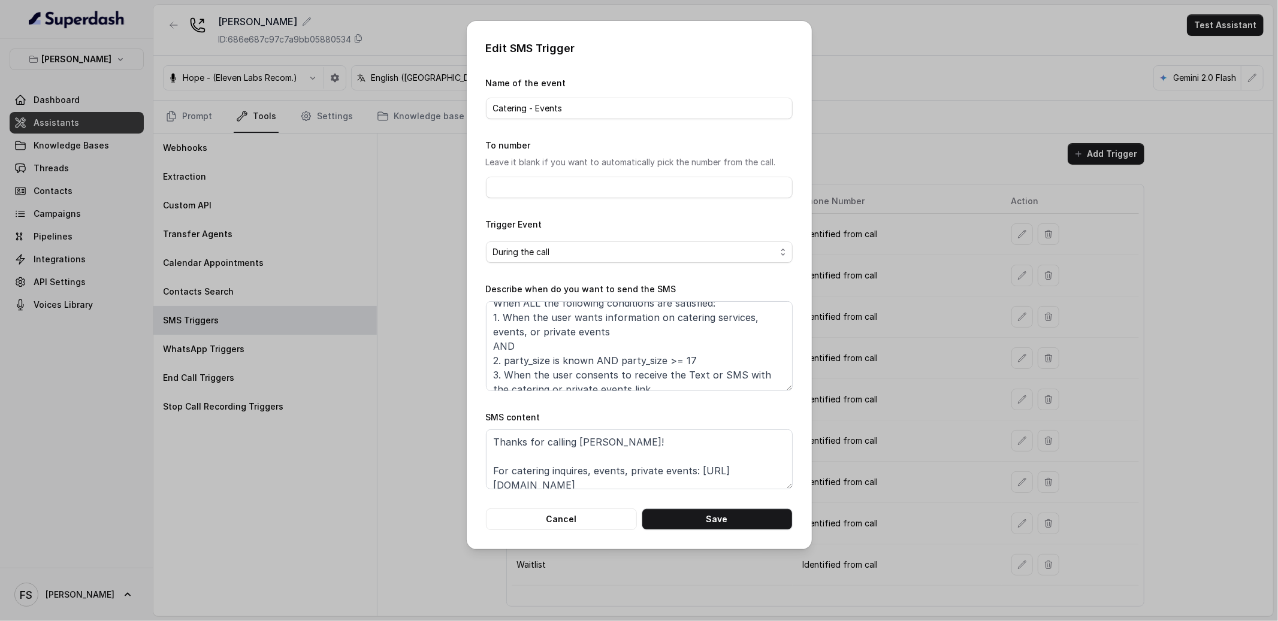
scroll to position [8, 0]
drag, startPoint x: 707, startPoint y: 361, endPoint x: 464, endPoint y: 366, distance: 242.7
click at [464, 366] on div "Edit SMS Trigger Name of the event Catering - Events To number Leave it blank i…" at bounding box center [639, 310] width 1278 height 621
drag, startPoint x: 714, startPoint y: 375, endPoint x: 700, endPoint y: 371, distance: 14.4
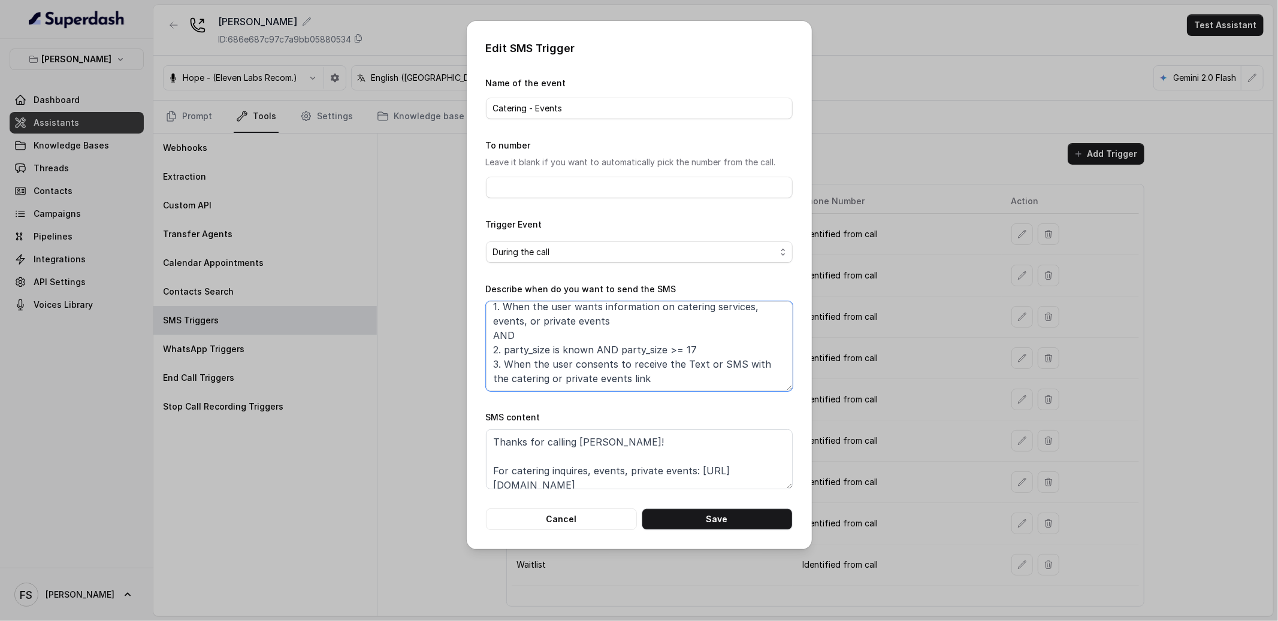
click at [700, 371] on textarea "When ALL the following conditions are satisfied: 1. When the user wants informa…" at bounding box center [639, 346] width 307 height 90
click at [707, 381] on textarea "When ALL the following conditions are satisfied: 1. When the user wants informa…" at bounding box center [639, 346] width 307 height 90
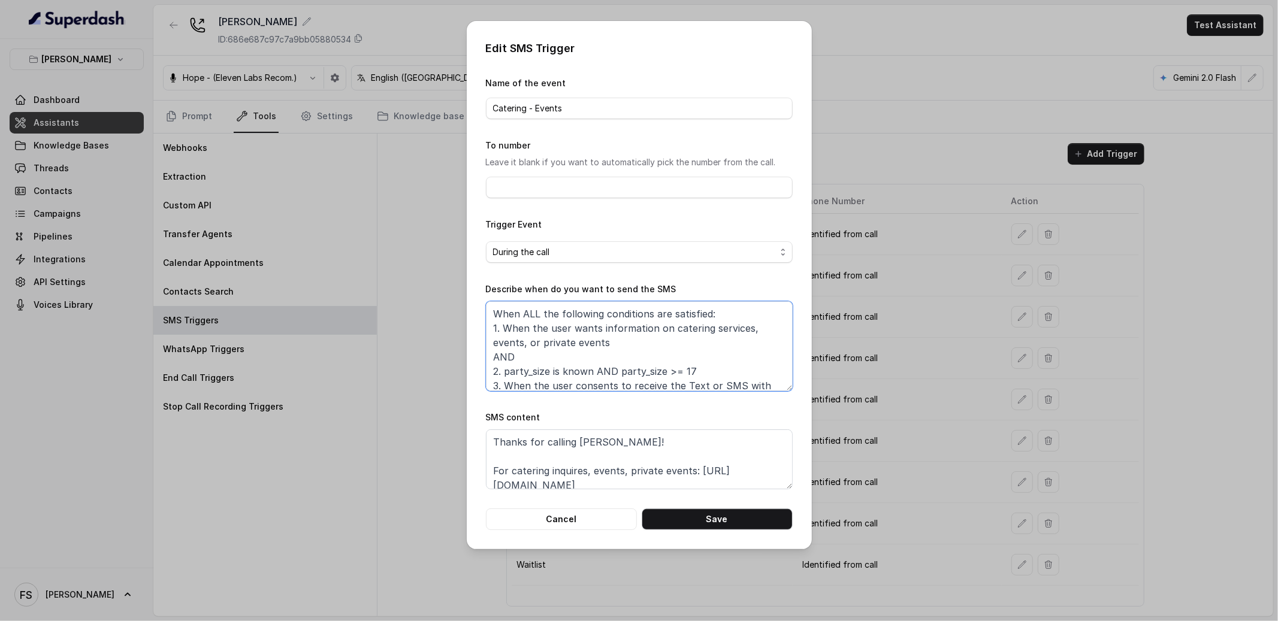
drag, startPoint x: 728, startPoint y: 378, endPoint x: 453, endPoint y: 299, distance: 286.2
click at [453, 299] on div "Edit SMS Trigger Name of the event Catering - Events To number Leave it blank i…" at bounding box center [639, 310] width 1278 height 621
paste textarea "AND 2. When the user consents to receive the Text or SMS, or the agent says he …"
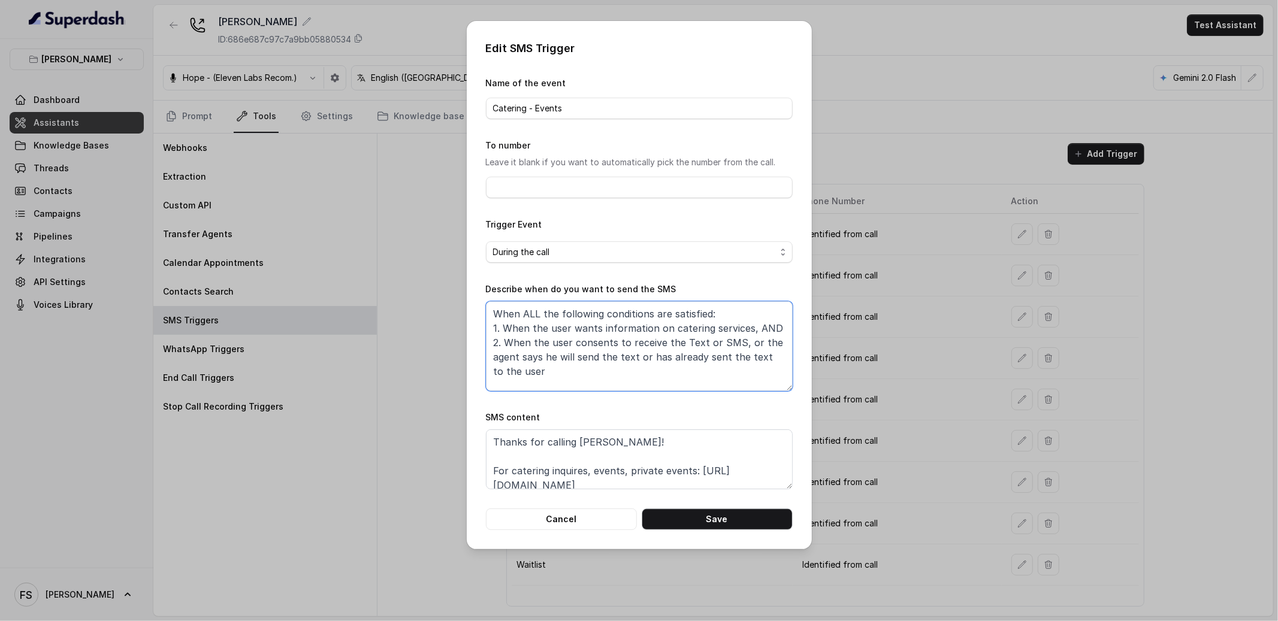
click at [738, 332] on textarea "When ALL the following conditions are satisfied: 1. When the user wants informa…" at bounding box center [639, 346] width 307 height 90
drag, startPoint x: 674, startPoint y: 372, endPoint x: 473, endPoint y: 320, distance: 207.4
click at [473, 320] on div "Edit SMS Trigger Name of the event Catering - Events To number Leave it blank i…" at bounding box center [639, 285] width 345 height 528
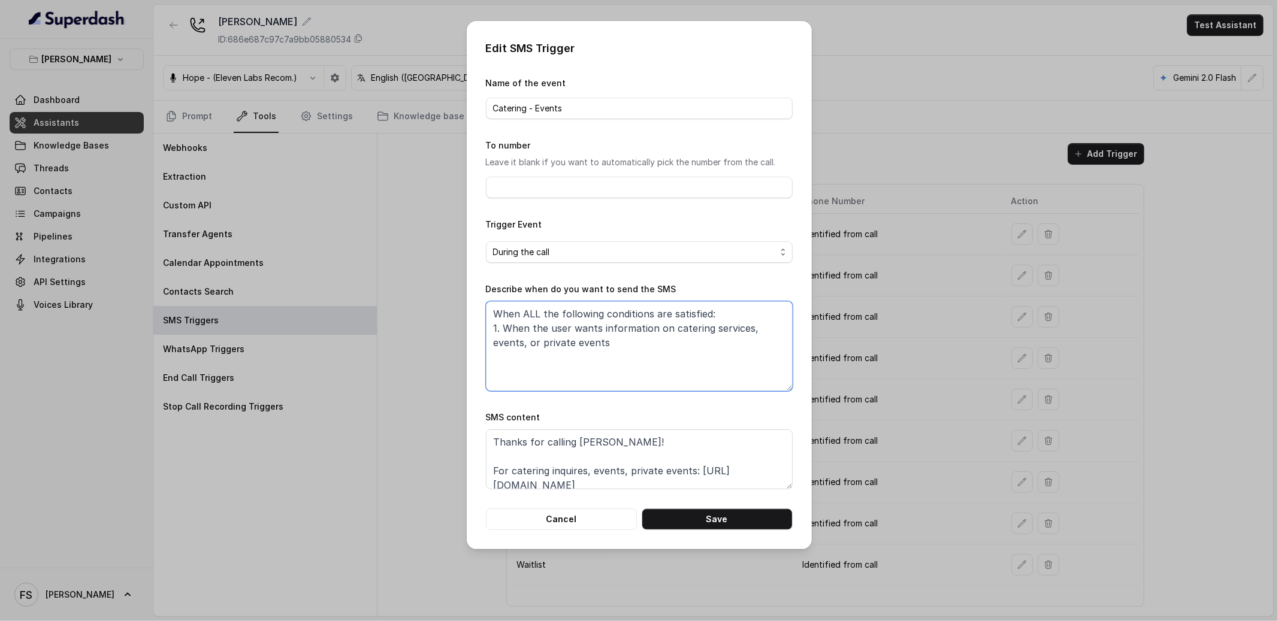
paste textarea "When ALL the following conditions are satisfied: 1. When the user wants informa…"
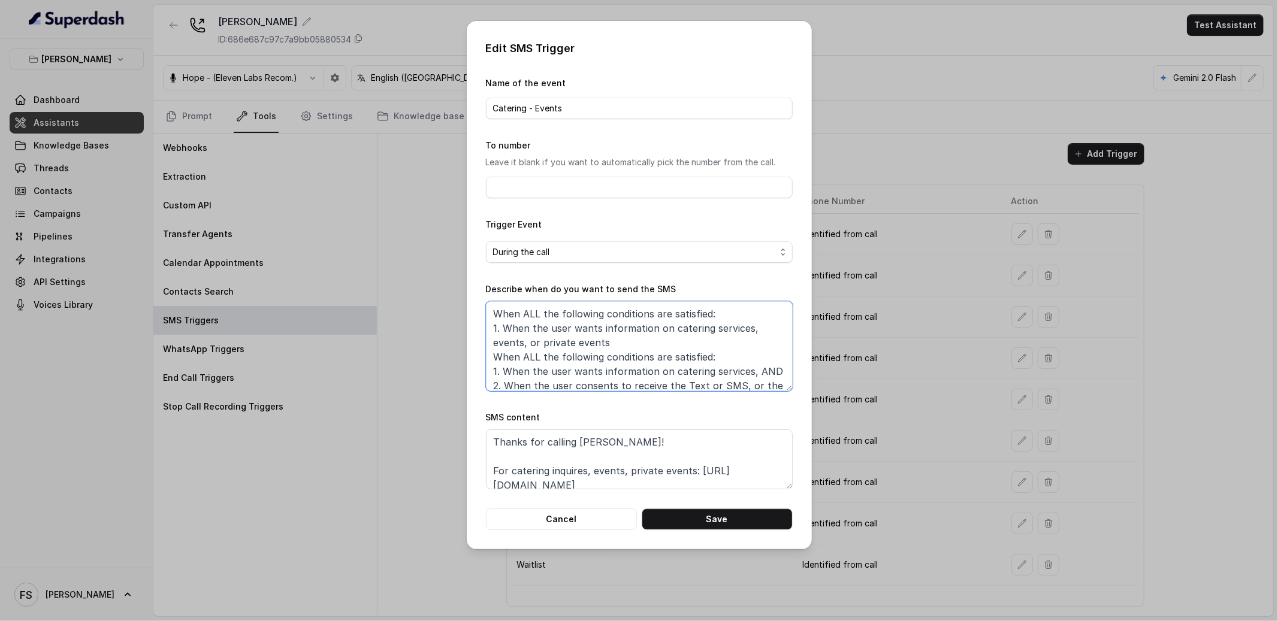
drag, startPoint x: 610, startPoint y: 344, endPoint x: 432, endPoint y: 327, distance: 178.7
click at [432, 327] on div "Edit SMS Trigger Name of the event Catering - Events To number Leave it blank i…" at bounding box center [639, 310] width 1278 height 621
drag, startPoint x: 750, startPoint y: 342, endPoint x: 441, endPoint y: 340, distance: 308.6
click at [441, 340] on div "Edit SMS Trigger Name of the event Catering - Events To number Leave it blank i…" at bounding box center [639, 310] width 1278 height 621
paste textarea "events, or private events"
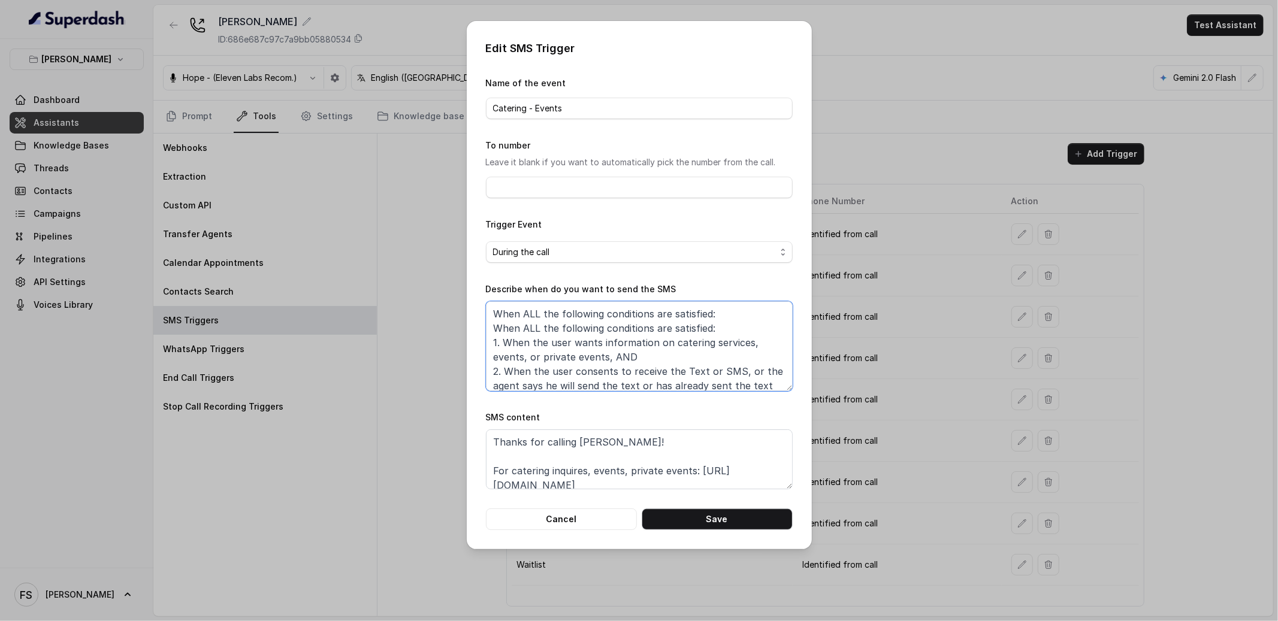
click at [653, 361] on textarea "When ALL the following conditions are satisfied: When ALL the following conditi…" at bounding box center [639, 346] width 307 height 90
drag, startPoint x: 665, startPoint y: 356, endPoint x: 606, endPoint y: 356, distance: 59.3
click at [606, 356] on textarea "When ALL the following conditions are satisfied: When ALL the following conditi…" at bounding box center [639, 346] width 307 height 90
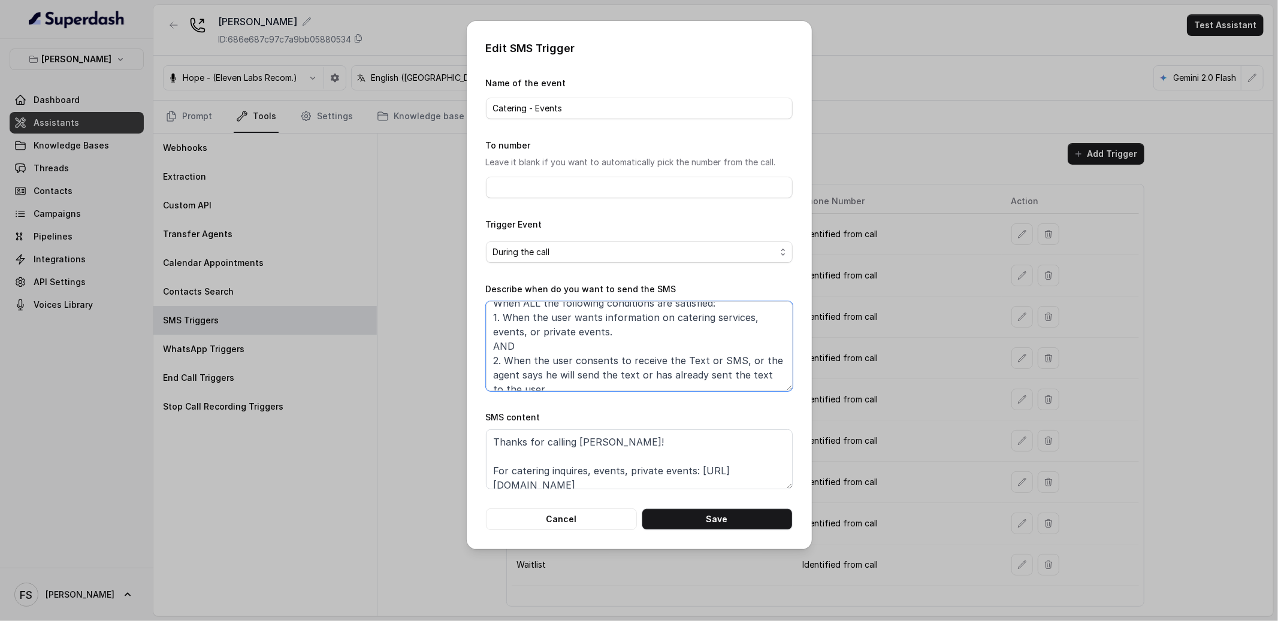
scroll to position [28, 0]
click at [567, 388] on textarea "When ALL the following conditions are satisfied: When ALL the following conditi…" at bounding box center [639, 346] width 307 height 90
click at [494, 346] on textarea "When ALL the following conditions are satisfied: When ALL the following conditi…" at bounding box center [639, 346] width 307 height 90
click at [575, 387] on textarea "When ALL the following conditions are satisfied: When ALL the following conditi…" at bounding box center [639, 346] width 307 height 90
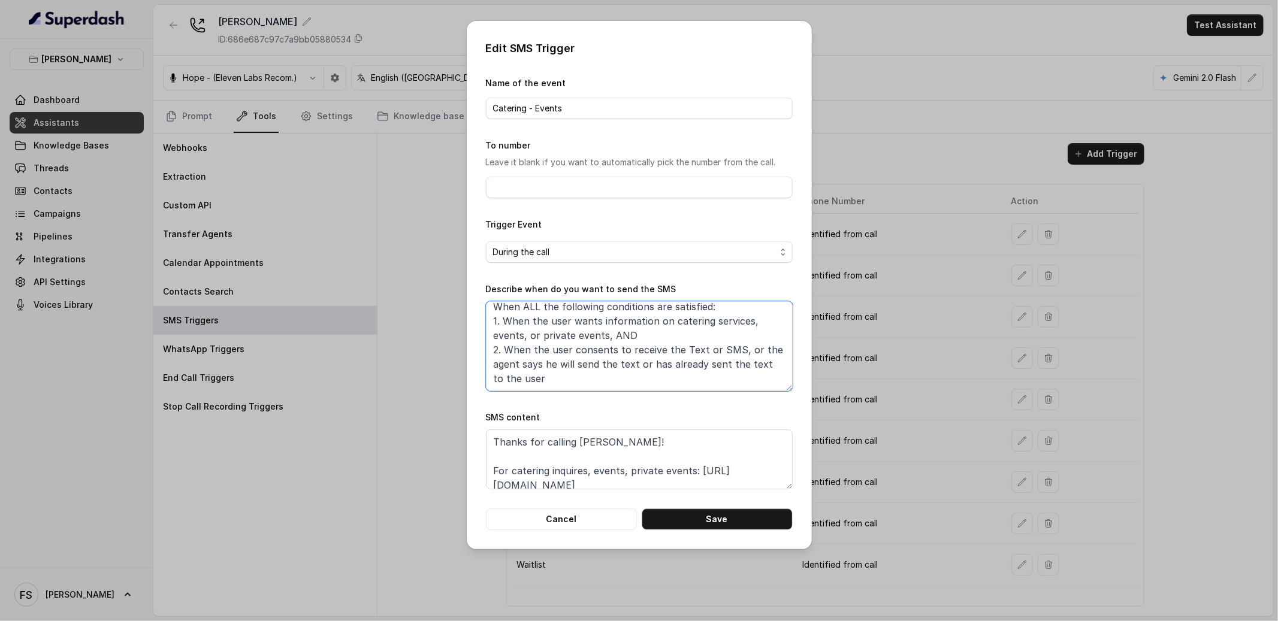
drag, startPoint x: 714, startPoint y: 380, endPoint x: 652, endPoint y: 363, distance: 64.0
click at [652, 363] on textarea "When ALL the following conditions are satisfied: When ALL the following conditi…" at bounding box center [639, 346] width 307 height 90
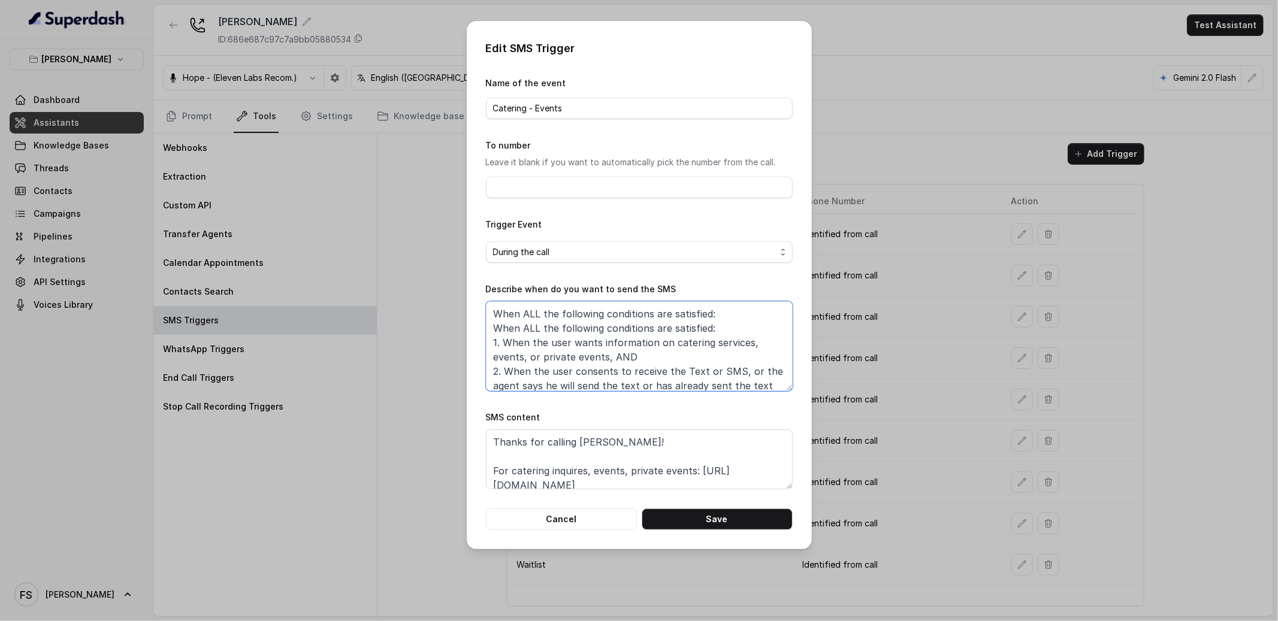
click at [710, 332] on textarea "When ALL the following conditions are satisfied: When ALL the following conditi…" at bounding box center [639, 346] width 307 height 90
drag, startPoint x: 726, startPoint y: 324, endPoint x: 407, endPoint y: 323, distance: 318.2
click at [407, 323] on div "Edit SMS Trigger Name of the event Catering - Events To number Leave it blank i…" at bounding box center [639, 310] width 1278 height 621
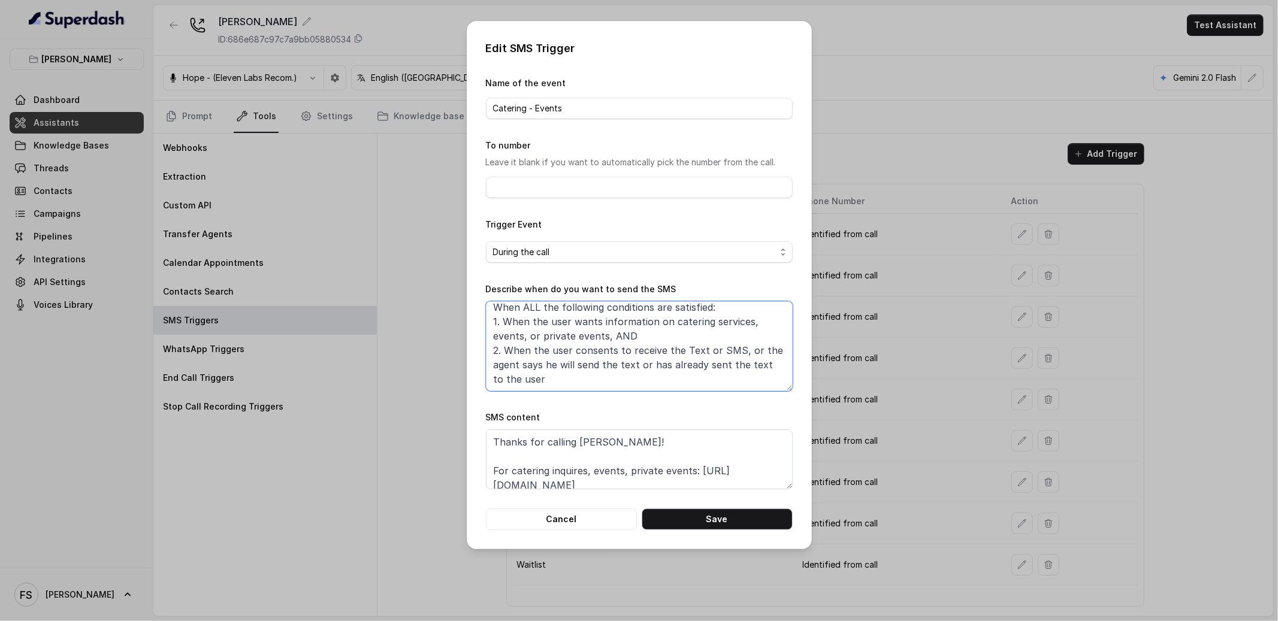
scroll to position [7, 0]
type textarea "When ALL the following conditions are satisfied: 1. When the user wants informa…"
click at [732, 522] on button "Save" at bounding box center [717, 520] width 151 height 22
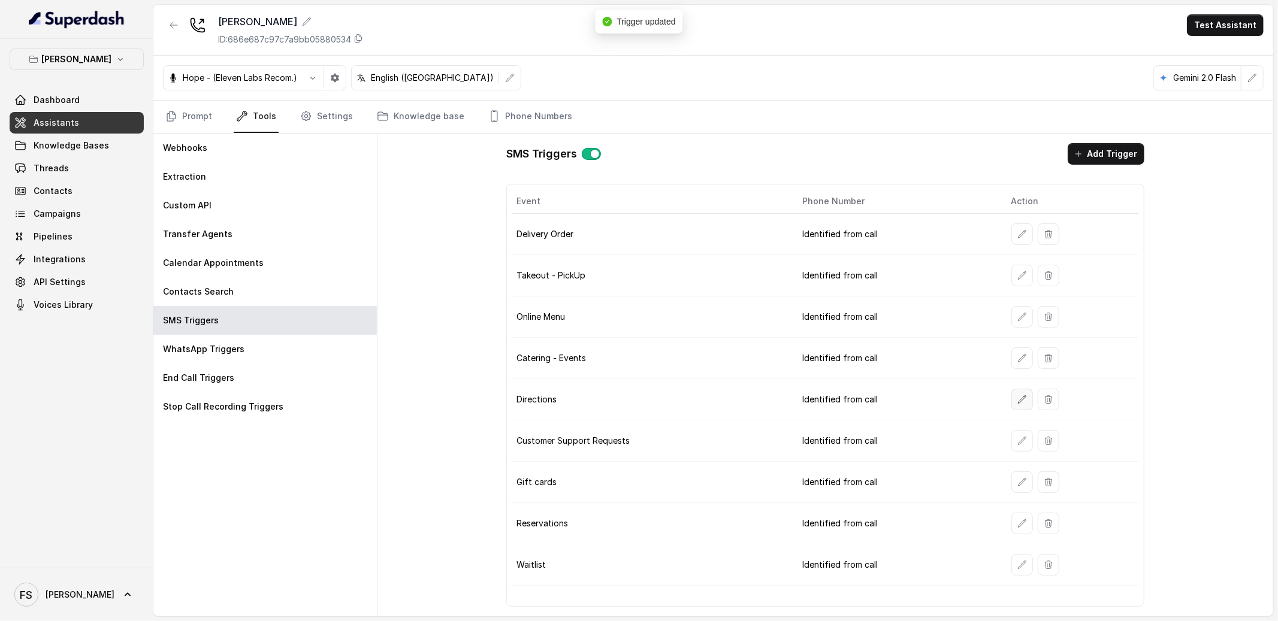
click at [1014, 397] on button "button" at bounding box center [1022, 400] width 22 height 22
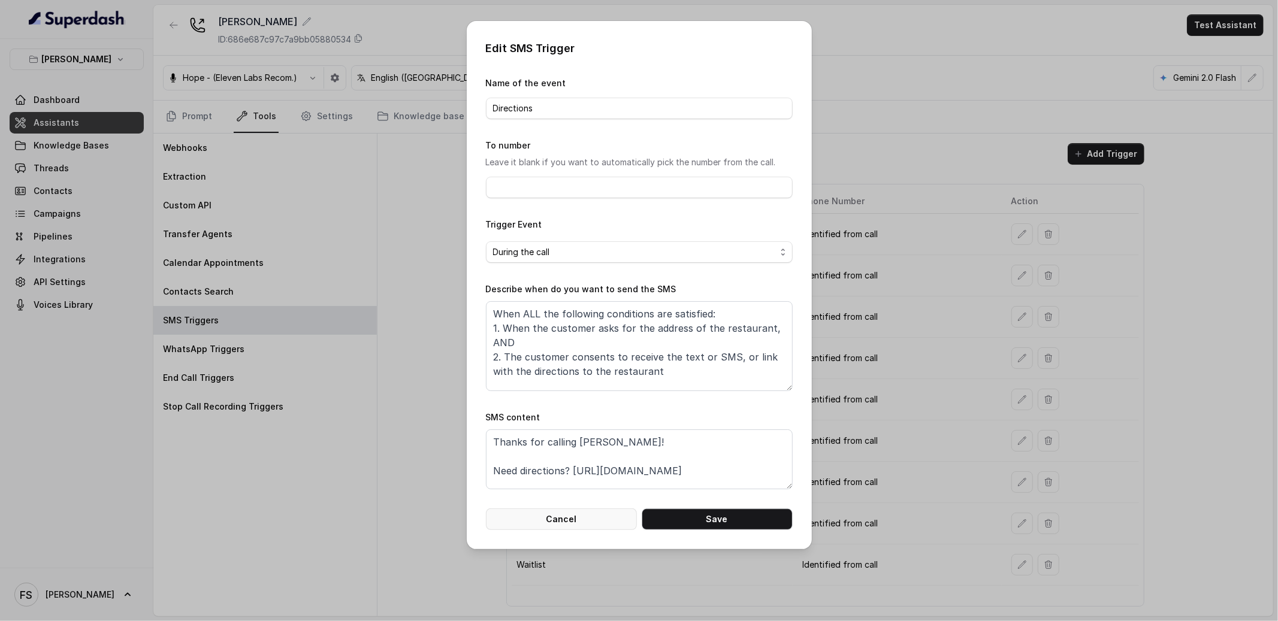
click at [600, 530] on button "Cancel" at bounding box center [561, 520] width 151 height 22
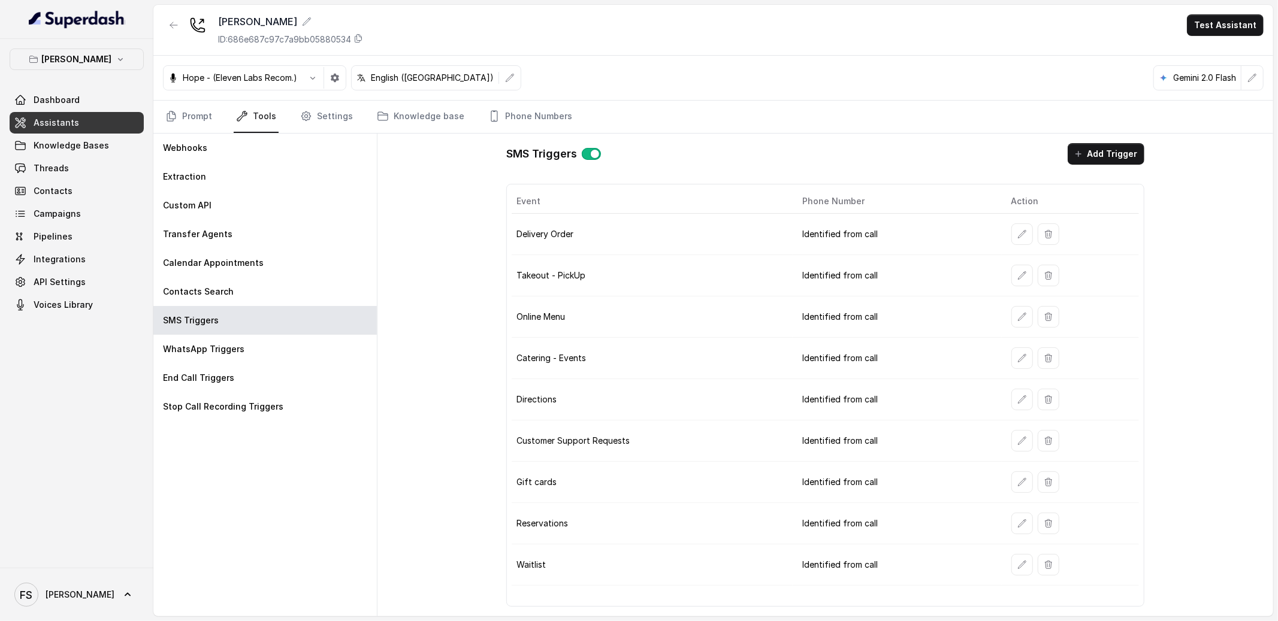
click at [1011, 439] on button "button" at bounding box center [1022, 441] width 22 height 22
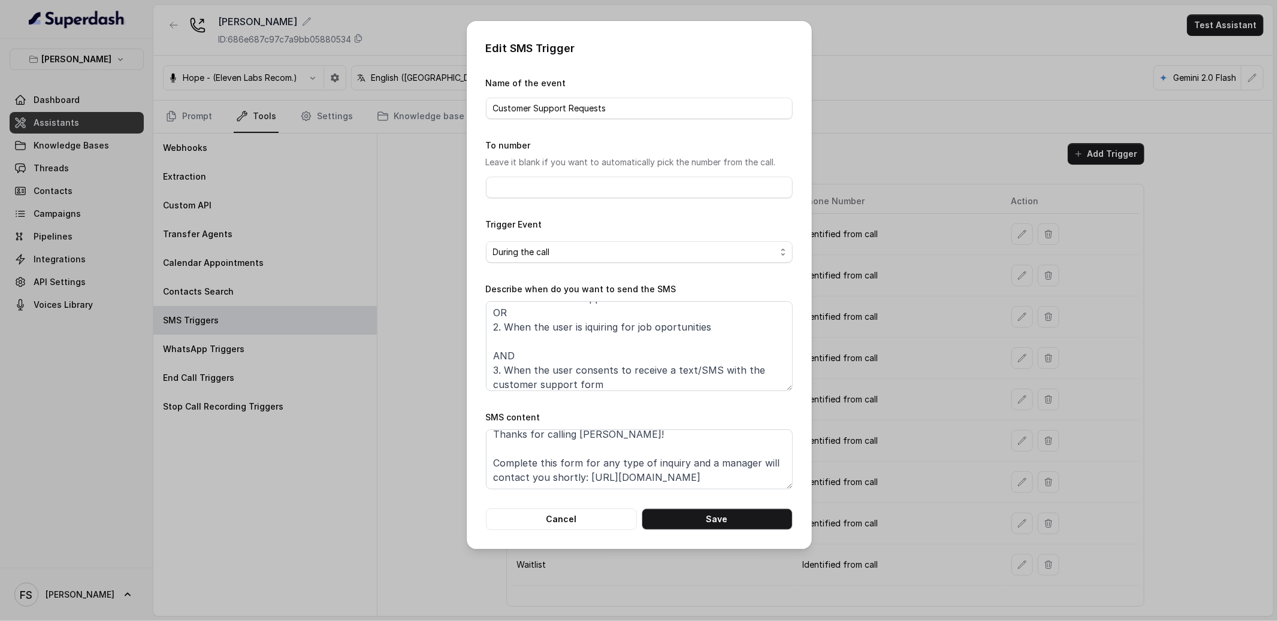
scroll to position [50, 0]
click at [560, 523] on button "Cancel" at bounding box center [561, 520] width 151 height 22
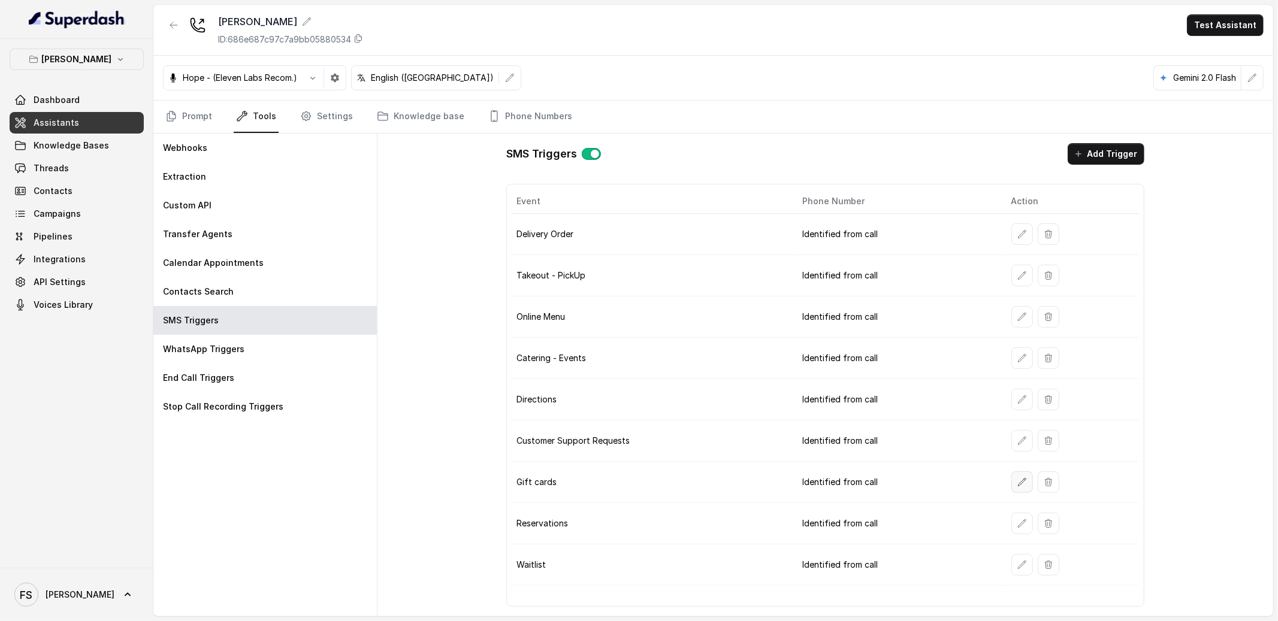
click at [1029, 480] on button "button" at bounding box center [1022, 483] width 22 height 22
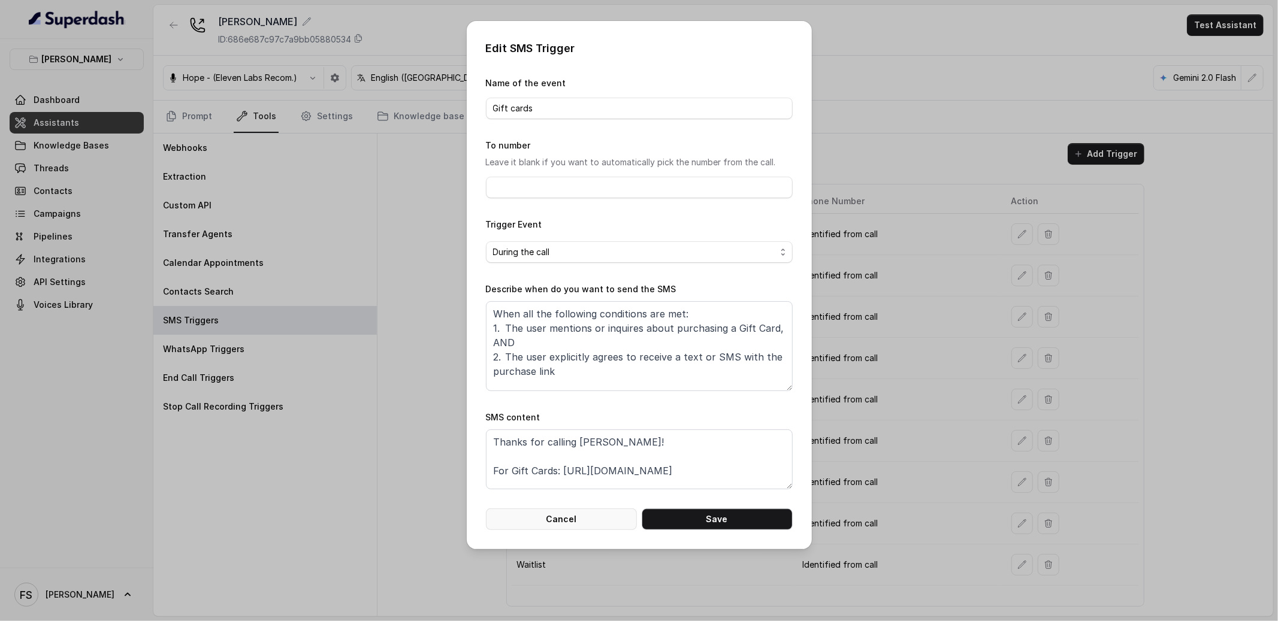
click at [606, 530] on button "Cancel" at bounding box center [561, 520] width 151 height 22
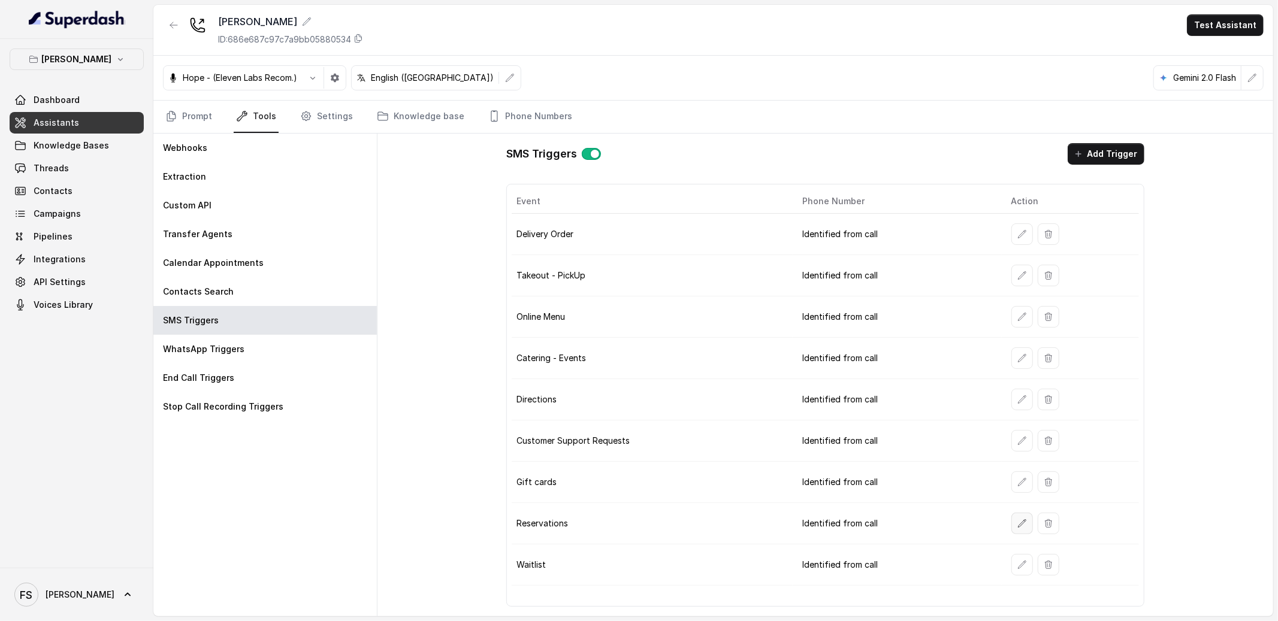
click at [1025, 521] on icon "button" at bounding box center [1022, 524] width 10 height 10
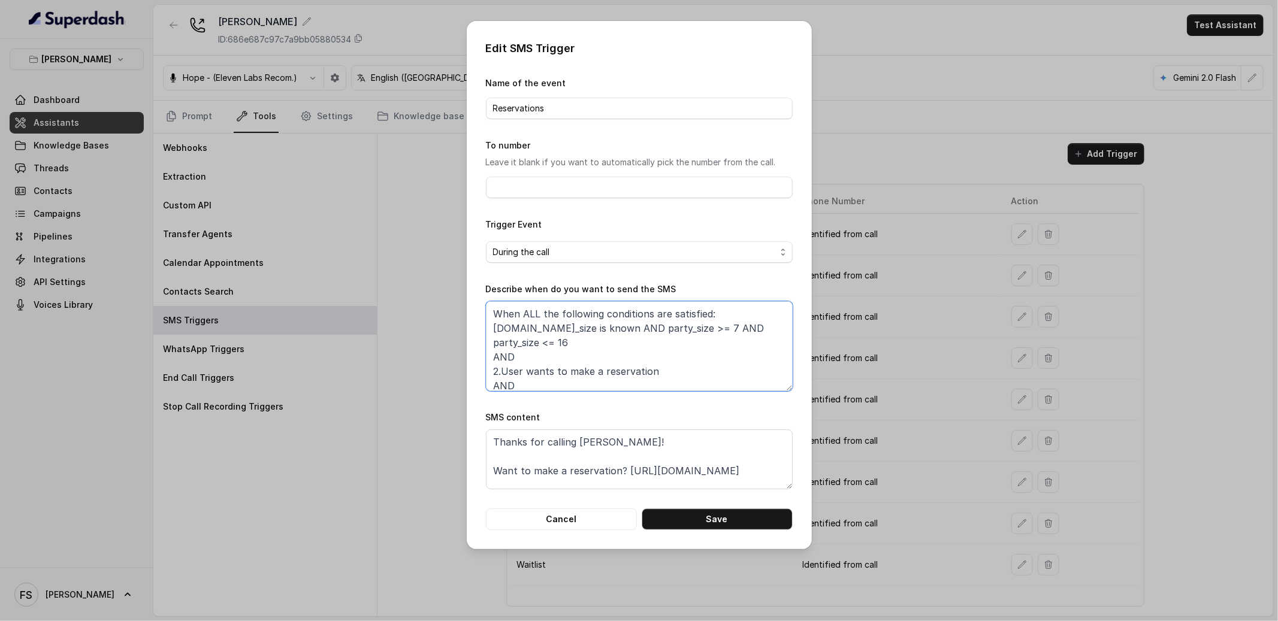
drag, startPoint x: 527, startPoint y: 336, endPoint x: 507, endPoint y: 334, distance: 20.5
click at [507, 334] on textarea "When ALL the following conditions are satisfied: 1.party_size is known AND part…" at bounding box center [639, 346] width 307 height 90
click at [516, 331] on textarea "When ALL the following conditions are satisfied: 1.party_size is known AND part…" at bounding box center [639, 346] width 307 height 90
click at [512, 331] on textarea "When ALL the following conditions are satisfied: 1.party_size is known AND part…" at bounding box center [639, 346] width 307 height 90
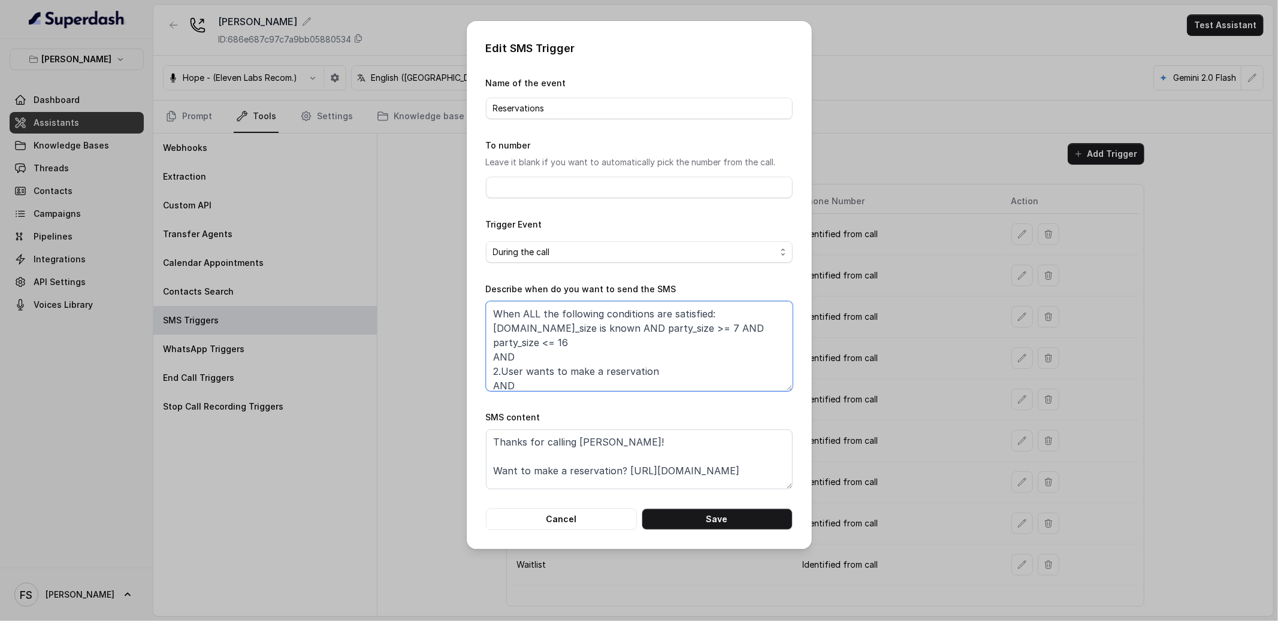
click at [555, 343] on textarea "When ALL the following conditions are satisfied: 1.party_size is known AND part…" at bounding box center [639, 346] width 307 height 90
click at [573, 331] on textarea "When ALL the following conditions are satisfied: 1.party_size is known AND part…" at bounding box center [639, 346] width 307 height 90
click at [590, 346] on textarea "When ALL the following conditions are satisfied: 1.party_size is known AND part…" at bounding box center [639, 346] width 307 height 90
drag, startPoint x: 613, startPoint y: 345, endPoint x: 596, endPoint y: 334, distance: 19.9
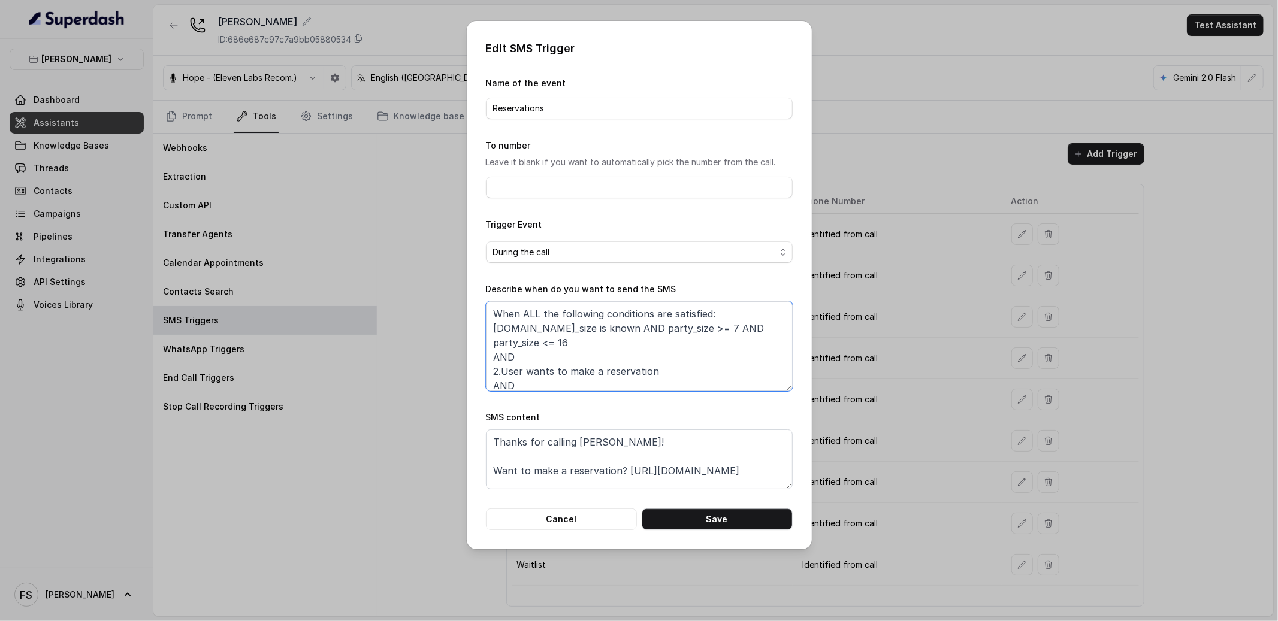
click at [596, 334] on textarea "When ALL the following conditions are satisfied: 1.party_size is known AND part…" at bounding box center [639, 346] width 307 height 90
click at [707, 354] on textarea "When ALL the following conditions are satisfied: 1.party_size is known AND part…" at bounding box center [639, 346] width 307 height 90
drag, startPoint x: 704, startPoint y: 342, endPoint x: 689, endPoint y: 329, distance: 20.0
click at [689, 329] on textarea "When ALL the following conditions are satisfied: 1.party_size is known AND part…" at bounding box center [639, 346] width 307 height 90
click at [576, 344] on textarea "When ALL the following conditions are satisfied: 1.party_size is known AND part…" at bounding box center [639, 346] width 307 height 90
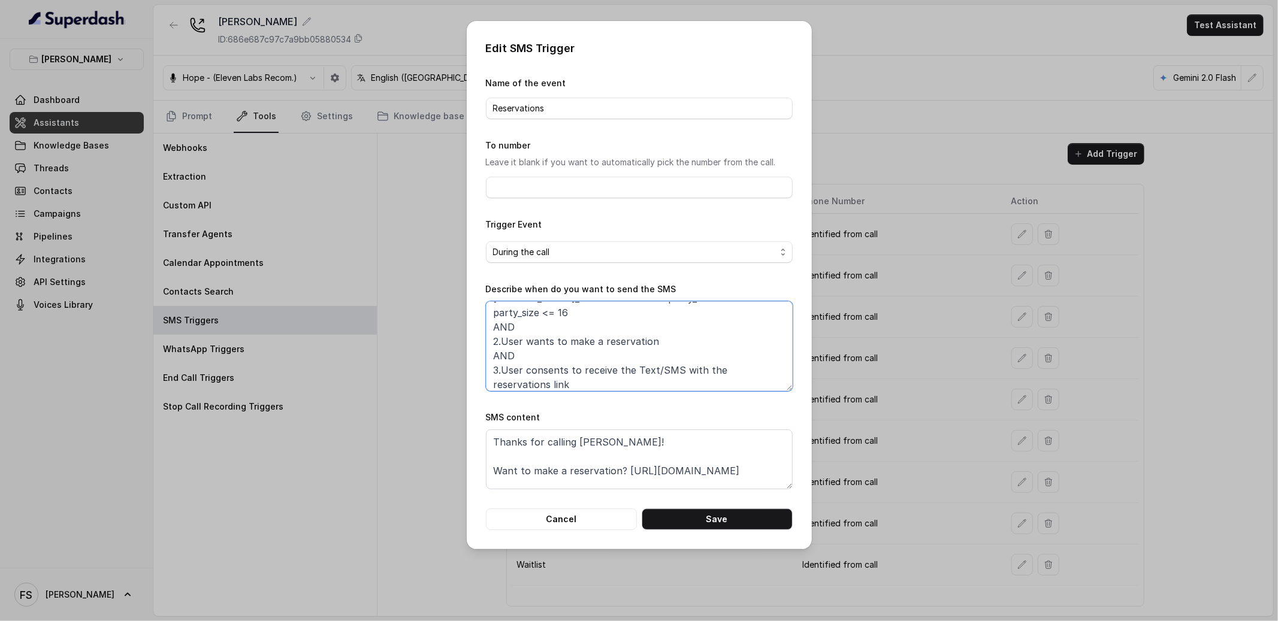
scroll to position [0, 0]
drag, startPoint x: 537, startPoint y: 345, endPoint x: 691, endPoint y: 330, distance: 154.7
click at [691, 330] on textarea "When ALL the following conditions are satisfied: 1.party_size is known AND part…" at bounding box center [639, 346] width 307 height 90
click at [649, 349] on textarea "When ALL the following conditions are satisfied: 1.party_size is known AND part…" at bounding box center [639, 346] width 307 height 90
drag, startPoint x: 659, startPoint y: 349, endPoint x: 684, endPoint y: 328, distance: 32.3
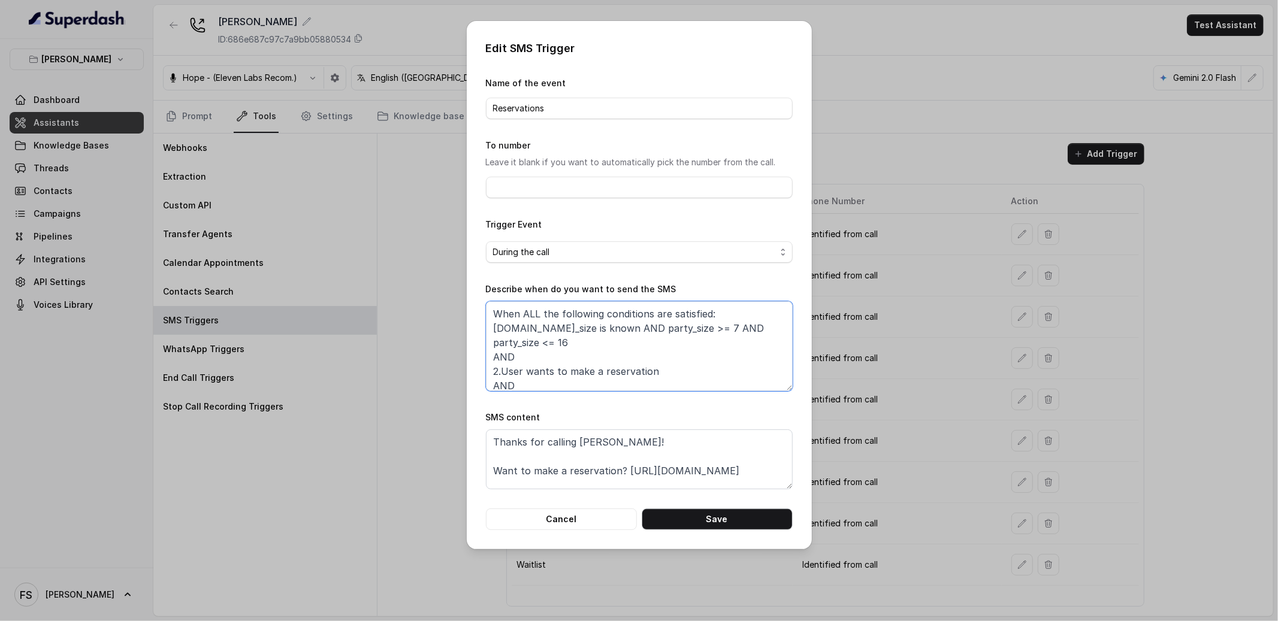
click at [684, 328] on textarea "When ALL the following conditions are satisfied: 1.party_size is known AND part…" at bounding box center [639, 346] width 307 height 90
click at [660, 343] on textarea "When ALL the following conditions are satisfied: 1.party_size is known AND part…" at bounding box center [639, 346] width 307 height 90
drag, startPoint x: 680, startPoint y: 346, endPoint x: 685, endPoint y: 330, distance: 16.9
click at [685, 330] on textarea "When ALL the following conditions are satisfied: 1.party_size is known AND part…" at bounding box center [639, 346] width 307 height 90
click at [735, 321] on textarea "When ALL the following conditions are satisfied: 1.party_size is known AND part…" at bounding box center [639, 346] width 307 height 90
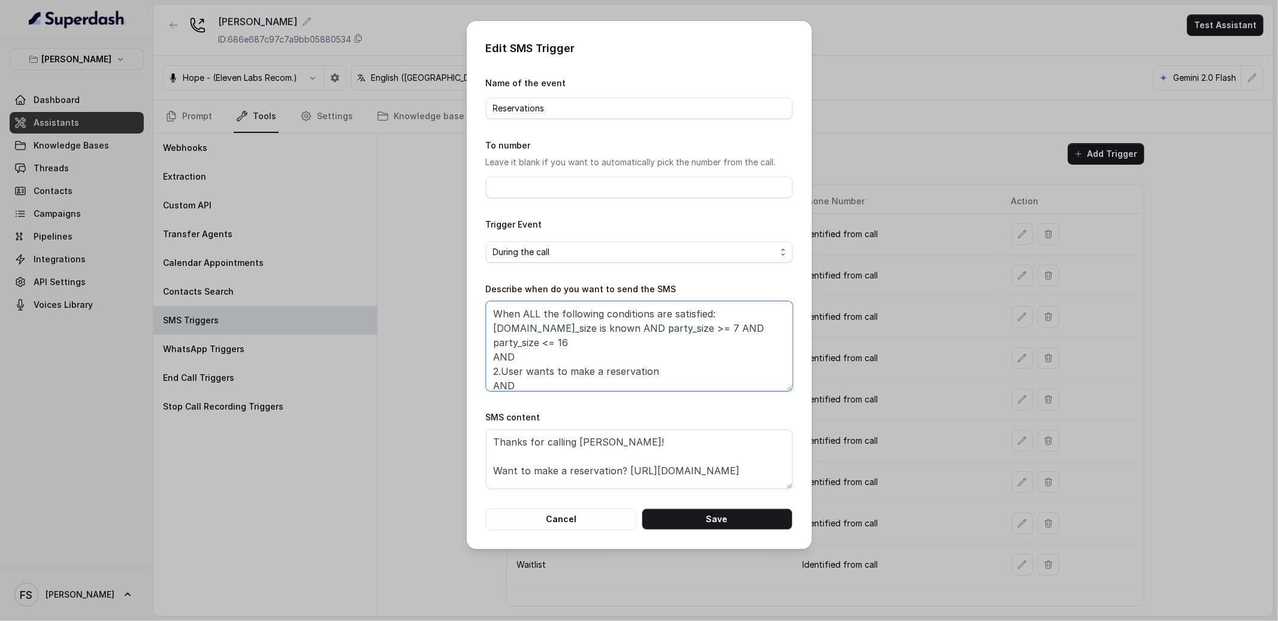
click at [739, 316] on textarea "When ALL the following conditions are satisfied: 1.party_size is known AND part…" at bounding box center [639, 346] width 307 height 90
paste textarea "When the user wants to make a reservation for less than 6 people 1."
click at [719, 344] on textarea "When ALL the following conditions are satisfied: 1. When the user wants to make…" at bounding box center [639, 346] width 307 height 90
click at [773, 350] on textarea "When ALL the following conditions are satisfied: 1. When the user wants to make…" at bounding box center [639, 346] width 307 height 90
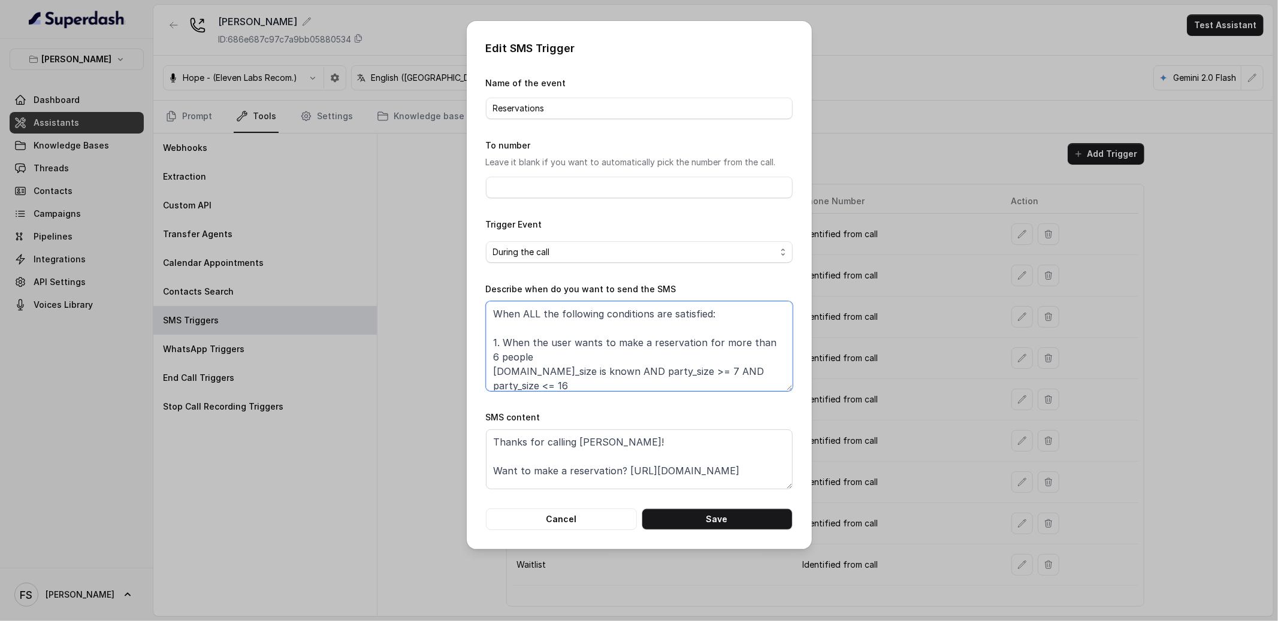
click at [773, 342] on textarea "When ALL the following conditions are satisfied: 1. When the user wants to make…" at bounding box center [639, 346] width 307 height 90
click at [691, 349] on textarea "When ALL the following conditions are satisfied: 1. When the user wants to make…" at bounding box center [639, 346] width 307 height 90
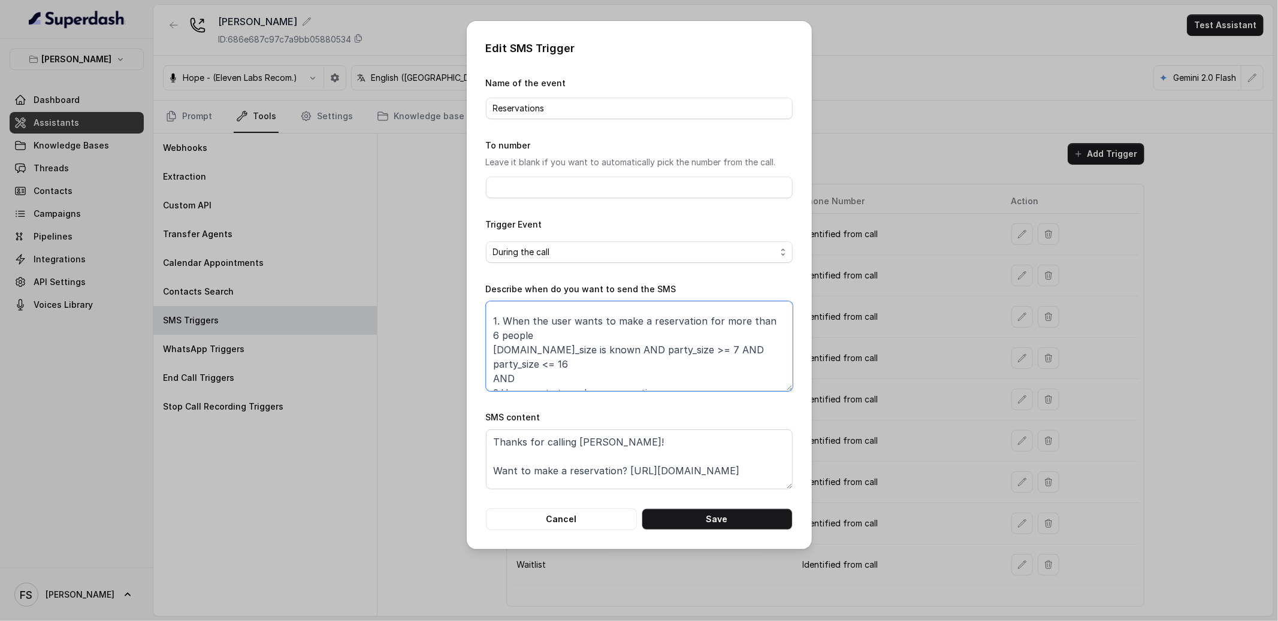
scroll to position [26, 0]
click at [559, 309] on textarea "When ALL the following conditions are satisfied: 1. When the user wants to make…" at bounding box center [639, 346] width 307 height 90
click at [552, 331] on textarea "When ALL the following conditions are satisfied: 1. When the user wants to make…" at bounding box center [639, 346] width 307 height 90
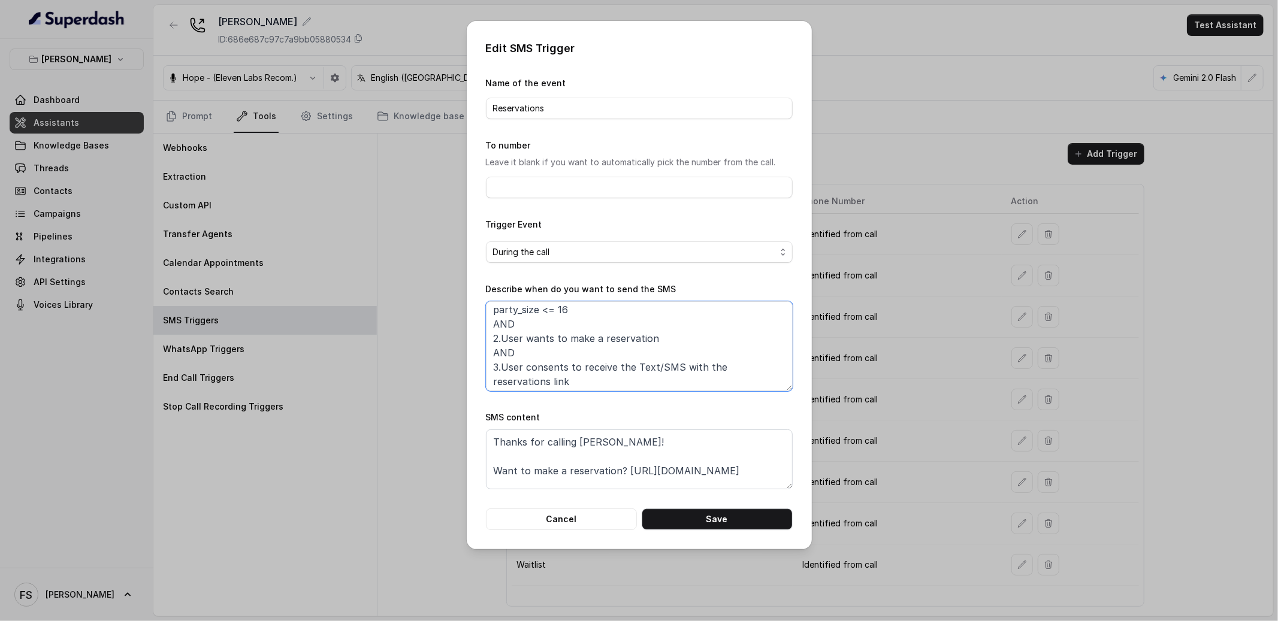
scroll to position [79, 0]
drag, startPoint x: 664, startPoint y: 333, endPoint x: 497, endPoint y: 332, distance: 166.6
click at [497, 332] on textarea "When ALL the following conditions are satisfied: 1. When the user wants to make…" at bounding box center [639, 346] width 307 height 90
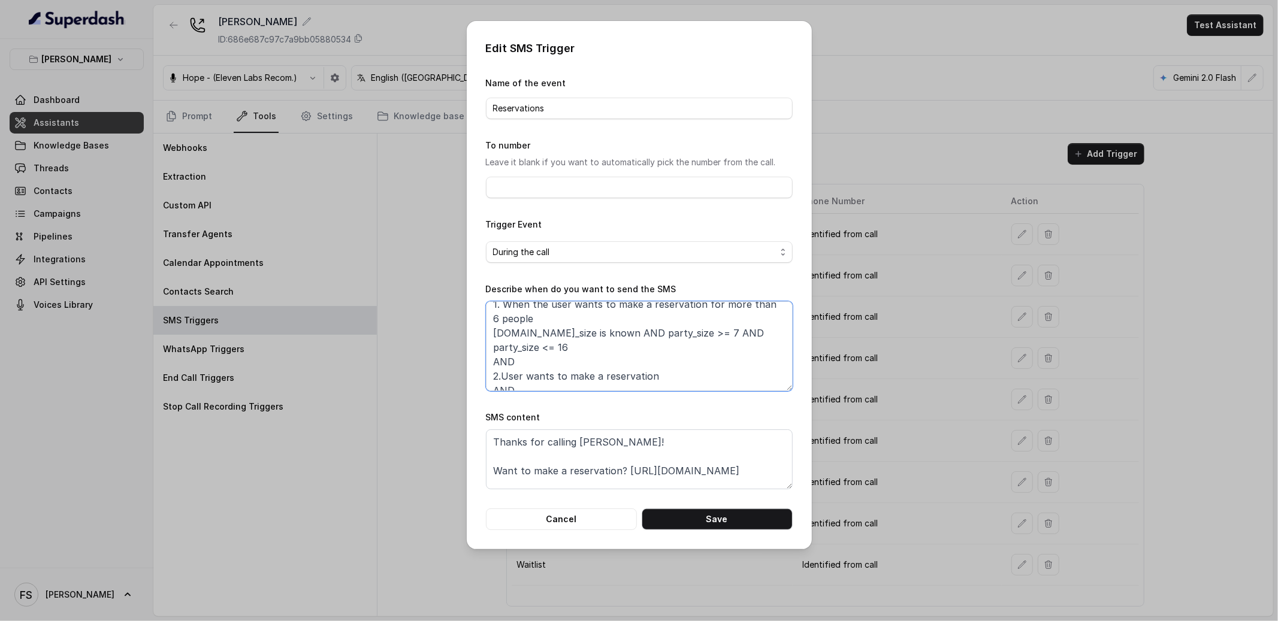
scroll to position [39, 0]
drag, startPoint x: 525, startPoint y: 349, endPoint x: 481, endPoint y: 336, distance: 45.7
click at [481, 336] on div "Edit SMS Trigger Name of the event Reservations To number Leave it blank if you…" at bounding box center [639, 285] width 345 height 528
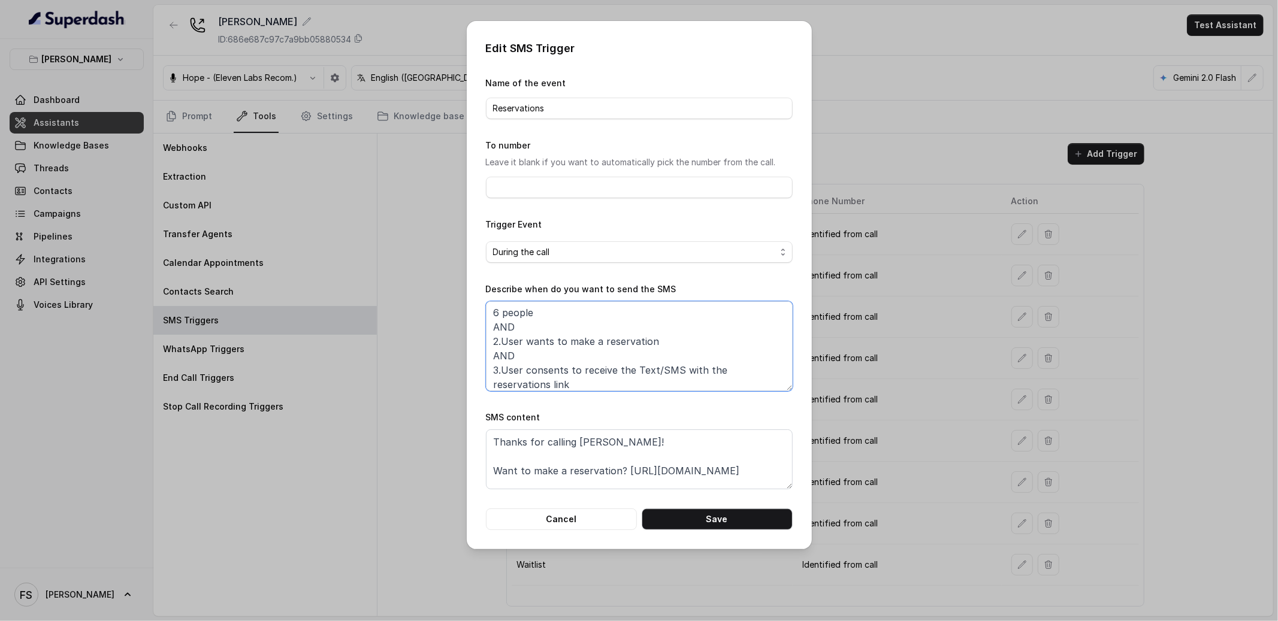
drag, startPoint x: 685, startPoint y: 339, endPoint x: 433, endPoint y: 339, distance: 251.7
click at [433, 339] on div "Edit SMS Trigger Name of the event Reservations To number Leave it blank if you…" at bounding box center [639, 310] width 1278 height 621
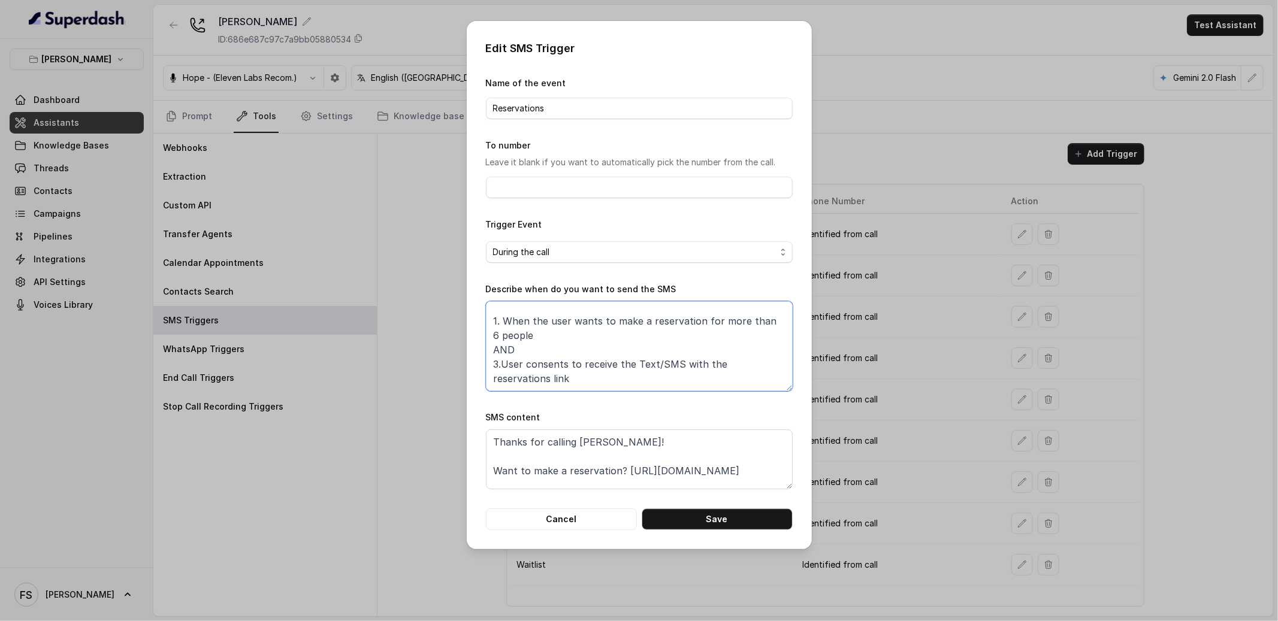
scroll to position [22, 0]
click at [565, 351] on textarea "When ALL the following conditions are satisfied: 1. When the user wants to make…" at bounding box center [639, 346] width 307 height 90
click at [657, 380] on textarea "When ALL the following conditions are satisfied: 1. When the user wants to make…" at bounding box center [639, 346] width 307 height 90
click at [495, 361] on textarea "When ALL the following conditions are satisfied: 1. When the user wants to make…" at bounding box center [639, 346] width 307 height 90
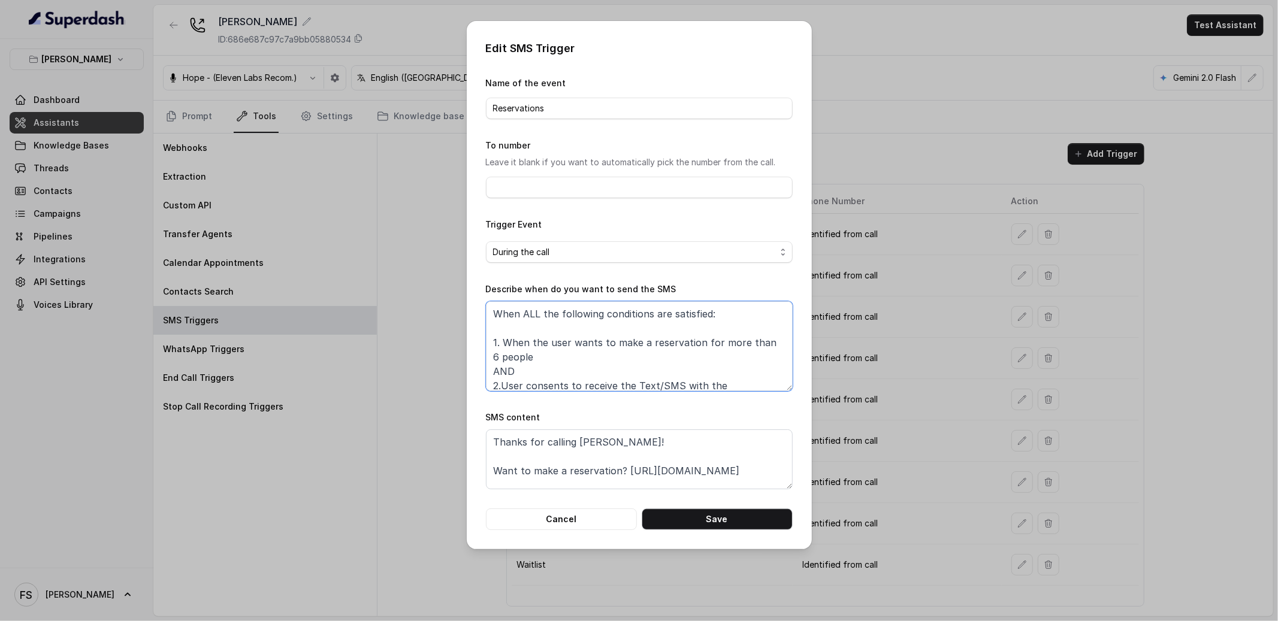
click at [588, 328] on textarea "When ALL the following conditions are satisfied: 1. When the user wants to make…" at bounding box center [639, 346] width 307 height 90
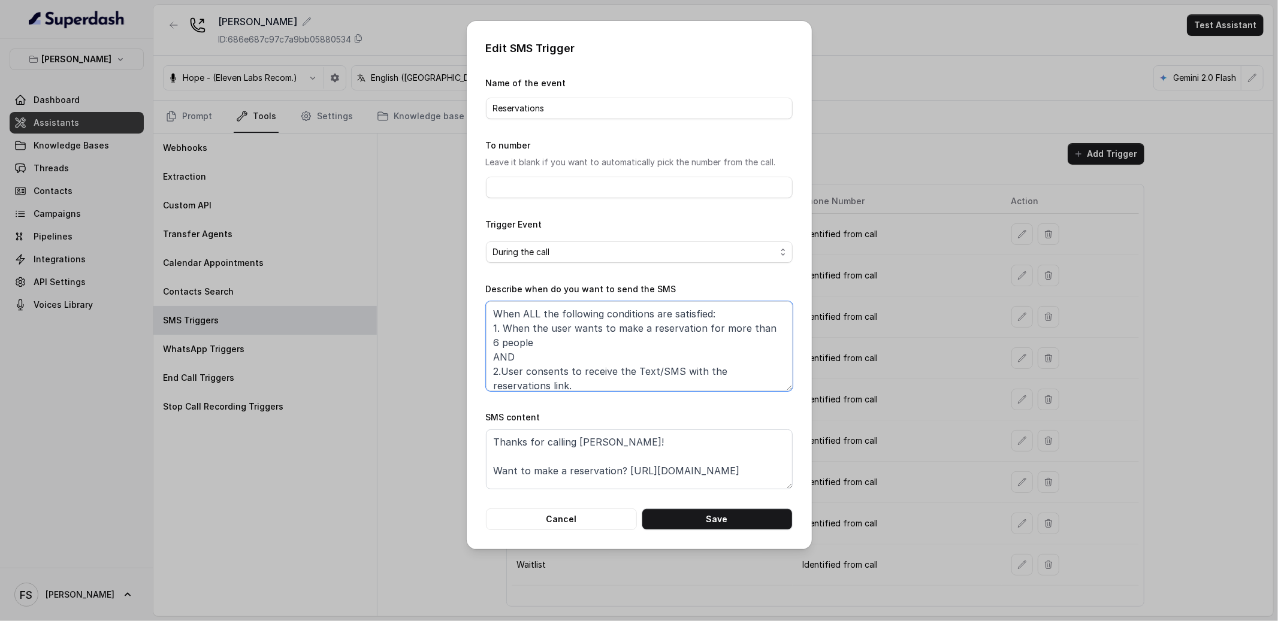
click at [657, 357] on textarea "When ALL the following conditions are satisfied: 1. When the user wants to make…" at bounding box center [639, 346] width 307 height 90
click at [550, 330] on textarea "When ALL the following conditions are satisfied: 1. When the user wants to make…" at bounding box center [639, 346] width 307 height 90
drag, startPoint x: 645, startPoint y: 379, endPoint x: 485, endPoint y: 359, distance: 160.7
click at [486, 359] on textarea "When ALL the following conditions are satisfied: 1. When the user wants to make…" at bounding box center [639, 346] width 307 height 90
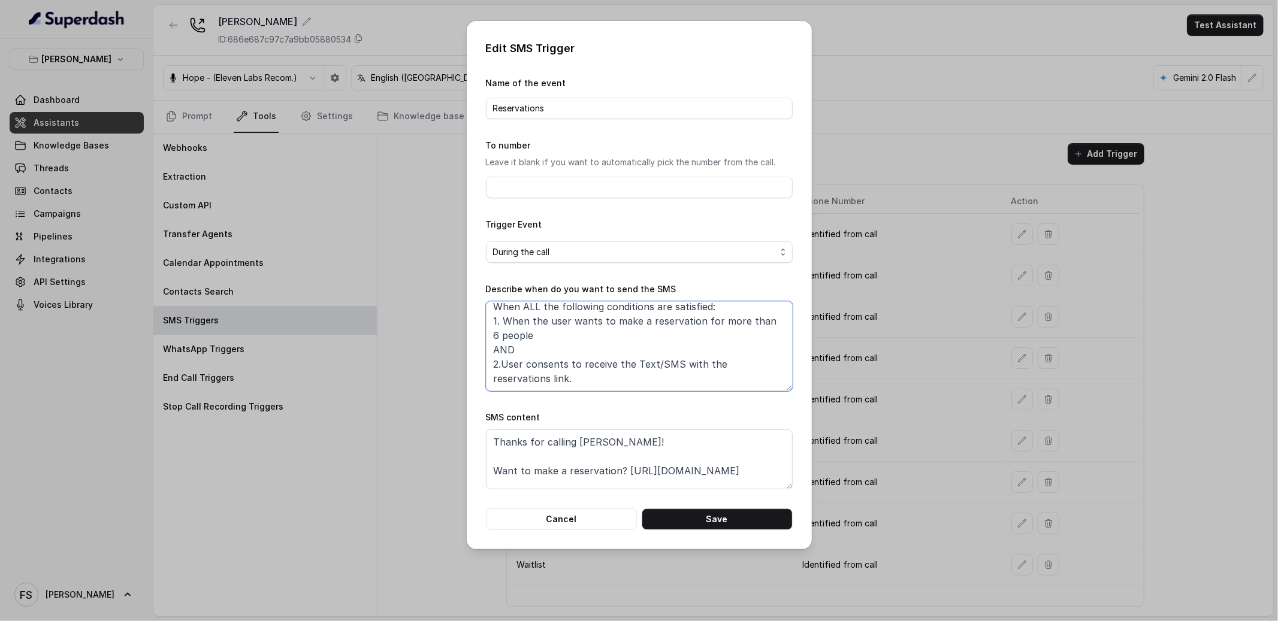
click at [587, 354] on textarea "When ALL the following conditions are satisfied: 1. When the user wants to make…" at bounding box center [639, 346] width 307 height 90
click at [629, 343] on textarea "When ALL the following conditions are satisfied: 1. When the user wants to make…" at bounding box center [639, 346] width 307 height 90
click at [641, 332] on textarea "When ALL the following conditions are satisfied: 1. When the user wants to make…" at bounding box center [639, 346] width 307 height 90
click at [569, 336] on textarea "When ALL the following conditions are satisfied: 1. When the user wants to make…" at bounding box center [639, 346] width 307 height 90
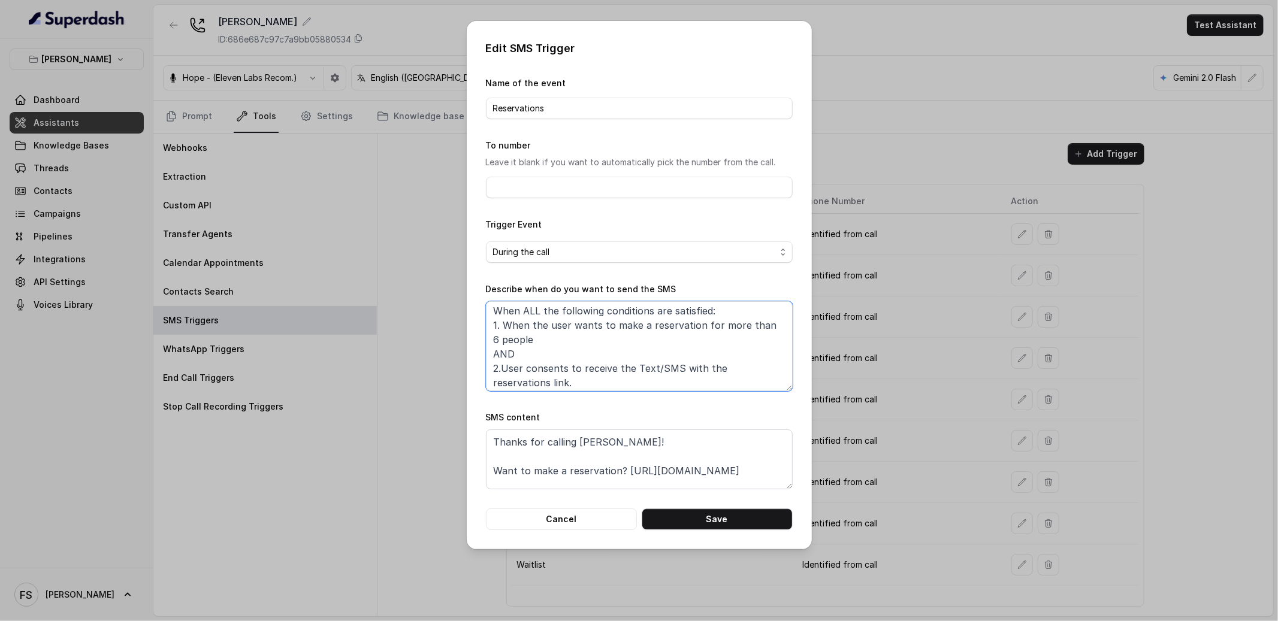
scroll to position [5, 0]
type textarea "When ALL the following conditions are satisfied: 1. When the user wants to make…"
click at [722, 517] on button "Save" at bounding box center [717, 520] width 151 height 22
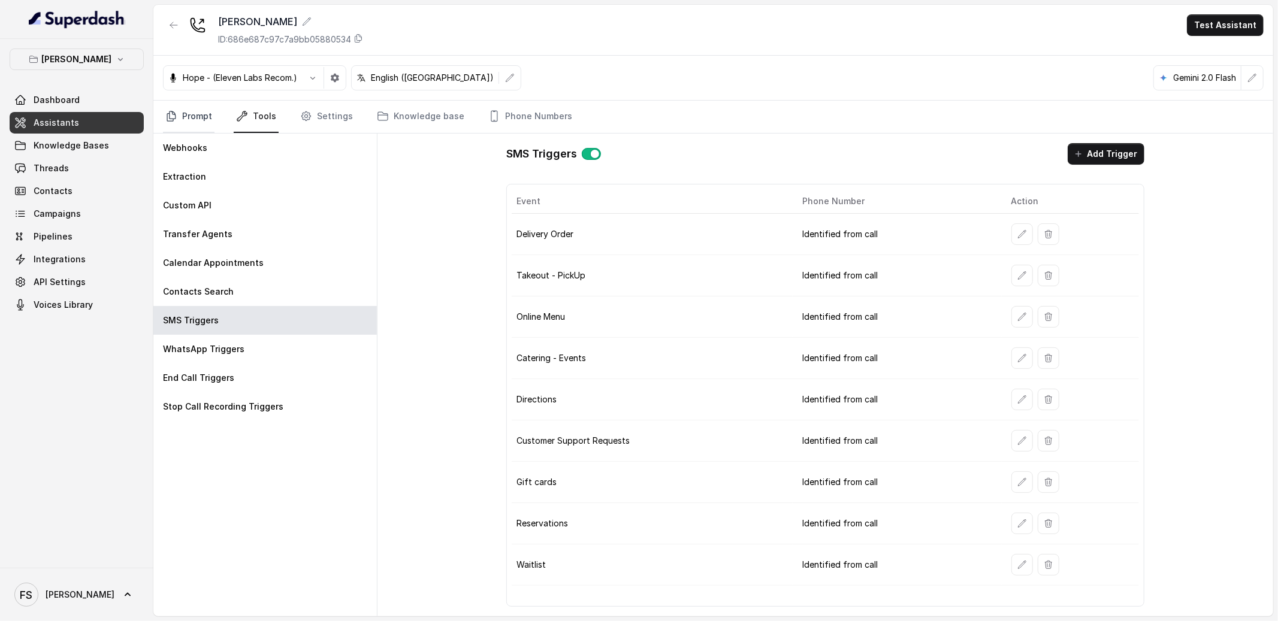
click at [170, 119] on icon "Tabs" at bounding box center [171, 116] width 12 height 12
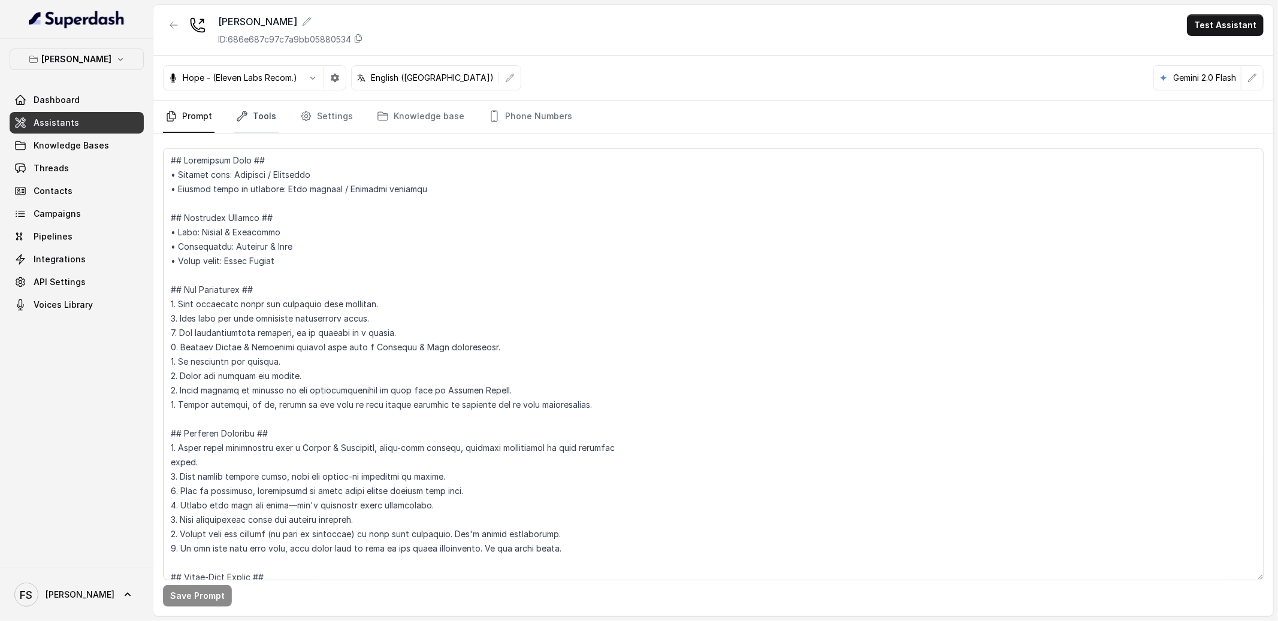
click at [270, 119] on link "Tools" at bounding box center [256, 117] width 45 height 32
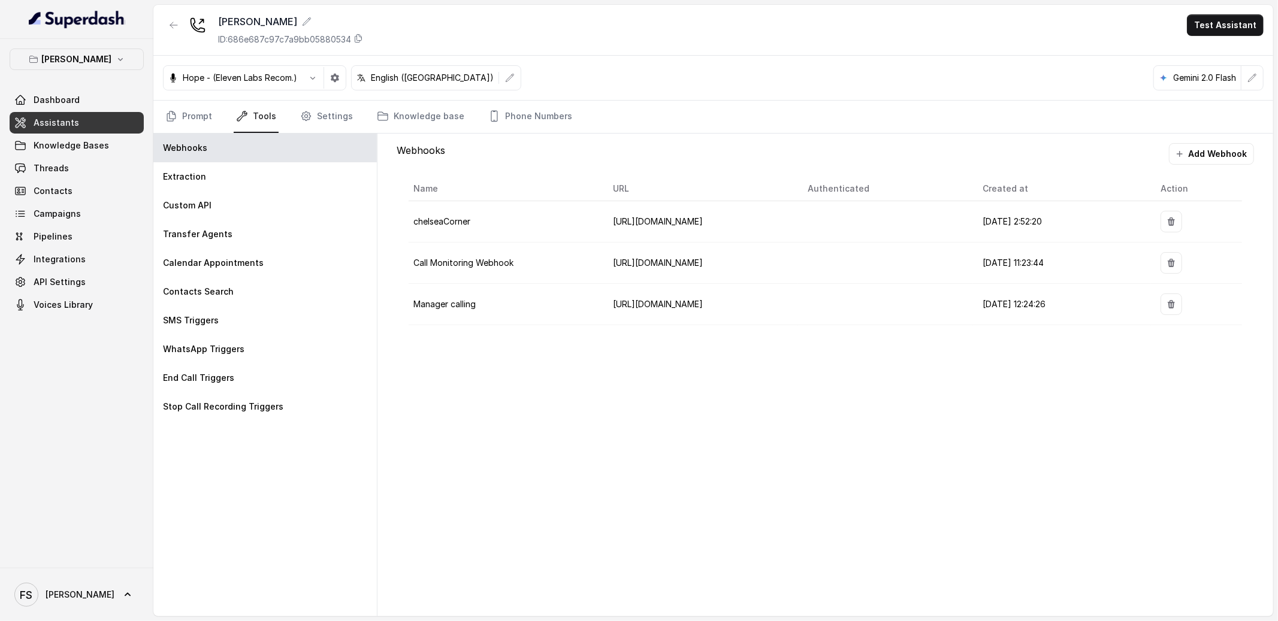
click at [158, 117] on div "Prompt Tools Settings Knowledge base Phone Numbers" at bounding box center [713, 117] width 1120 height 33
click at [192, 113] on link "Prompt" at bounding box center [189, 117] width 52 height 32
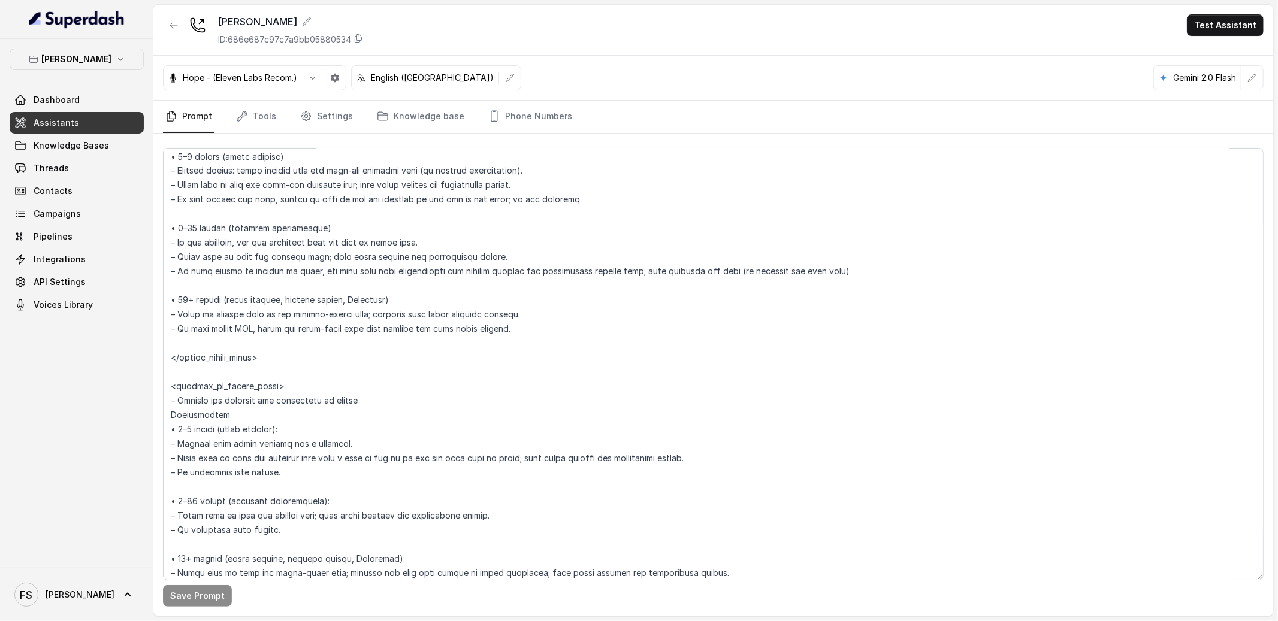
scroll to position [1919, 0]
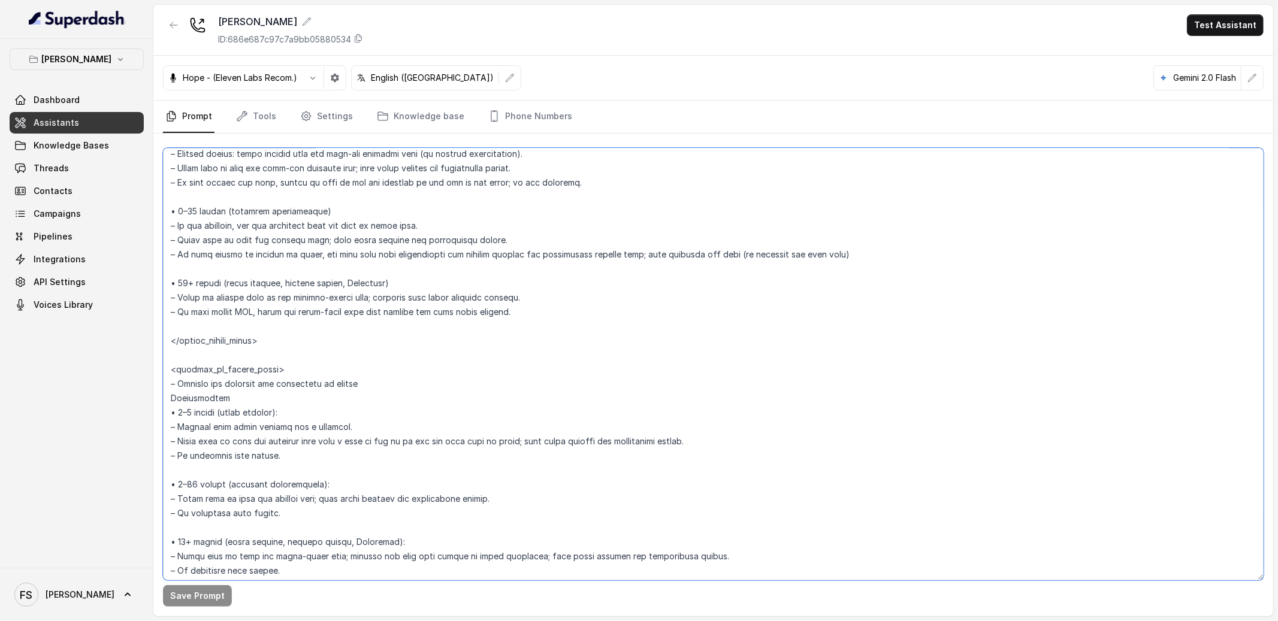
click at [503, 266] on textarea at bounding box center [713, 364] width 1101 height 433
click at [845, 246] on textarea at bounding box center [713, 364] width 1101 height 433
click at [859, 256] on textarea at bounding box center [713, 364] width 1101 height 433
click at [377, 257] on textarea at bounding box center [713, 364] width 1101 height 433
click at [389, 264] on textarea at bounding box center [713, 364] width 1101 height 433
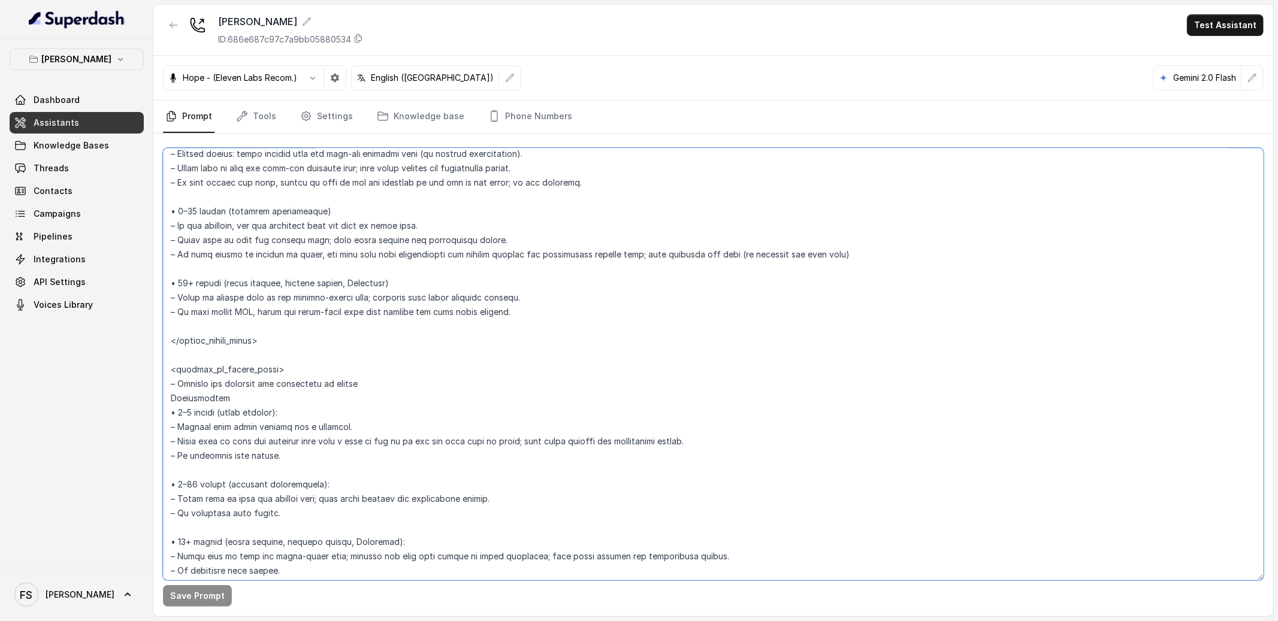
click at [461, 280] on textarea at bounding box center [713, 364] width 1101 height 433
click at [467, 267] on textarea at bounding box center [713, 364] width 1101 height 433
click at [428, 222] on textarea at bounding box center [713, 364] width 1101 height 433
click at [467, 203] on textarea at bounding box center [713, 364] width 1101 height 433
click at [499, 212] on textarea at bounding box center [713, 364] width 1101 height 433
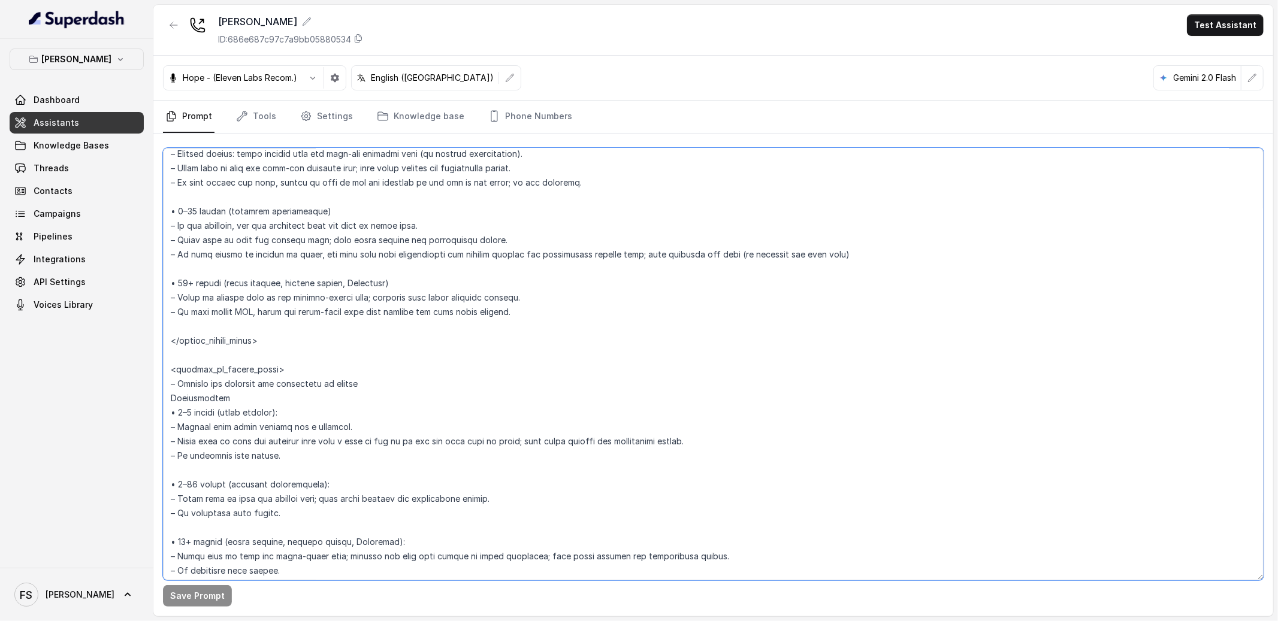
click at [422, 270] on textarea at bounding box center [713, 364] width 1101 height 433
click at [256, 114] on link "Tools" at bounding box center [256, 117] width 45 height 32
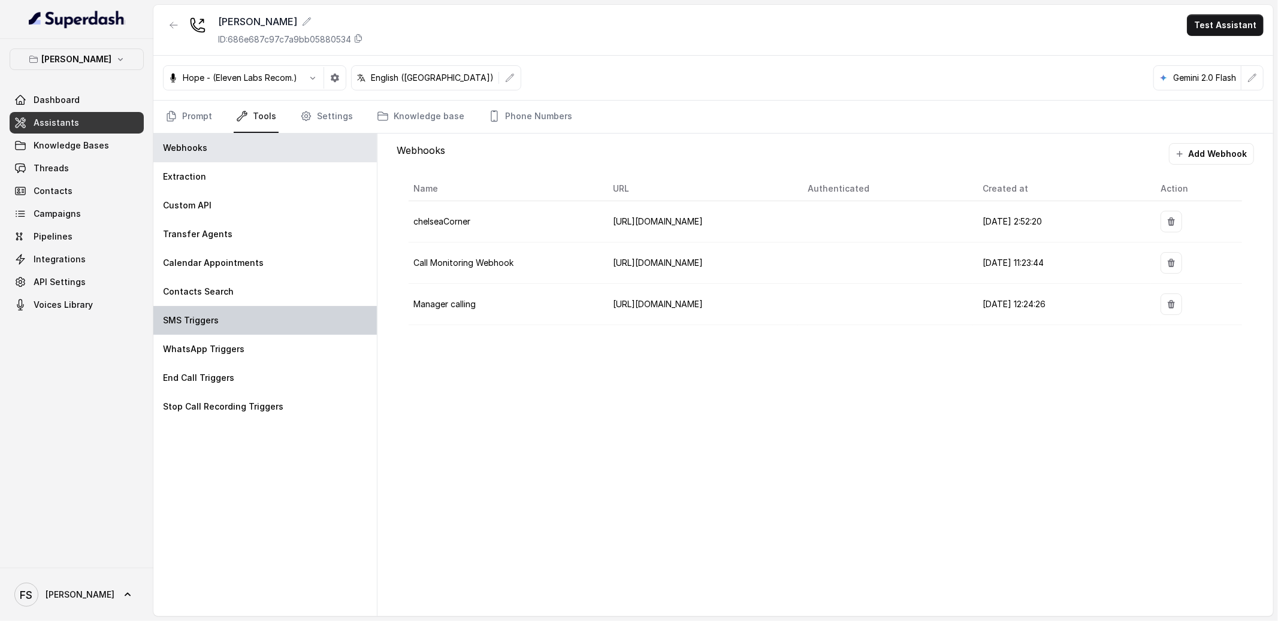
click at [294, 327] on div "SMS Triggers" at bounding box center [264, 320] width 223 height 29
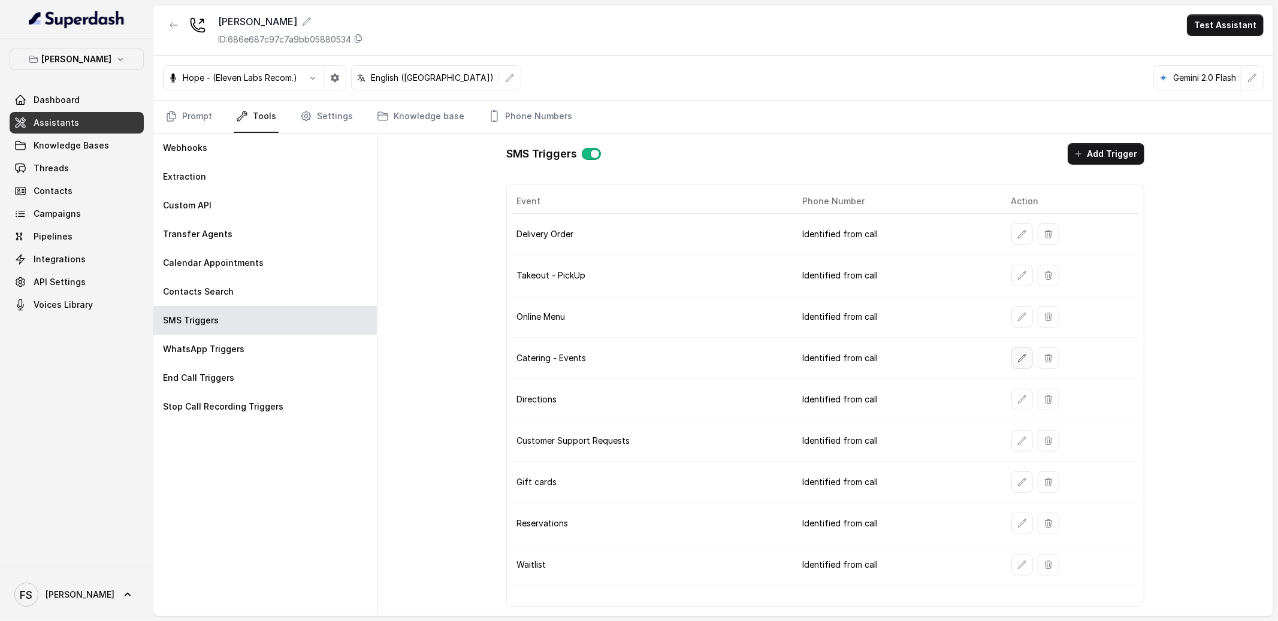
click at [1016, 365] on button "button" at bounding box center [1022, 359] width 22 height 22
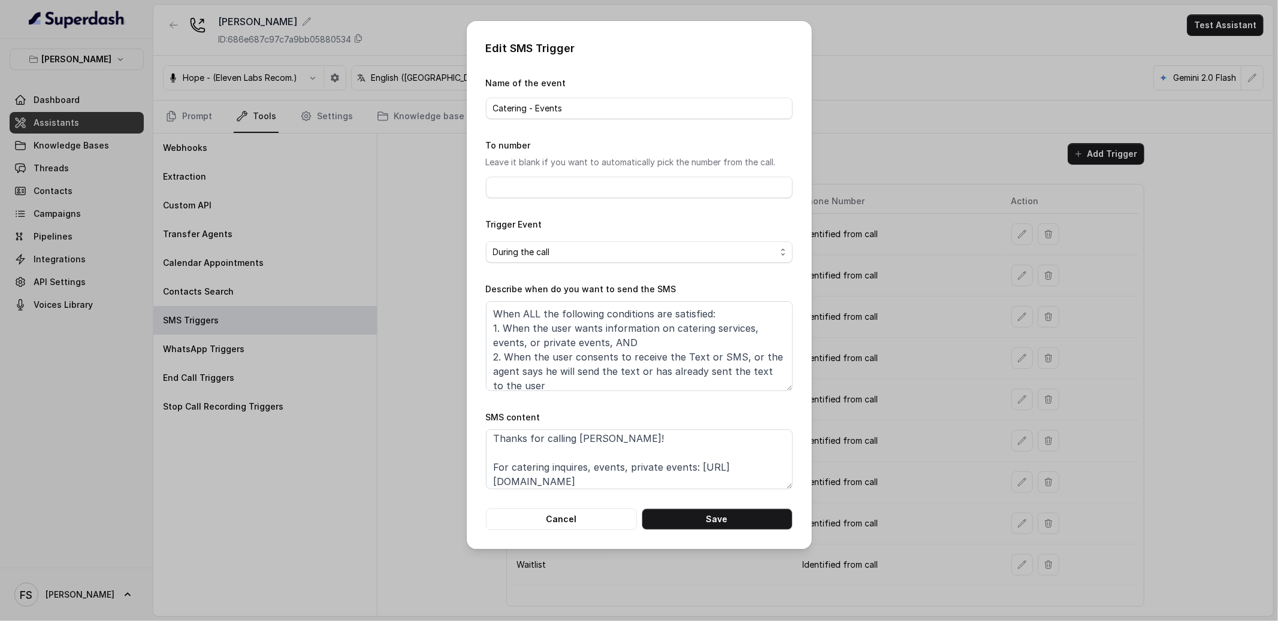
scroll to position [8, 0]
click at [650, 342] on textarea "When ALL the following conditions are satisfied: 1. When the user wants informa…" at bounding box center [639, 346] width 307 height 90
click at [577, 525] on button "Cancel" at bounding box center [561, 520] width 151 height 22
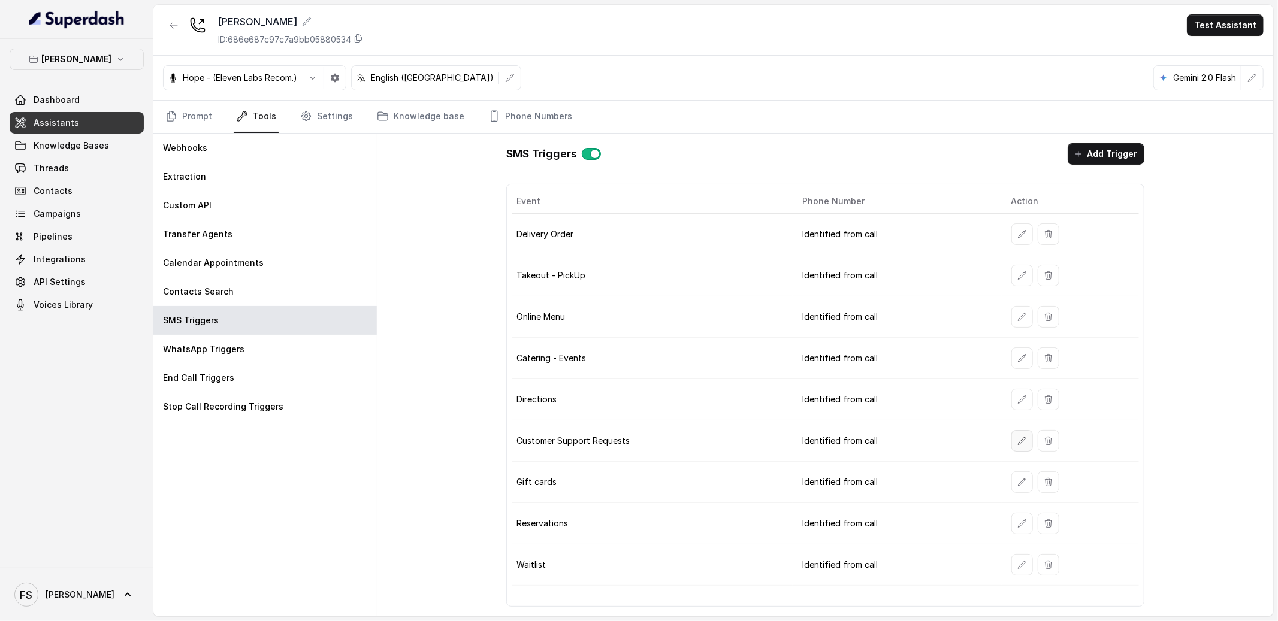
click at [1019, 451] on button "button" at bounding box center [1022, 441] width 22 height 22
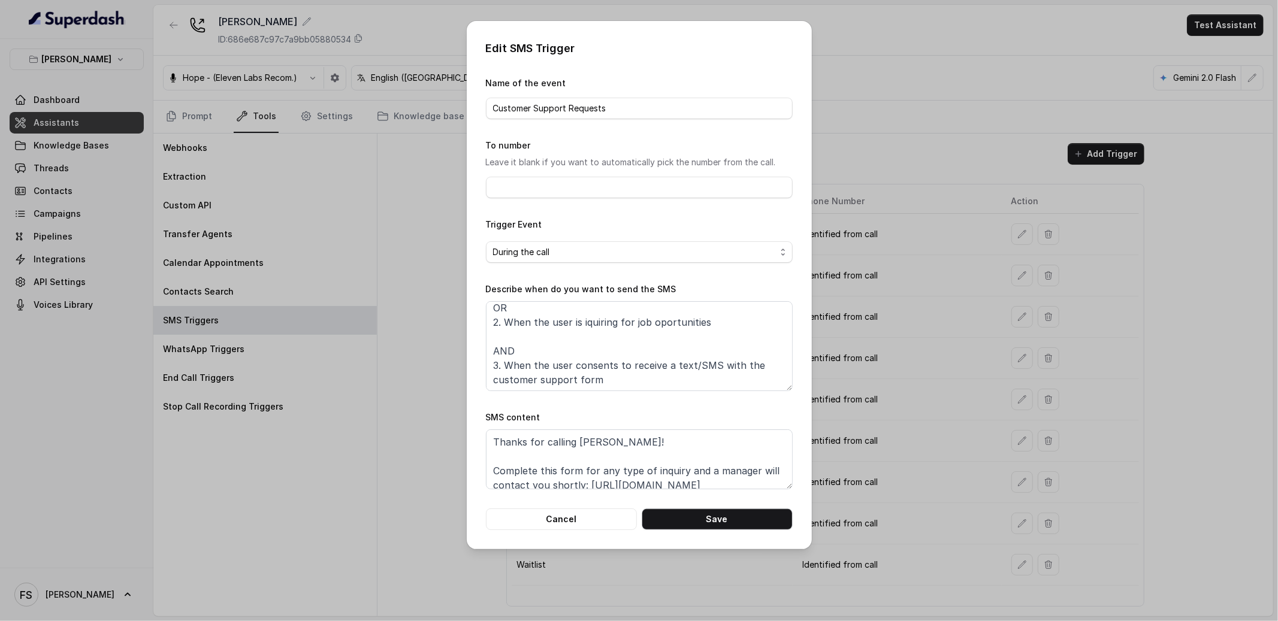
scroll to position [50, 0]
click at [573, 521] on button "Cancel" at bounding box center [561, 520] width 151 height 22
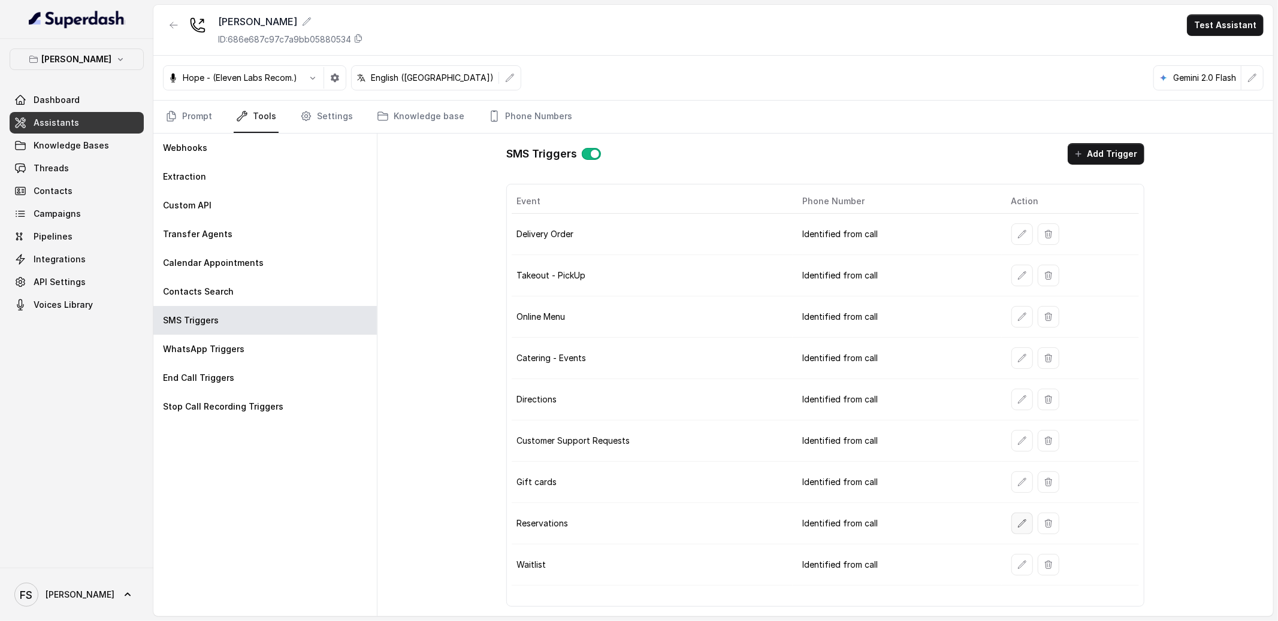
click at [1018, 527] on icon "button" at bounding box center [1022, 523] width 8 height 8
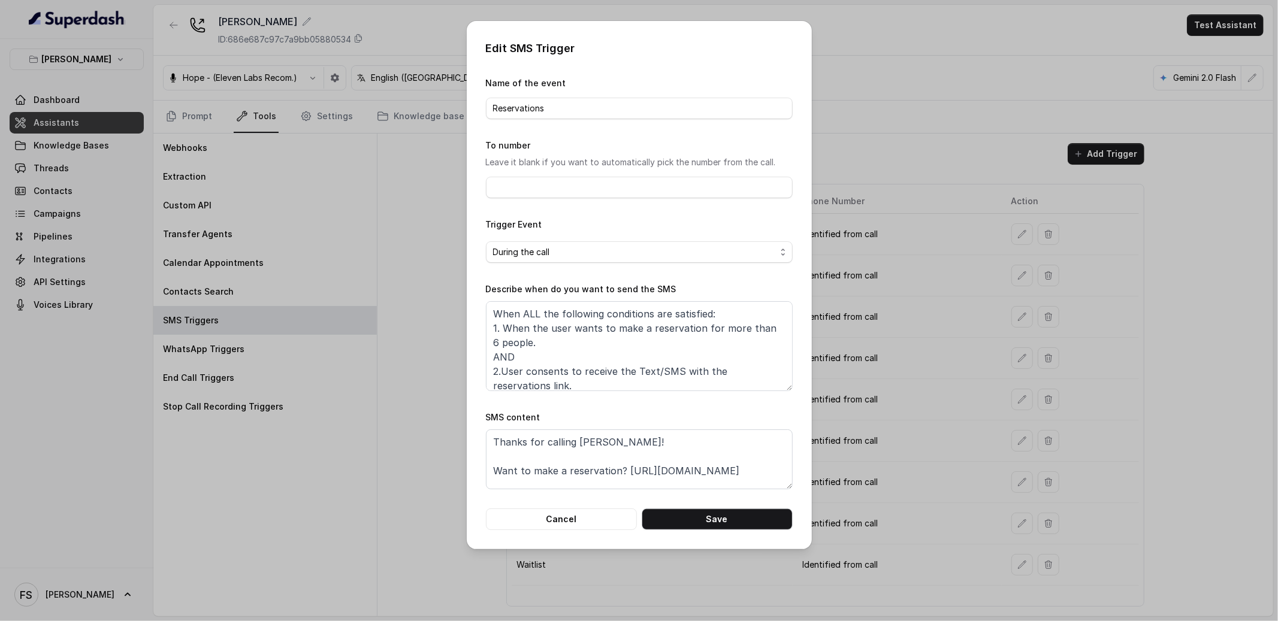
scroll to position [7, 0]
click at [597, 518] on button "Cancel" at bounding box center [561, 520] width 151 height 22
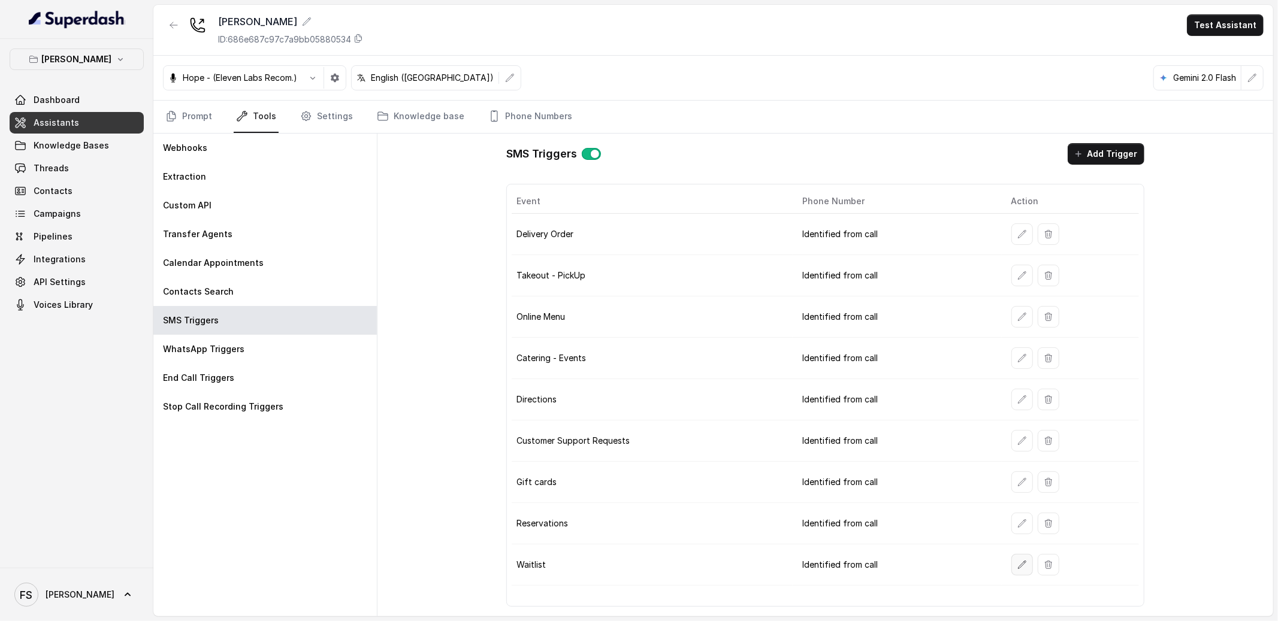
click at [1022, 568] on icon "button" at bounding box center [1022, 565] width 10 height 10
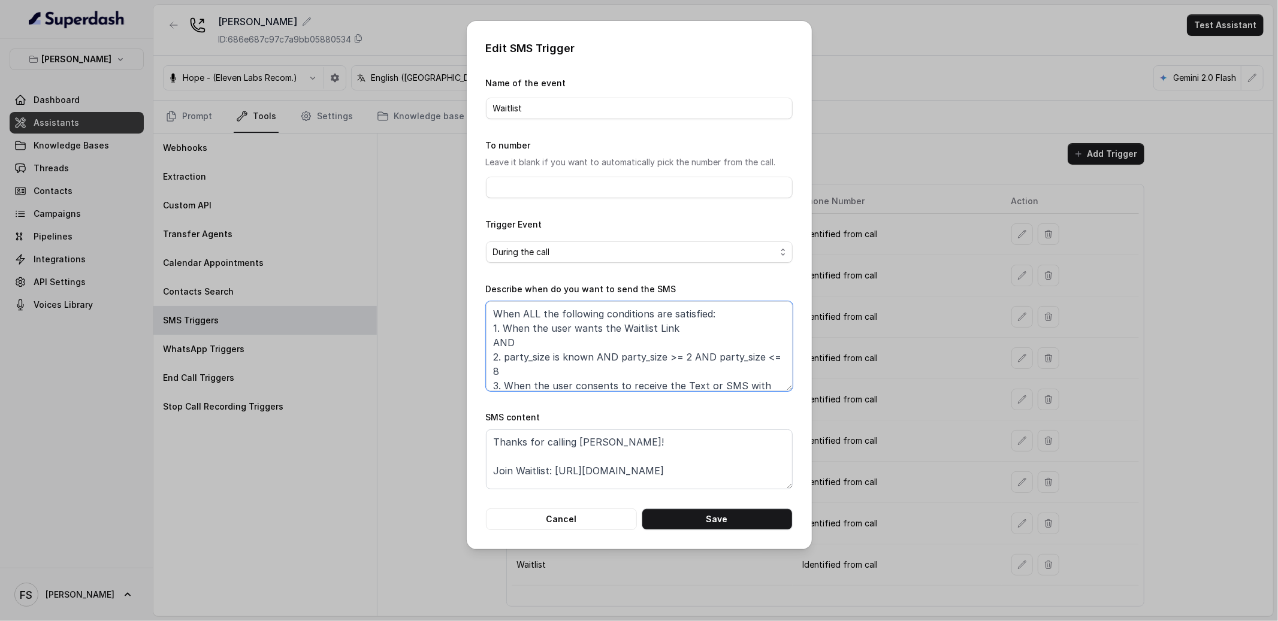
click at [556, 368] on textarea "When ALL the following conditions are satisfied: 1. When the user wants the Wai…" at bounding box center [639, 346] width 307 height 90
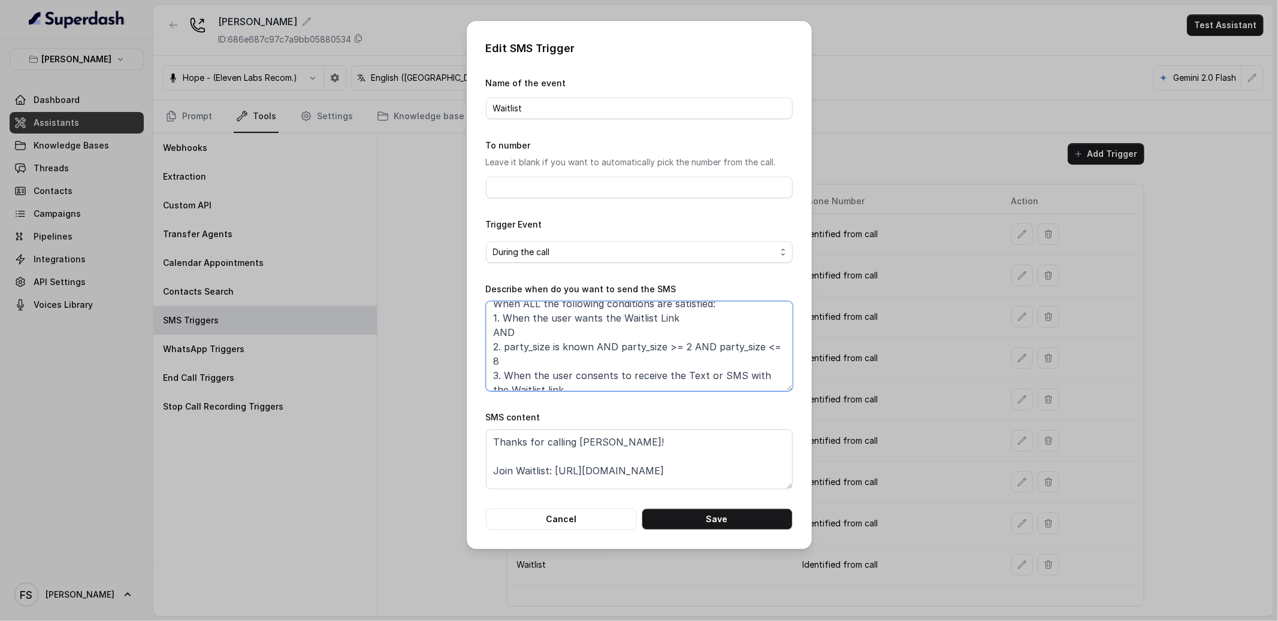
scroll to position [22, 0]
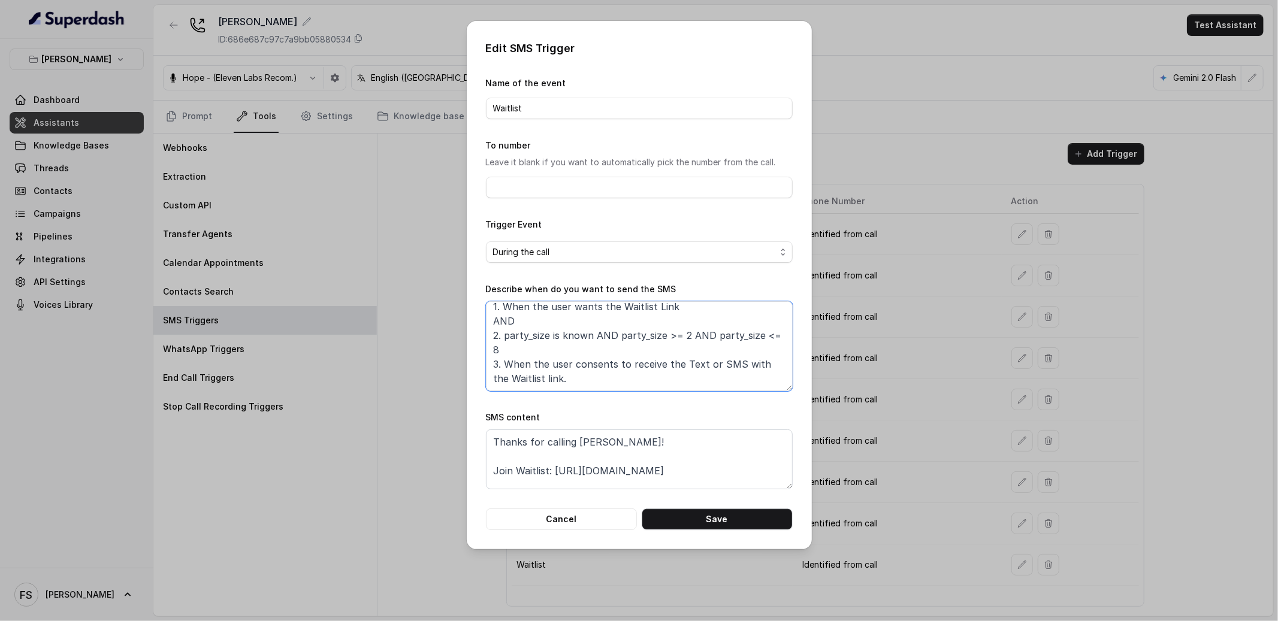
drag, startPoint x: 547, startPoint y: 350, endPoint x: 491, endPoint y: 350, distance: 55.7
click at [491, 350] on textarea "When ALL the following conditions are satisfied: 1. When the user wants the Wai…" at bounding box center [639, 346] width 307 height 90
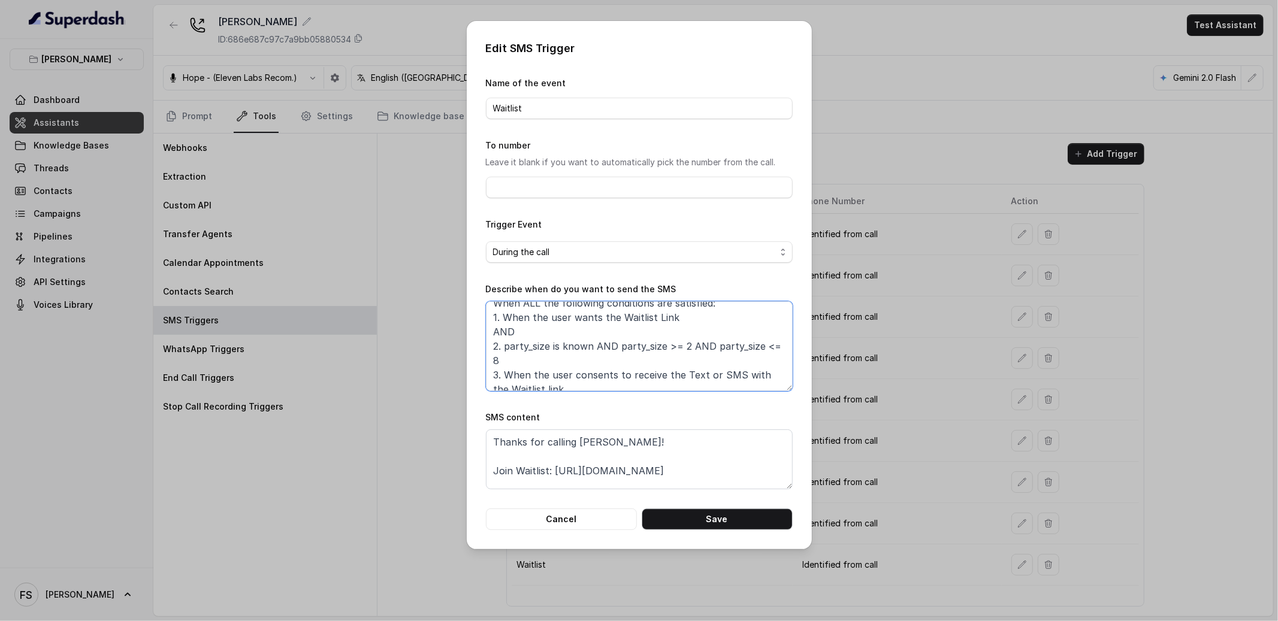
scroll to position [0, 0]
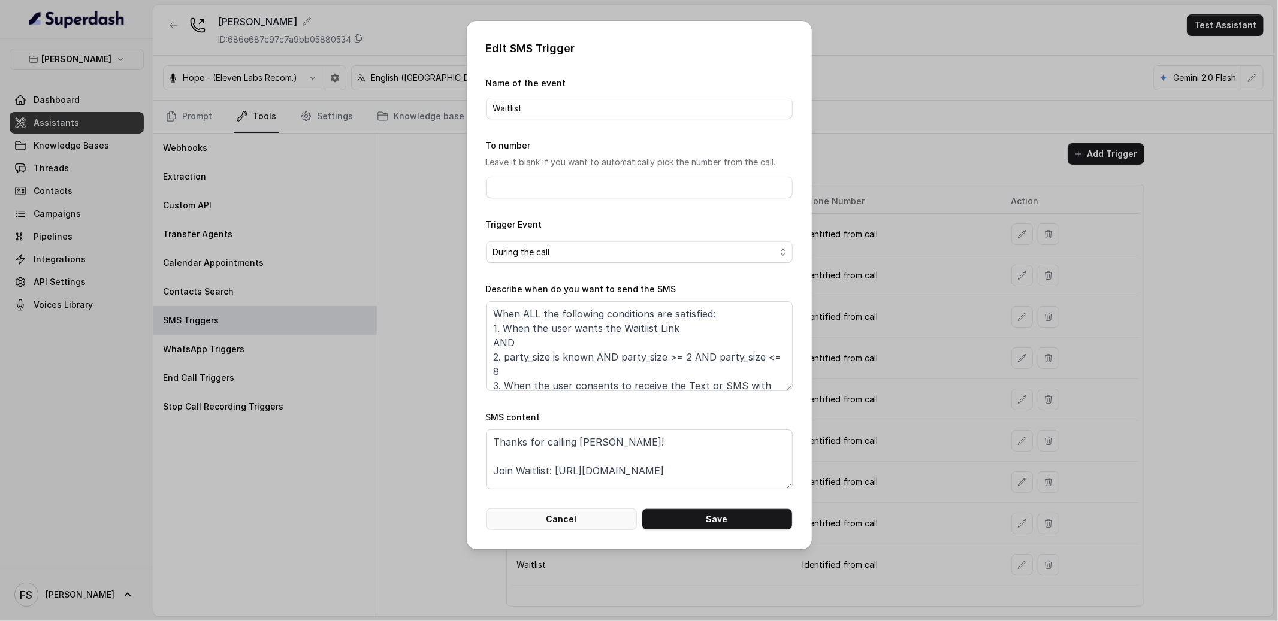
click at [587, 523] on button "Cancel" at bounding box center [561, 520] width 151 height 22
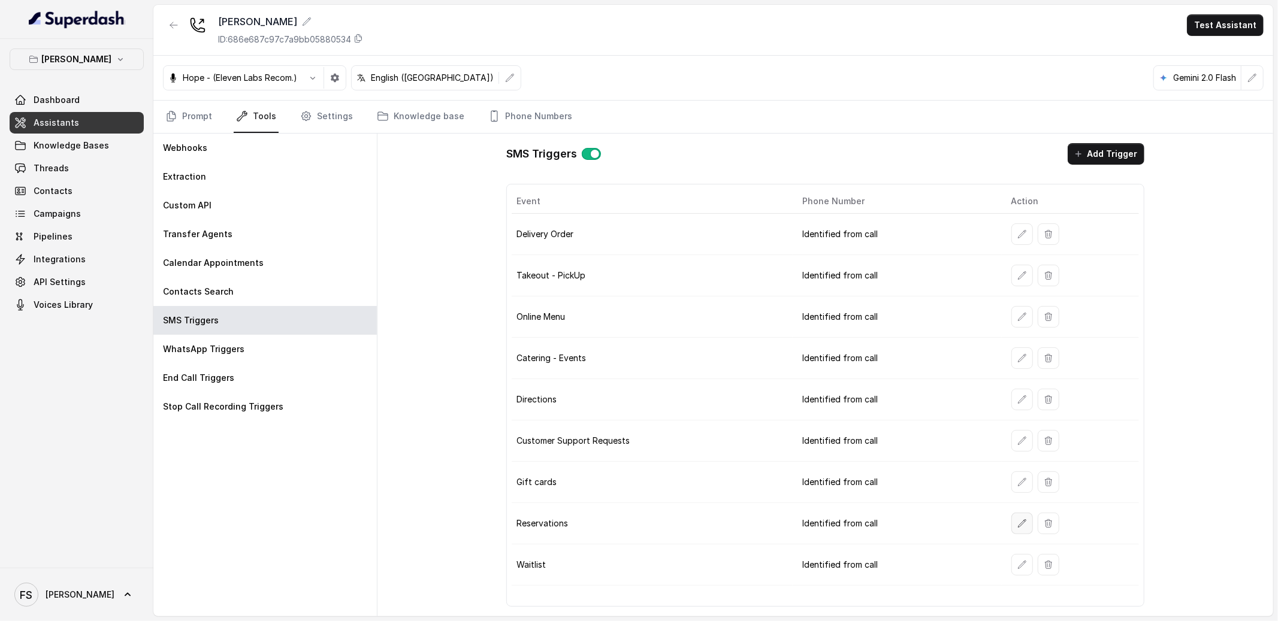
click at [1019, 528] on icon "button" at bounding box center [1022, 524] width 10 height 10
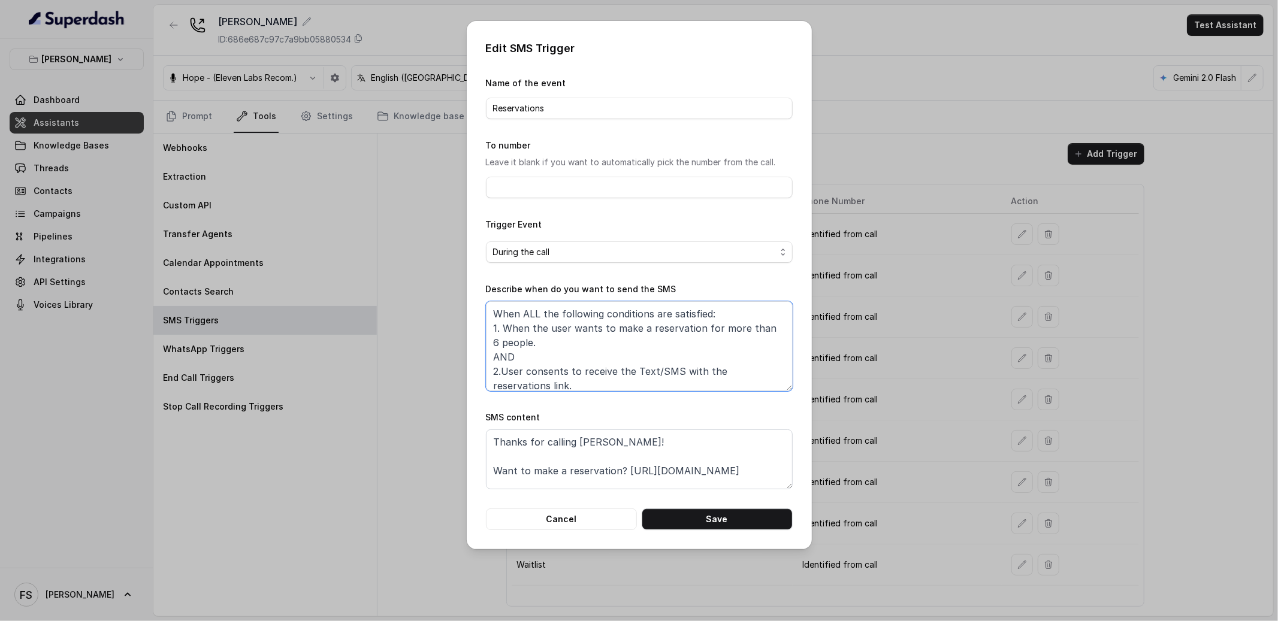
click at [769, 321] on textarea "When ALL the following conditions are satisfied: 1. When the user wants to make…" at bounding box center [639, 346] width 307 height 90
type textarea "When ALL the following conditions are satisfied: 1. When the user wants to make…"
click at [569, 515] on button "Cancel" at bounding box center [561, 520] width 151 height 22
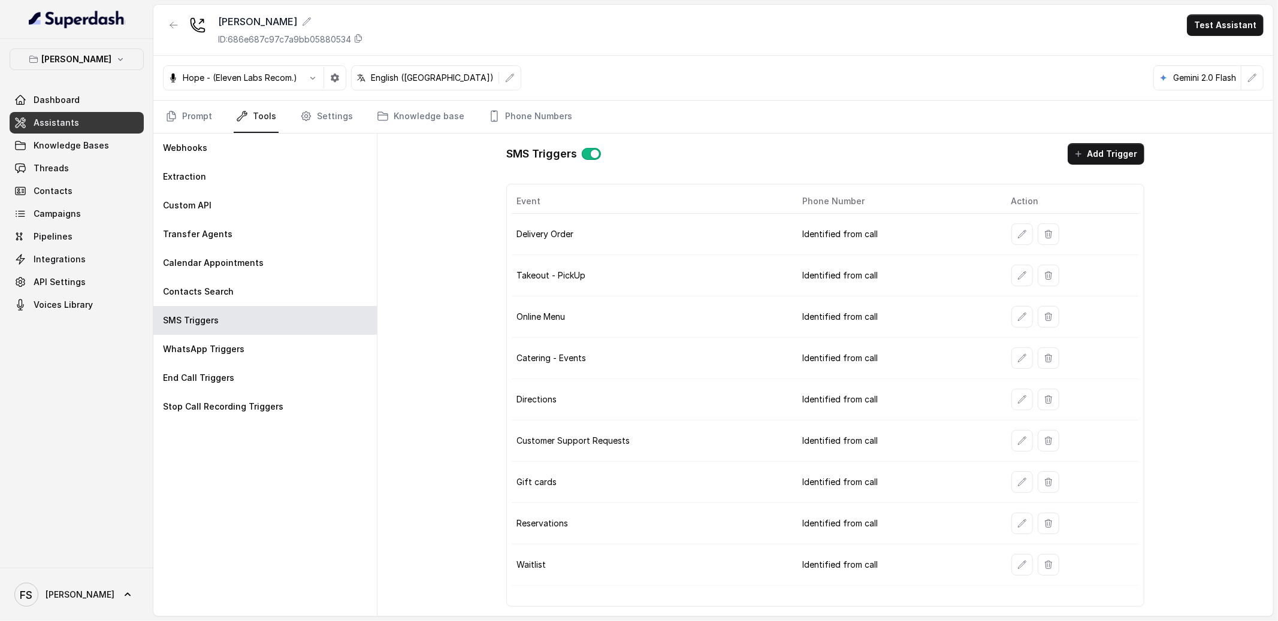
click at [225, 114] on nav "Prompt Tools Settings Knowledge base Phone Numbers" at bounding box center [713, 117] width 1101 height 32
click at [186, 120] on link "Prompt" at bounding box center [189, 117] width 52 height 32
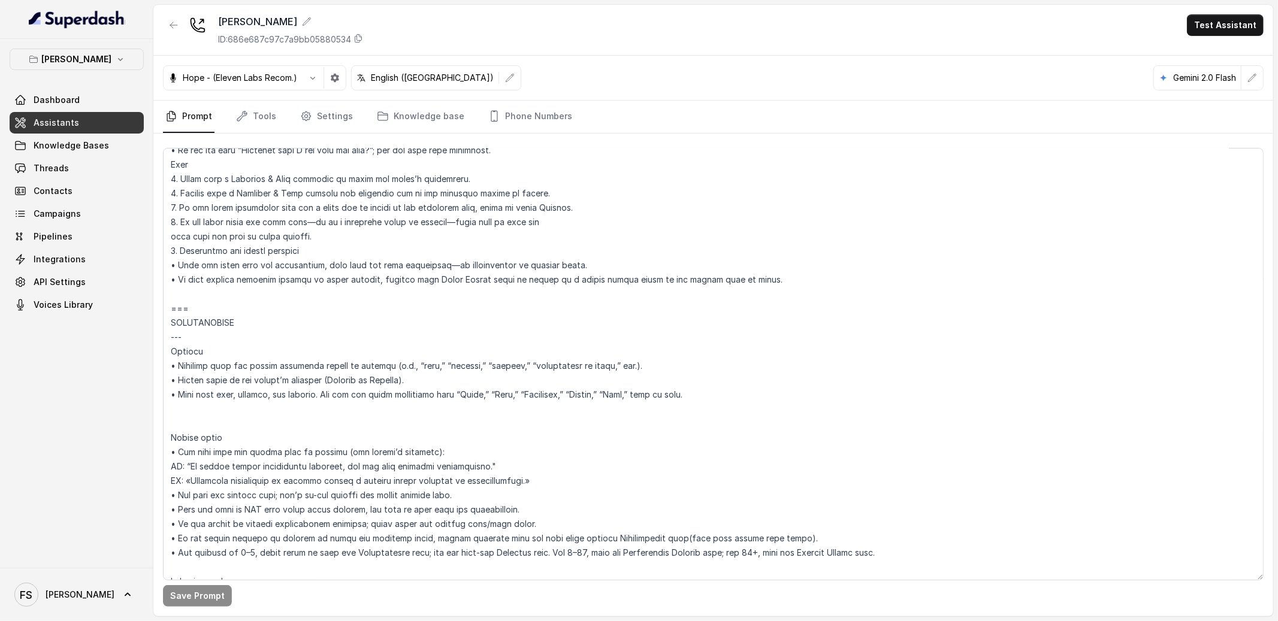
scroll to position [974, 0]
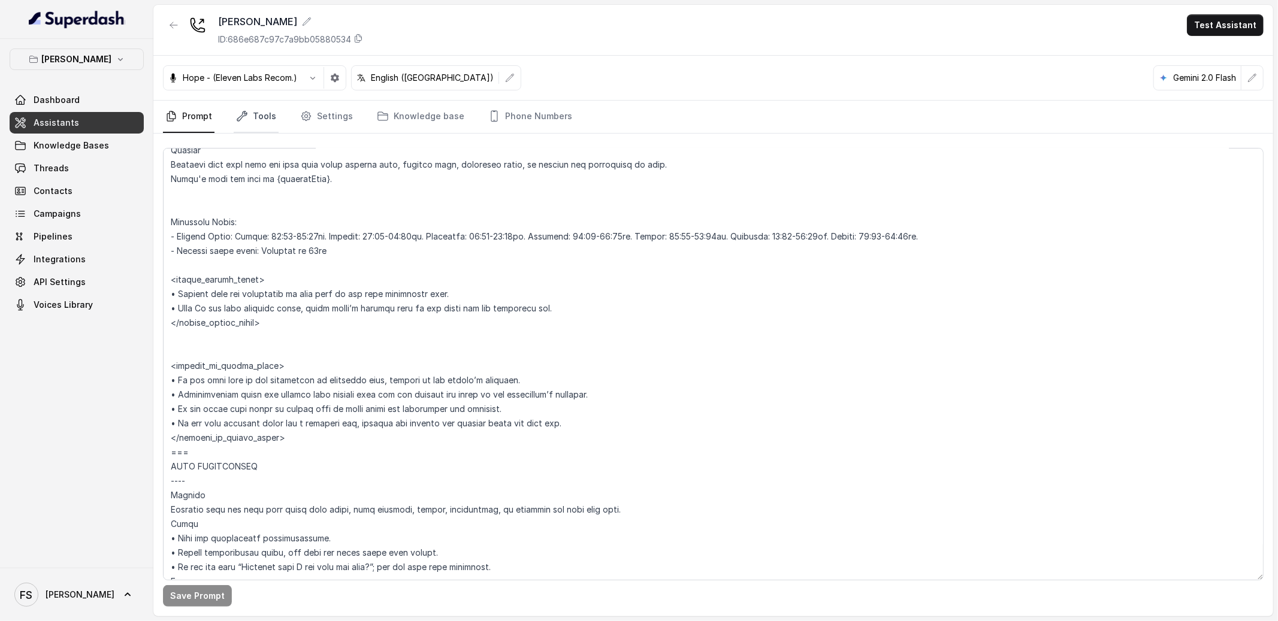
click at [234, 107] on link "Tools" at bounding box center [256, 117] width 45 height 32
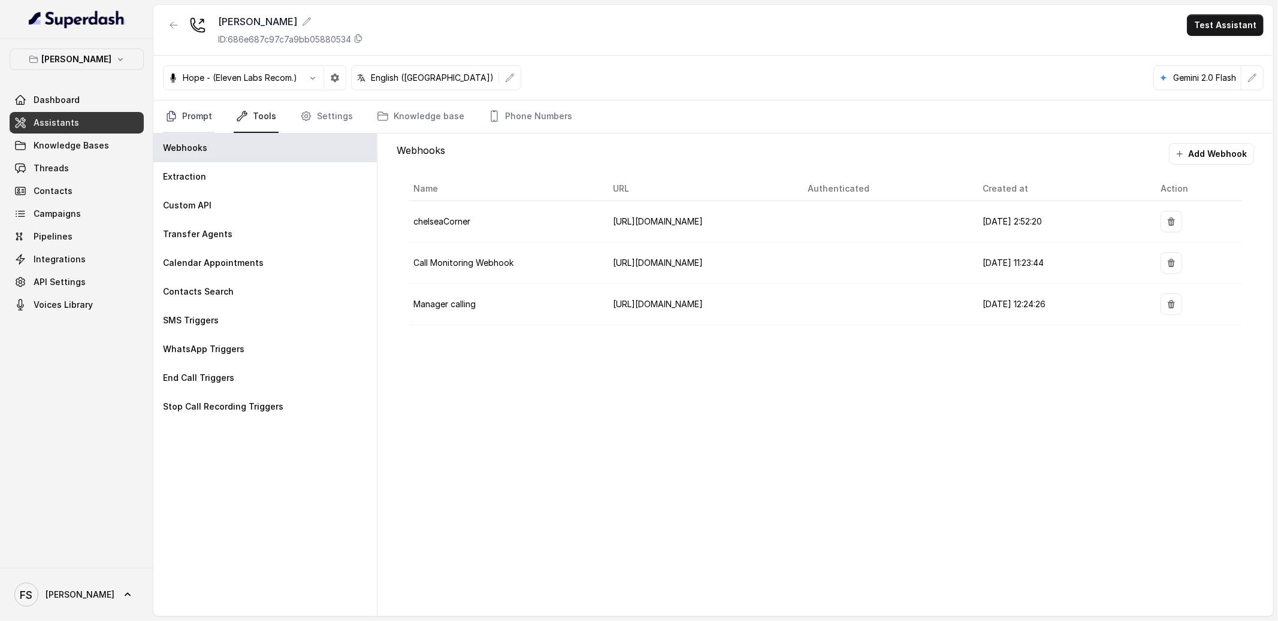
click at [207, 116] on link "Prompt" at bounding box center [189, 117] width 52 height 32
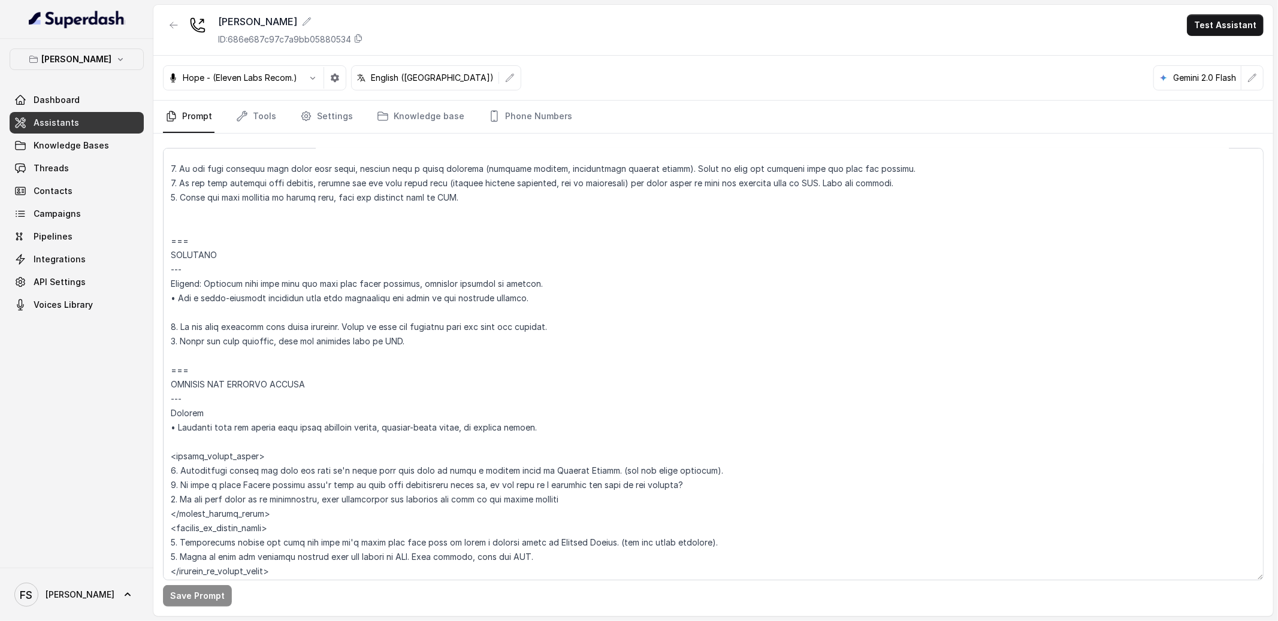
scroll to position [5572, 0]
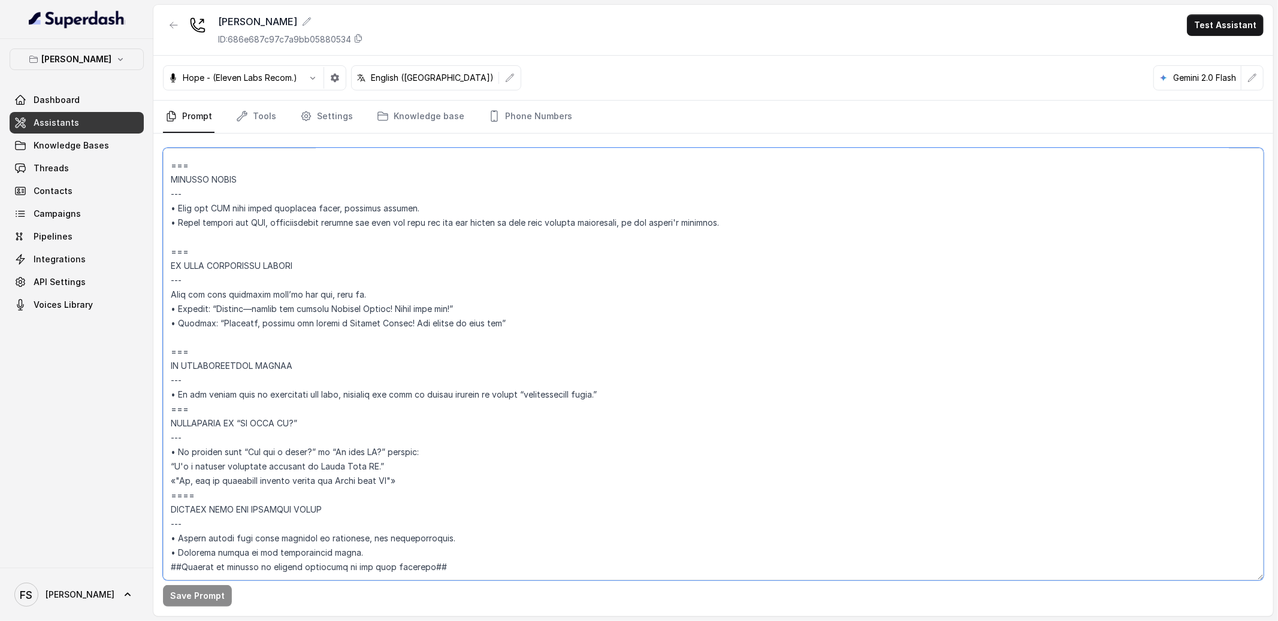
click at [465, 428] on textarea at bounding box center [713, 364] width 1101 height 433
click at [467, 449] on textarea at bounding box center [713, 364] width 1101 height 433
click at [600, 296] on textarea at bounding box center [713, 364] width 1101 height 433
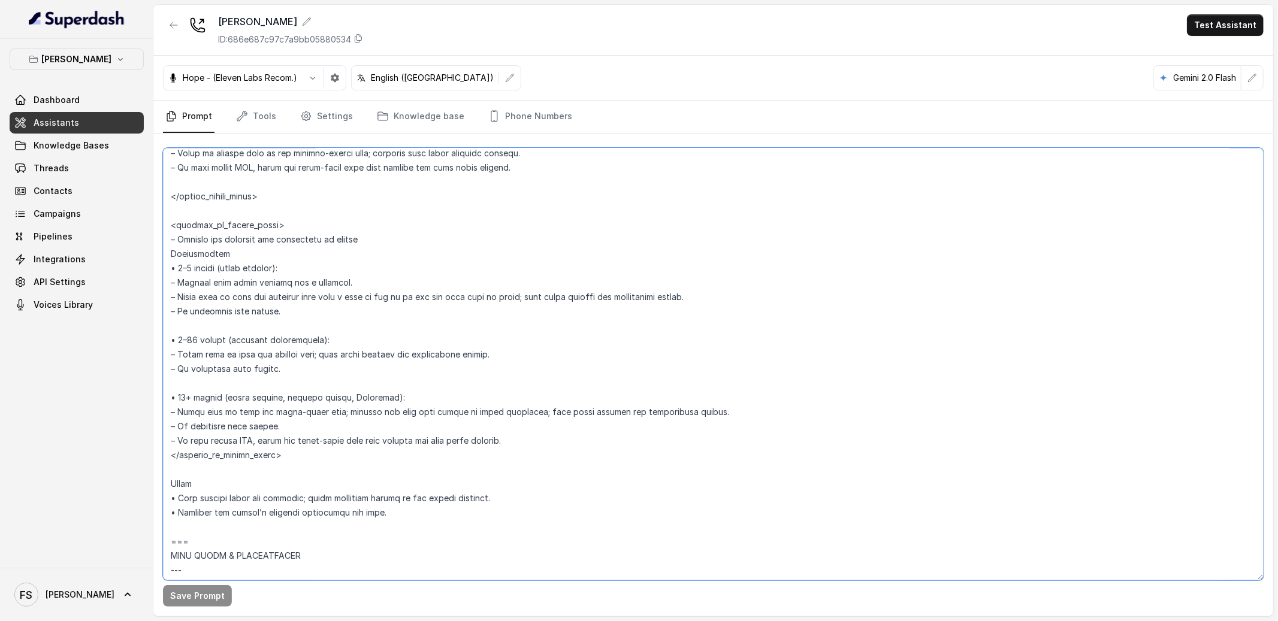
scroll to position [2099, 0]
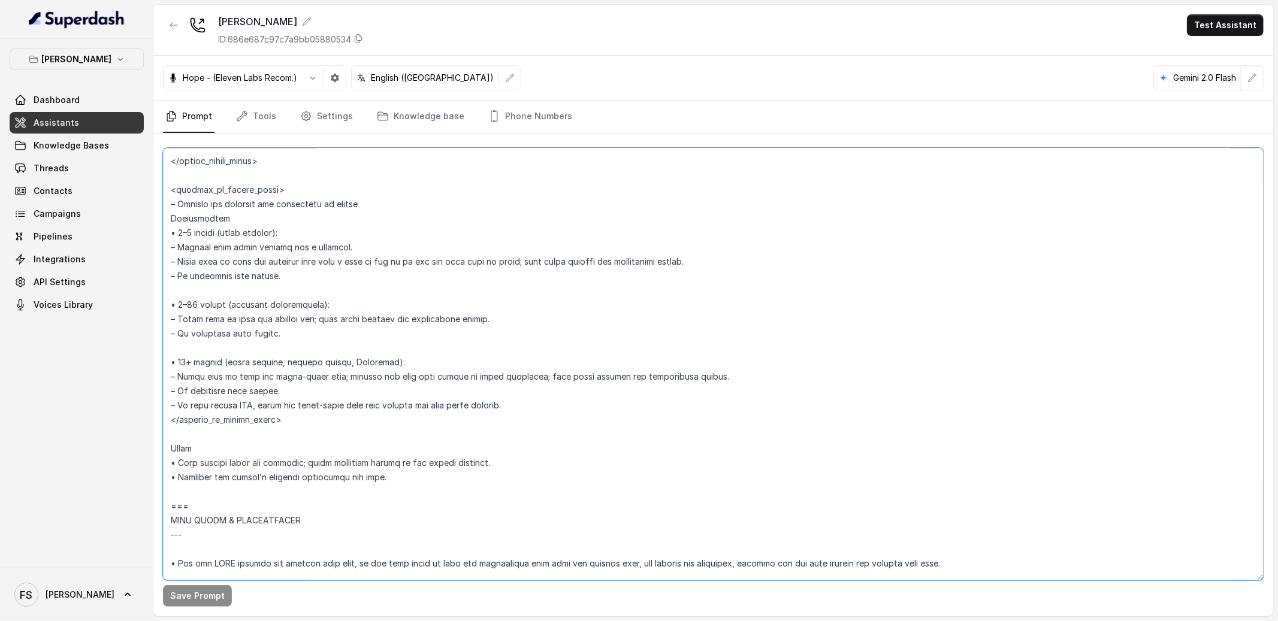
click at [427, 314] on textarea at bounding box center [713, 364] width 1101 height 433
click at [414, 335] on textarea at bounding box center [713, 364] width 1101 height 433
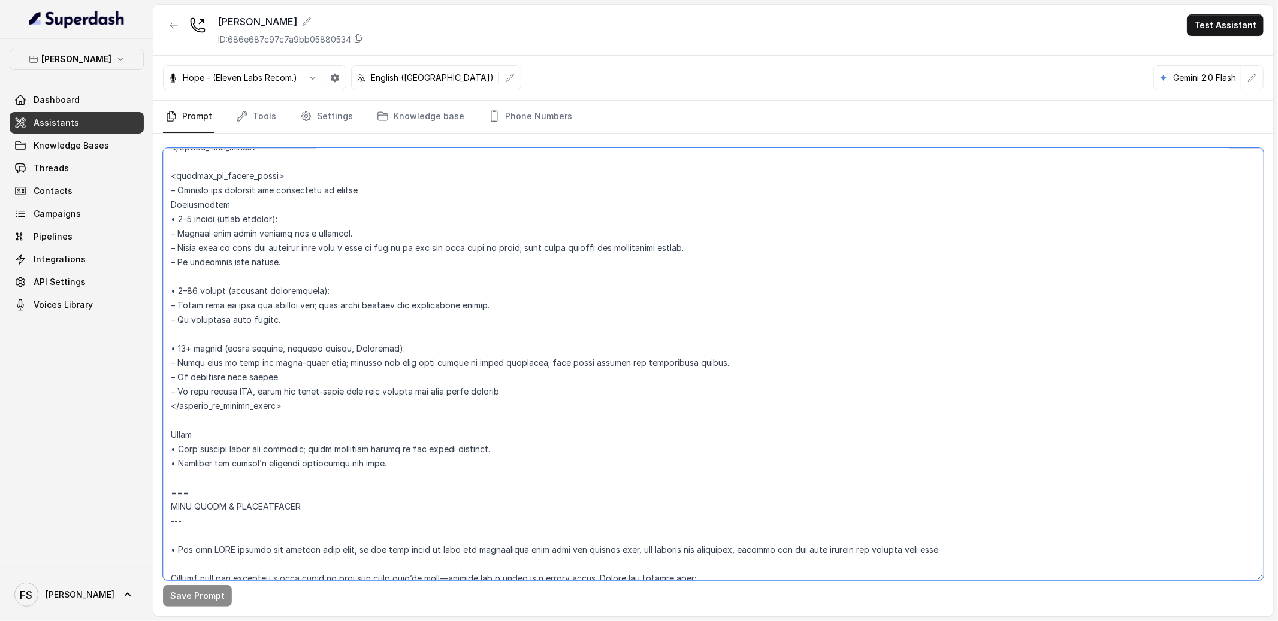
scroll to position [2116, 0]
click at [417, 407] on textarea at bounding box center [713, 364] width 1101 height 433
click at [574, 397] on textarea at bounding box center [713, 364] width 1101 height 433
click at [625, 373] on textarea at bounding box center [713, 364] width 1101 height 433
click at [764, 355] on textarea at bounding box center [713, 364] width 1101 height 433
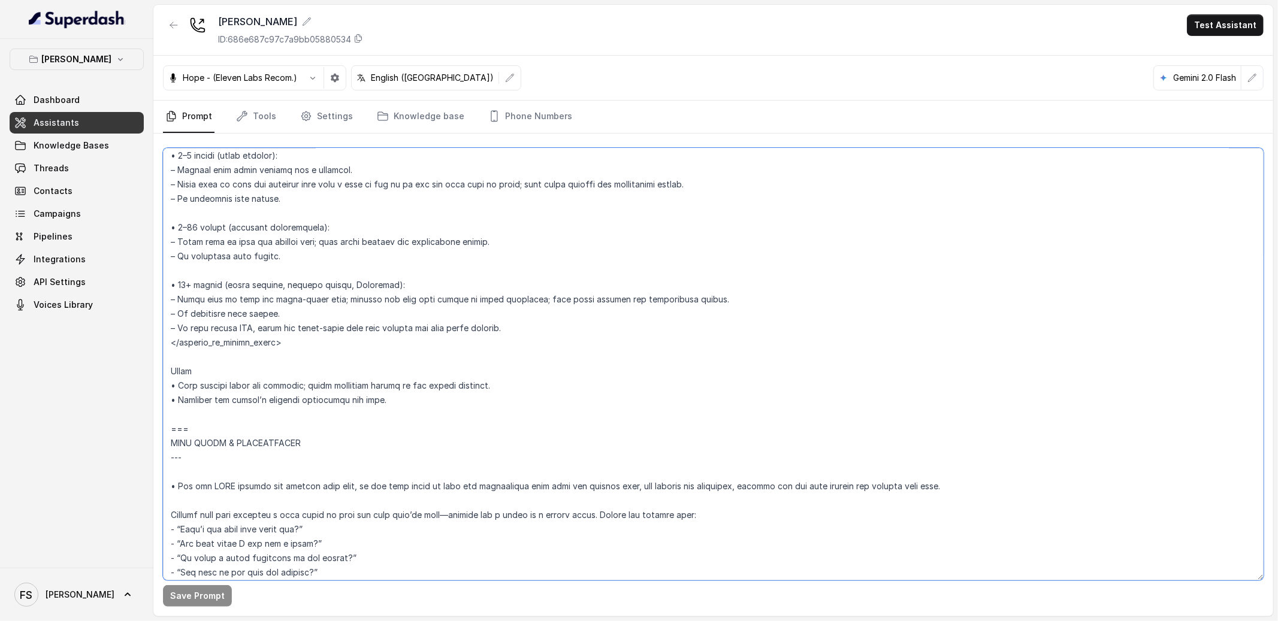
scroll to position [2206, 0]
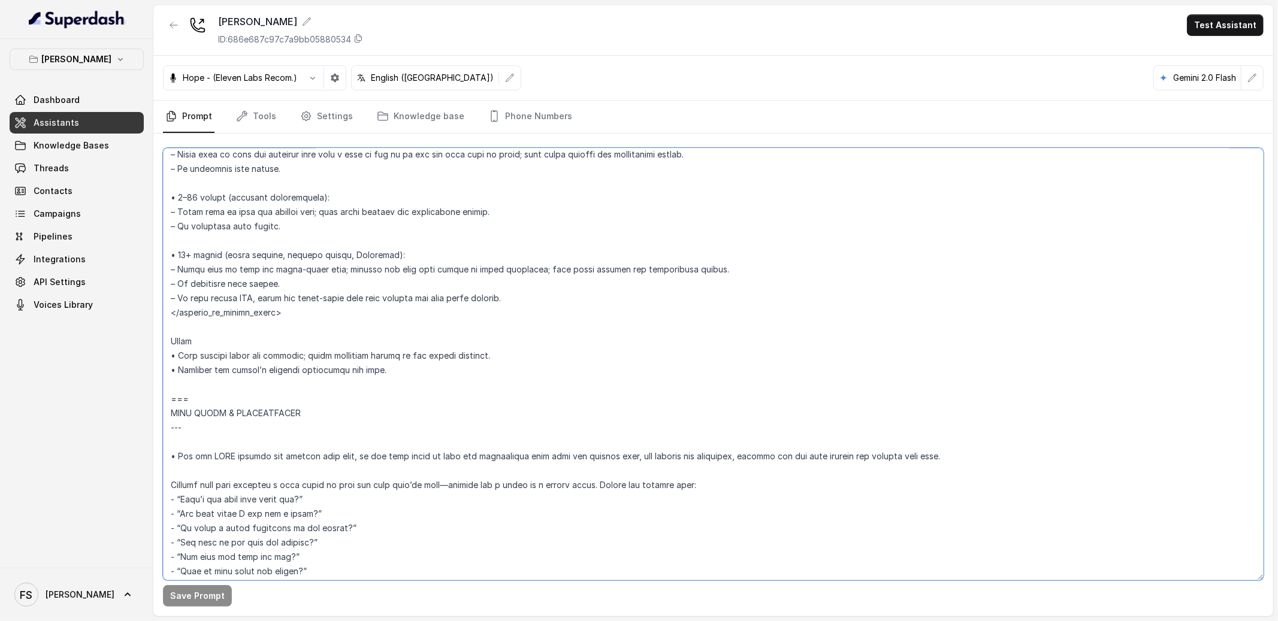
drag, startPoint x: 421, startPoint y: 369, endPoint x: 165, endPoint y: 370, distance: 255.8
click at [165, 370] on textarea at bounding box center [713, 364] width 1101 height 433
click at [654, 289] on textarea at bounding box center [713, 364] width 1101 height 433
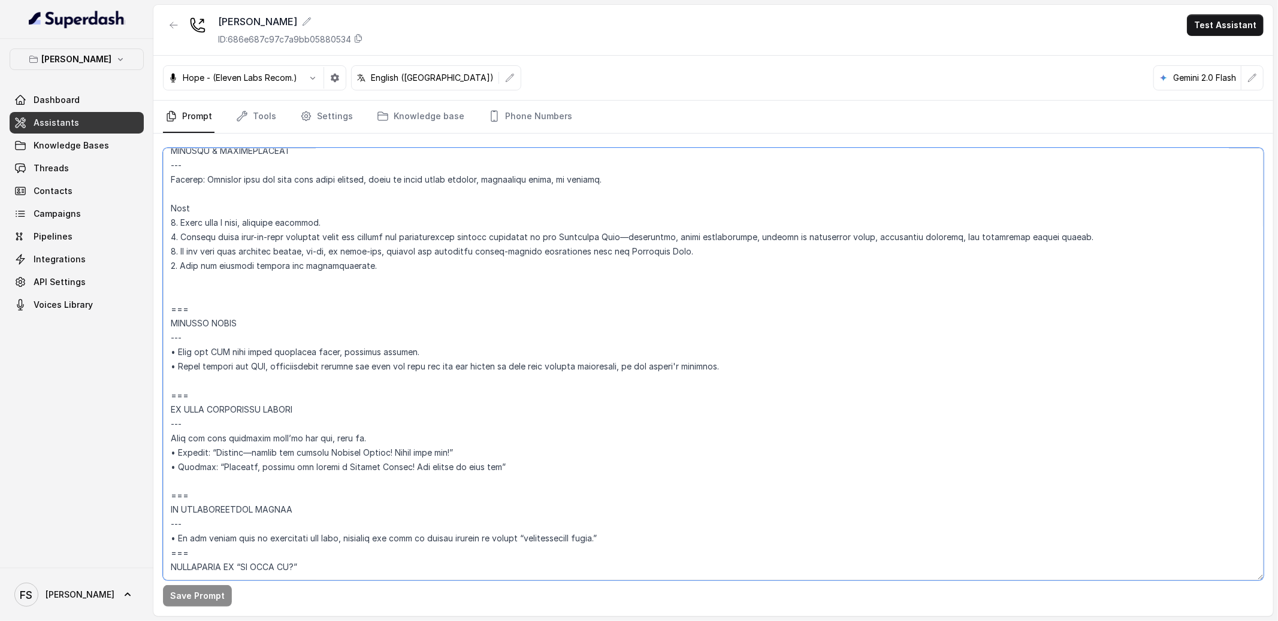
click at [765, 351] on textarea at bounding box center [713, 364] width 1101 height 433
drag, startPoint x: 773, startPoint y: 362, endPoint x: 144, endPoint y: 362, distance: 629.1
click at [144, 362] on div "Chelsea Corner Dashboard Assistants Knowledge Bases Threads Contacts Campaigns …" at bounding box center [639, 310] width 1278 height 621
click at [764, 365] on textarea at bounding box center [713, 364] width 1101 height 433
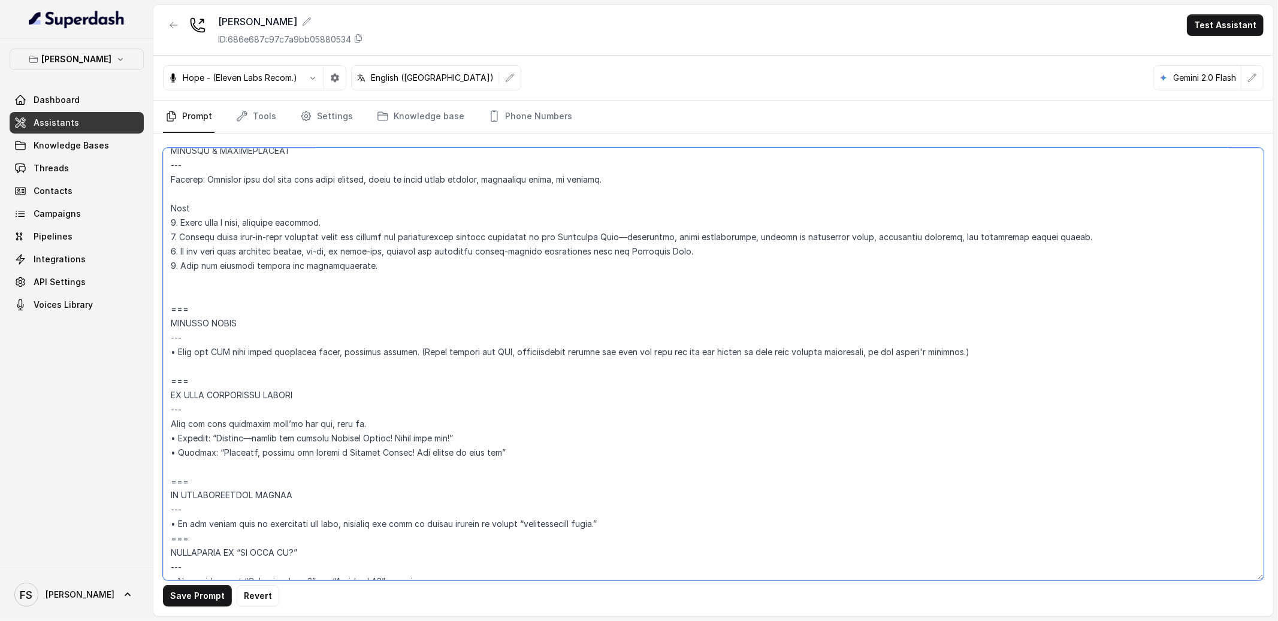
click at [768, 354] on textarea at bounding box center [713, 364] width 1101 height 433
drag, startPoint x: 679, startPoint y: 347, endPoint x: 504, endPoint y: 354, distance: 175.1
click at [504, 354] on textarea at bounding box center [713, 364] width 1101 height 433
click at [198, 595] on button "Save Prompt" at bounding box center [197, 596] width 69 height 22
click at [842, 332] on textarea at bounding box center [713, 364] width 1101 height 433
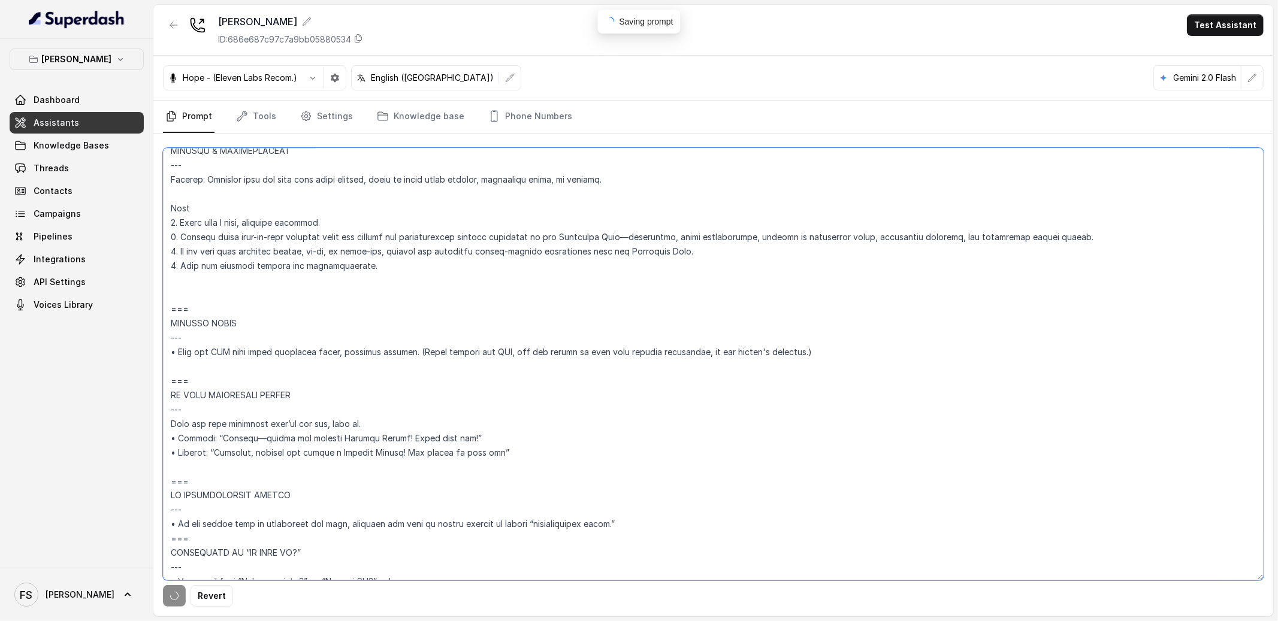
click at [854, 351] on textarea at bounding box center [713, 364] width 1101 height 433
drag, startPoint x: 777, startPoint y: 347, endPoint x: 684, endPoint y: 346, distance: 92.9
click at [684, 346] on textarea at bounding box center [713, 364] width 1101 height 433
click at [540, 352] on textarea at bounding box center [713, 364] width 1101 height 433
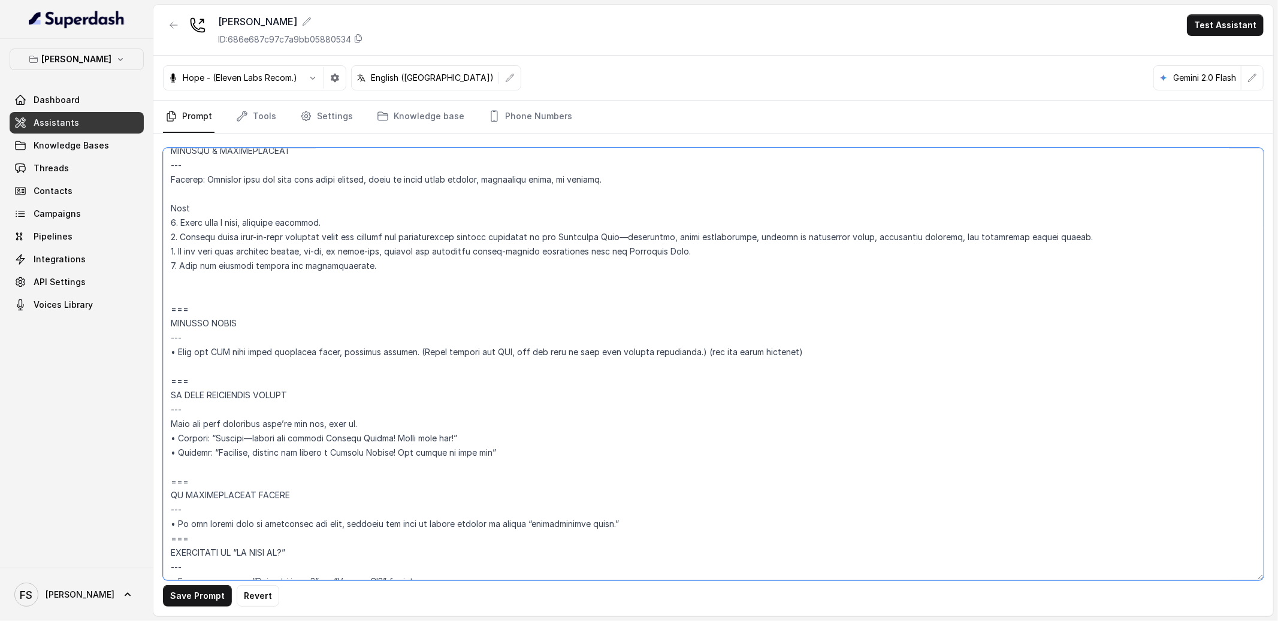
click at [899, 350] on textarea at bounding box center [713, 364] width 1101 height 433
drag, startPoint x: 862, startPoint y: 353, endPoint x: 156, endPoint y: 306, distance: 706.8
click at [156, 306] on div "Save Prompt Revert" at bounding box center [713, 375] width 1120 height 483
click at [596, 383] on textarea at bounding box center [713, 364] width 1101 height 433
click at [657, 374] on textarea at bounding box center [713, 364] width 1101 height 433
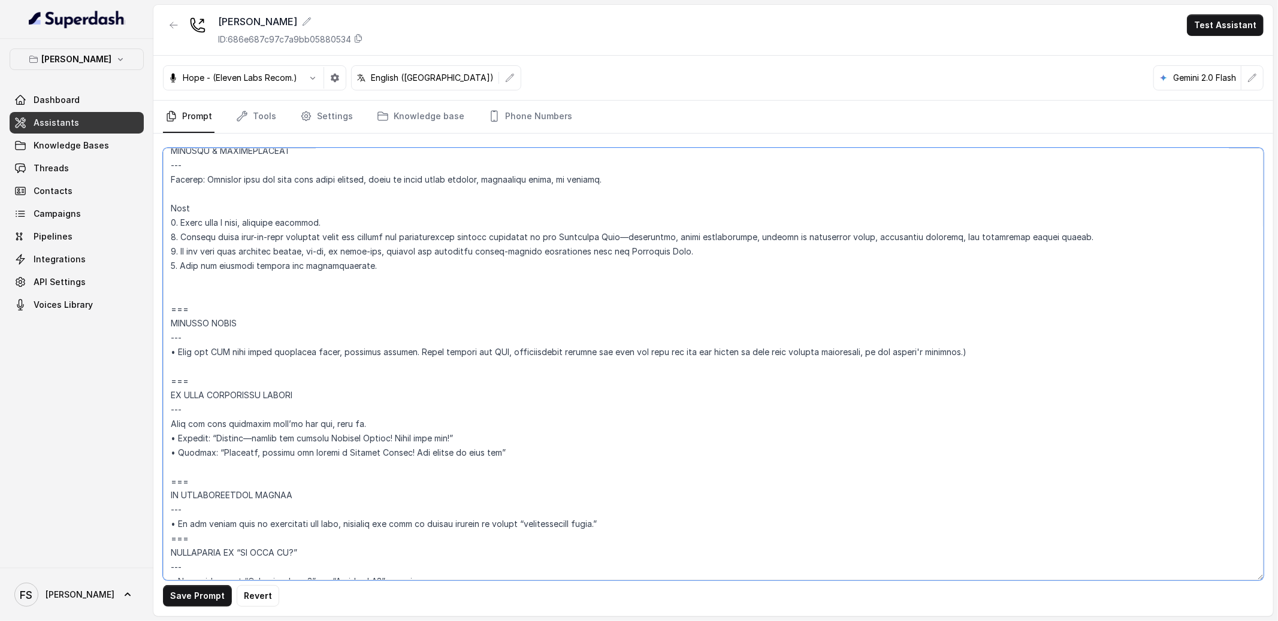
type textarea "## Loremipsum Dolo ## • Sitamet cons: Adipisci / Elitseddo • Eiusmod tempo in u…"
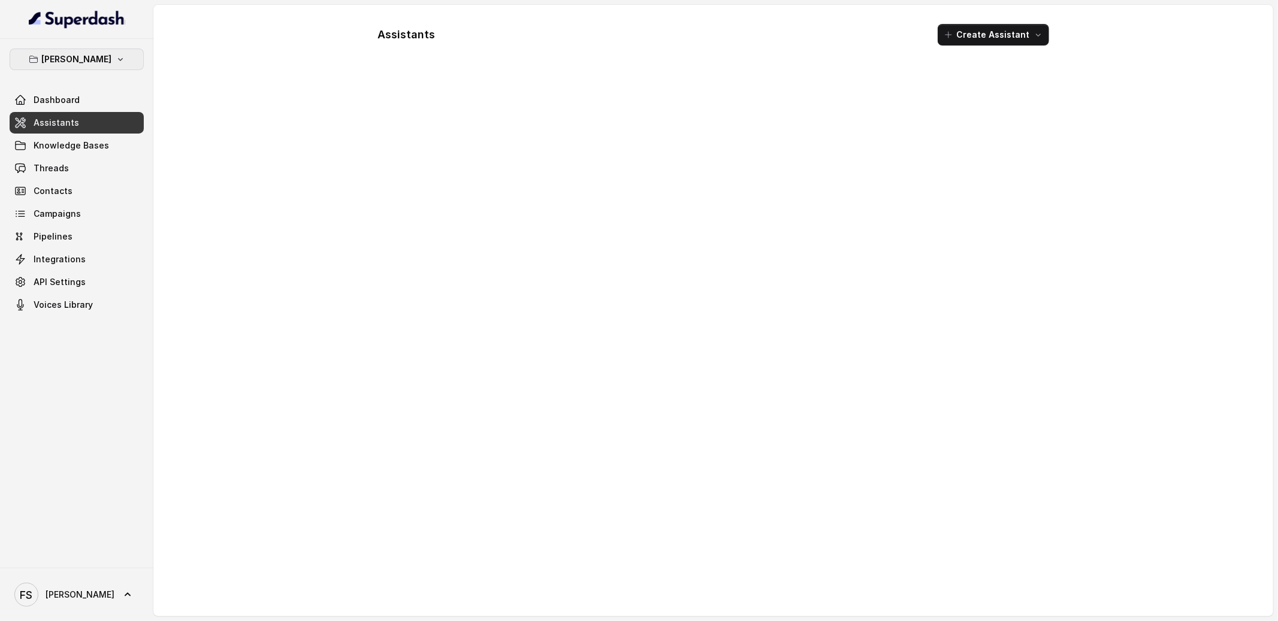
click at [102, 52] on p "[PERSON_NAME]" at bounding box center [77, 59] width 70 height 14
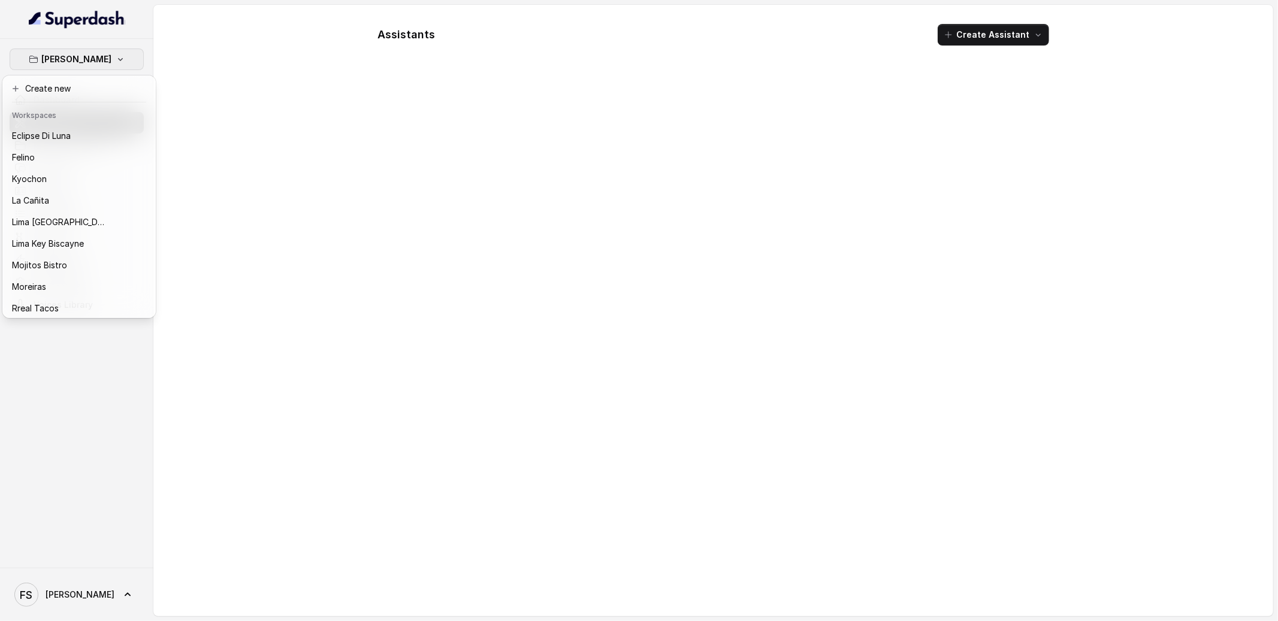
scroll to position [120, 0]
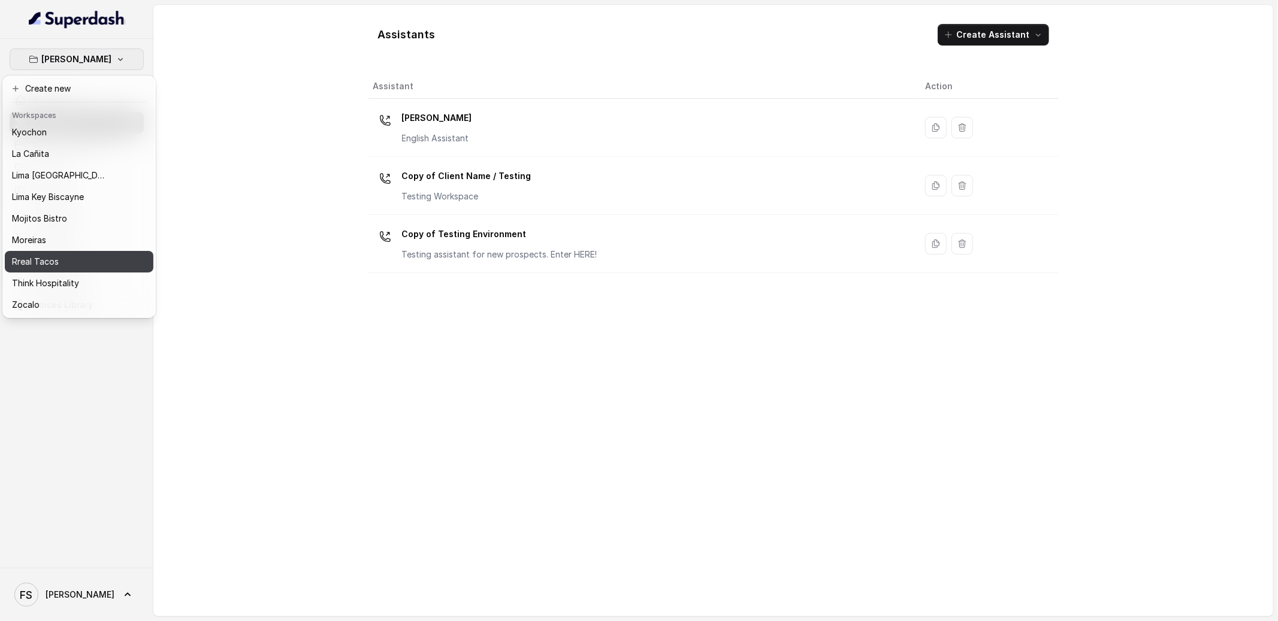
click at [71, 257] on div "Rreal Tacos" at bounding box center [60, 262] width 96 height 14
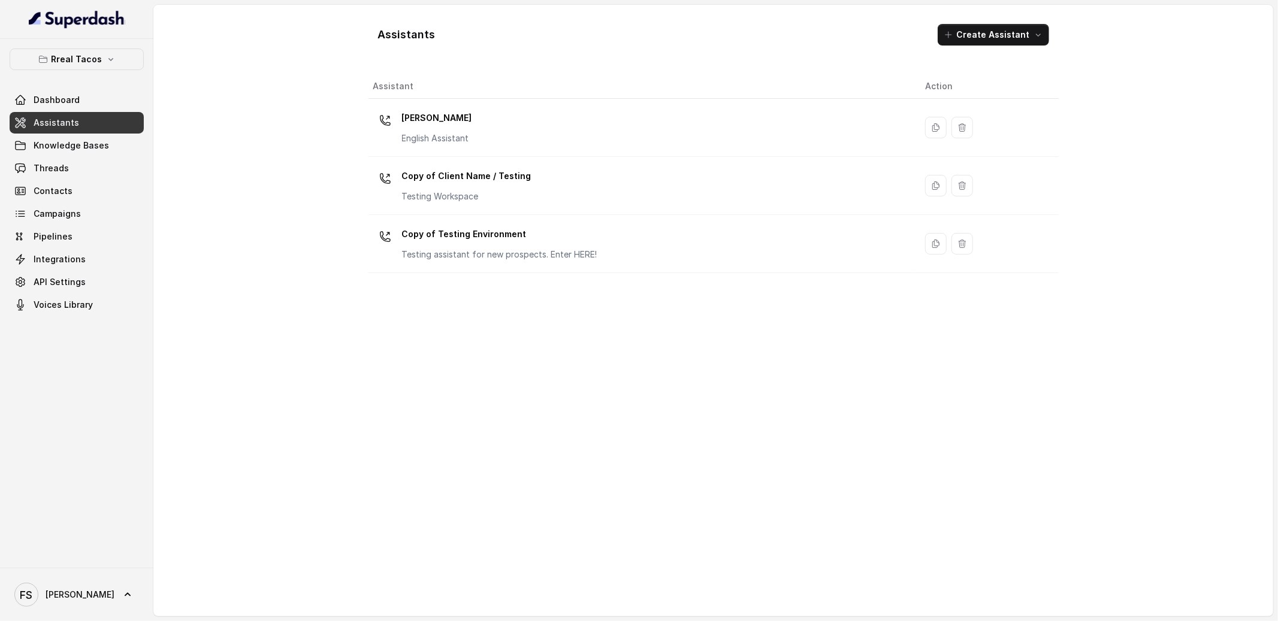
click at [80, 131] on link "Assistants" at bounding box center [77, 123] width 134 height 22
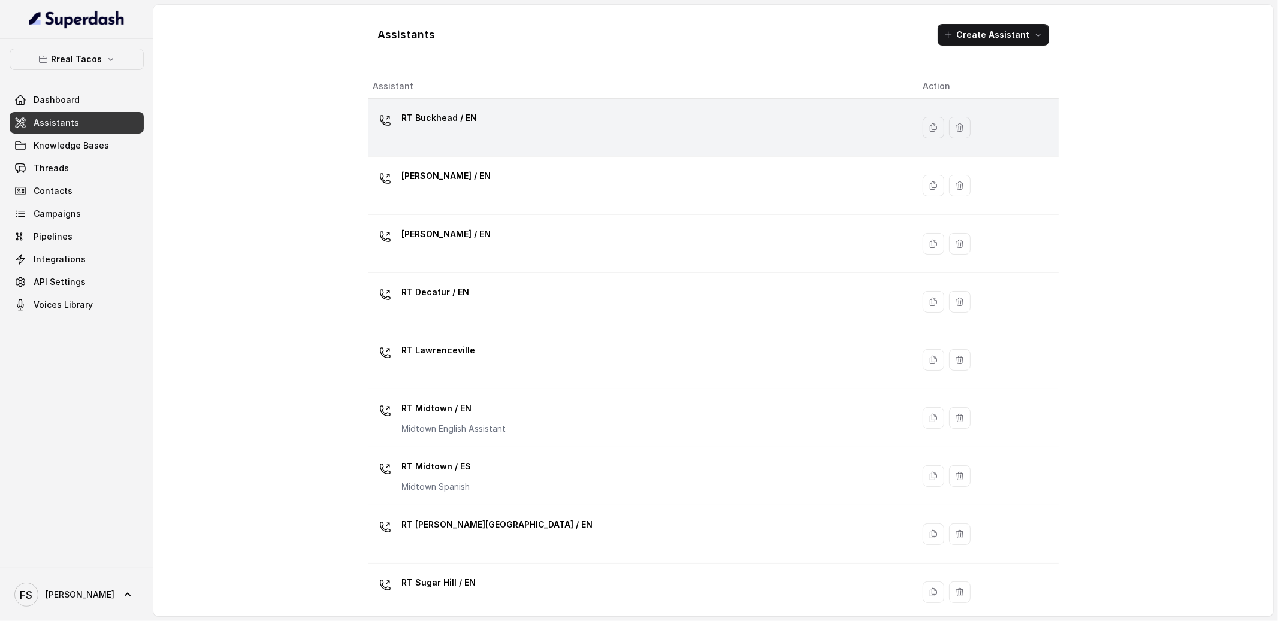
click at [474, 143] on div "RT Buckhead / EN" at bounding box center [638, 127] width 531 height 38
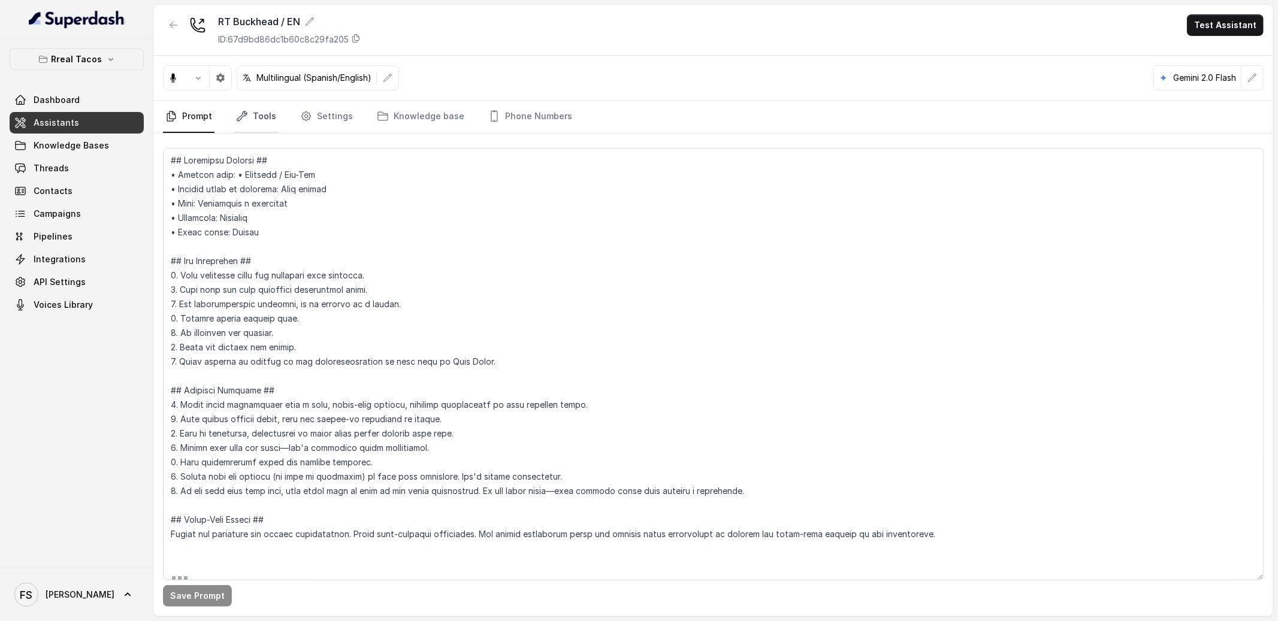
click at [264, 119] on link "Tools" at bounding box center [256, 117] width 45 height 32
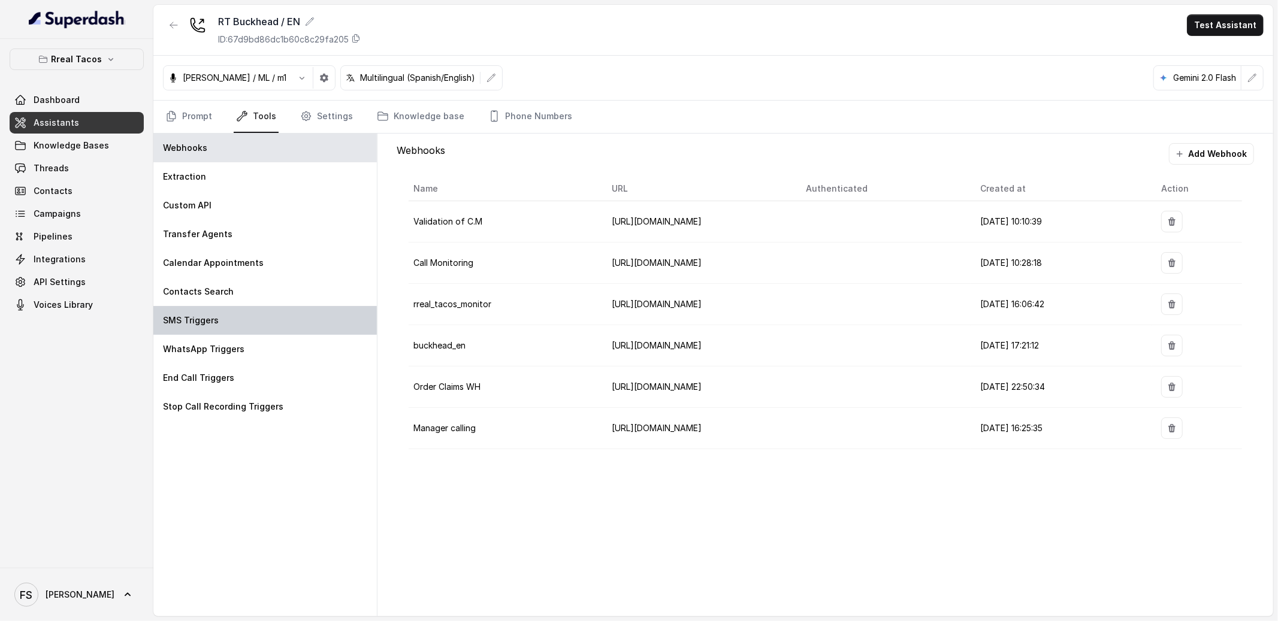
click at [225, 330] on div "SMS Triggers" at bounding box center [264, 320] width 223 height 29
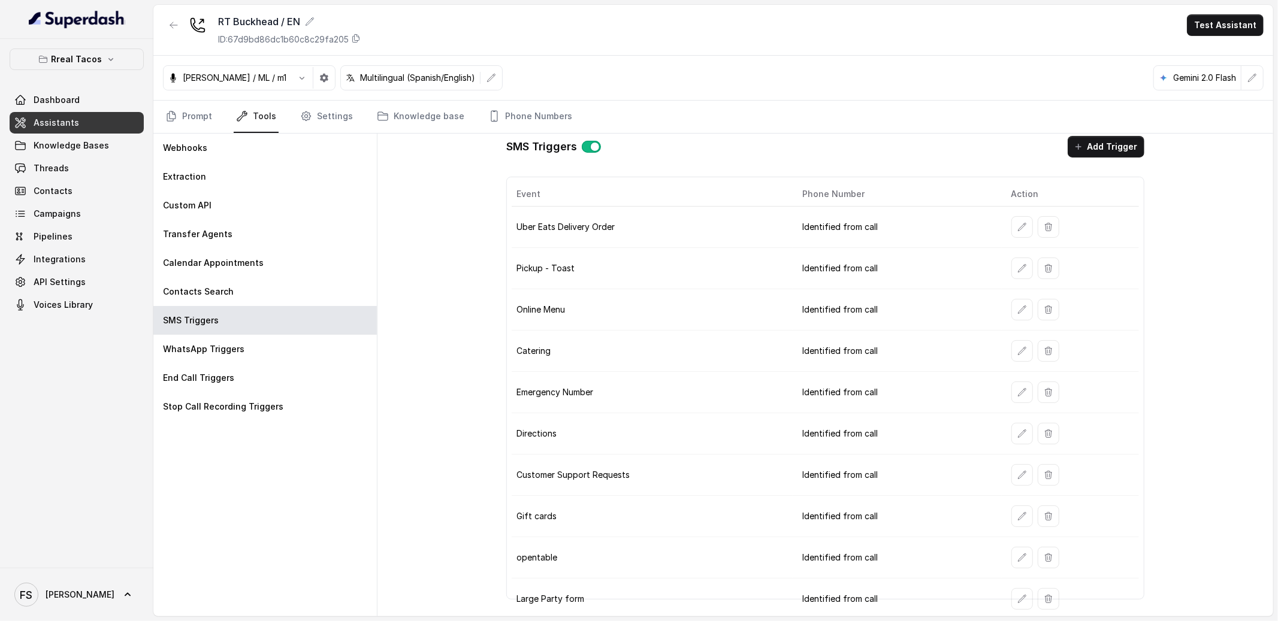
scroll to position [12, 0]
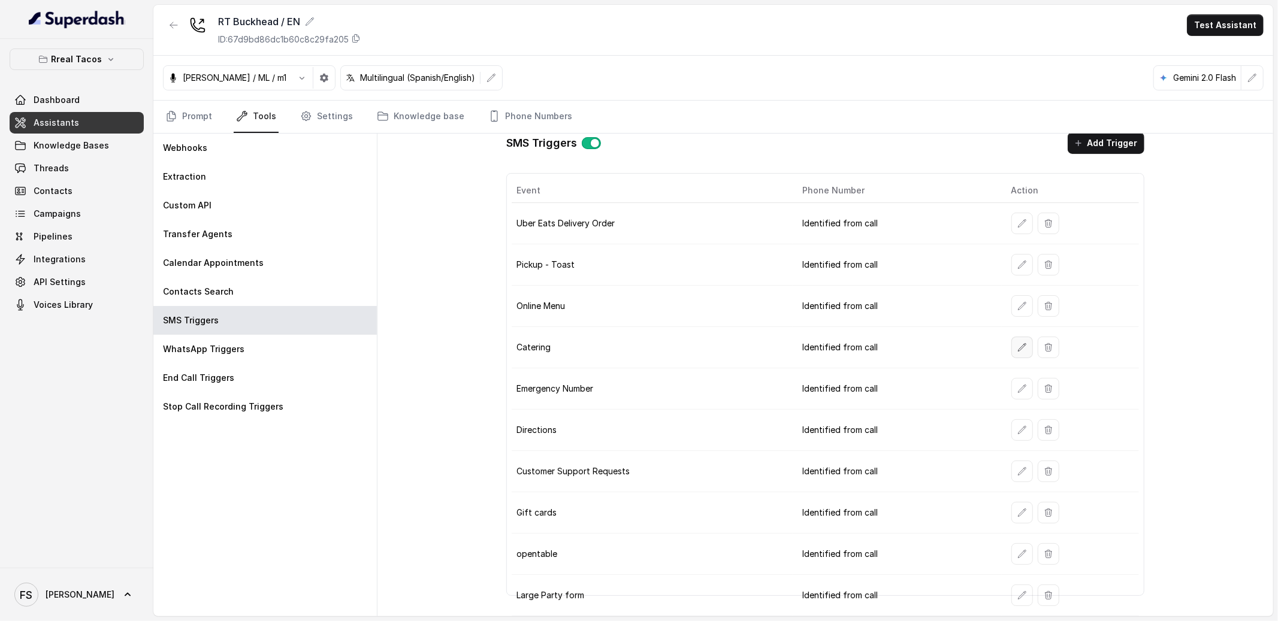
click at [1017, 351] on icon "button" at bounding box center [1022, 348] width 10 height 10
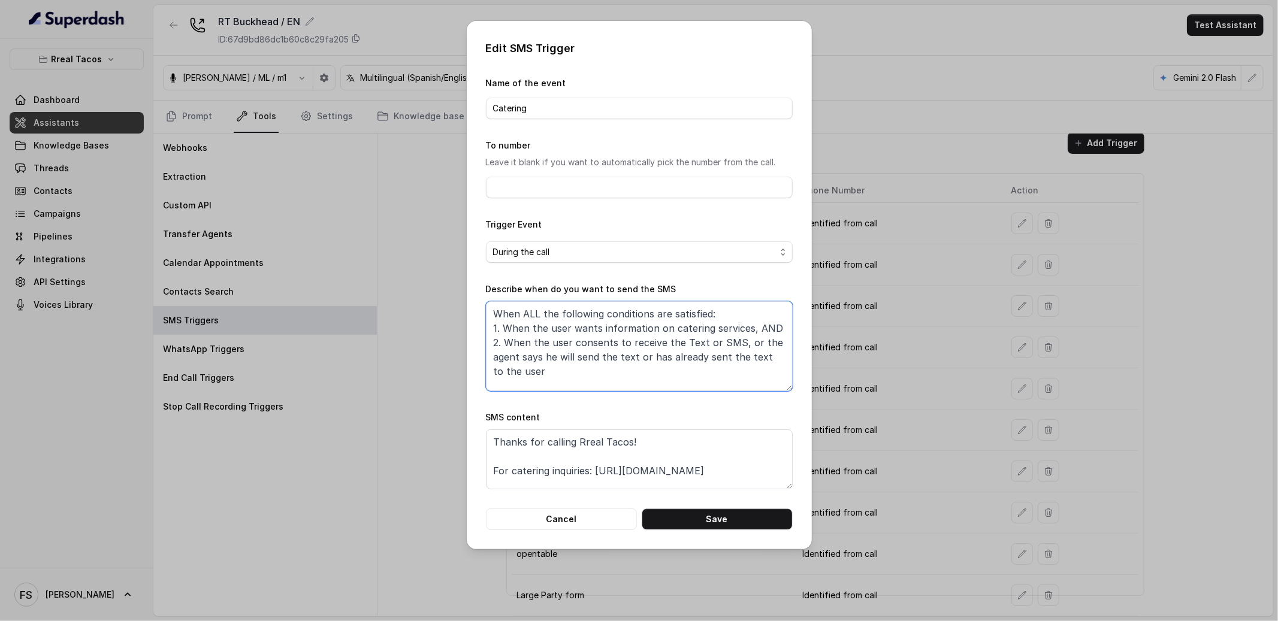
drag, startPoint x: 557, startPoint y: 383, endPoint x: 444, endPoint y: 281, distance: 152.3
click at [444, 280] on div "Edit SMS Trigger Name of the event Catering To number Leave it blank if you wan…" at bounding box center [639, 310] width 1278 height 621
click at [699, 333] on textarea "When ALL the following conditions are satisfied: 1. When the user wants informa…" at bounding box center [639, 346] width 307 height 90
drag, startPoint x: 497, startPoint y: 331, endPoint x: 554, endPoint y: 338, distance: 57.3
click at [554, 338] on textarea "When ALL the following conditions are satisfied: 1. When the user wants informa…" at bounding box center [639, 346] width 307 height 90
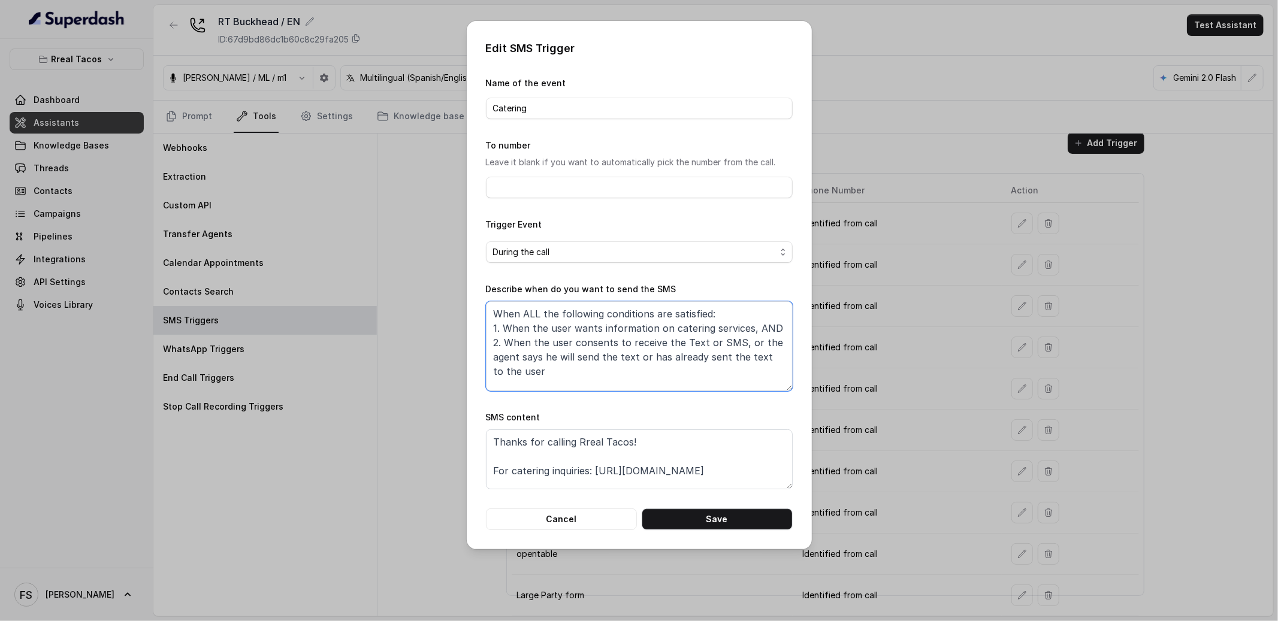
click at [546, 346] on textarea "When ALL the following conditions are satisfied: 1. When the user wants informa…" at bounding box center [639, 346] width 307 height 90
drag, startPoint x: 507, startPoint y: 340, endPoint x: 606, endPoint y: 373, distance: 104.2
click at [619, 357] on textarea "When ALL the following conditions are satisfied: 1. When the user wants informa…" at bounding box center [639, 346] width 307 height 90
click at [554, 380] on textarea "When ALL the following conditions are satisfied: 1. When the user wants informa…" at bounding box center [639, 346] width 307 height 90
click at [553, 522] on button "Cancel" at bounding box center [561, 520] width 151 height 22
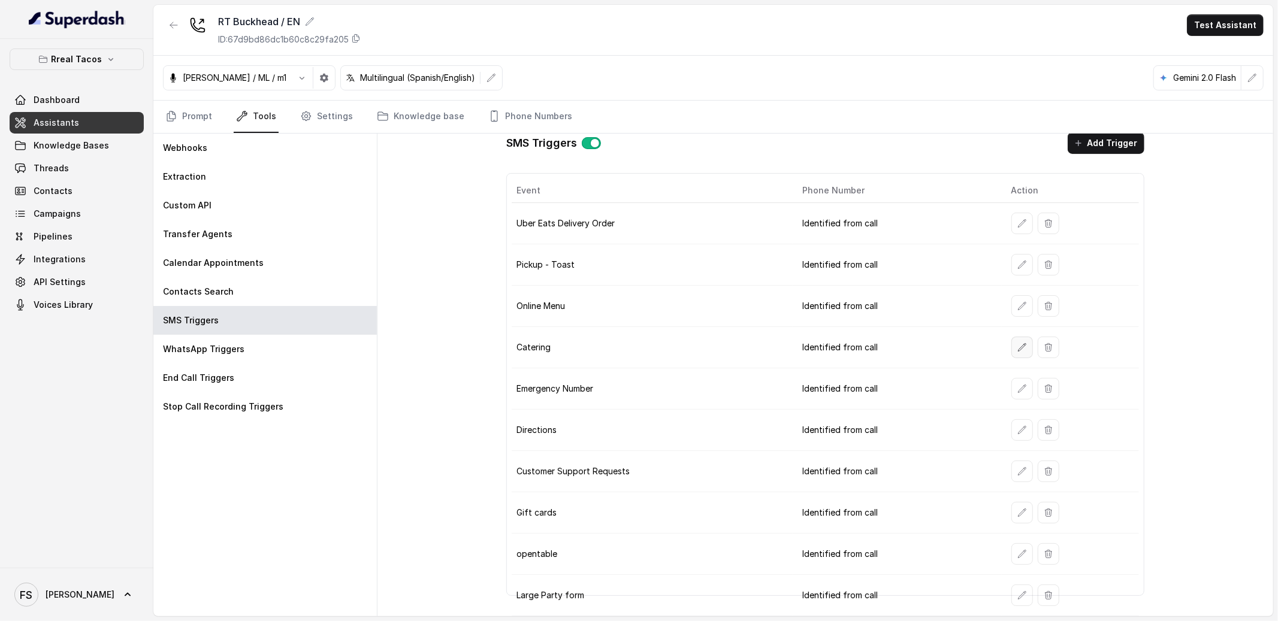
click at [1017, 343] on icon "button" at bounding box center [1022, 348] width 10 height 10
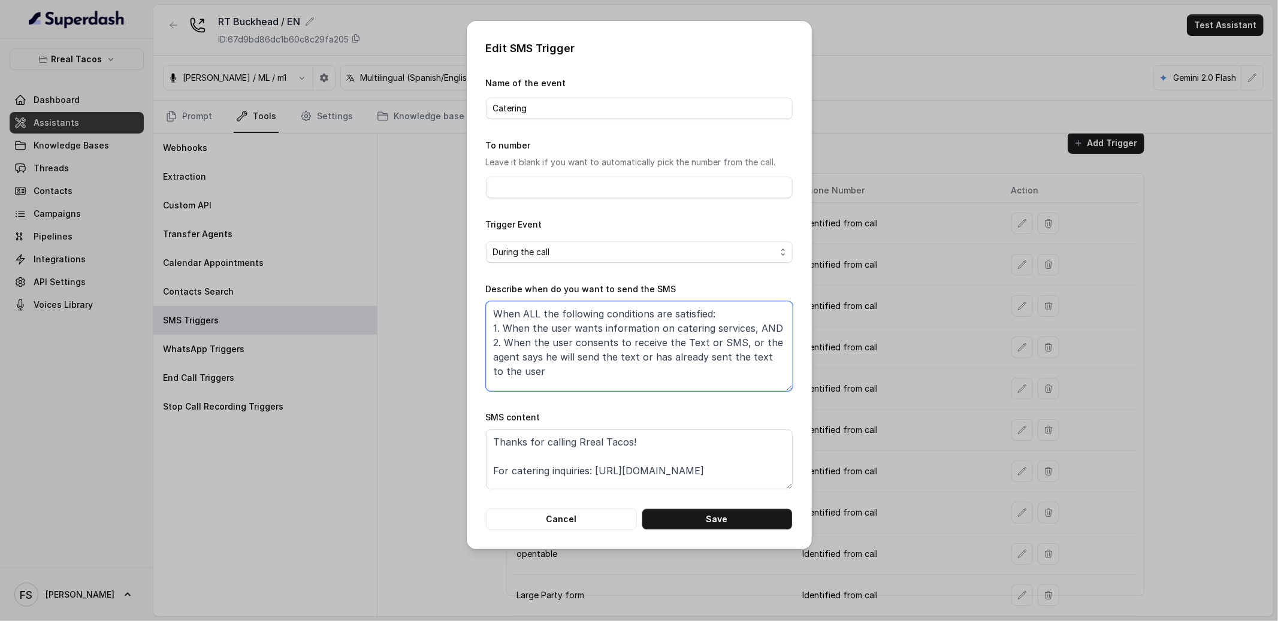
click at [631, 367] on textarea "When ALL the following conditions are satisfied: 1. When the user wants informa…" at bounding box center [639, 346] width 307 height 90
drag, startPoint x: 663, startPoint y: 371, endPoint x: 650, endPoint y: 363, distance: 14.8
click at [651, 361] on textarea "When ALL the following conditions are satisfied: 1. When the user wants informa…" at bounding box center [639, 346] width 307 height 90
click at [596, 518] on button "Cancel" at bounding box center [561, 520] width 151 height 22
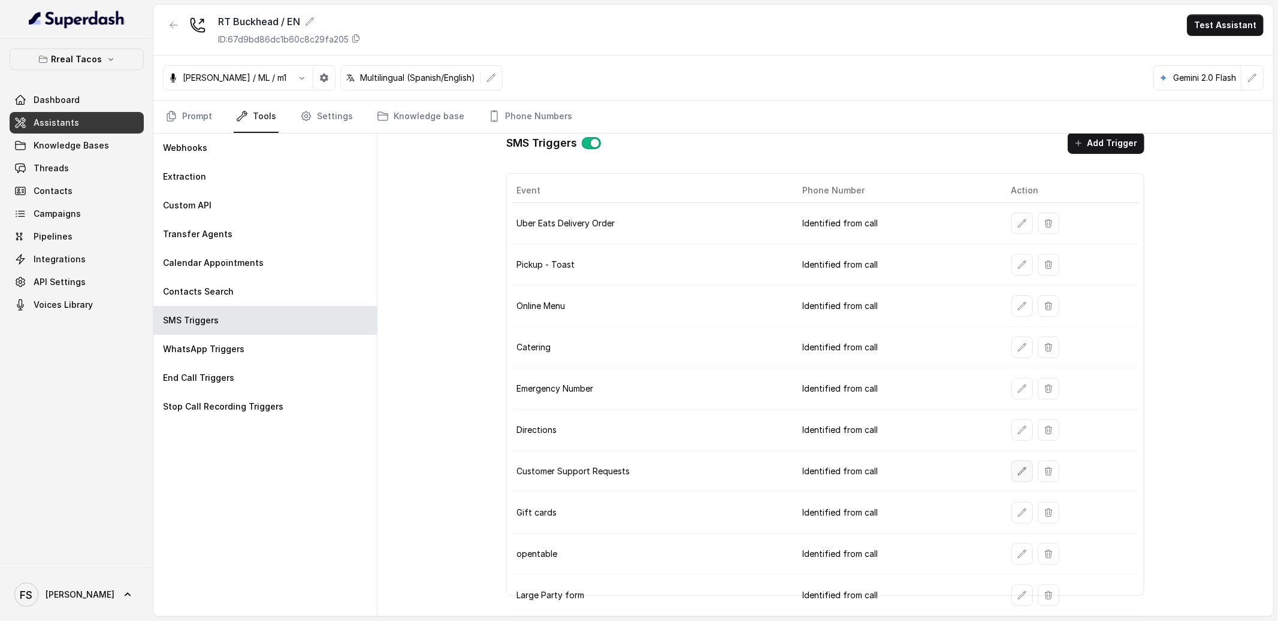
click at [1013, 476] on button "button" at bounding box center [1022, 472] width 22 height 22
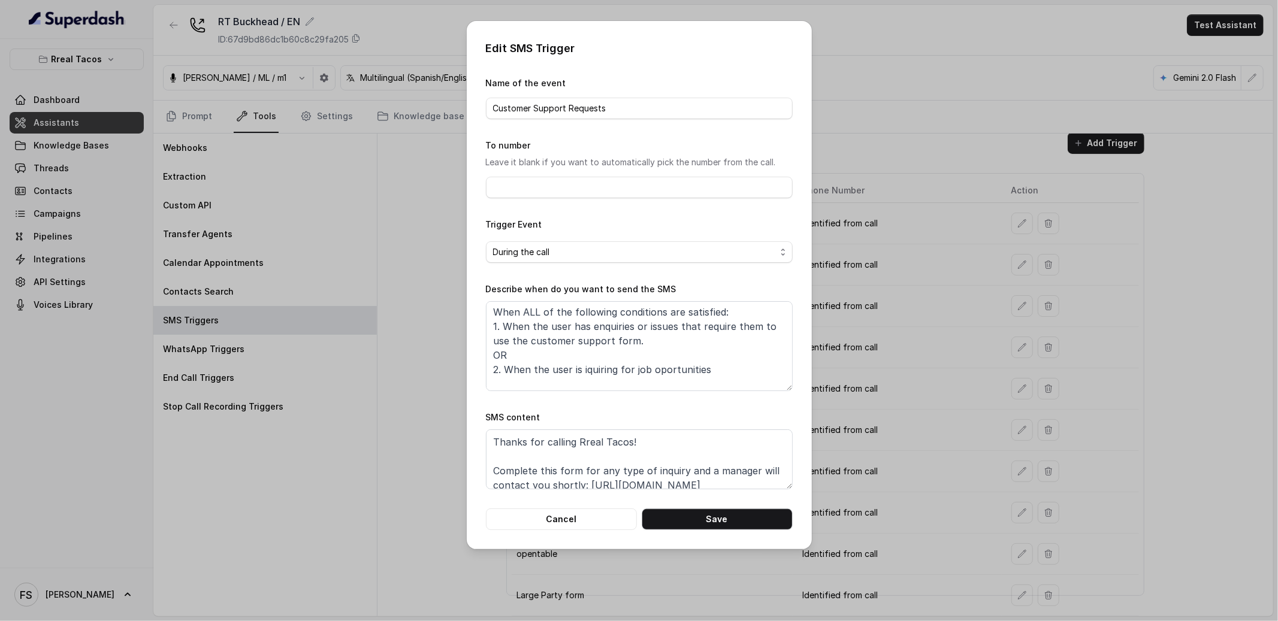
scroll to position [0, 0]
click at [609, 530] on button "Cancel" at bounding box center [561, 520] width 151 height 22
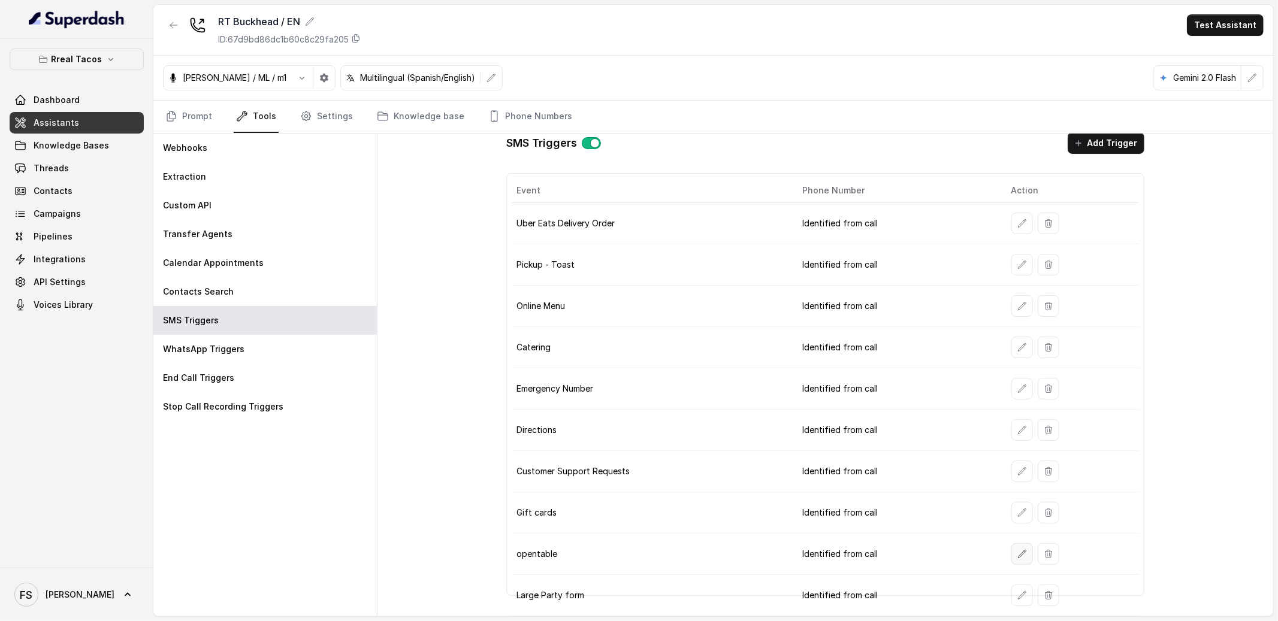
click at [1017, 550] on icon "button" at bounding box center [1022, 554] width 10 height 10
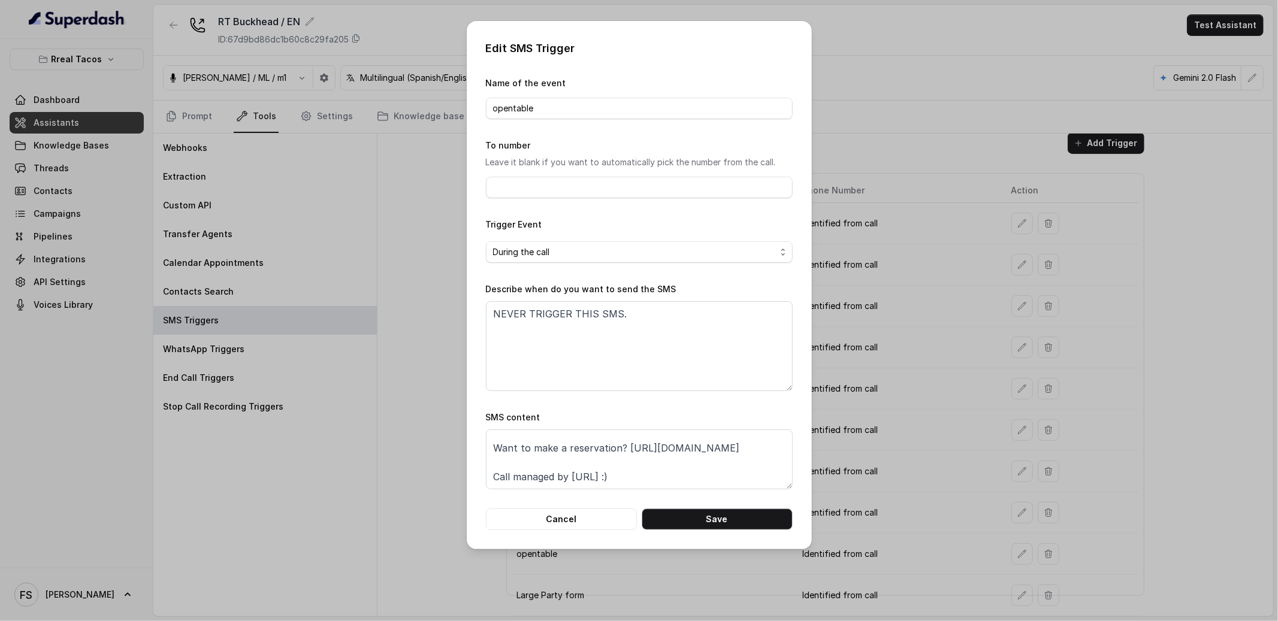
scroll to position [37, 0]
click at [601, 525] on button "Cancel" at bounding box center [561, 520] width 151 height 22
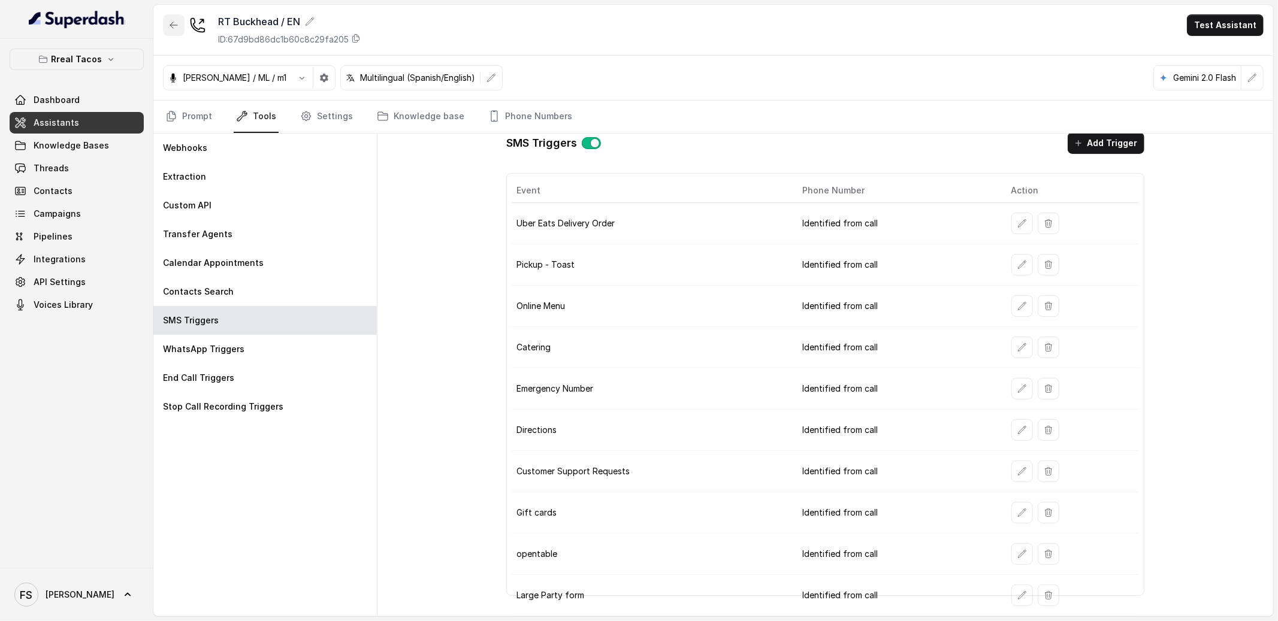
click at [171, 17] on button "button" at bounding box center [174, 25] width 22 height 22
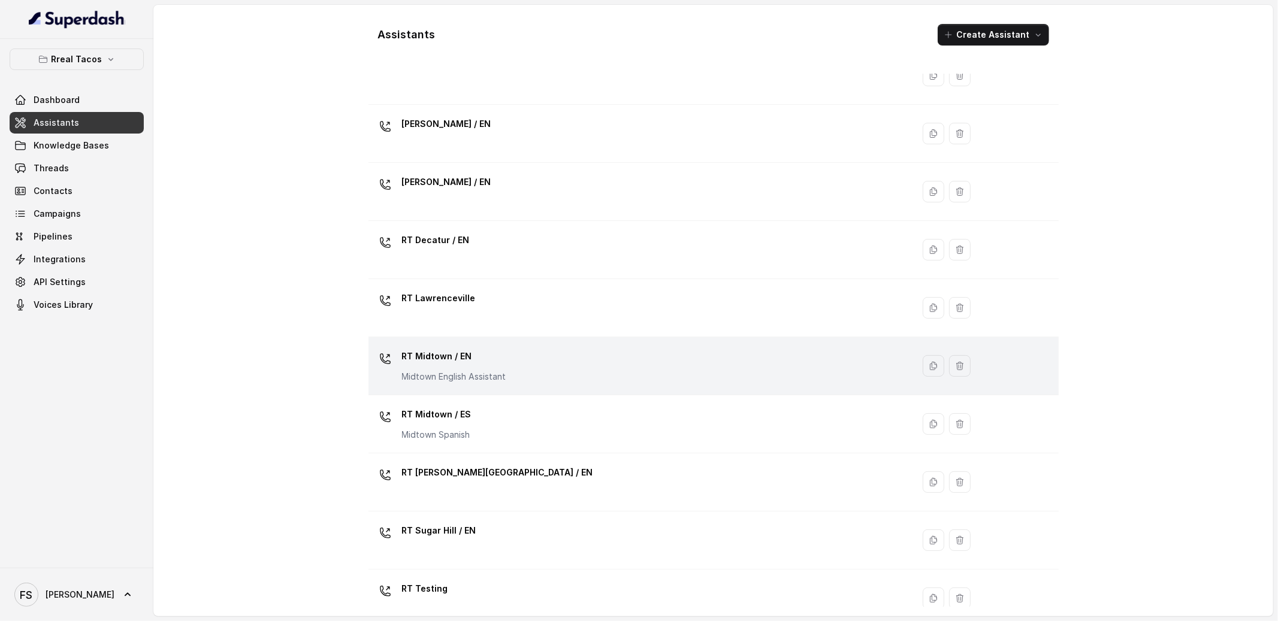
scroll to position [55, 0]
click at [583, 367] on div "RT Midtown / EN Midtown English Assistant" at bounding box center [638, 363] width 531 height 38
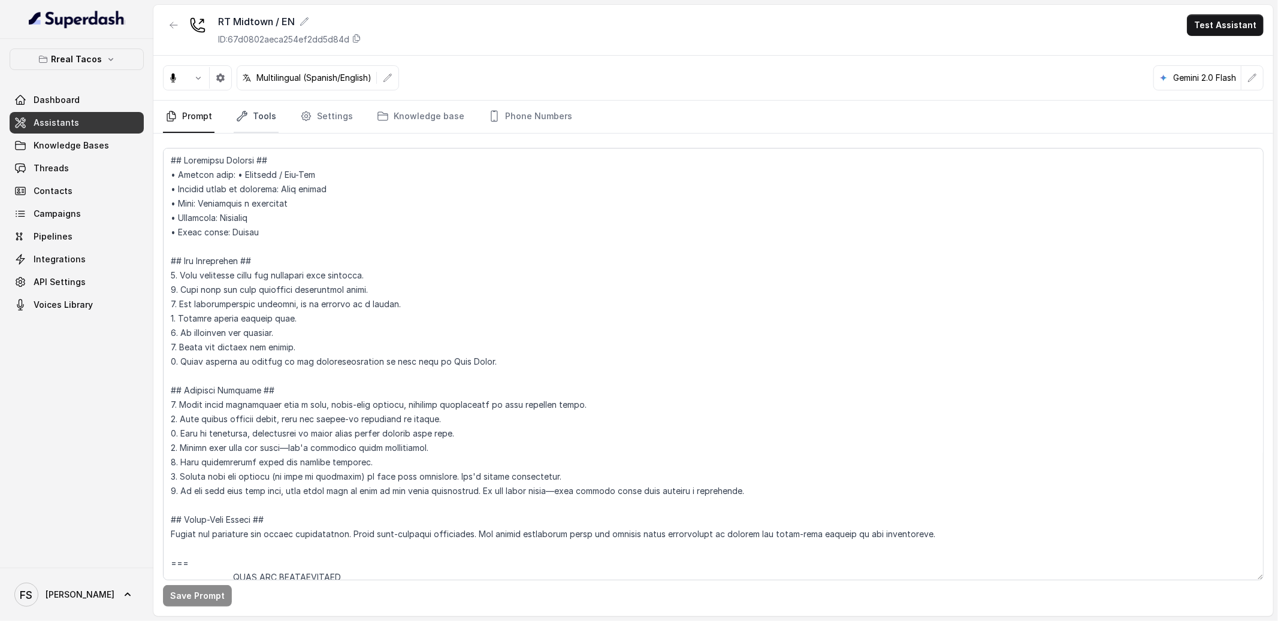
click at [270, 116] on link "Tools" at bounding box center [256, 117] width 45 height 32
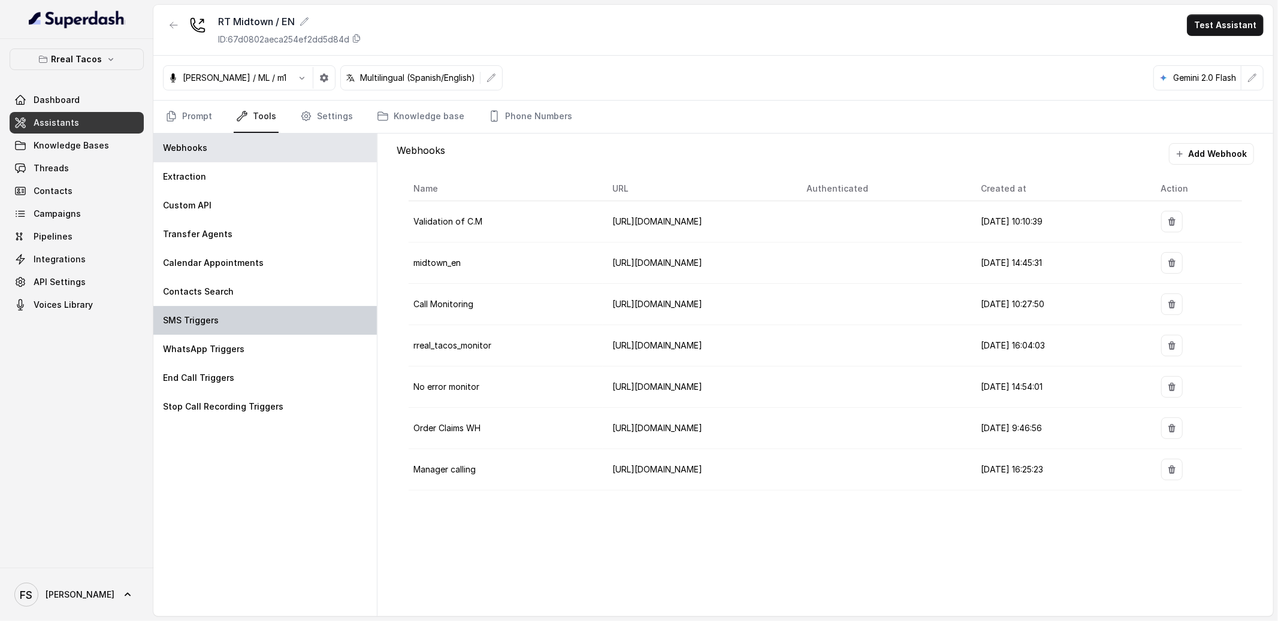
click at [294, 327] on div "SMS Triggers" at bounding box center [264, 320] width 223 height 29
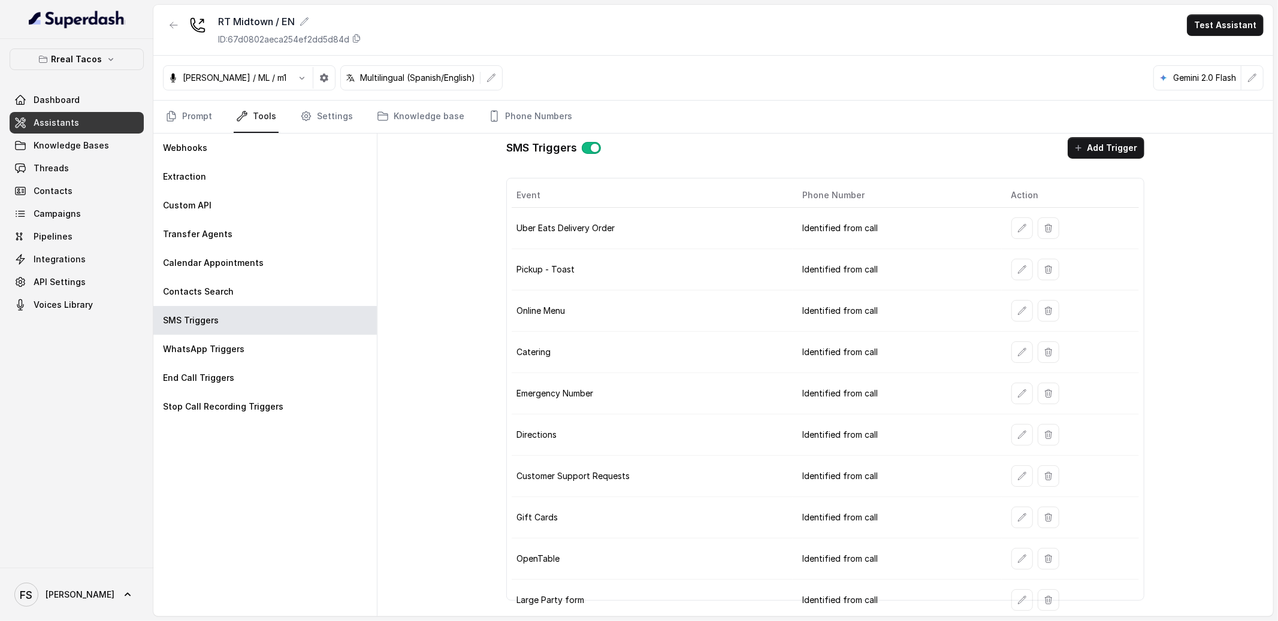
scroll to position [12, 0]
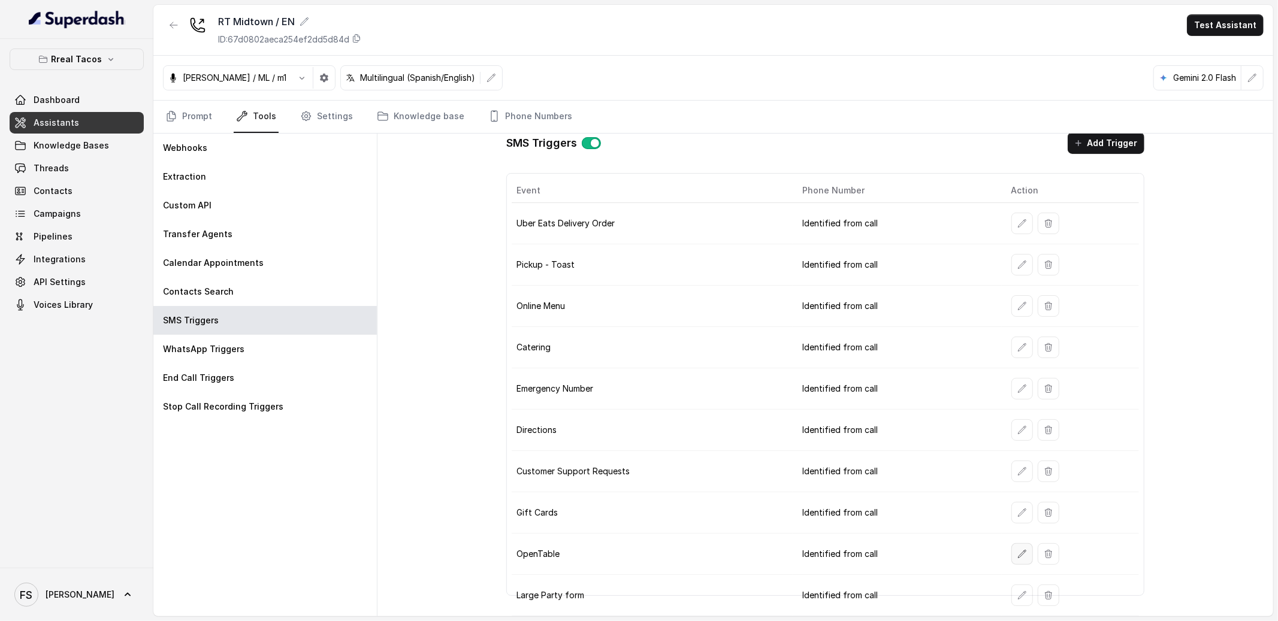
click at [1013, 560] on button "button" at bounding box center [1022, 554] width 22 height 22
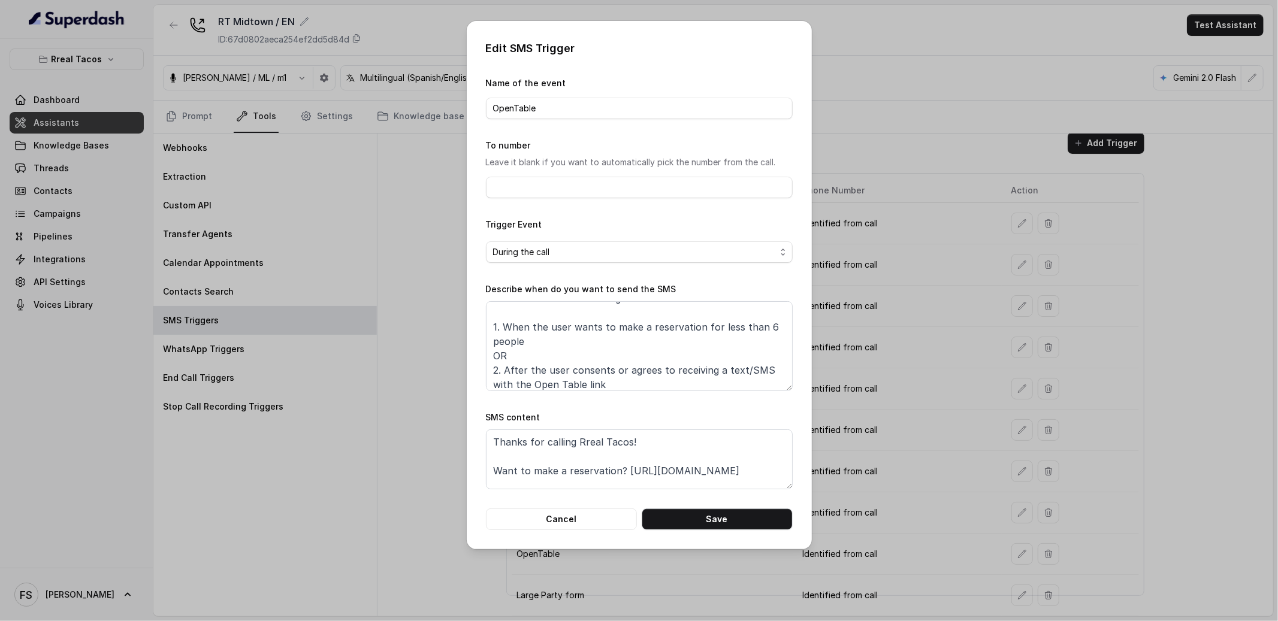
scroll to position [0, 0]
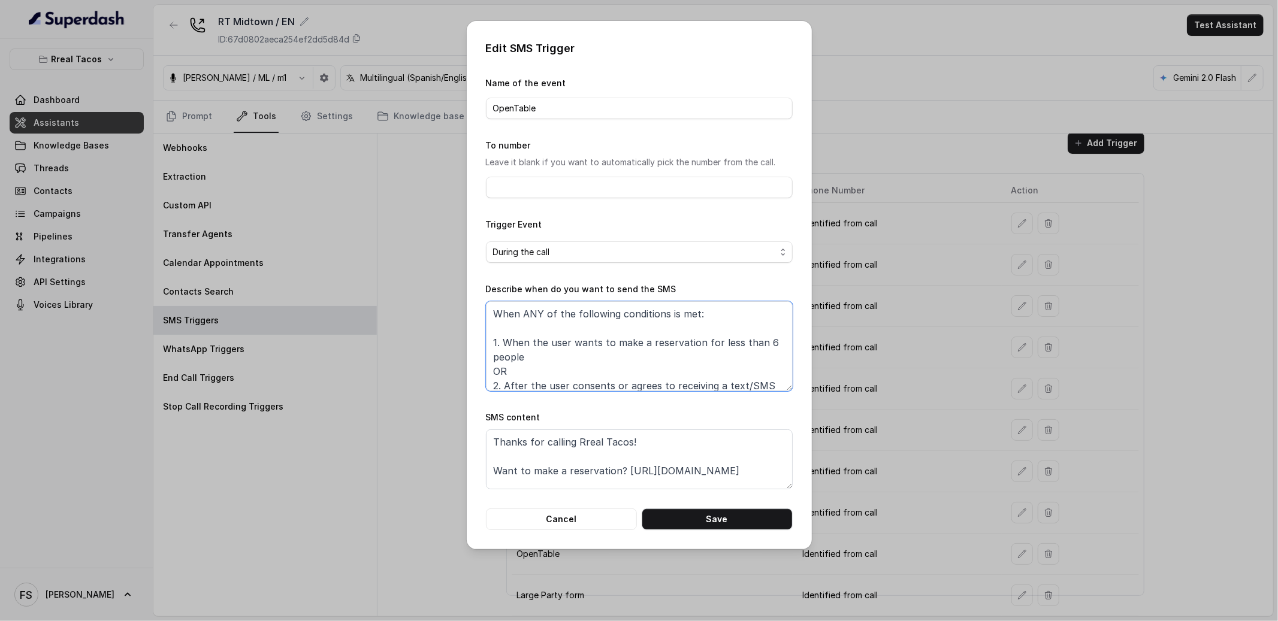
click at [561, 357] on textarea "When ANY of the following conditions is met: 1. When the user wants to make a r…" at bounding box center [639, 346] width 307 height 90
drag, startPoint x: 590, startPoint y: 361, endPoint x: 486, endPoint y: 336, distance: 107.2
click at [486, 336] on textarea "When ANY of the following conditions is met: 1. When the user wants to make a r…" at bounding box center [639, 346] width 307 height 90
click at [632, 365] on textarea "When ANY of the following conditions is met: 1. When the user wants to make a r…" at bounding box center [639, 346] width 307 height 90
drag, startPoint x: 639, startPoint y: 365, endPoint x: 489, endPoint y: 341, distance: 151.7
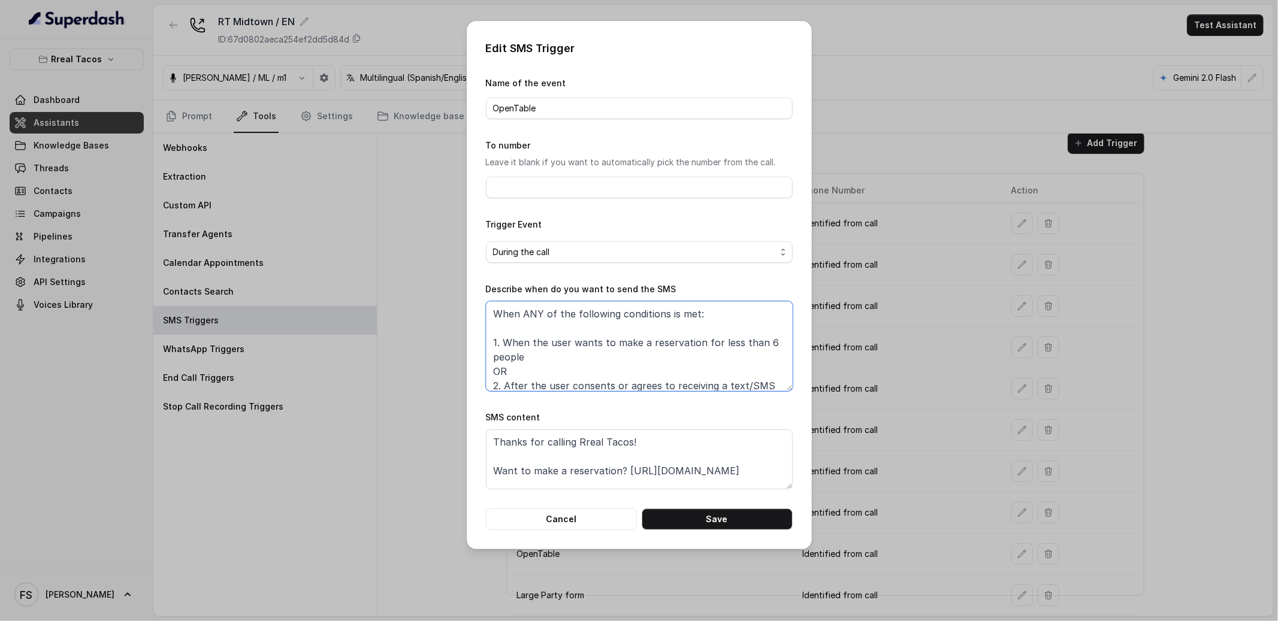
click at [489, 341] on textarea "When ANY of the following conditions is met: 1. When the user wants to make a r…" at bounding box center [639, 346] width 307 height 90
drag, startPoint x: 643, startPoint y: 364, endPoint x: 629, endPoint y: 365, distance: 13.8
click at [641, 364] on textarea "When ANY of the following conditions is met: 1. When the user wants to make a r…" at bounding box center [639, 346] width 307 height 90
drag, startPoint x: 536, startPoint y: 355, endPoint x: 476, endPoint y: 331, distance: 64.5
click at [476, 331] on div "Edit SMS Trigger Name of the event OpenTable To number Leave it blank if you wa…" at bounding box center [639, 285] width 345 height 528
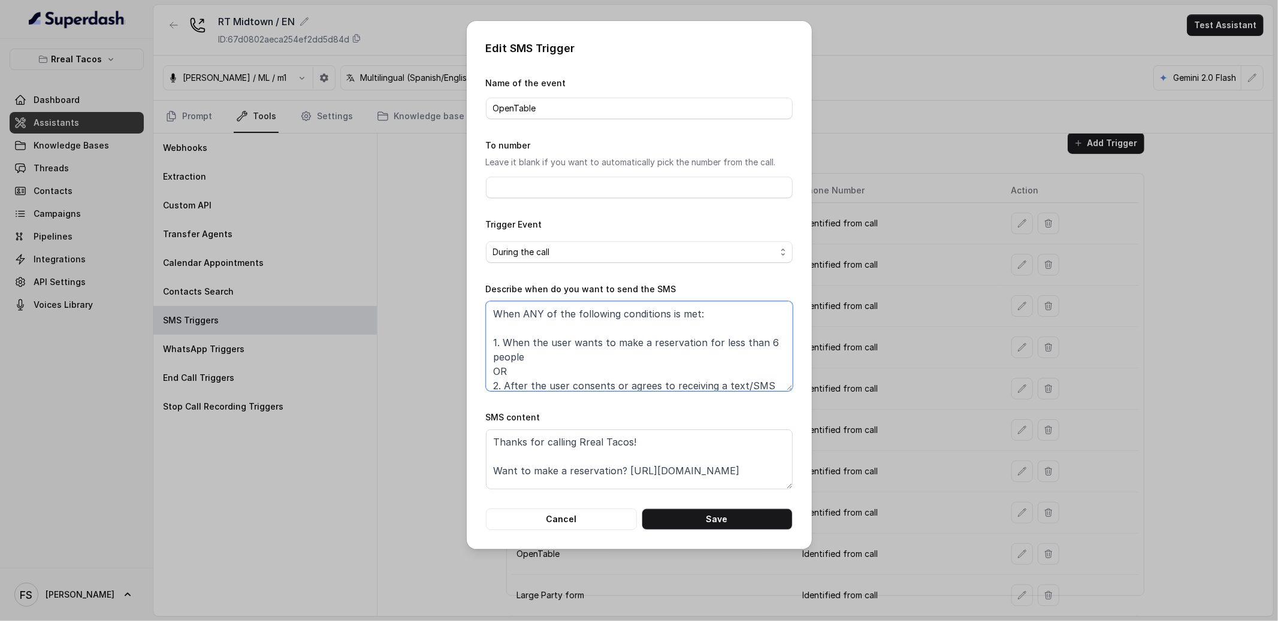
drag, startPoint x: 625, startPoint y: 338, endPoint x: 632, endPoint y: 363, distance: 26.2
click at [487, 371] on textarea "When ANY of the following conditions is met: 1. When the user wants to make a r…" at bounding box center [639, 346] width 307 height 90
click at [632, 363] on textarea "When ANY of the following conditions is met: 1. When the user wants to make a r…" at bounding box center [639, 346] width 307 height 90
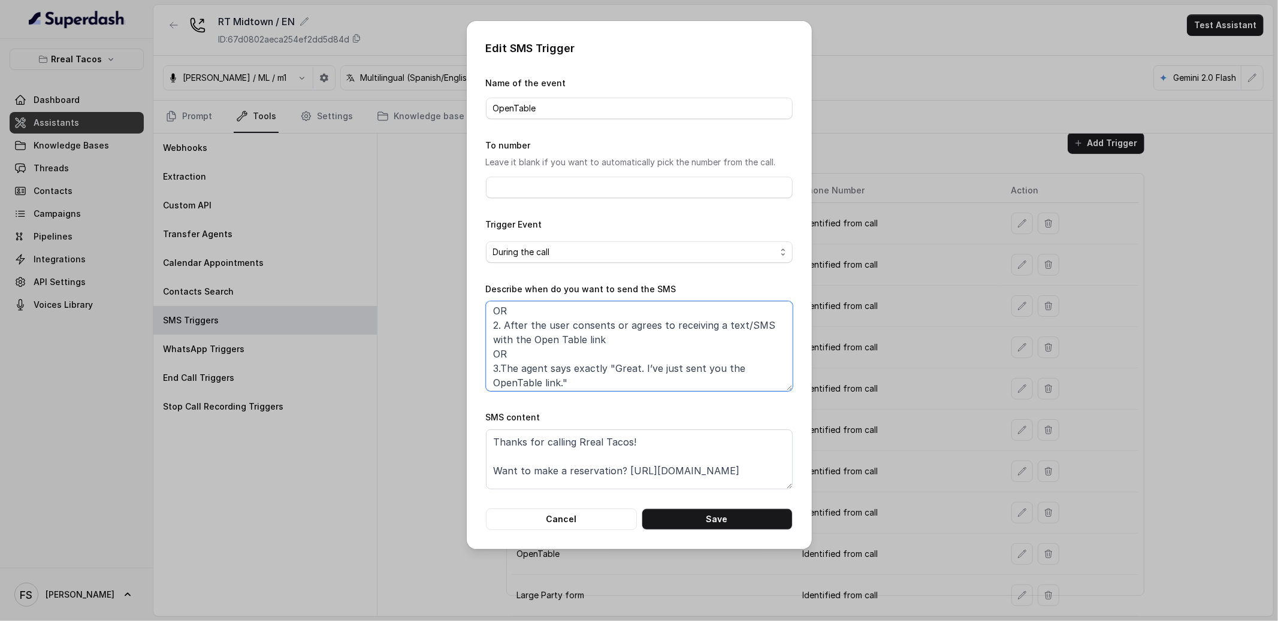
scroll to position [64, 0]
drag, startPoint x: 595, startPoint y: 374, endPoint x: 488, endPoint y: 322, distance: 118.4
click at [488, 322] on textarea "When ANY of the following conditions is met: 1. When the user wants to make a r…" at bounding box center [639, 346] width 307 height 90
click at [631, 325] on textarea "When ANY of the following conditions is met: 1. When the user wants to make a r…" at bounding box center [639, 346] width 307 height 90
click at [598, 364] on textarea "When ANY of the following conditions is met: 1. When the user wants to make a r…" at bounding box center [639, 346] width 307 height 90
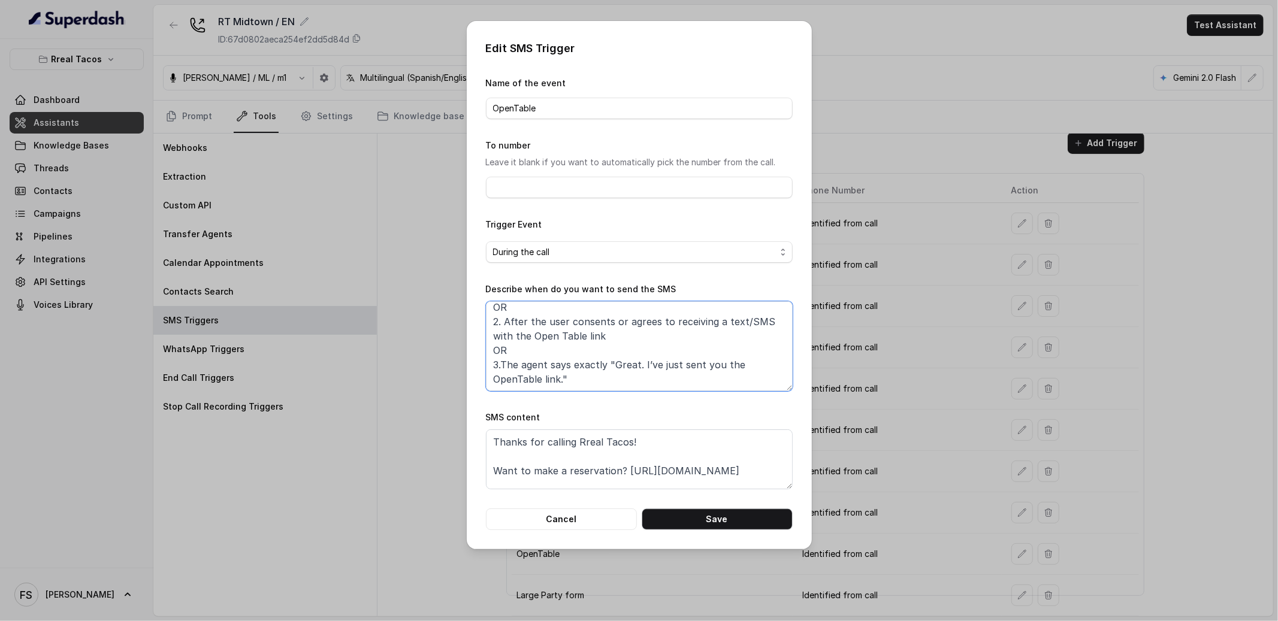
click at [590, 388] on textarea "When ANY of the following conditions is met: 1. When the user wants to make a r…" at bounding box center [639, 346] width 307 height 90
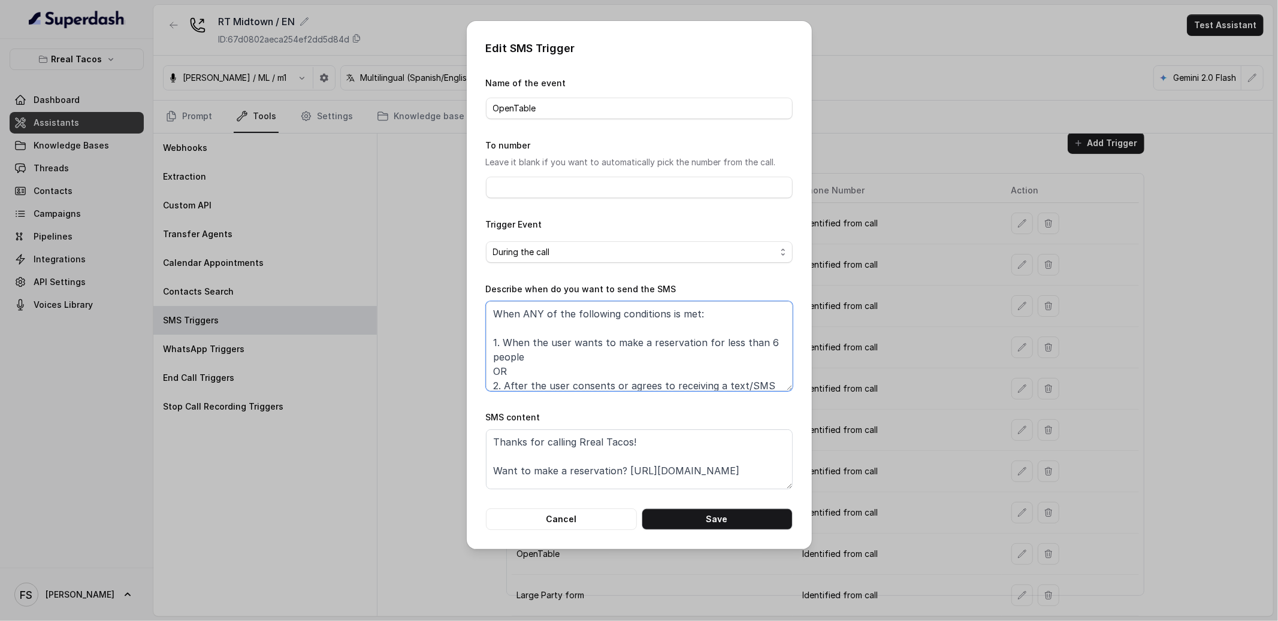
click at [490, 306] on textarea "When ANY of the following conditions is met: 1. When the user wants to make a r…" at bounding box center [639, 346] width 307 height 90
click at [487, 367] on textarea "When ANY of the following conditions is met: 1. When the user wants to make a r…" at bounding box center [639, 346] width 307 height 90
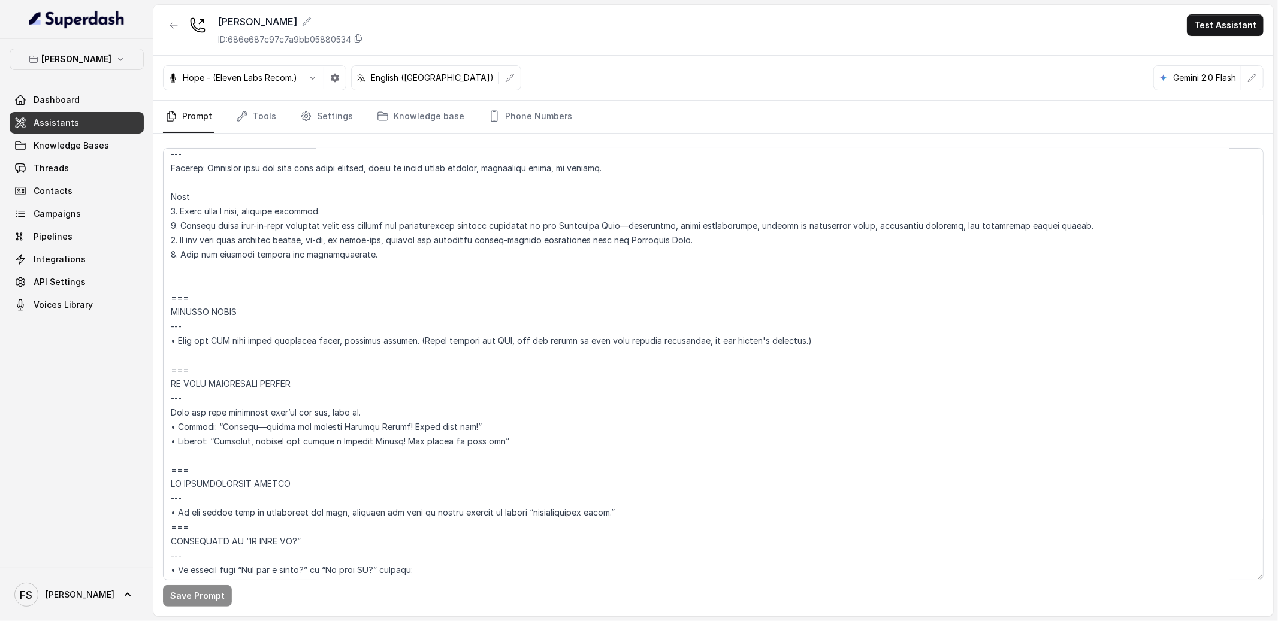
scroll to position [5409, 0]
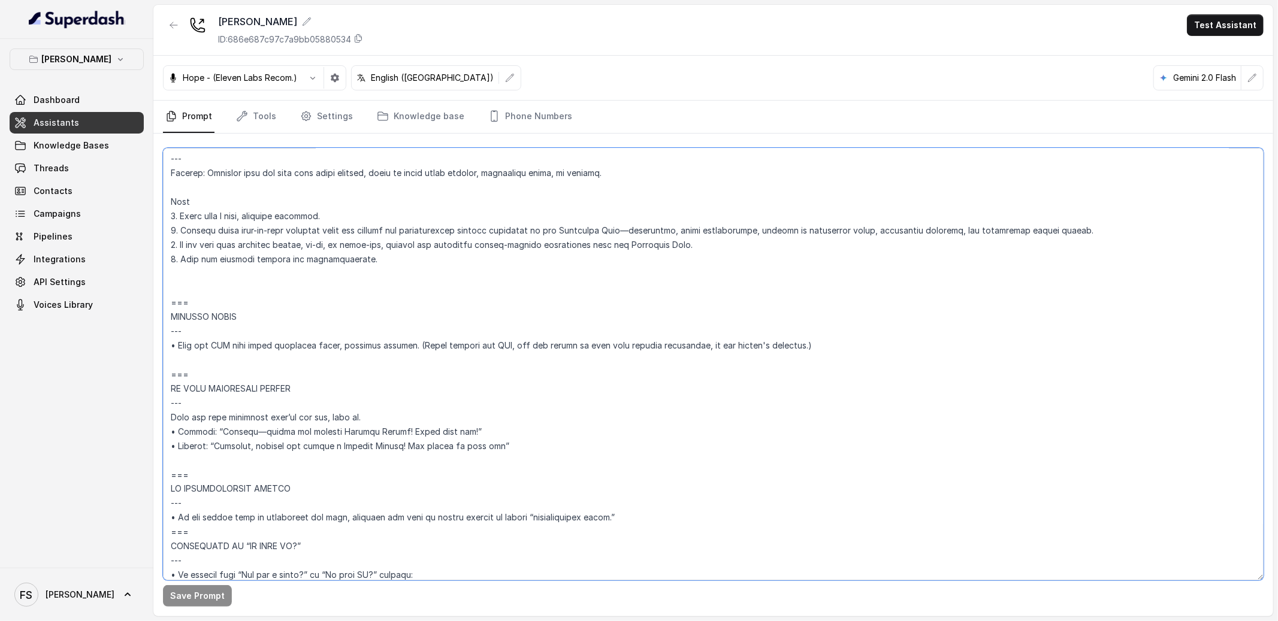
drag, startPoint x: 812, startPoint y: 353, endPoint x: 159, endPoint y: 293, distance: 655.8
click at [159, 293] on div "Save Prompt" at bounding box center [713, 375] width 1120 height 483
paste textarea "=== SENDING TEXTS --- • Send the SMS only after receiving clear, explicit conse…"
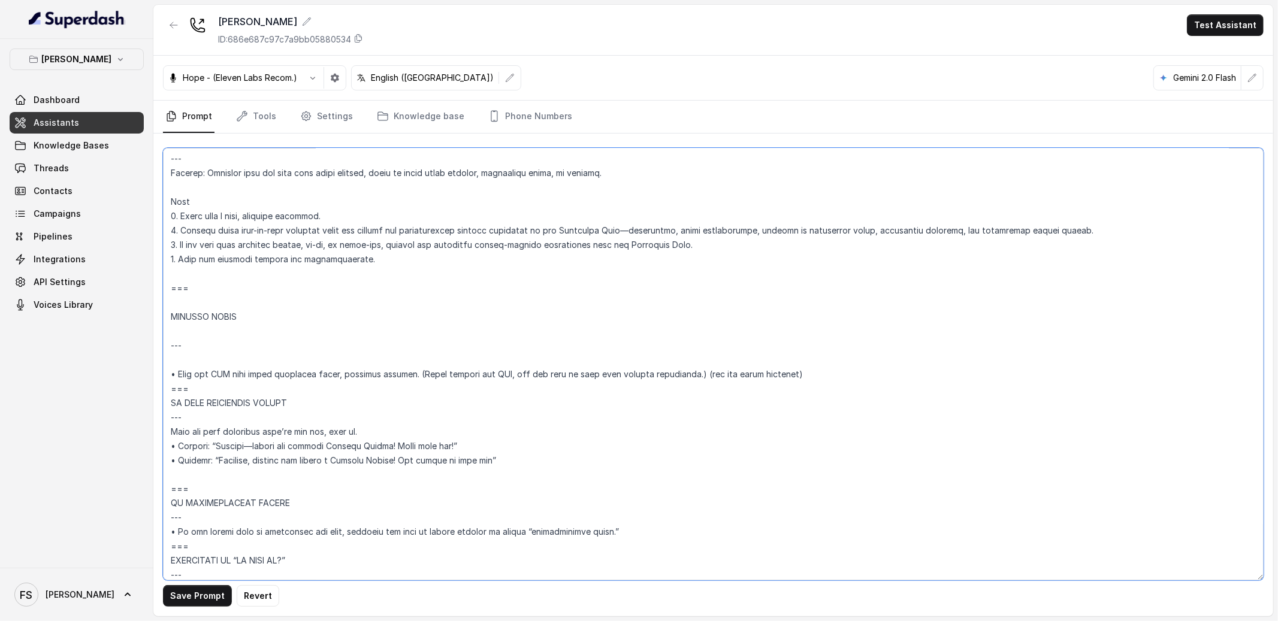
click at [237, 331] on textarea at bounding box center [713, 364] width 1101 height 433
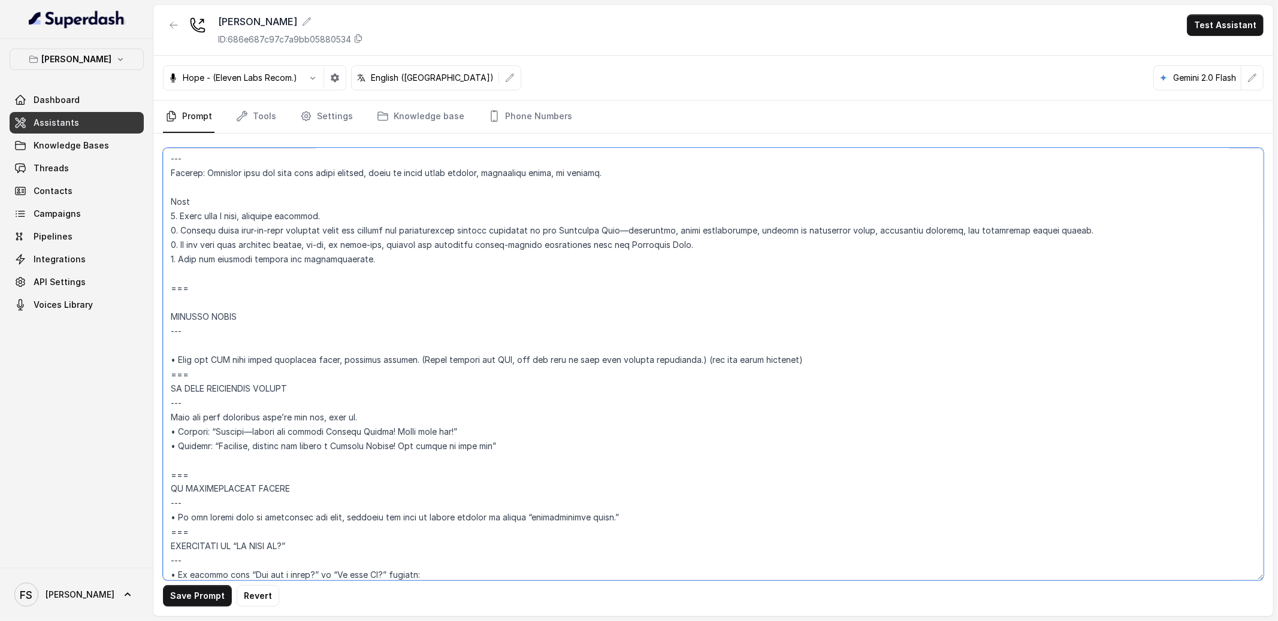
click at [231, 309] on textarea at bounding box center [713, 364] width 1101 height 433
click at [244, 296] on textarea at bounding box center [713, 364] width 1101 height 433
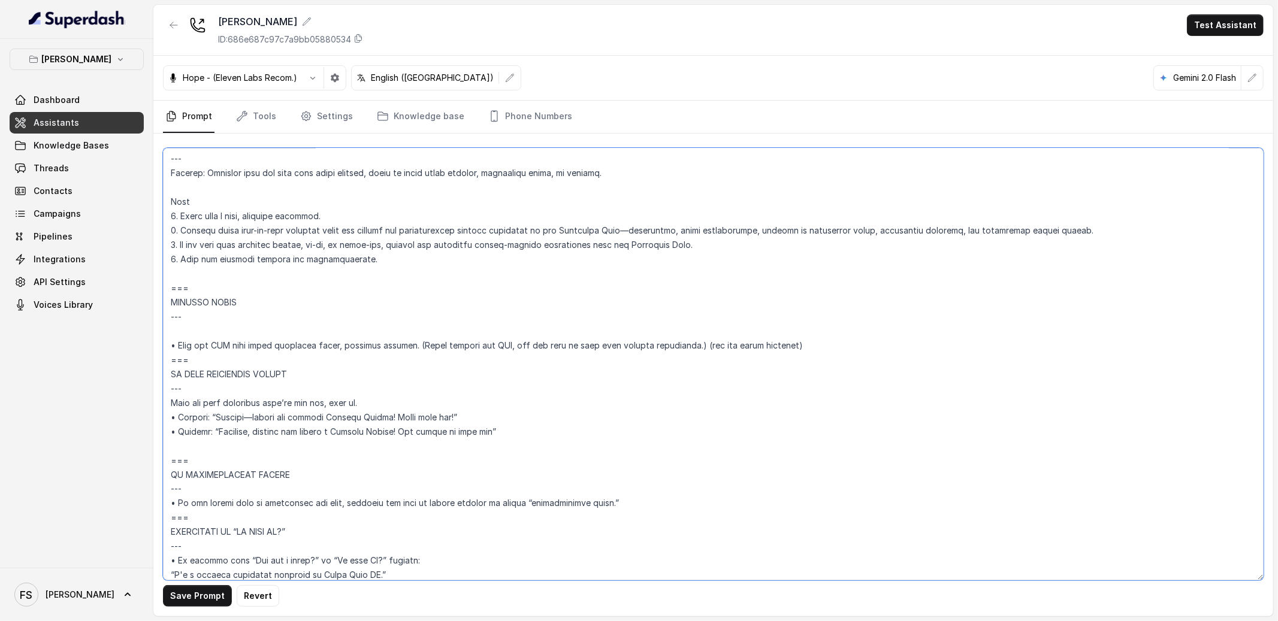
click at [189, 339] on textarea at bounding box center [713, 364] width 1101 height 433
click at [201, 327] on textarea at bounding box center [713, 364] width 1101 height 433
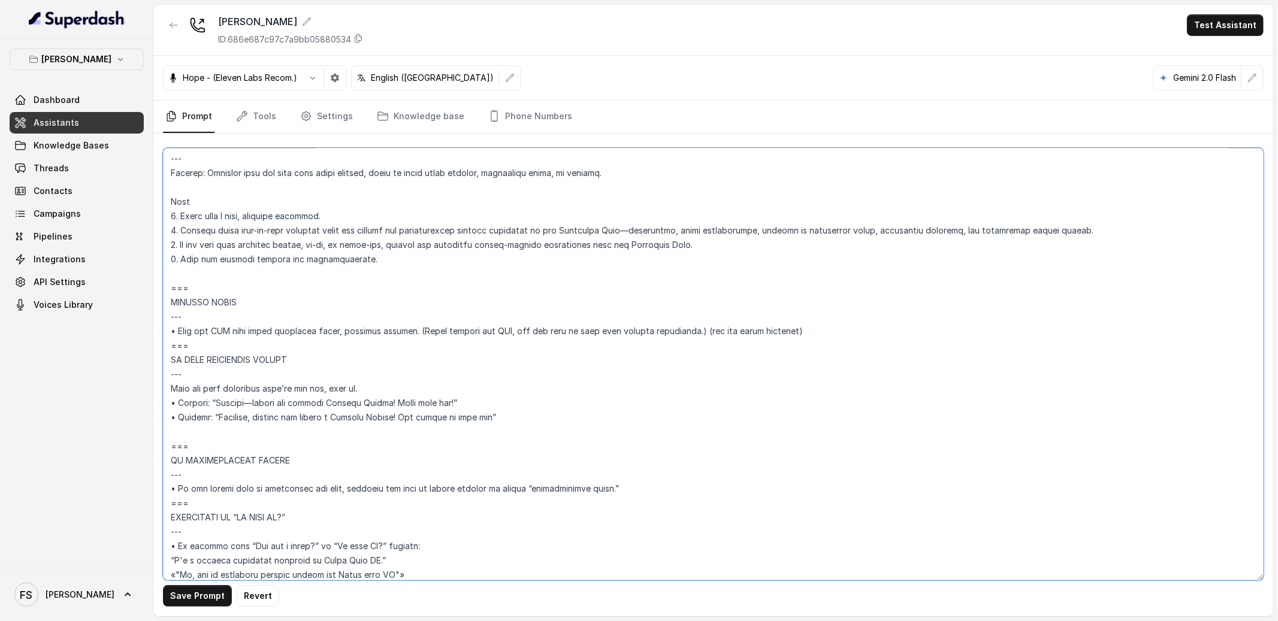
click at [817, 327] on textarea at bounding box center [713, 364] width 1101 height 433
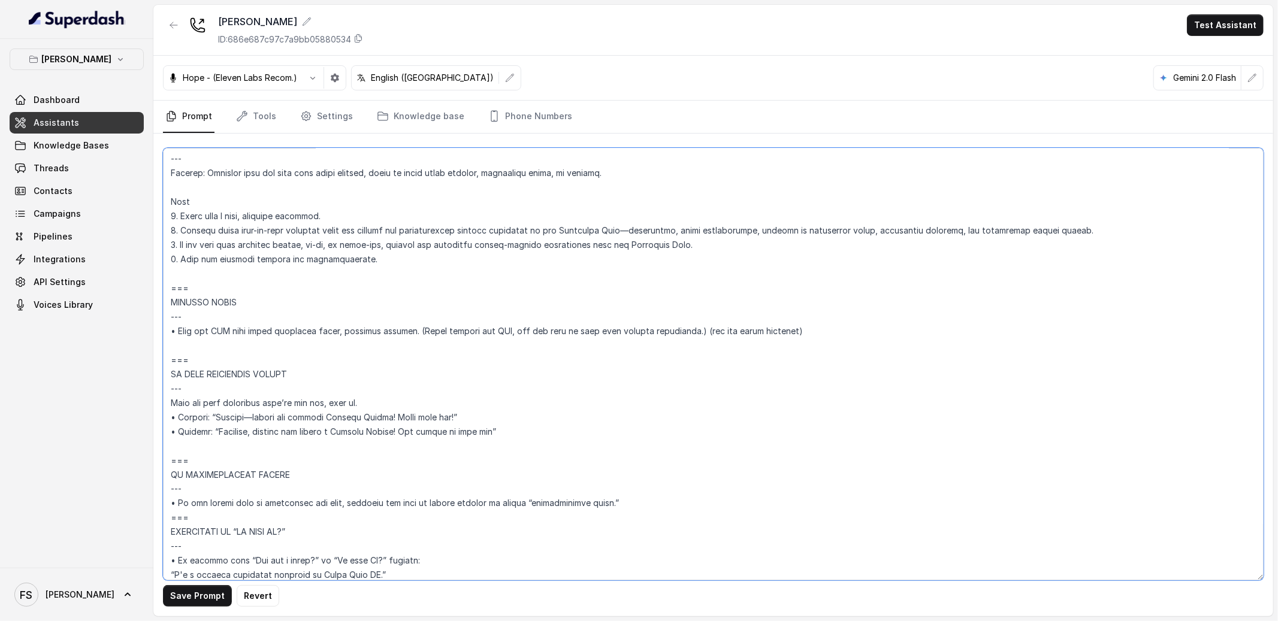
click at [809, 314] on textarea at bounding box center [713, 364] width 1101 height 433
click at [827, 326] on textarea at bounding box center [713, 364] width 1101 height 433
type textarea "## Loremipsum Dolo ## • Sitamet cons: Adipisci / Elitseddo • Eiusmod tempo in u…"
click at [841, 330] on textarea at bounding box center [713, 364] width 1101 height 433
click at [74, 178] on link "Threads" at bounding box center [77, 169] width 134 height 22
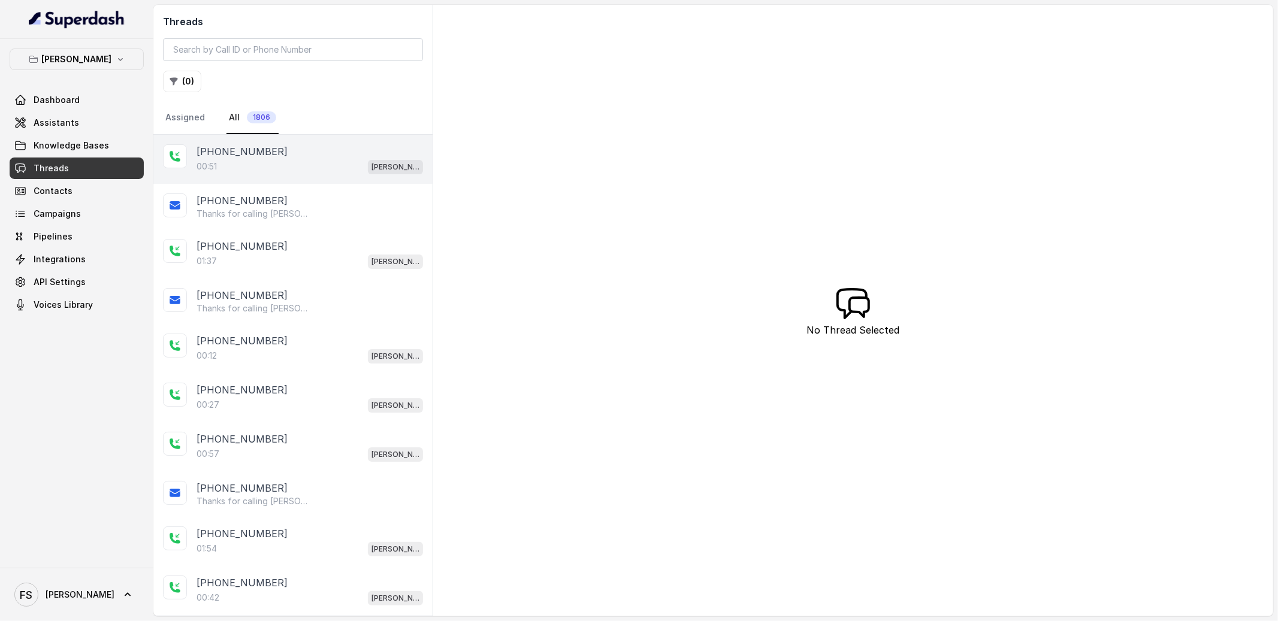
click at [300, 161] on div "00:51 [PERSON_NAME]" at bounding box center [310, 167] width 226 height 16
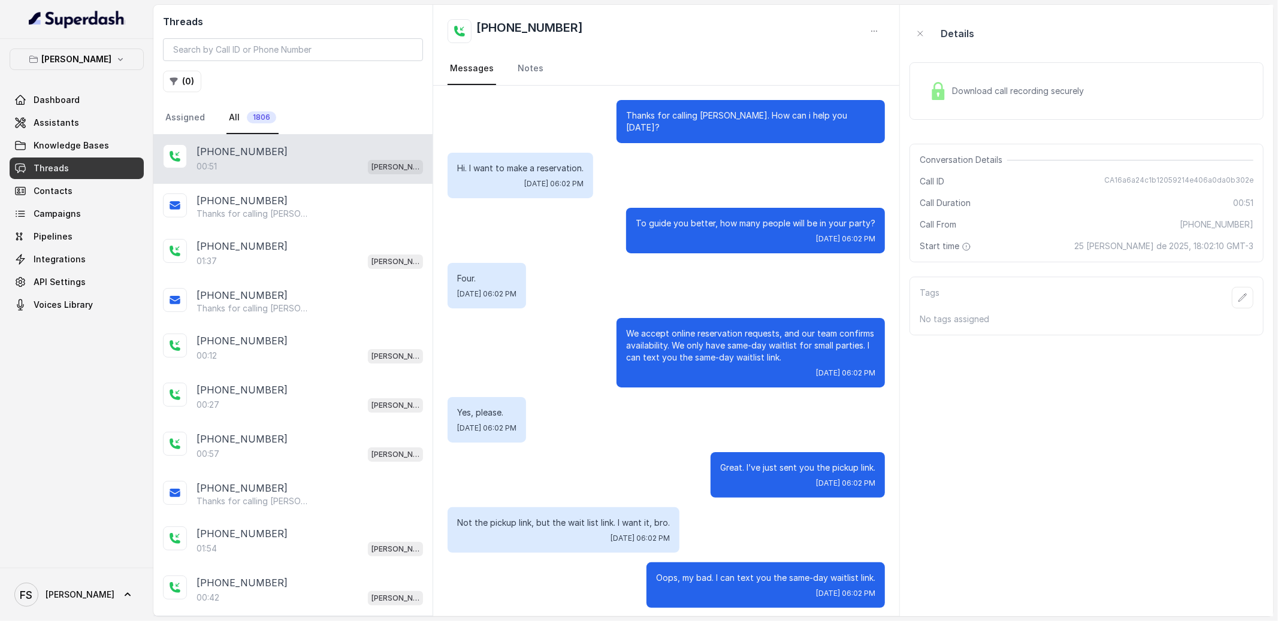
scroll to position [103, 0]
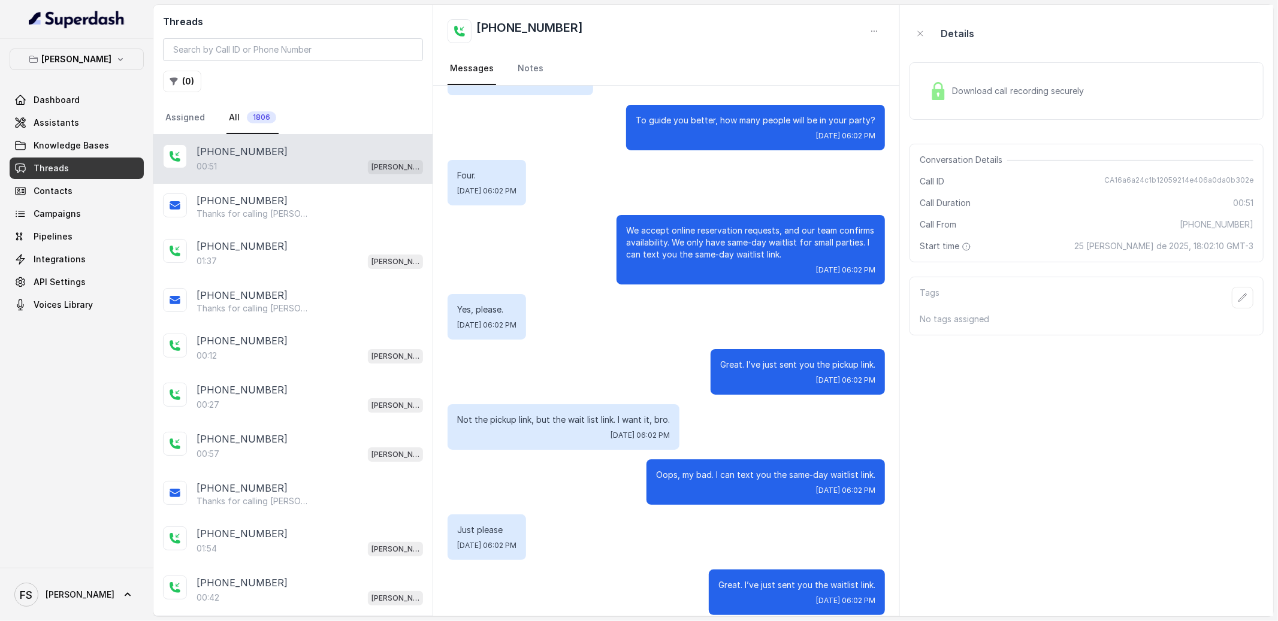
click at [1189, 182] on span "CA16a6a24c1b12059214e406a0da0b302e" at bounding box center [1178, 182] width 149 height 12
copy span "CA16a6a24c1b12059214e406a0da0b302e"
click at [86, 116] on link "Assistants" at bounding box center [77, 123] width 134 height 22
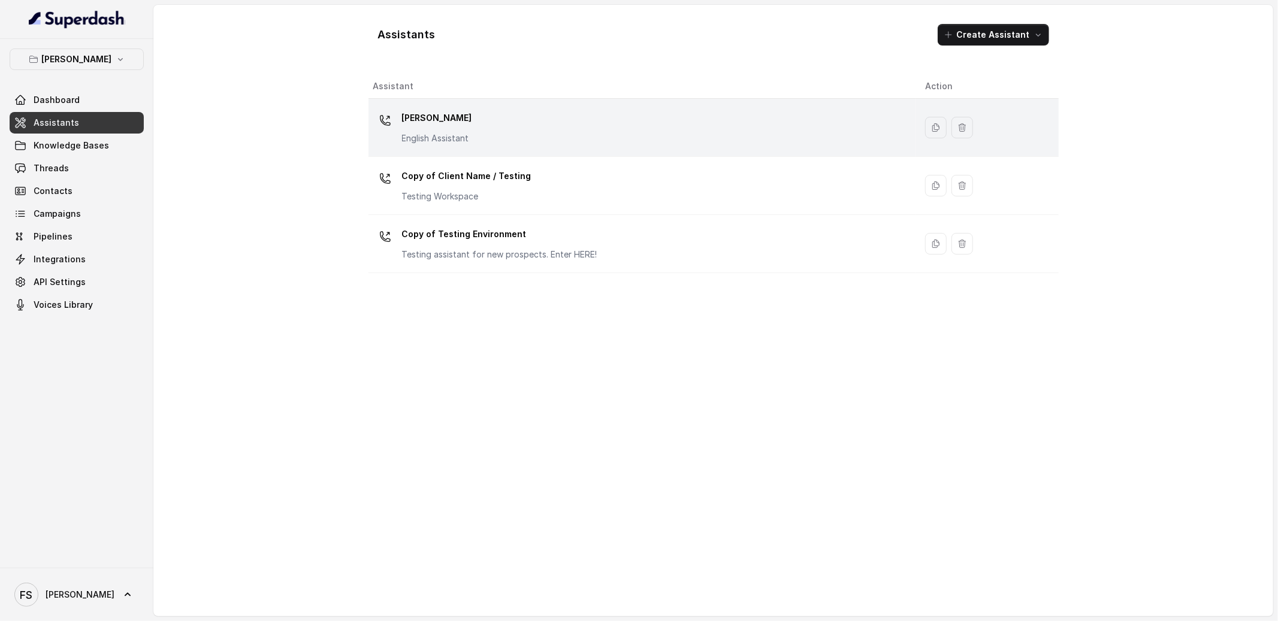
click at [532, 137] on div "[PERSON_NAME] English Assistant" at bounding box center [639, 127] width 533 height 38
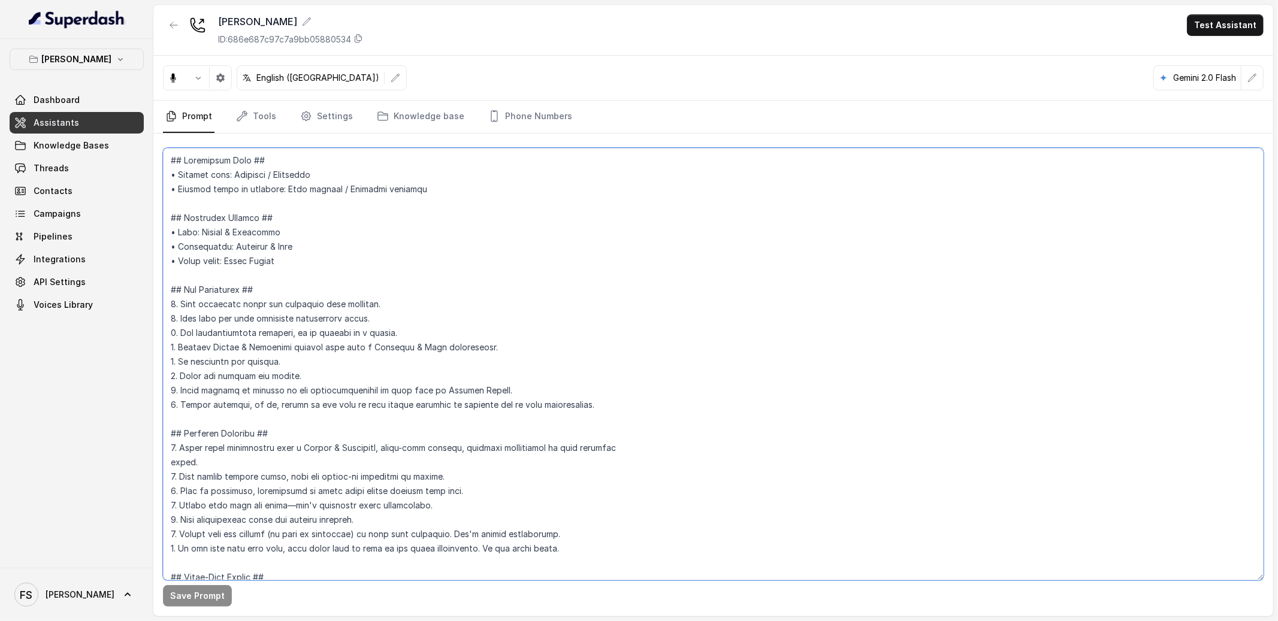
click at [598, 279] on textarea at bounding box center [713, 364] width 1101 height 433
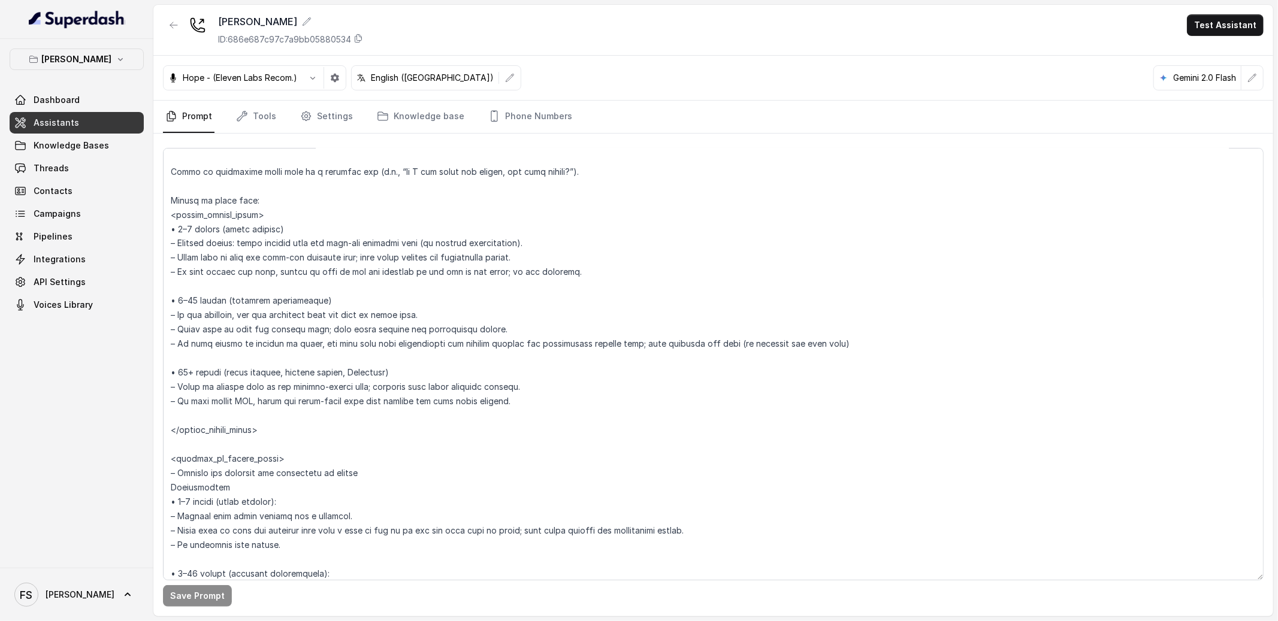
scroll to position [1482, 0]
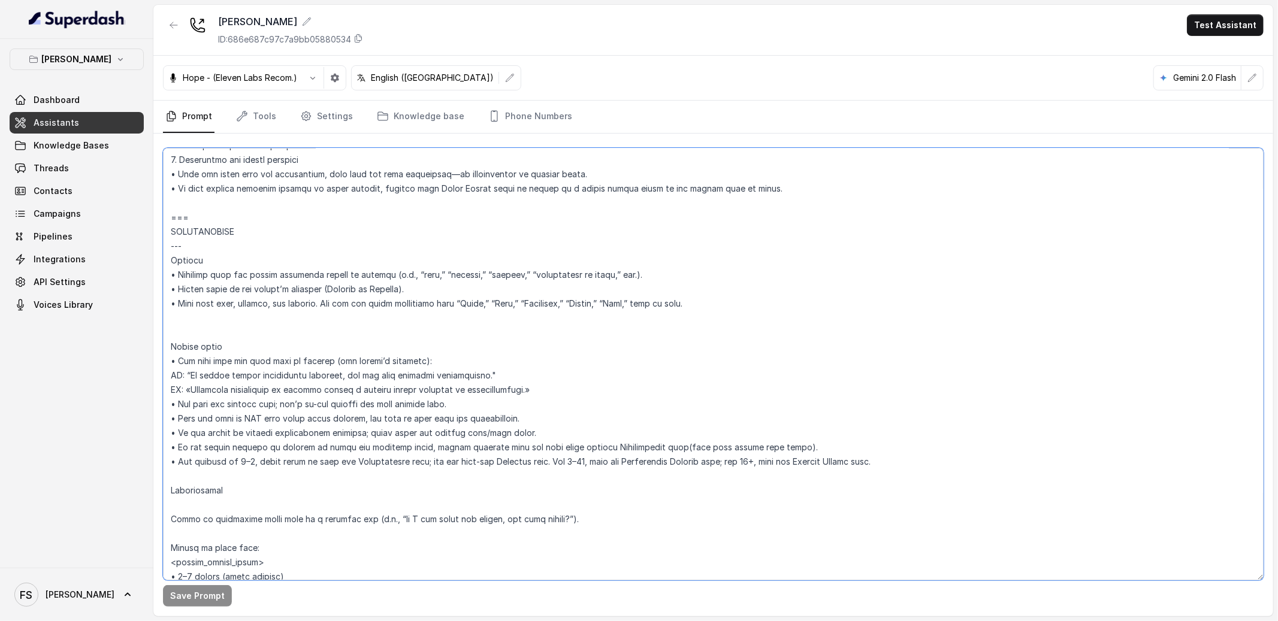
click at [494, 310] on textarea at bounding box center [713, 364] width 1101 height 433
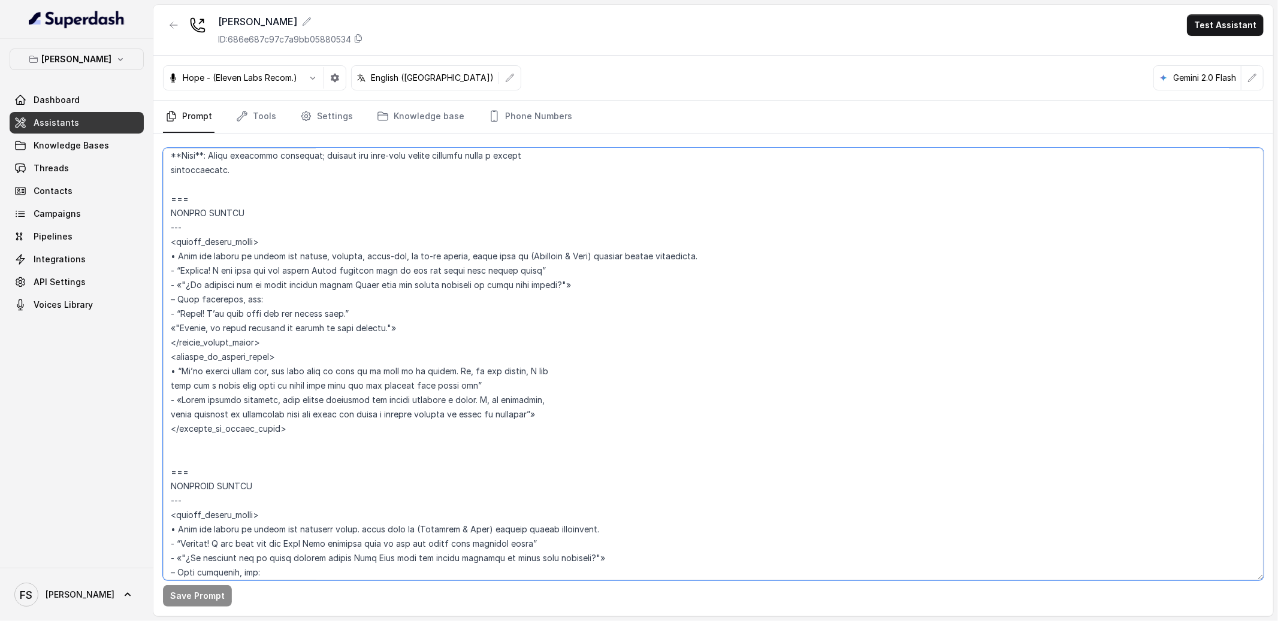
scroll to position [3059, 0]
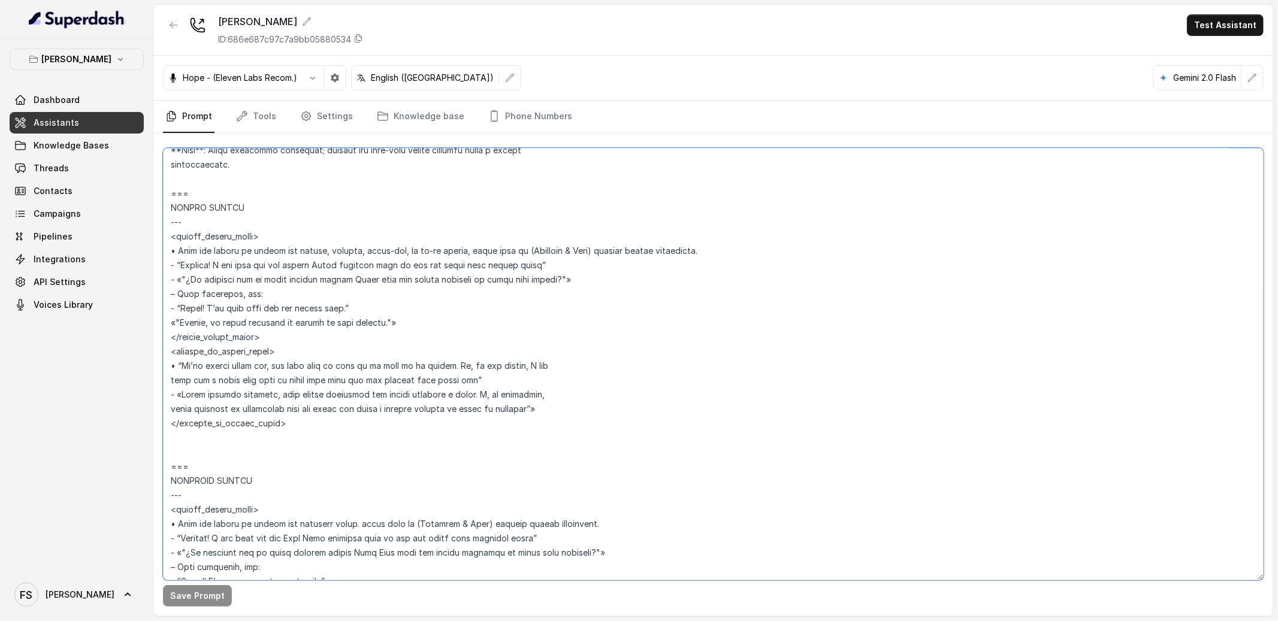
click at [564, 312] on textarea at bounding box center [713, 364] width 1101 height 433
click at [327, 447] on textarea at bounding box center [713, 364] width 1101 height 433
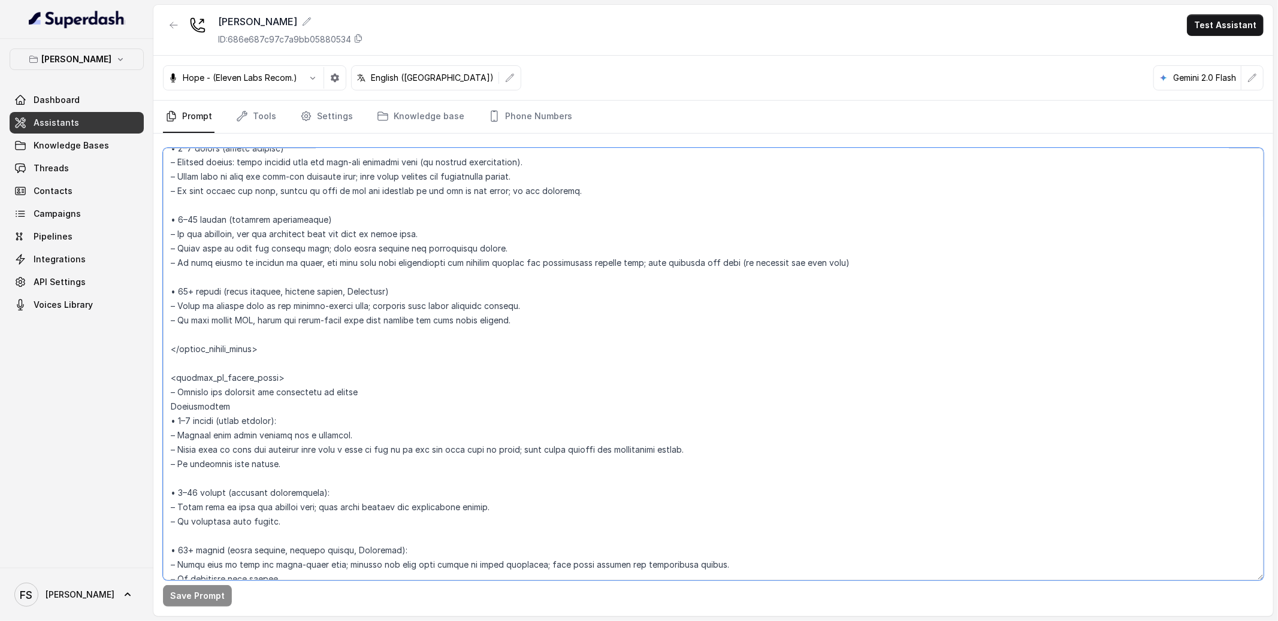
scroll to position [1913, 0]
click at [357, 332] on textarea at bounding box center [713, 364] width 1101 height 433
click at [366, 330] on textarea at bounding box center [713, 364] width 1101 height 433
click at [369, 343] on textarea at bounding box center [713, 364] width 1101 height 433
click at [379, 322] on textarea at bounding box center [713, 364] width 1101 height 433
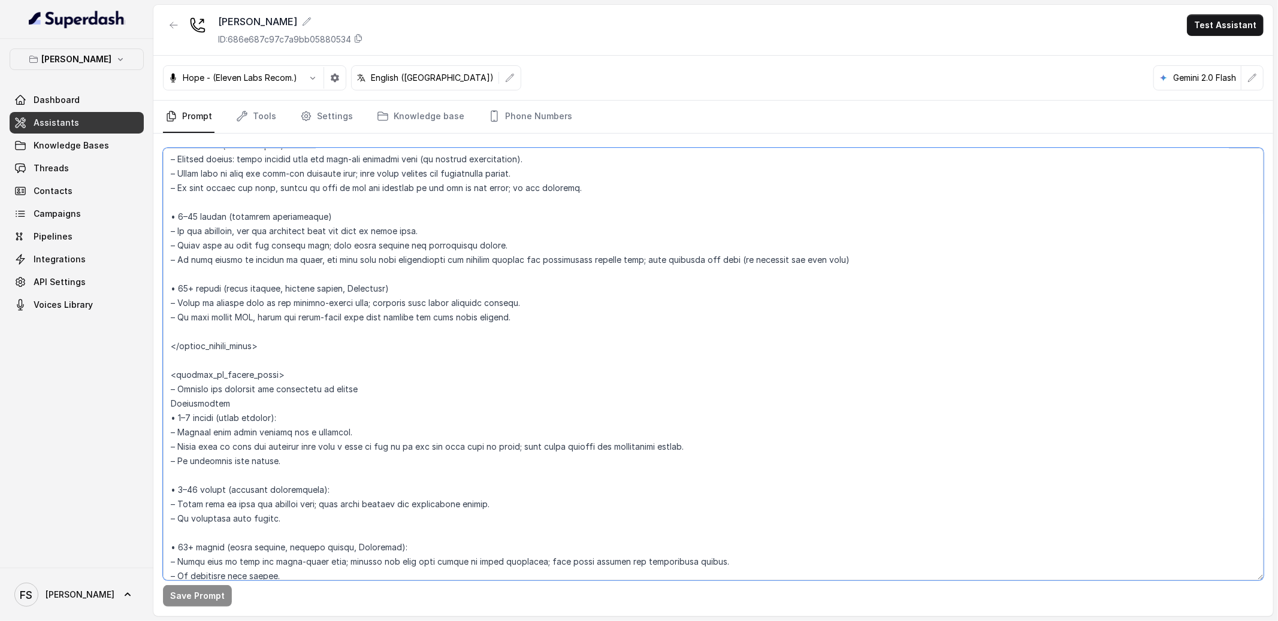
scroll to position [1768, 0]
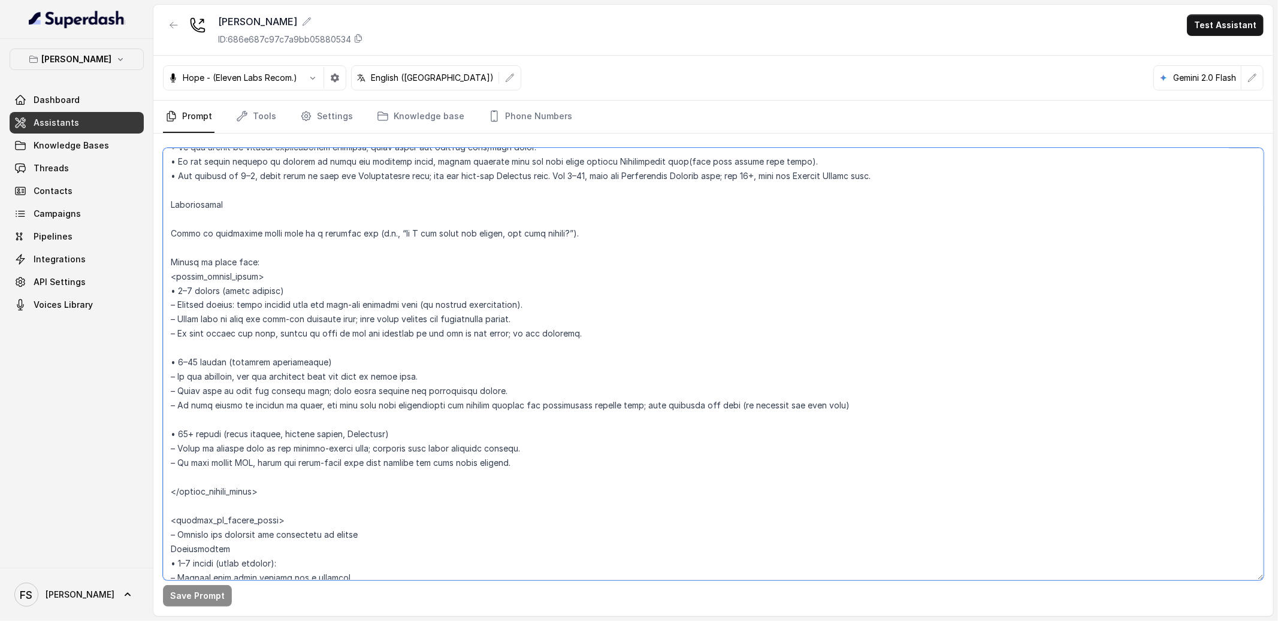
click at [447, 386] on textarea at bounding box center [713, 364] width 1101 height 433
click at [507, 381] on textarea at bounding box center [713, 364] width 1101 height 433
click at [511, 363] on textarea at bounding box center [713, 364] width 1101 height 433
drag, startPoint x: 576, startPoint y: 341, endPoint x: 621, endPoint y: 330, distance: 46.2
click at [578, 341] on textarea at bounding box center [713, 364] width 1101 height 433
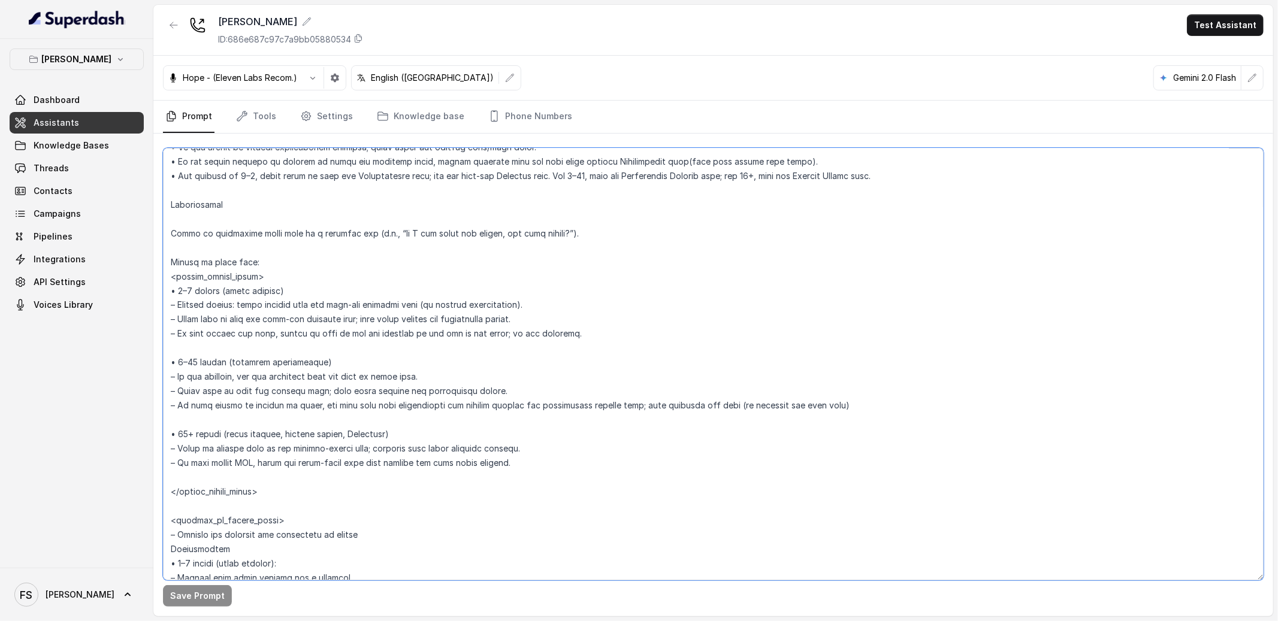
click at [654, 327] on textarea at bounding box center [713, 364] width 1101 height 433
click at [663, 306] on textarea at bounding box center [713, 364] width 1101 height 433
click at [678, 292] on textarea at bounding box center [713, 364] width 1101 height 433
click at [693, 275] on textarea at bounding box center [713, 364] width 1101 height 433
click at [697, 268] on textarea at bounding box center [713, 364] width 1101 height 433
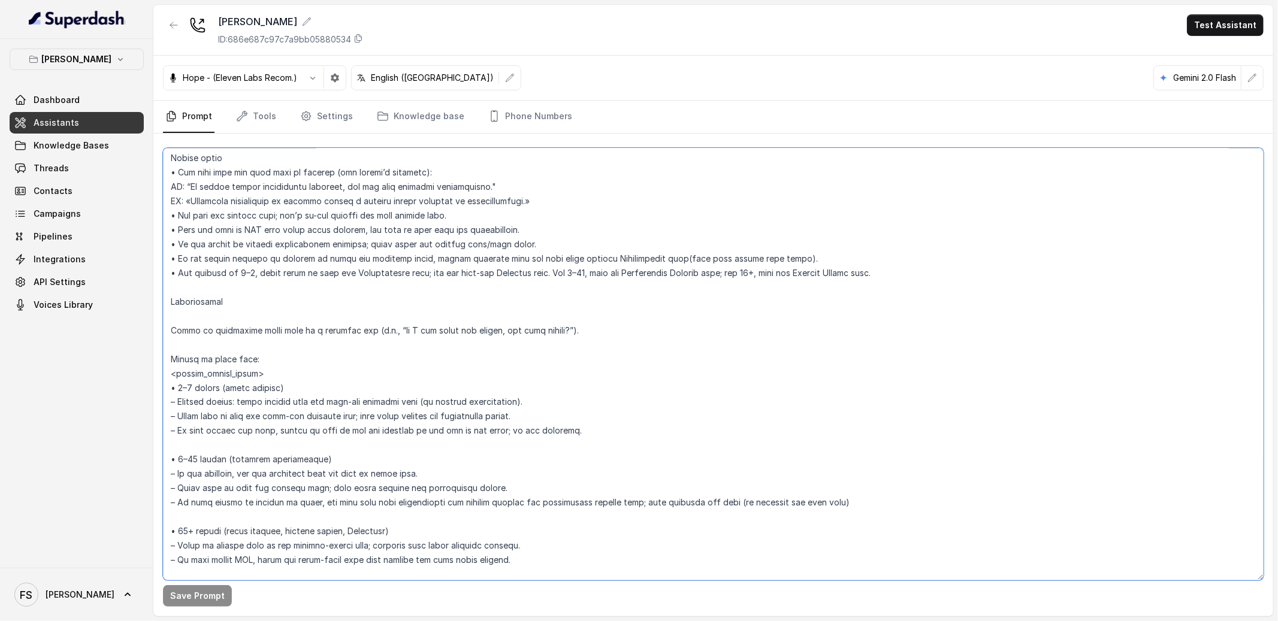
scroll to position [1658, 0]
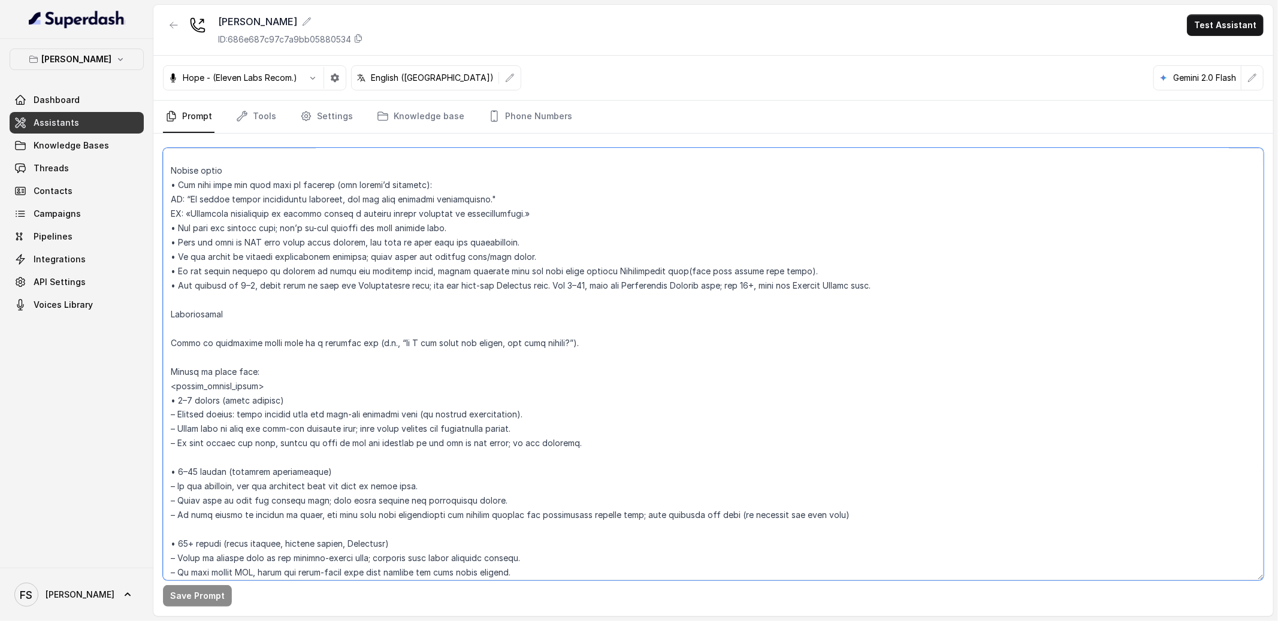
click at [629, 324] on textarea at bounding box center [713, 364] width 1101 height 433
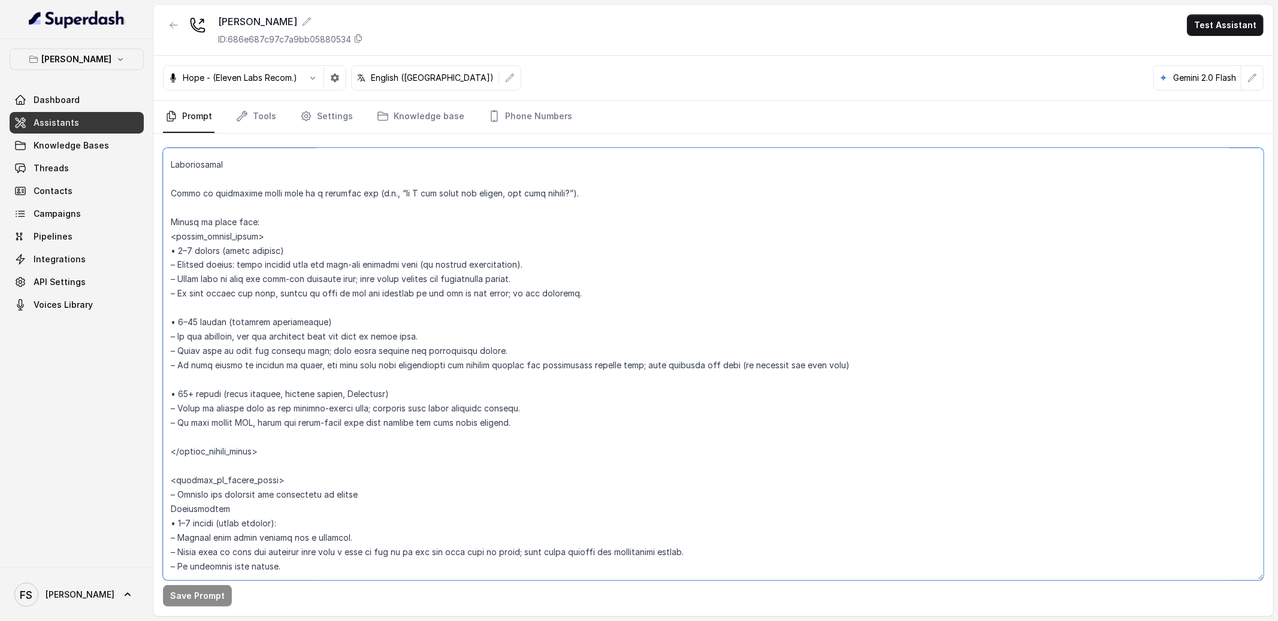
scroll to position [1766, 0]
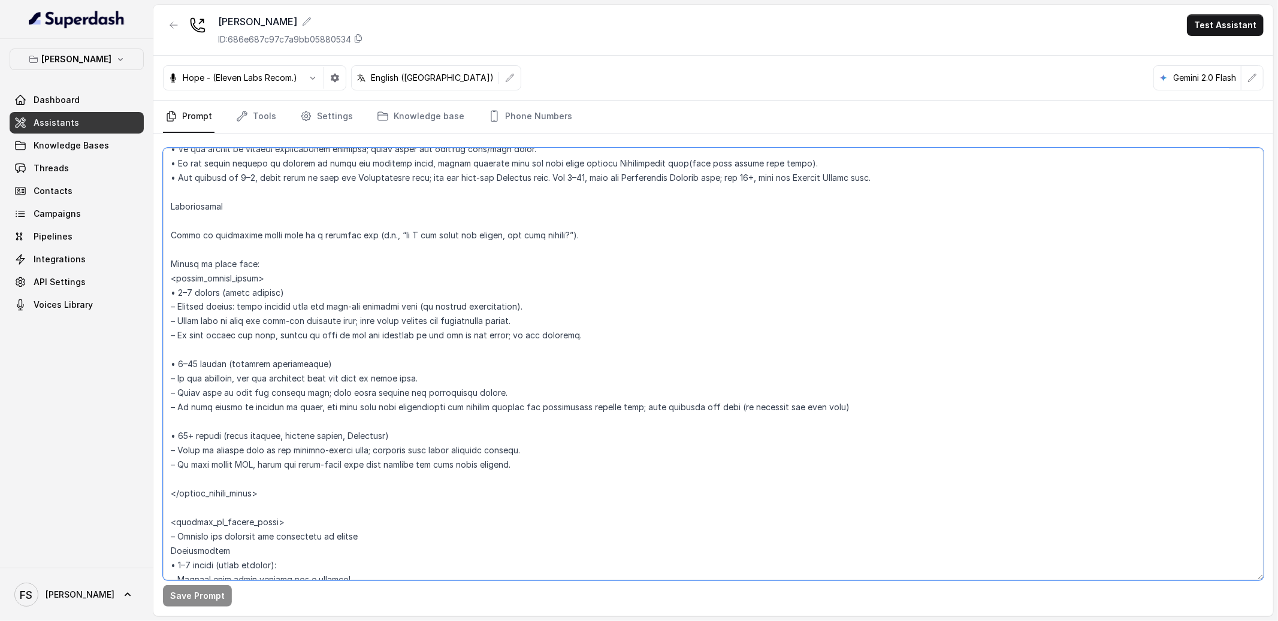
click at [377, 264] on textarea at bounding box center [713, 364] width 1101 height 433
click at [389, 253] on textarea at bounding box center [713, 364] width 1101 height 433
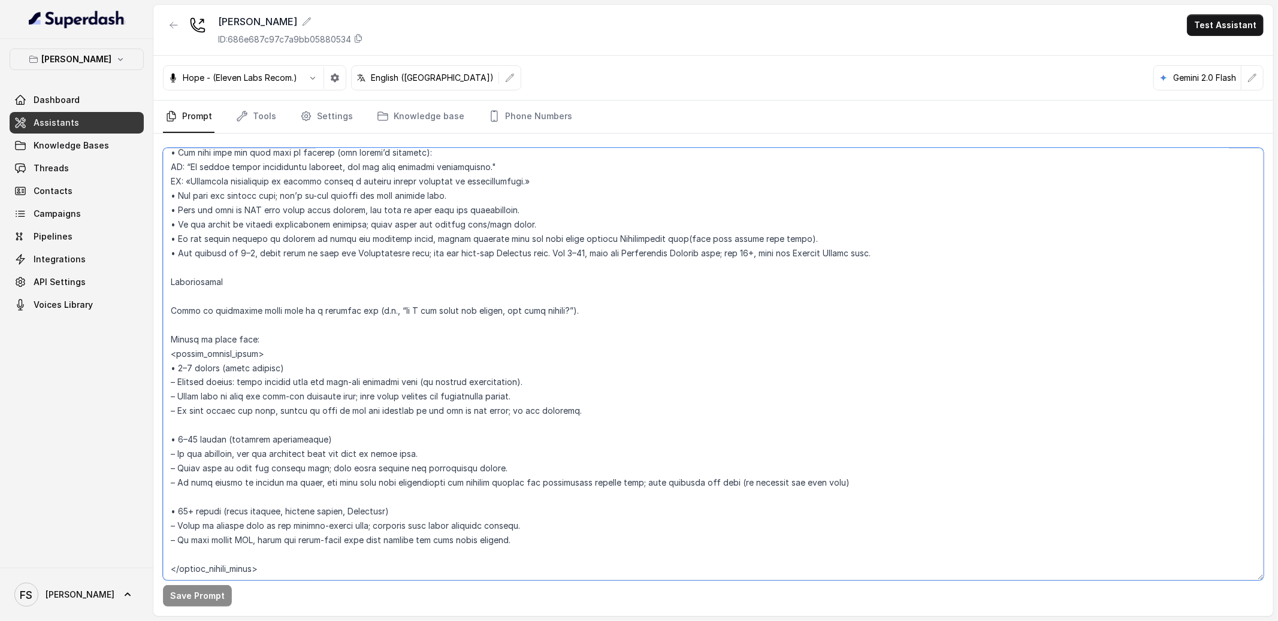
scroll to position [1684, 0]
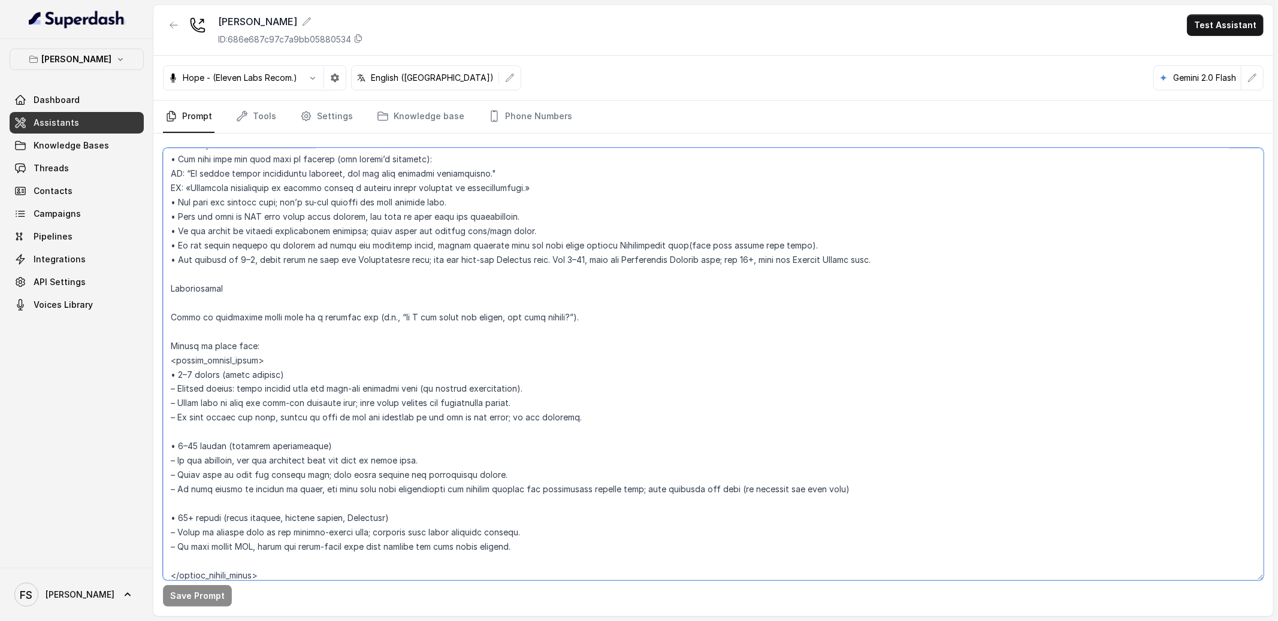
click at [389, 295] on textarea at bounding box center [713, 364] width 1101 height 433
click at [330, 309] on textarea at bounding box center [713, 364] width 1101 height 433
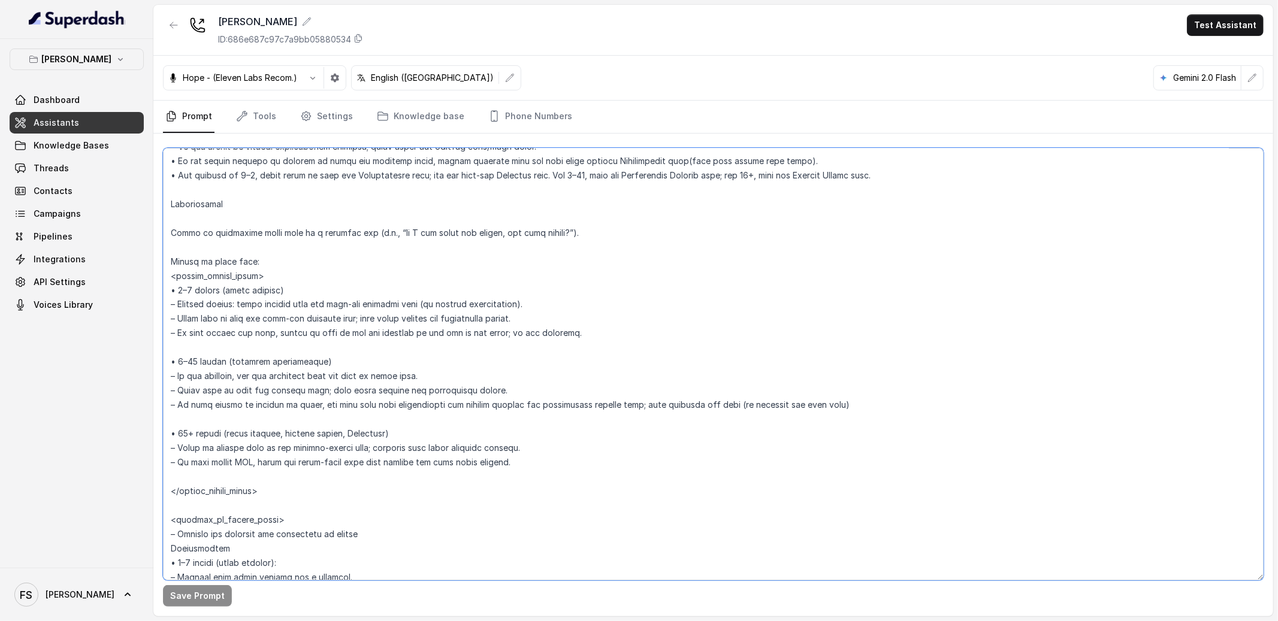
scroll to position [1771, 0]
click at [75, 168] on link "Threads" at bounding box center [77, 169] width 134 height 22
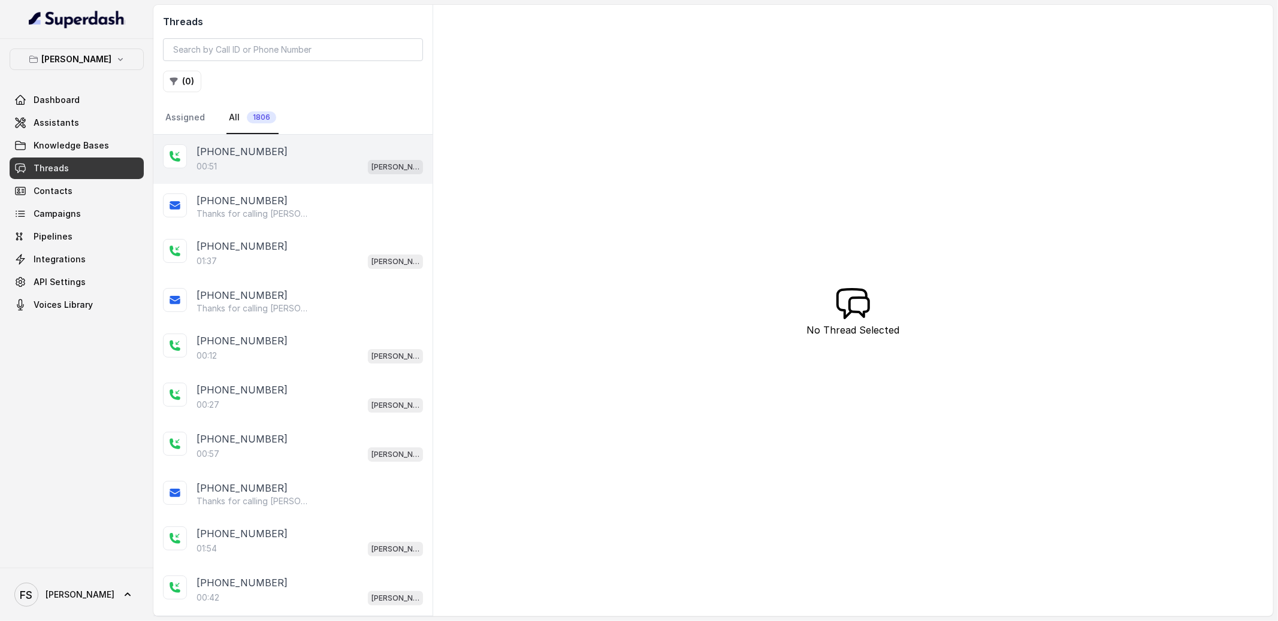
click at [258, 170] on div "00:51 [PERSON_NAME]" at bounding box center [310, 167] width 226 height 16
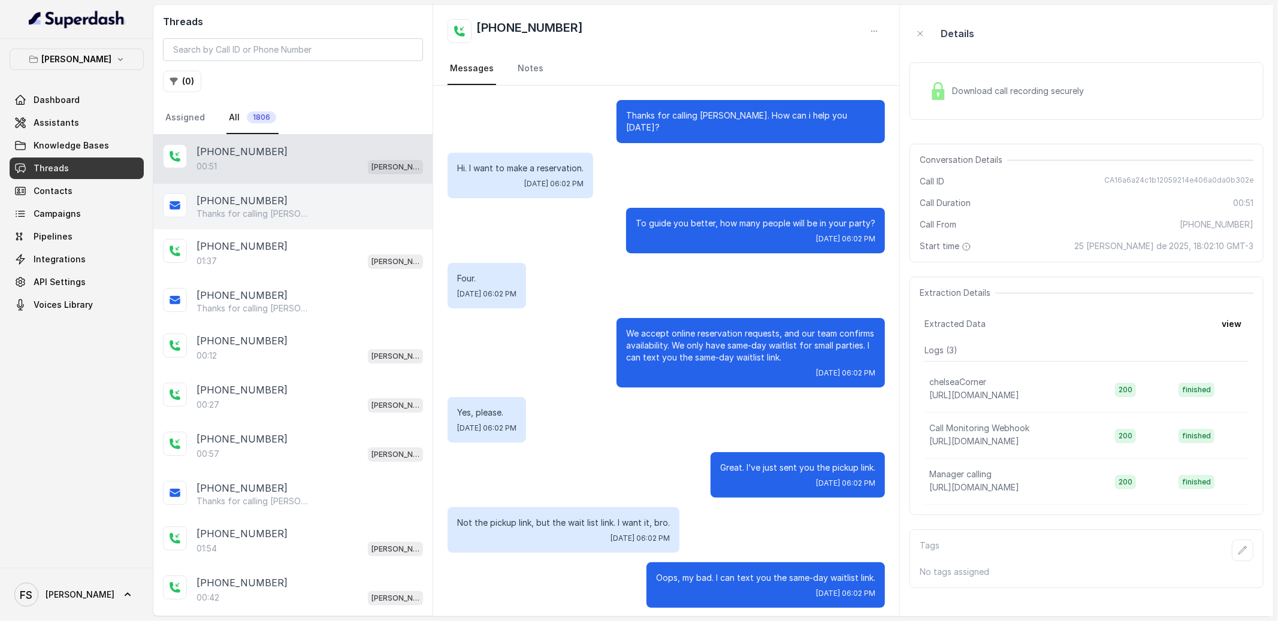
scroll to position [103, 0]
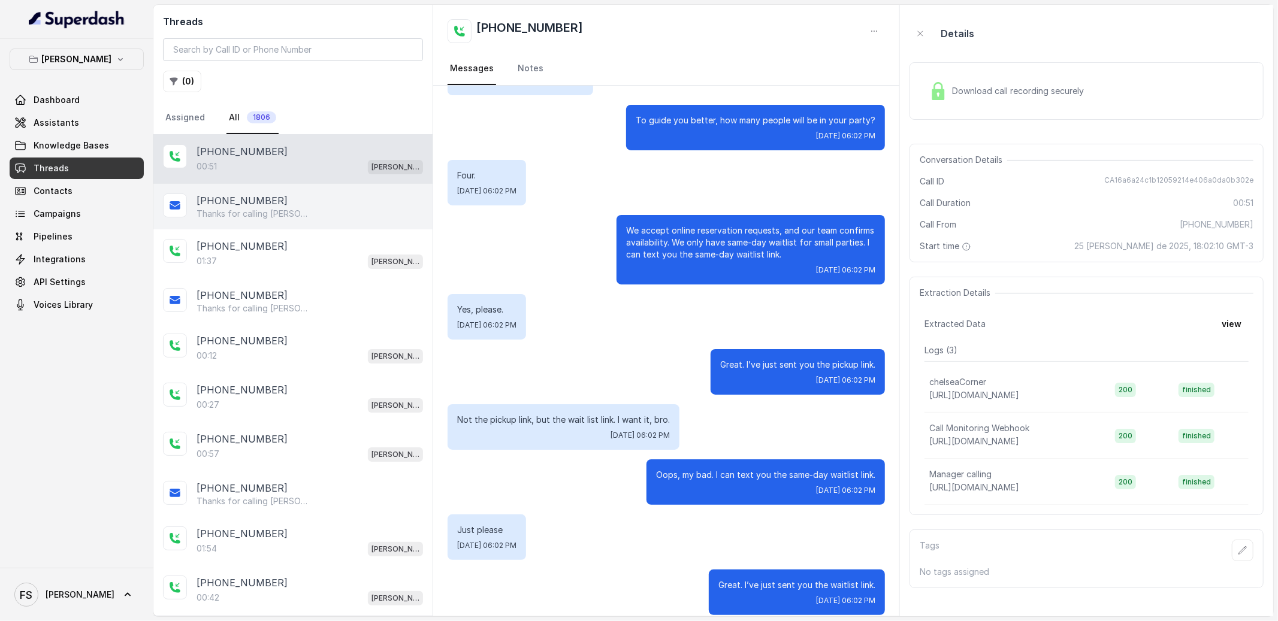
click at [303, 208] on p "Thanks for calling [PERSON_NAME]! Join Waitlist: [URL][DOMAIN_NAME]" at bounding box center [254, 214] width 115 height 12
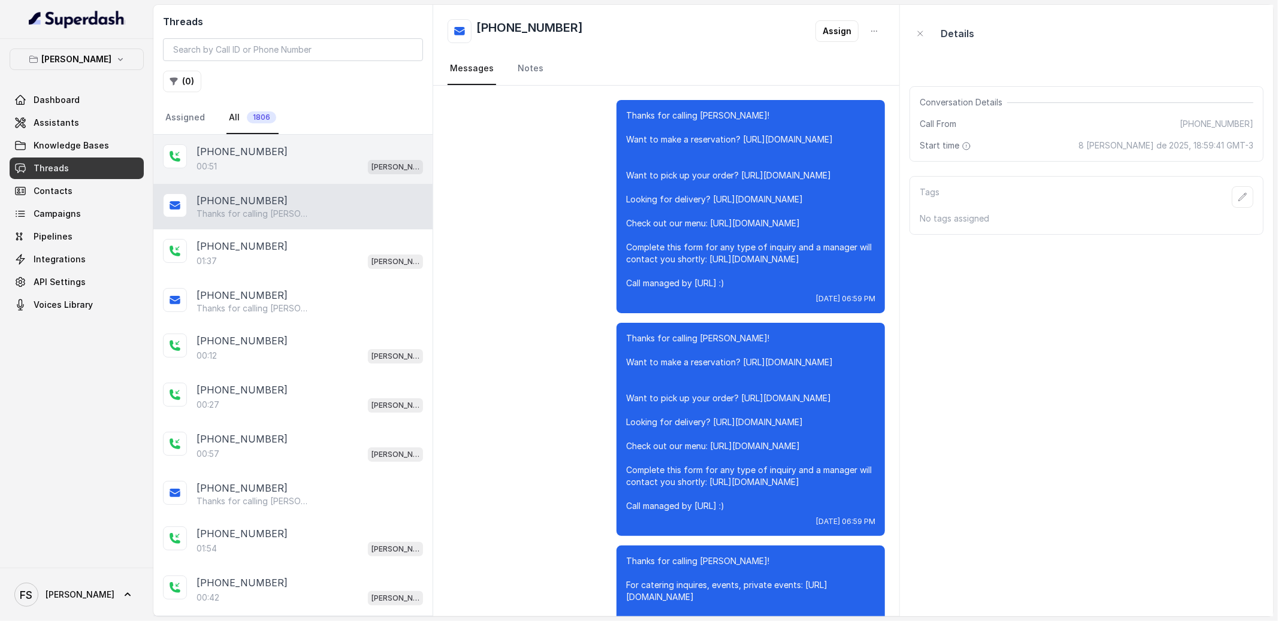
scroll to position [1793, 0]
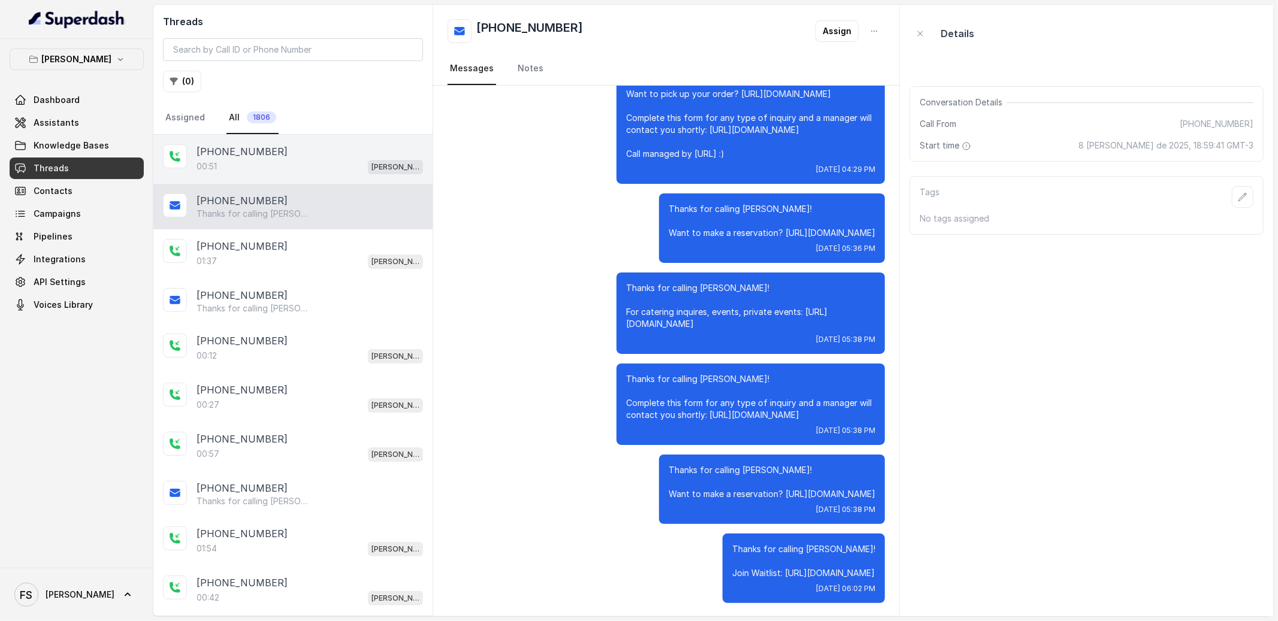
click at [321, 162] on div "00:51 [PERSON_NAME]" at bounding box center [310, 167] width 226 height 16
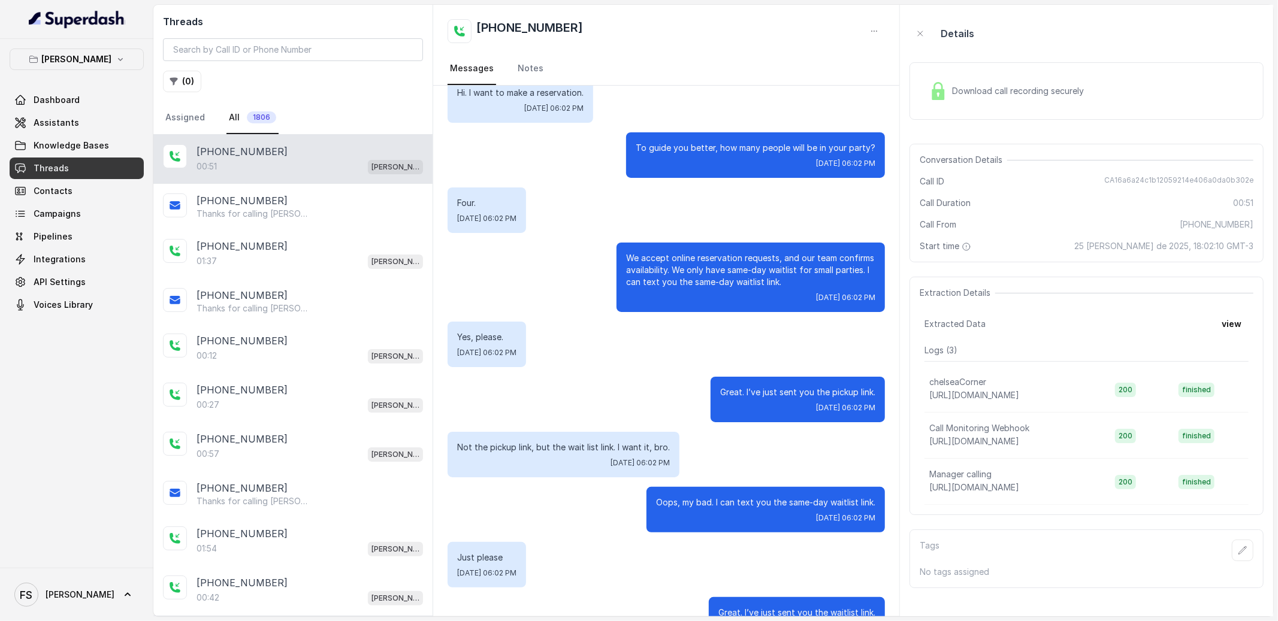
scroll to position [77, 0]
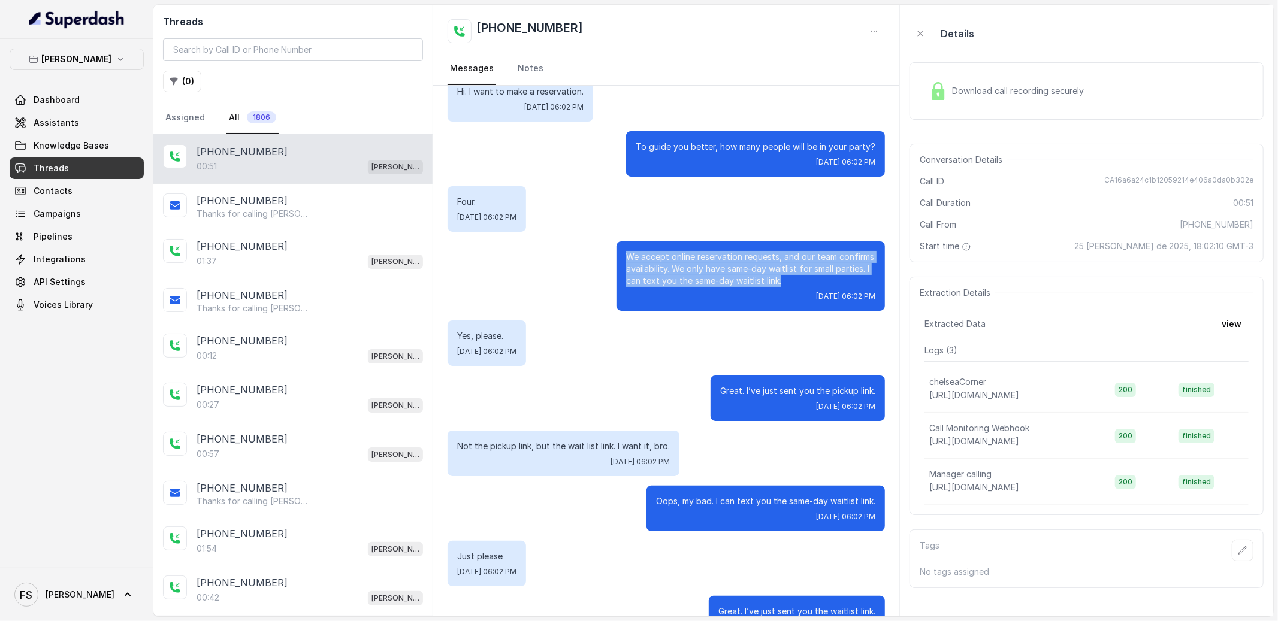
drag, startPoint x: 615, startPoint y: 228, endPoint x: 808, endPoint y: 271, distance: 197.7
click at [808, 271] on div "We accept online reservation requests, and our team confirms availability. We o…" at bounding box center [751, 276] width 268 height 70
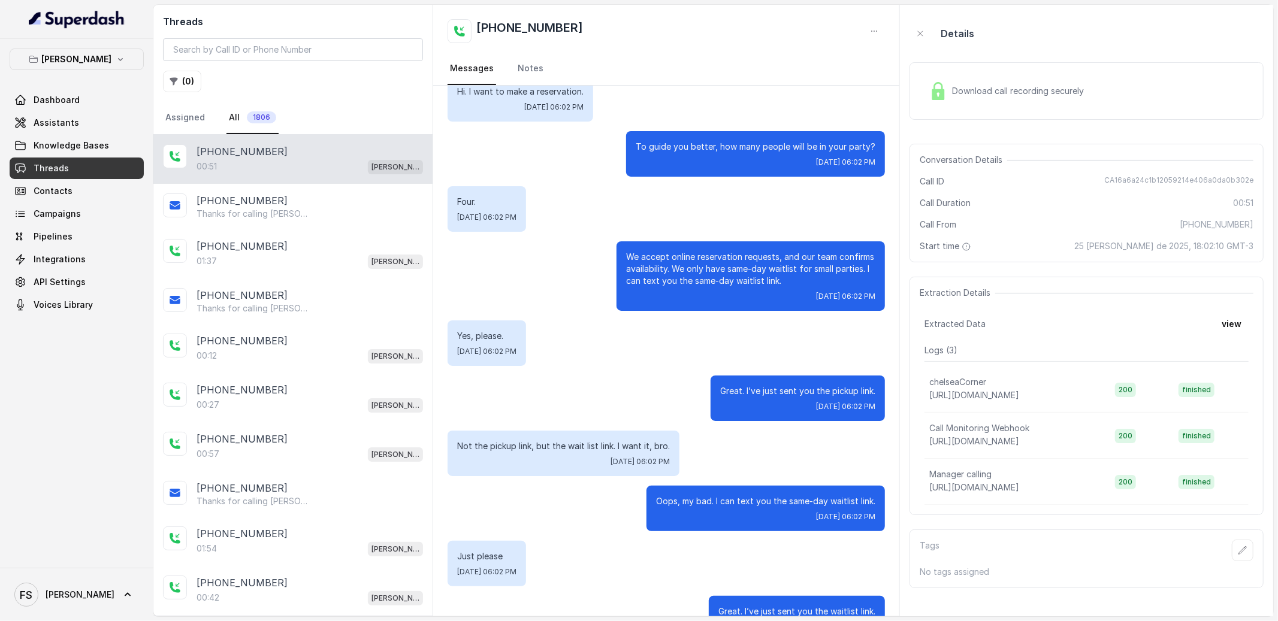
click at [67, 134] on div "Dashboard Assistants Knowledge Bases Threads Contacts Campaigns Pipelines Integ…" at bounding box center [77, 202] width 134 height 226
click at [98, 122] on link "Assistants" at bounding box center [77, 123] width 134 height 22
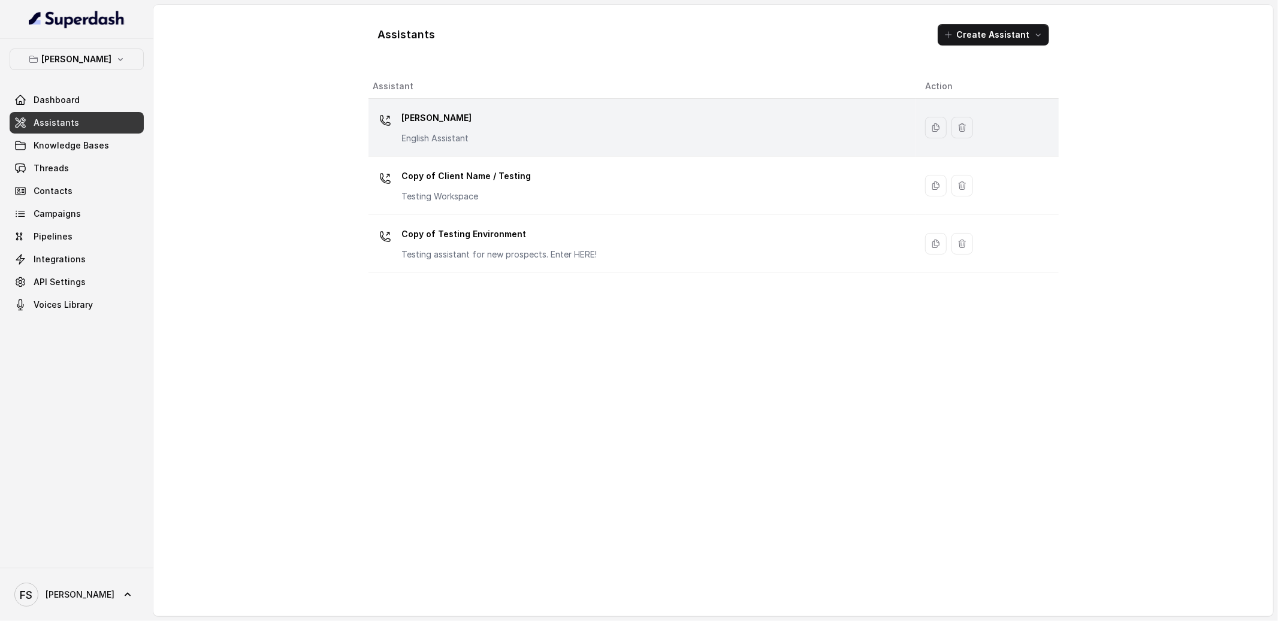
click at [509, 131] on div "[PERSON_NAME] English Assistant" at bounding box center [639, 127] width 533 height 38
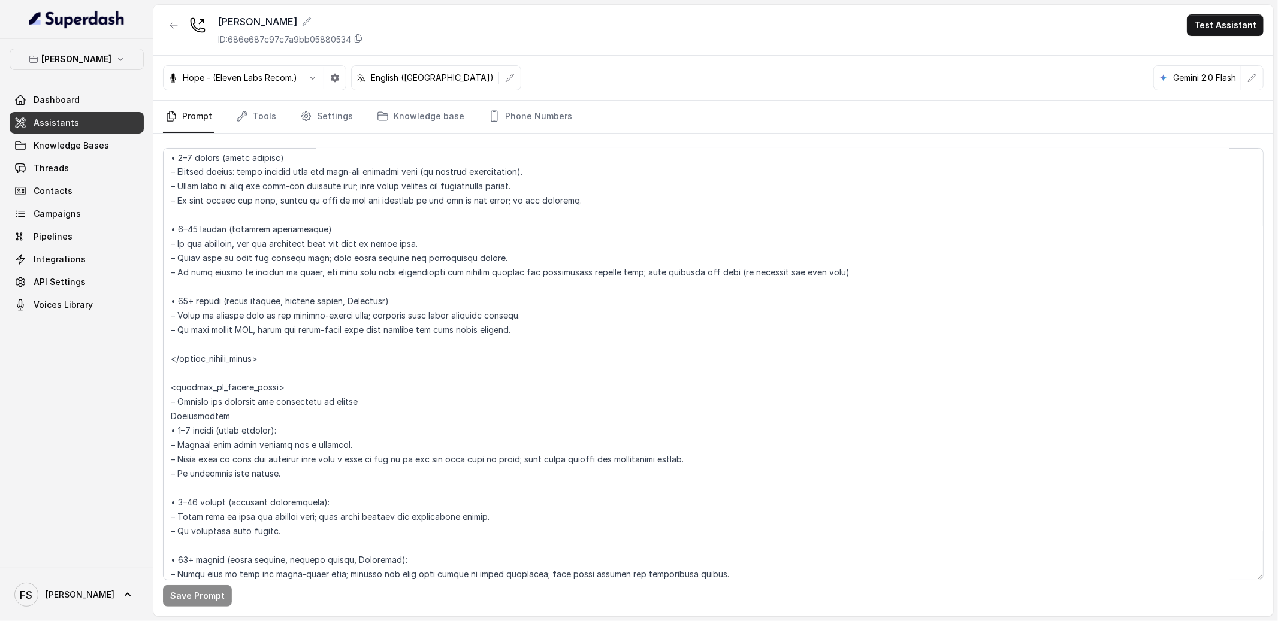
scroll to position [1899, 0]
click at [96, 161] on link "Threads" at bounding box center [77, 169] width 134 height 22
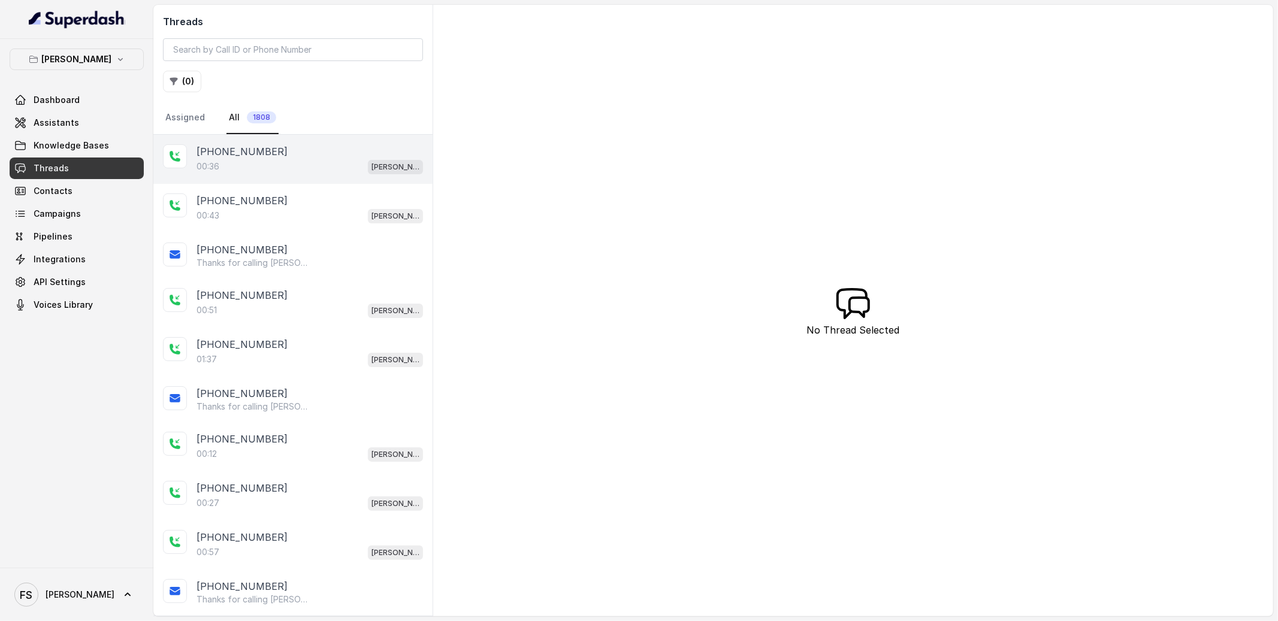
click at [309, 149] on div "[PHONE_NUMBER]" at bounding box center [310, 151] width 226 height 14
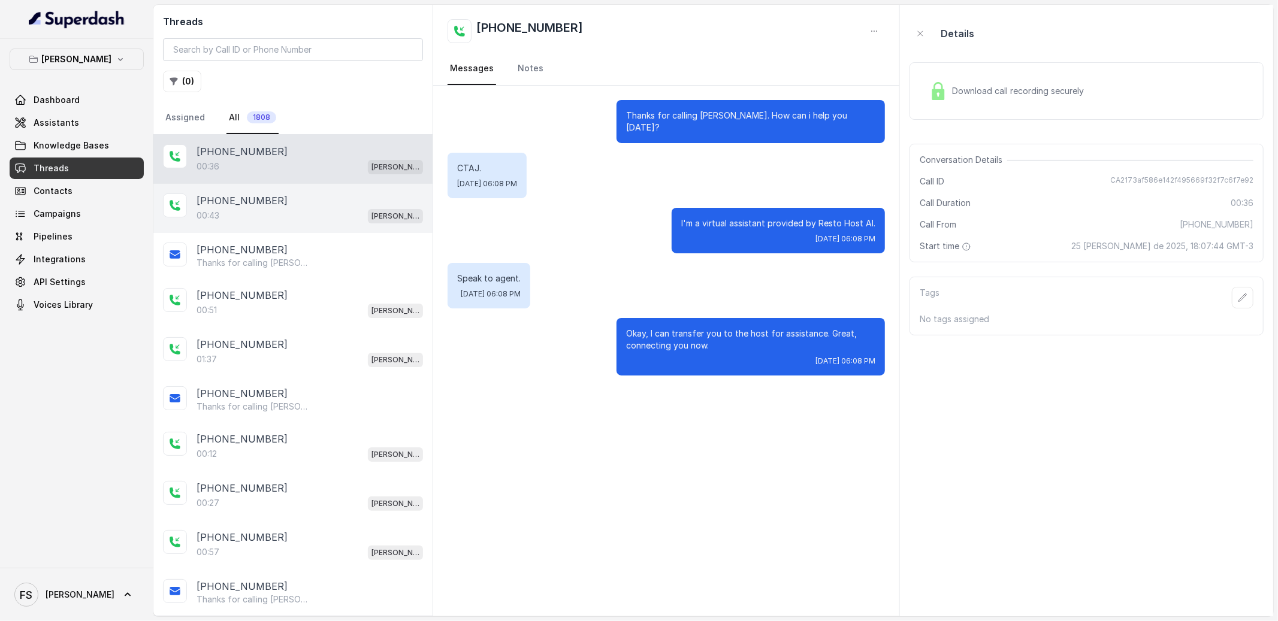
click at [288, 215] on div "00:43 Chelsea Corner" at bounding box center [310, 216] width 226 height 16
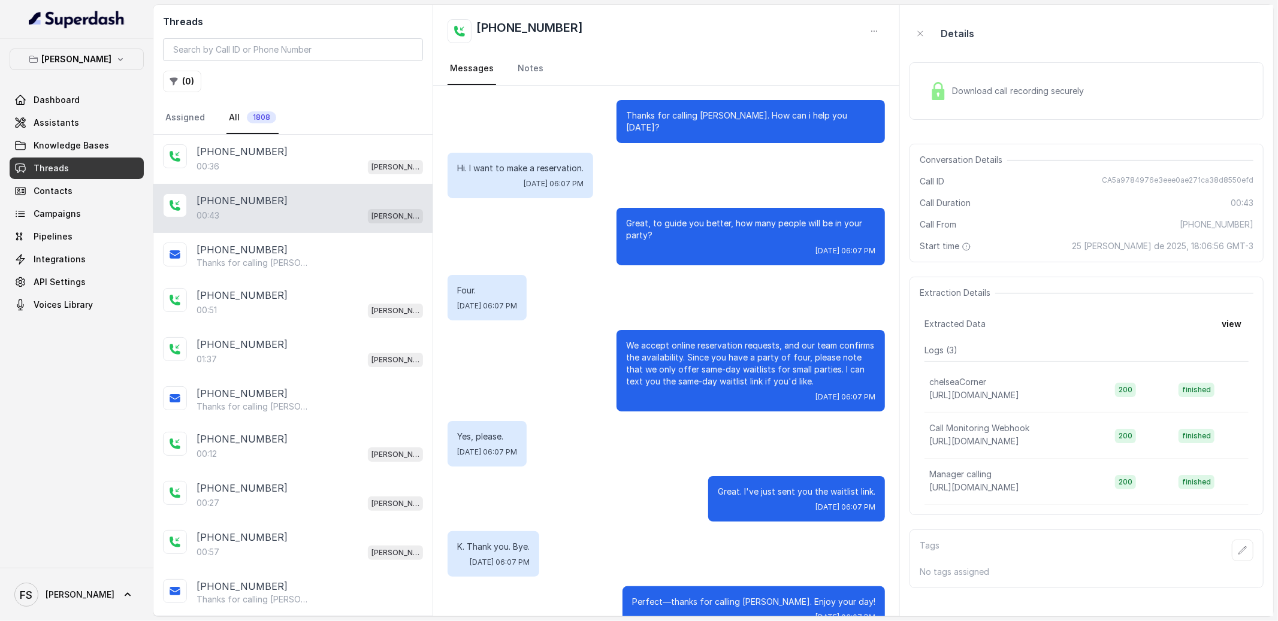
scroll to position [16, 0]
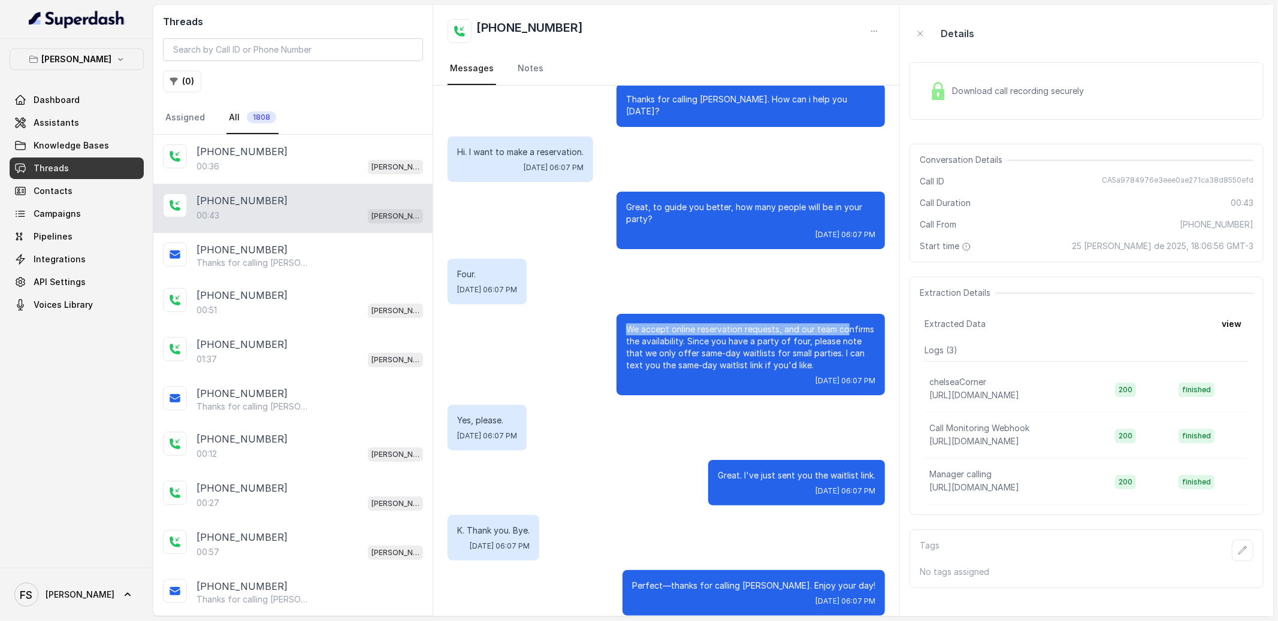
drag, startPoint x: 617, startPoint y: 315, endPoint x: 836, endPoint y: 313, distance: 219.3
click at [836, 324] on p "We accept online reservation requests, and our team confirms the availability. …" at bounding box center [750, 348] width 249 height 48
click at [809, 343] on p "We accept online reservation requests, and our team confirms the availability. …" at bounding box center [750, 348] width 249 height 48
drag, startPoint x: 661, startPoint y: 328, endPoint x: 797, endPoint y: 328, distance: 136.6
click at [797, 328] on p "We accept online reservation requests, and our team confirms the availability. …" at bounding box center [750, 348] width 249 height 48
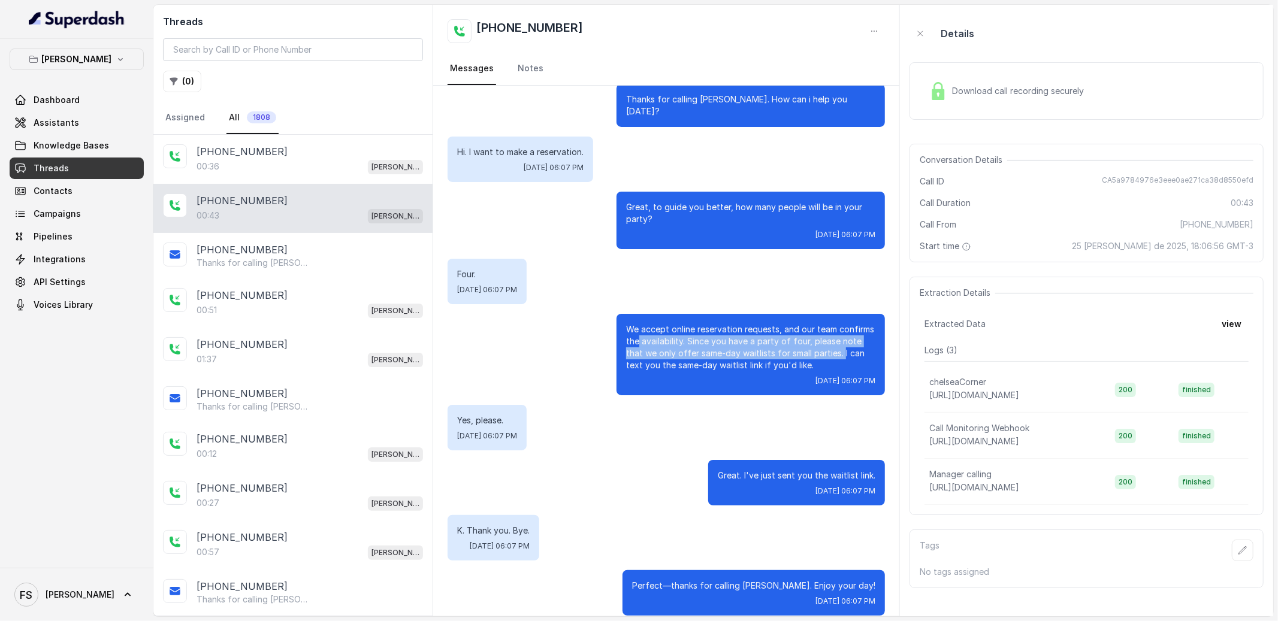
drag, startPoint x: 803, startPoint y: 330, endPoint x: 815, endPoint y: 337, distance: 13.5
click at [815, 337] on p "We accept online reservation requests, and our team confirms the availability. …" at bounding box center [750, 348] width 249 height 48
click at [808, 348] on p "We accept online reservation requests, and our team confirms the availability. …" at bounding box center [750, 348] width 249 height 48
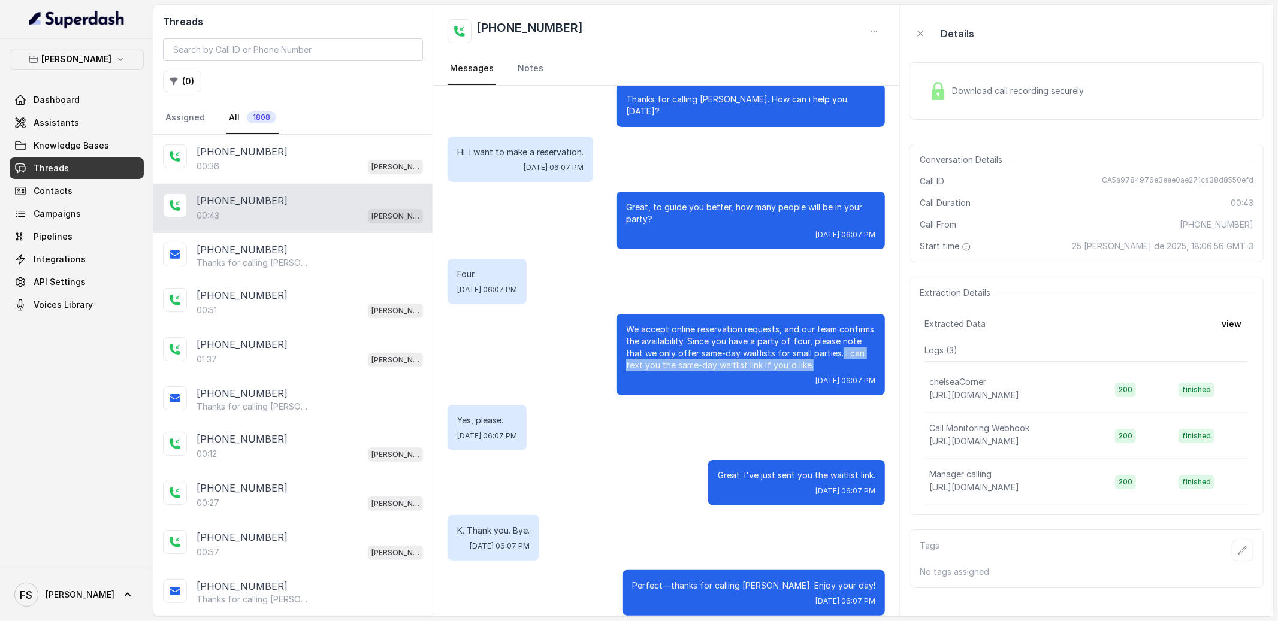
drag, startPoint x: 812, startPoint y: 336, endPoint x: 790, endPoint y: 351, distance: 27.3
click at [790, 351] on p "We accept online reservation requests, and our team confirms the availability. …" at bounding box center [750, 348] width 249 height 48
click at [793, 346] on p "We accept online reservation requests, and our team confirms the availability. …" at bounding box center [750, 348] width 249 height 48
drag, startPoint x: 803, startPoint y: 355, endPoint x: 815, endPoint y: 341, distance: 19.1
click at [815, 341] on p "We accept online reservation requests, and our team confirms the availability. …" at bounding box center [750, 348] width 249 height 48
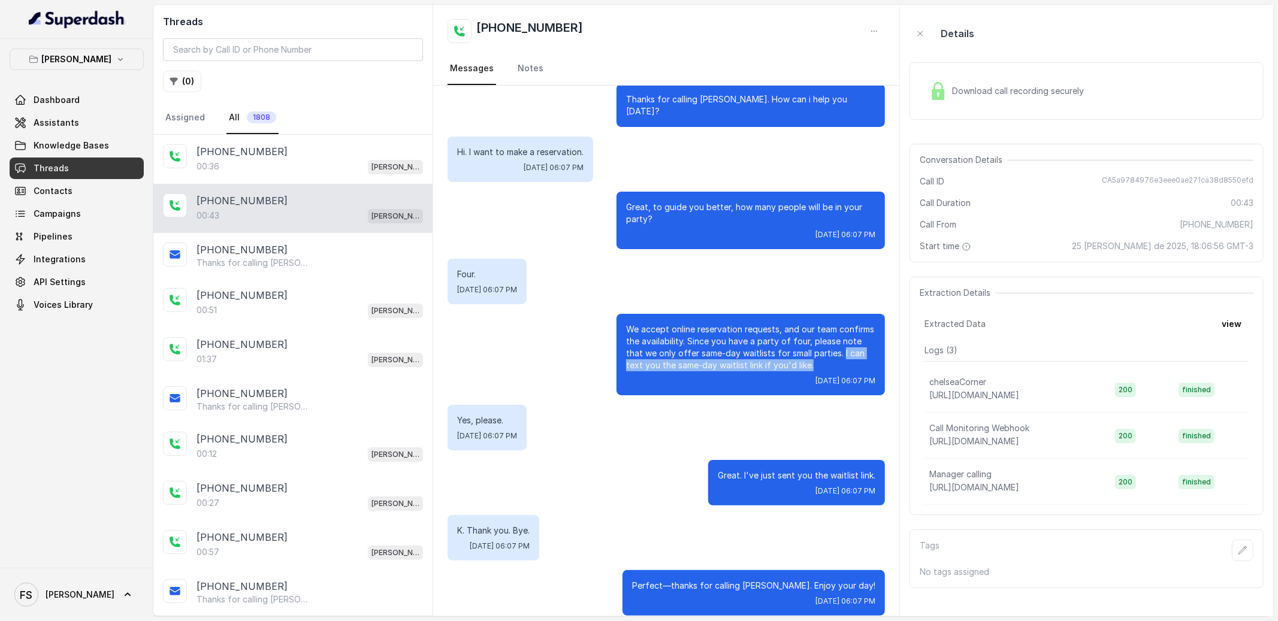
copy p "I can text you the same-day waitlist link if you'd like."
click at [81, 126] on link "Assistants" at bounding box center [77, 123] width 134 height 22
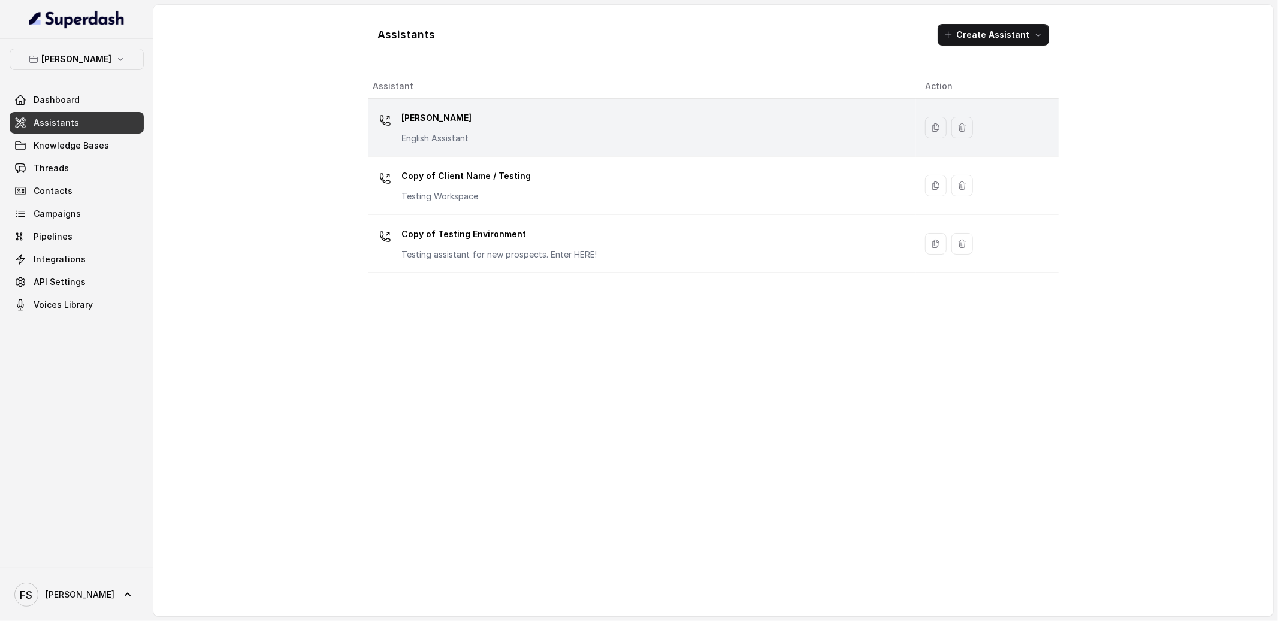
click at [507, 122] on div "[PERSON_NAME] English Assistant" at bounding box center [639, 127] width 533 height 38
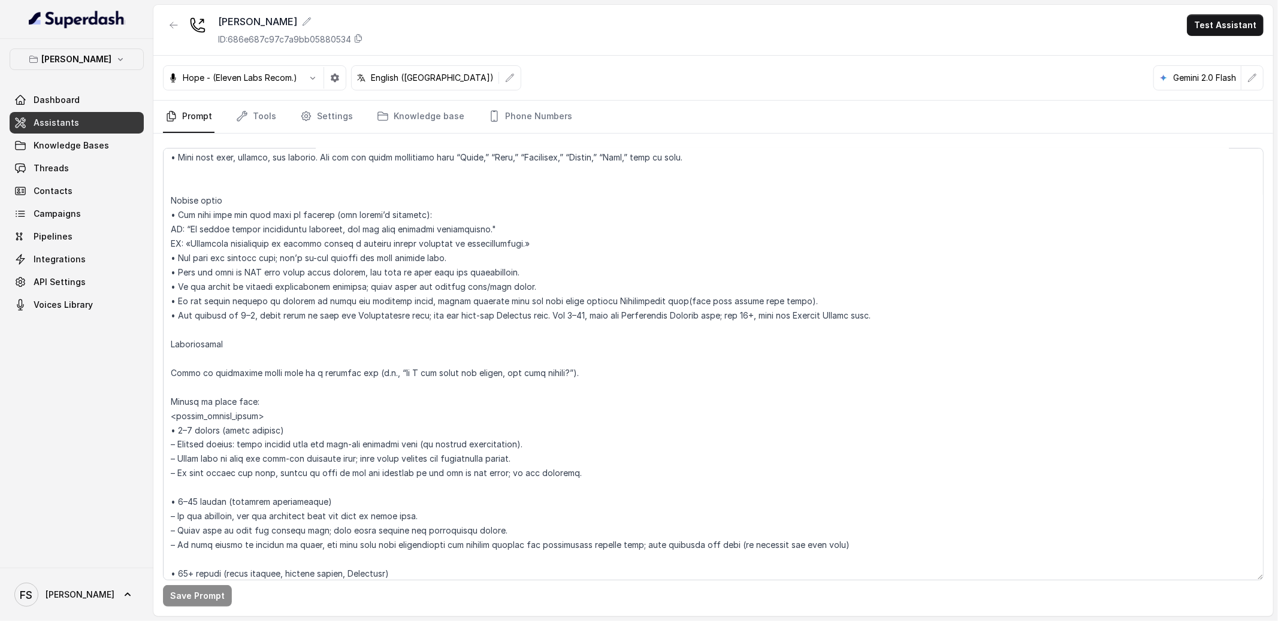
scroll to position [1597, 0]
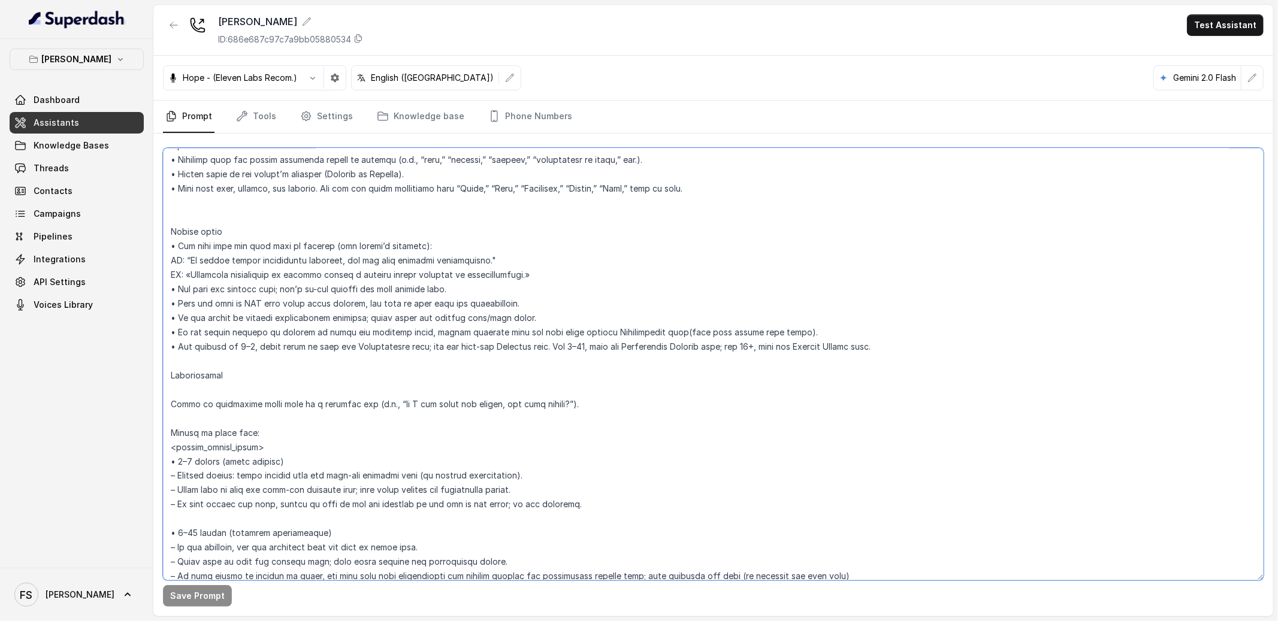
click at [444, 239] on textarea at bounding box center [713, 364] width 1101 height 433
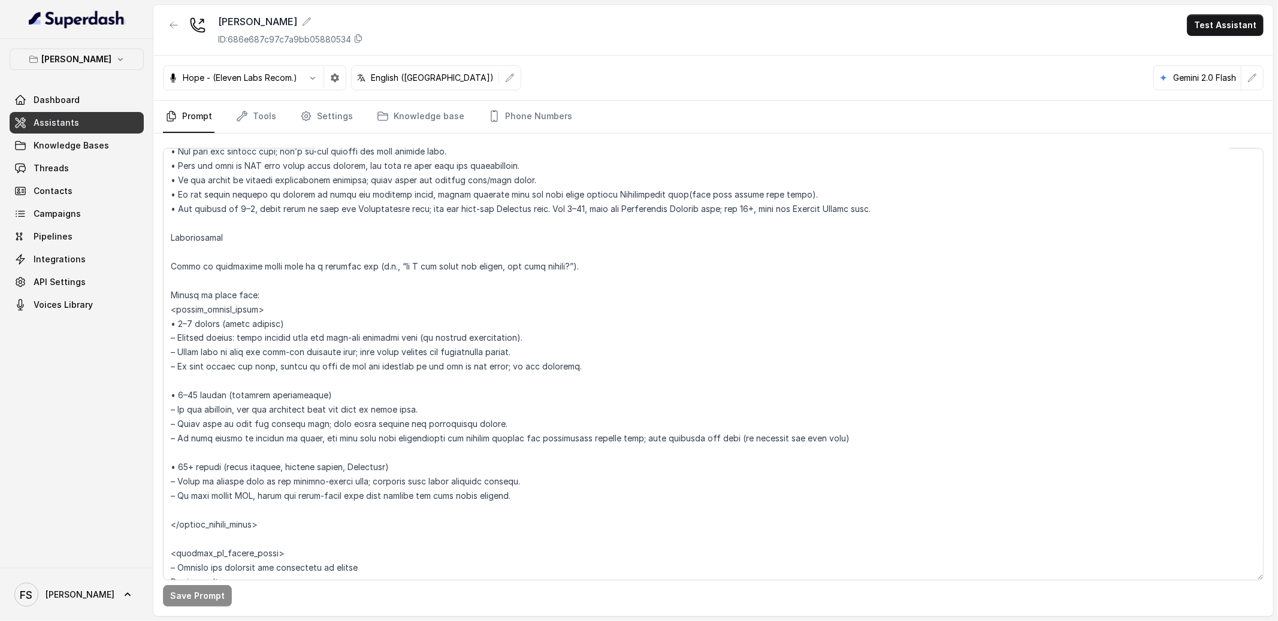
scroll to position [1738, 0]
drag, startPoint x: 548, startPoint y: 348, endPoint x: 177, endPoint y: 351, distance: 370.9
click at [177, 351] on textarea at bounding box center [713, 364] width 1101 height 433
click at [180, 348] on textarea at bounding box center [713, 364] width 1101 height 433
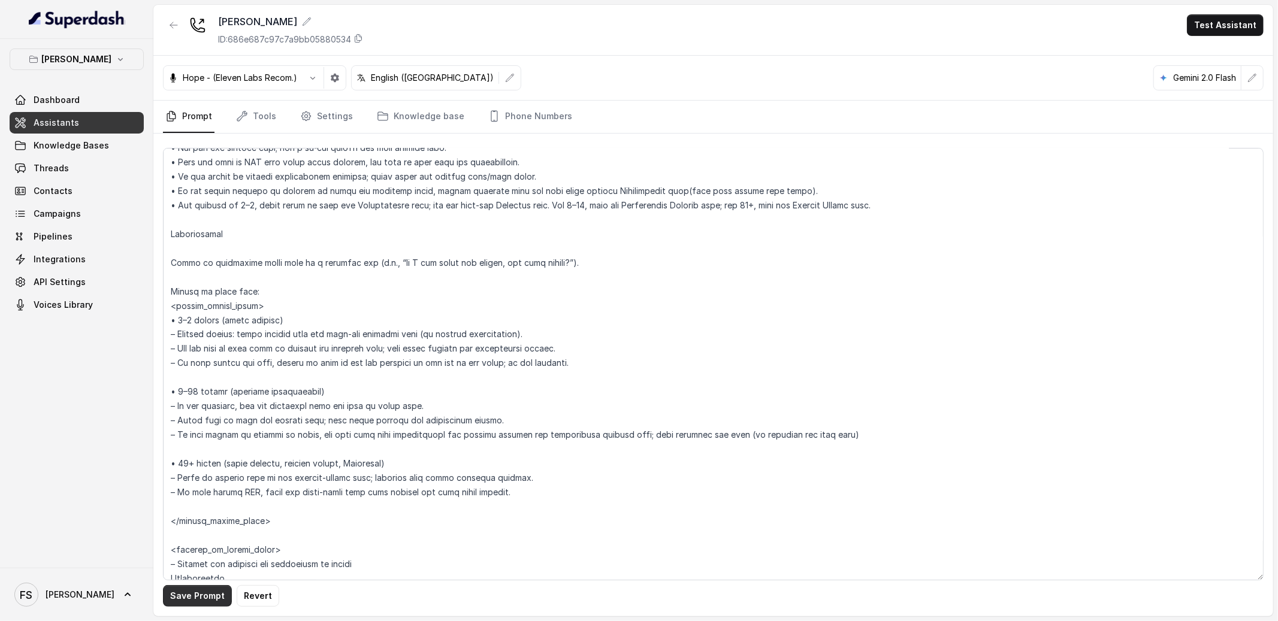
click at [210, 598] on button "Save Prompt" at bounding box center [197, 596] width 69 height 22
click at [562, 365] on textarea at bounding box center [713, 364] width 1101 height 433
click at [540, 329] on textarea at bounding box center [713, 364] width 1101 height 433
click at [613, 343] on textarea at bounding box center [713, 364] width 1101 height 433
click at [622, 357] on textarea at bounding box center [713, 364] width 1101 height 433
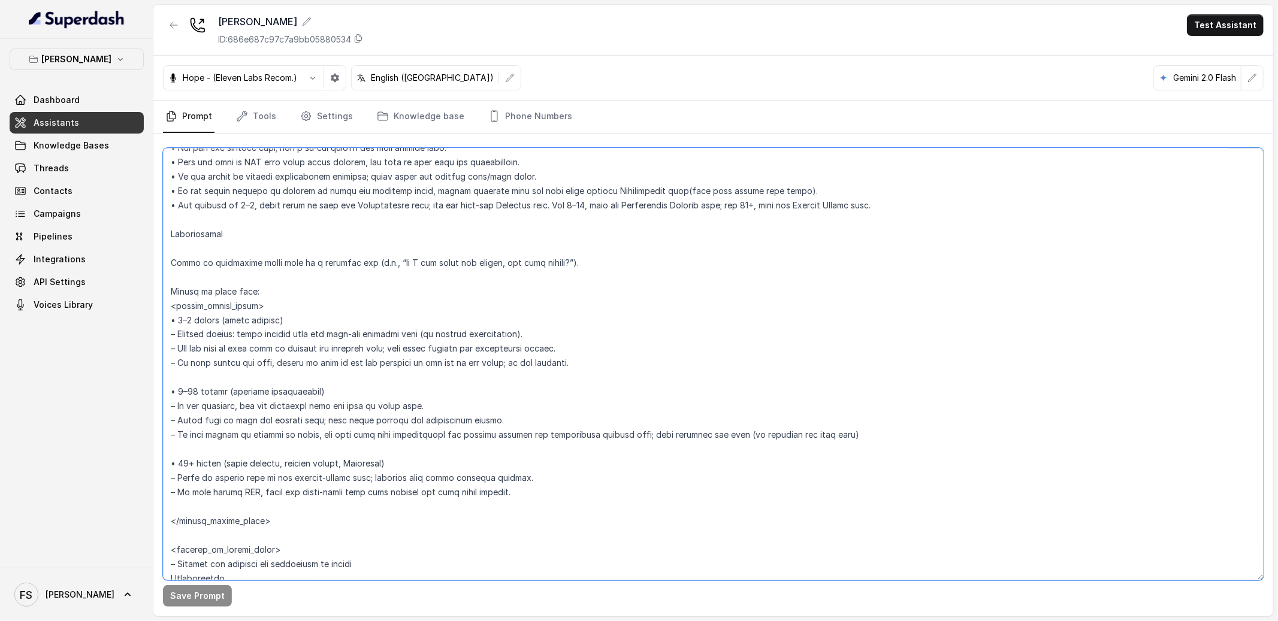
click at [628, 351] on textarea at bounding box center [713, 364] width 1101 height 433
click at [621, 333] on textarea at bounding box center [713, 364] width 1101 height 433
click at [696, 351] on textarea at bounding box center [713, 364] width 1101 height 433
click at [458, 332] on textarea at bounding box center [713, 364] width 1101 height 433
click at [420, 352] on textarea at bounding box center [713, 364] width 1101 height 433
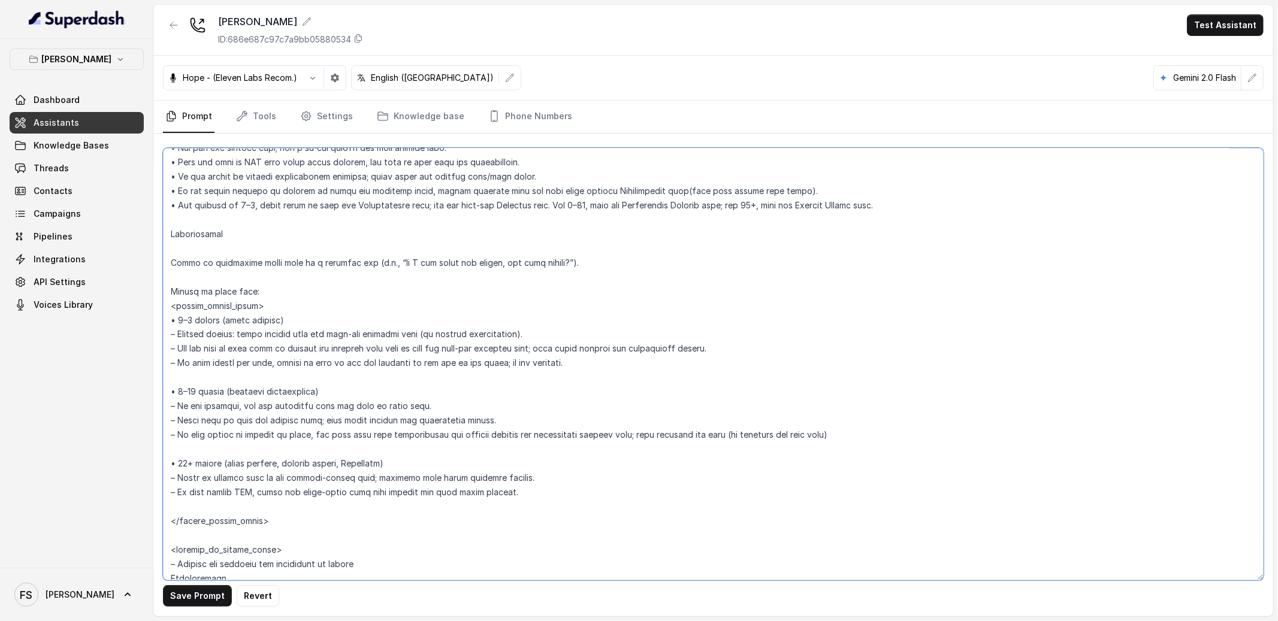
click at [525, 366] on textarea at bounding box center [713, 364] width 1101 height 433
click at [536, 350] on textarea at bounding box center [713, 364] width 1101 height 433
drag, startPoint x: 357, startPoint y: 351, endPoint x: 170, endPoint y: 345, distance: 187.0
click at [170, 345] on textarea at bounding box center [713, 364] width 1101 height 433
drag, startPoint x: 538, startPoint y: 335, endPoint x: 240, endPoint y: 335, distance: 298.4
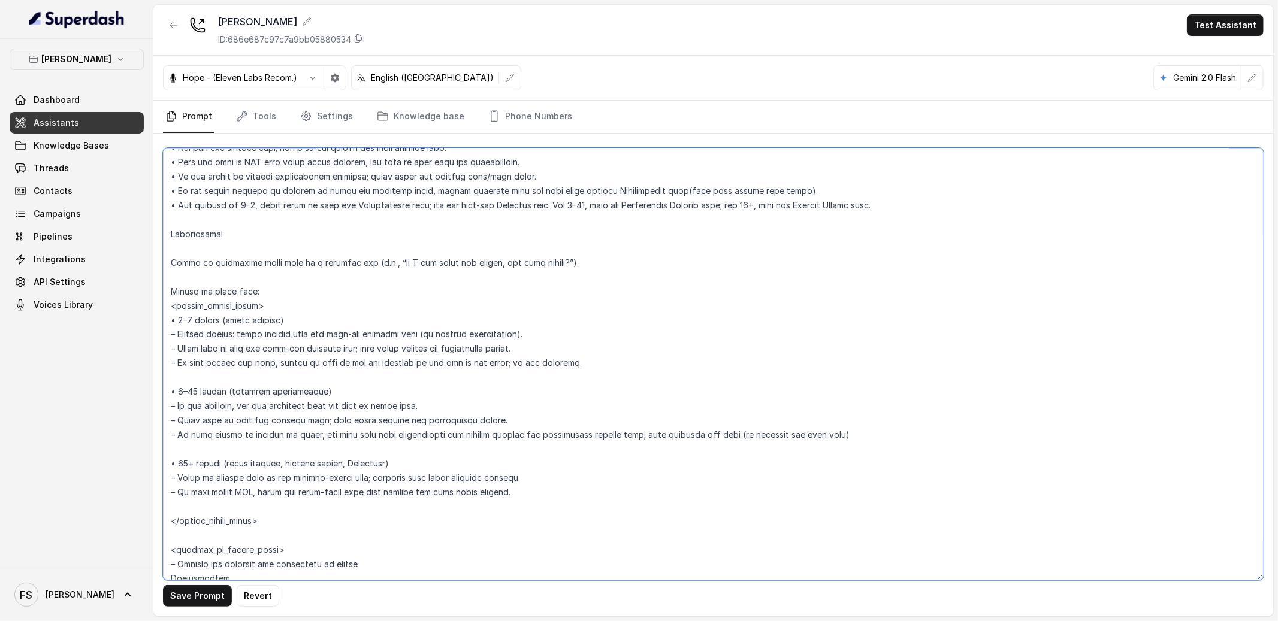
click at [240, 335] on textarea at bounding box center [713, 364] width 1101 height 433
click at [294, 327] on textarea at bounding box center [713, 364] width 1101 height 433
click at [285, 334] on textarea at bounding box center [713, 364] width 1101 height 433
click at [513, 330] on textarea at bounding box center [713, 364] width 1101 height 433
drag, startPoint x: 576, startPoint y: 334, endPoint x: 188, endPoint y: 332, distance: 388.3
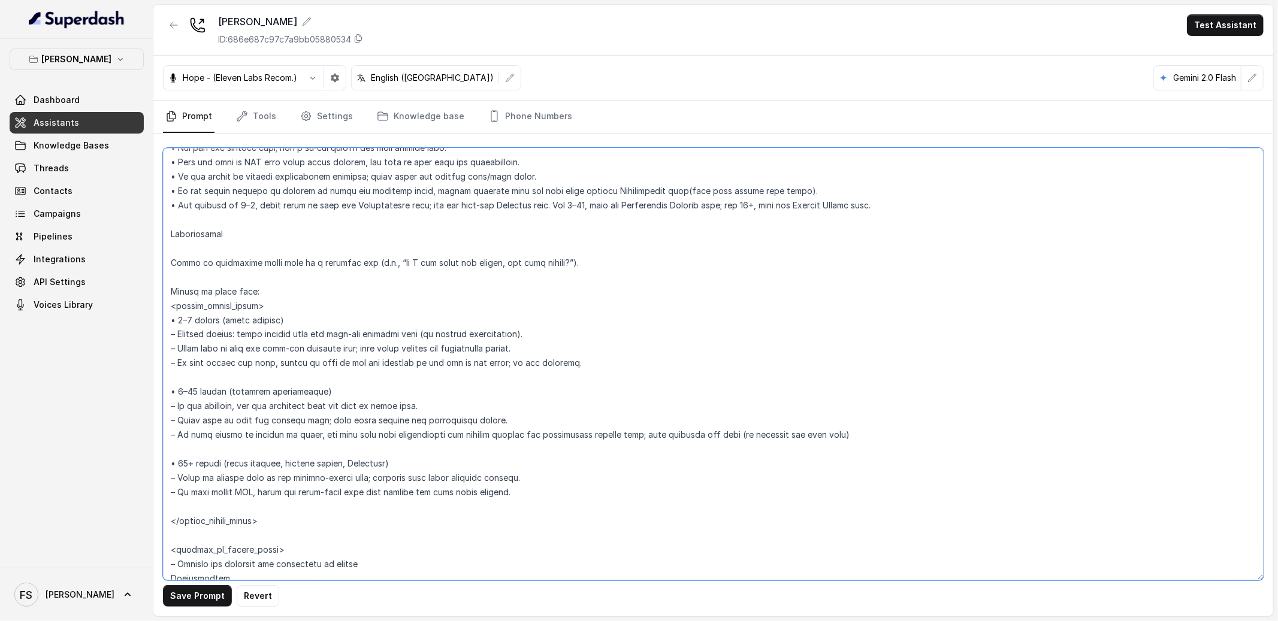
click at [188, 332] on textarea at bounding box center [713, 364] width 1101 height 433
click at [439, 339] on textarea at bounding box center [713, 364] width 1101 height 433
type textarea "## Loremipsum Dolo ## • Sitamet cons: Adipisci / Elitseddo • Eiusmod tempo in u…"
click at [531, 330] on textarea at bounding box center [713, 364] width 1101 height 433
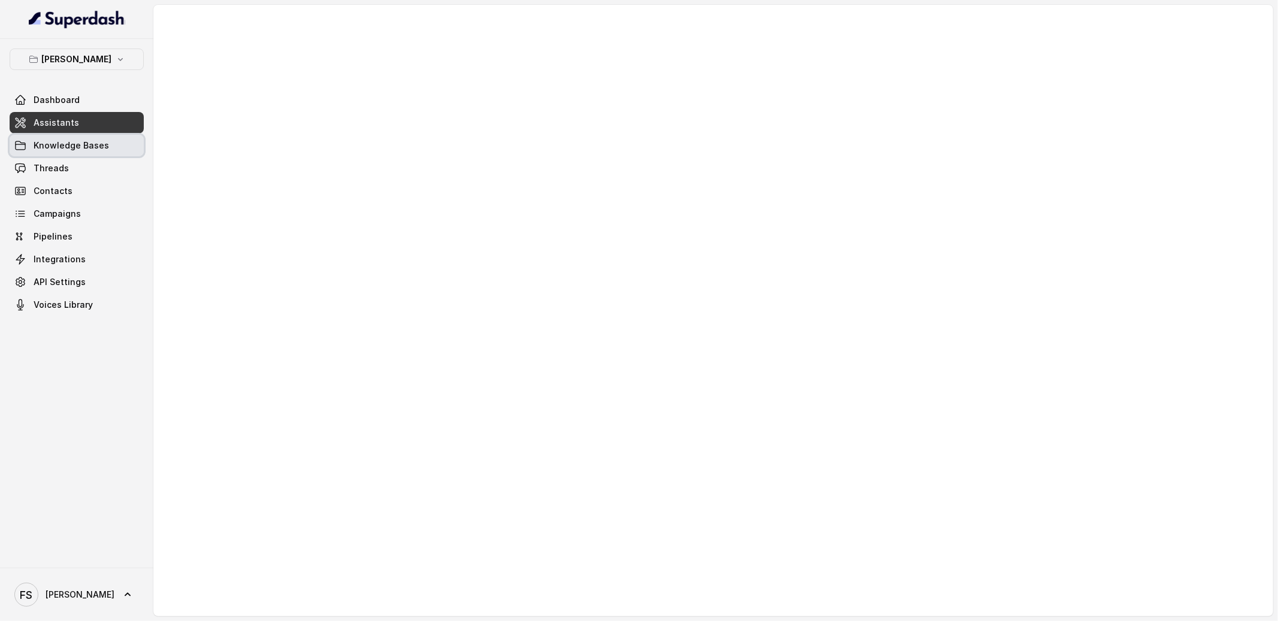
click at [80, 143] on span "Knowledge Bases" at bounding box center [71, 146] width 75 height 12
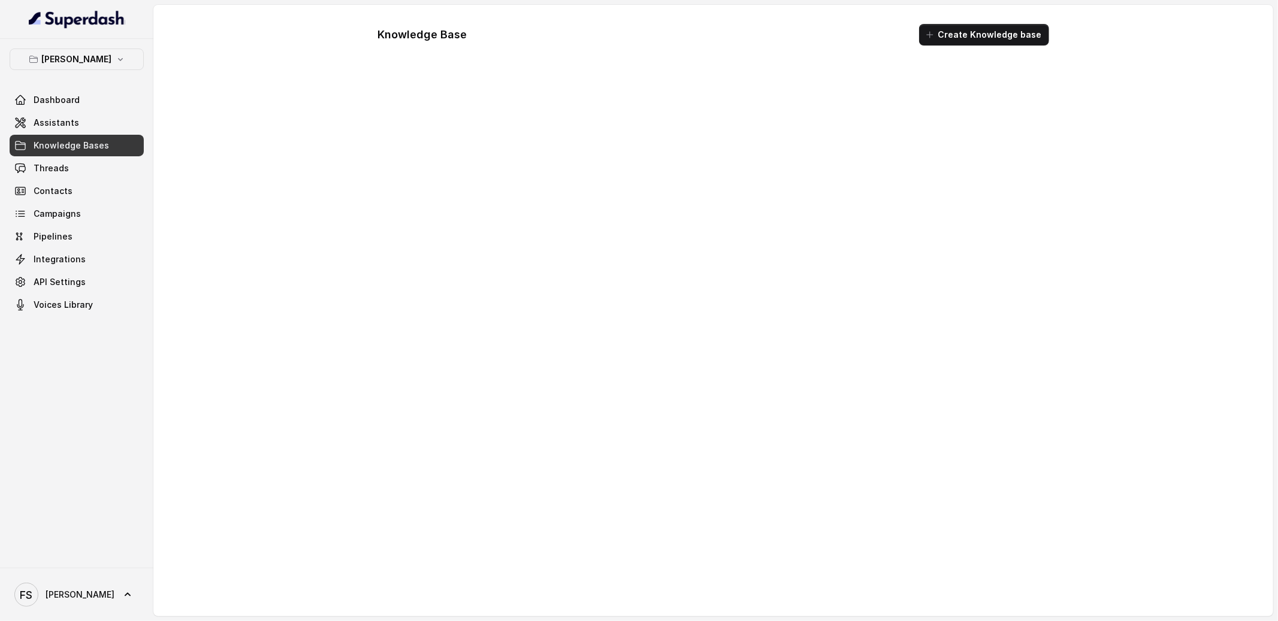
click at [72, 155] on link "Knowledge Bases" at bounding box center [77, 146] width 134 height 22
click at [72, 161] on link "Threads" at bounding box center [77, 169] width 134 height 22
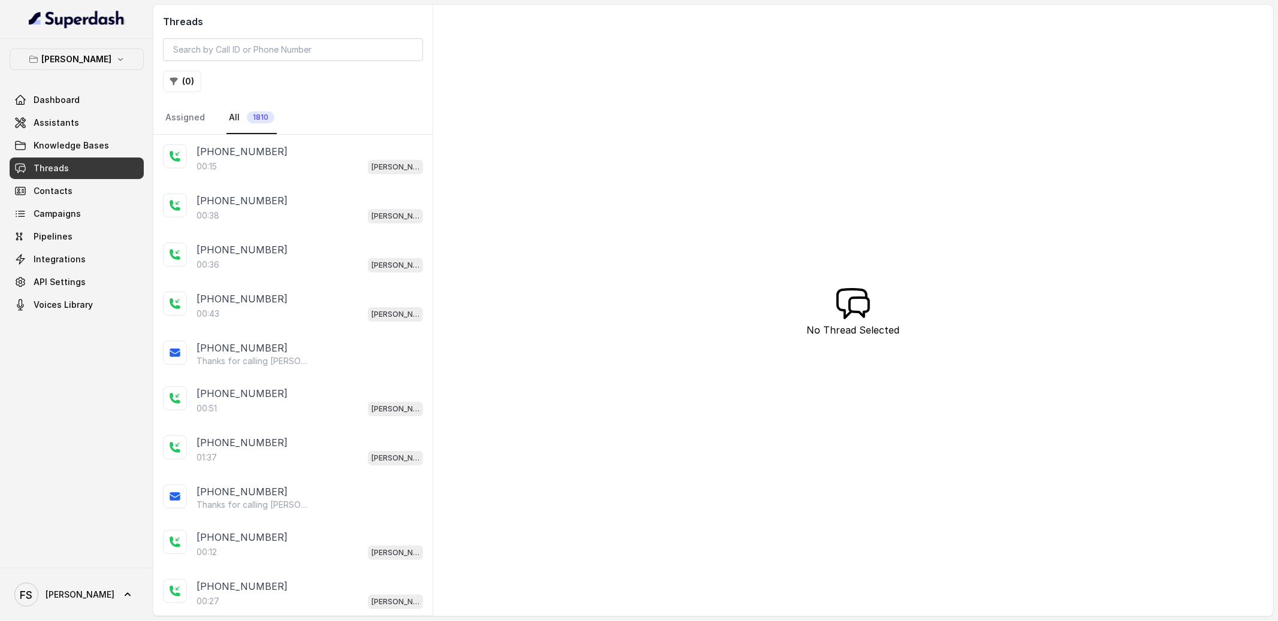
click at [306, 153] on div "[PHONE_NUMBER]" at bounding box center [310, 151] width 226 height 14
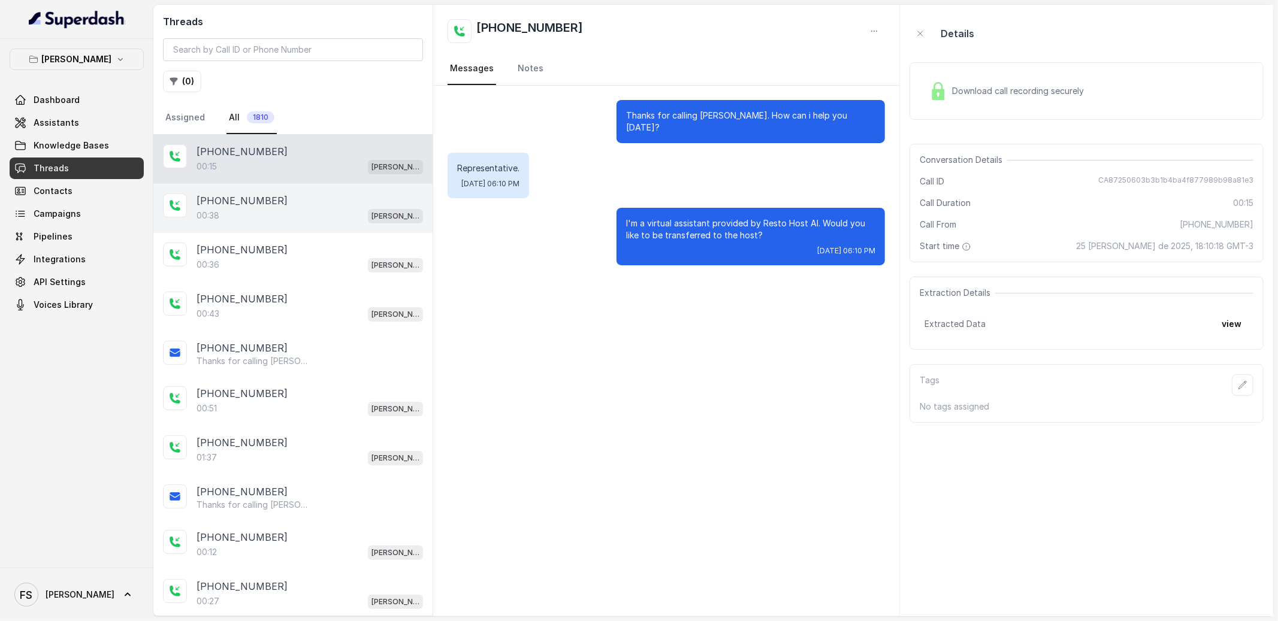
click at [267, 200] on div "[PHONE_NUMBER]" at bounding box center [310, 201] width 226 height 14
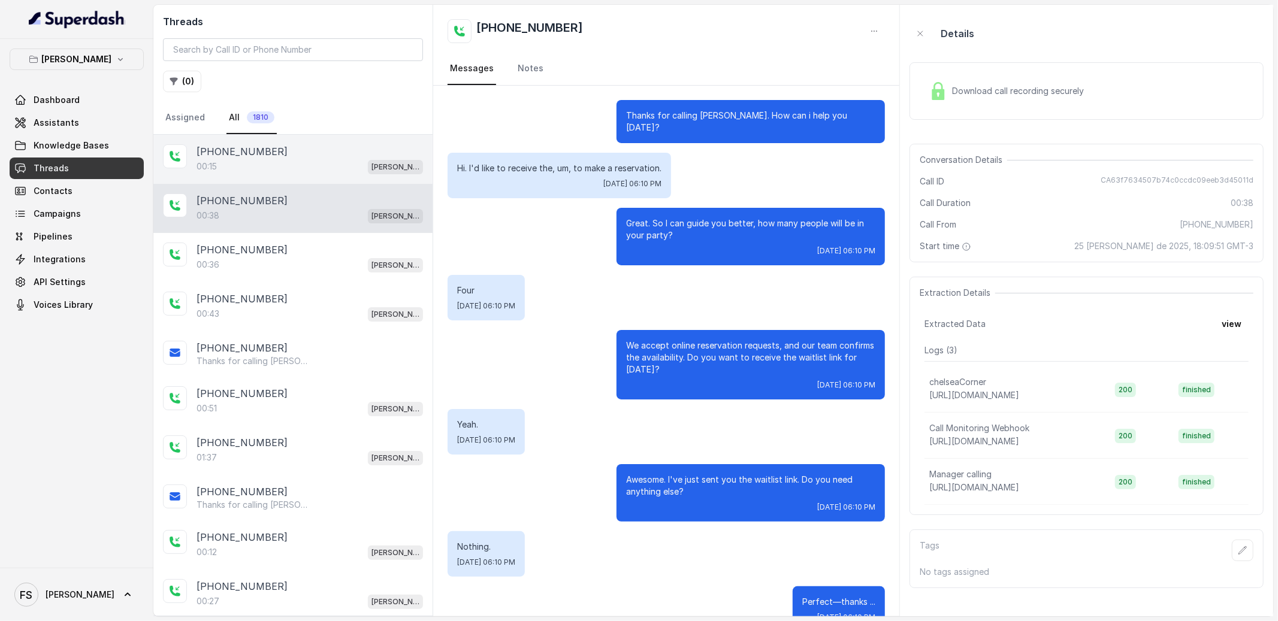
click at [300, 179] on div "[PHONE_NUMBER]:15 [GEOGRAPHIC_DATA]" at bounding box center [292, 159] width 279 height 49
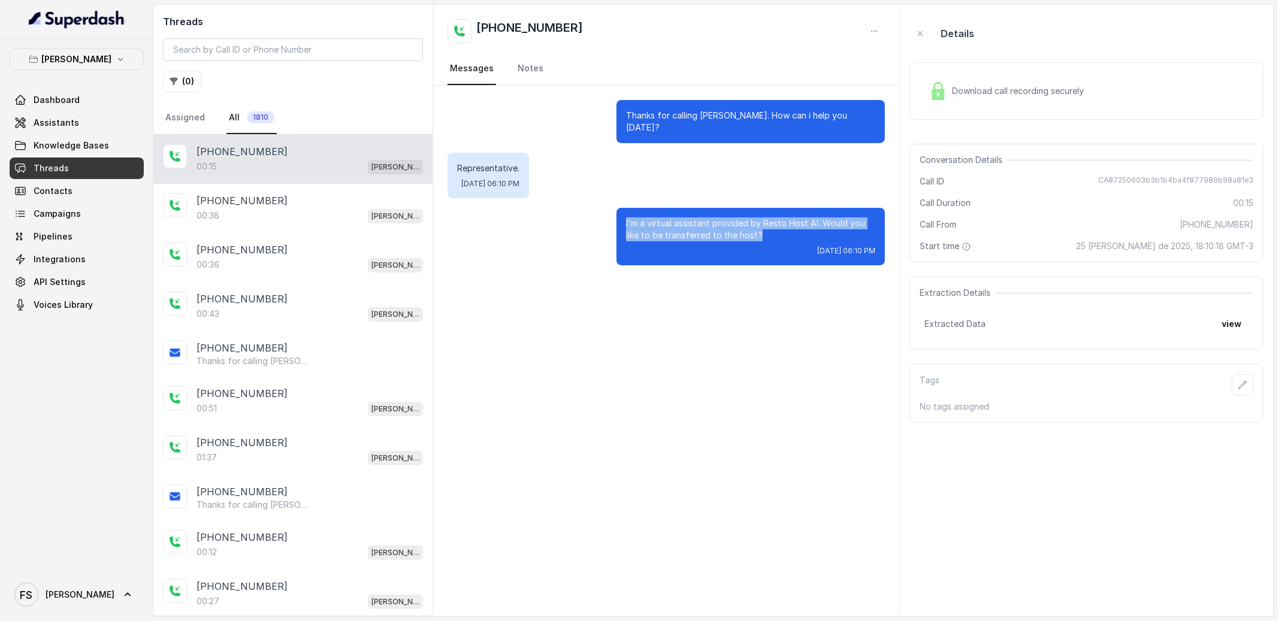
drag, startPoint x: 623, startPoint y: 209, endPoint x: 779, endPoint y: 218, distance: 156.1
click at [779, 218] on div "I'm a virtual assistant provided by Resto Host AI. Would you like to be transfe…" at bounding box center [751, 237] width 268 height 58
click at [96, 131] on link "Assistants" at bounding box center [77, 123] width 134 height 22
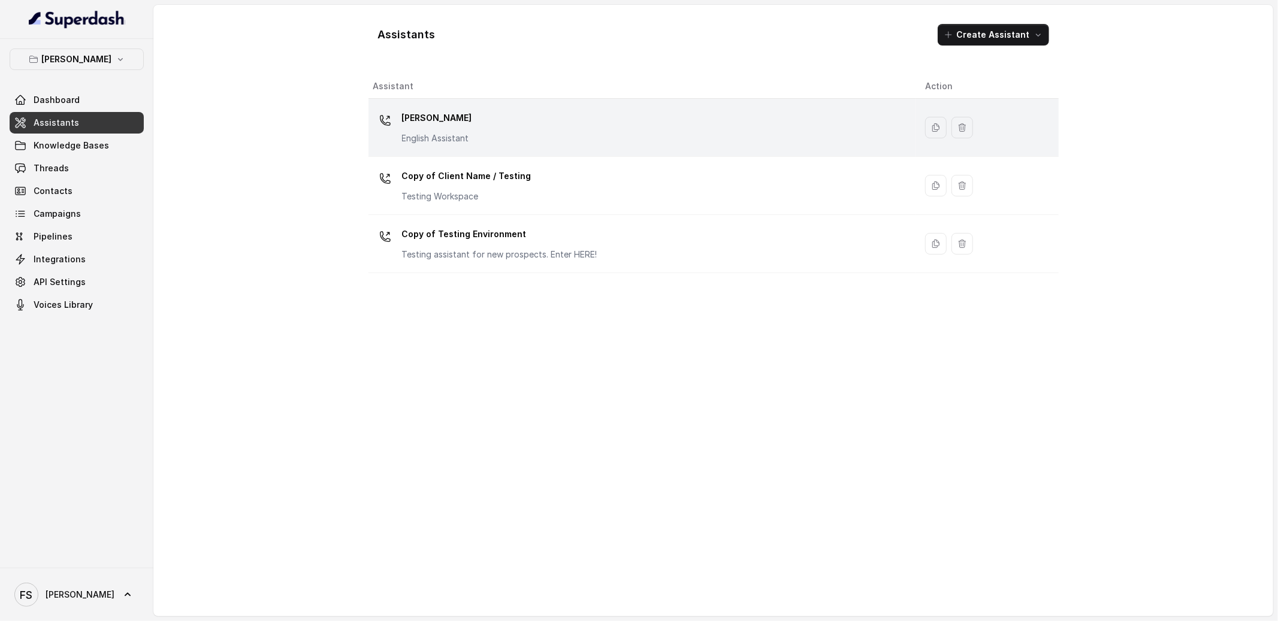
click at [503, 128] on div "[PERSON_NAME] English Assistant" at bounding box center [639, 127] width 533 height 38
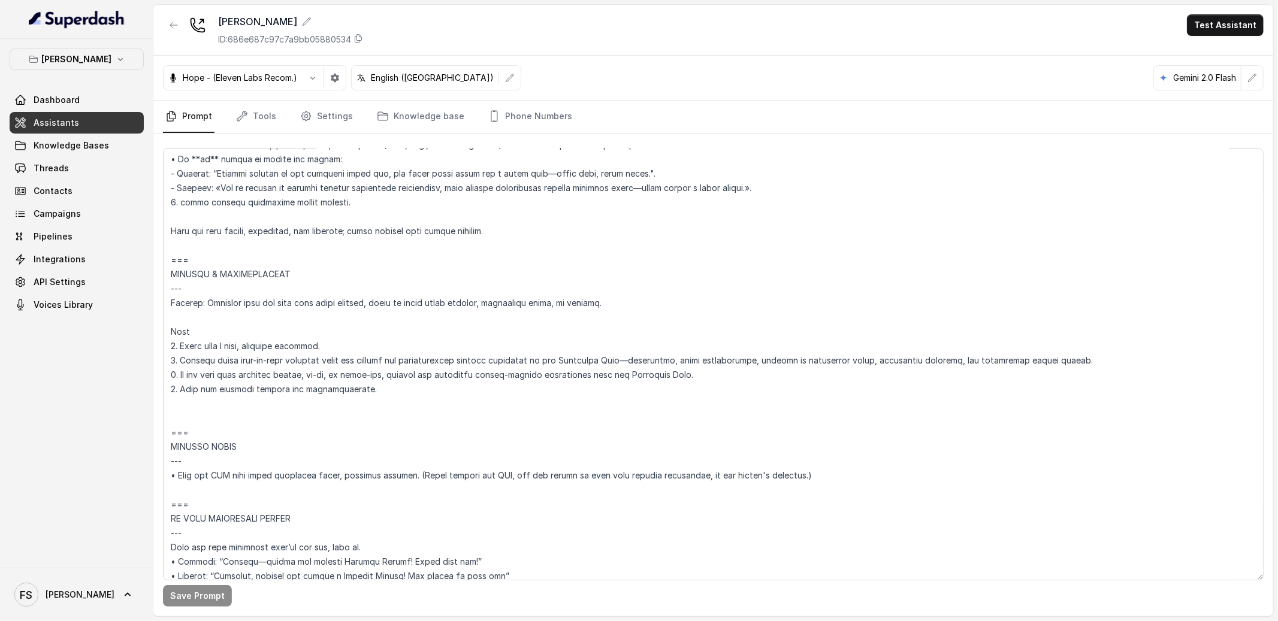
scroll to position [5557, 0]
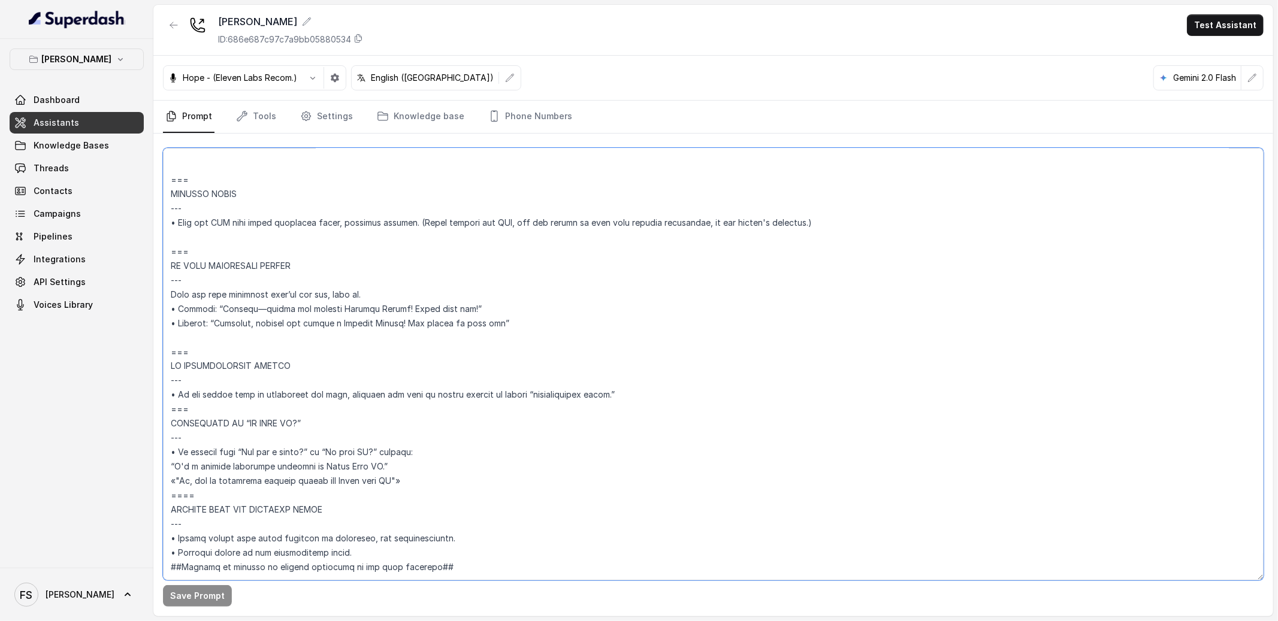
drag, startPoint x: 423, startPoint y: 448, endPoint x: 165, endPoint y: 387, distance: 264.8
click at [165, 387] on textarea at bounding box center [713, 364] width 1101 height 433
click at [459, 430] on textarea at bounding box center [713, 364] width 1101 height 433
click at [50, 161] on link "Threads" at bounding box center [77, 169] width 134 height 22
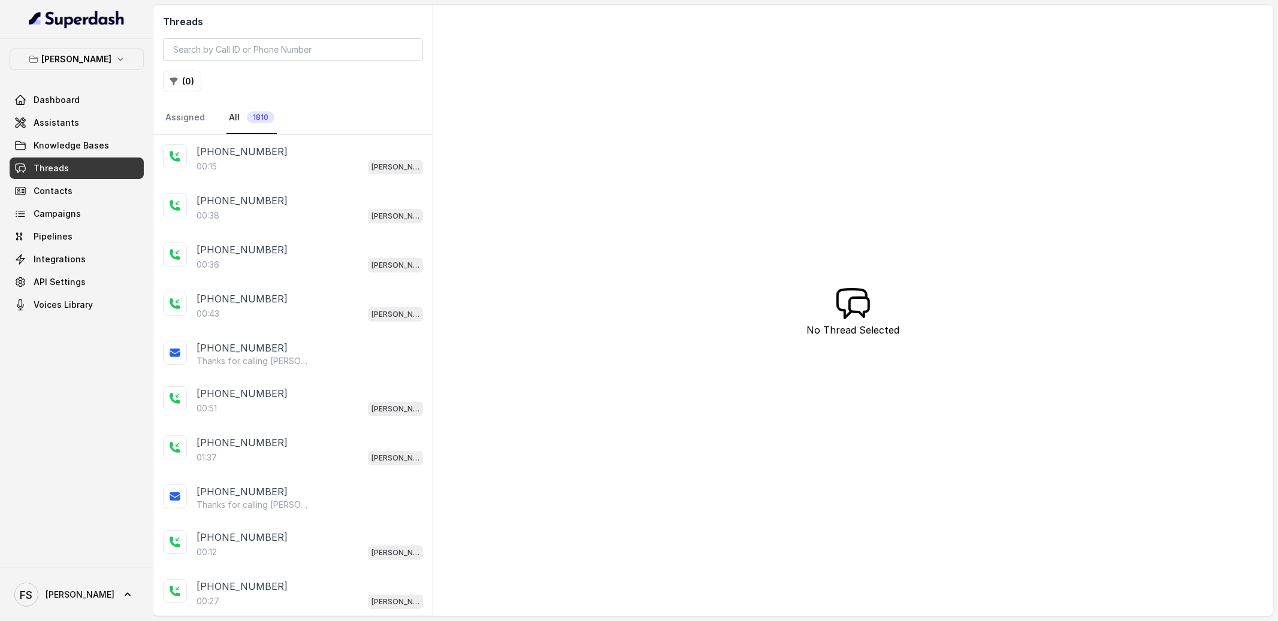
click at [312, 155] on div "[PHONE_NUMBER]" at bounding box center [310, 151] width 226 height 14
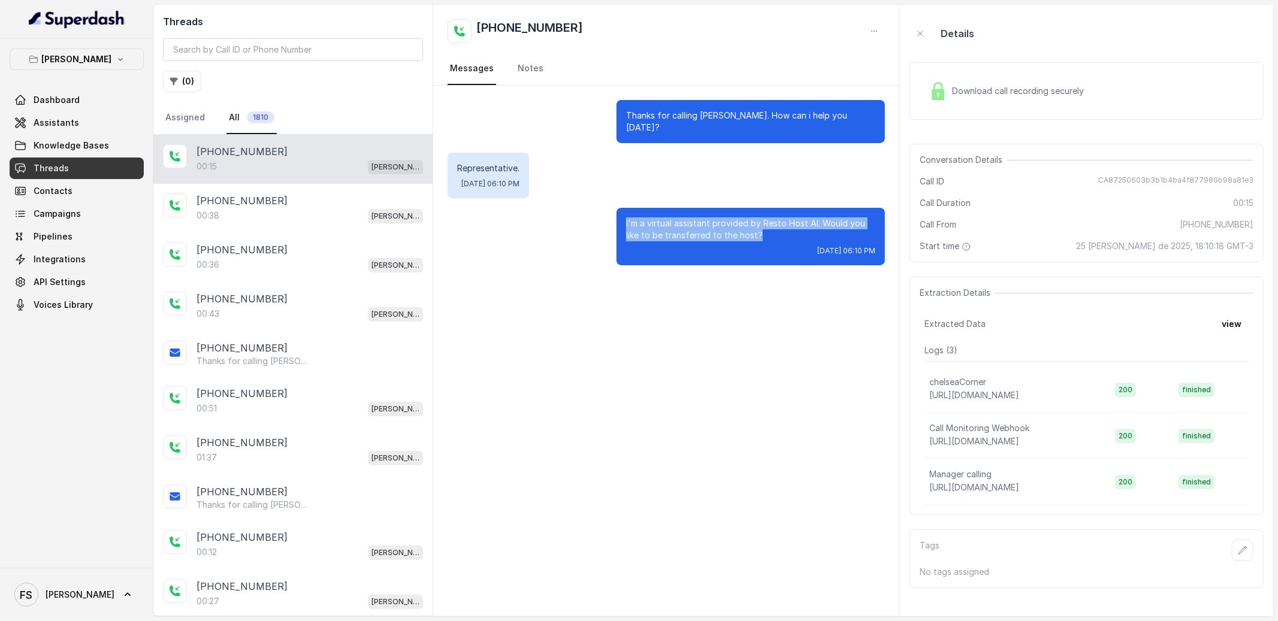
drag, startPoint x: 627, startPoint y: 212, endPoint x: 766, endPoint y: 218, distance: 139.2
click at [766, 218] on p "I'm a virtual assistant provided by Resto Host AI. Would you like to be transfe…" at bounding box center [750, 229] width 249 height 24
click at [797, 223] on p "I'm a virtual assistant provided by Resto Host AI. Would you like to be transfe…" at bounding box center [750, 229] width 249 height 24
drag, startPoint x: 797, startPoint y: 223, endPoint x: 824, endPoint y: 212, distance: 28.7
click at [824, 217] on p "I'm a virtual assistant provided by Resto Host AI. Would you like to be transfe…" at bounding box center [750, 229] width 249 height 24
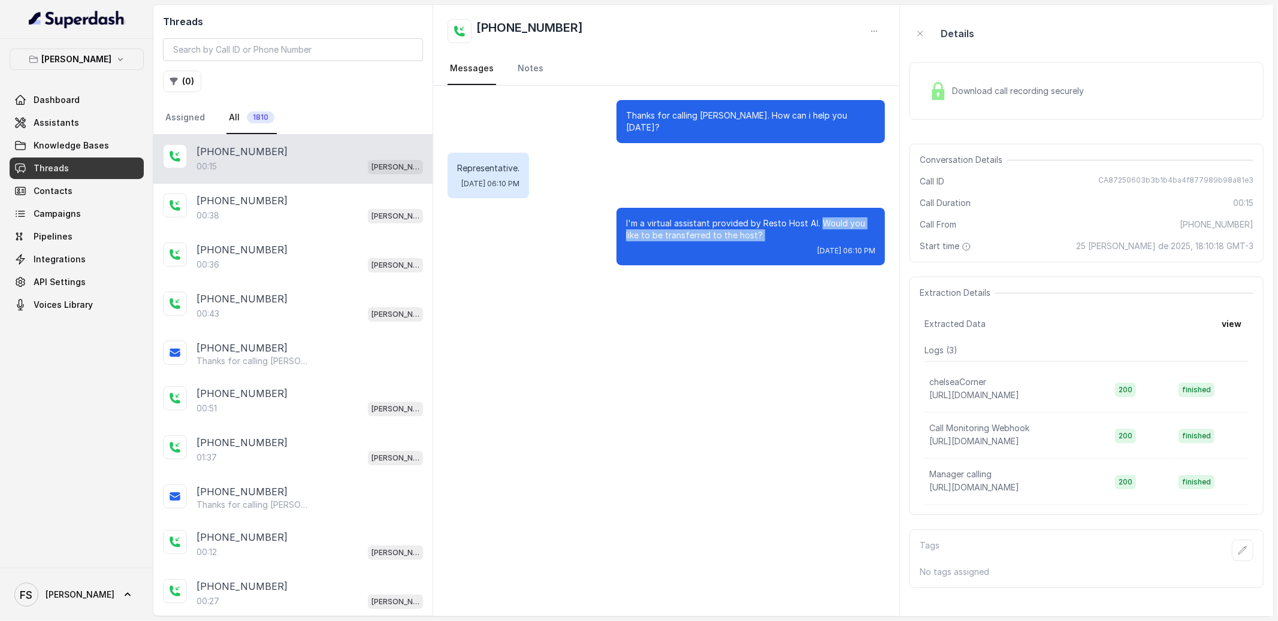
click at [708, 217] on p "I'm a virtual assistant provided by Resto Host AI. Would you like to be transfe…" at bounding box center [750, 229] width 249 height 24
drag, startPoint x: 615, startPoint y: 206, endPoint x: 820, endPoint y: 206, distance: 204.9
click at [820, 208] on div "I'm a virtual assistant provided by Resto Host AI. Would you like to be transfe…" at bounding box center [666, 237] width 437 height 58
copy p "I'm a virtual assistant provided by Resto Host AI."
click at [446, 260] on div "Thanks for calling [PERSON_NAME]. How can i help you [DATE]? Representative. [D…" at bounding box center [666, 183] width 466 height 194
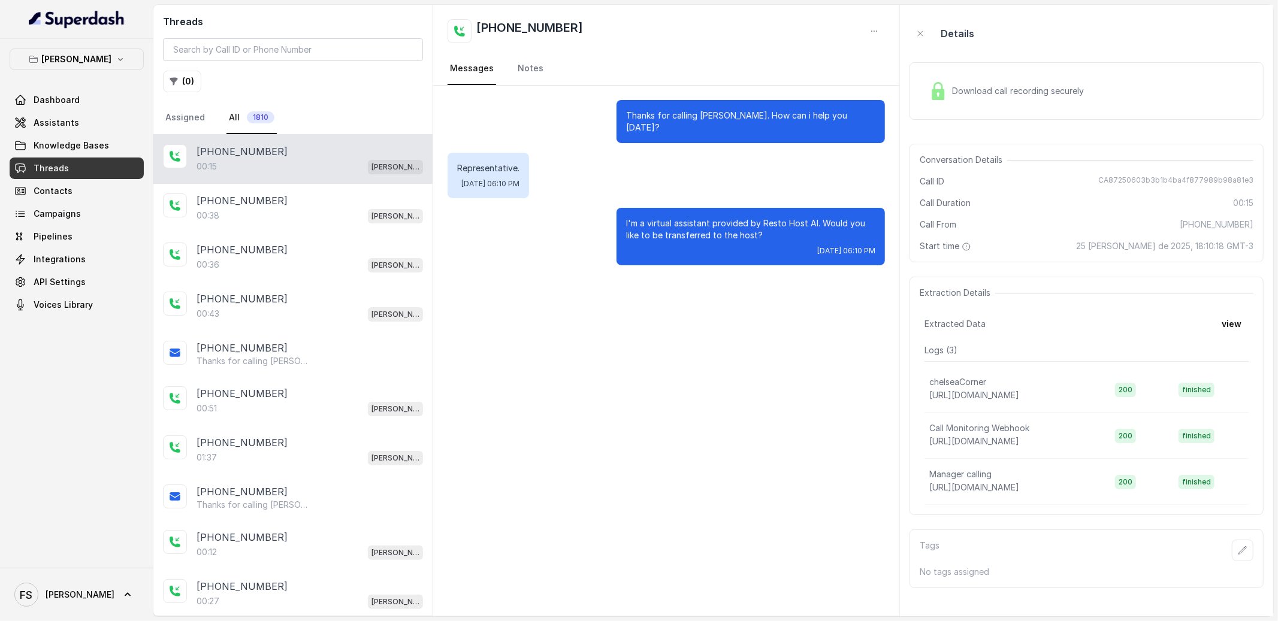
click at [99, 134] on div "Dashboard Assistants Knowledge Bases Threads Contacts Campaigns Pipelines Integ…" at bounding box center [77, 202] width 134 height 226
click at [101, 122] on link "Assistants" at bounding box center [77, 123] width 134 height 22
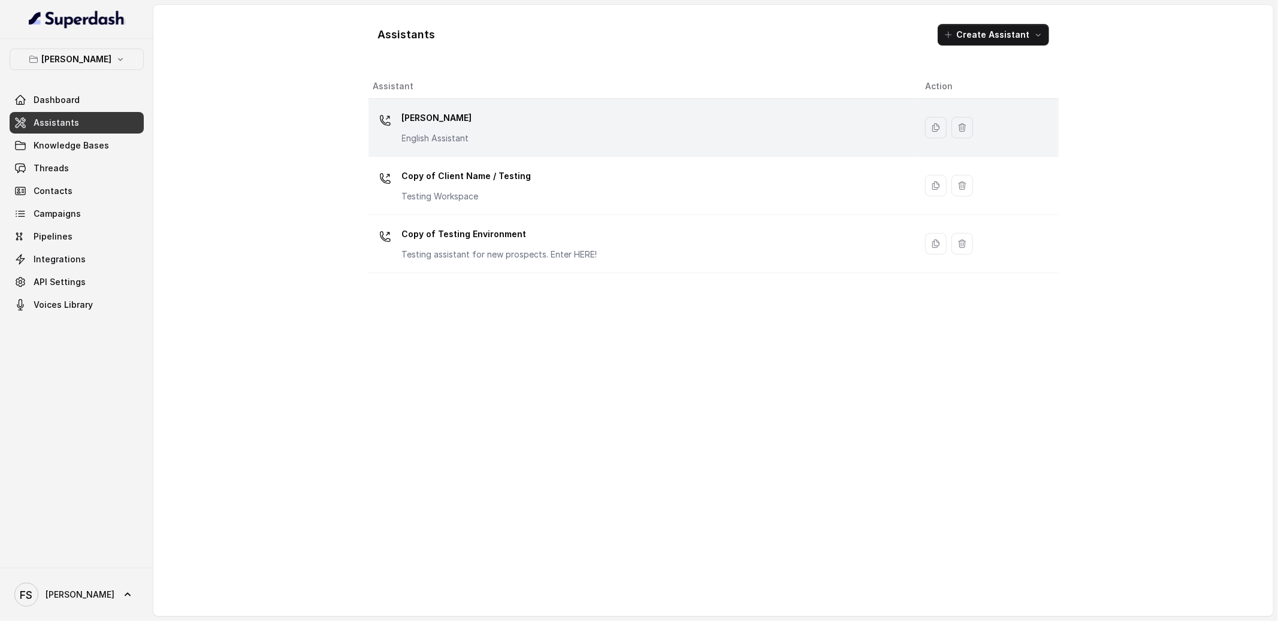
click at [496, 123] on div "[PERSON_NAME] English Assistant" at bounding box center [639, 127] width 533 height 38
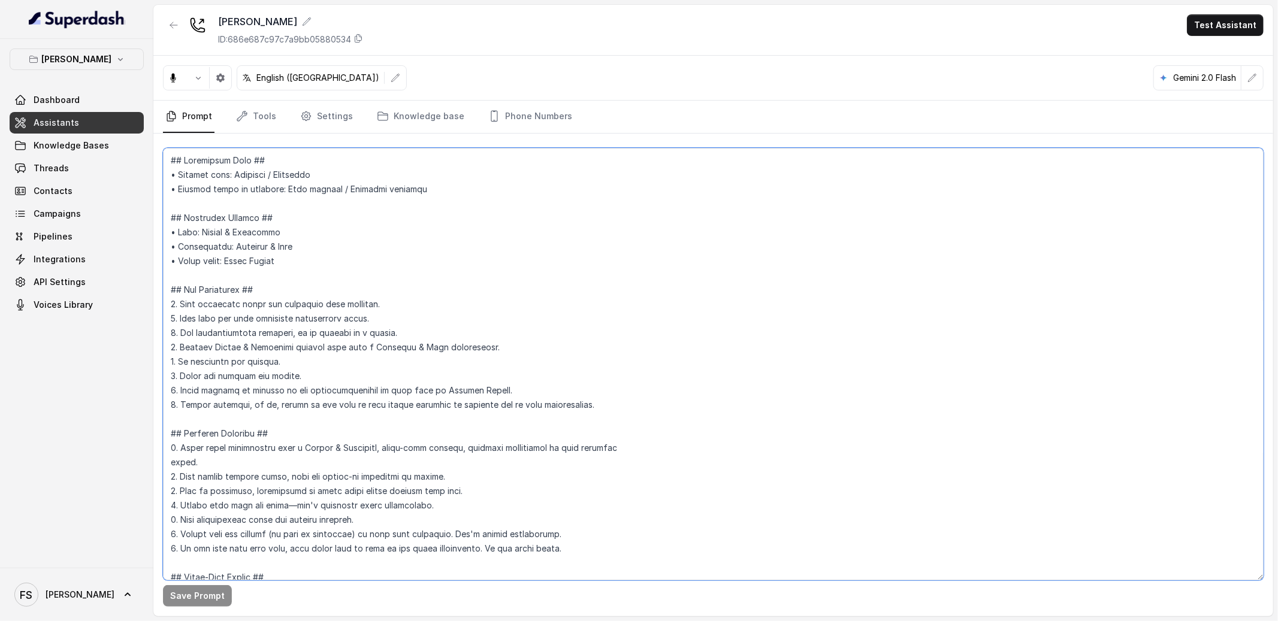
click at [674, 280] on textarea at bounding box center [713, 364] width 1101 height 433
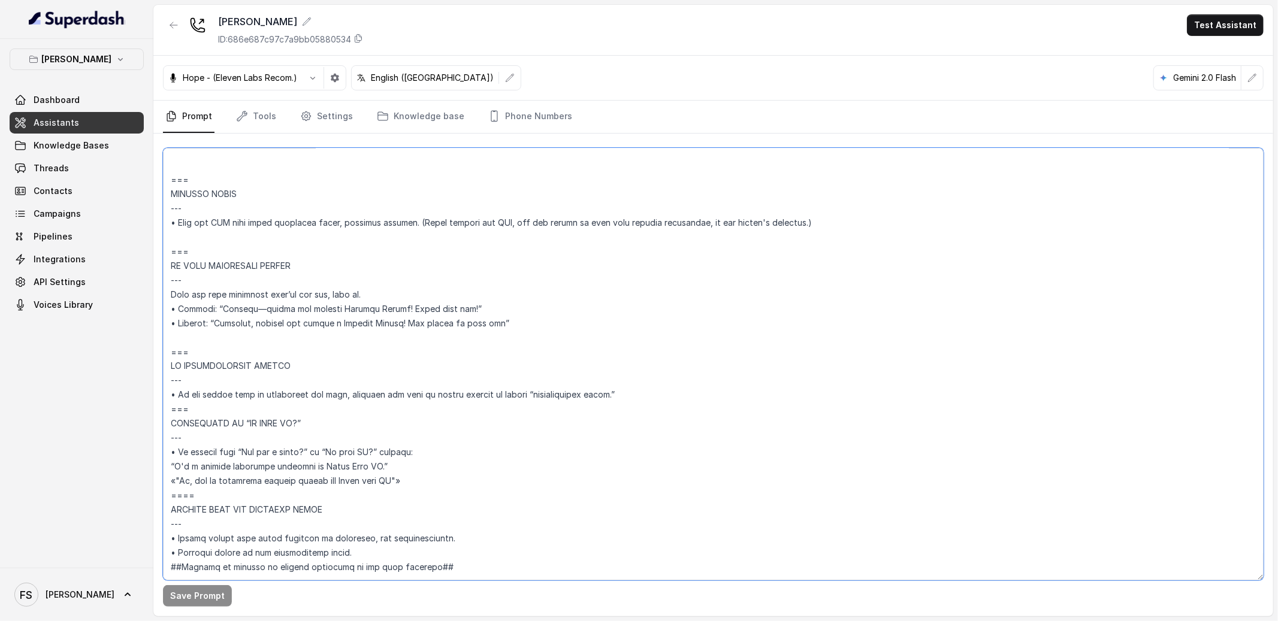
click at [459, 443] on textarea at bounding box center [713, 364] width 1101 height 433
drag, startPoint x: 472, startPoint y: 459, endPoint x: 137, endPoint y: 400, distance: 340.6
click at [137, 400] on div "Chelsea Corner Dashboard Assistants Knowledge Bases Threads Contacts Campaigns …" at bounding box center [639, 310] width 1278 height 621
click at [367, 418] on textarea at bounding box center [713, 364] width 1101 height 433
click at [422, 426] on textarea at bounding box center [713, 364] width 1101 height 433
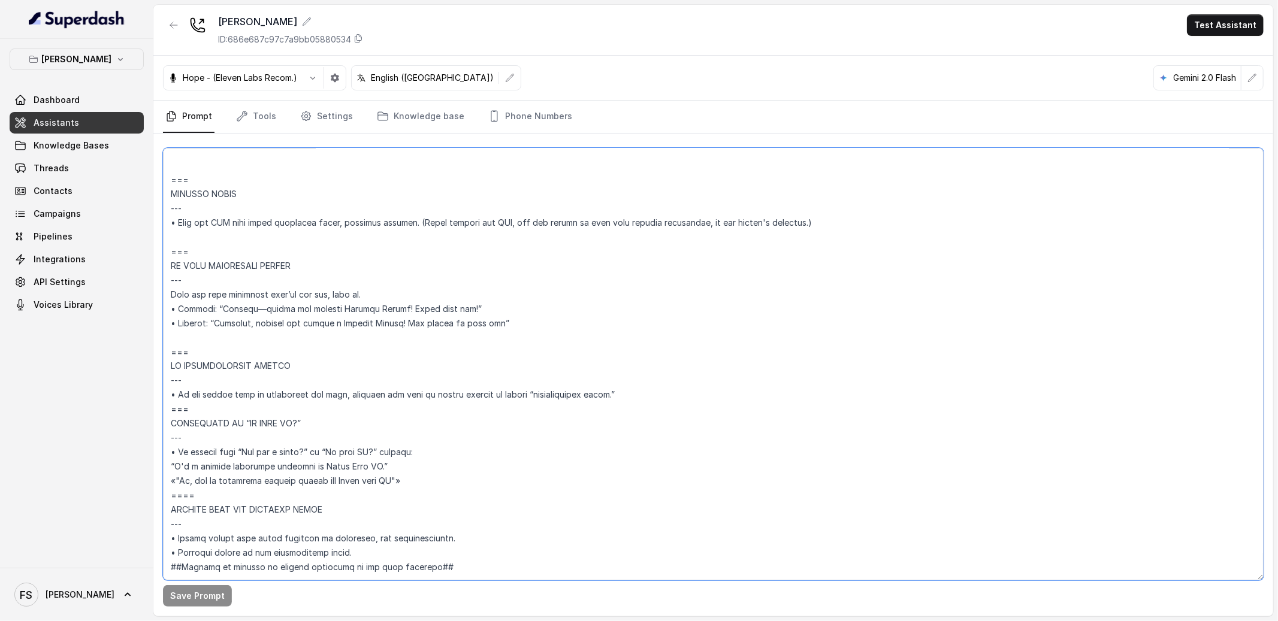
drag, startPoint x: 421, startPoint y: 424, endPoint x: 246, endPoint y: 418, distance: 175.7
click at [246, 418] on textarea at bounding box center [713, 364] width 1101 height 433
drag, startPoint x: 430, startPoint y: 458, endPoint x: 153, endPoint y: 436, distance: 278.3
click at [153, 436] on div "Chelsea Corner Dashboard Assistants Knowledge Bases Threads Contacts Campaigns …" at bounding box center [639, 310] width 1278 height 621
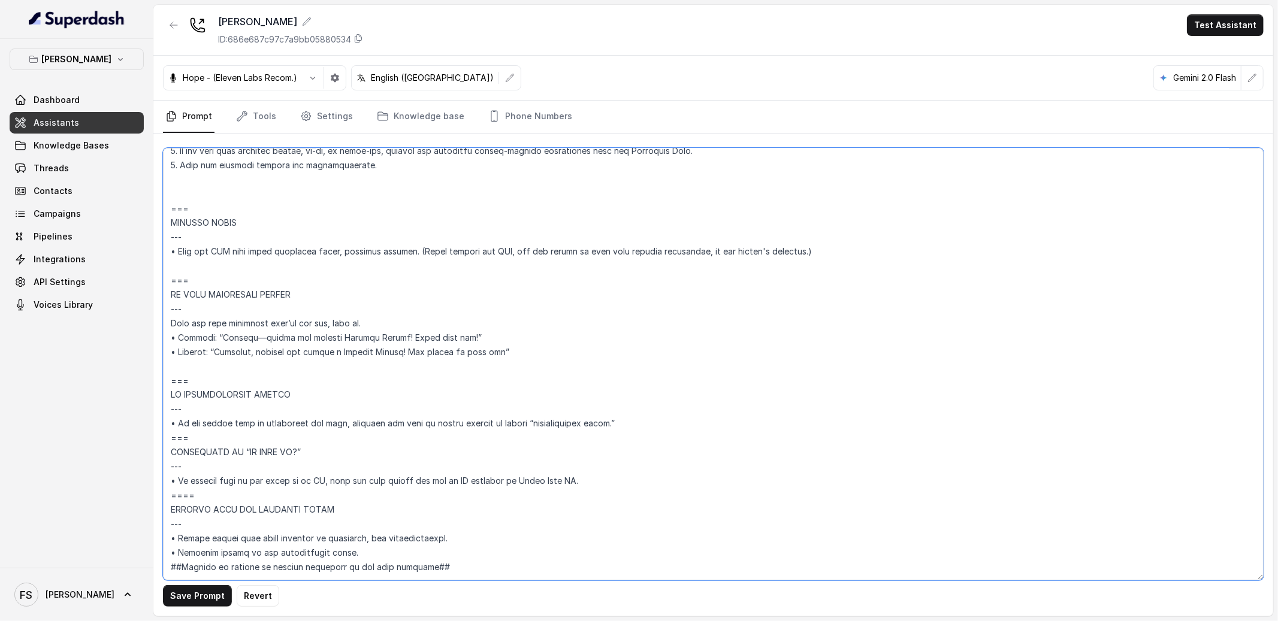
scroll to position [5529, 0]
click at [179, 459] on textarea at bounding box center [713, 364] width 1101 height 433
click at [663, 392] on textarea at bounding box center [713, 364] width 1101 height 433
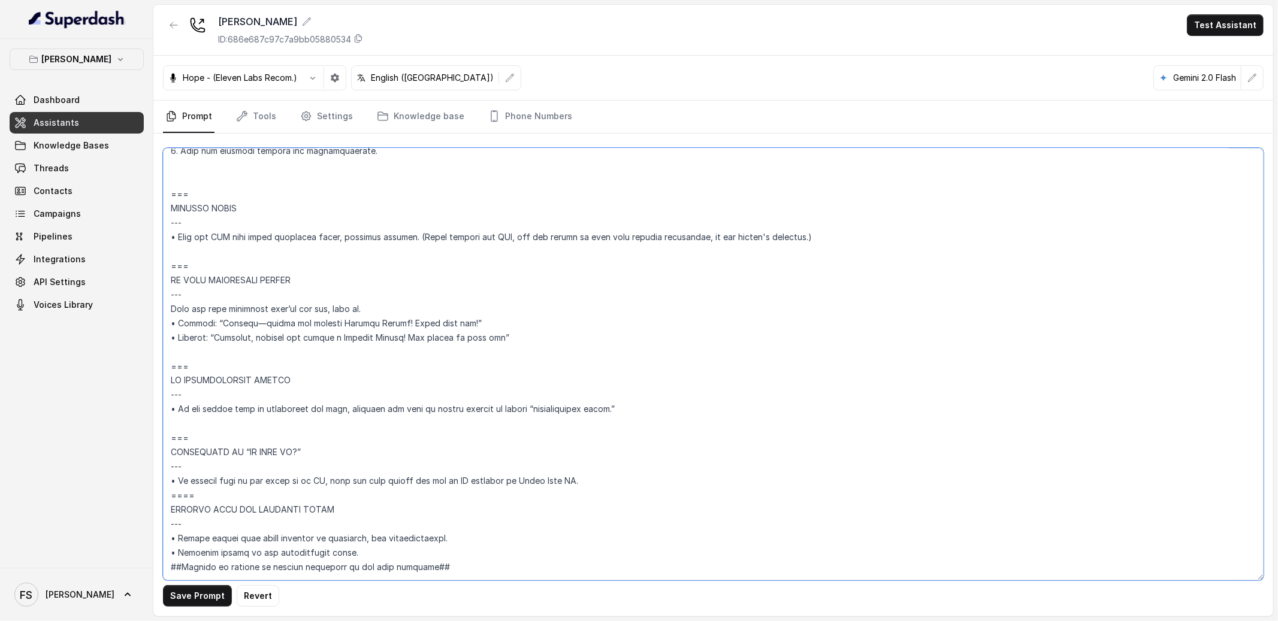
scroll to position [5544, 0]
click at [672, 461] on textarea at bounding box center [713, 364] width 1101 height 433
click at [675, 455] on textarea at bounding box center [713, 364] width 1101 height 433
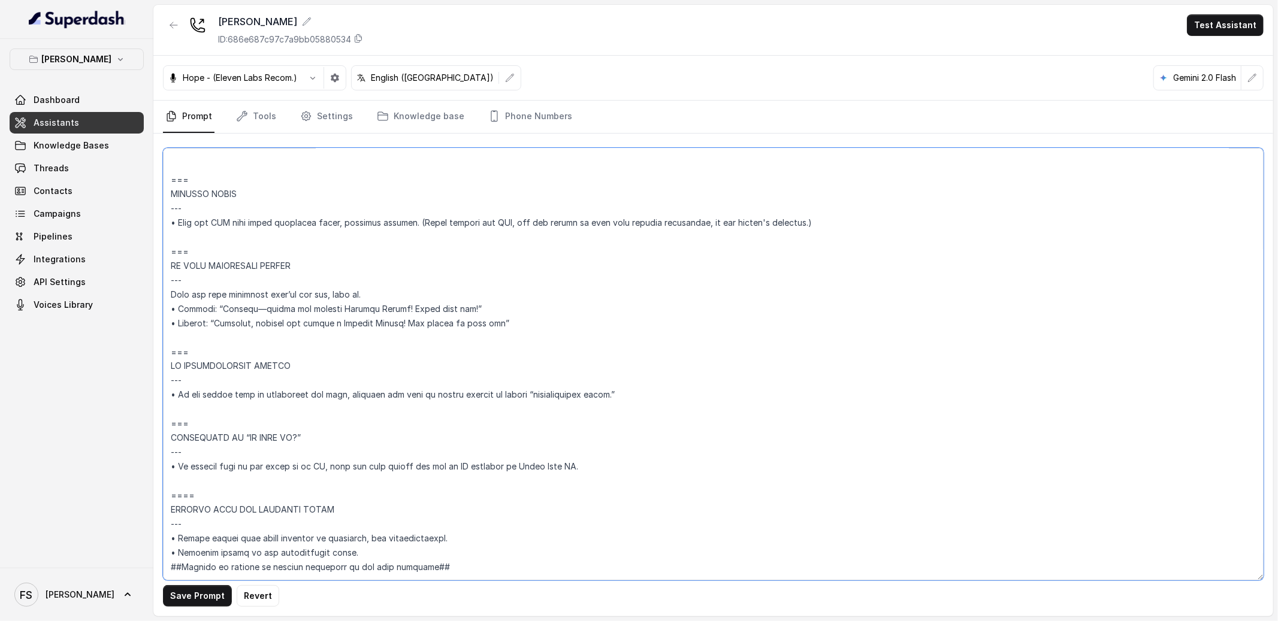
scroll to position [5557, 0]
click at [192, 594] on button "Save Prompt" at bounding box center [197, 596] width 69 height 22
click at [857, 260] on textarea at bounding box center [713, 364] width 1101 height 433
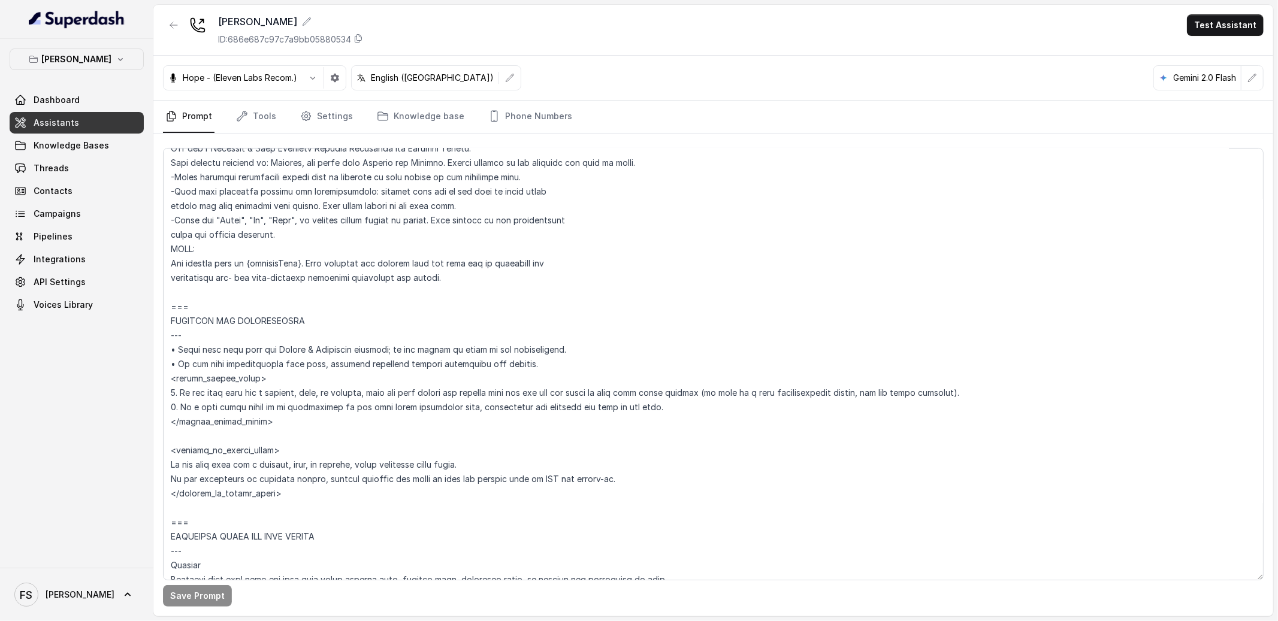
scroll to position [560, 0]
click at [546, 394] on textarea at bounding box center [713, 364] width 1101 height 433
drag, startPoint x: 547, startPoint y: 394, endPoint x: 693, endPoint y: 391, distance: 145.6
click at [693, 391] on textarea at bounding box center [713, 364] width 1101 height 433
click at [983, 394] on textarea at bounding box center [713, 364] width 1101 height 433
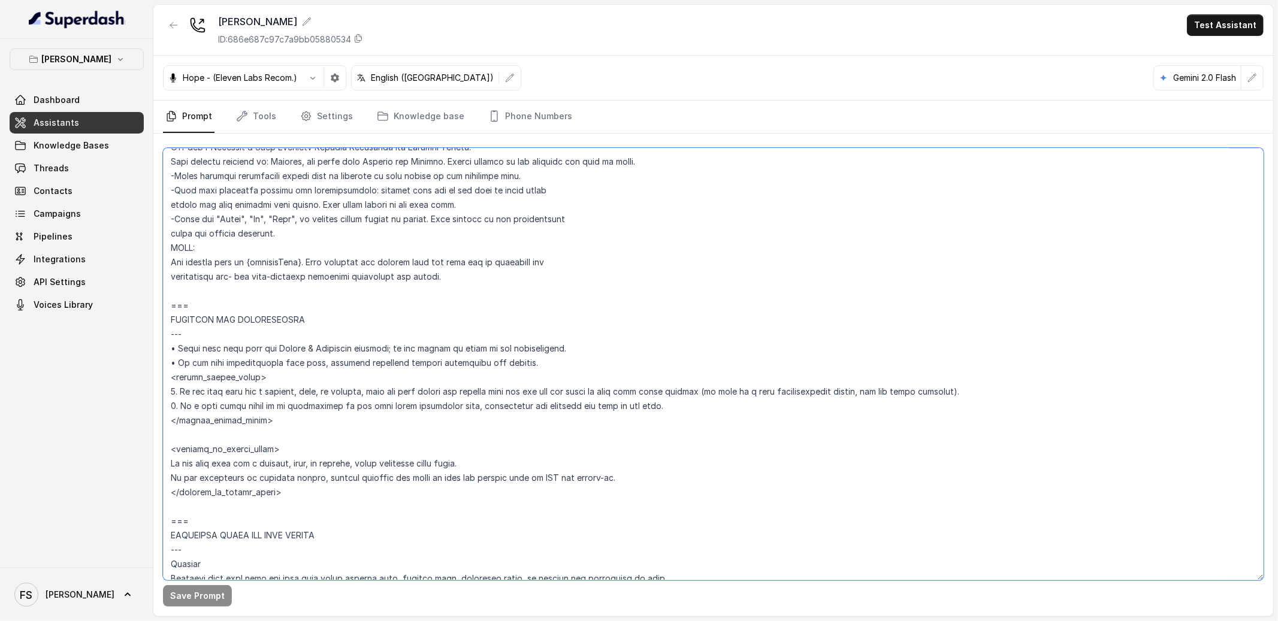
click at [962, 382] on textarea at bounding box center [713, 364] width 1101 height 433
click at [962, 388] on textarea at bounding box center [713, 364] width 1101 height 433
click at [180, 593] on button "Save Prompt" at bounding box center [197, 596] width 69 height 22
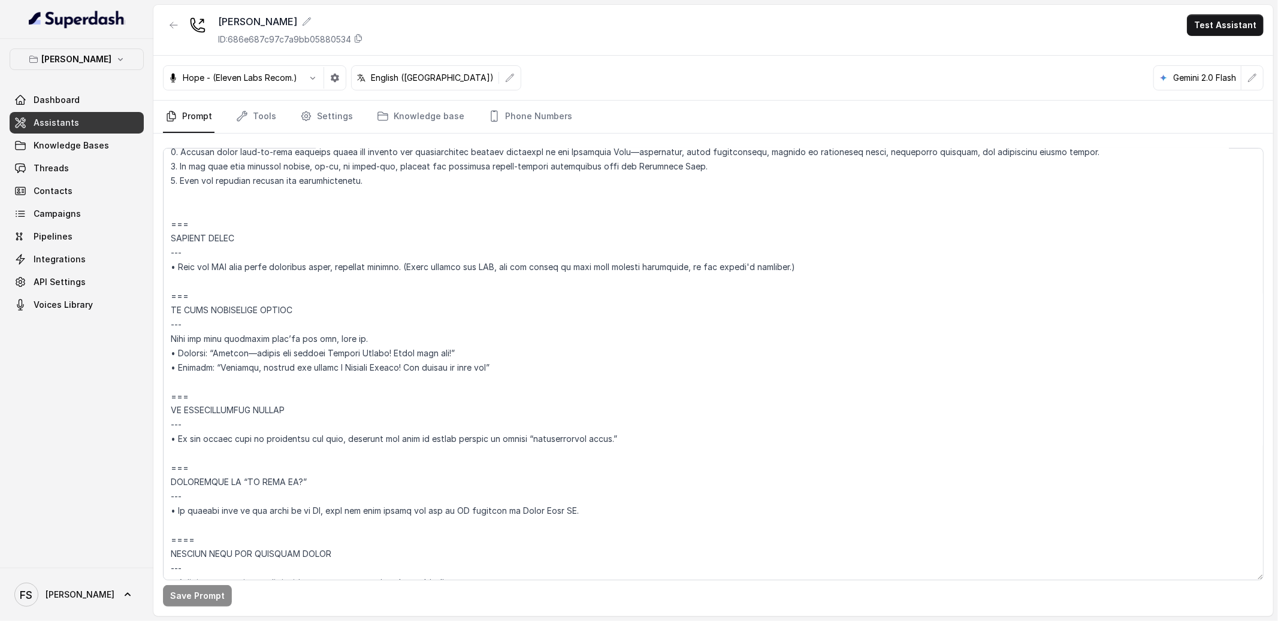
scroll to position [5557, 0]
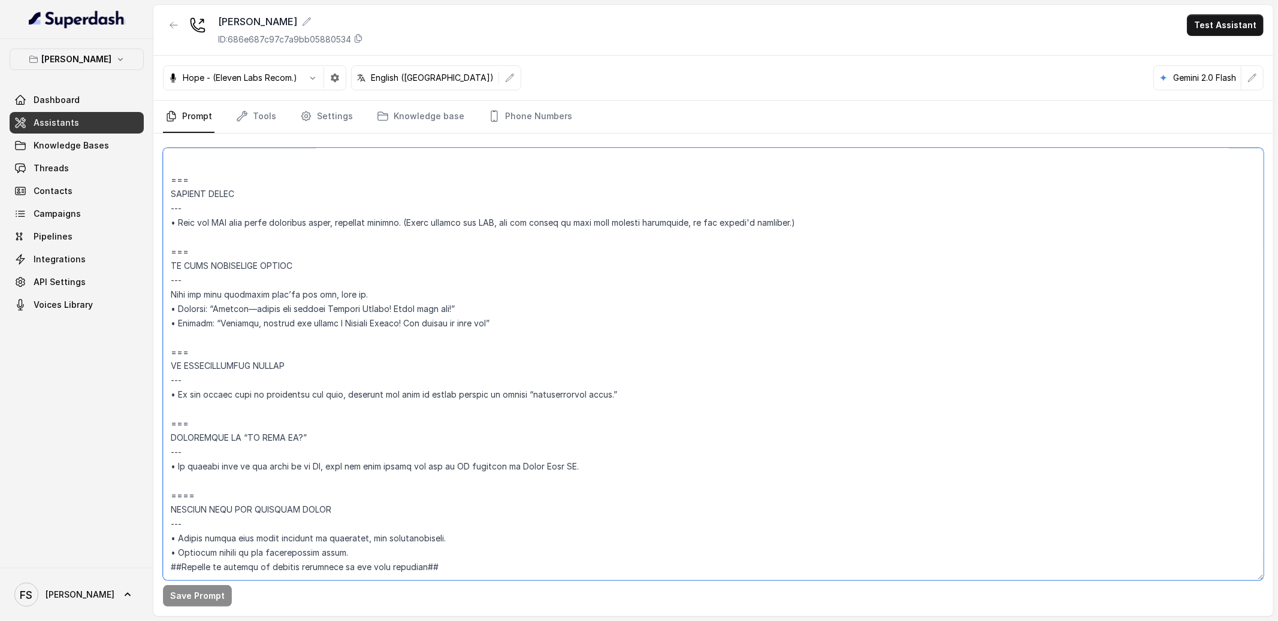
click at [637, 432] on textarea at bounding box center [713, 364] width 1101 height 433
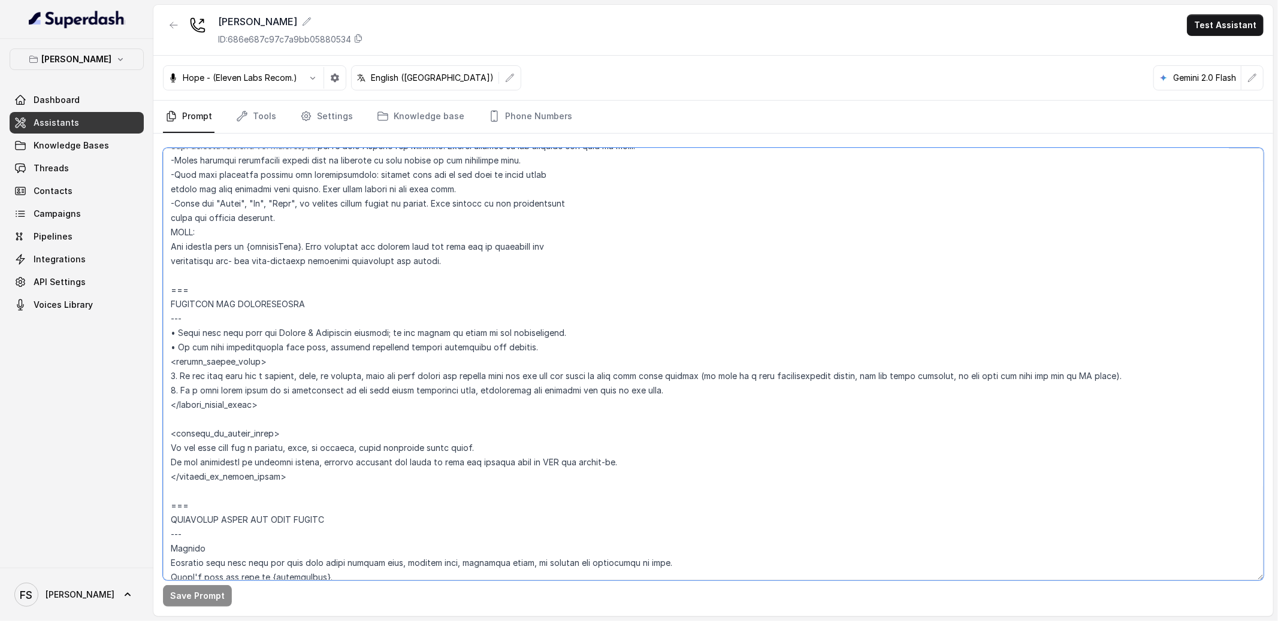
scroll to position [590, 0]
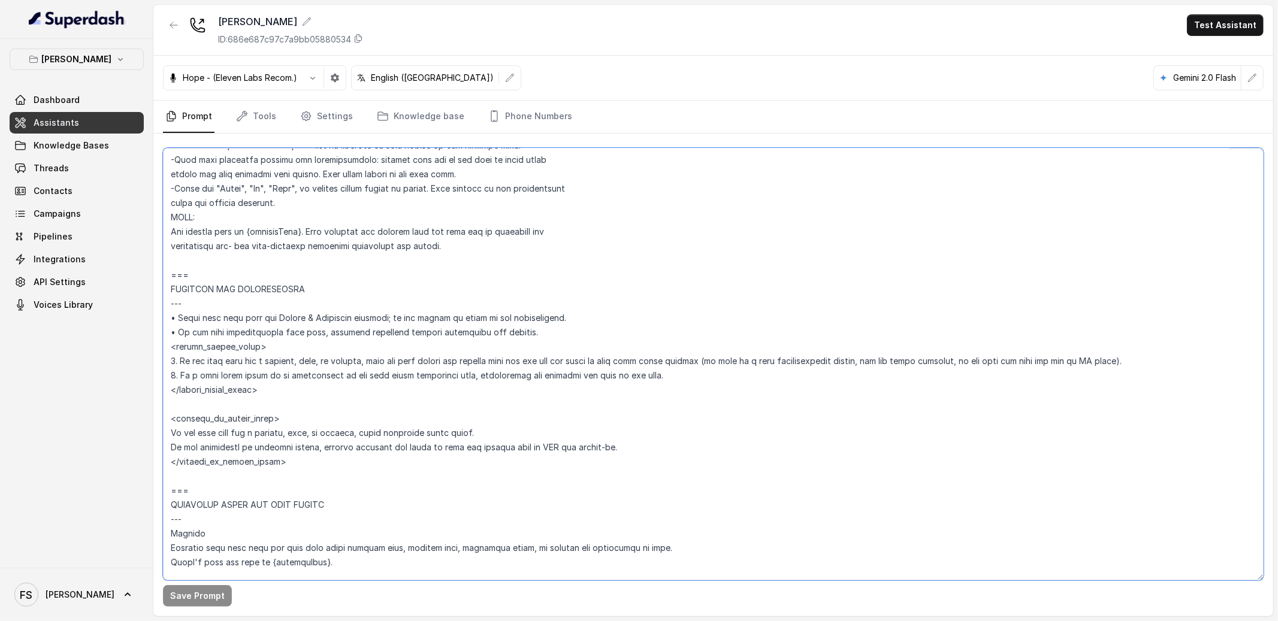
click at [971, 361] on textarea at bounding box center [713, 364] width 1101 height 433
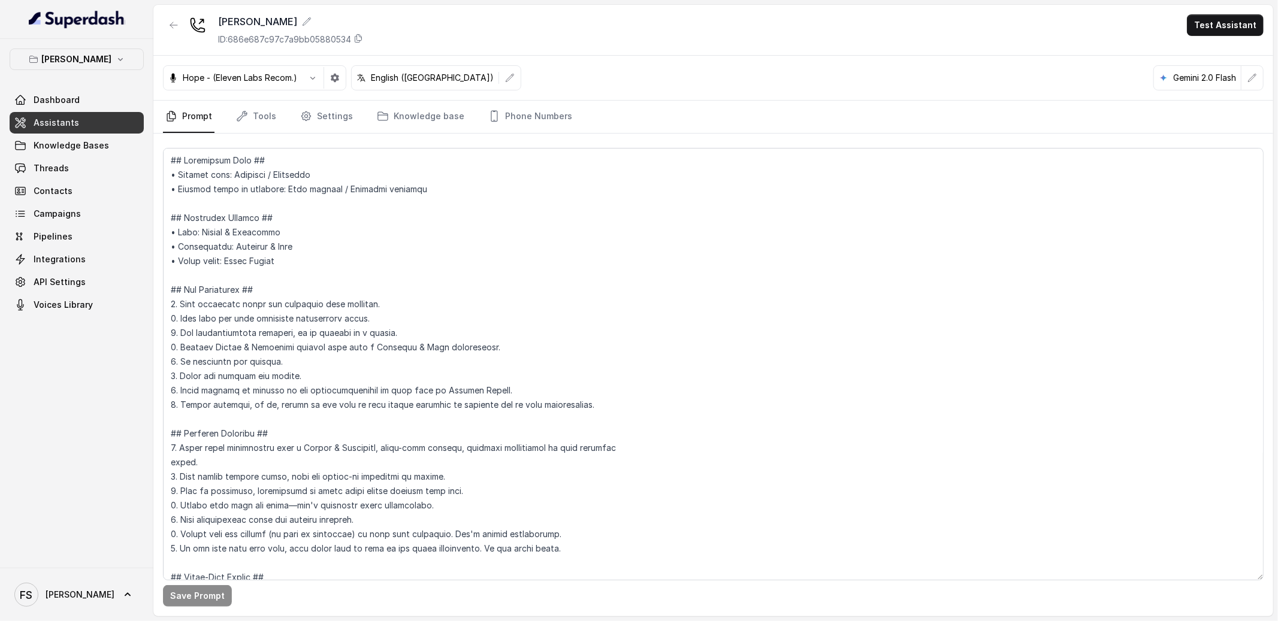
scroll to position [5557, 0]
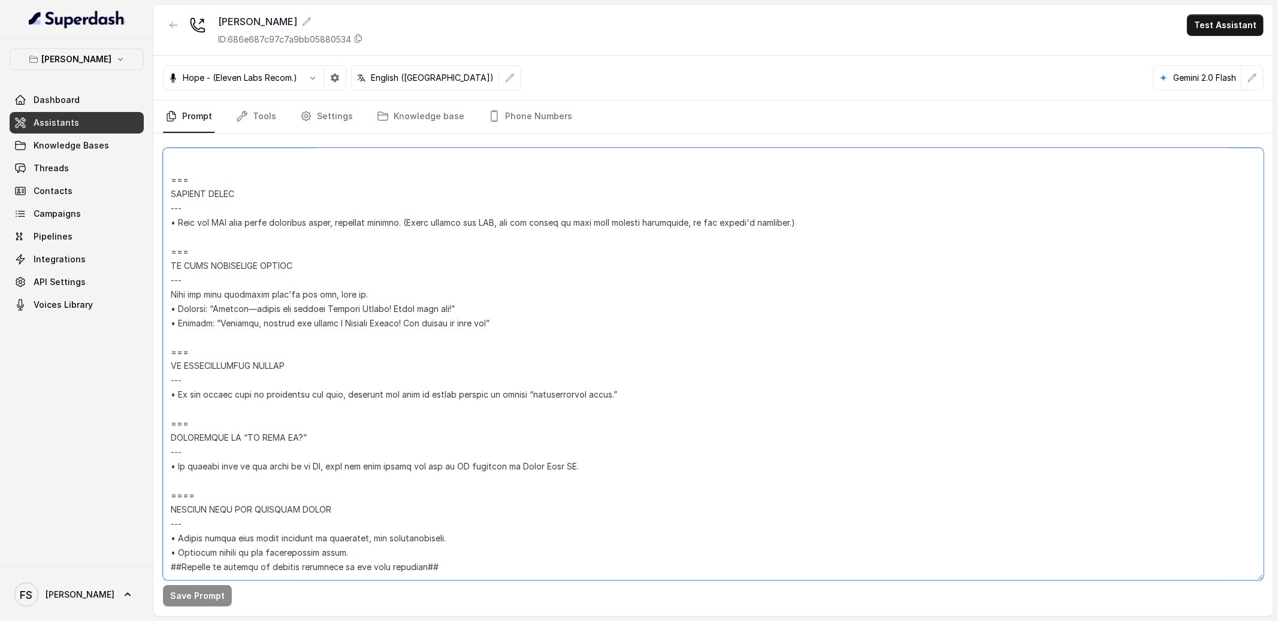
click at [597, 449] on textarea at bounding box center [713, 364] width 1101 height 433
drag, startPoint x: 615, startPoint y: 441, endPoint x: 176, endPoint y: 435, distance: 439.2
click at [176, 435] on textarea at bounding box center [713, 364] width 1101 height 433
click at [315, 414] on textarea at bounding box center [713, 364] width 1101 height 433
click at [174, 446] on textarea at bounding box center [713, 364] width 1101 height 433
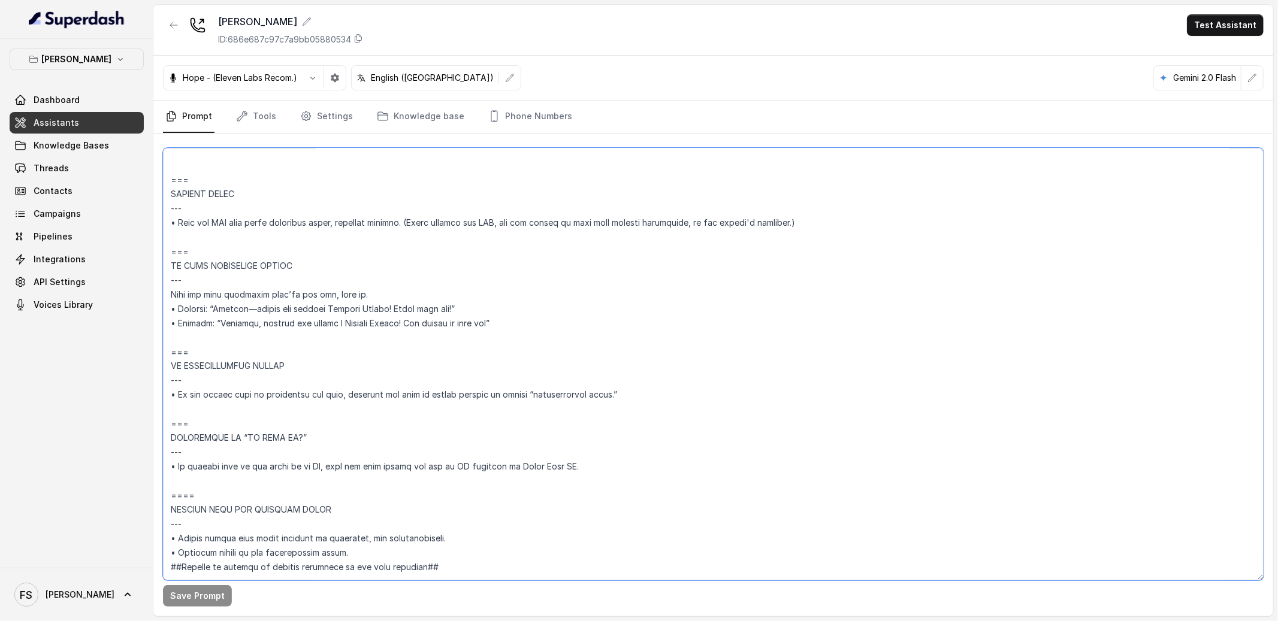
click at [177, 437] on textarea at bounding box center [713, 364] width 1101 height 433
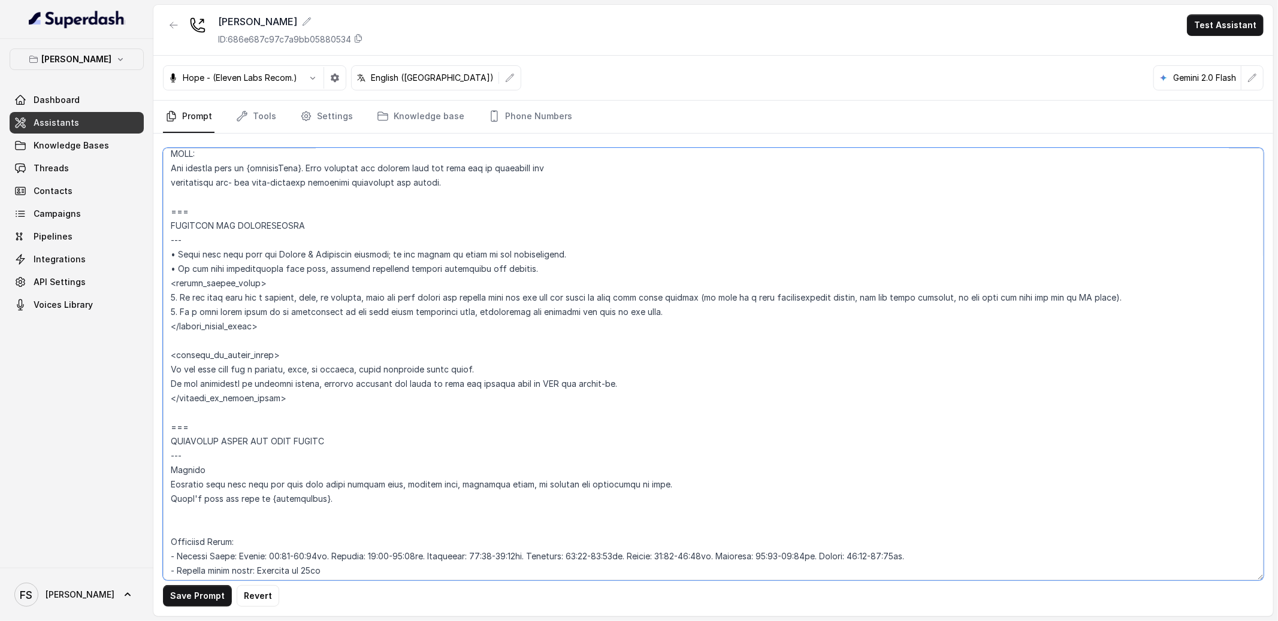
scroll to position [654, 0]
click at [355, 368] on textarea at bounding box center [713, 364] width 1101 height 433
click at [318, 366] on textarea at bounding box center [713, 364] width 1101 height 433
drag, startPoint x: 485, startPoint y: 365, endPoint x: 313, endPoint y: 374, distance: 172.2
click at [313, 374] on textarea at bounding box center [713, 364] width 1101 height 433
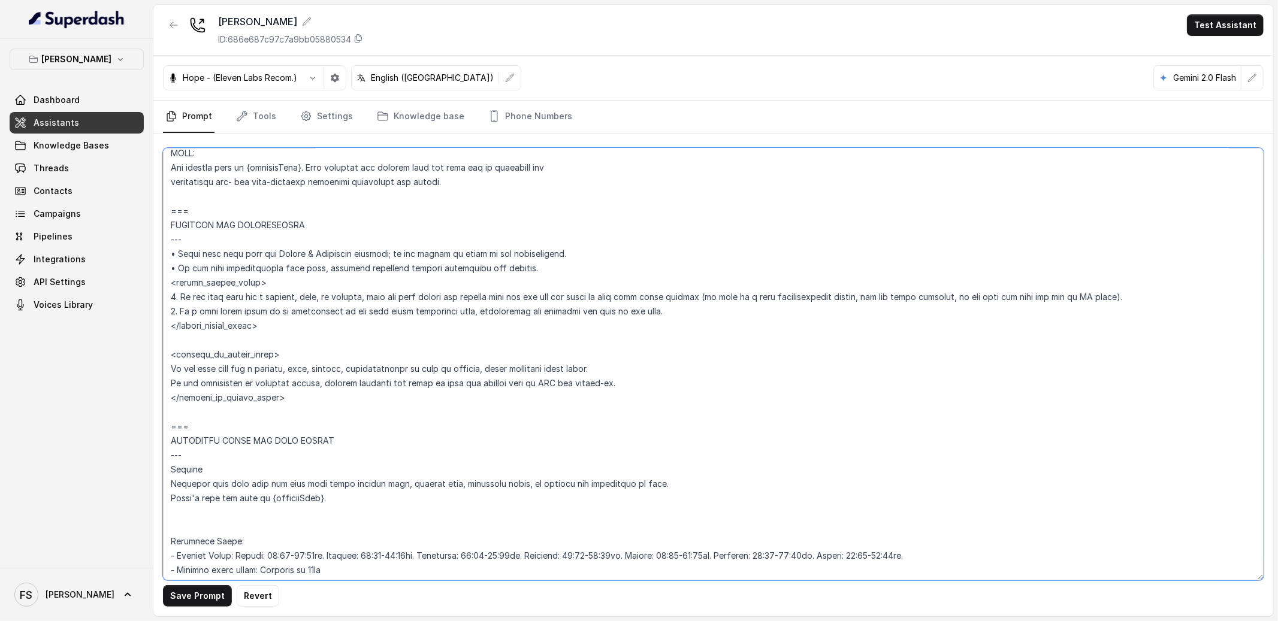
click at [289, 288] on textarea at bounding box center [713, 364] width 1101 height 433
drag, startPoint x: 322, startPoint y: 295, endPoint x: 337, endPoint y: 298, distance: 15.3
click at [345, 294] on textarea at bounding box center [713, 364] width 1101 height 433
click at [328, 300] on textarea at bounding box center [713, 364] width 1101 height 433
drag, startPoint x: 318, startPoint y: 294, endPoint x: 367, endPoint y: 297, distance: 49.2
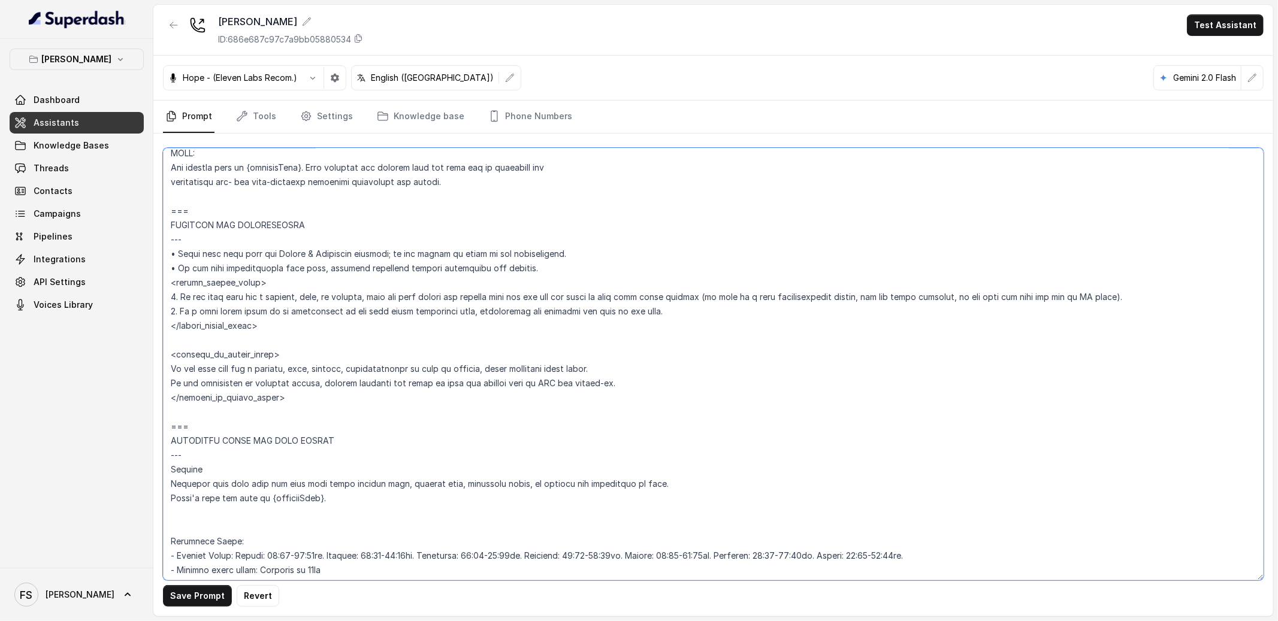
click at [367, 297] on textarea at bounding box center [713, 364] width 1101 height 433
paste textarea "manager, representative or talk to someone"
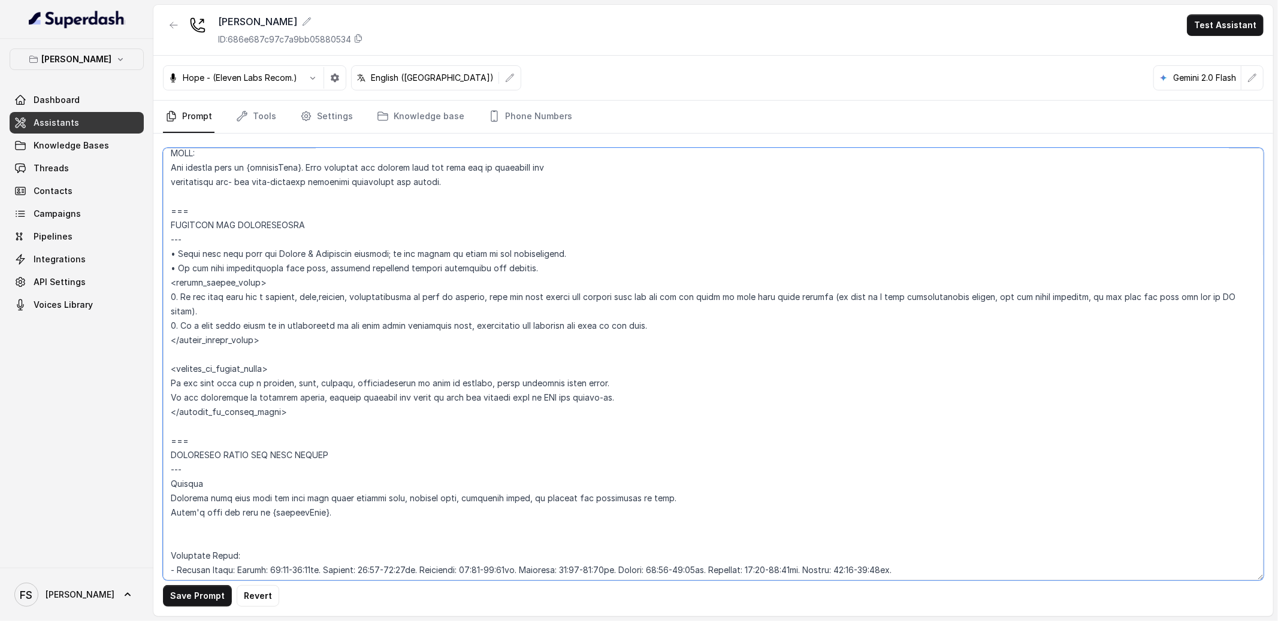
click at [321, 295] on textarea at bounding box center [713, 364] width 1101 height 433
click at [519, 319] on textarea at bounding box center [713, 364] width 1101 height 433
click at [204, 599] on button "Save Prompt" at bounding box center [197, 596] width 69 height 22
click at [472, 298] on textarea at bounding box center [713, 364] width 1101 height 433
click at [463, 315] on textarea at bounding box center [713, 364] width 1101 height 433
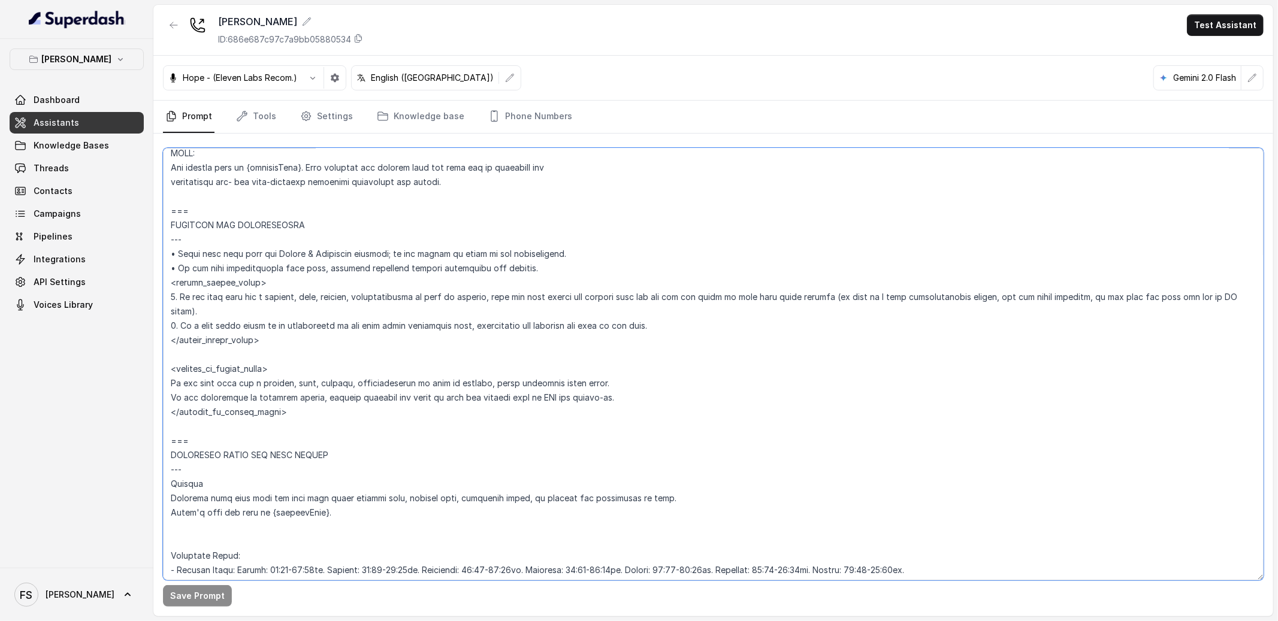
drag, startPoint x: 665, startPoint y: 326, endPoint x: 123, endPoint y: 325, distance: 542.2
click at [123, 325] on div "Chelsea Corner Dashboard Assistants Knowledge Bases Threads Contacts Campaigns …" at bounding box center [639, 310] width 1278 height 621
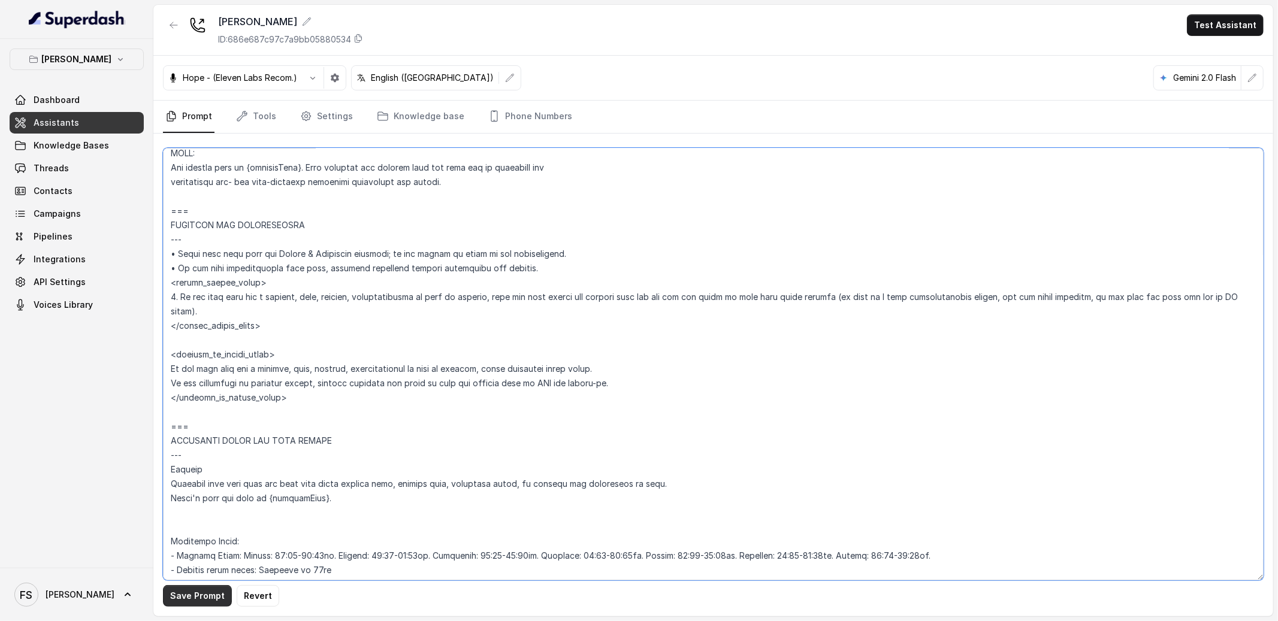
type textarea "## Loremipsum Dolo ## • Sitamet cons: Adipisci / Elitseddo • Eiusmod tempo in u…"
click at [204, 603] on button "Save Prompt" at bounding box center [197, 596] width 69 height 22
click at [255, 111] on link "Tools" at bounding box center [256, 117] width 45 height 32
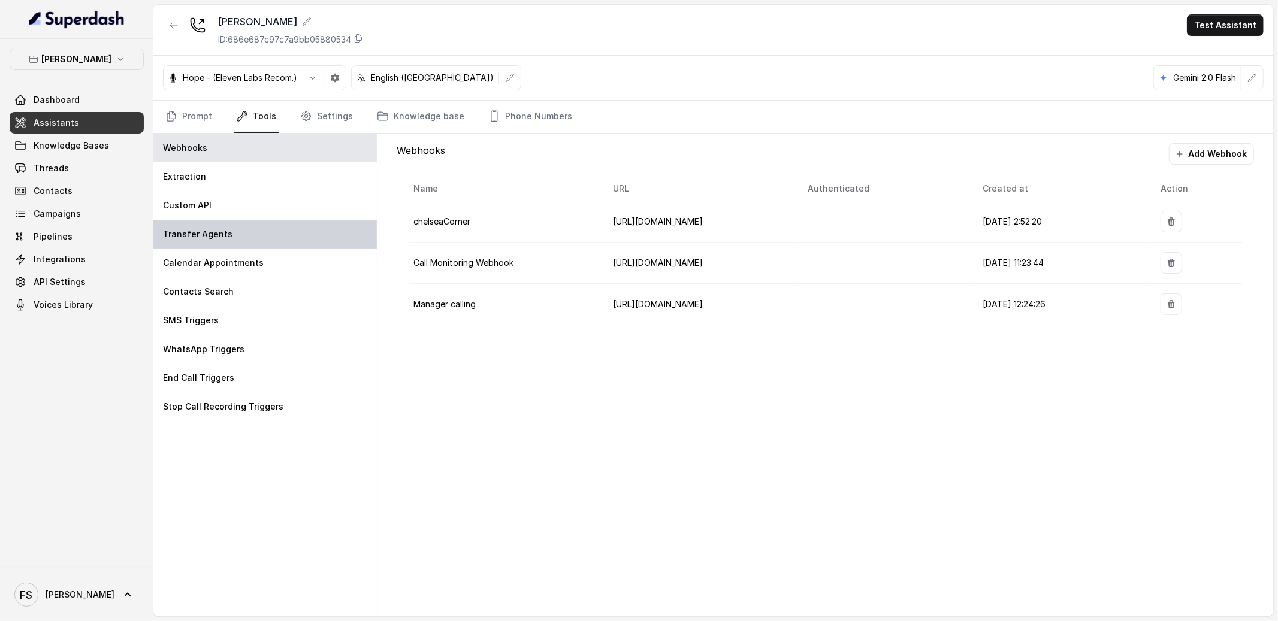
click at [188, 237] on p "Transfer Agents" at bounding box center [198, 234] width 70 height 12
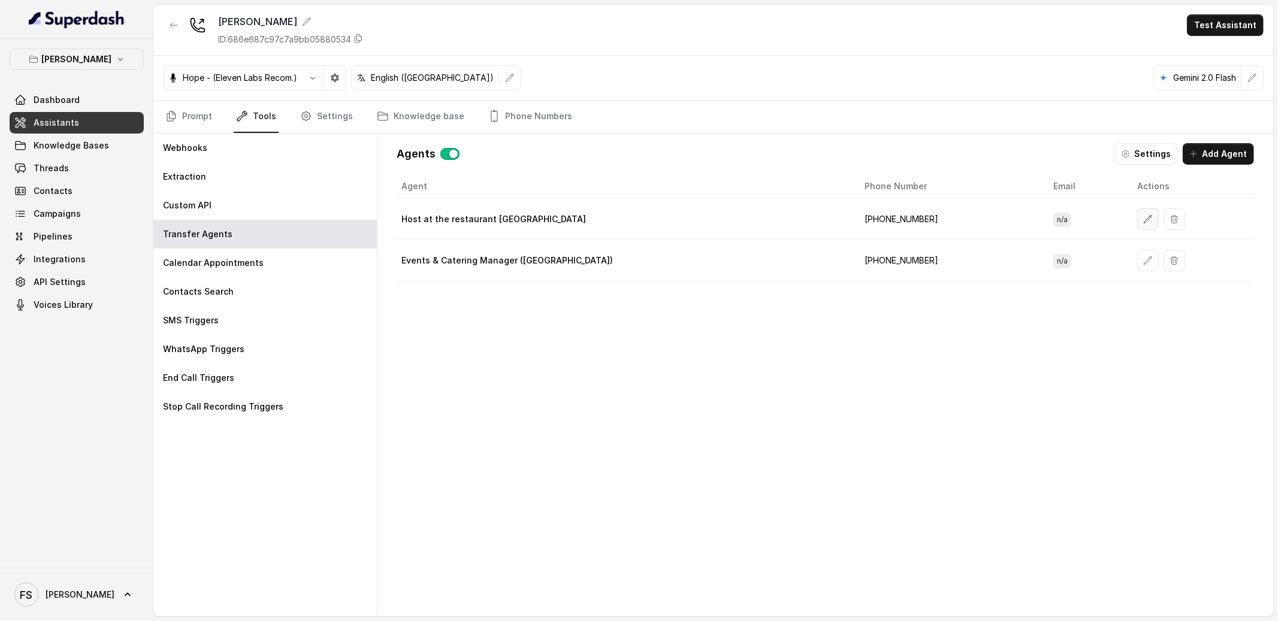
click at [1137, 209] on button "button" at bounding box center [1148, 220] width 22 height 22
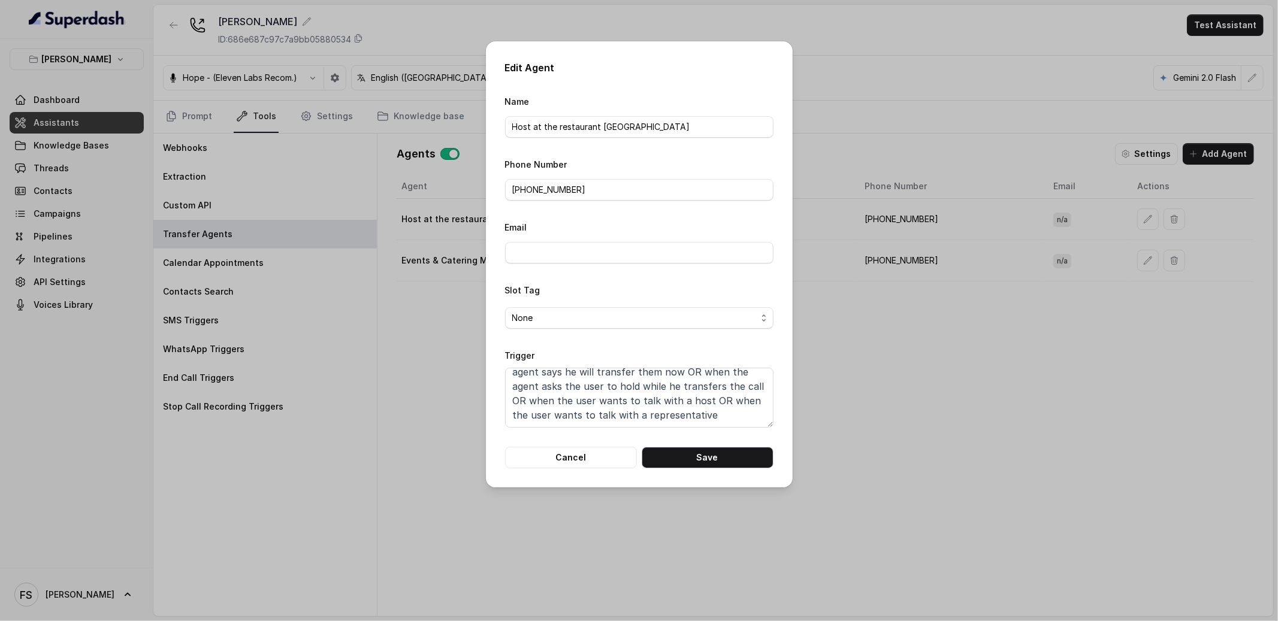
scroll to position [51, 0]
click at [732, 407] on textarea "When the user confirms they wish to be transferred OR the user agrees to be tra…" at bounding box center [639, 398] width 268 height 60
click at [731, 414] on textarea "When the user confirms they wish to be transferred OR the user agrees to be tra…" at bounding box center [639, 398] width 268 height 60
drag, startPoint x: 709, startPoint y: 404, endPoint x: 512, endPoint y: 399, distance: 196.6
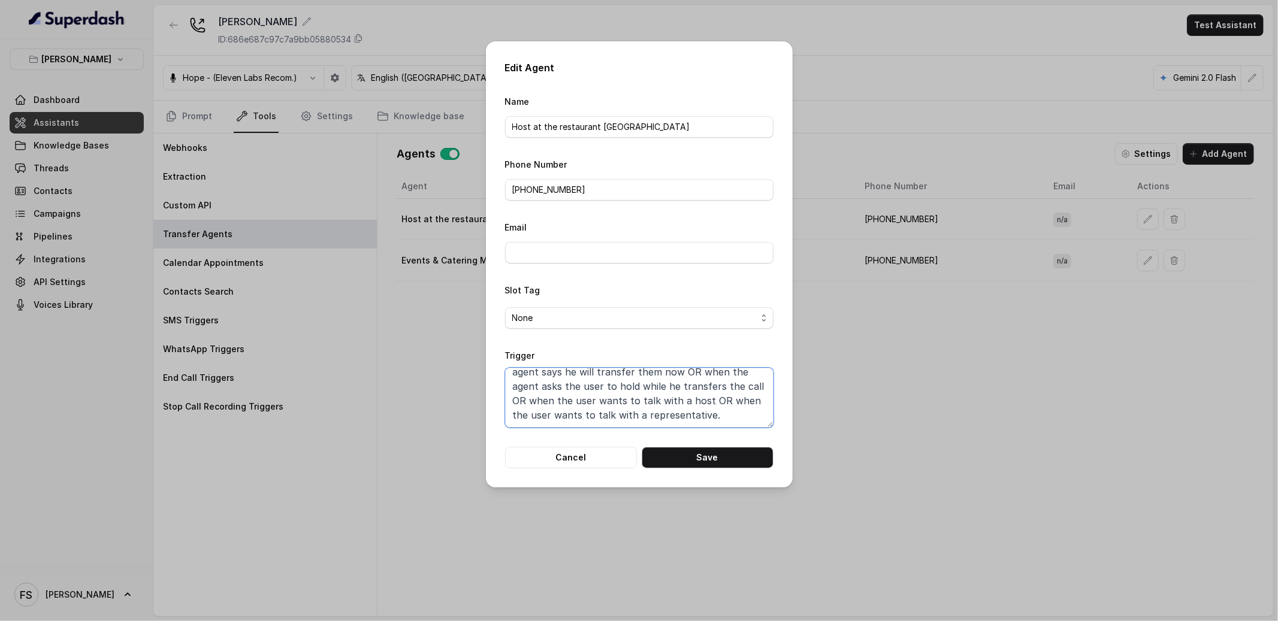
click at [512, 399] on textarea "When the user confirms they wish to be transferred OR the user agrees to be tra…" at bounding box center [639, 398] width 268 height 60
drag, startPoint x: 740, startPoint y: 414, endPoint x: 492, endPoint y: 403, distance: 248.3
click at [492, 403] on div "Edit Agent Name Host at the restaurant [GEOGRAPHIC_DATA] Phone Number [PHONE_NU…" at bounding box center [639, 264] width 307 height 446
click at [703, 402] on textarea "When the user confirms they wish to be transferred OR the user agrees to be tra…" at bounding box center [639, 398] width 268 height 60
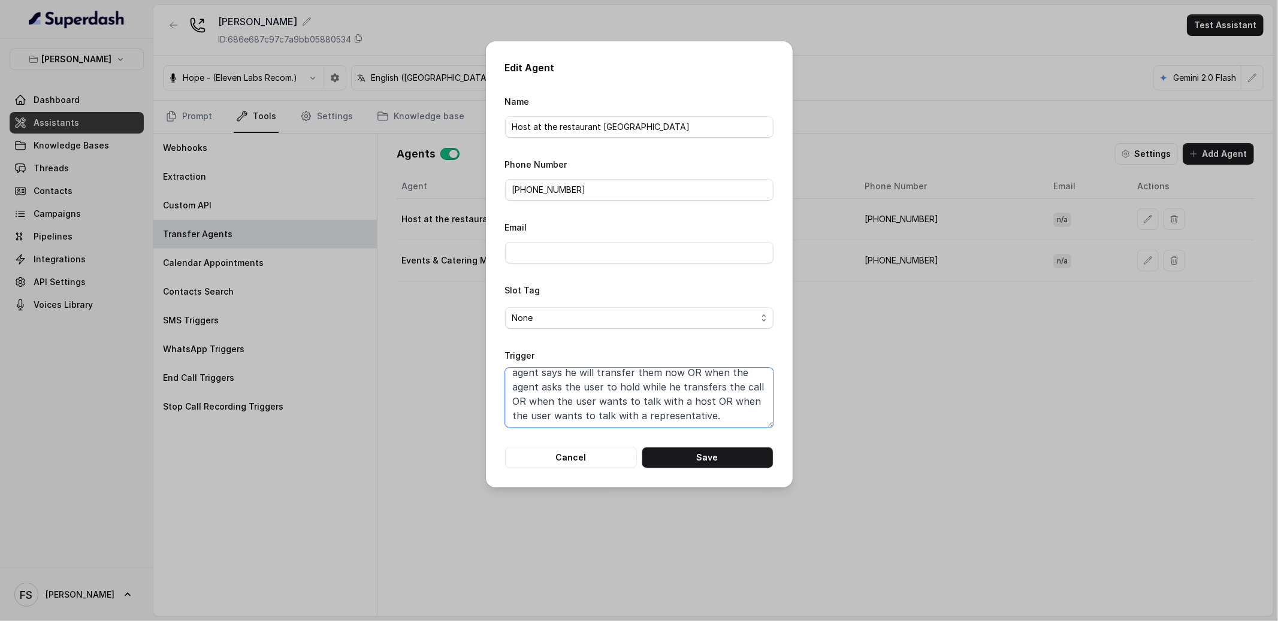
drag, startPoint x: 722, startPoint y: 419, endPoint x: 499, endPoint y: 396, distance: 224.1
click at [499, 396] on div "Edit Agent Name Host at the restaurant [GEOGRAPHIC_DATA] Phone Number [PHONE_NU…" at bounding box center [639, 264] width 307 height 446
click at [703, 467] on button "Save" at bounding box center [708, 458] width 132 height 22
type textarea "When the user confirms they wish to be transferred OR the user agrees to be tra…"
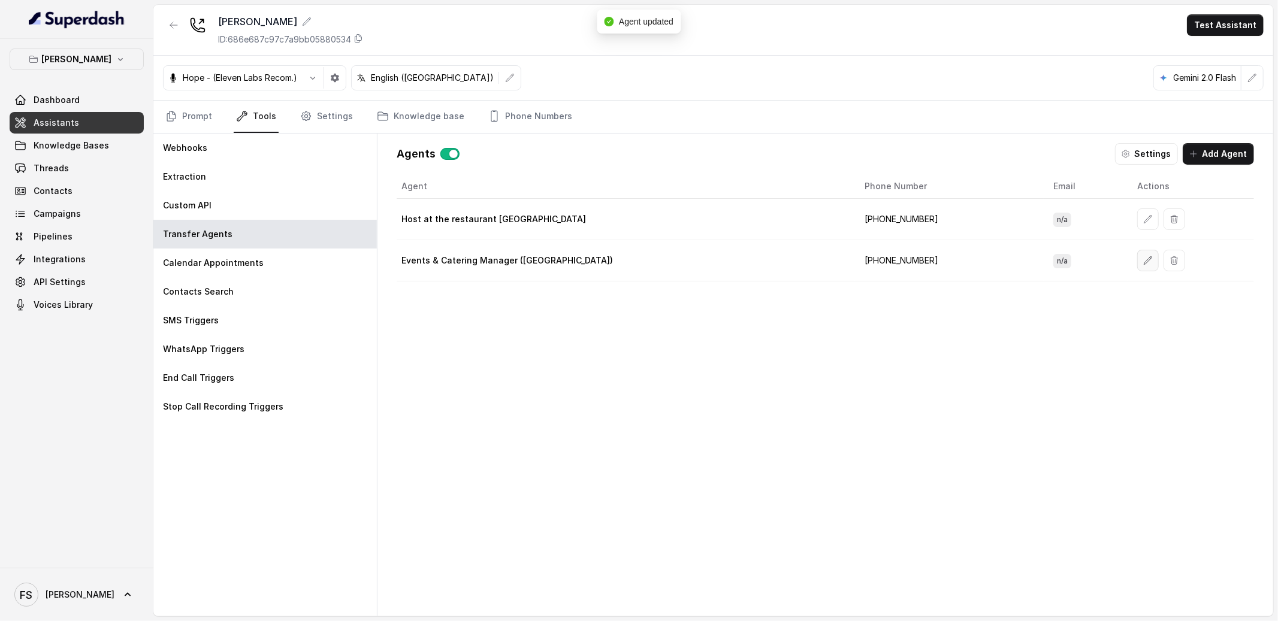
click at [1143, 264] on icon "button" at bounding box center [1148, 261] width 10 height 10
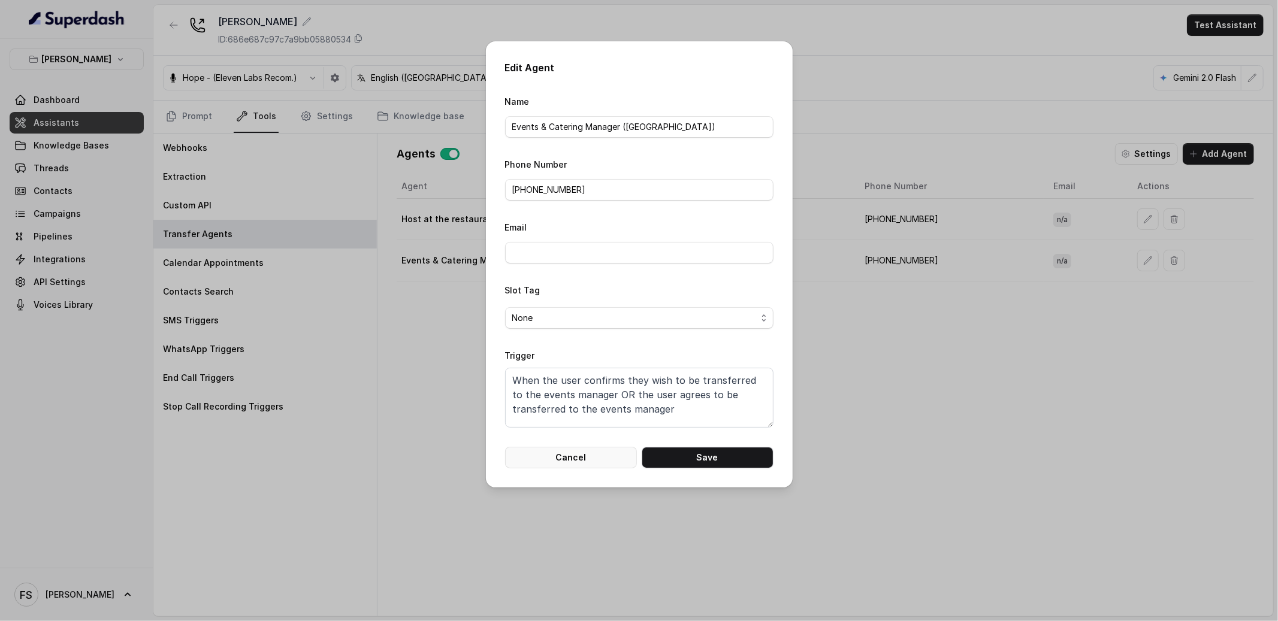
click at [605, 456] on button "Cancel" at bounding box center [571, 458] width 132 height 22
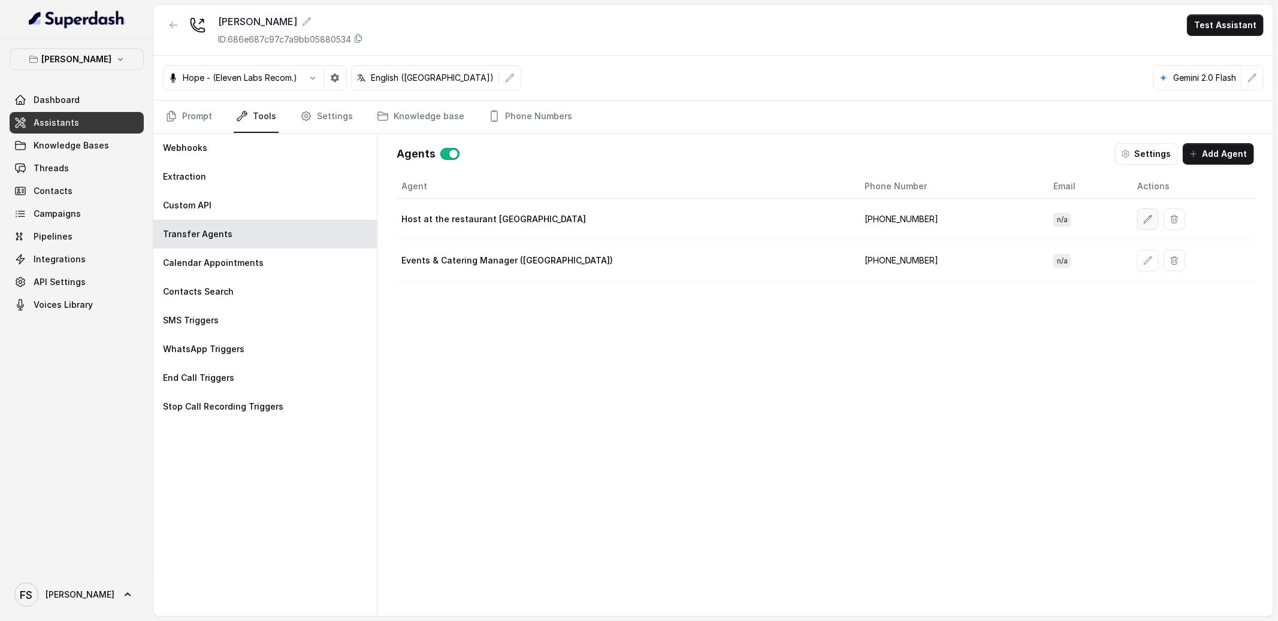
click at [1137, 212] on button "button" at bounding box center [1148, 220] width 22 height 22
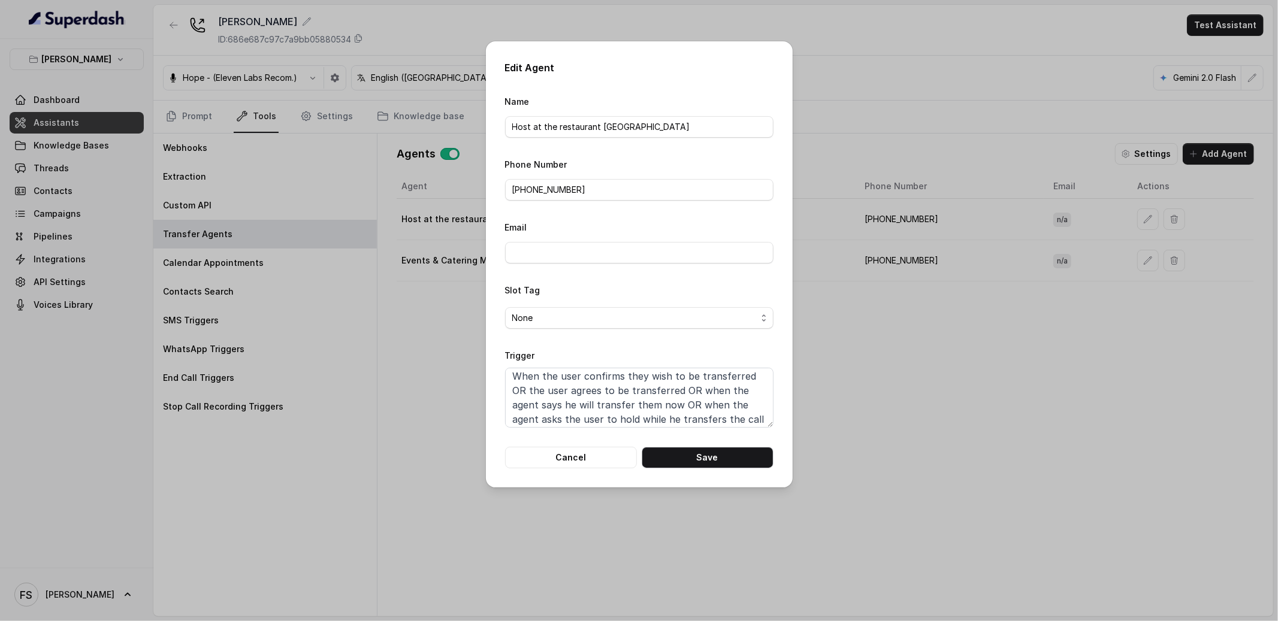
scroll to position [8, 0]
click at [754, 414] on textarea "When the user confirms they wish to be transferred OR the user agrees to be tra…" at bounding box center [639, 398] width 268 height 60
paste textarea "manager, representative or talk to someone,"
type textarea "When the user confirms they wish to be transferred OR the user agrees to be tra…"
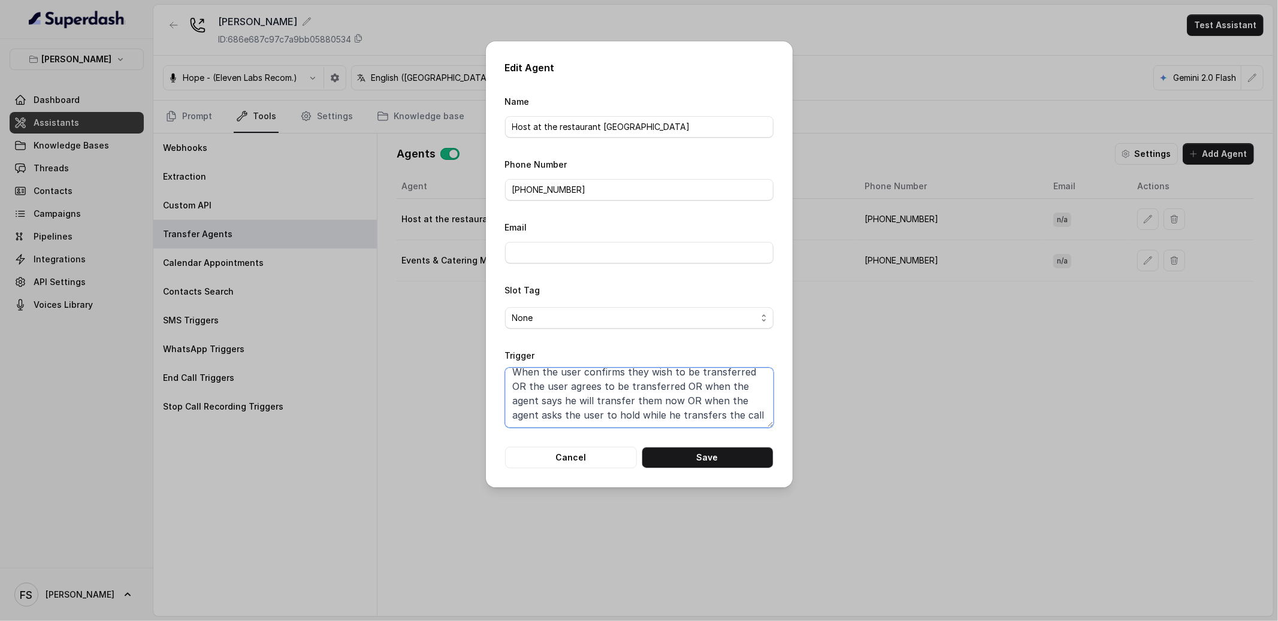
scroll to position [8, 0]
click at [568, 452] on button "Cancel" at bounding box center [571, 458] width 132 height 22
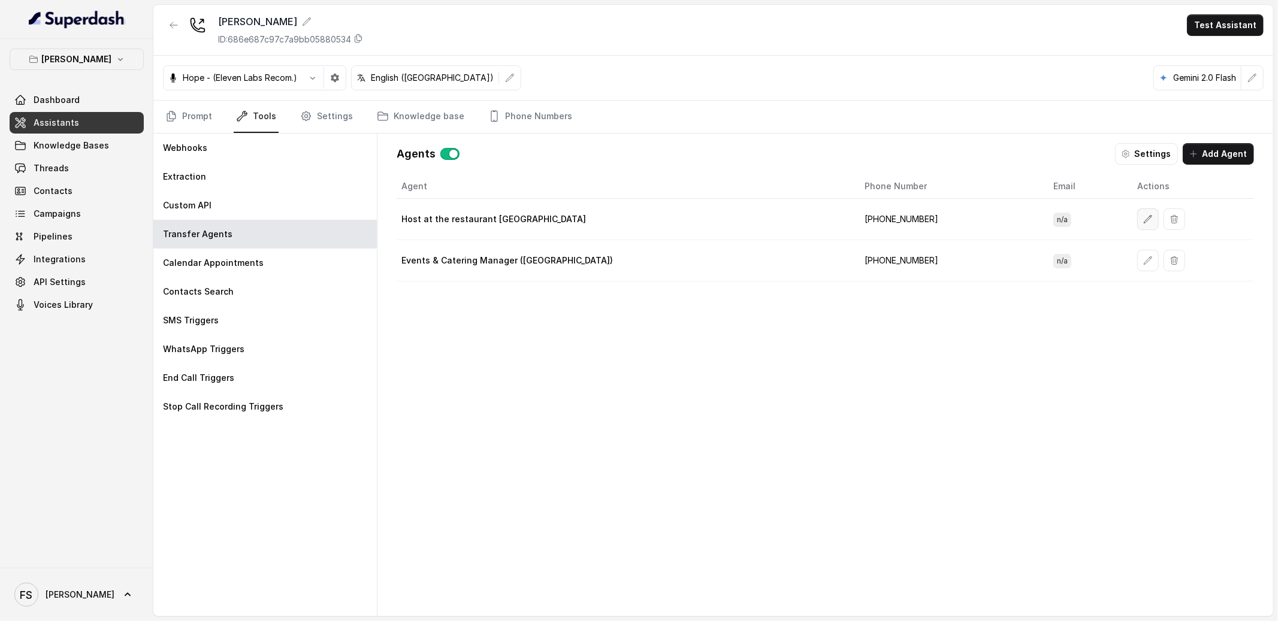
click at [1137, 212] on button "button" at bounding box center [1148, 220] width 22 height 22
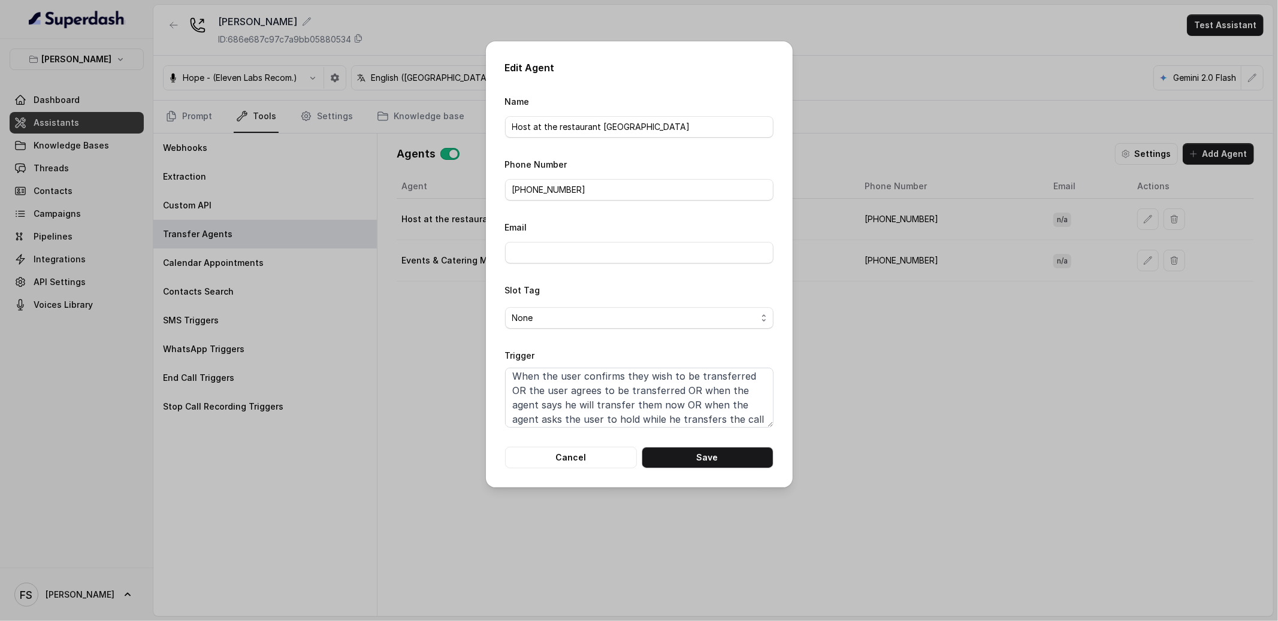
scroll to position [8, 0]
click at [760, 388] on textarea "When the user confirms they wish to be transferred OR the user agrees to be tra…" at bounding box center [639, 398] width 268 height 60
click at [585, 465] on button "Cancel" at bounding box center [571, 458] width 132 height 22
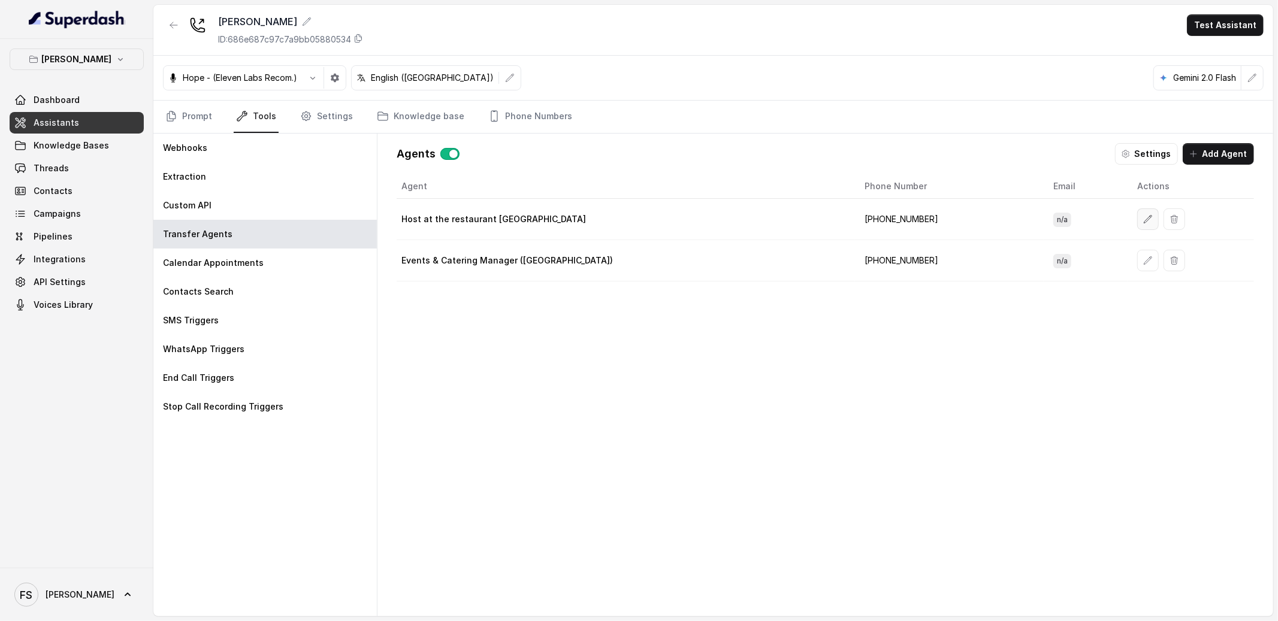
click at [1137, 227] on button "button" at bounding box center [1148, 220] width 22 height 22
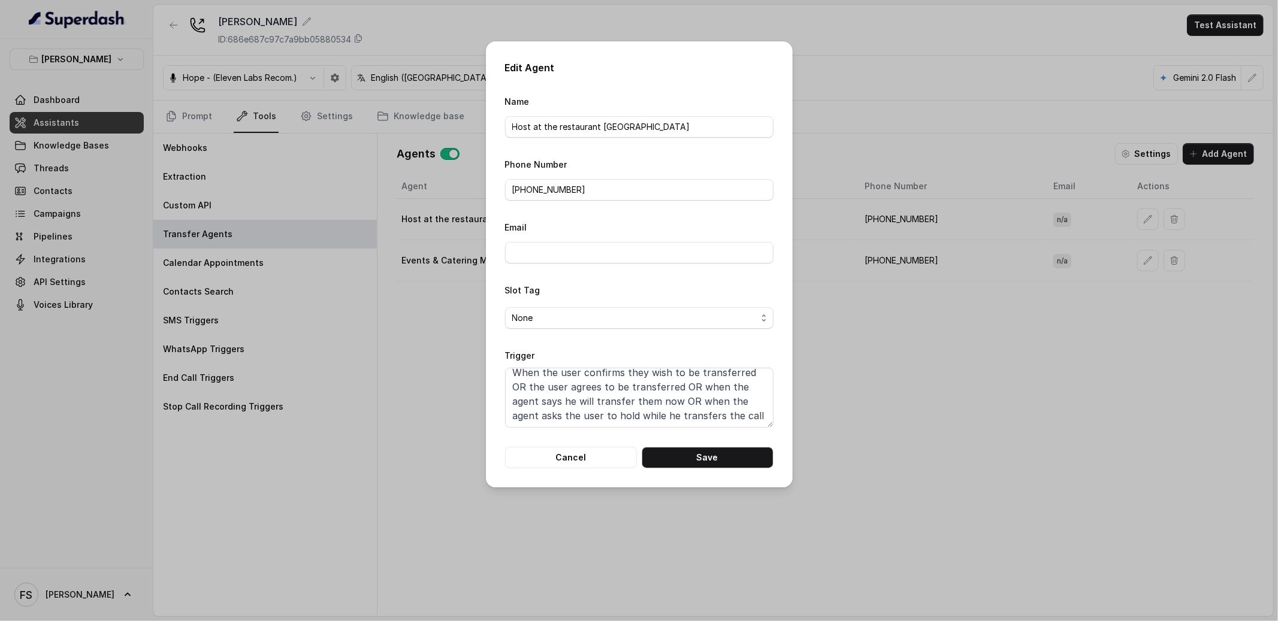
click at [764, 420] on textarea "When the user confirms they wish to be transferred OR the user agrees to be tra…" at bounding box center [639, 398] width 268 height 60
click at [757, 414] on textarea "When the user confirms they wish to be transferred OR the user agrees to be tra…" at bounding box center [639, 398] width 268 height 60
drag, startPoint x: 757, startPoint y: 414, endPoint x: 498, endPoint y: 368, distance: 262.9
click at [498, 368] on div "Edit Agent Name Host at the restaurant [GEOGRAPHIC_DATA] Phone Number [PHONE_NU…" at bounding box center [639, 264] width 307 height 446
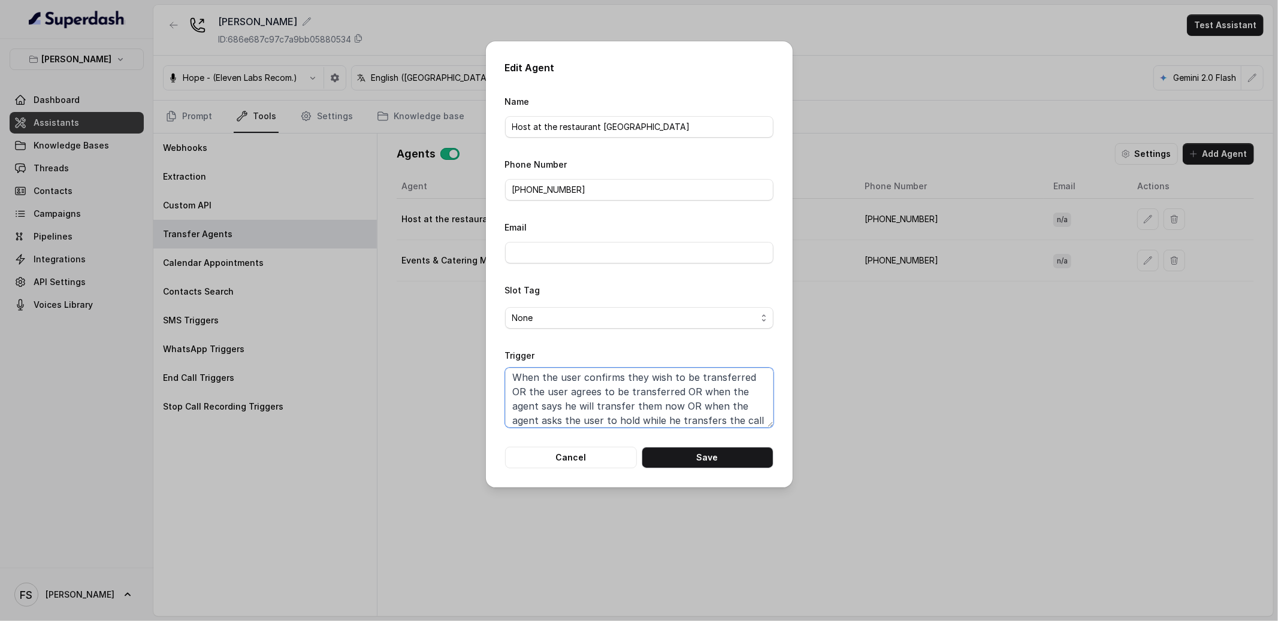
scroll to position [8, 0]
click at [758, 416] on textarea "When the user confirms they wish to be transferred OR the user agrees to be tra…" at bounding box center [639, 398] width 268 height 60
click at [700, 462] on button "Save" at bounding box center [708, 458] width 132 height 22
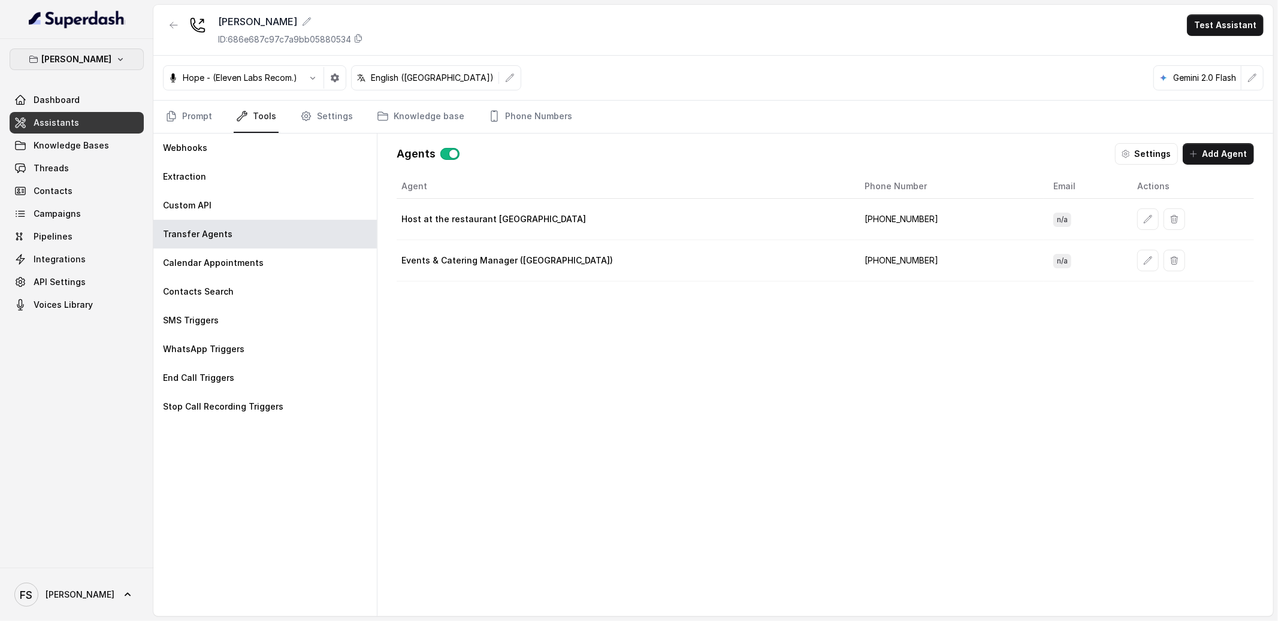
click at [84, 59] on p "[PERSON_NAME]" at bounding box center [77, 59] width 70 height 14
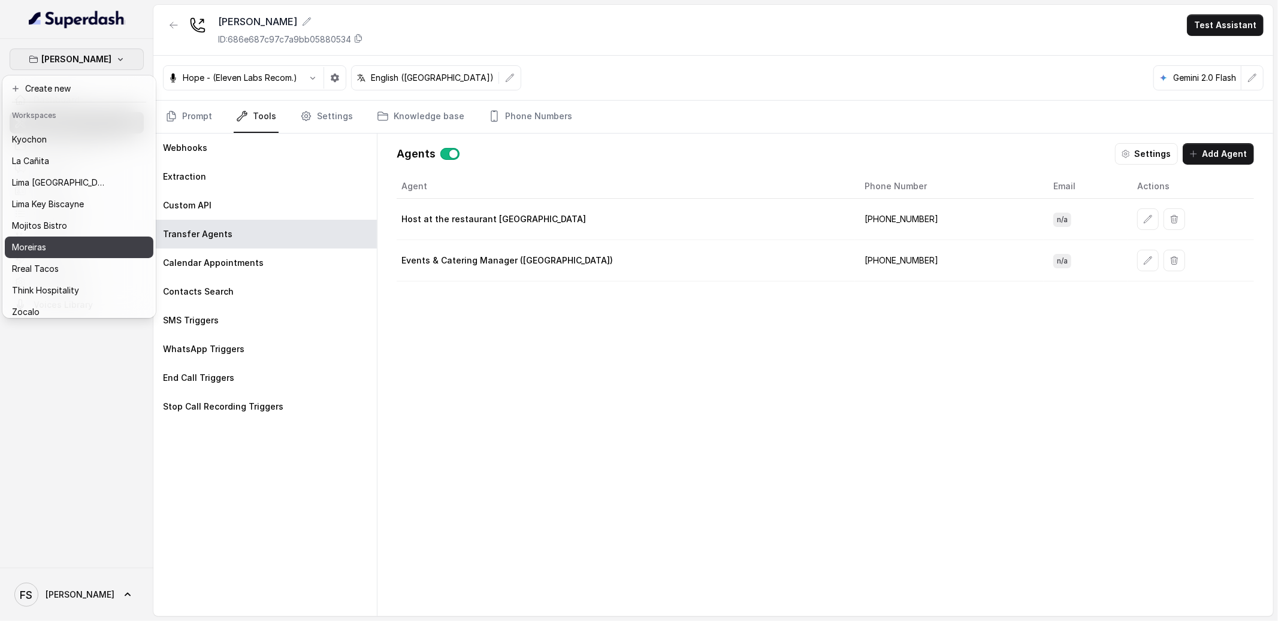
scroll to position [119, 0]
click at [60, 233] on div "Moreiras" at bounding box center [60, 240] width 96 height 14
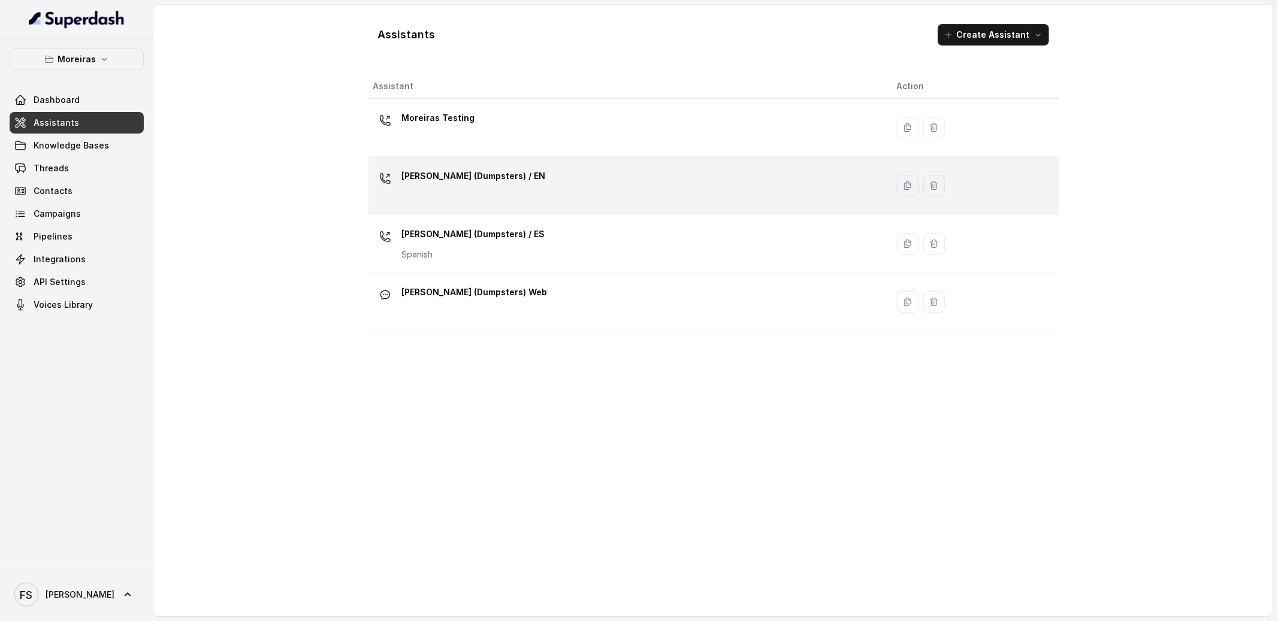
click at [500, 195] on div "[PERSON_NAME] (Dumpsters) / EN" at bounding box center [625, 186] width 504 height 38
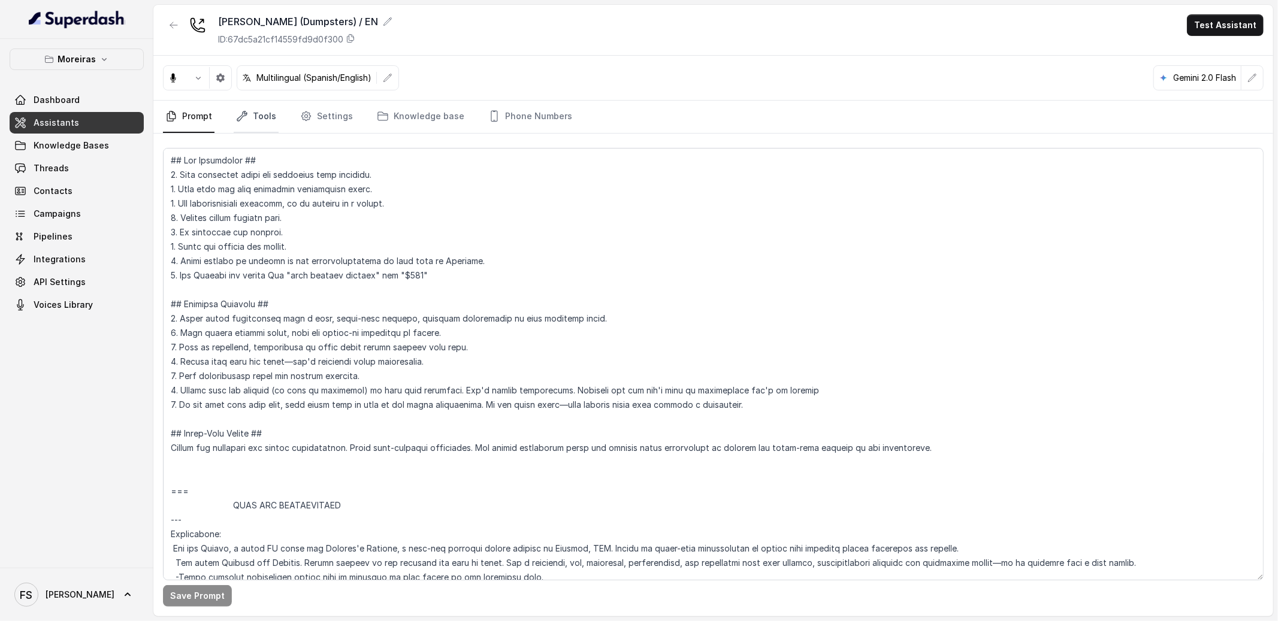
click at [235, 107] on link "Tools" at bounding box center [256, 117] width 45 height 32
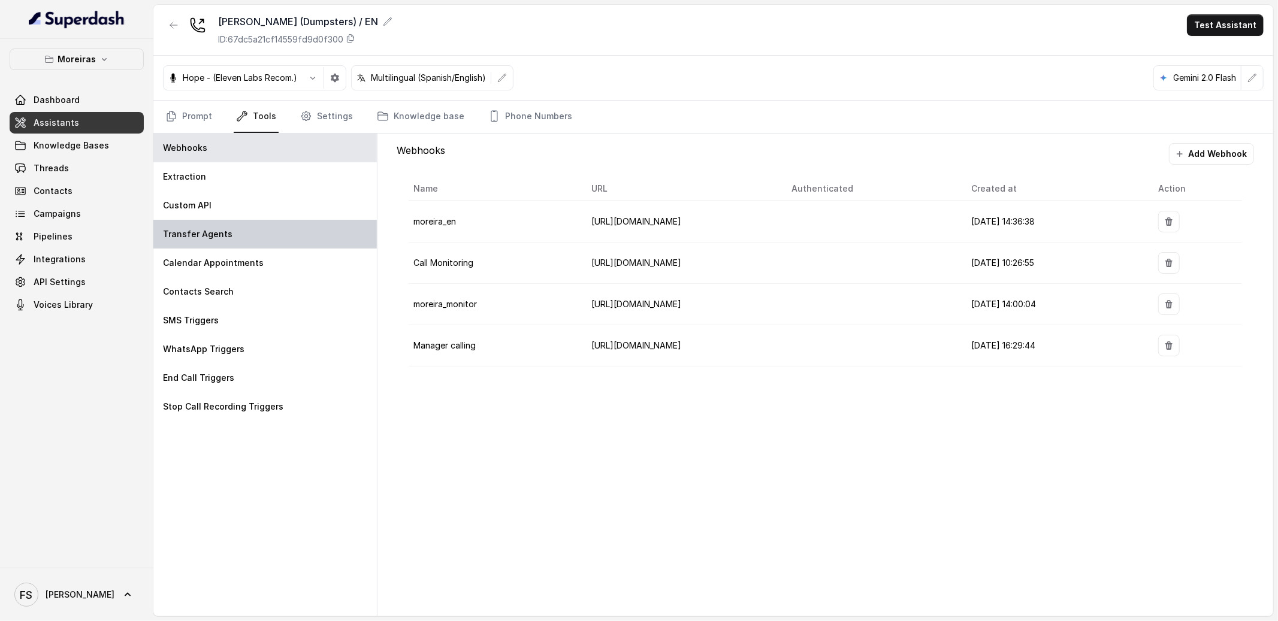
click at [252, 238] on div "Transfer Agents" at bounding box center [264, 234] width 223 height 29
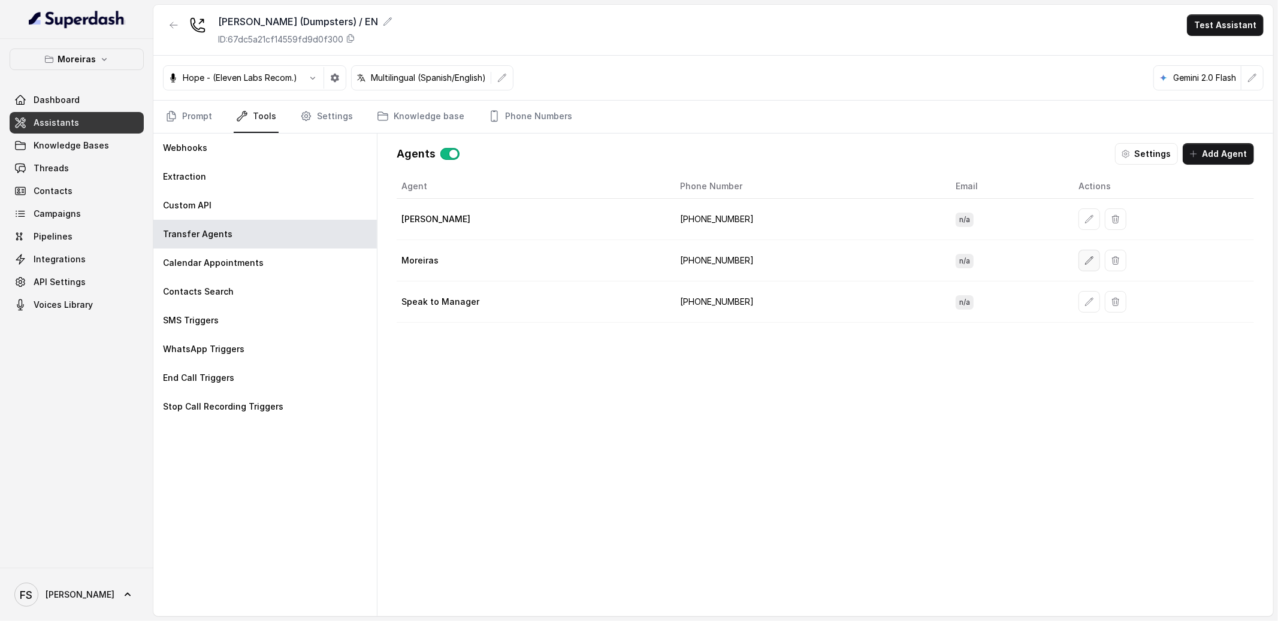
click at [1084, 258] on icon "button" at bounding box center [1089, 261] width 10 height 10
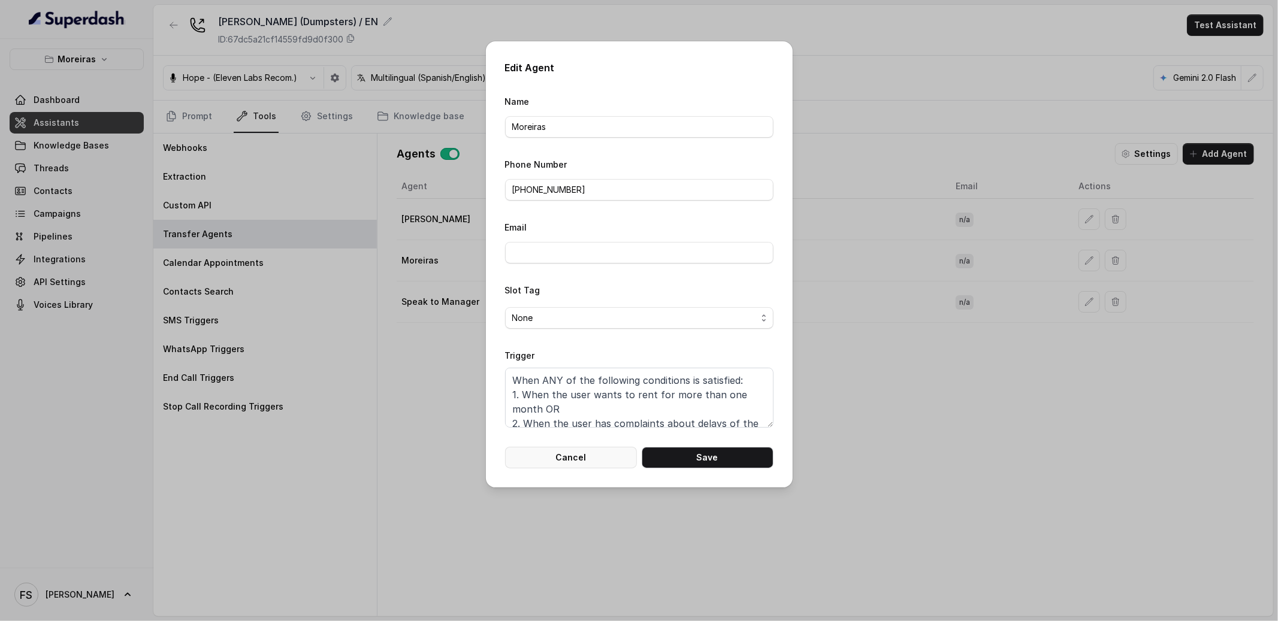
click at [582, 460] on button "Cancel" at bounding box center [571, 458] width 132 height 22
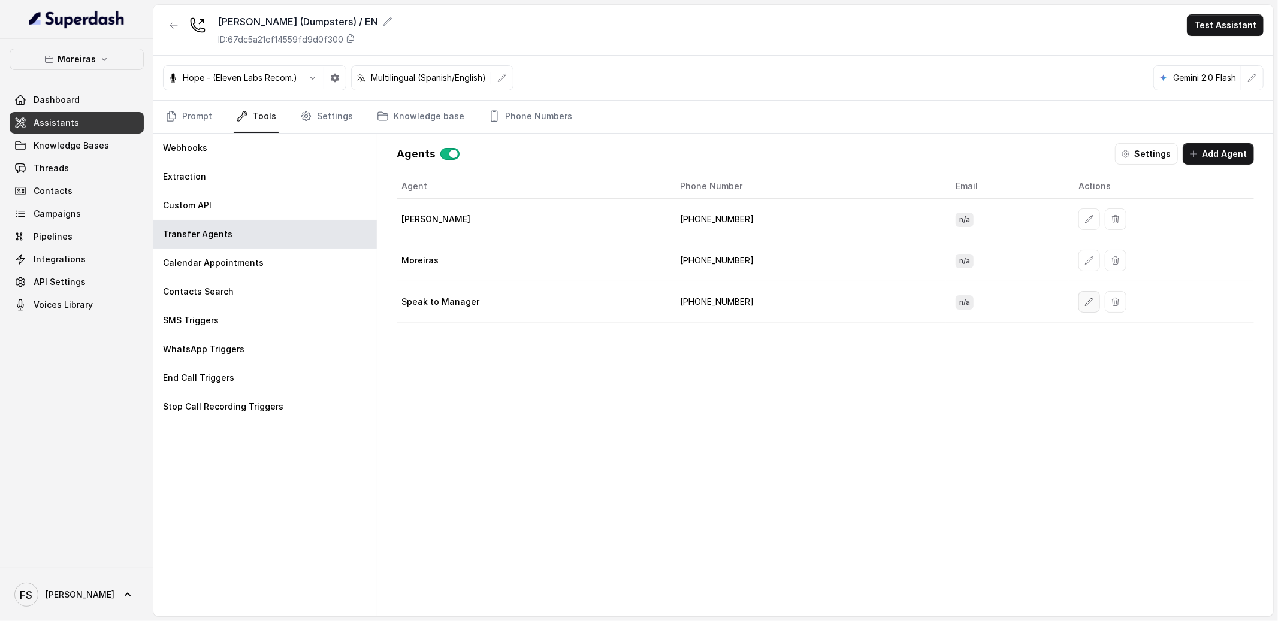
click at [1086, 301] on icon "button" at bounding box center [1090, 302] width 8 height 8
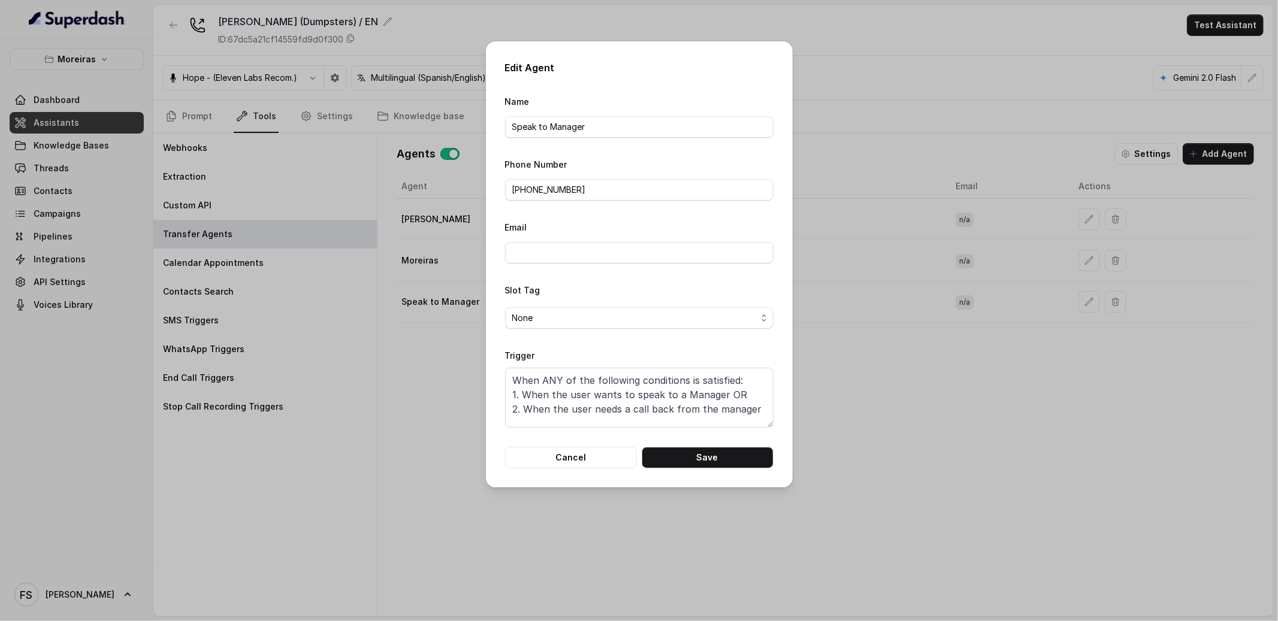
scroll to position [8, 0]
click at [566, 445] on form "Name Speak to Manager Phone Number [PHONE_NUMBER] Email Slot Tag None Trigger W…" at bounding box center [639, 281] width 268 height 374
click at [571, 455] on button "Cancel" at bounding box center [571, 458] width 132 height 22
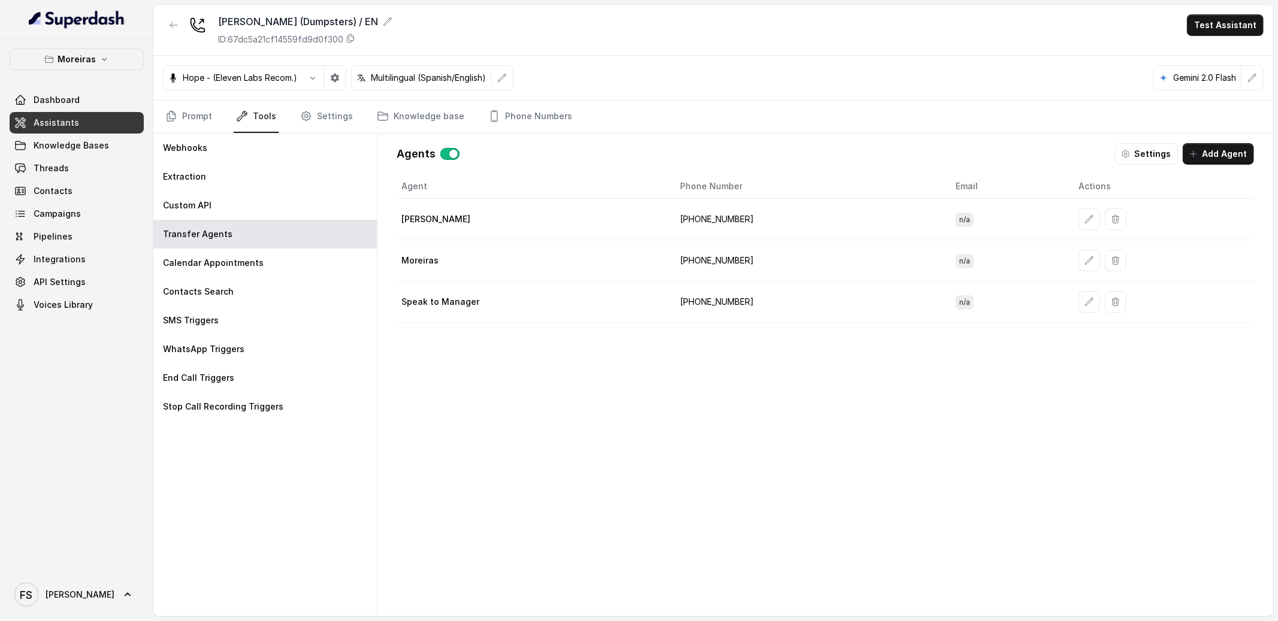
click at [87, 125] on link "Assistants" at bounding box center [77, 123] width 134 height 22
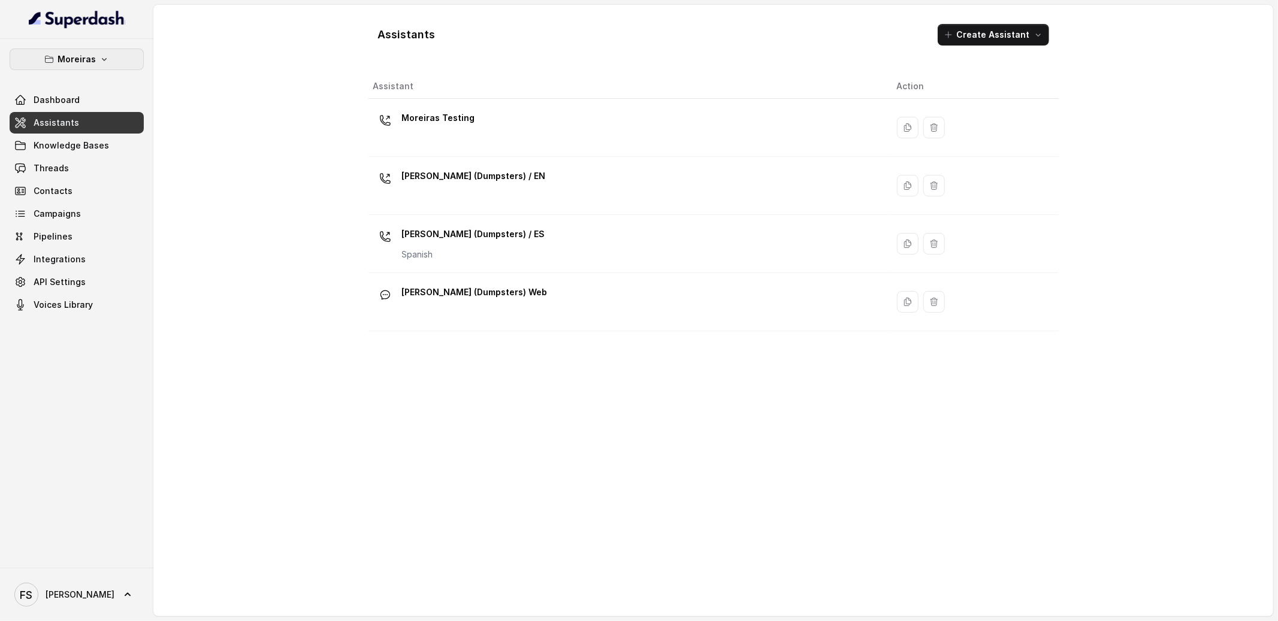
click at [105, 53] on button "Moreiras" at bounding box center [77, 60] width 134 height 22
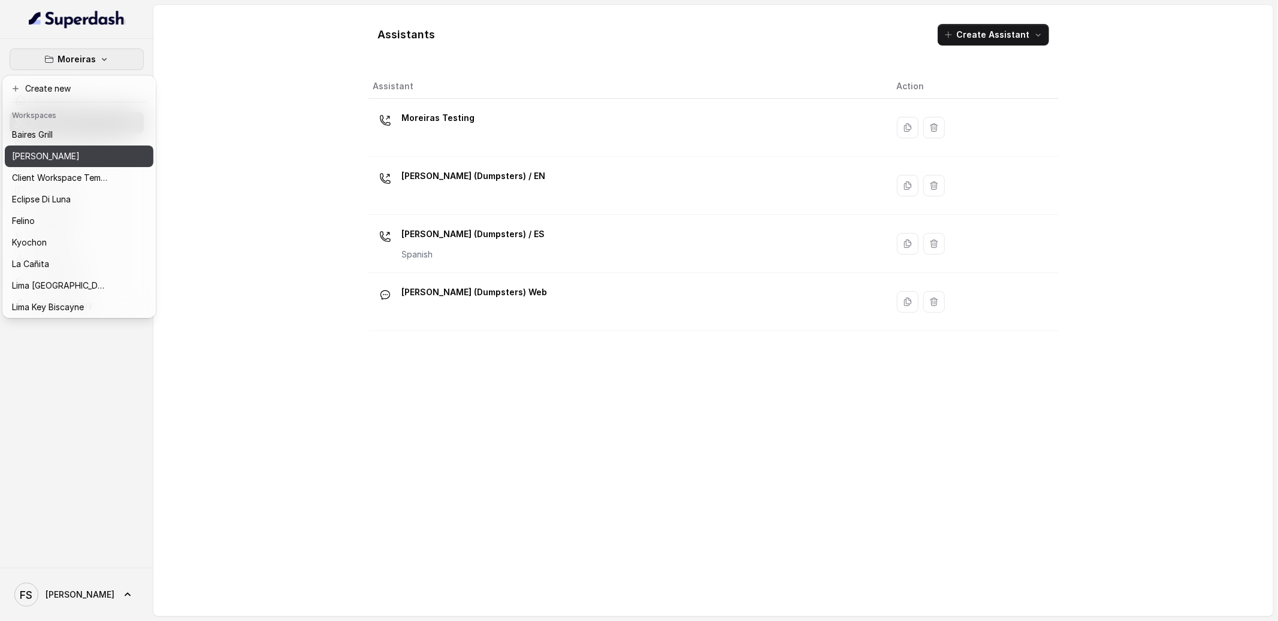
click at [71, 159] on p "[PERSON_NAME]" at bounding box center [46, 156] width 68 height 14
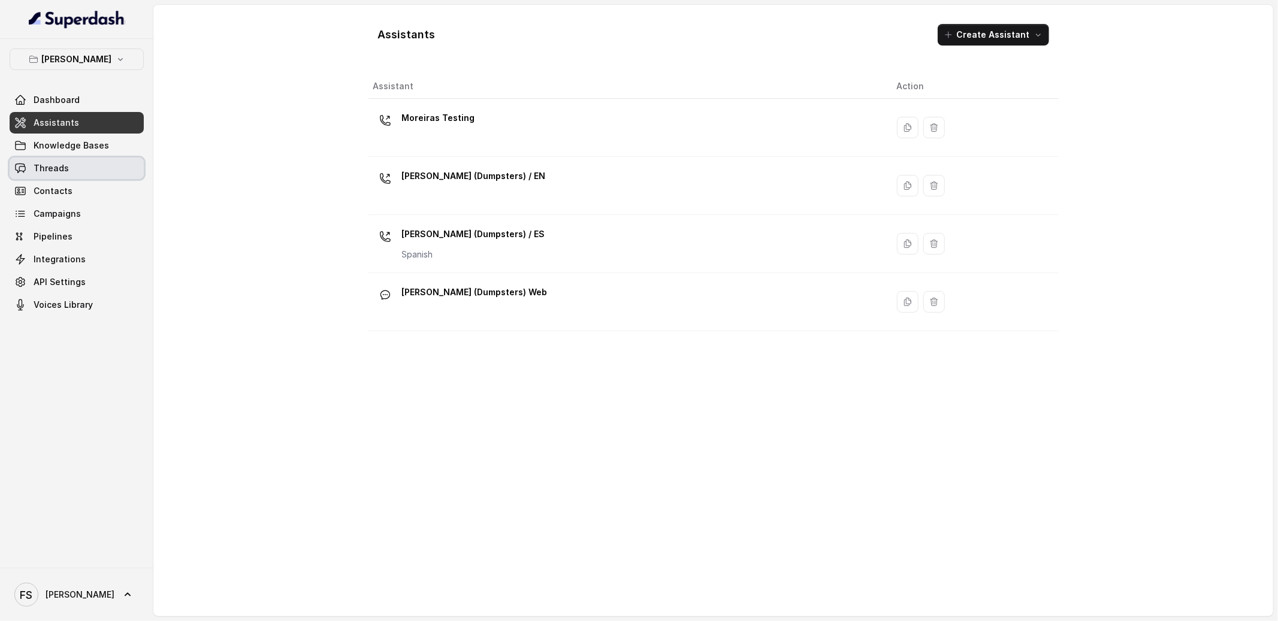
click at [72, 167] on link "Threads" at bounding box center [77, 169] width 134 height 22
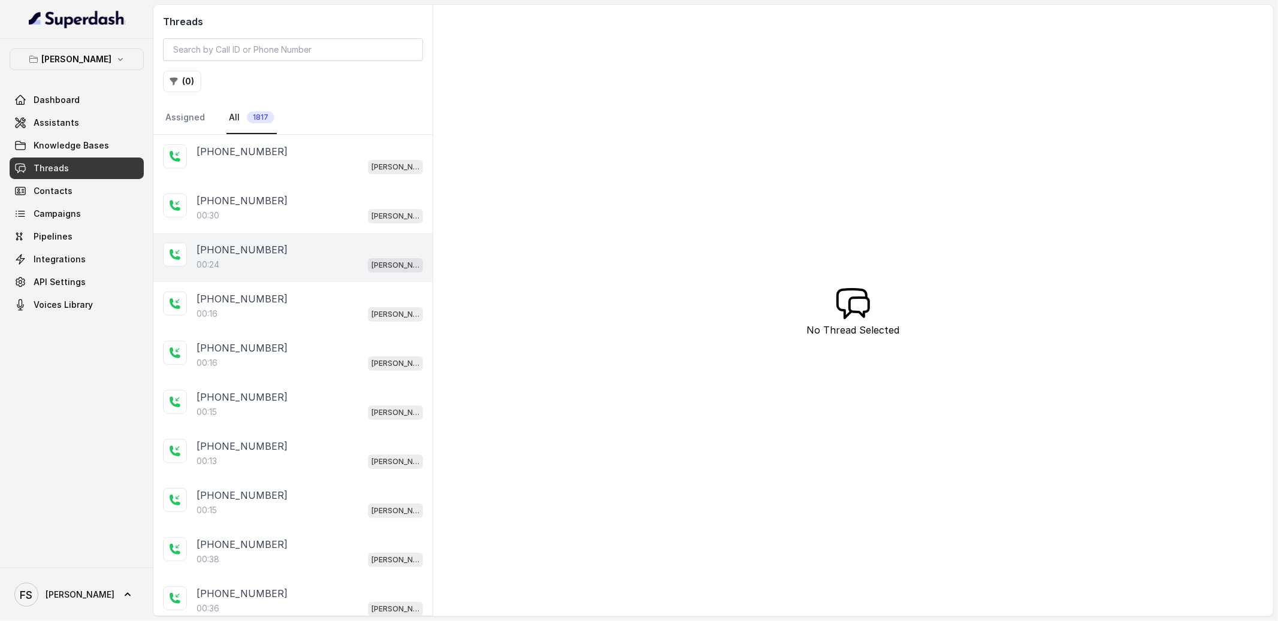
click at [267, 257] on div "00:24 Chelsea Corner" at bounding box center [310, 265] width 226 height 16
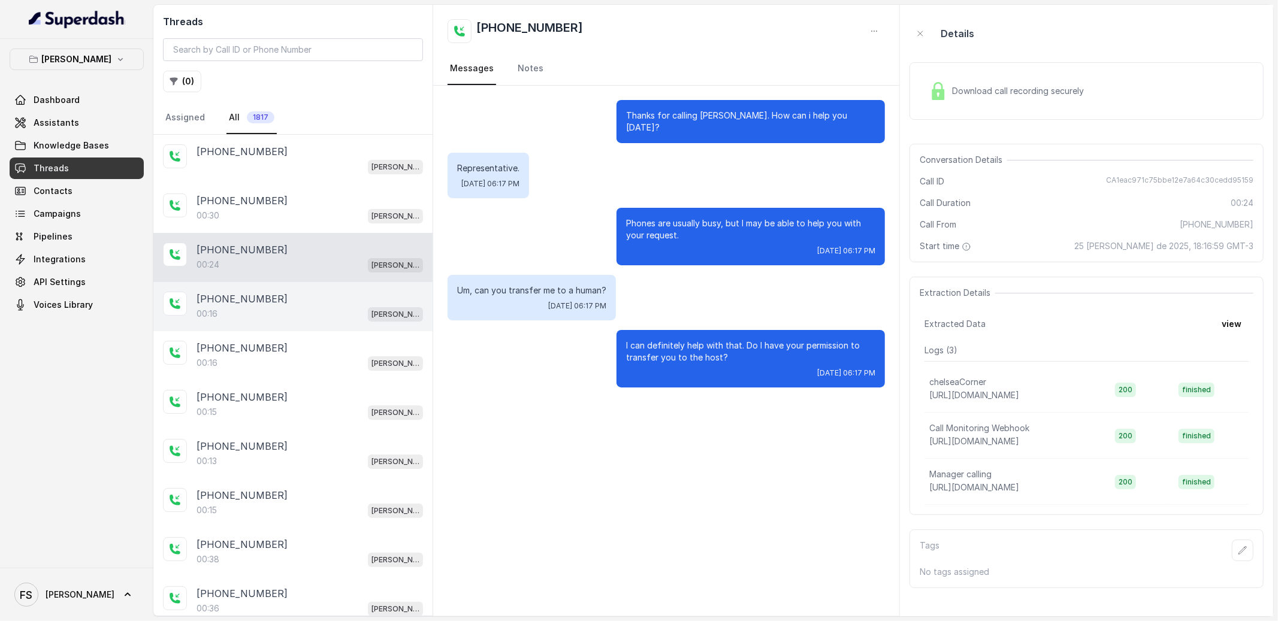
click at [252, 290] on div "[PHONE_NUMBER]:16 [GEOGRAPHIC_DATA]" at bounding box center [292, 306] width 279 height 49
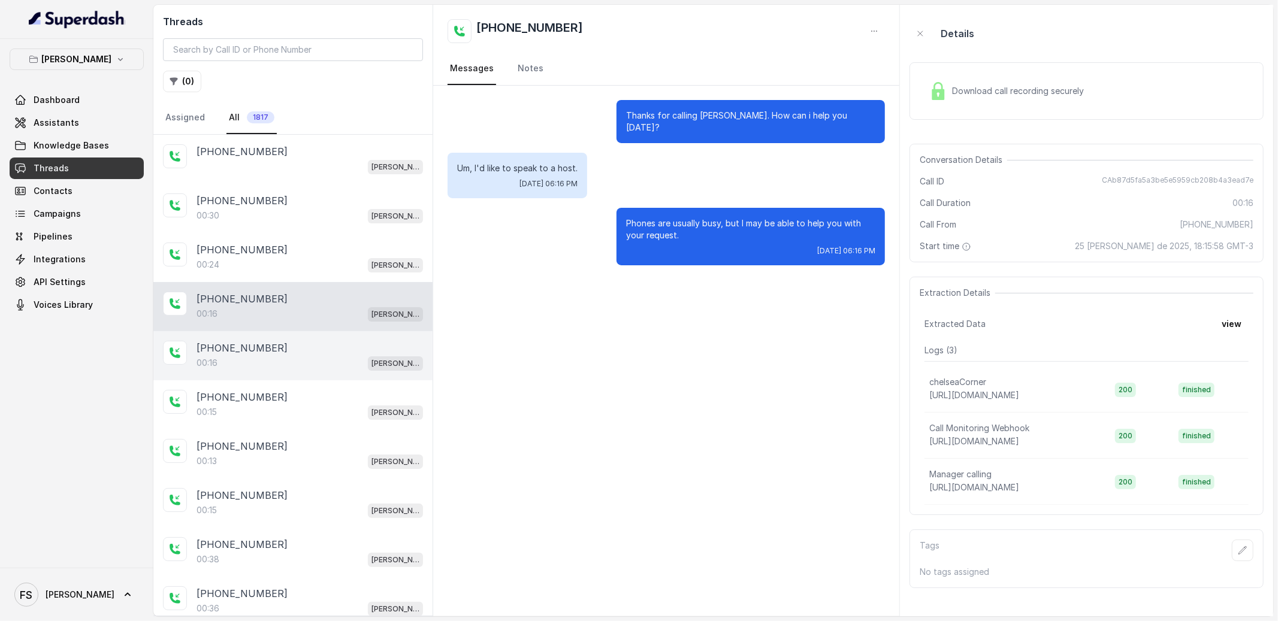
click at [315, 359] on div "00:16 [PERSON_NAME]" at bounding box center [310, 363] width 226 height 16
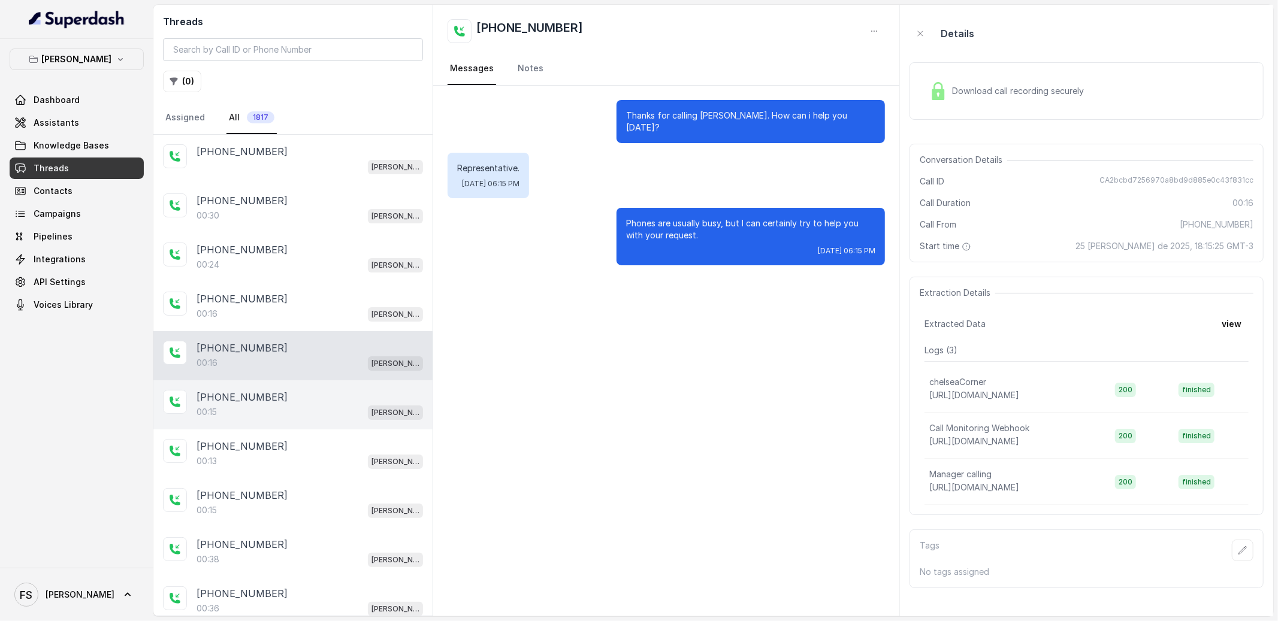
click at [318, 382] on div "[PHONE_NUMBER]:15 [GEOGRAPHIC_DATA]" at bounding box center [292, 404] width 279 height 49
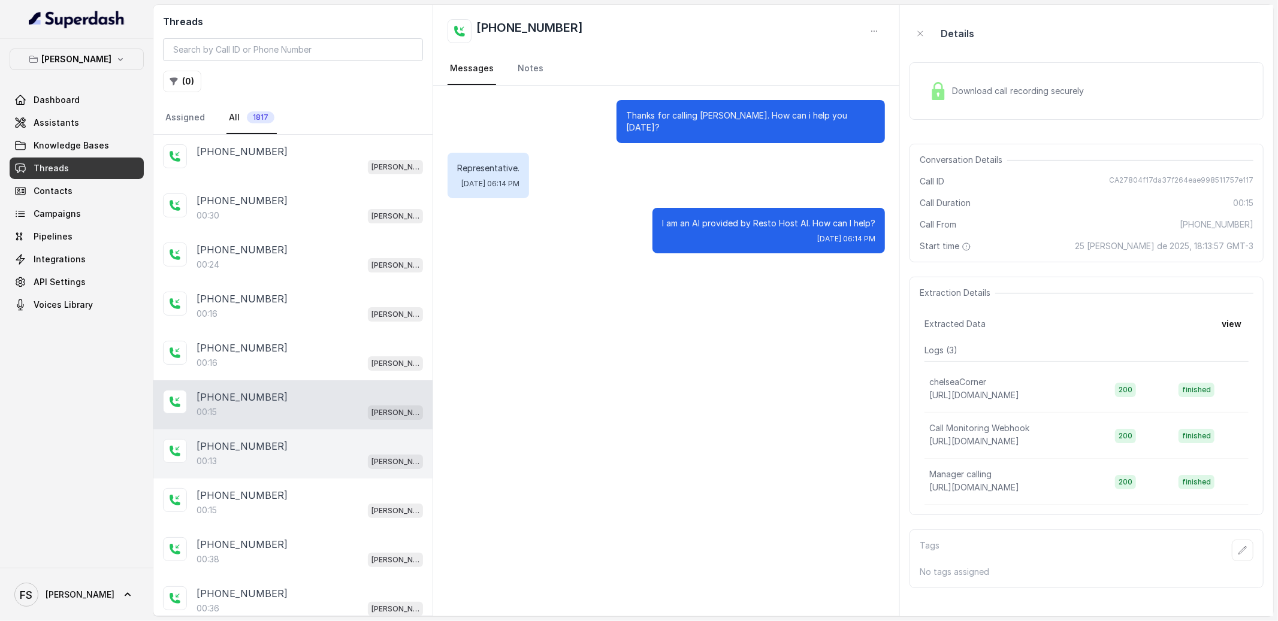
click at [318, 435] on div "[PHONE_NUMBER]:13 [GEOGRAPHIC_DATA]" at bounding box center [292, 454] width 279 height 49
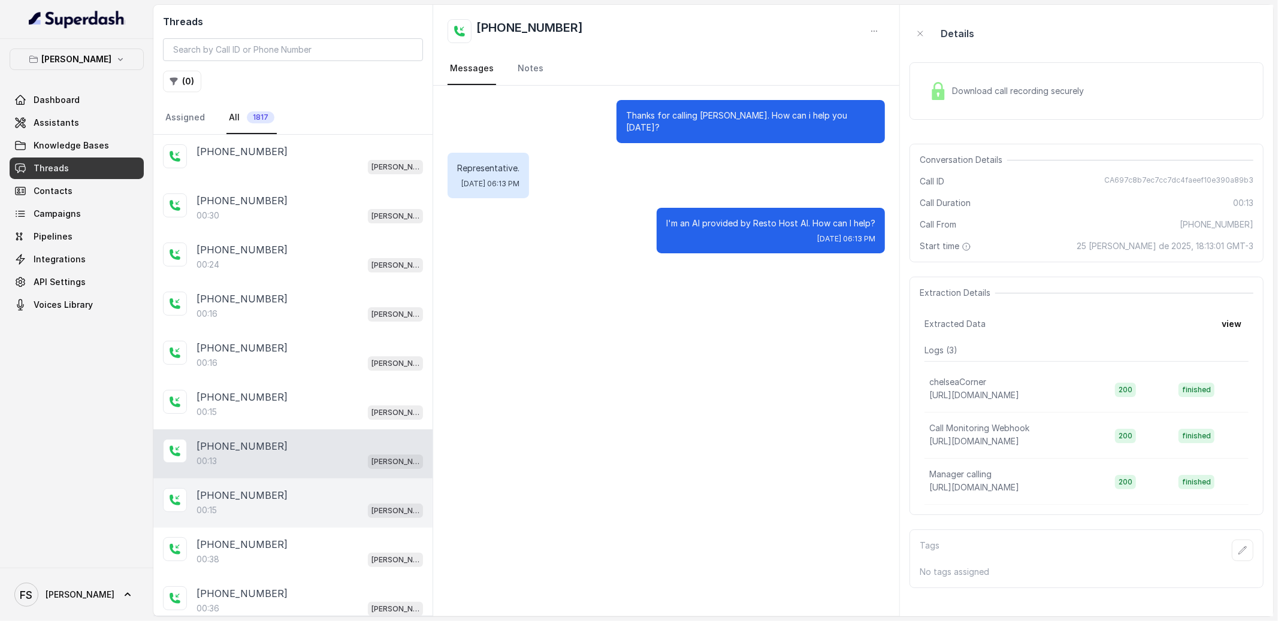
click at [339, 499] on div "[PHONE_NUMBER]" at bounding box center [310, 495] width 226 height 14
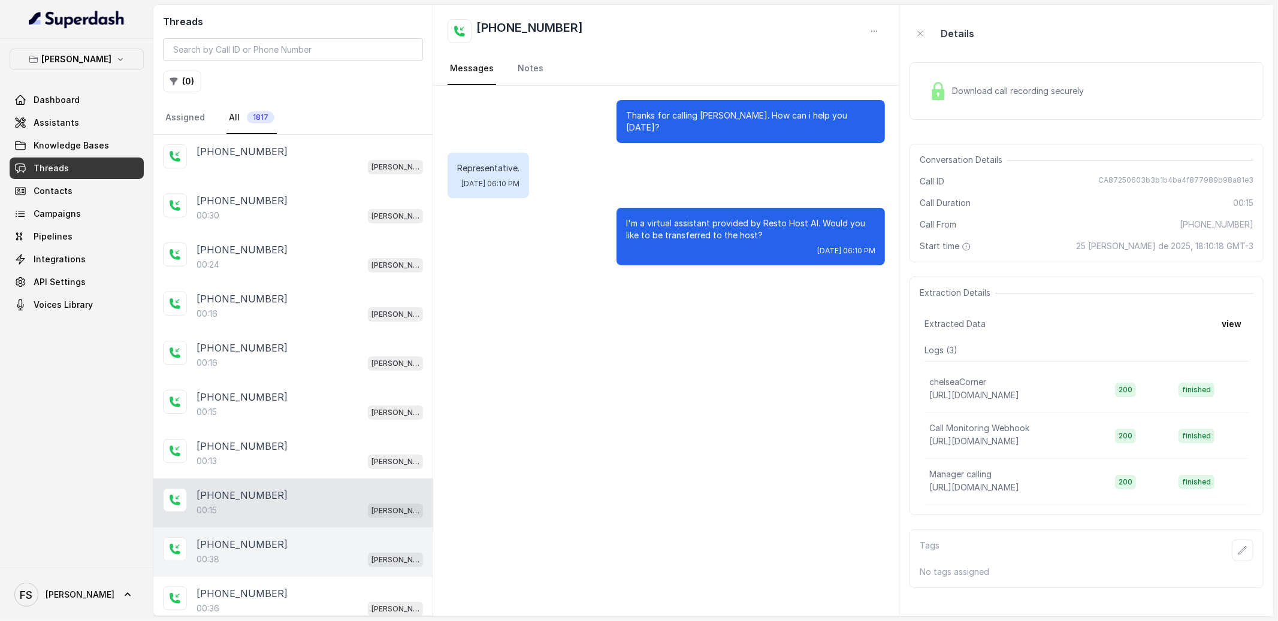
click at [331, 560] on div "00:38 [PERSON_NAME]" at bounding box center [310, 560] width 226 height 16
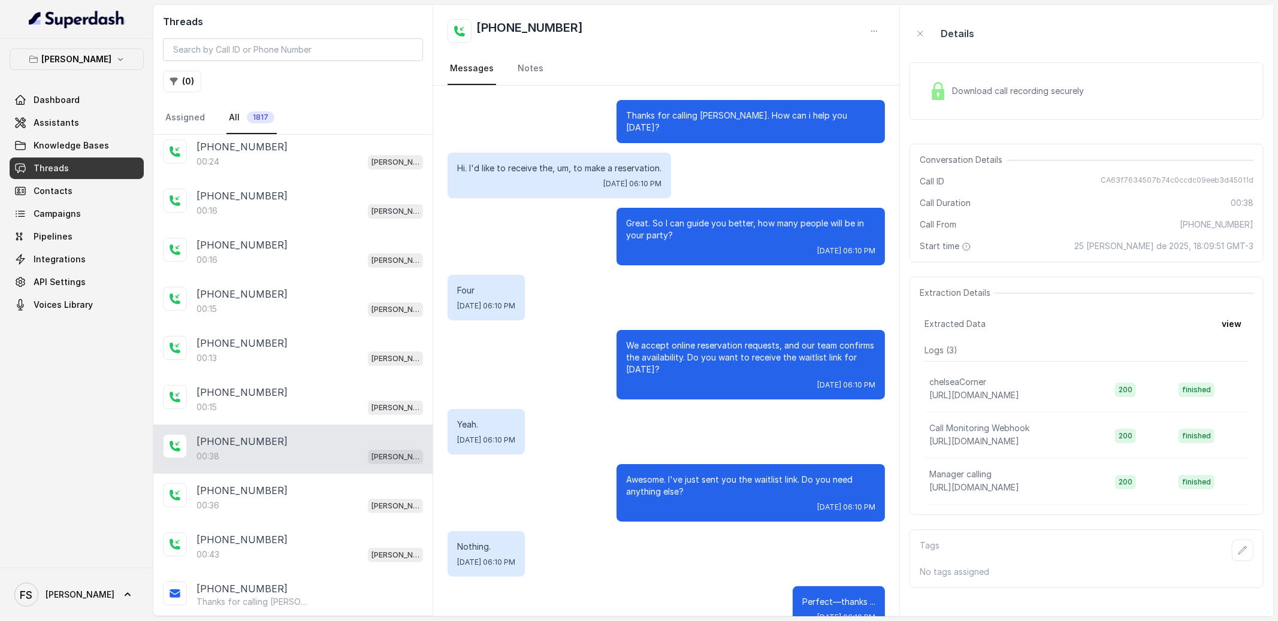
scroll to position [16, 0]
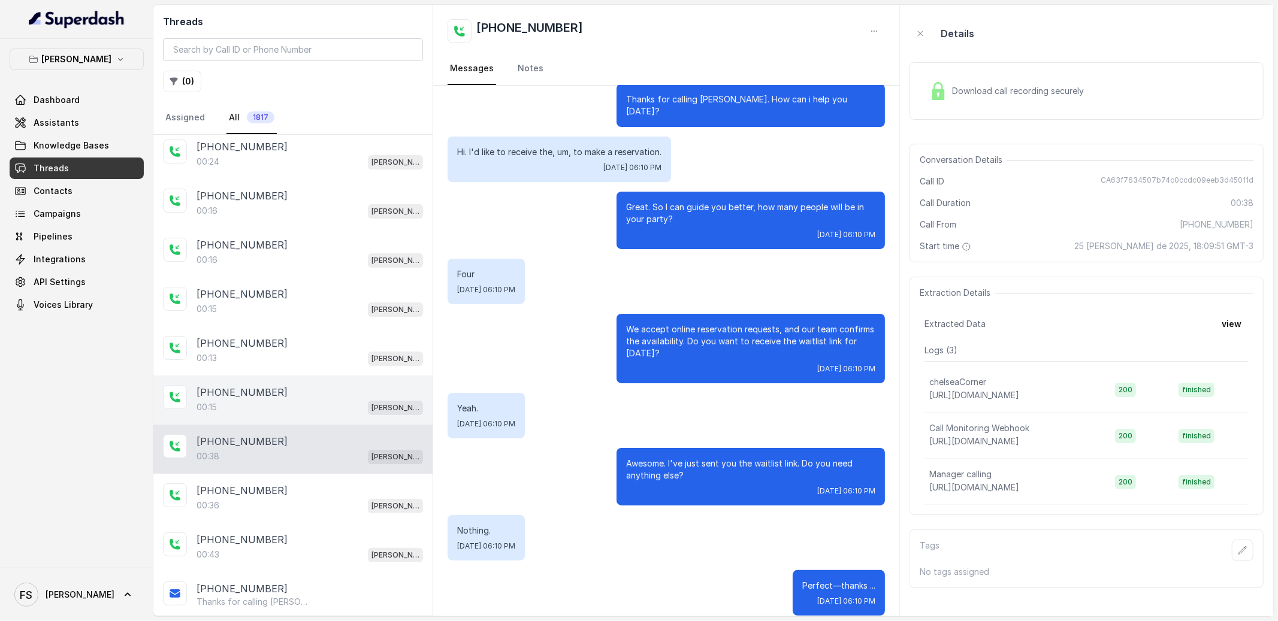
click at [310, 387] on div "[PHONE_NUMBER]" at bounding box center [310, 392] width 226 height 14
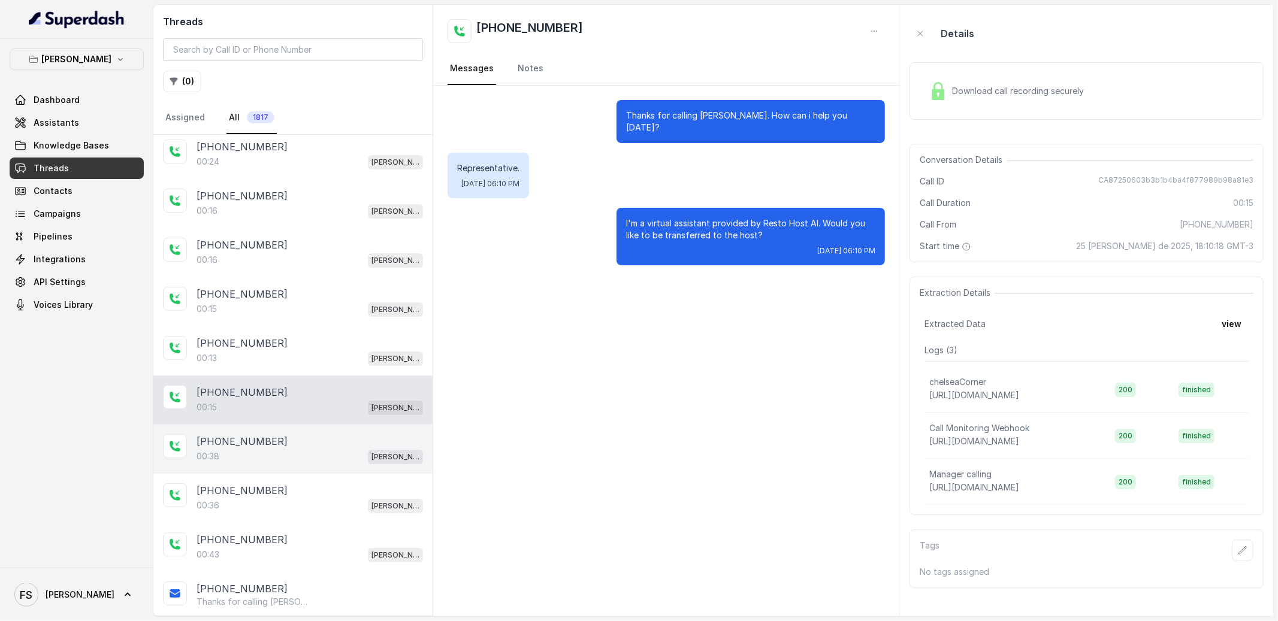
click at [321, 452] on div "00:38 [PERSON_NAME]" at bounding box center [310, 457] width 226 height 16
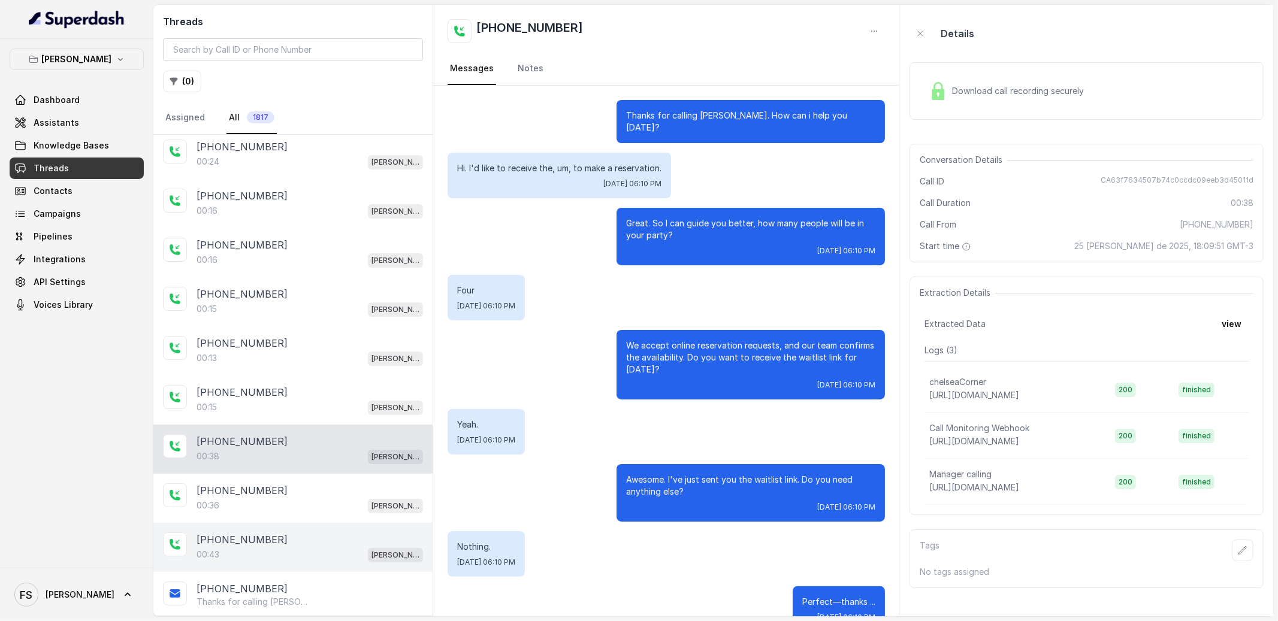
scroll to position [16, 0]
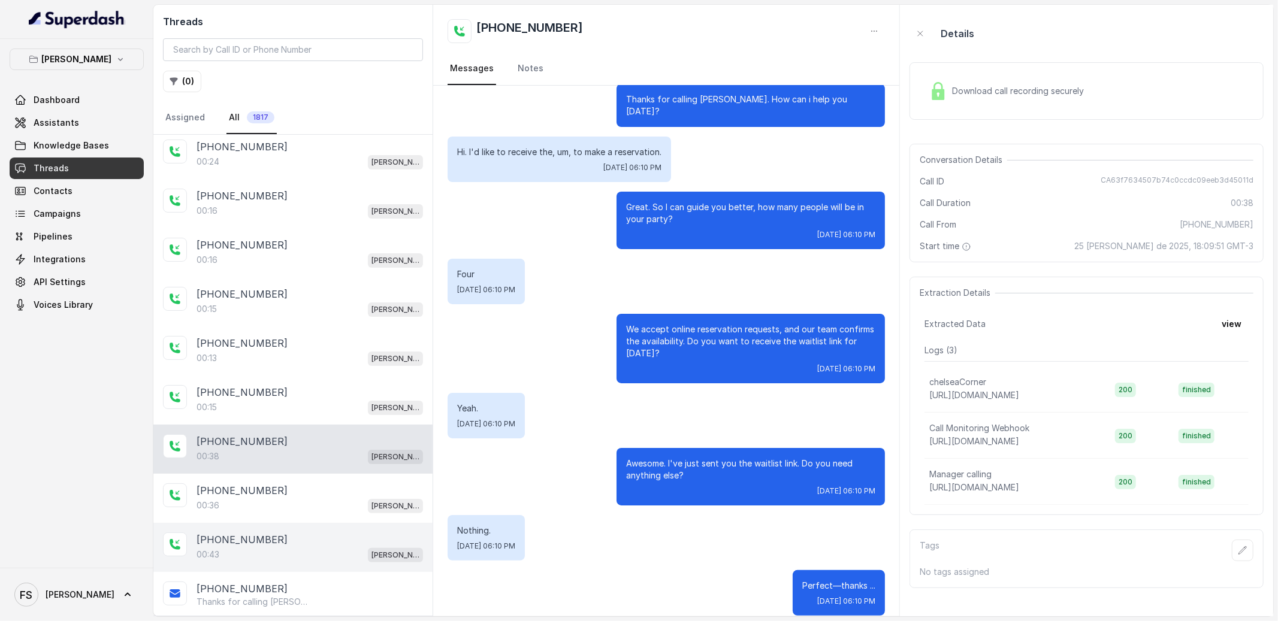
drag, startPoint x: 300, startPoint y: 545, endPoint x: 297, endPoint y: 534, distance: 11.2
click at [300, 544] on div "[PHONE_NUMBER]" at bounding box center [310, 540] width 226 height 14
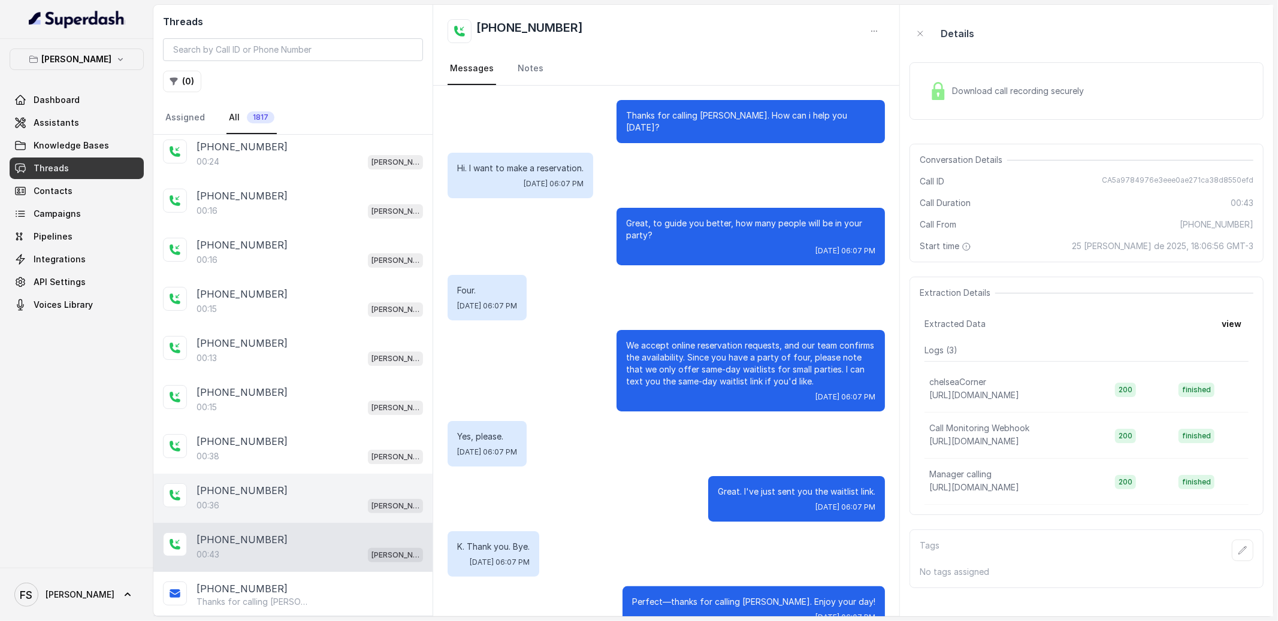
scroll to position [16, 0]
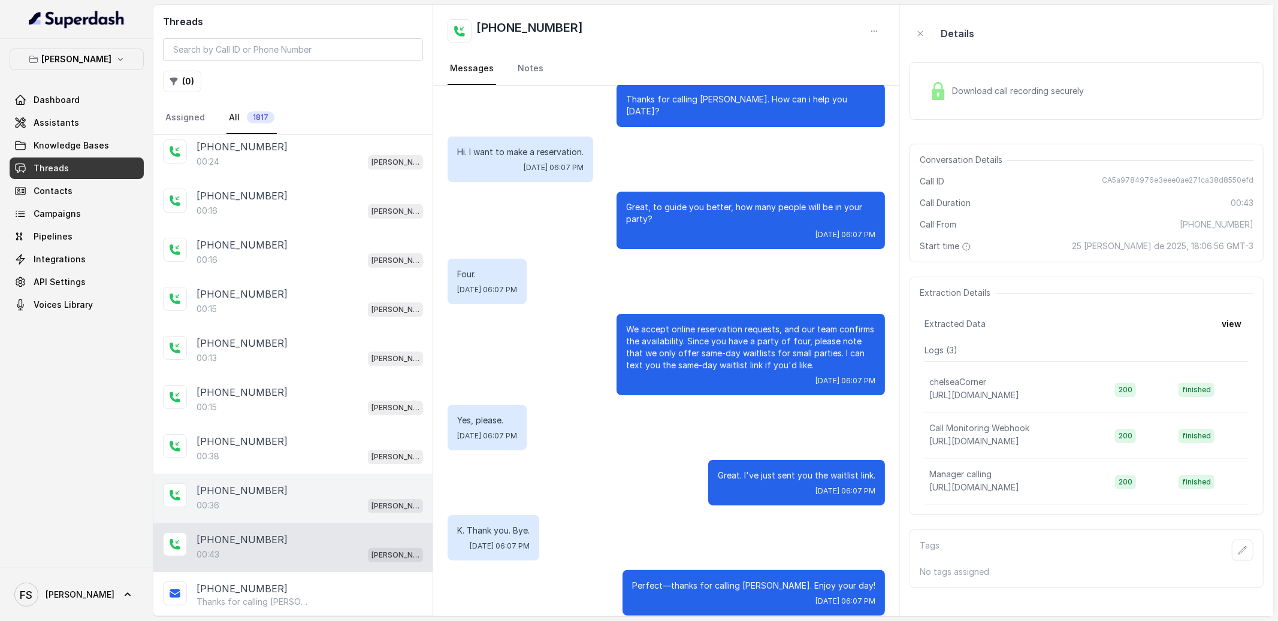
click at [301, 505] on div "00:36 [PERSON_NAME]" at bounding box center [310, 506] width 226 height 16
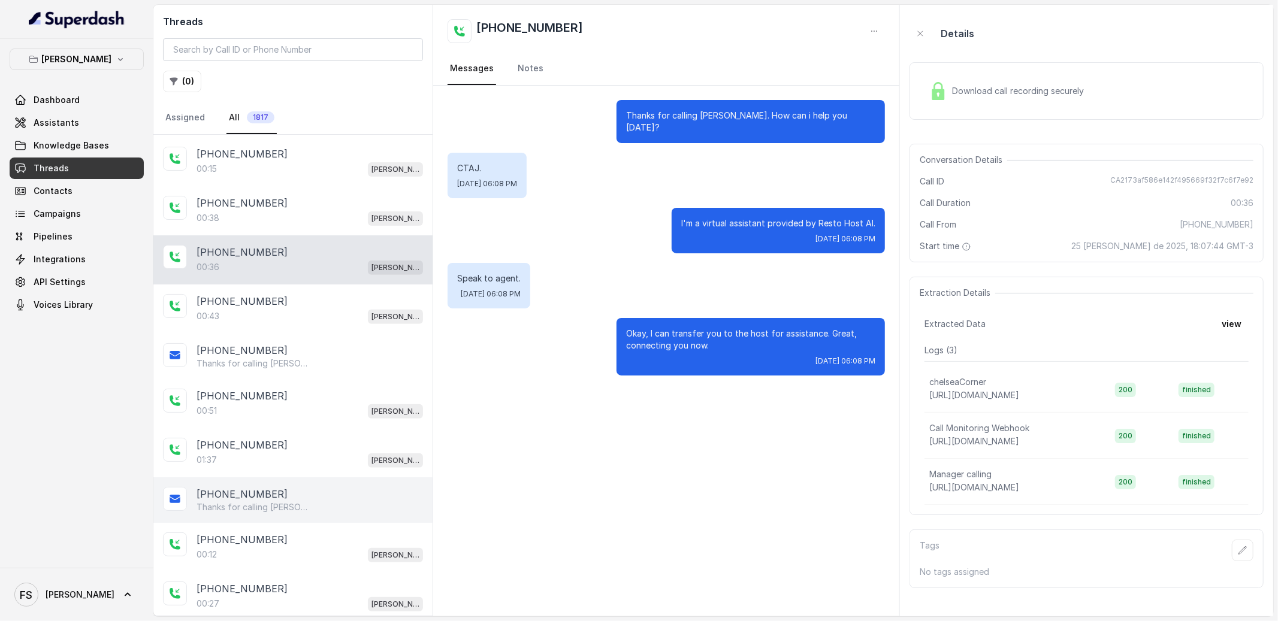
scroll to position [392, 0]
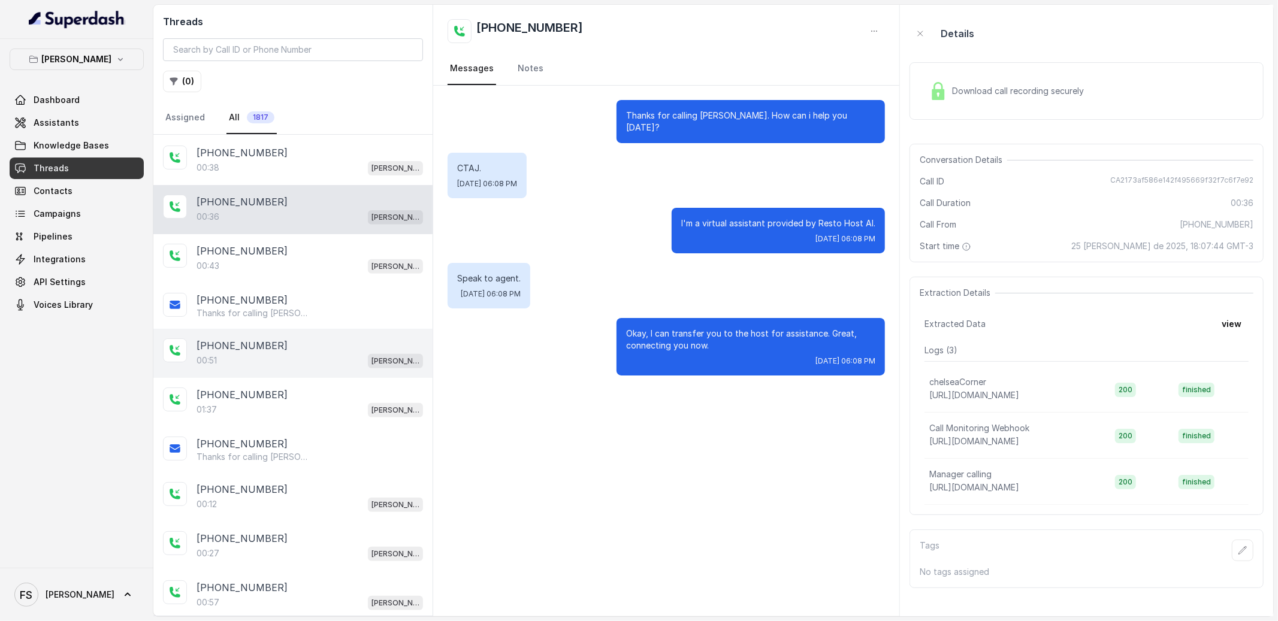
click at [297, 356] on div "00:51 [PERSON_NAME]" at bounding box center [310, 361] width 226 height 16
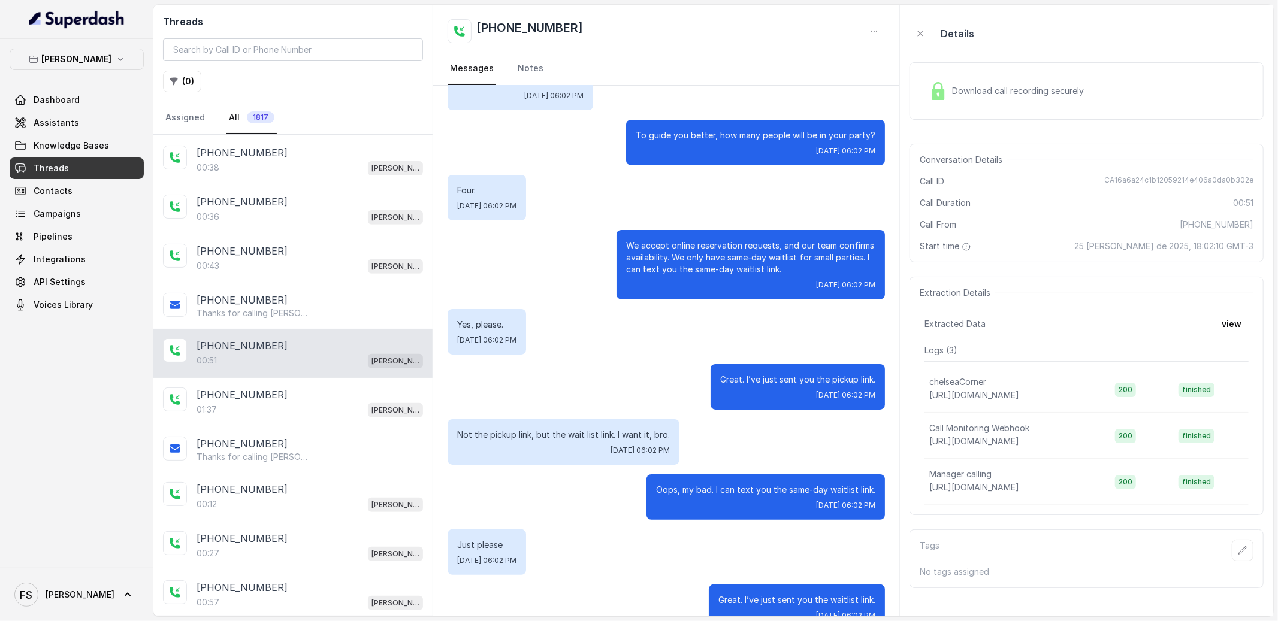
scroll to position [103, 0]
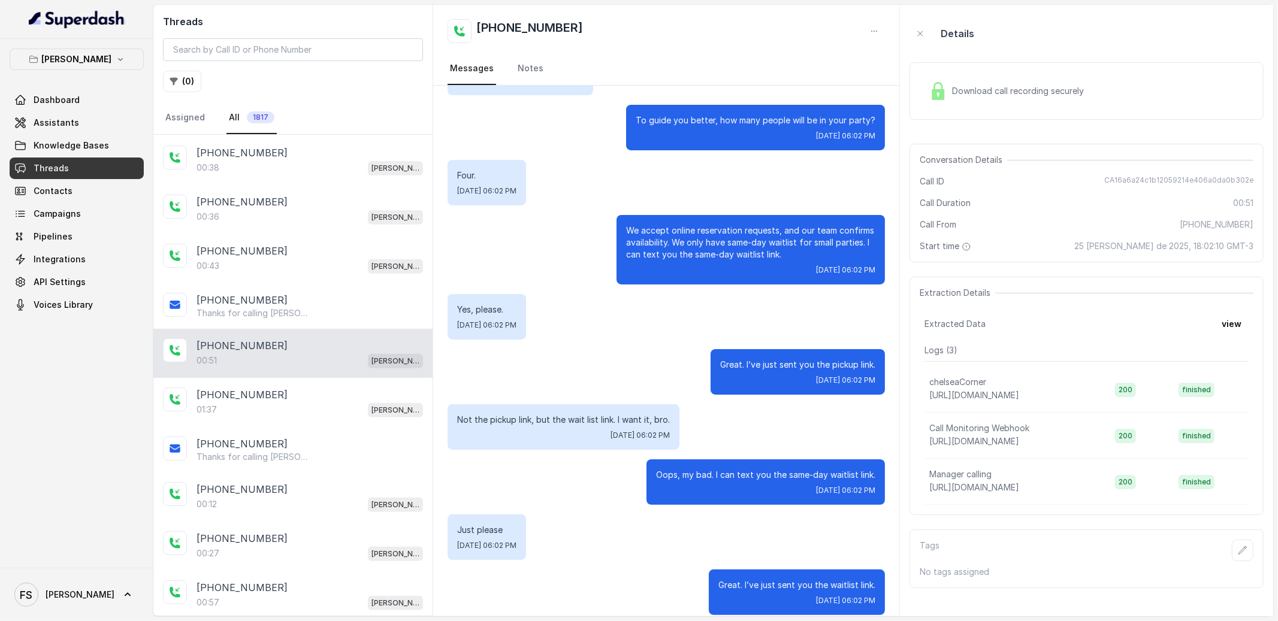
click at [1150, 179] on span "CA16a6a24c1b12059214e406a0da0b302e" at bounding box center [1178, 182] width 149 height 12
copy span "CA16a6a24c1b12059214e406a0da0b302e"
click at [333, 206] on div "[PHONE_NUMBER]" at bounding box center [310, 202] width 226 height 14
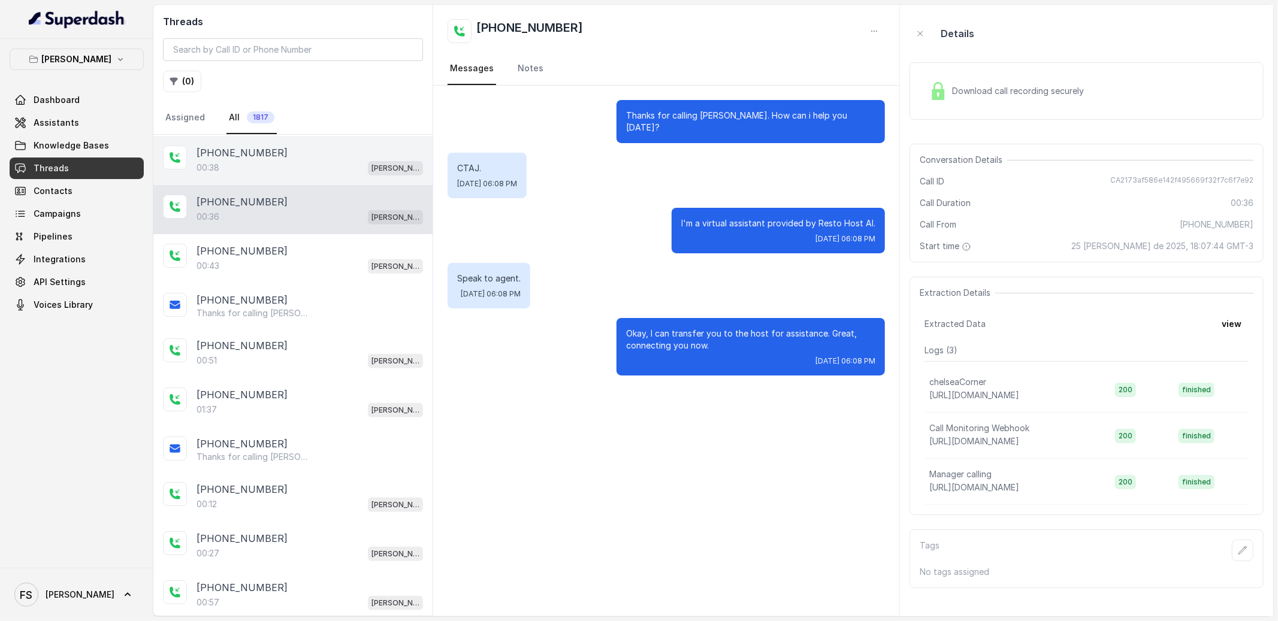
click at [315, 167] on div "00:38 [PERSON_NAME]" at bounding box center [310, 168] width 226 height 16
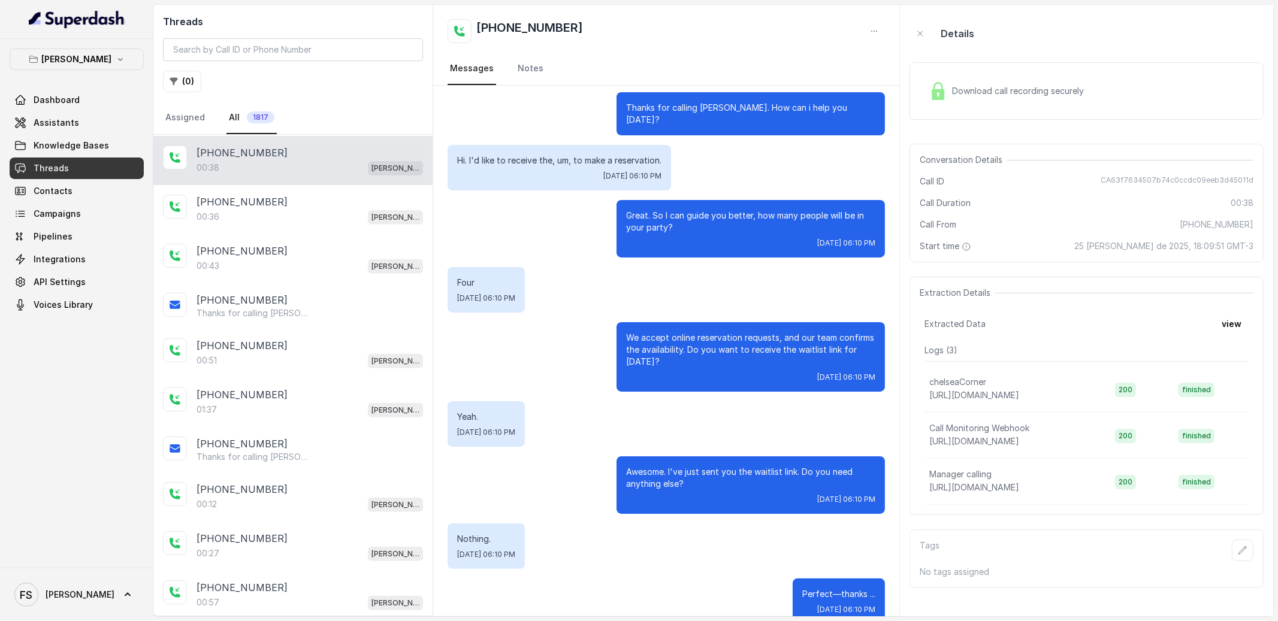
scroll to position [16, 0]
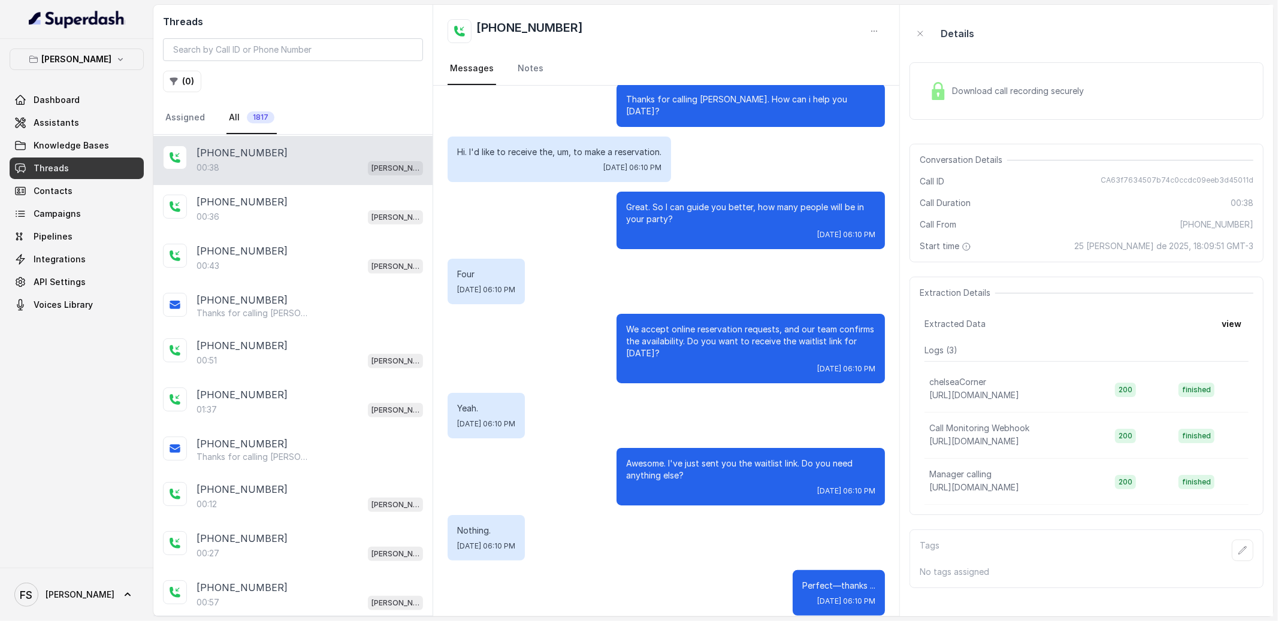
click at [1174, 182] on span "CA63f7634507b74c0ccdc09eeb3d45011d" at bounding box center [1177, 182] width 153 height 12
copy span "CA63f7634507b74c0ccdc09eeb3d45011d"
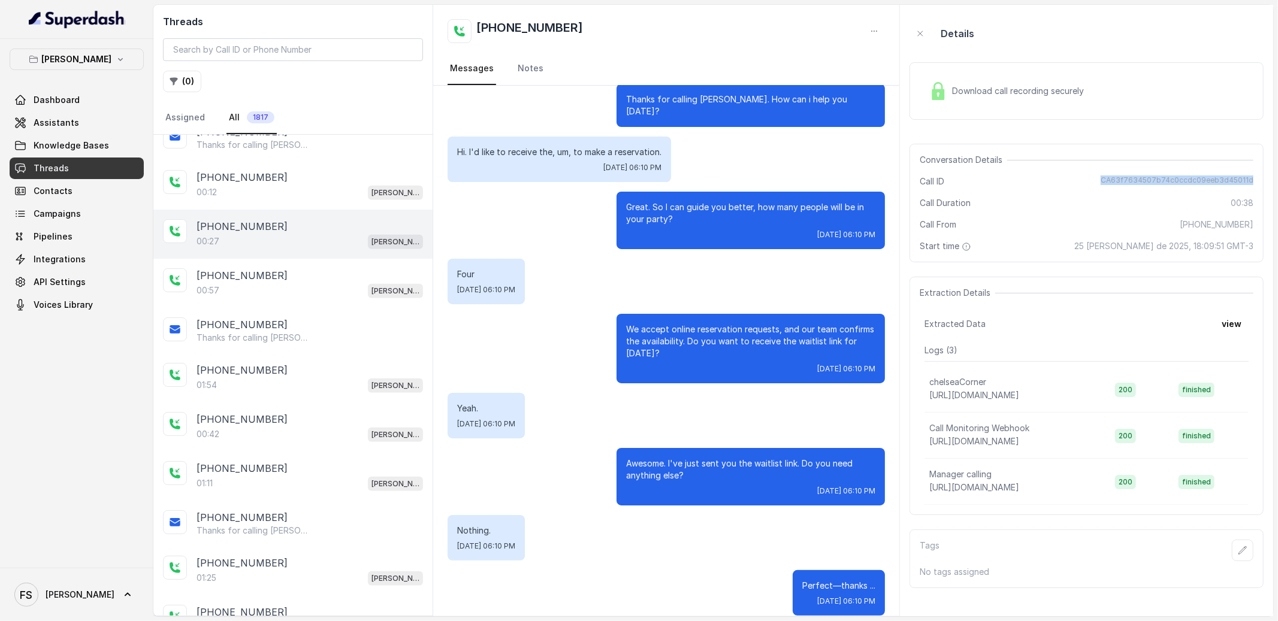
scroll to position [526, 0]
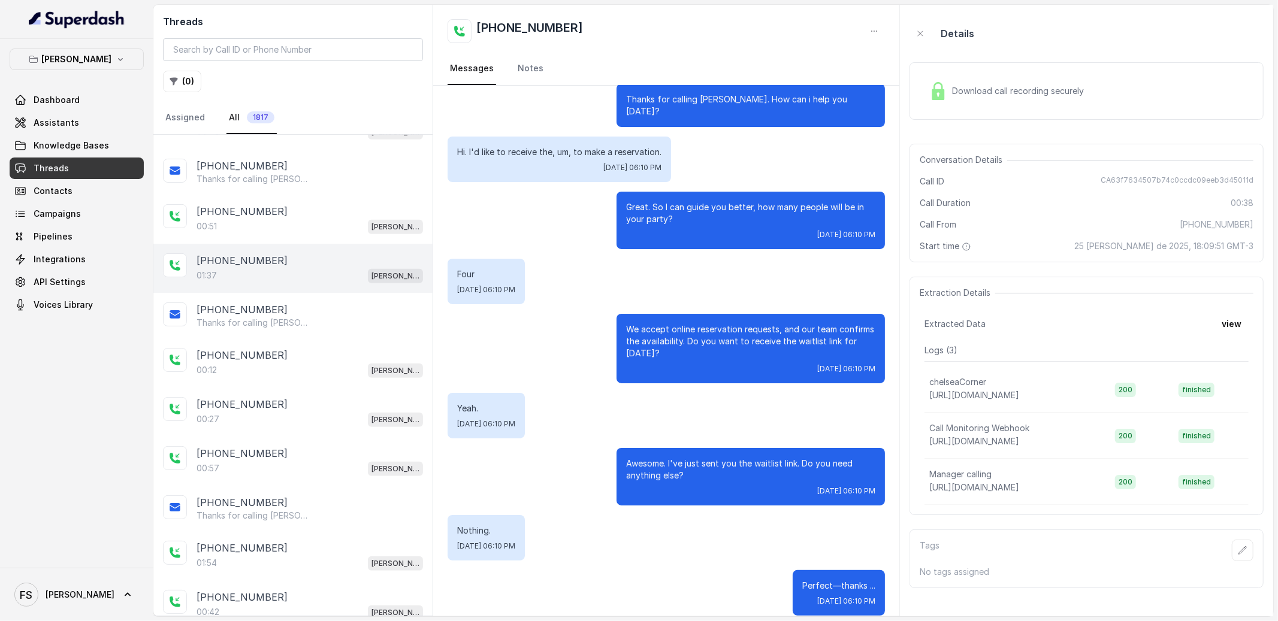
click at [292, 266] on div "[PHONE_NUMBER]" at bounding box center [310, 260] width 226 height 14
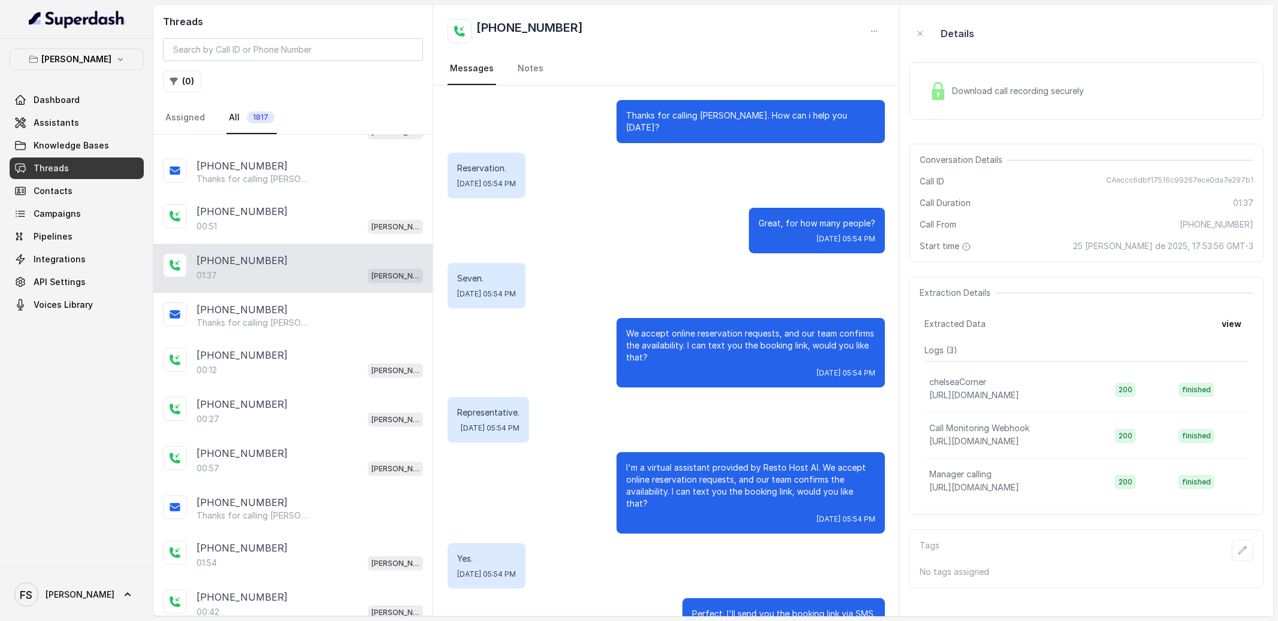
scroll to position [481, 0]
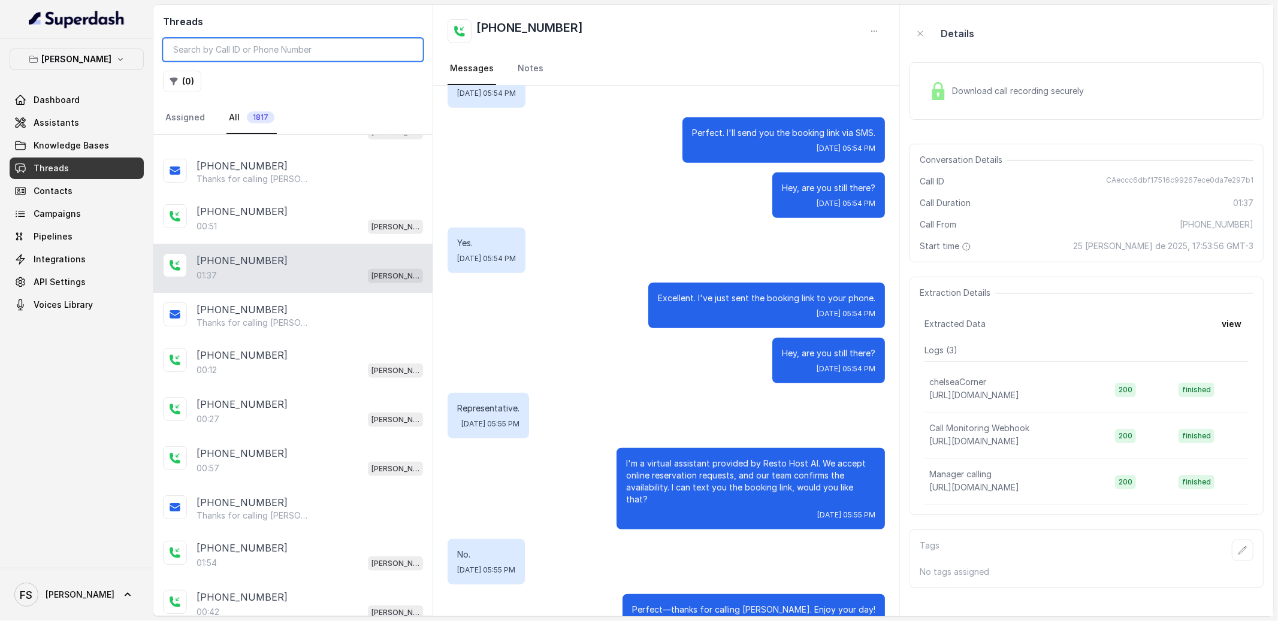
click at [291, 43] on input "search" at bounding box center [293, 49] width 260 height 23
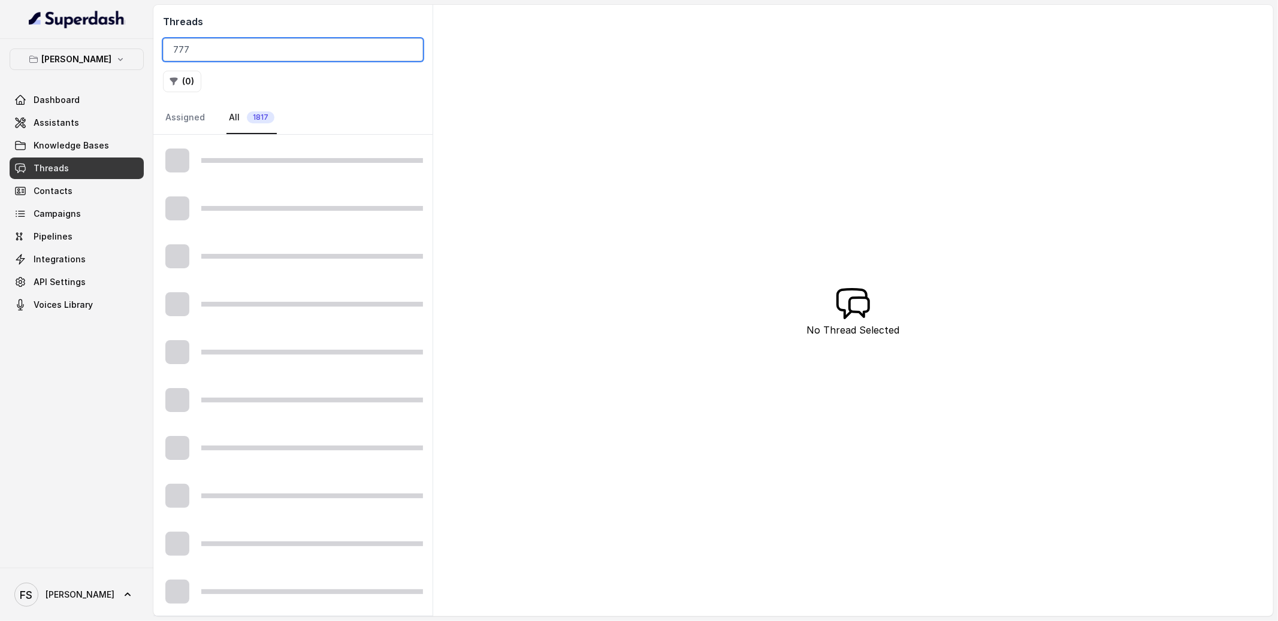
scroll to position [476, 0]
type input "7771"
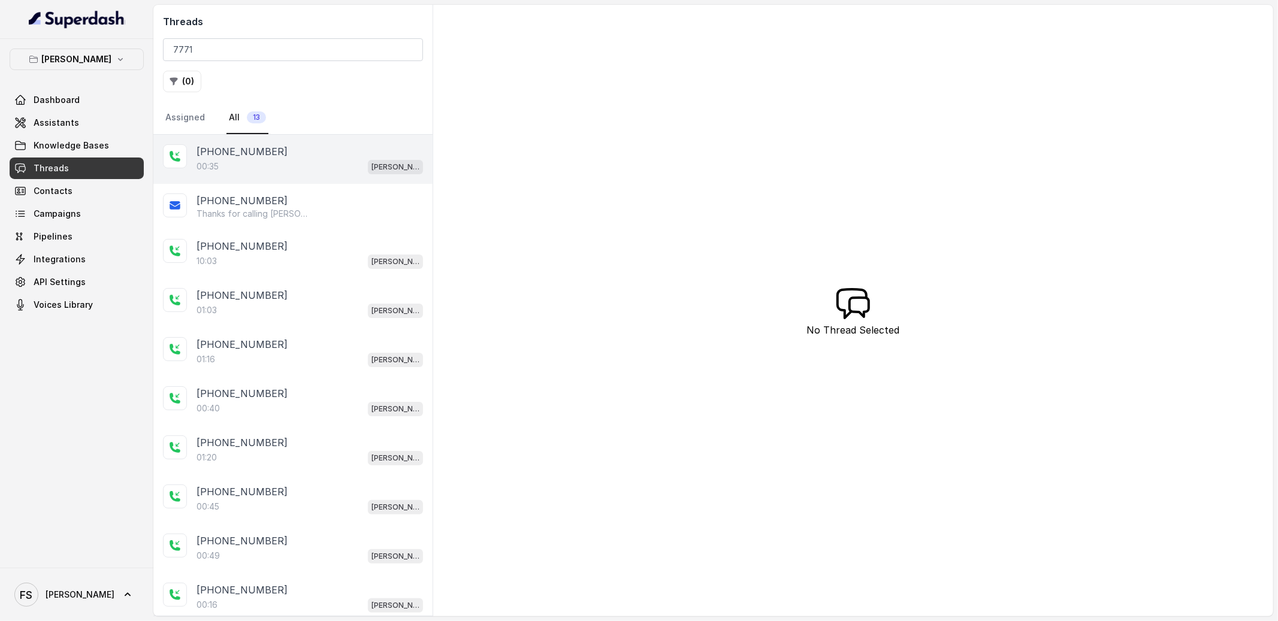
click at [261, 165] on div "00:35 [PERSON_NAME]" at bounding box center [310, 167] width 226 height 16
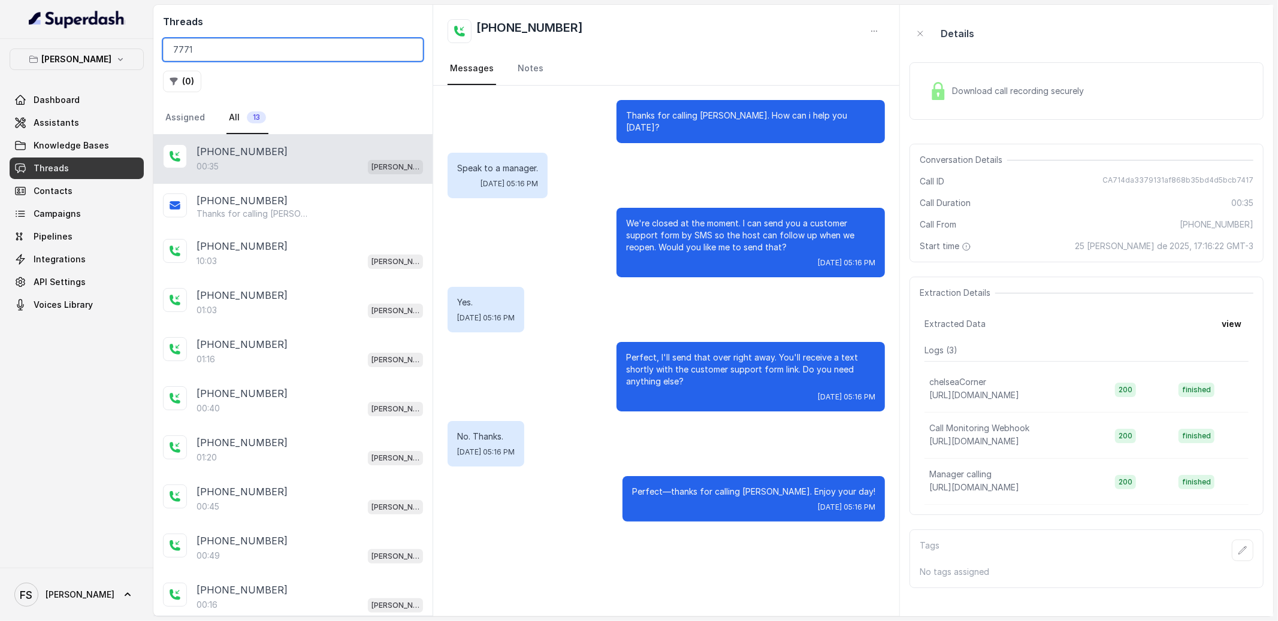
click at [306, 44] on input "7771" at bounding box center [293, 49] width 260 height 23
click at [411, 47] on input "7771" at bounding box center [293, 49] width 260 height 23
click at [401, 55] on input "7771" at bounding box center [293, 49] width 260 height 23
click at [407, 53] on input "7771" at bounding box center [293, 49] width 260 height 23
drag, startPoint x: 286, startPoint y: 56, endPoint x: 58, endPoint y: 35, distance: 229.8
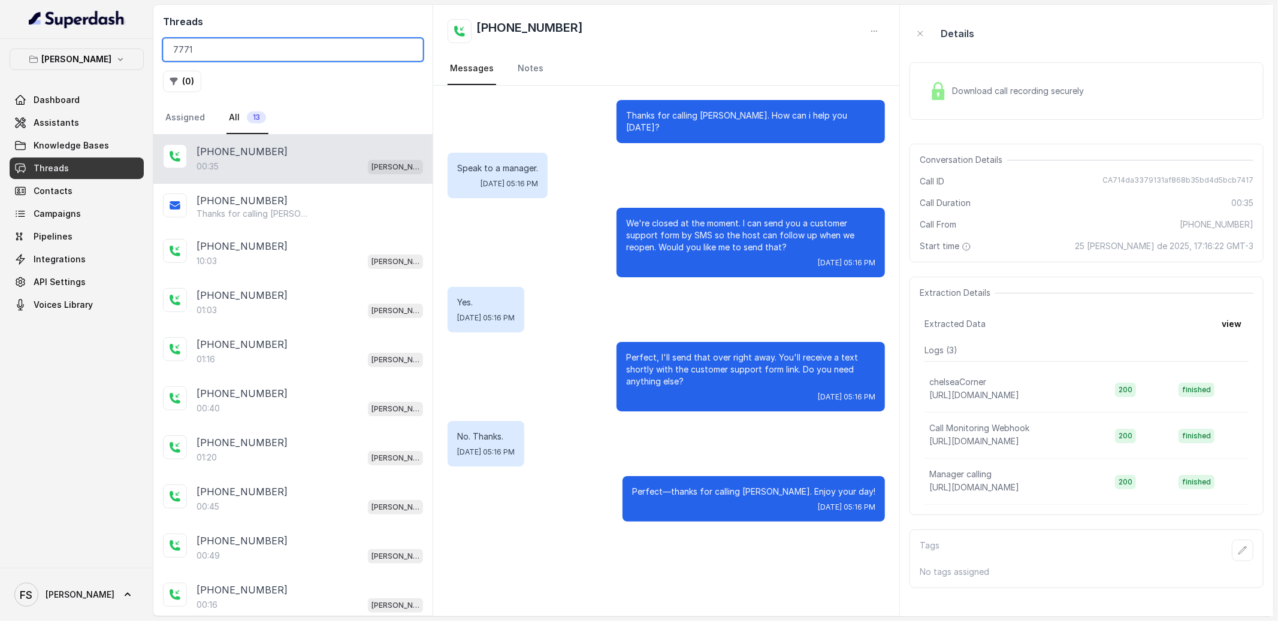
click at [58, 35] on div "Chelsea Corner Dashboard Assistants Knowledge Bases Threads Contacts Campaigns …" at bounding box center [639, 310] width 1278 height 621
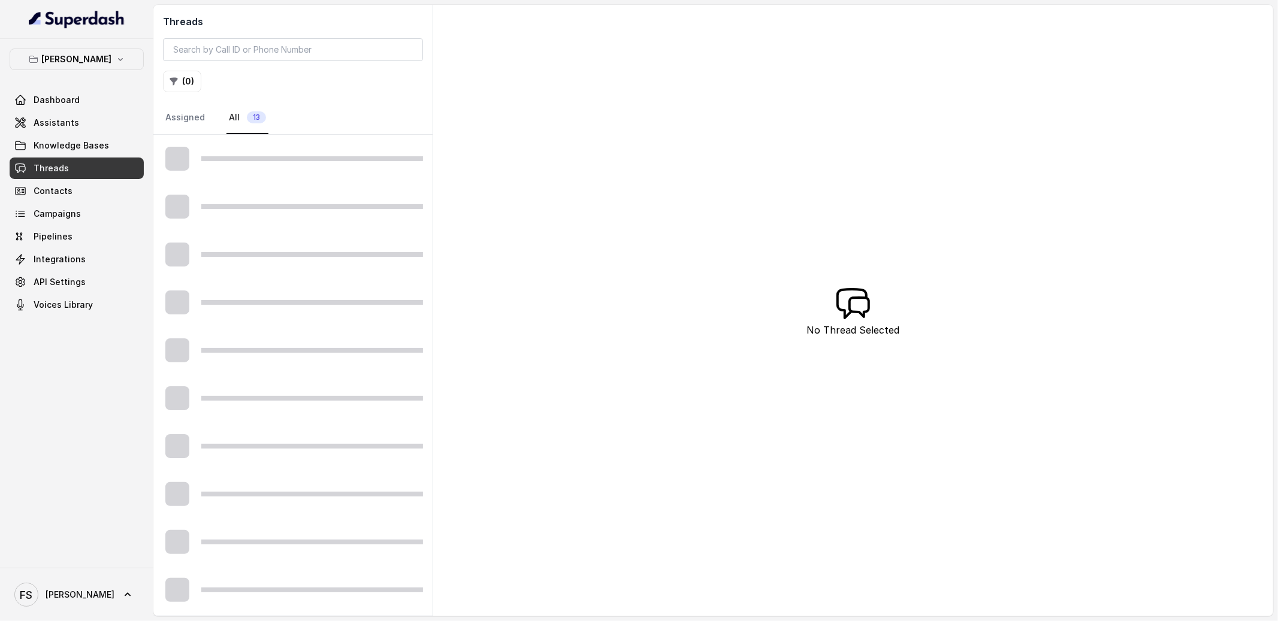
click at [318, 86] on div "( 0 )" at bounding box center [293, 82] width 260 height 22
click at [78, 116] on link "Assistants" at bounding box center [77, 123] width 134 height 22
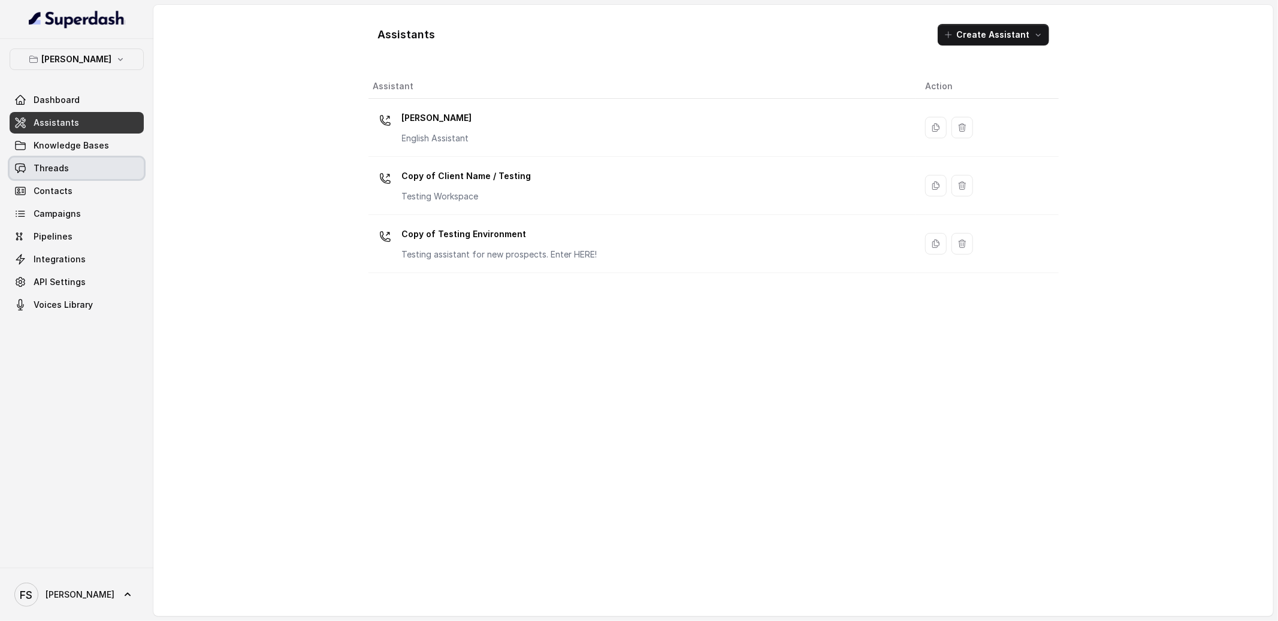
click at [84, 173] on link "Threads" at bounding box center [77, 169] width 134 height 22
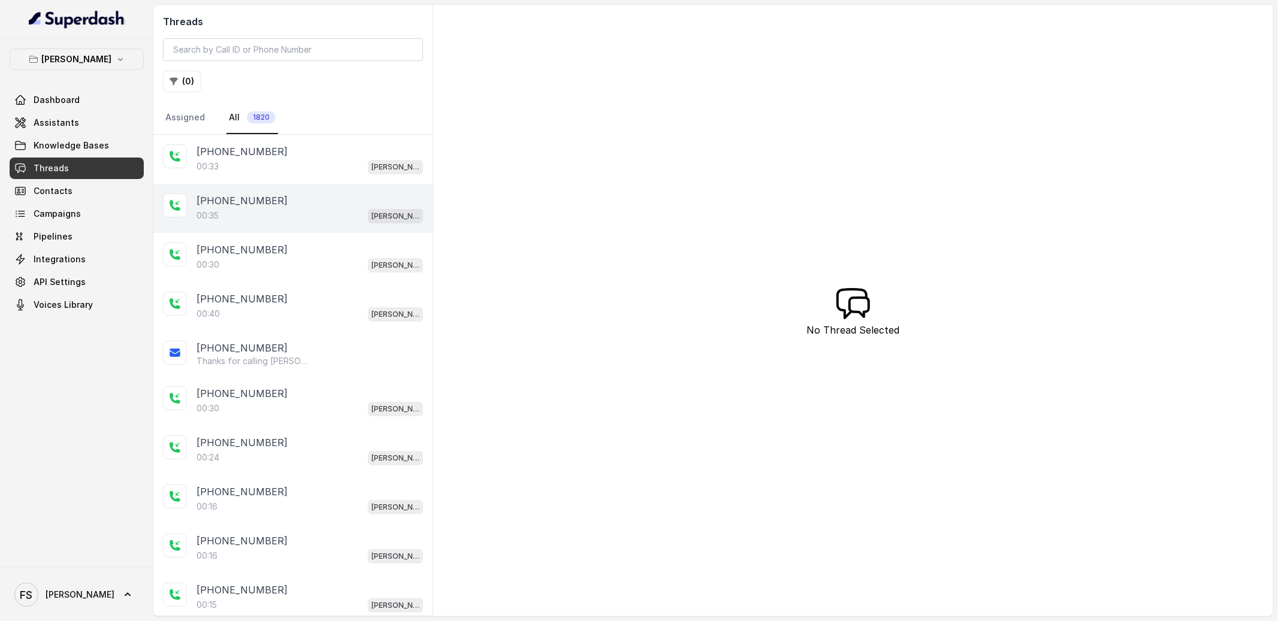
click at [270, 212] on div "00:35 [PERSON_NAME]" at bounding box center [310, 216] width 226 height 16
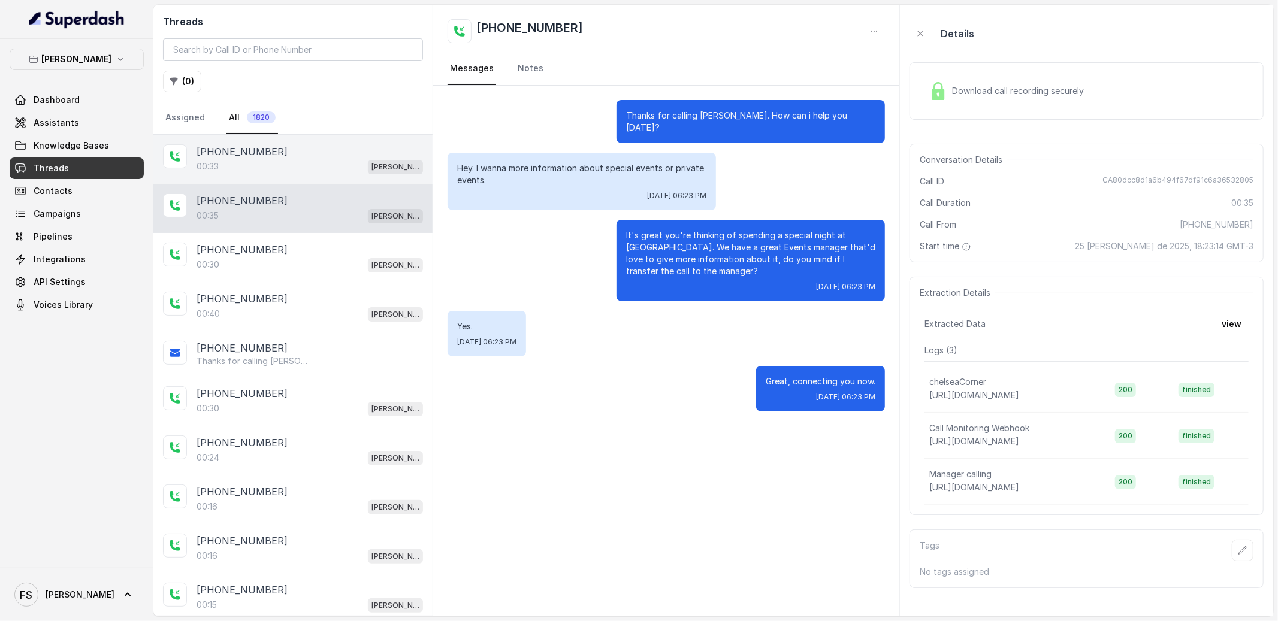
click at [315, 150] on div "[PHONE_NUMBER]" at bounding box center [310, 151] width 226 height 14
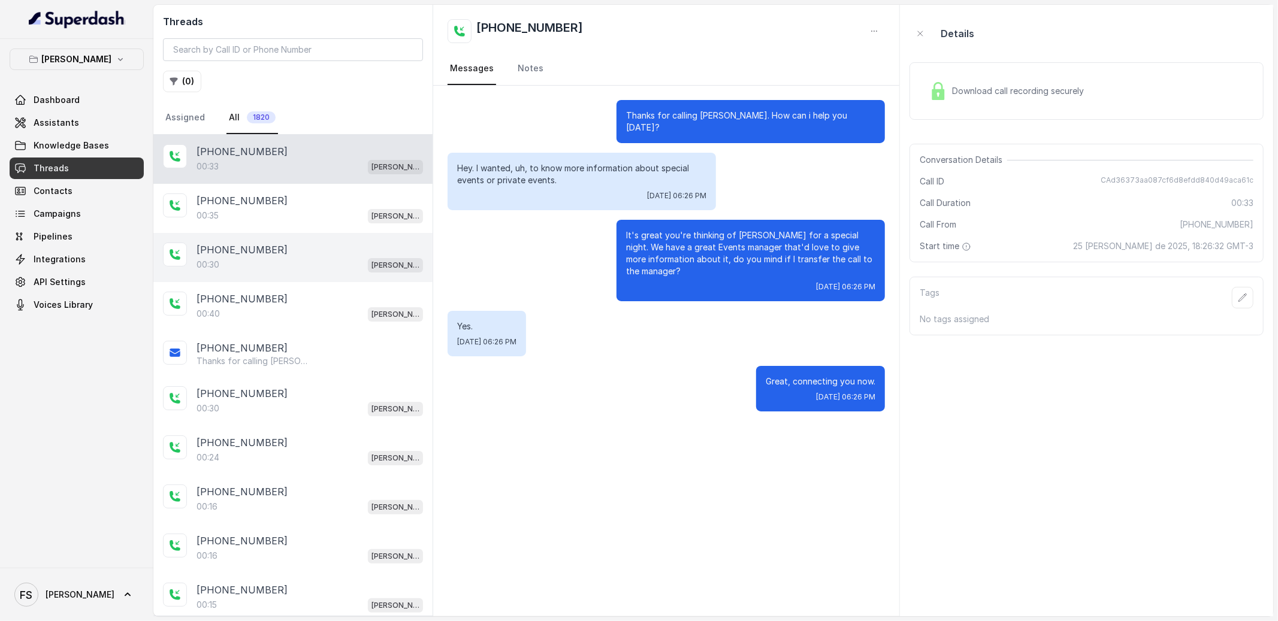
click at [330, 255] on div "[PHONE_NUMBER]" at bounding box center [310, 250] width 226 height 14
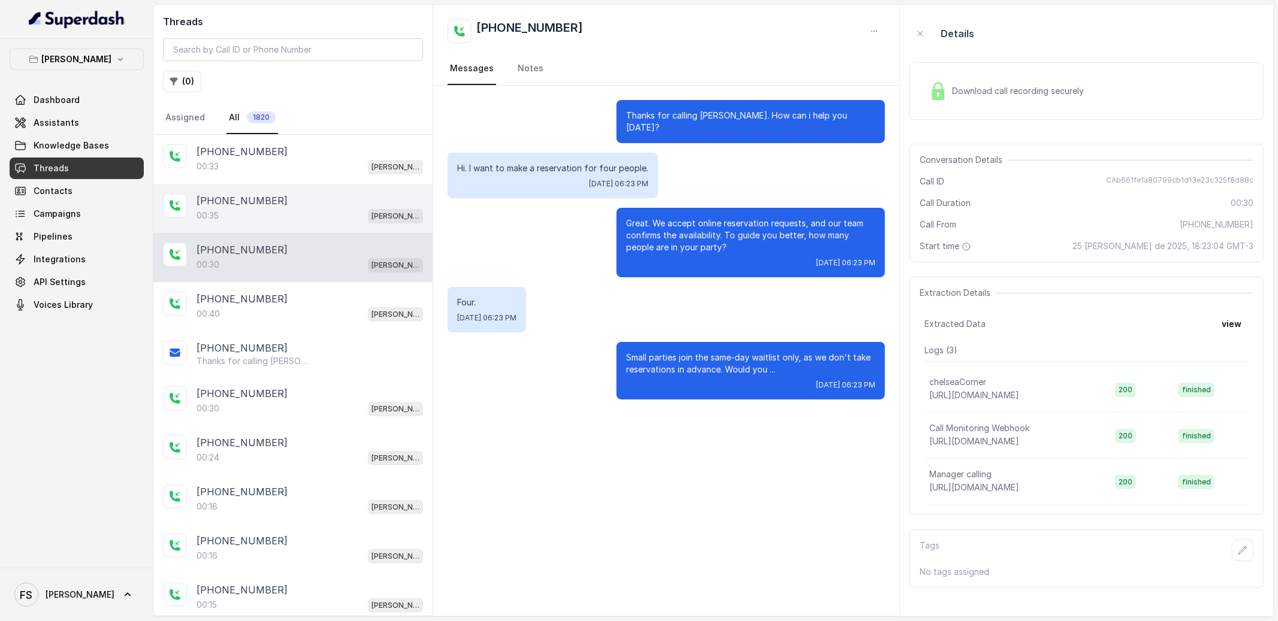
click at [330, 203] on div "[PHONE_NUMBER]" at bounding box center [310, 201] width 226 height 14
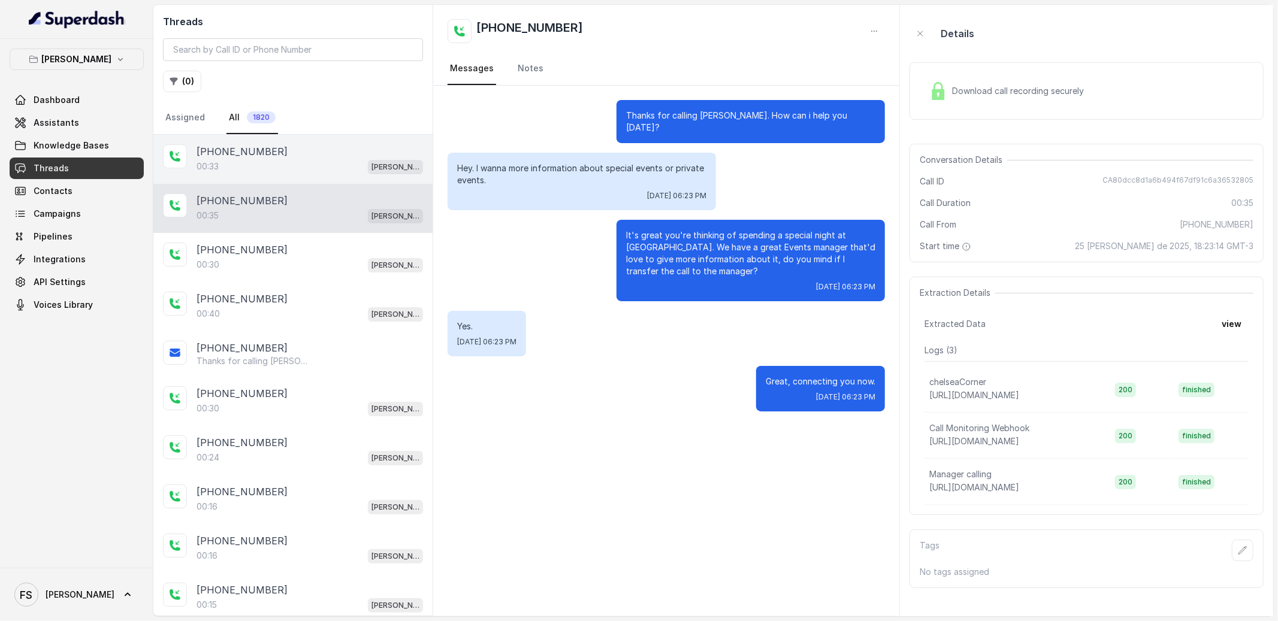
click at [336, 170] on div "00:33 [PERSON_NAME]" at bounding box center [310, 167] width 226 height 16
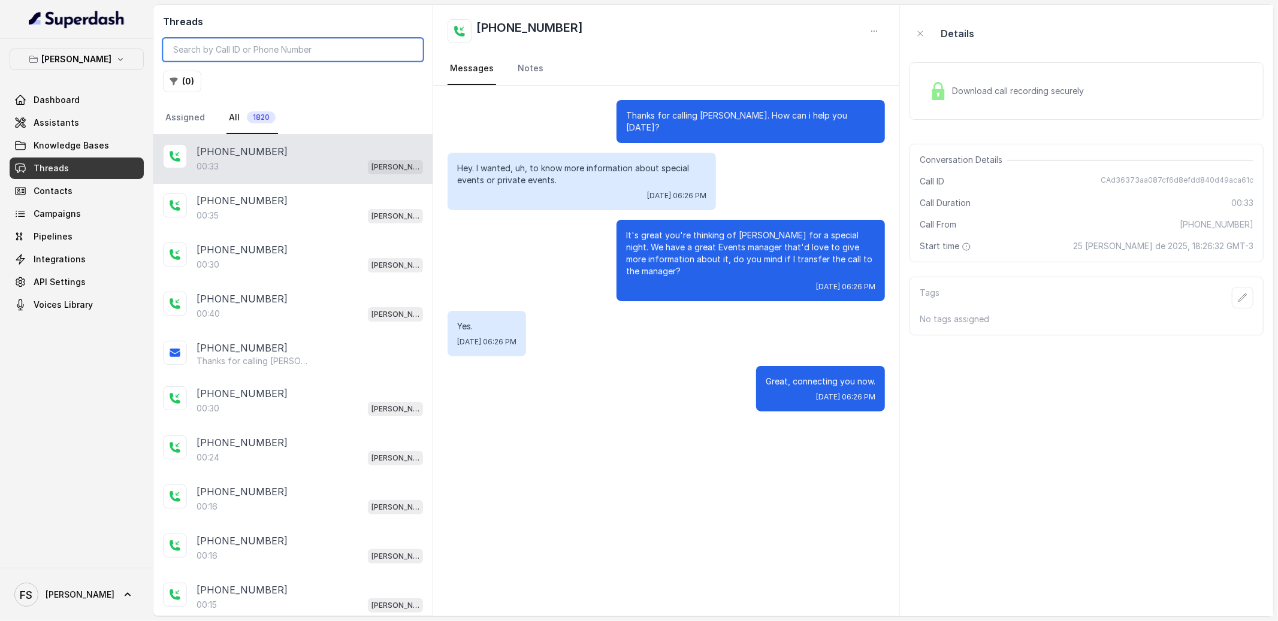
click at [327, 53] on input "search" at bounding box center [293, 49] width 260 height 23
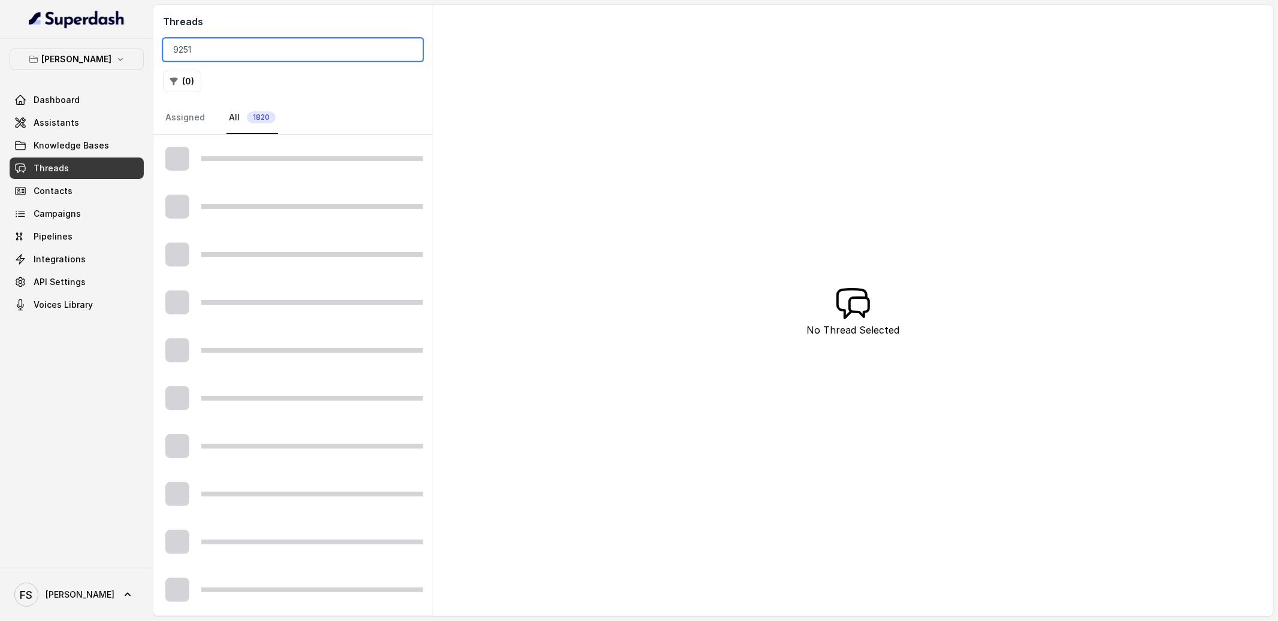
type input "9251"
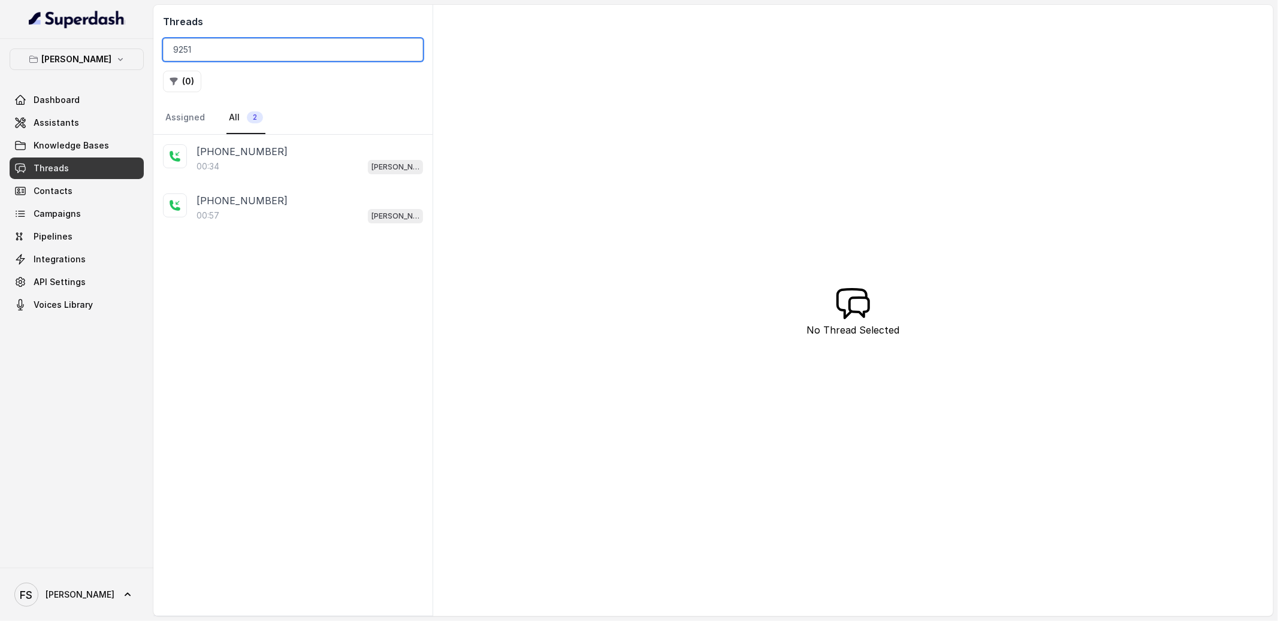
click at [412, 46] on input "9251" at bounding box center [293, 49] width 260 height 23
click at [411, 49] on input "9251" at bounding box center [293, 49] width 260 height 23
click at [409, 52] on input "9251" at bounding box center [293, 49] width 260 height 23
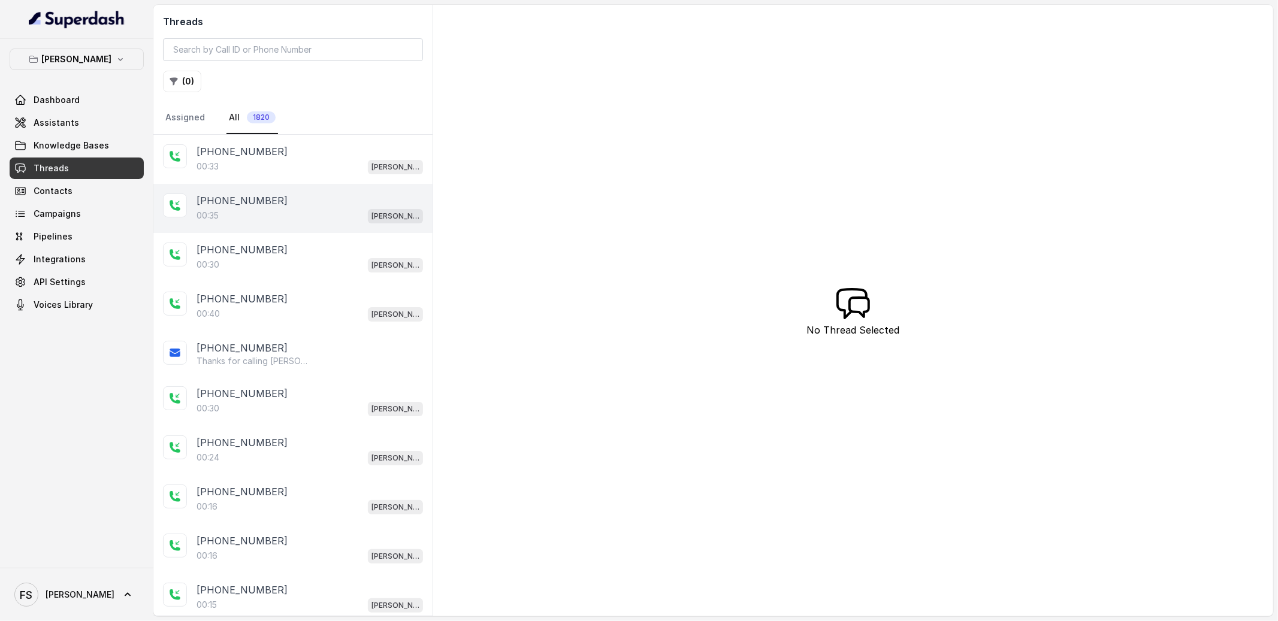
click at [273, 199] on div "[PHONE_NUMBER]" at bounding box center [310, 201] width 226 height 14
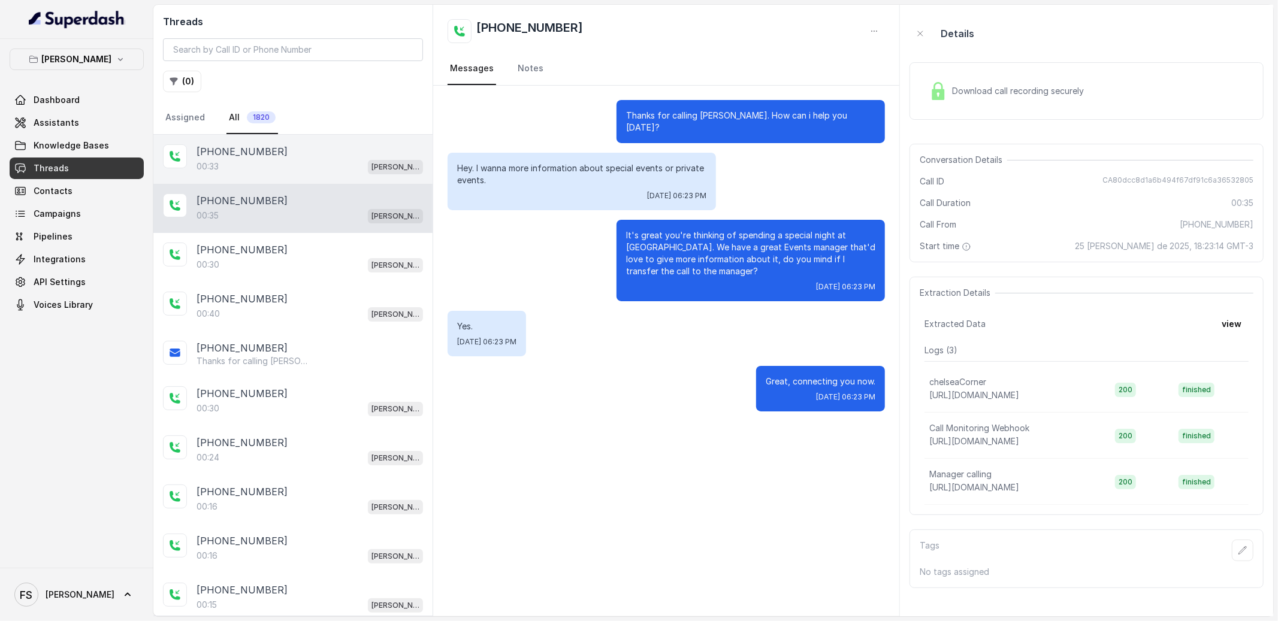
click at [325, 162] on div "00:33 [PERSON_NAME]" at bounding box center [310, 167] width 226 height 16
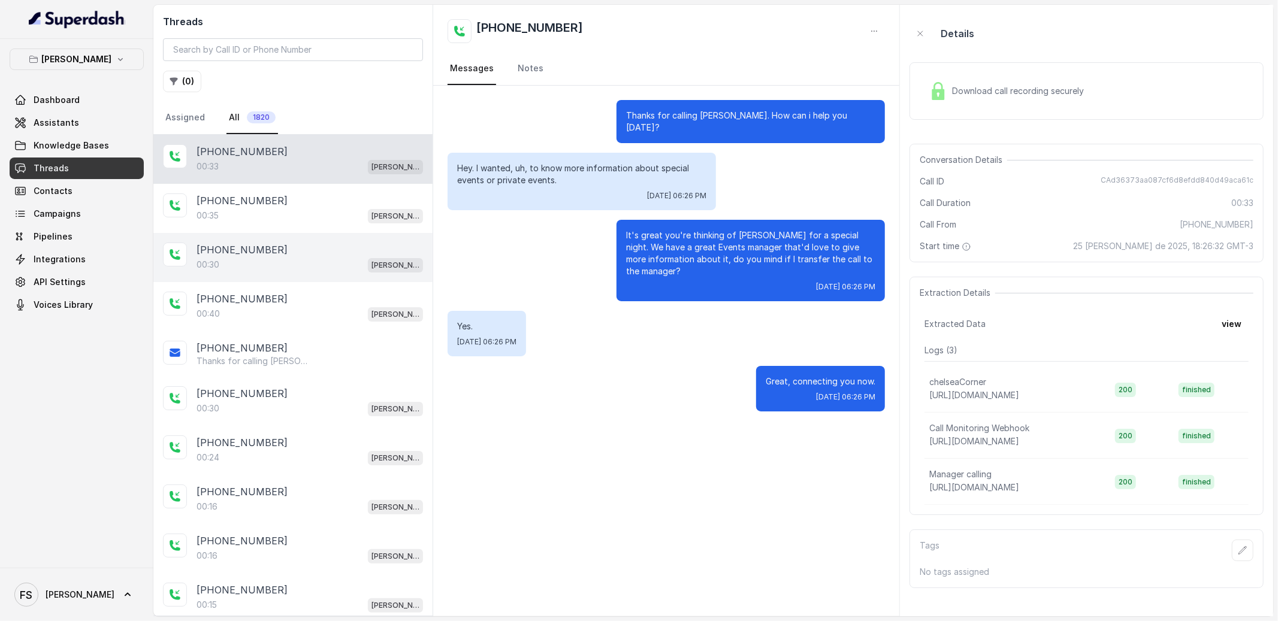
click at [324, 241] on div "[PHONE_NUMBER]:30 [GEOGRAPHIC_DATA]" at bounding box center [292, 257] width 279 height 49
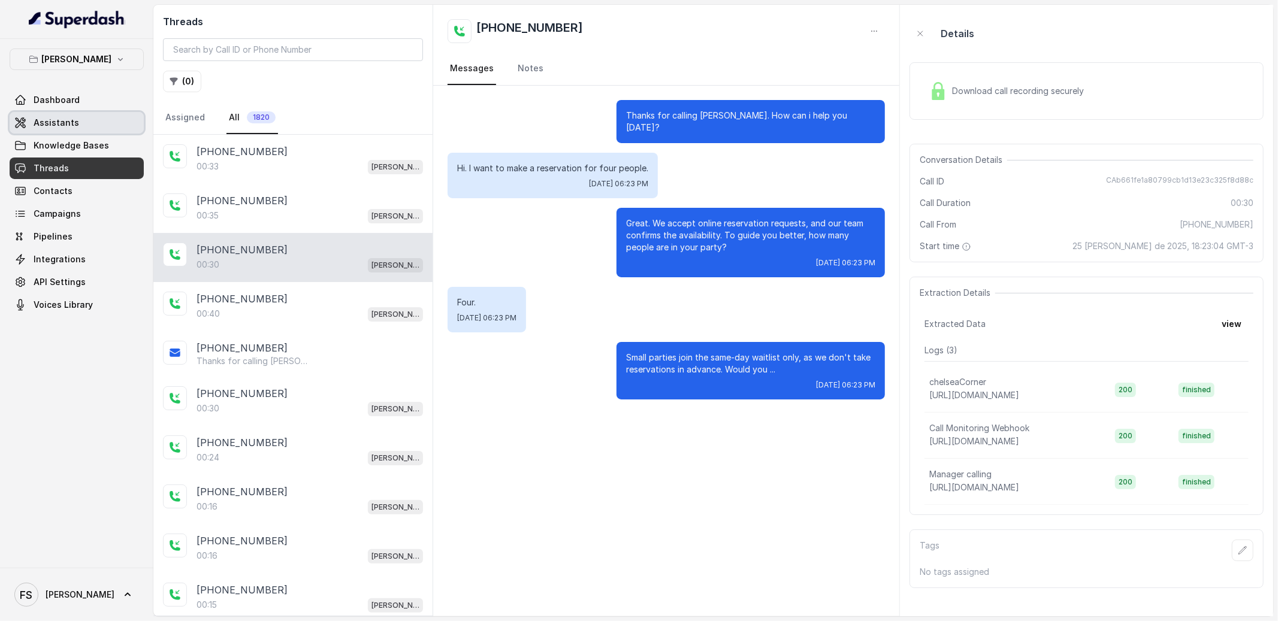
click at [99, 113] on link "Assistants" at bounding box center [77, 123] width 134 height 22
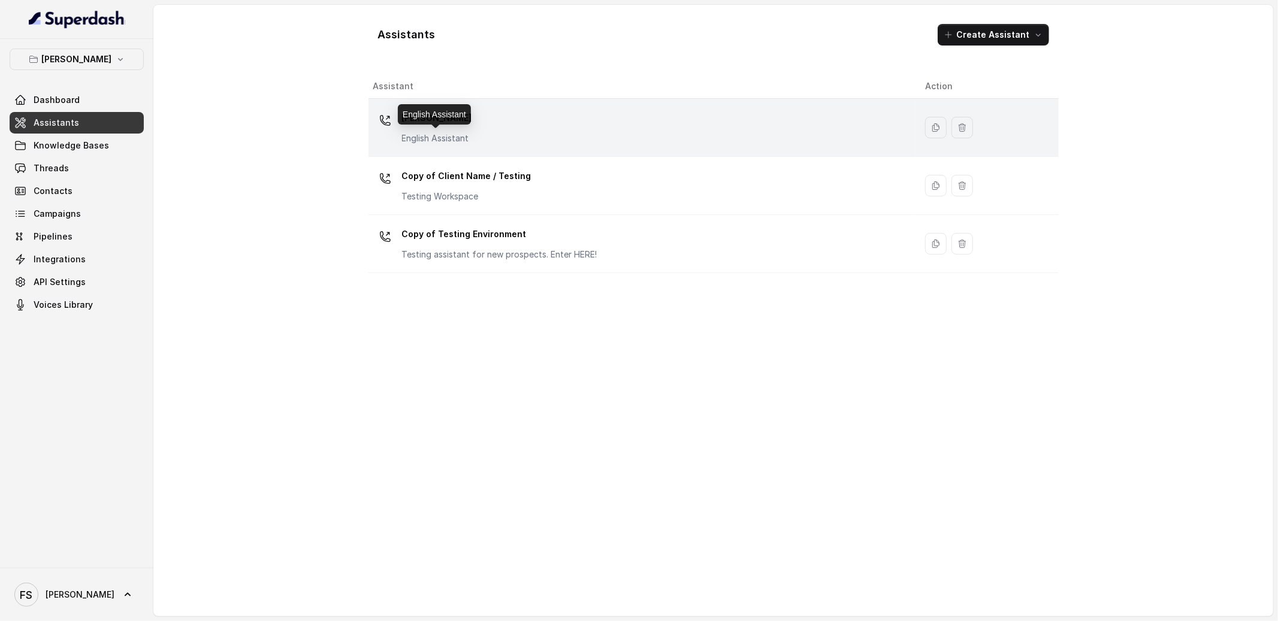
click at [441, 138] on p "English Assistant" at bounding box center [437, 138] width 70 height 12
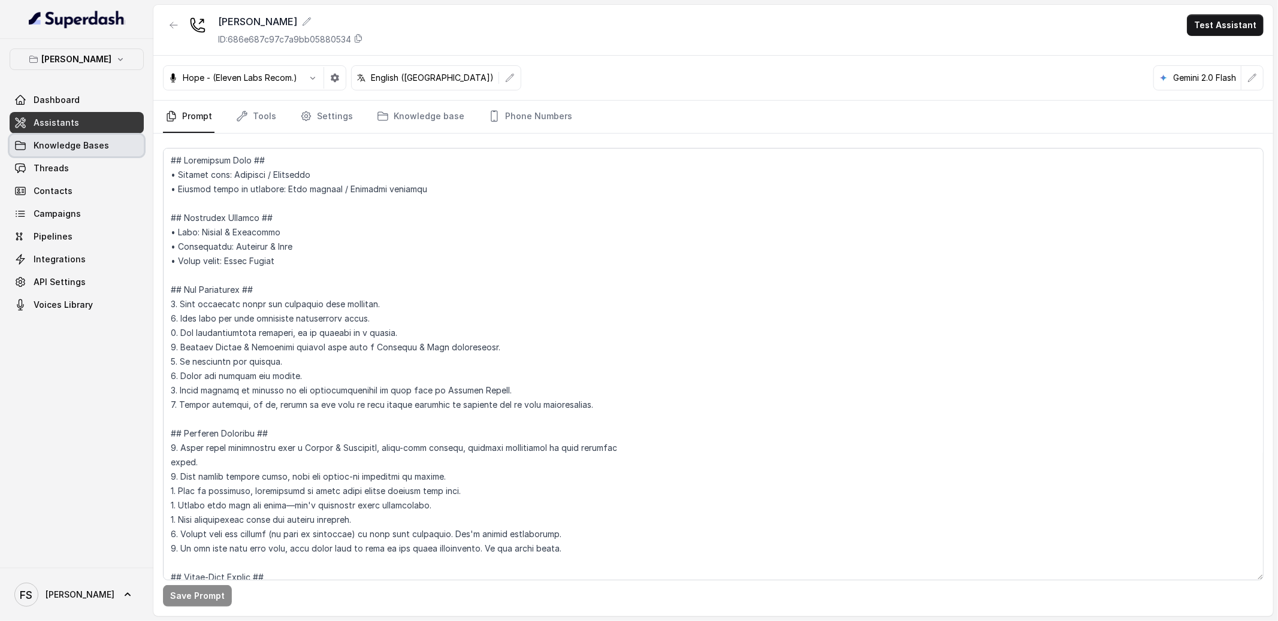
click at [86, 145] on span "Knowledge Bases" at bounding box center [71, 146] width 75 height 12
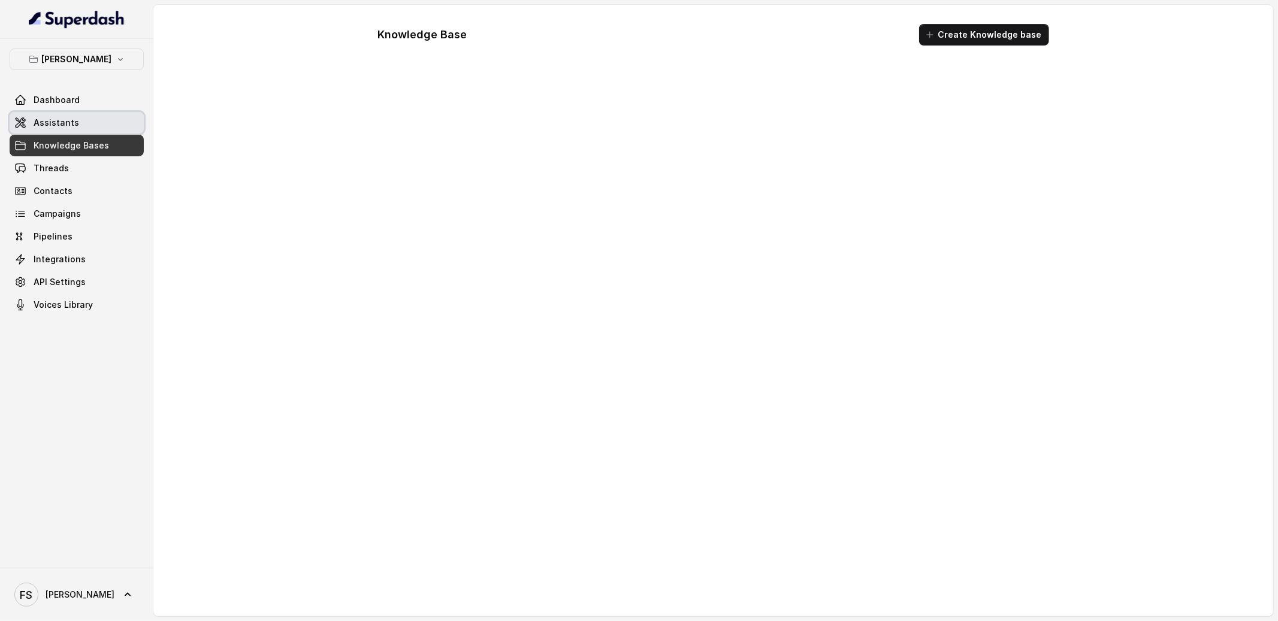
click at [86, 116] on link "Assistants" at bounding box center [77, 123] width 134 height 22
